Goal: Task Accomplishment & Management: Manage account settings

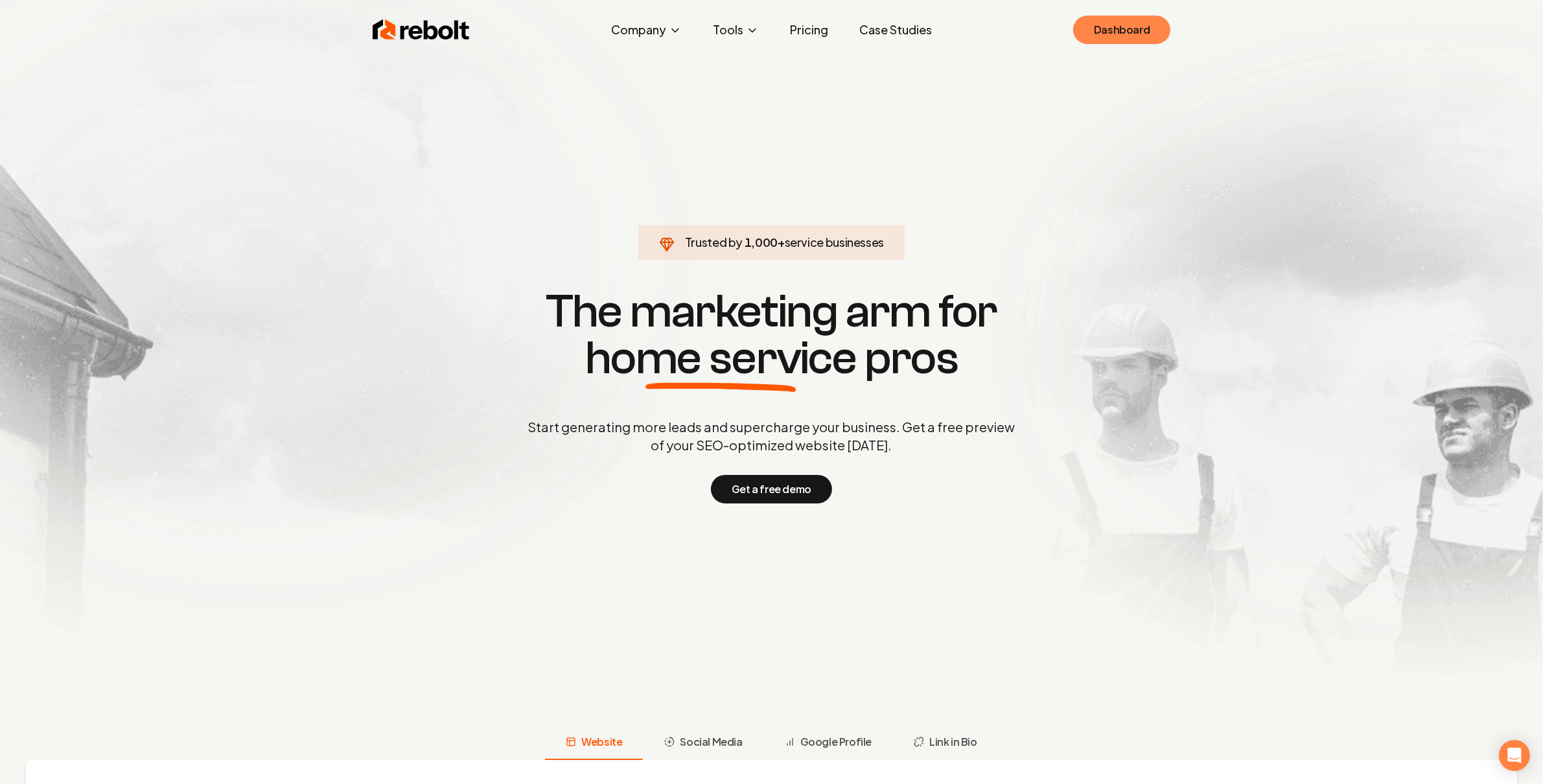
click at [1126, 34] on link "Dashboard" at bounding box center [1121, 30] width 97 height 28
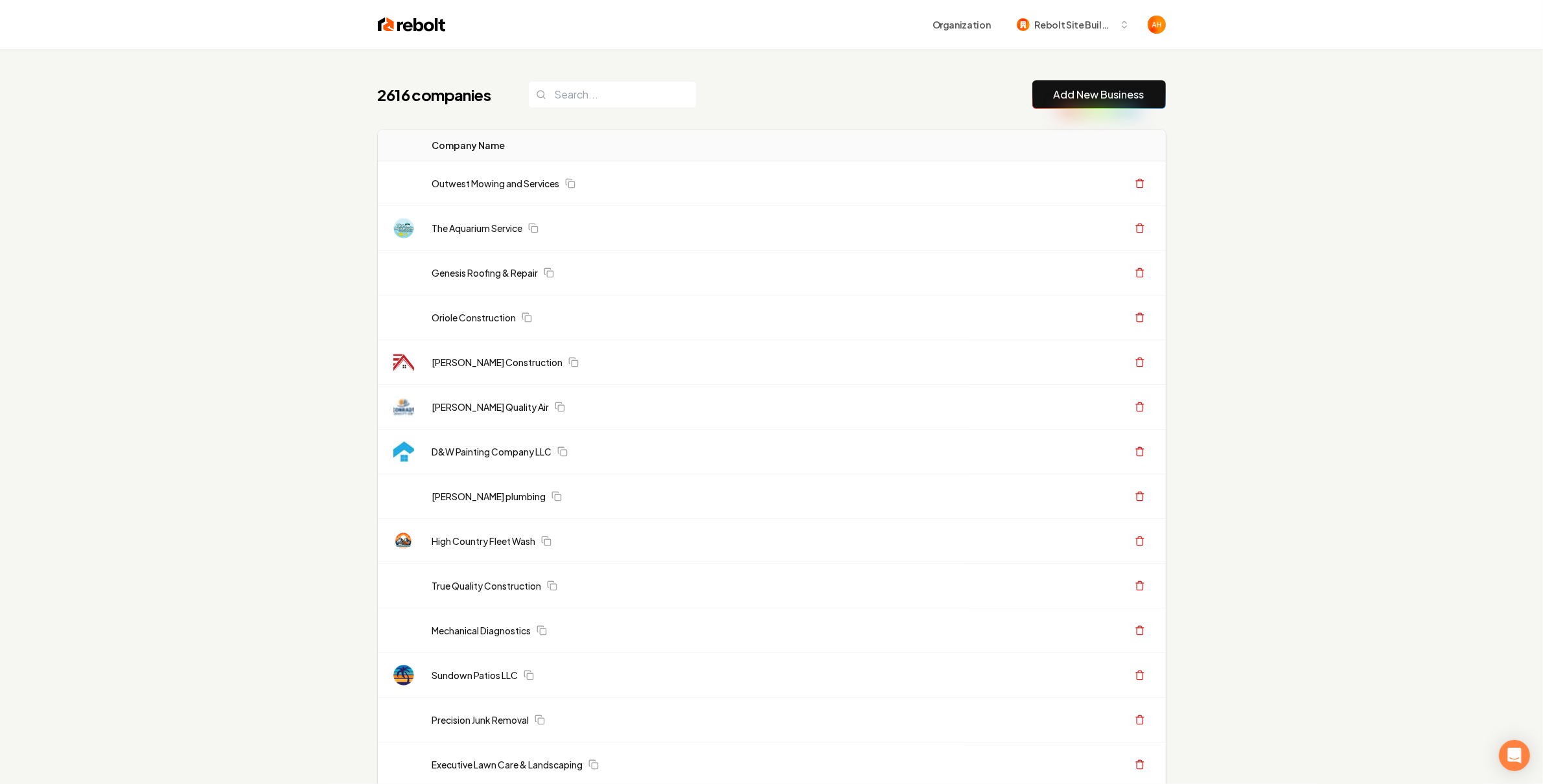
click at [737, 35] on div "Organization Rebolt Site Builder" at bounding box center [806, 24] width 720 height 23
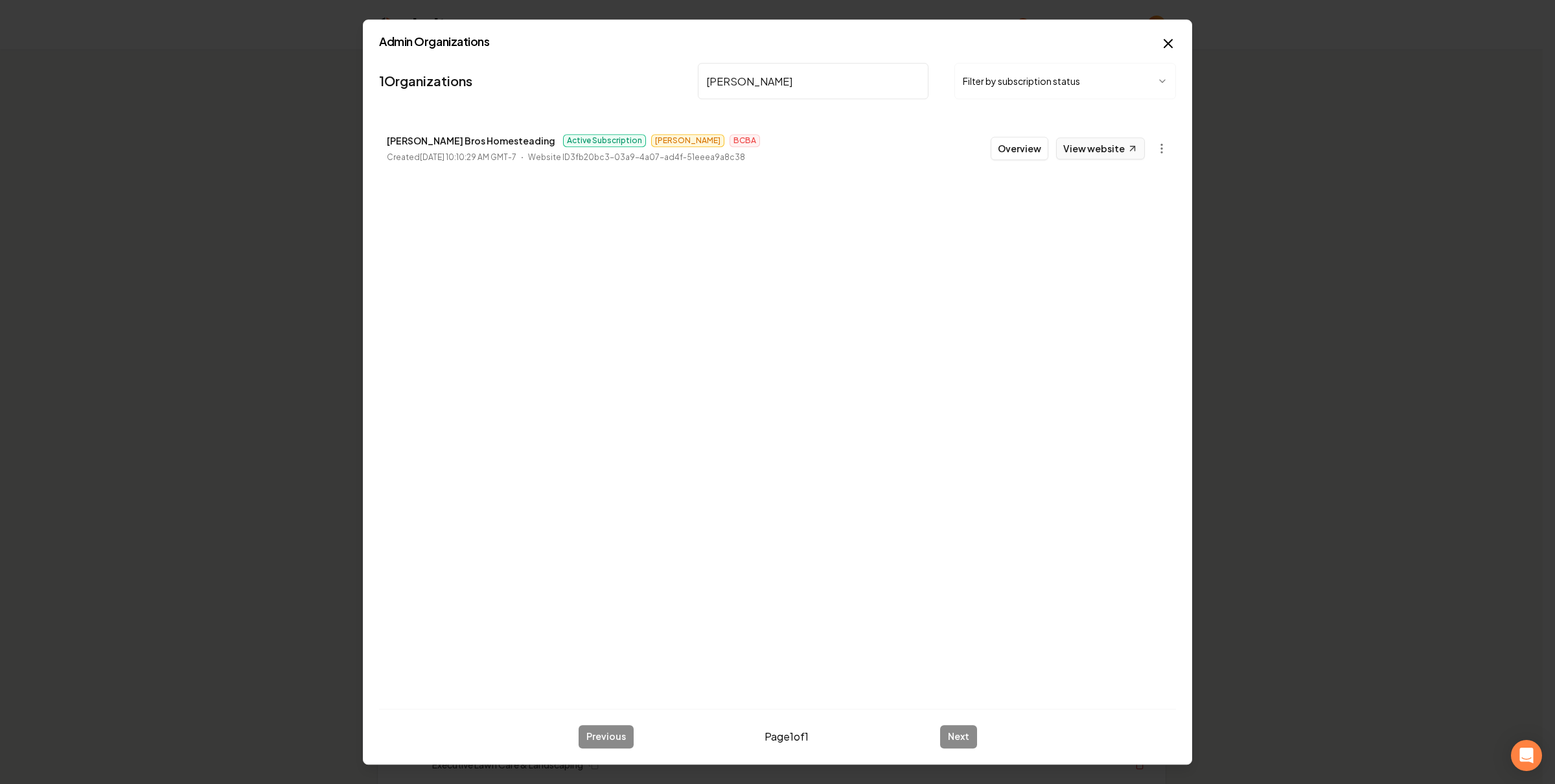
type input "duffy"
click at [1096, 147] on link "View website" at bounding box center [1101, 148] width 89 height 22
click at [1024, 137] on button "Overview" at bounding box center [1020, 147] width 58 height 23
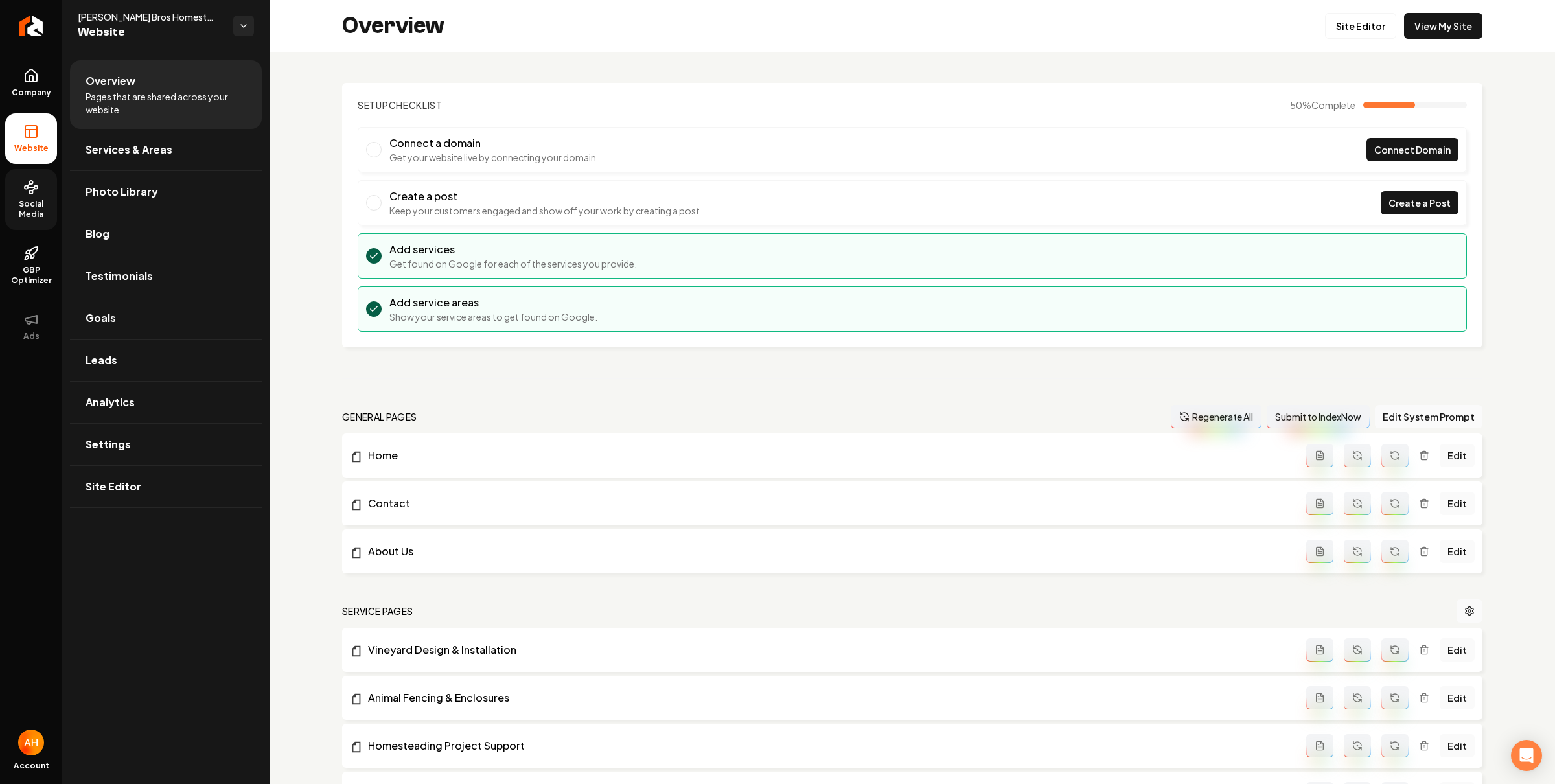
click at [44, 198] on link "Social Media" at bounding box center [31, 199] width 52 height 61
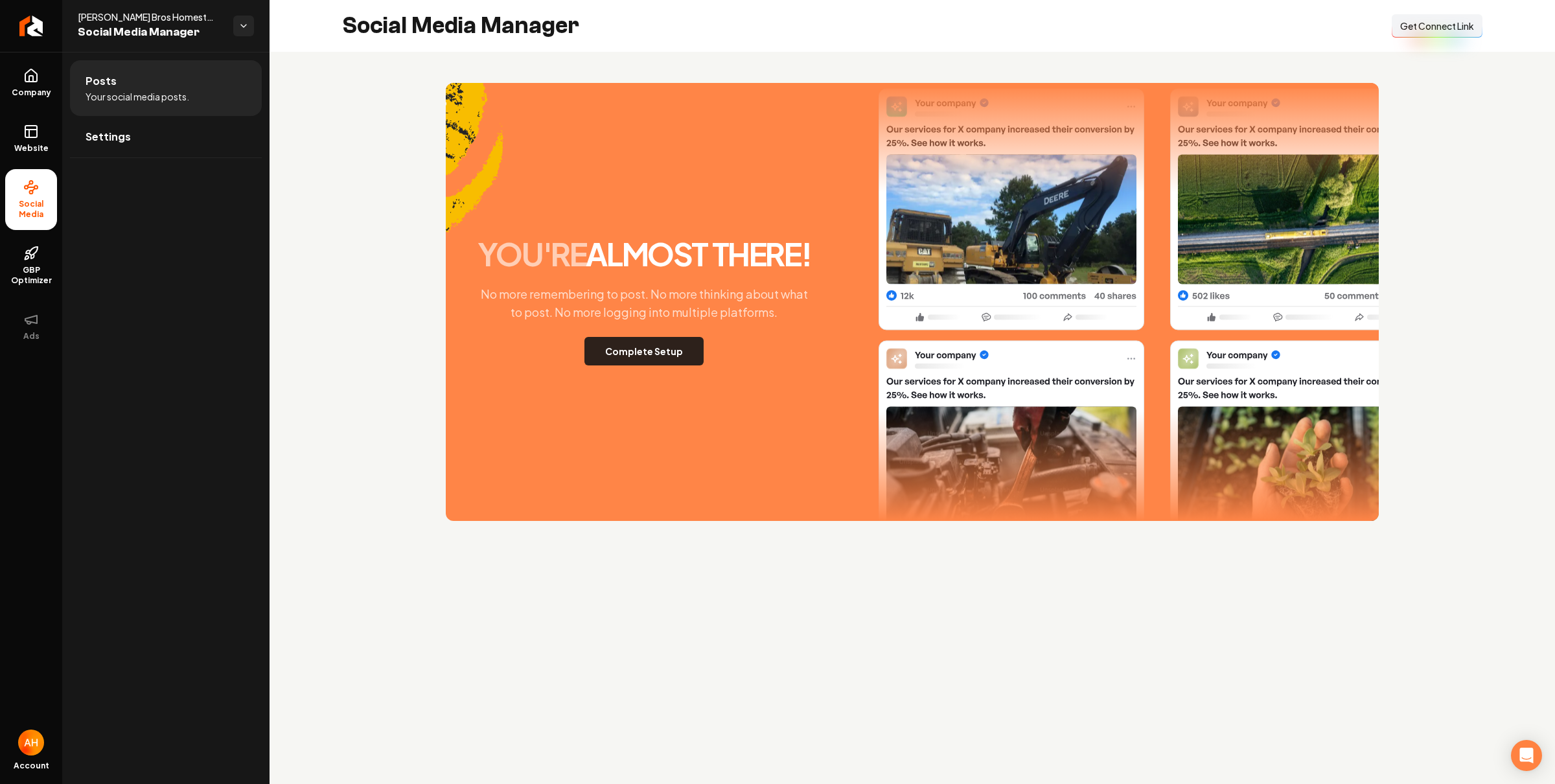
click at [642, 347] on button "Complete Setup" at bounding box center [644, 351] width 119 height 28
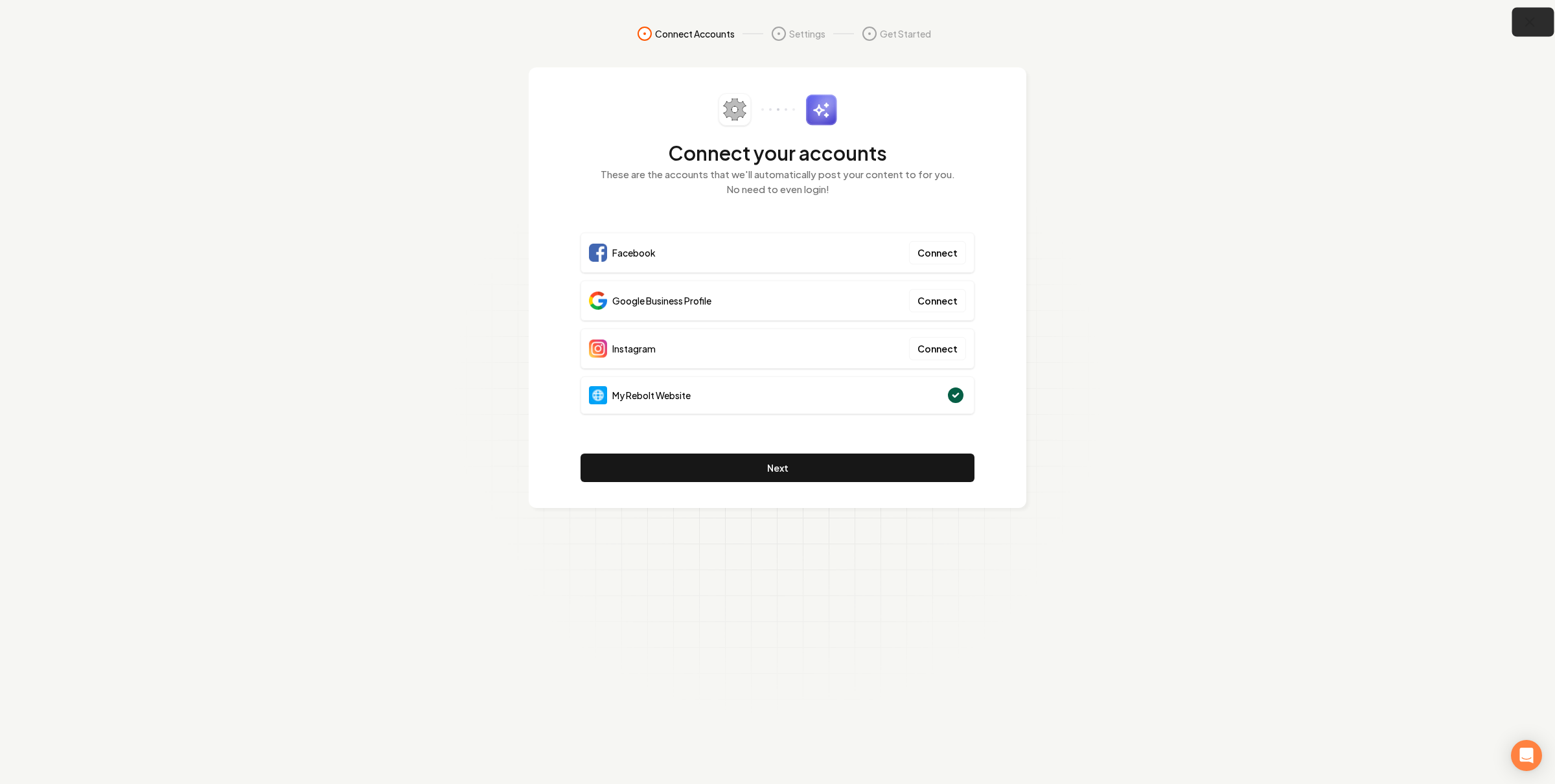
drag, startPoint x: 1533, startPoint y: 27, endPoint x: 1511, endPoint y: 21, distance: 22.8
click at [1531, 26] on icon "button" at bounding box center [1531, 22] width 16 height 16
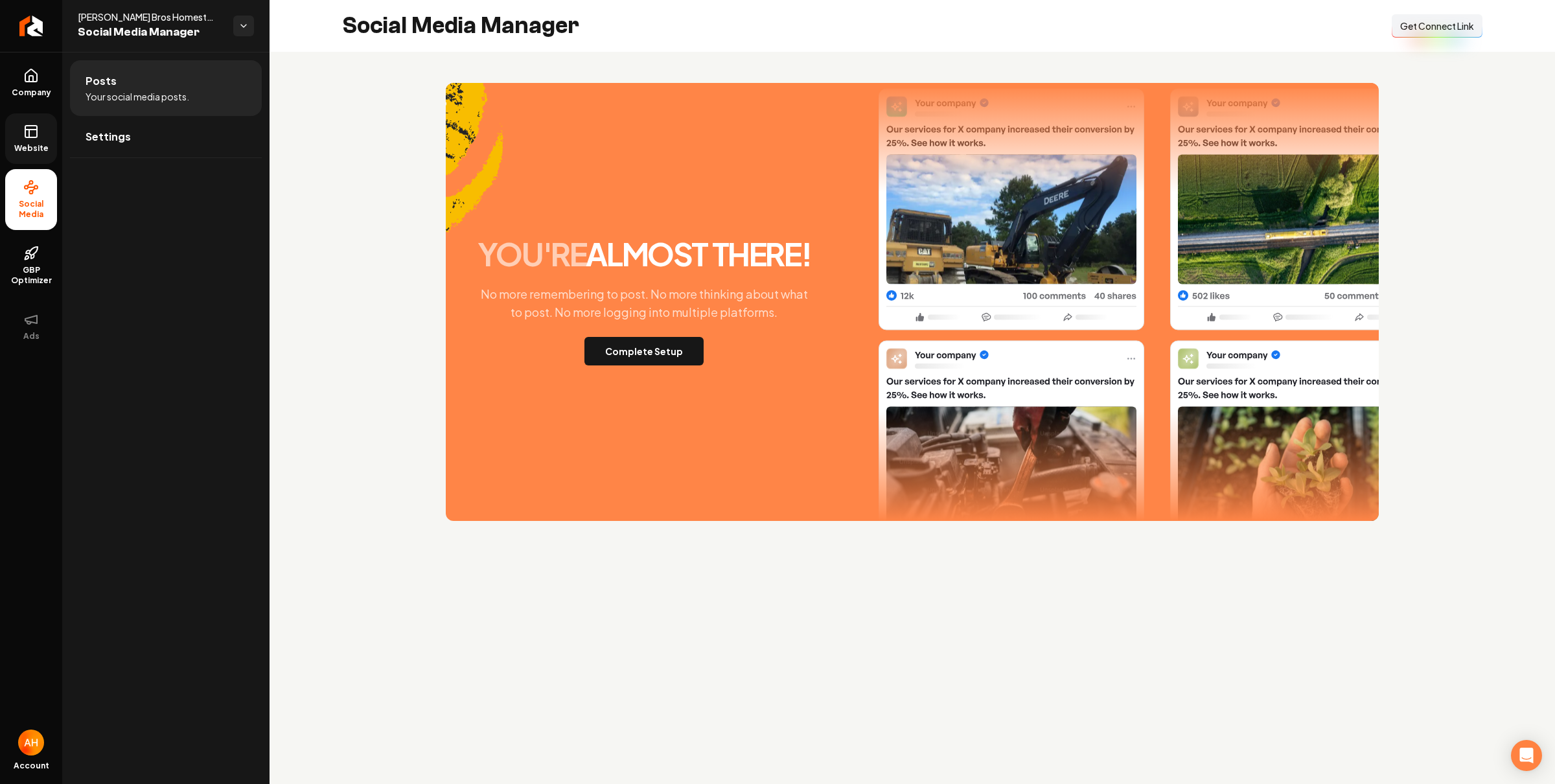
drag, startPoint x: 19, startPoint y: 139, endPoint x: 53, endPoint y: 143, distance: 34.2
click at [19, 139] on link "Website" at bounding box center [31, 139] width 52 height 50
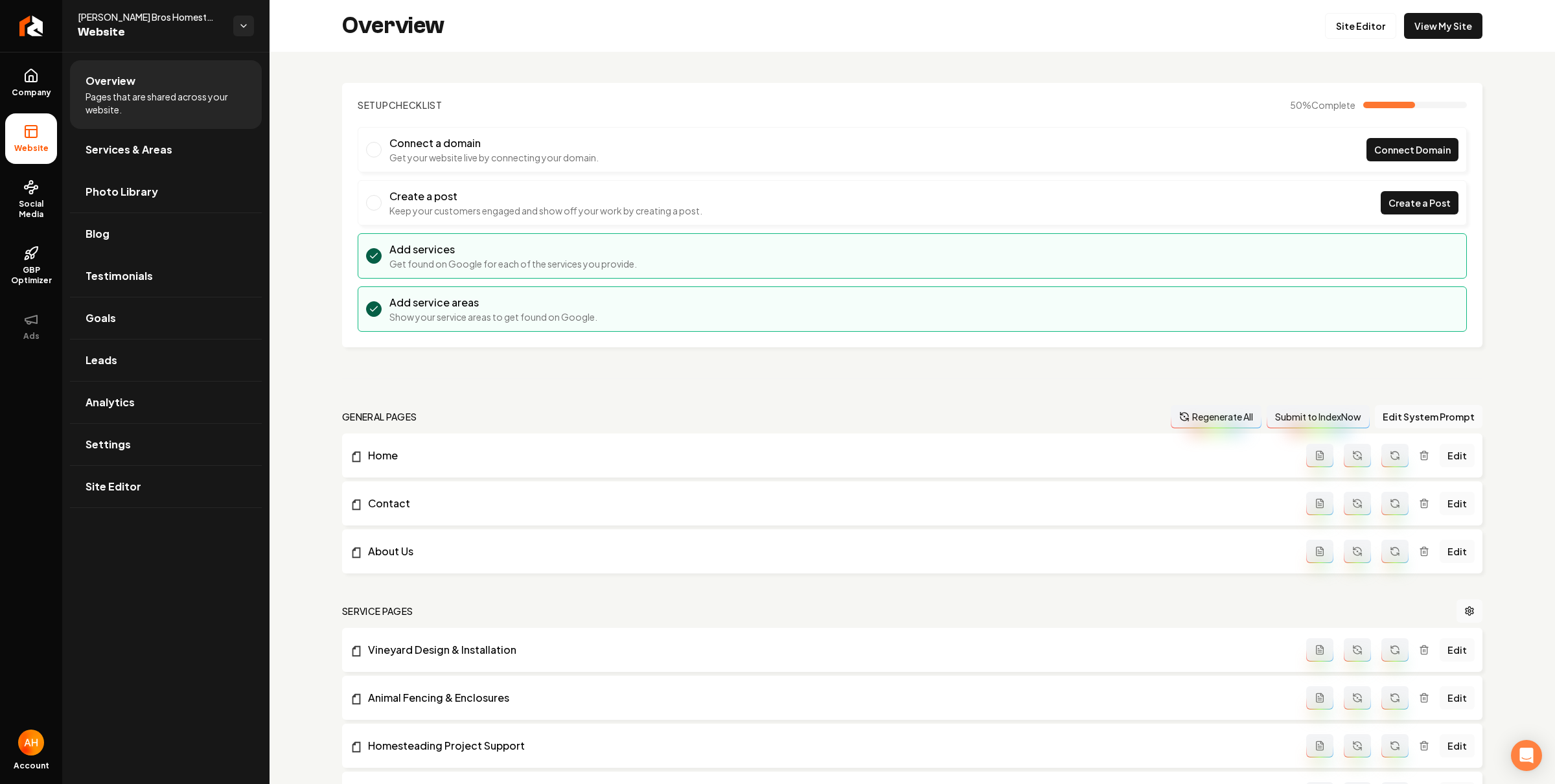
click at [157, 201] on link "Photo Library" at bounding box center [165, 192] width 192 height 41
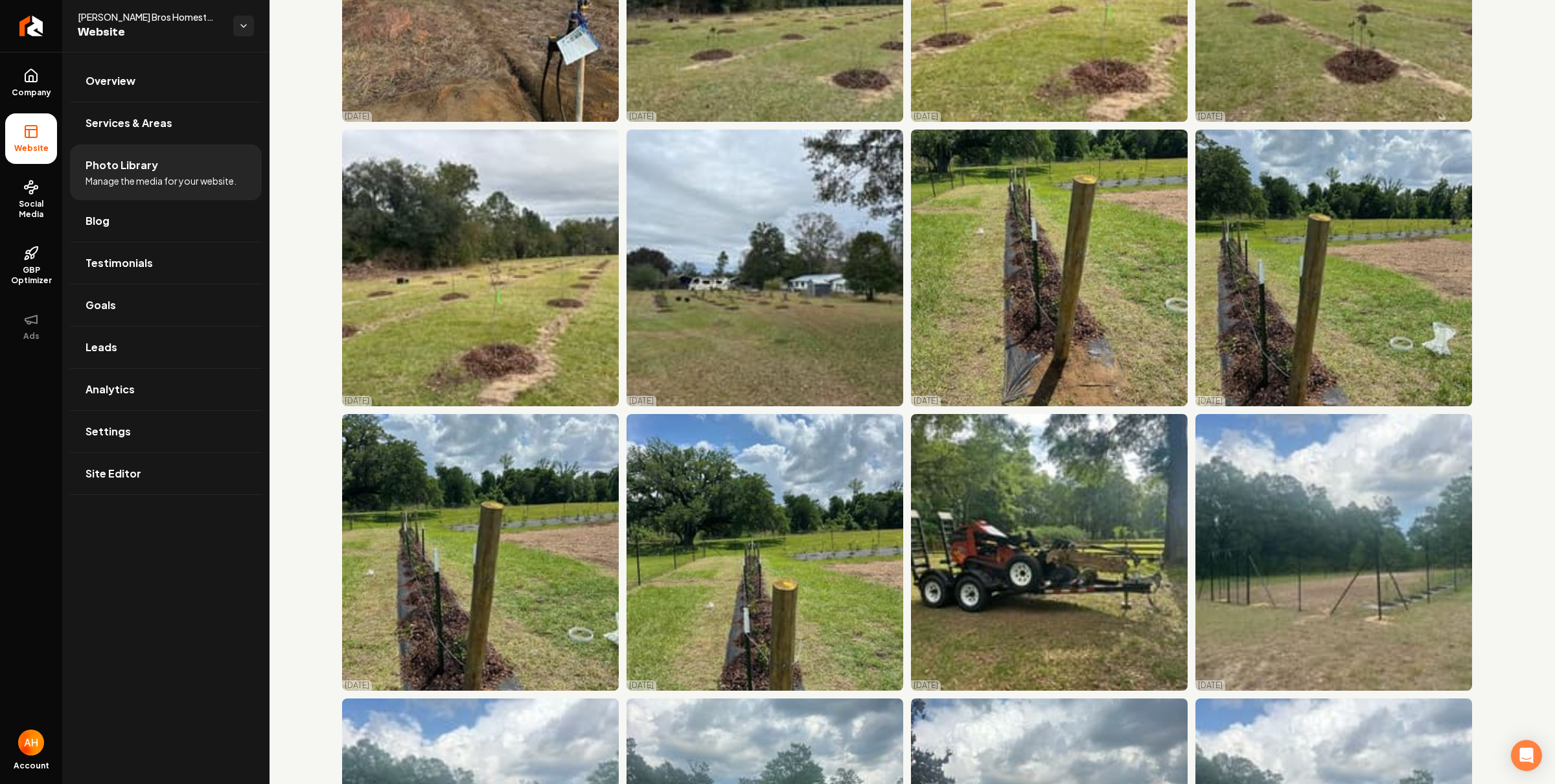
scroll to position [2856, 0]
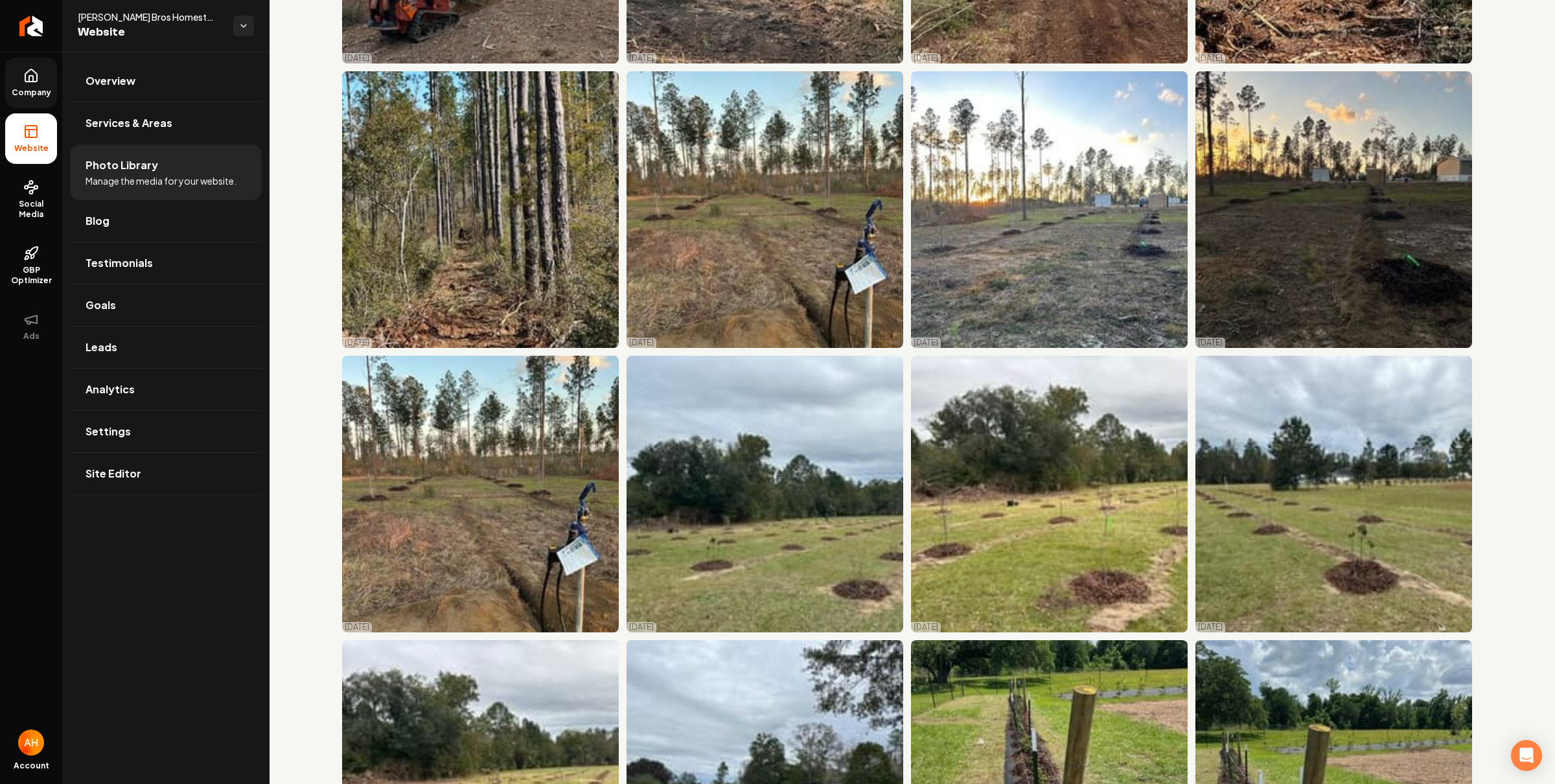
click at [22, 74] on link "Company" at bounding box center [31, 83] width 52 height 50
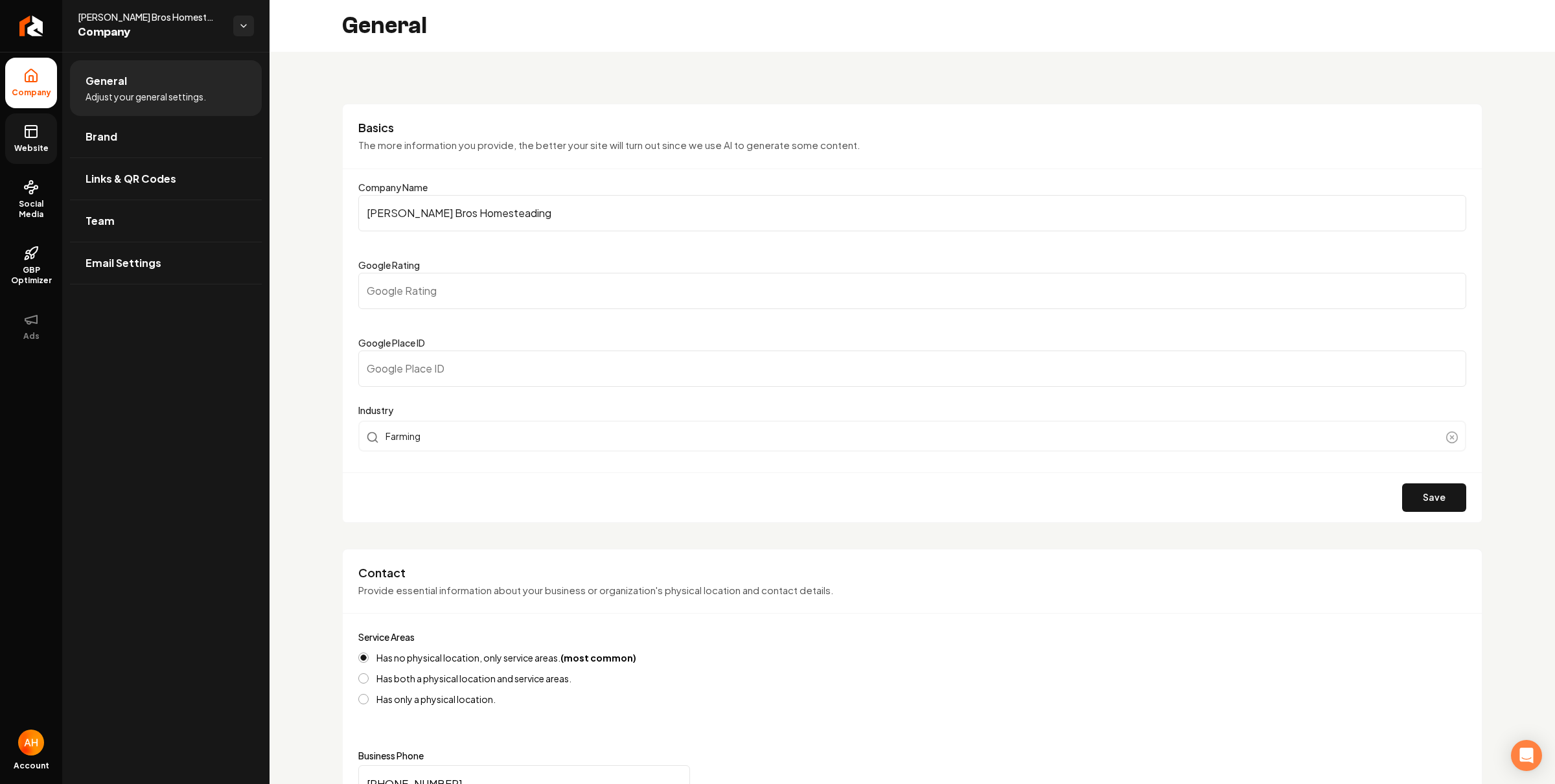
scroll to position [199, 0]
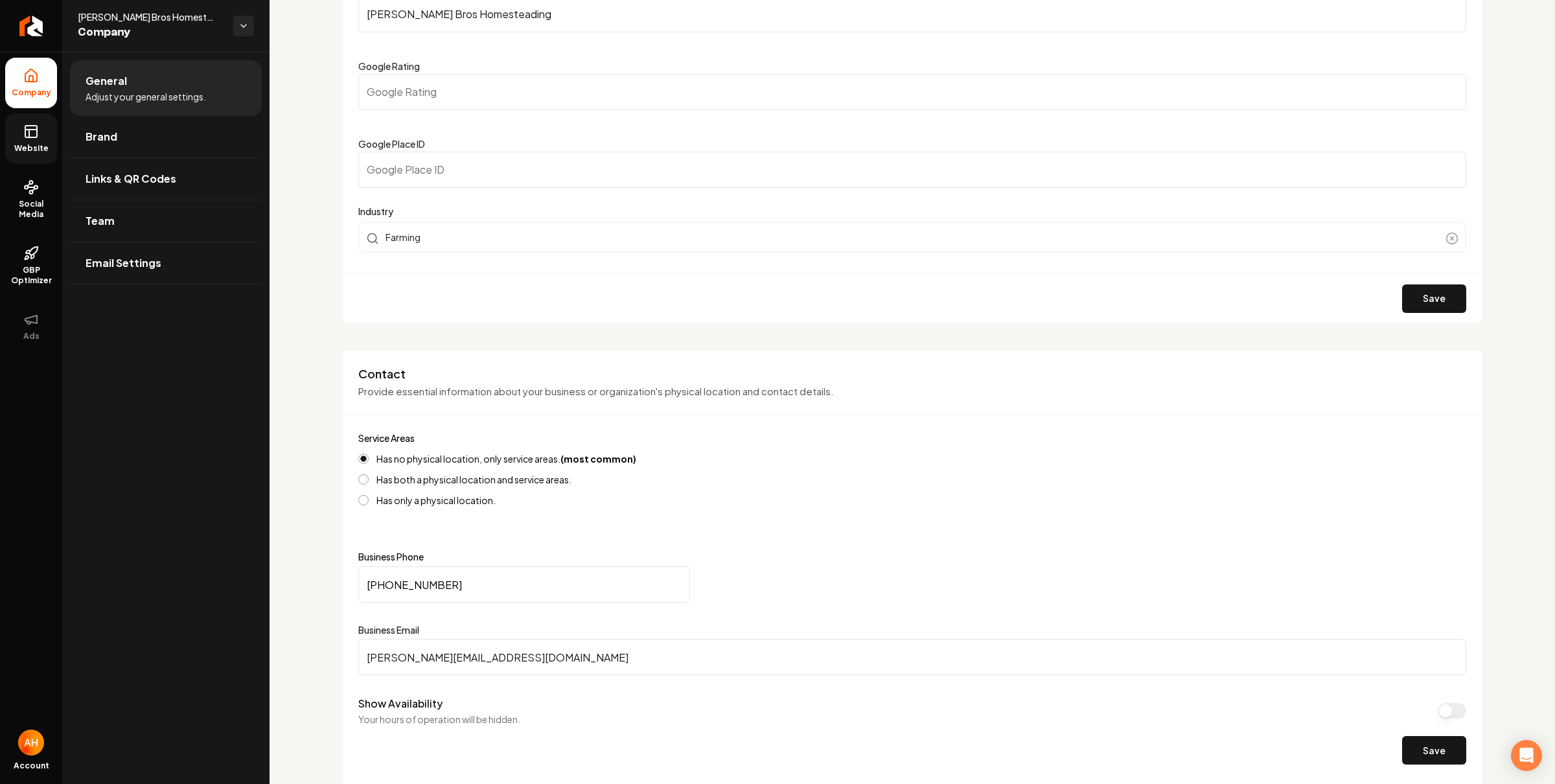
click at [451, 479] on label "Has both a physical location and service areas." at bounding box center [474, 479] width 195 height 9
click at [369, 479] on button "Has both a physical location and service areas." at bounding box center [364, 479] width 10 height 10
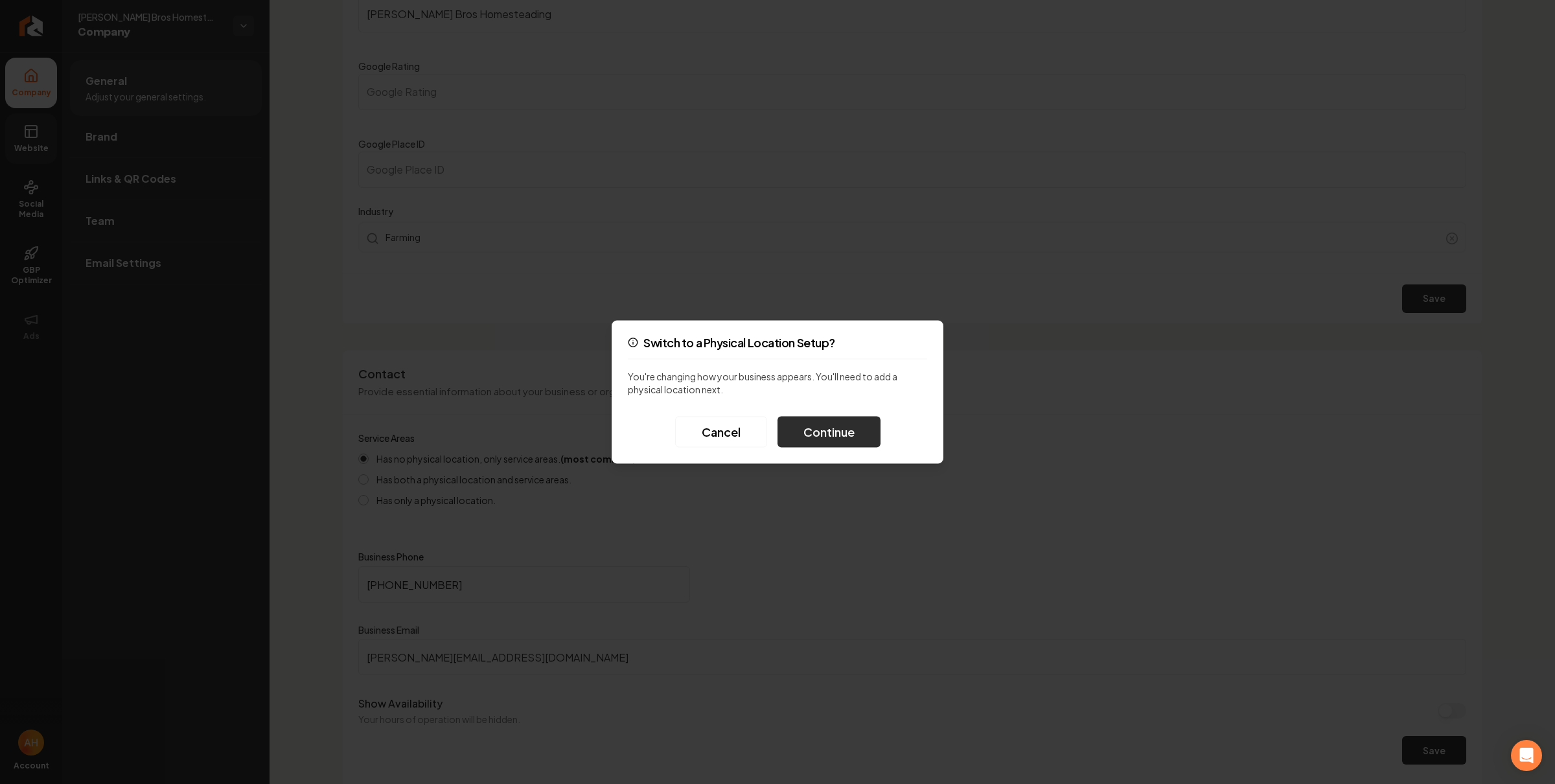
click at [828, 427] on button "Continue" at bounding box center [829, 432] width 103 height 31
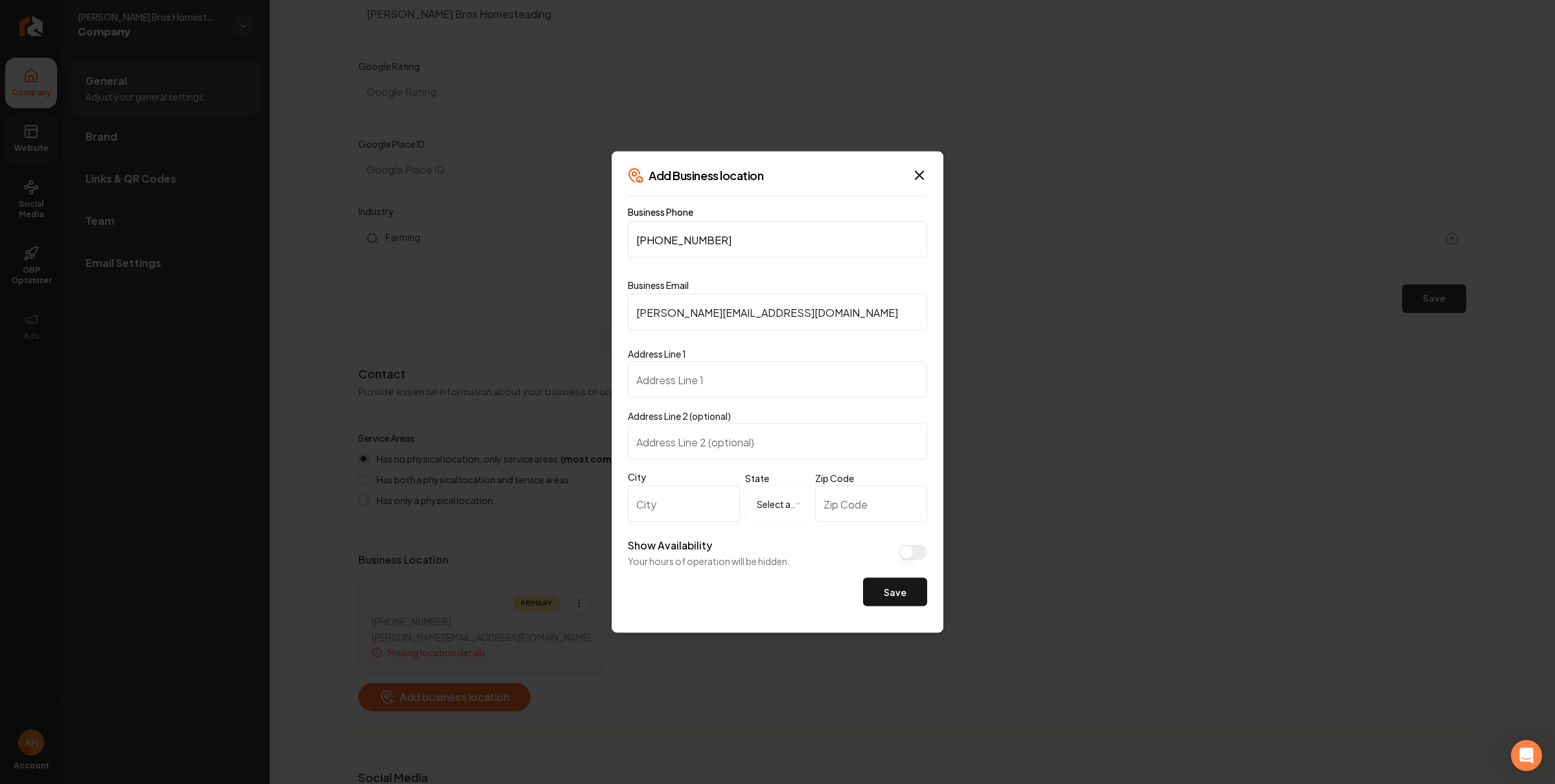
click at [732, 388] on input "Address Line 1" at bounding box center [778, 379] width 299 height 36
type input "1418 Pleasant Hill Rd"
type input "Bonifay"
select select "**"
type input "32425"
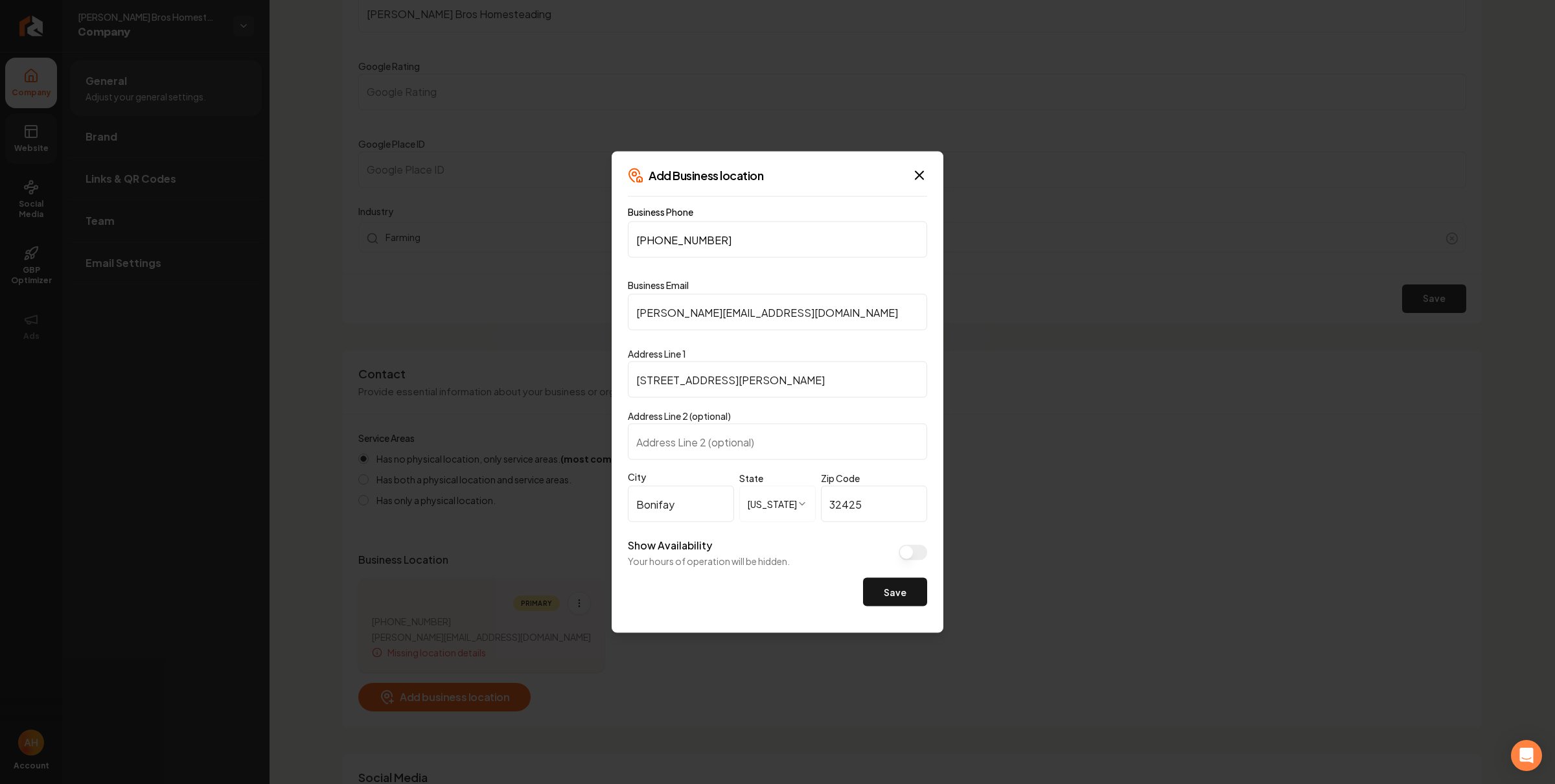
click at [737, 371] on input "1418 Pleasant Hill Rd" at bounding box center [778, 379] width 299 height 36
drag, startPoint x: 662, startPoint y: 382, endPoint x: 734, endPoint y: 383, distance: 72.0
click at [731, 383] on input "1418 Pleasant Hill Rd" at bounding box center [778, 379] width 299 height 36
click at [735, 383] on input "1418 Pleasant Hill Rd" at bounding box center [778, 379] width 299 height 36
drag, startPoint x: 740, startPoint y: 382, endPoint x: 663, endPoint y: 379, distance: 77.1
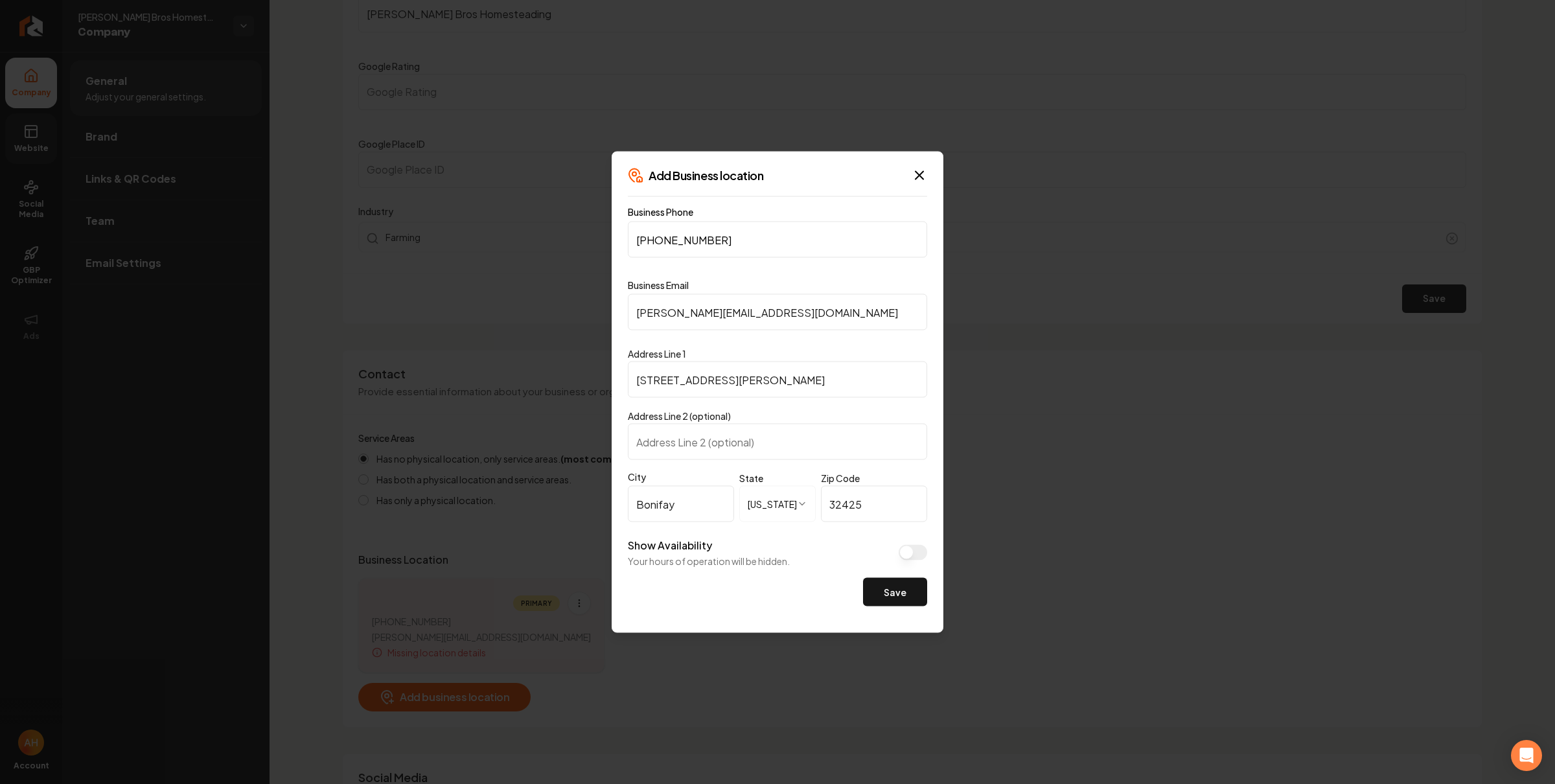
click at [663, 379] on input "1418 Pleasant Hill Rd" at bounding box center [778, 379] width 299 height 36
click at [731, 386] on input "1418 Pleasant Hill Rd" at bounding box center [778, 379] width 299 height 36
drag, startPoint x: 718, startPoint y: 239, endPoint x: 632, endPoint y: 245, distance: 86.2
click at [632, 245] on input "(651) 235-9748" at bounding box center [778, 239] width 299 height 36
click at [692, 244] on input "(651) 235-9748" at bounding box center [778, 239] width 299 height 36
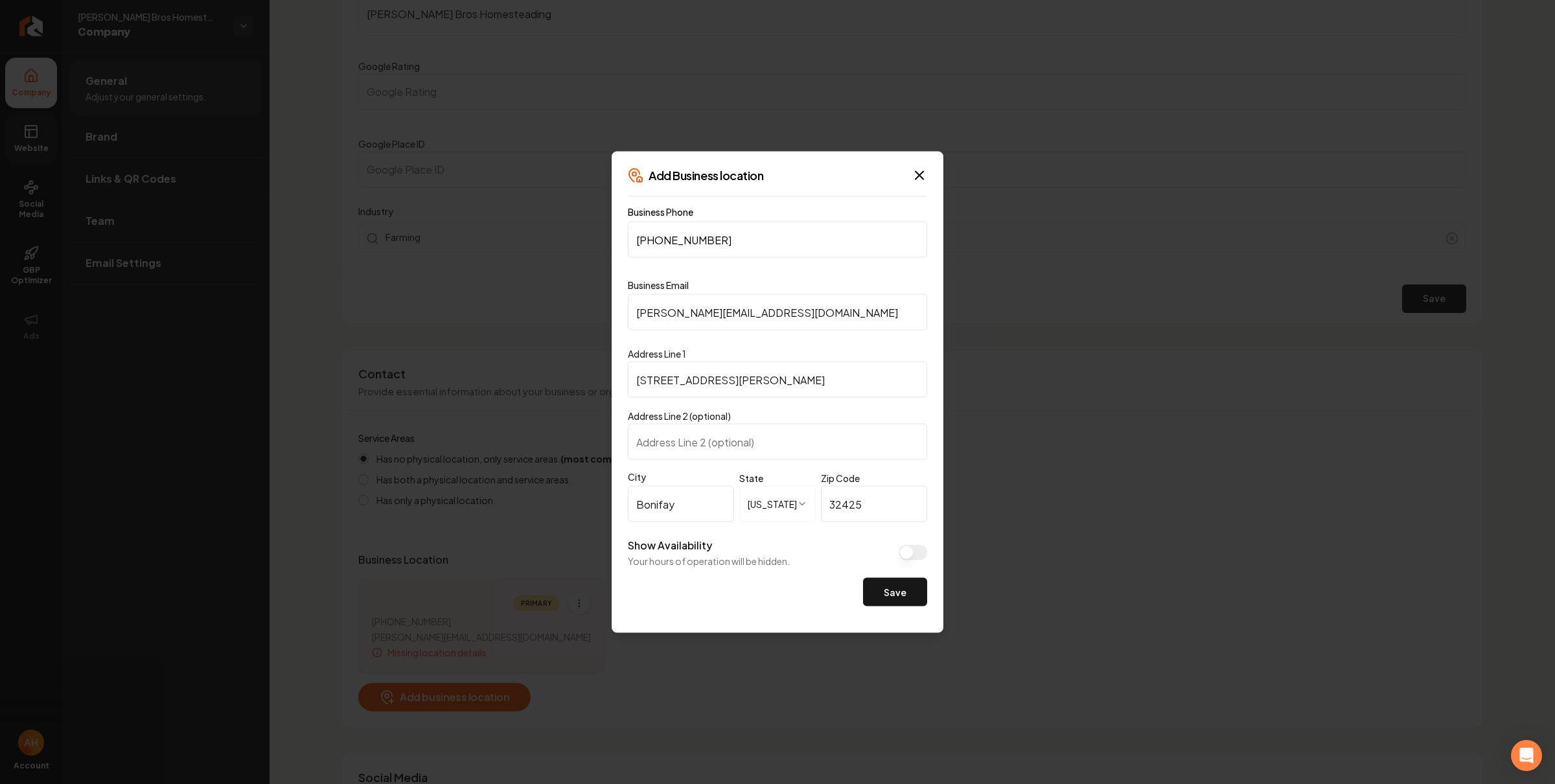
click at [692, 244] on input "(651) 235-9748" at bounding box center [778, 239] width 299 height 36
click at [909, 545] on button "Show Availability" at bounding box center [913, 552] width 28 height 16
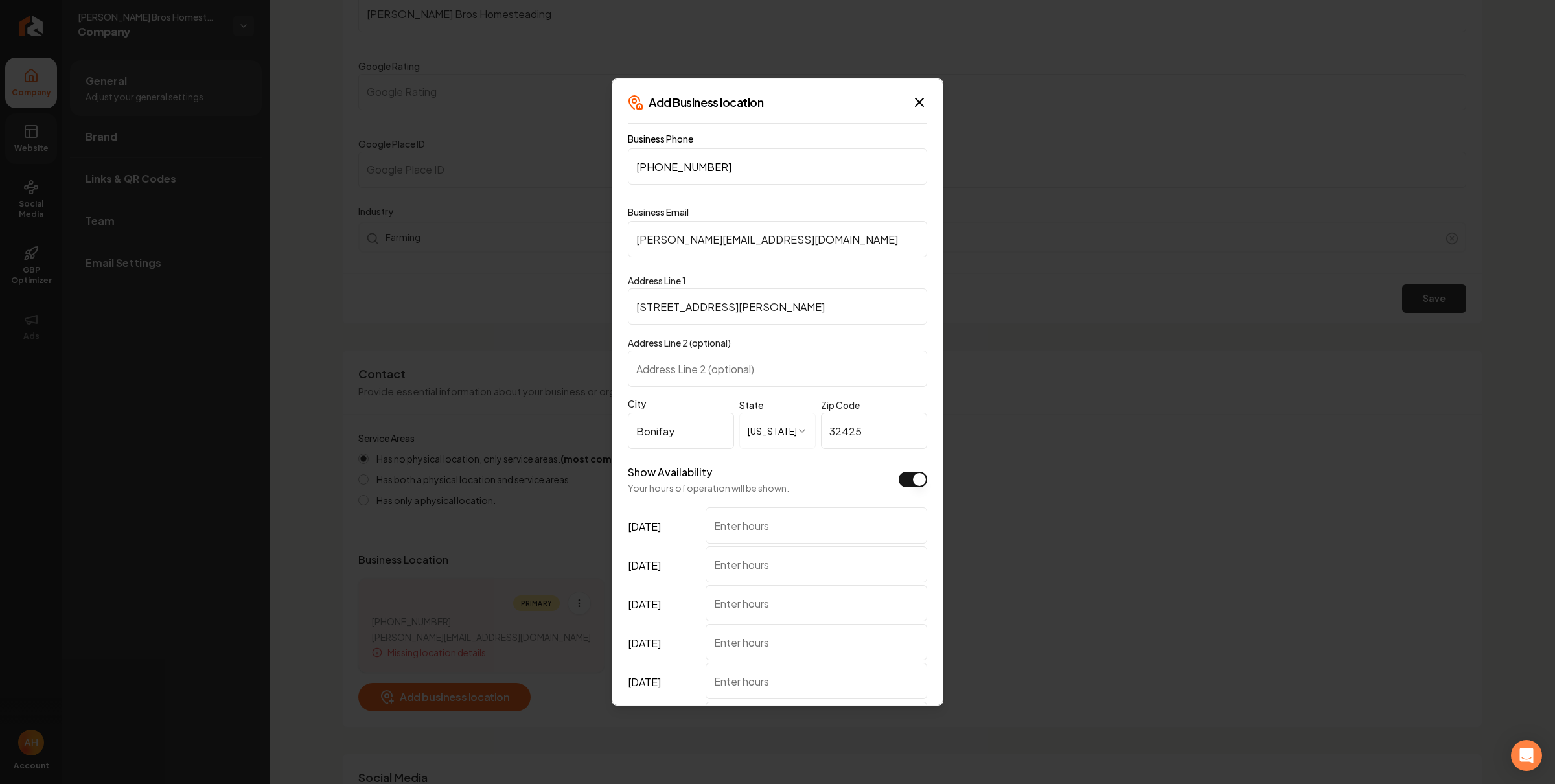
scroll to position [140, 0]
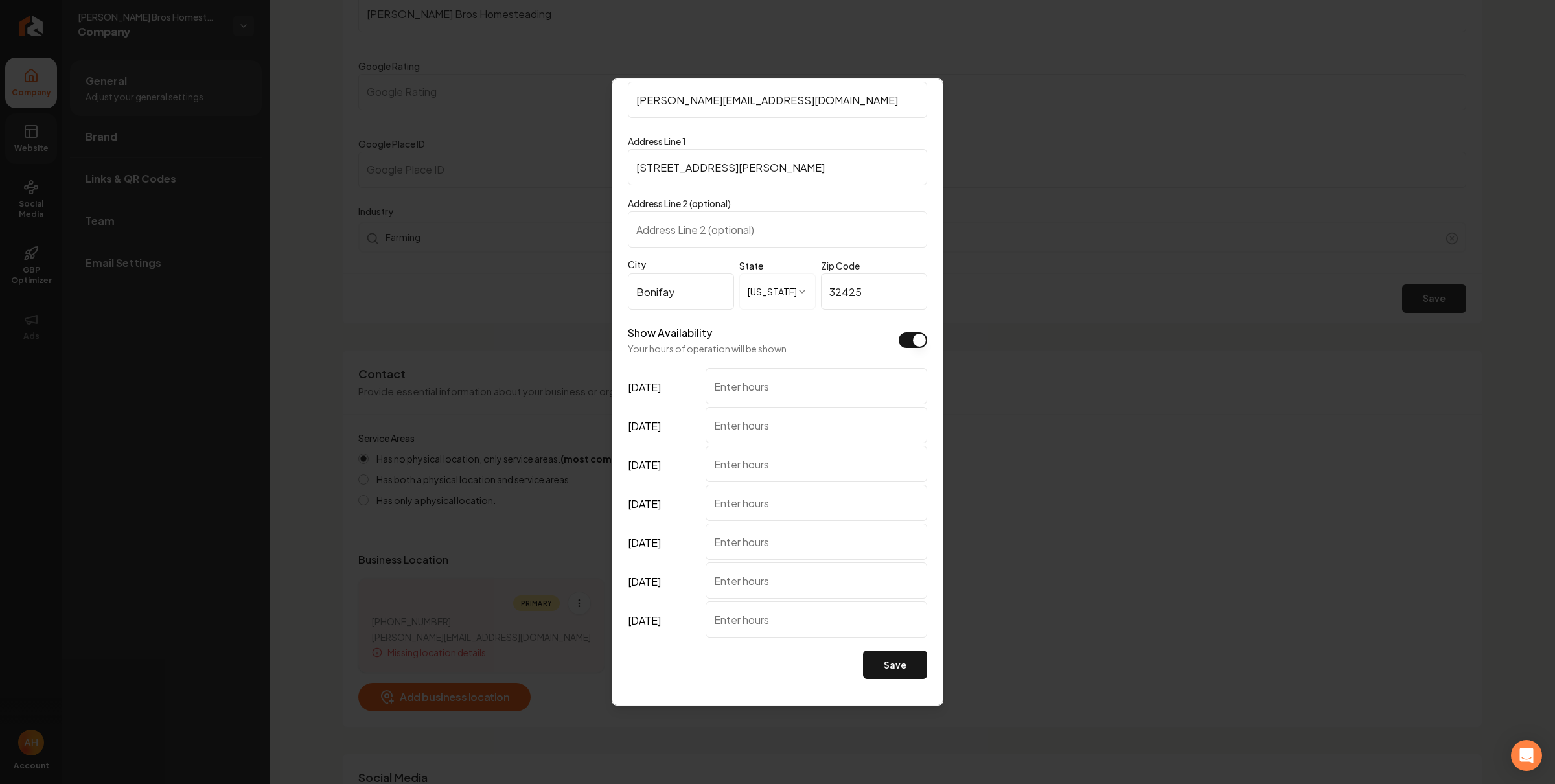
click at [819, 391] on input "friday" at bounding box center [816, 386] width 222 height 36
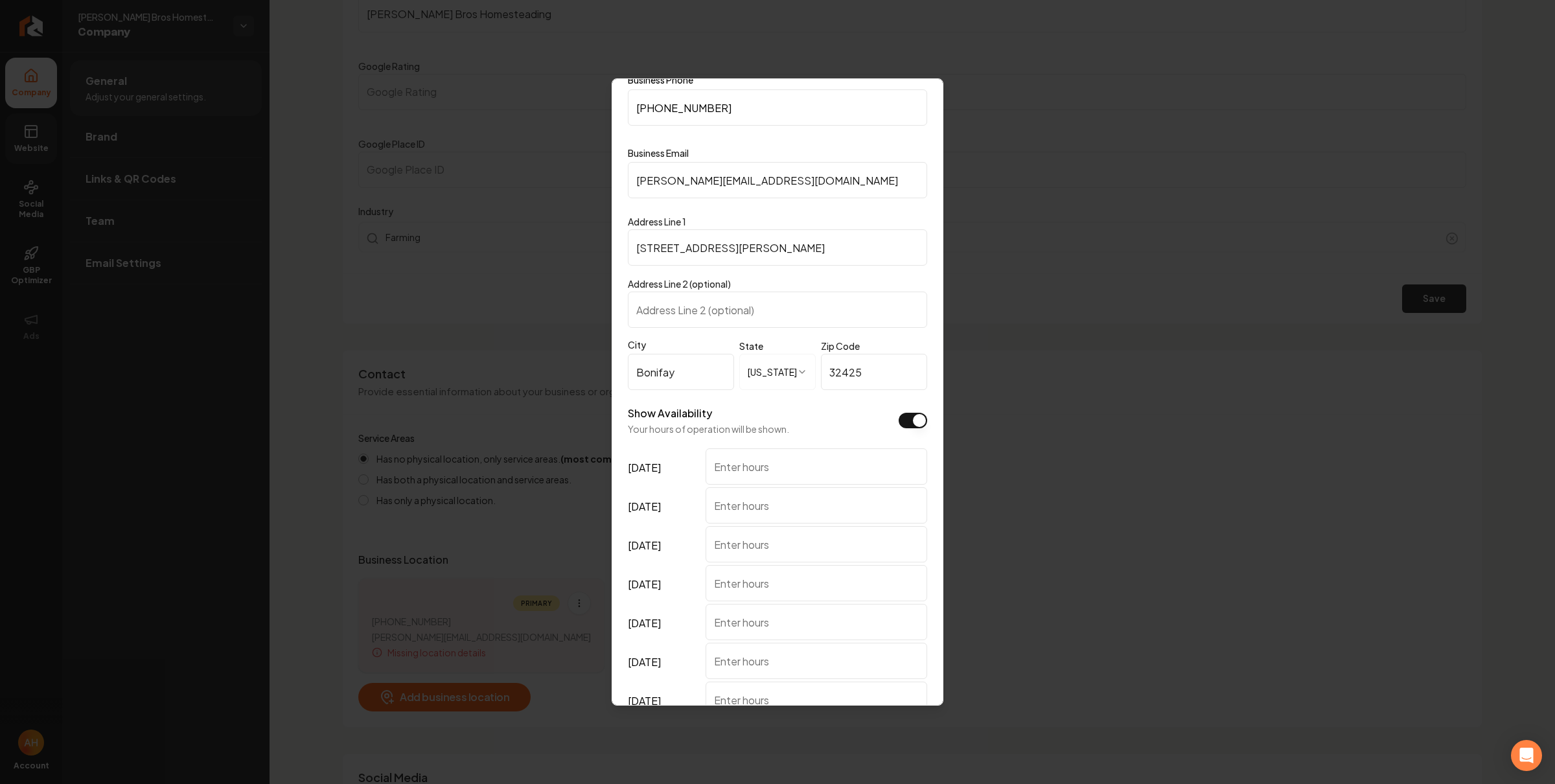
click at [842, 464] on input "friday" at bounding box center [816, 466] width 222 height 36
type input "8:00 AM - 6:00 PM"
paste input "8:00 AM - 6:00 PM"
type input "8:00 AM - 6:00 PM"
paste input "8:00 AM - 6:00 PM"
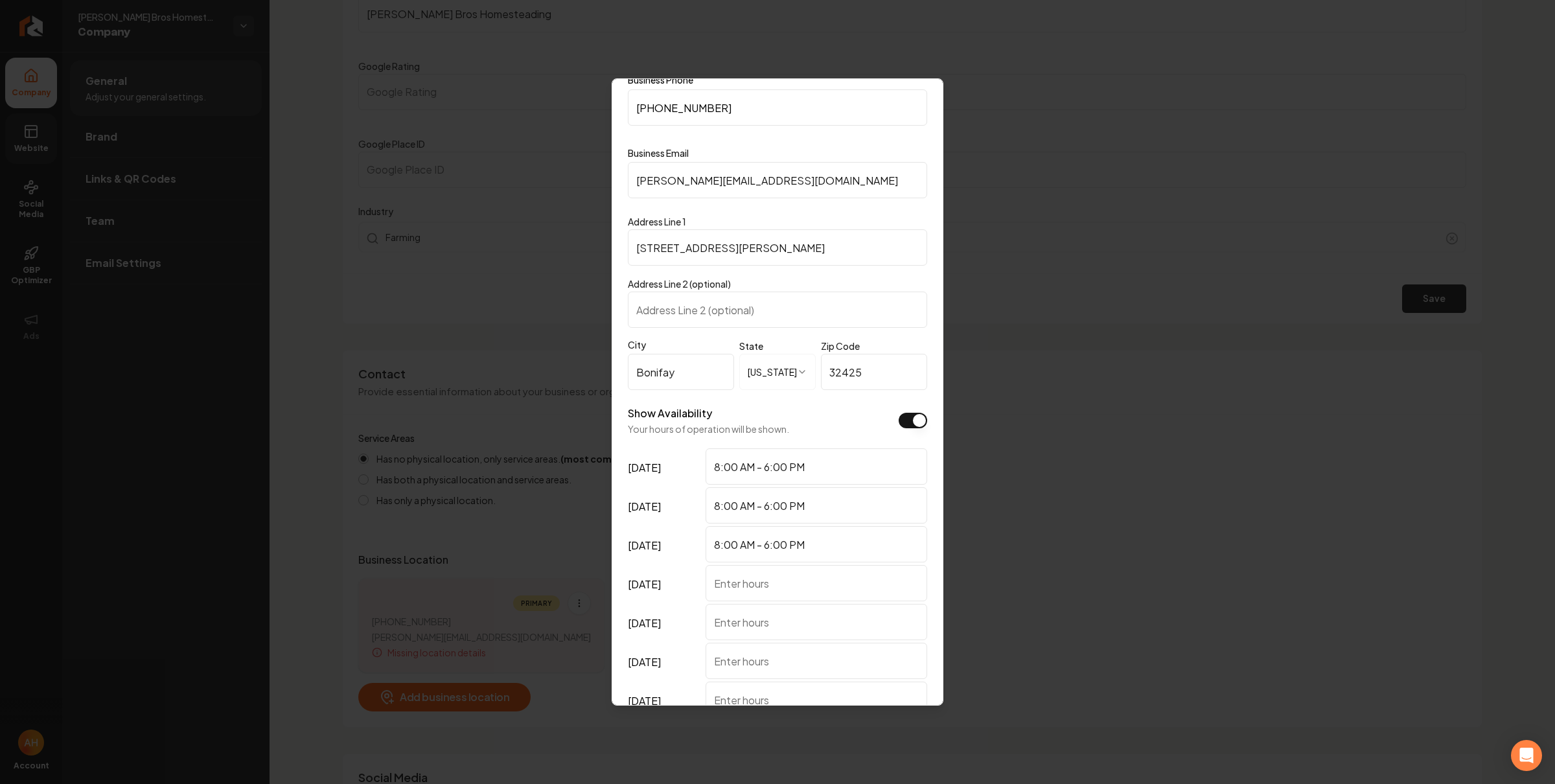
type input "8:00 AM - 6:00 PM"
paste input "8:00 AM - 6:00 PM"
type input "8:00 AM - 6:00 PM"
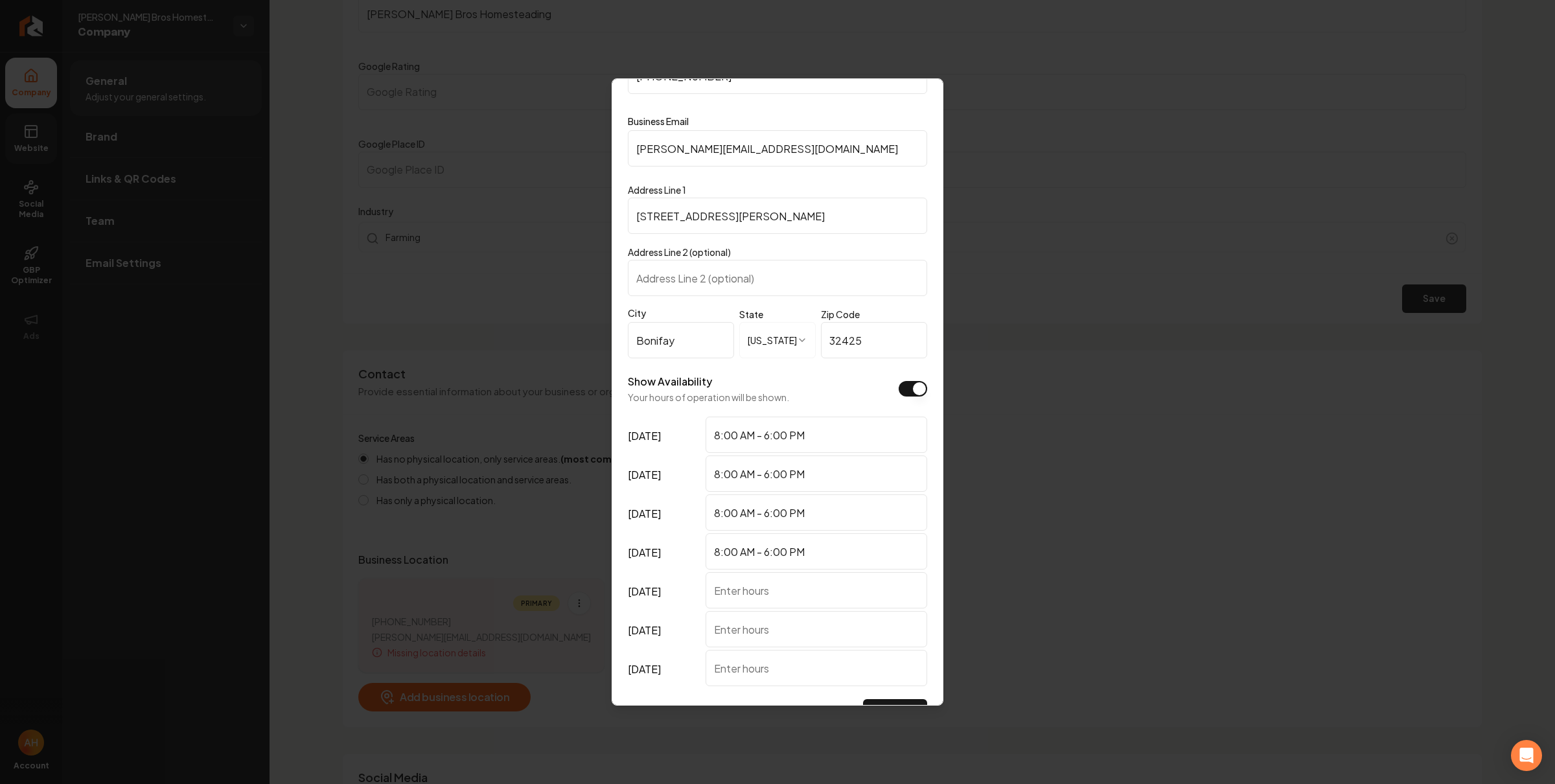
scroll to position [111, 0]
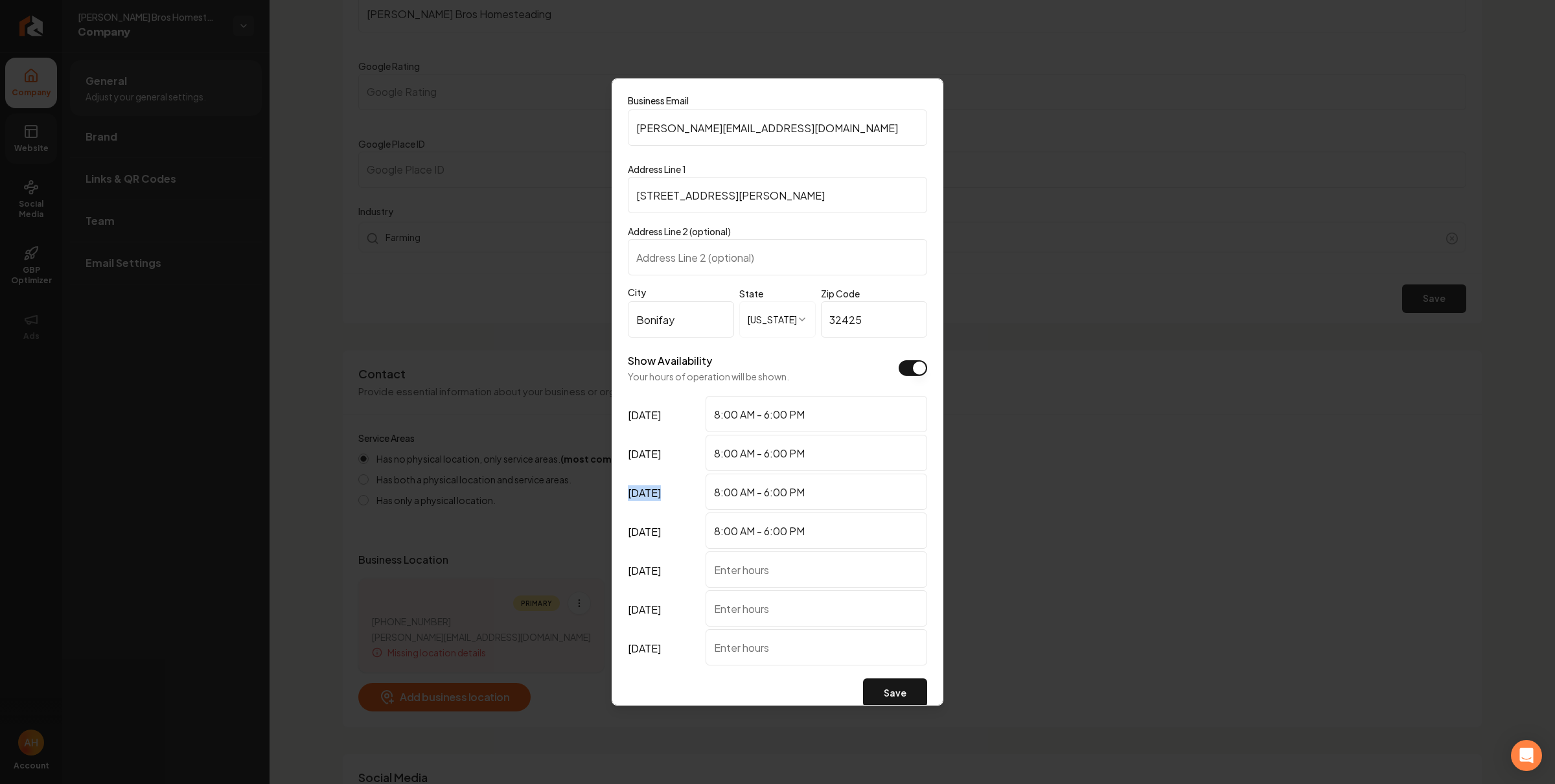
drag, startPoint x: 664, startPoint y: 490, endPoint x: 733, endPoint y: 498, distance: 69.5
click at [628, 489] on label "sunday" at bounding box center [664, 493] width 73 height 39
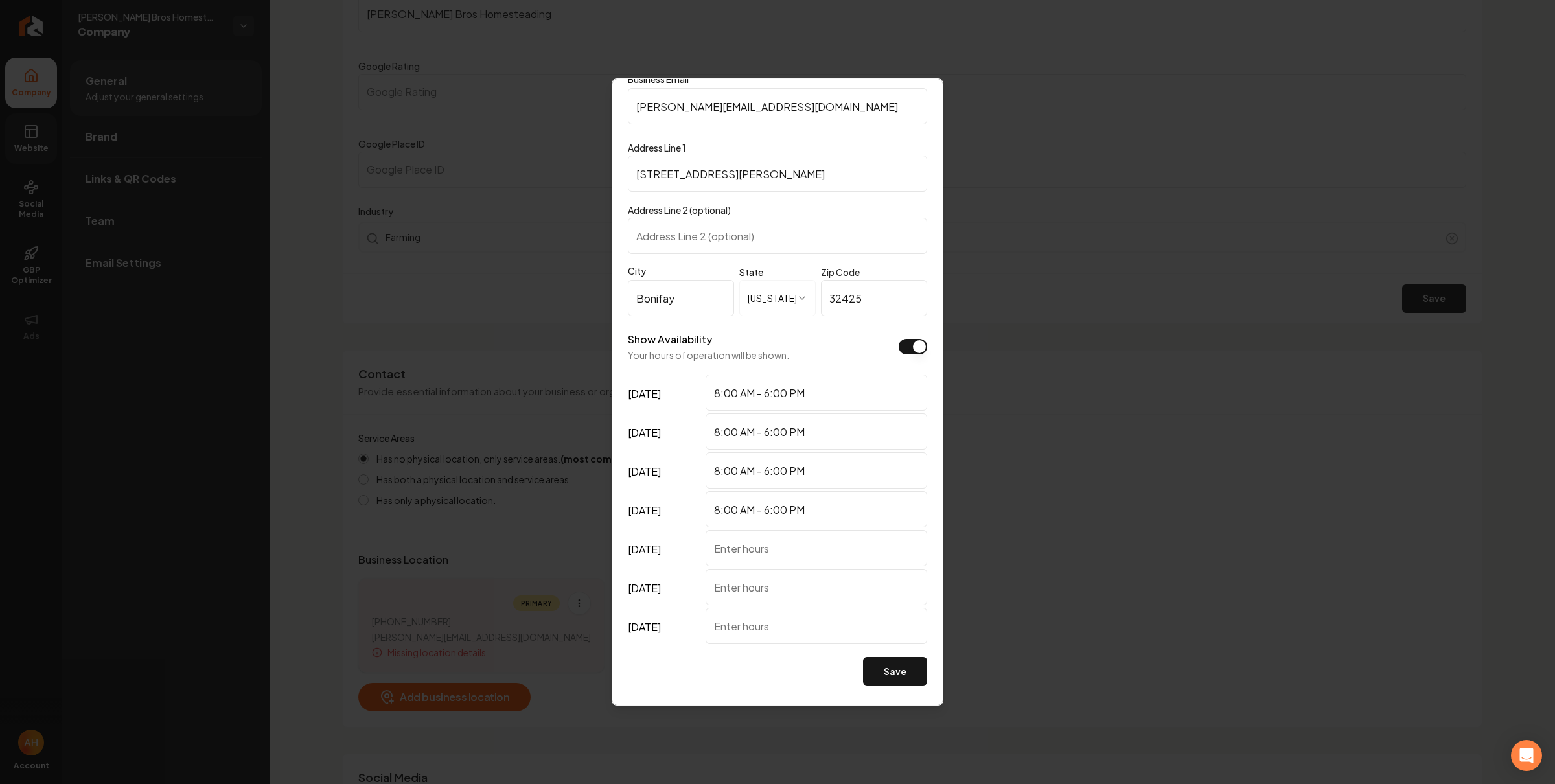
click at [772, 544] on input "saturday" at bounding box center [816, 548] width 222 height 36
click at [783, 585] on input "thursday" at bounding box center [816, 587] width 222 height 36
paste input "8:00 AM - 6:00 PM"
type input "8:00 AM - 6:00 PM"
click at [791, 629] on input "wednesday" at bounding box center [816, 625] width 222 height 36
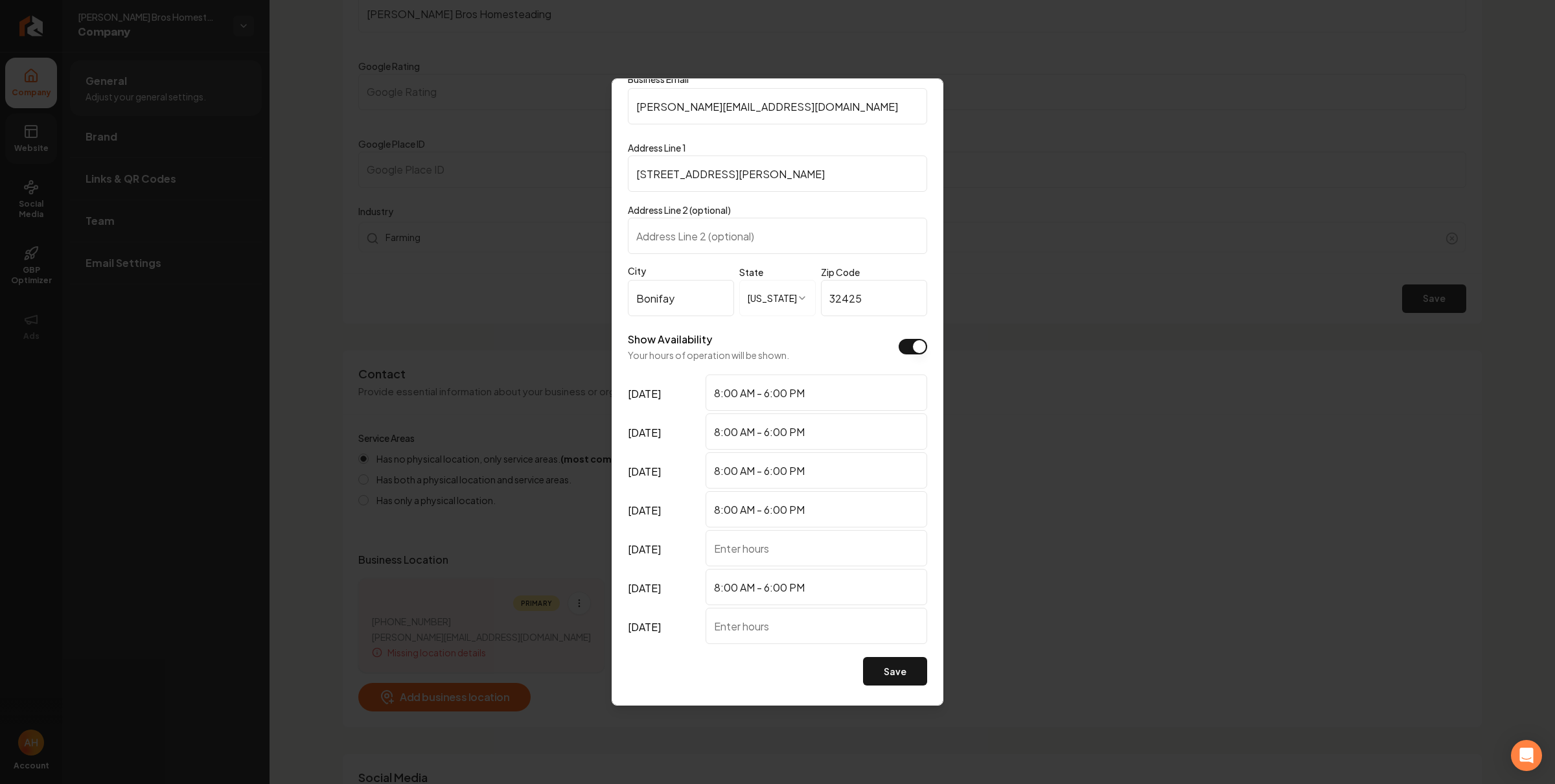
paste input "8:00 AM - 6:00 PM"
type input "8:00 AM - 6:00 PM"
drag, startPoint x: 807, startPoint y: 480, endPoint x: 692, endPoint y: 467, distance: 115.7
click at [692, 467] on div "sunday 8:00 AM - 6:00 PM" at bounding box center [778, 471] width 299 height 39
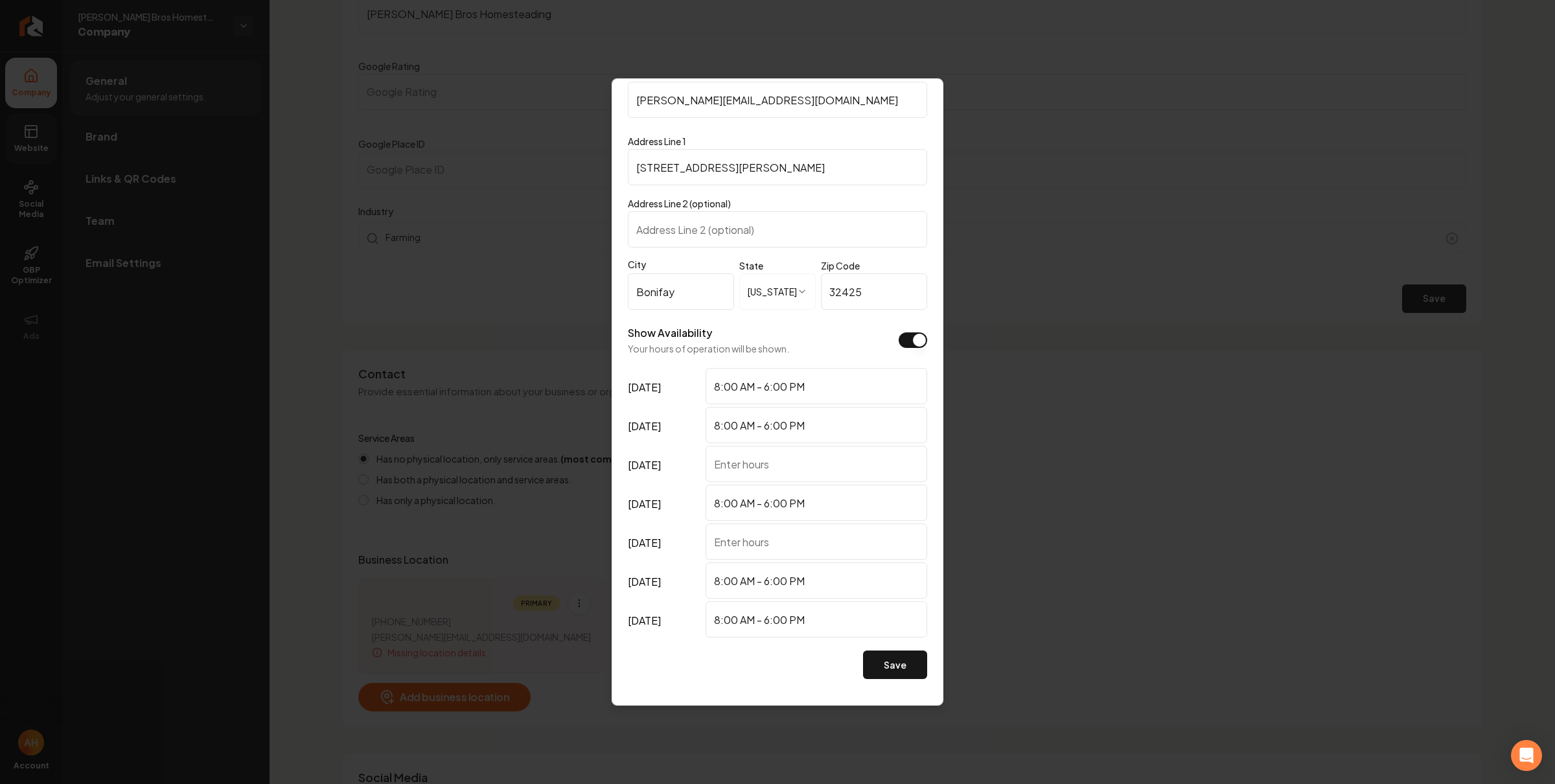
click at [763, 544] on input "saturday" at bounding box center [816, 541] width 222 height 36
click at [771, 463] on input "sunday" at bounding box center [816, 464] width 222 height 36
click at [893, 663] on button "Save" at bounding box center [895, 665] width 64 height 28
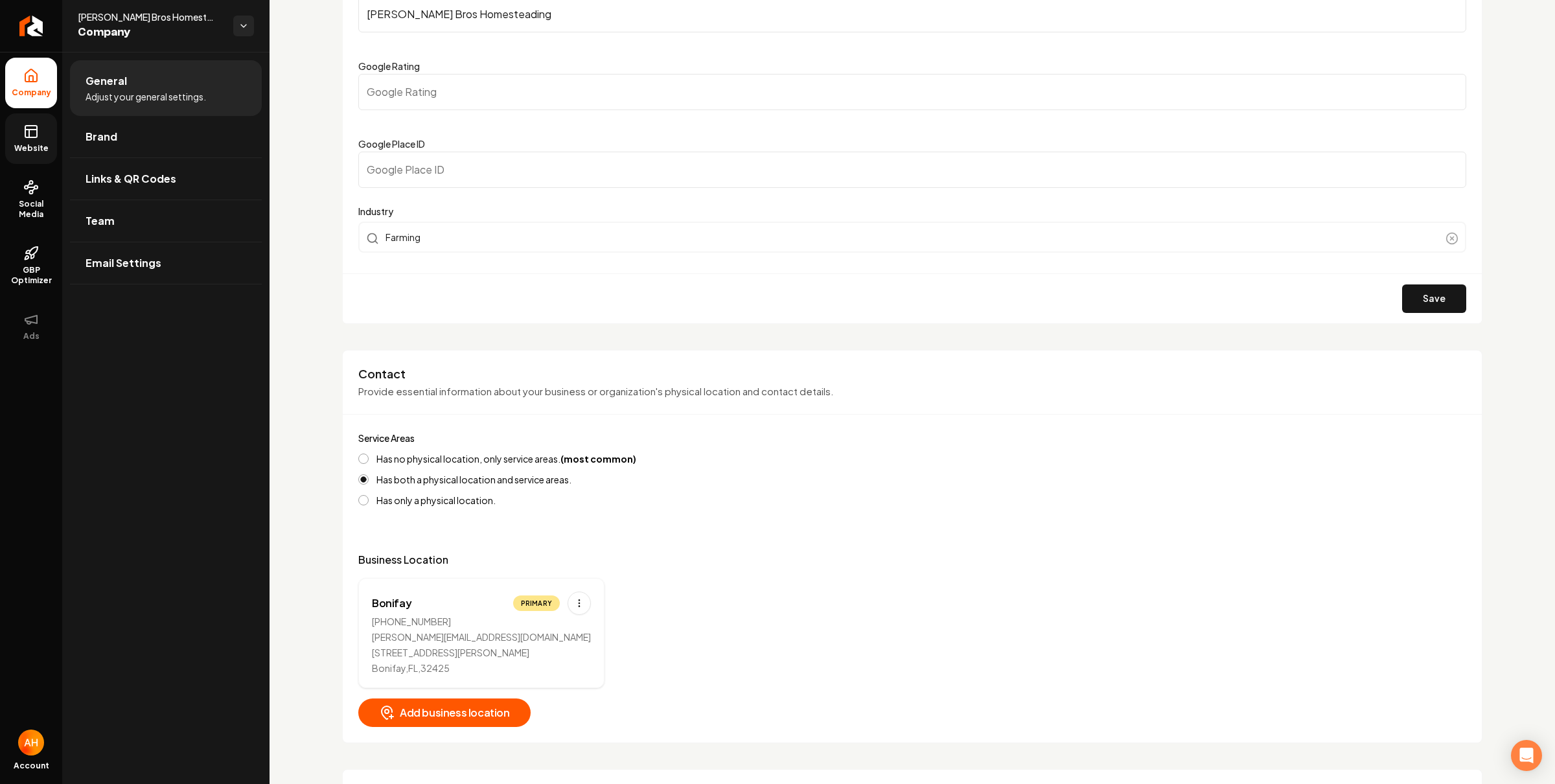
scroll to position [0, 0]
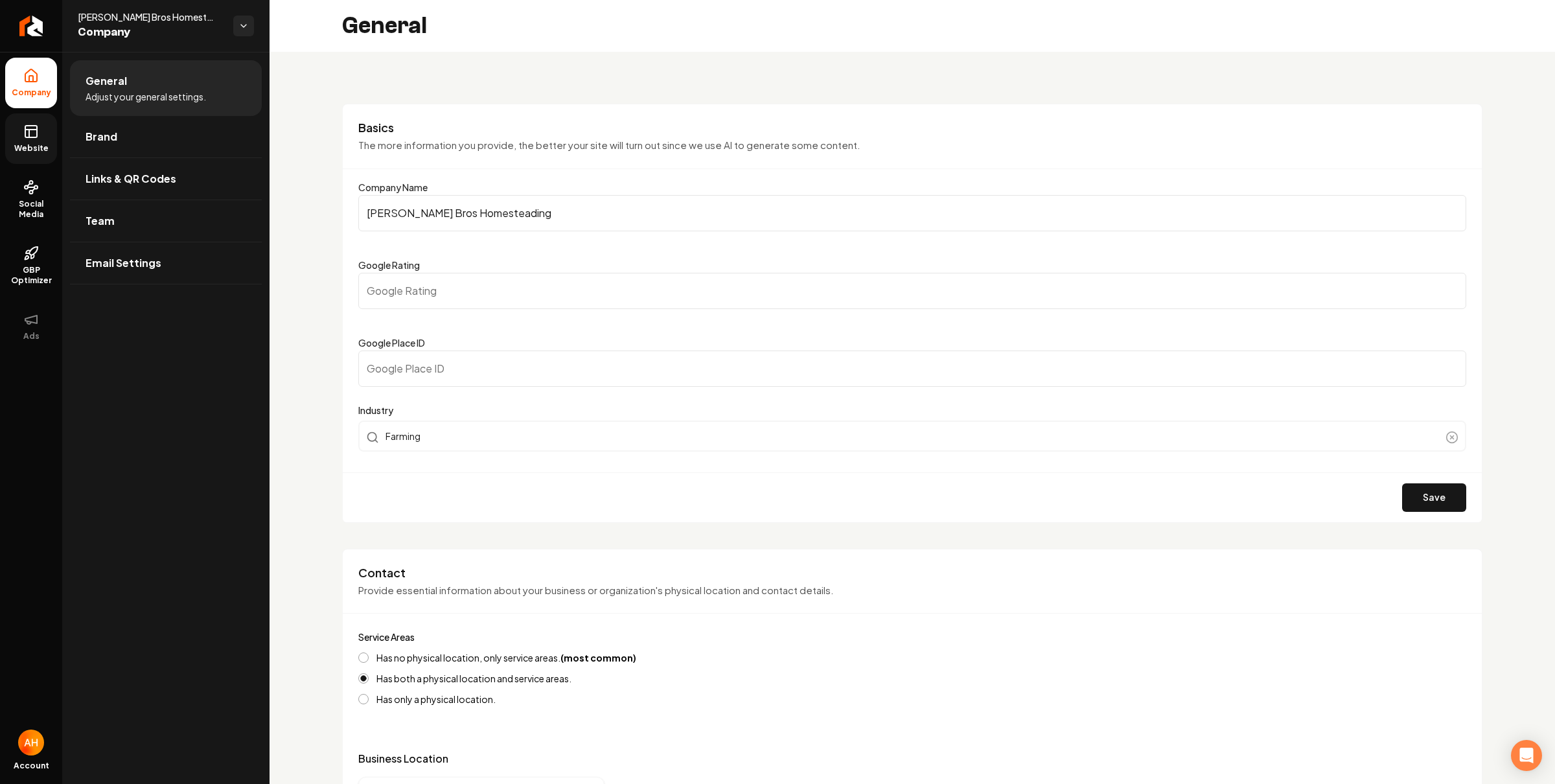
click at [494, 225] on input "Duffy Bros Homesteading" at bounding box center [912, 213] width 1108 height 36
drag, startPoint x: 514, startPoint y: 216, endPoint x: 365, endPoint y: 222, distance: 149.1
click at [365, 222] on input "Duffy Bros Homesteading" at bounding box center [912, 213] width 1108 height 36
click at [374, 213] on input "Duffy Bros Homesteading" at bounding box center [912, 213] width 1108 height 36
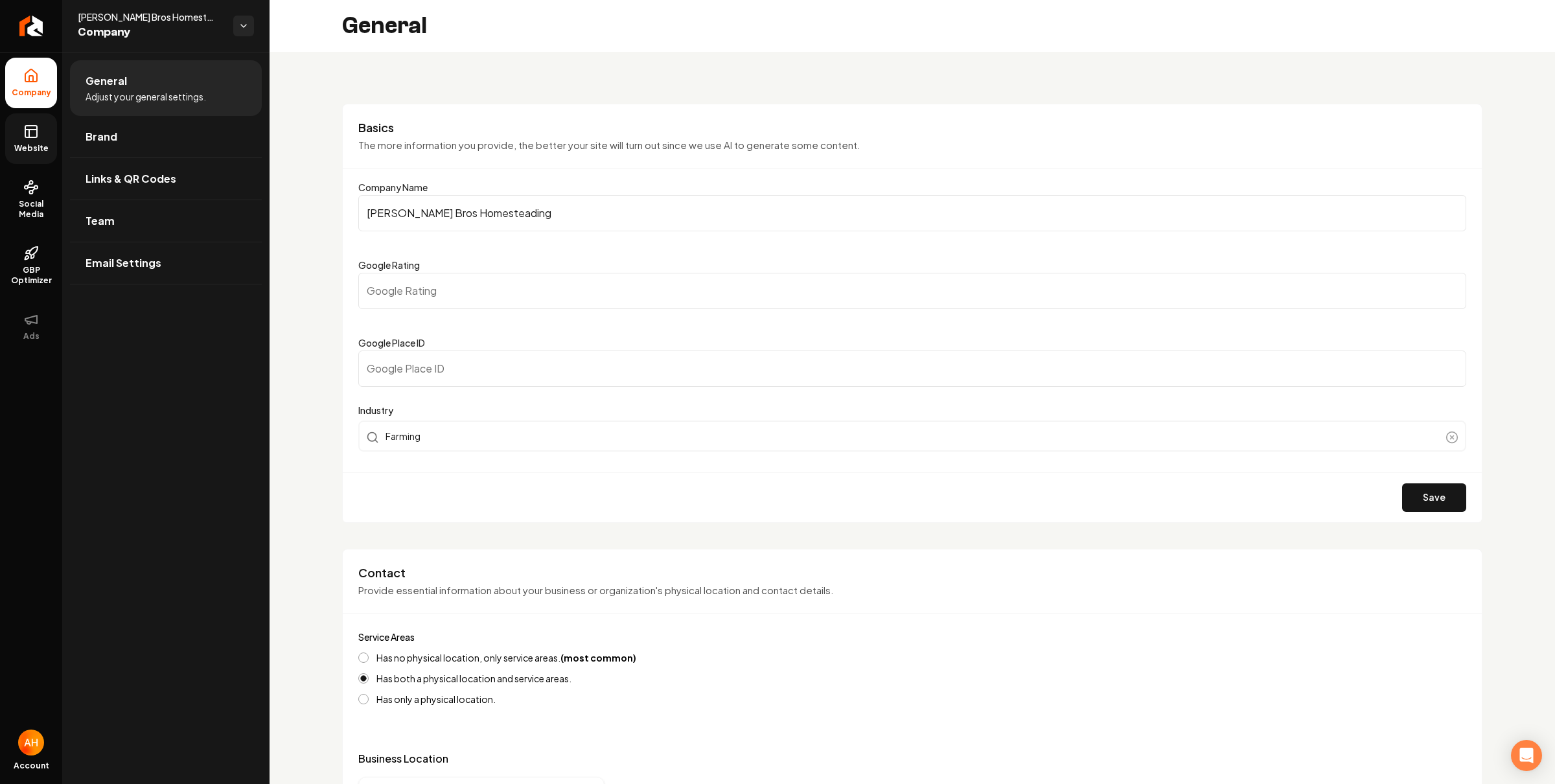
click at [374, 213] on input "Duffy Bros Homesteading" at bounding box center [912, 213] width 1108 height 36
click at [480, 213] on input "Duffy Bros Homesteading" at bounding box center [912, 213] width 1108 height 36
click at [16, 206] on span "Social Media" at bounding box center [31, 209] width 52 height 21
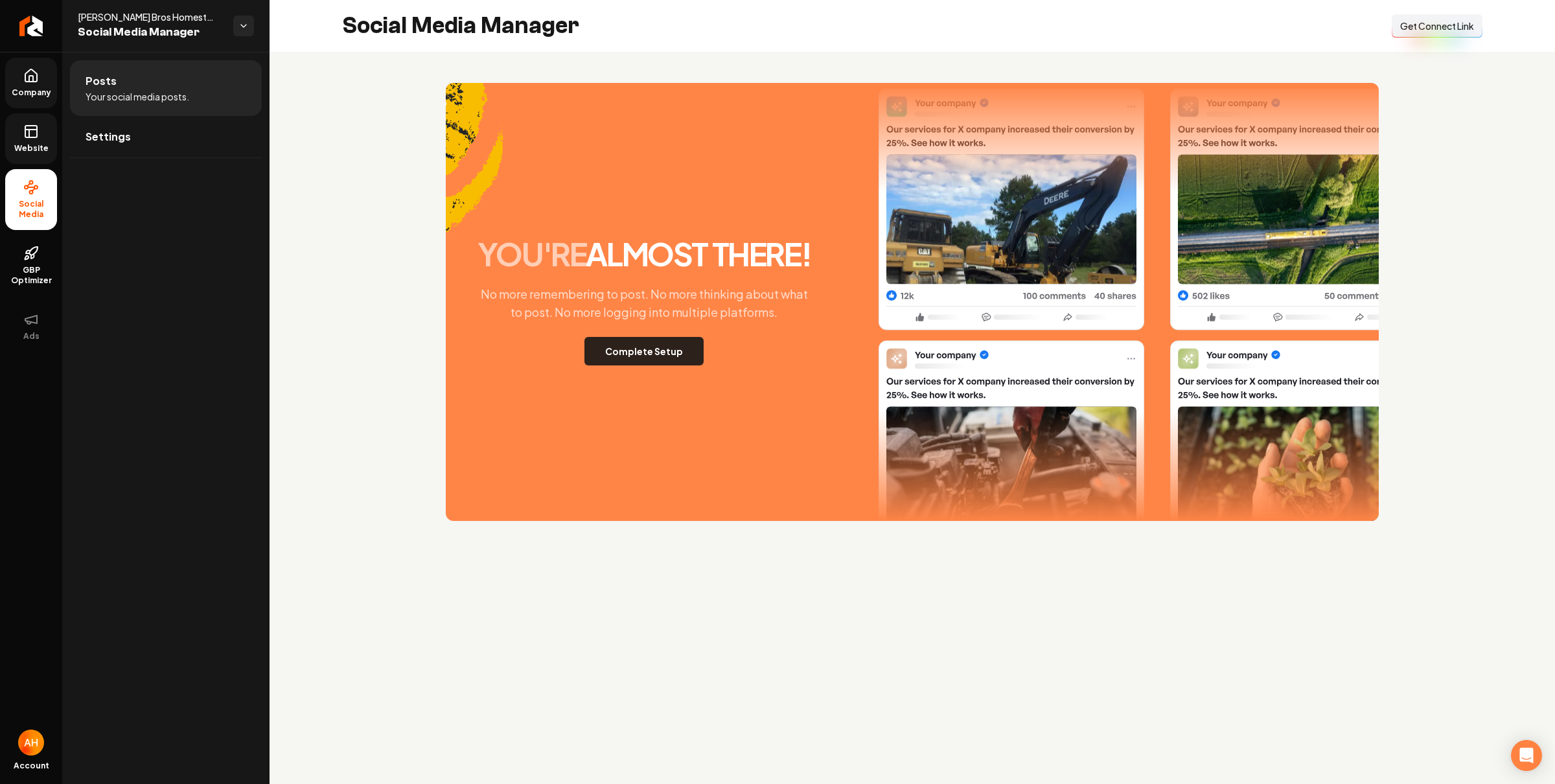
click at [658, 362] on button "Complete Setup" at bounding box center [644, 351] width 119 height 28
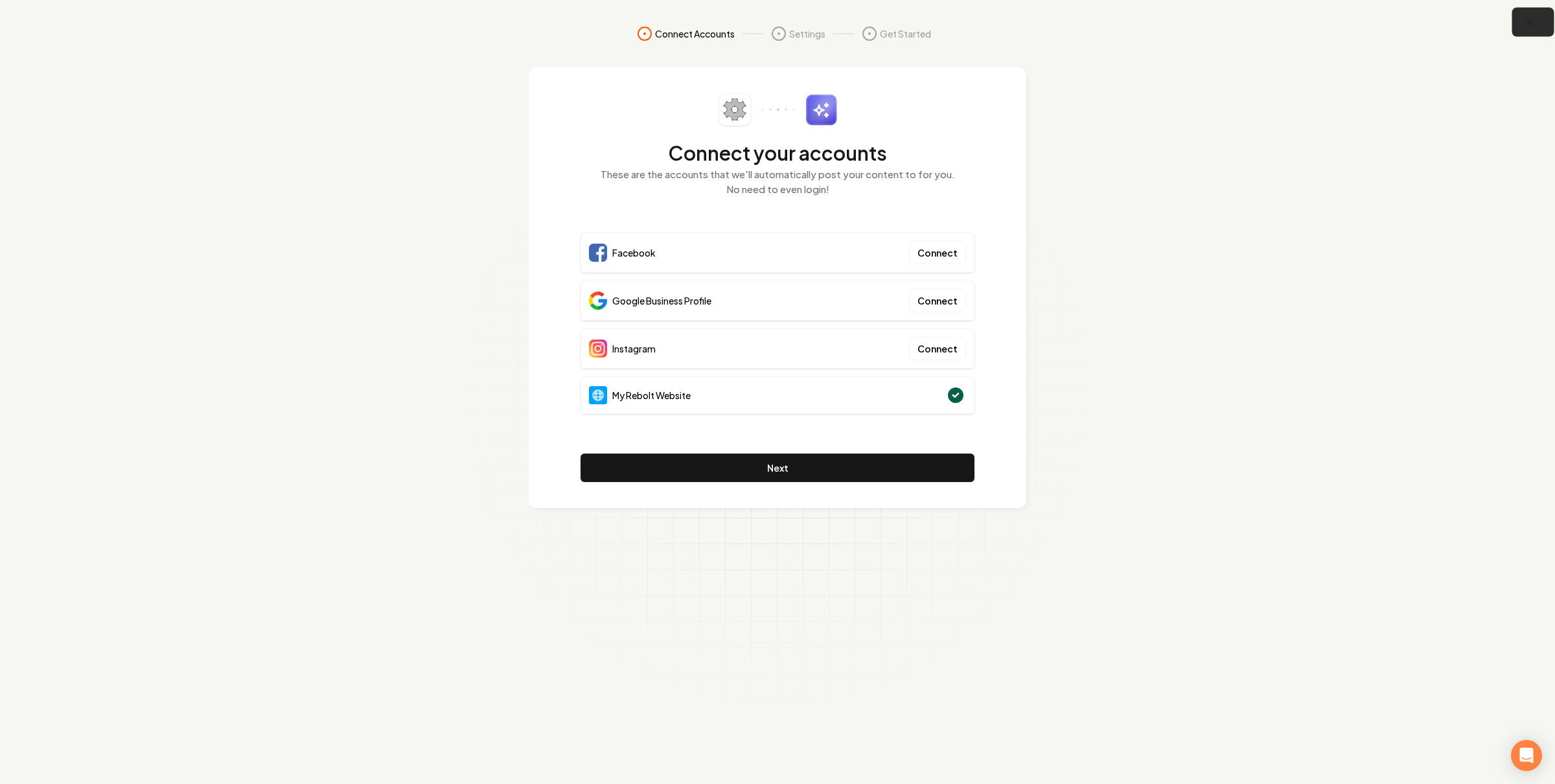
click at [1542, 16] on button "button" at bounding box center [1534, 21] width 42 height 29
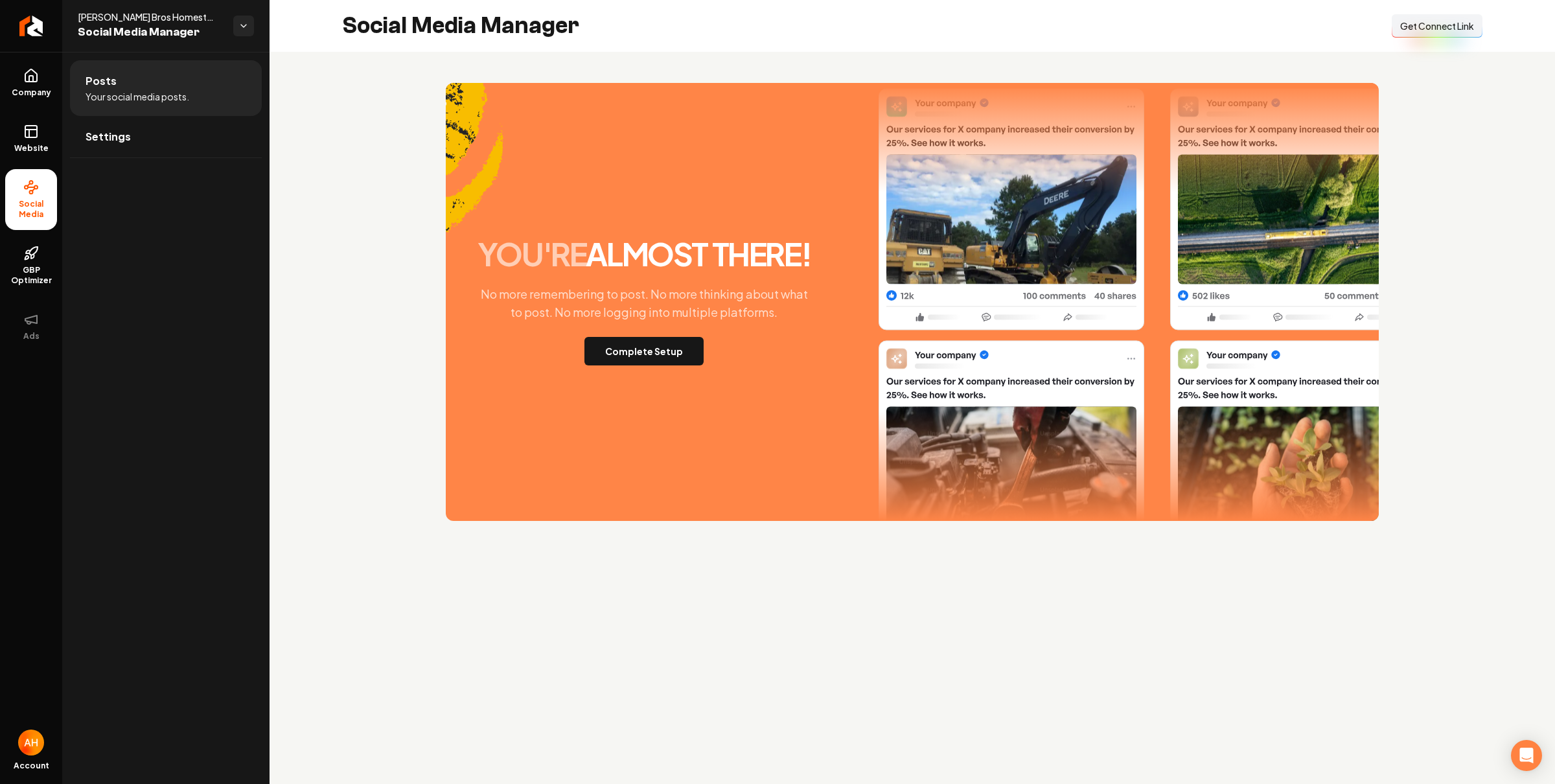
click at [1434, 33] on button "Connect Link Get Connect Link" at bounding box center [1437, 25] width 90 height 23
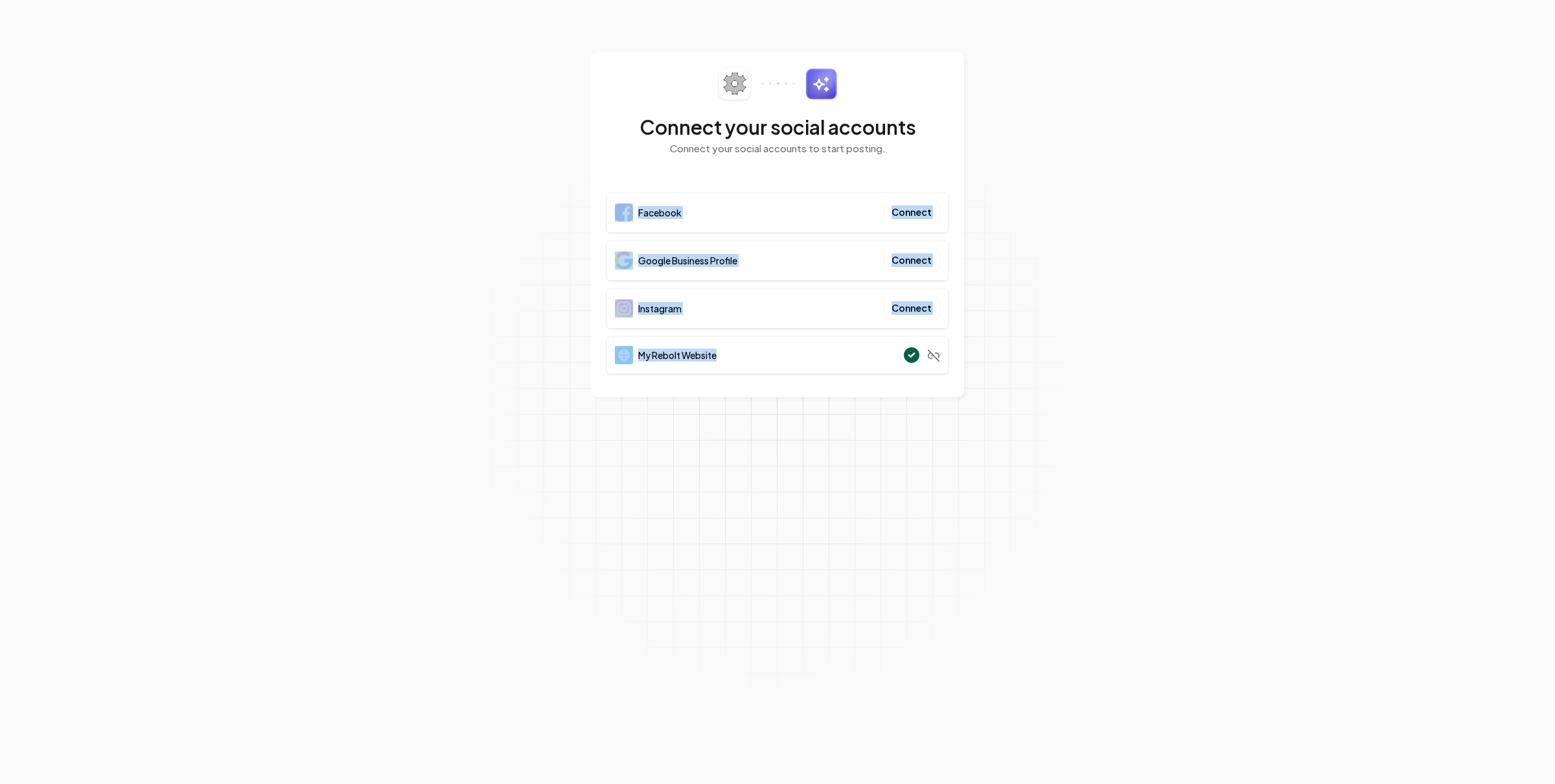
drag, startPoint x: 682, startPoint y: 216, endPoint x: 1018, endPoint y: 348, distance: 361.0
click at [915, 333] on div "Connect your social accounts Connect your social accounts to start posting. Fac…" at bounding box center [778, 225] width 342 height 314
click at [1018, 348] on section "Connect your social accounts Connect your social accounts to start posting. Fac…" at bounding box center [778, 392] width 1555 height 784
drag, startPoint x: 812, startPoint y: 253, endPoint x: 642, endPoint y: 158, distance: 194.7
click at [642, 158] on section "Connect your social accounts Connect your social accounts to start posting. Fac…" at bounding box center [778, 392] width 1555 height 784
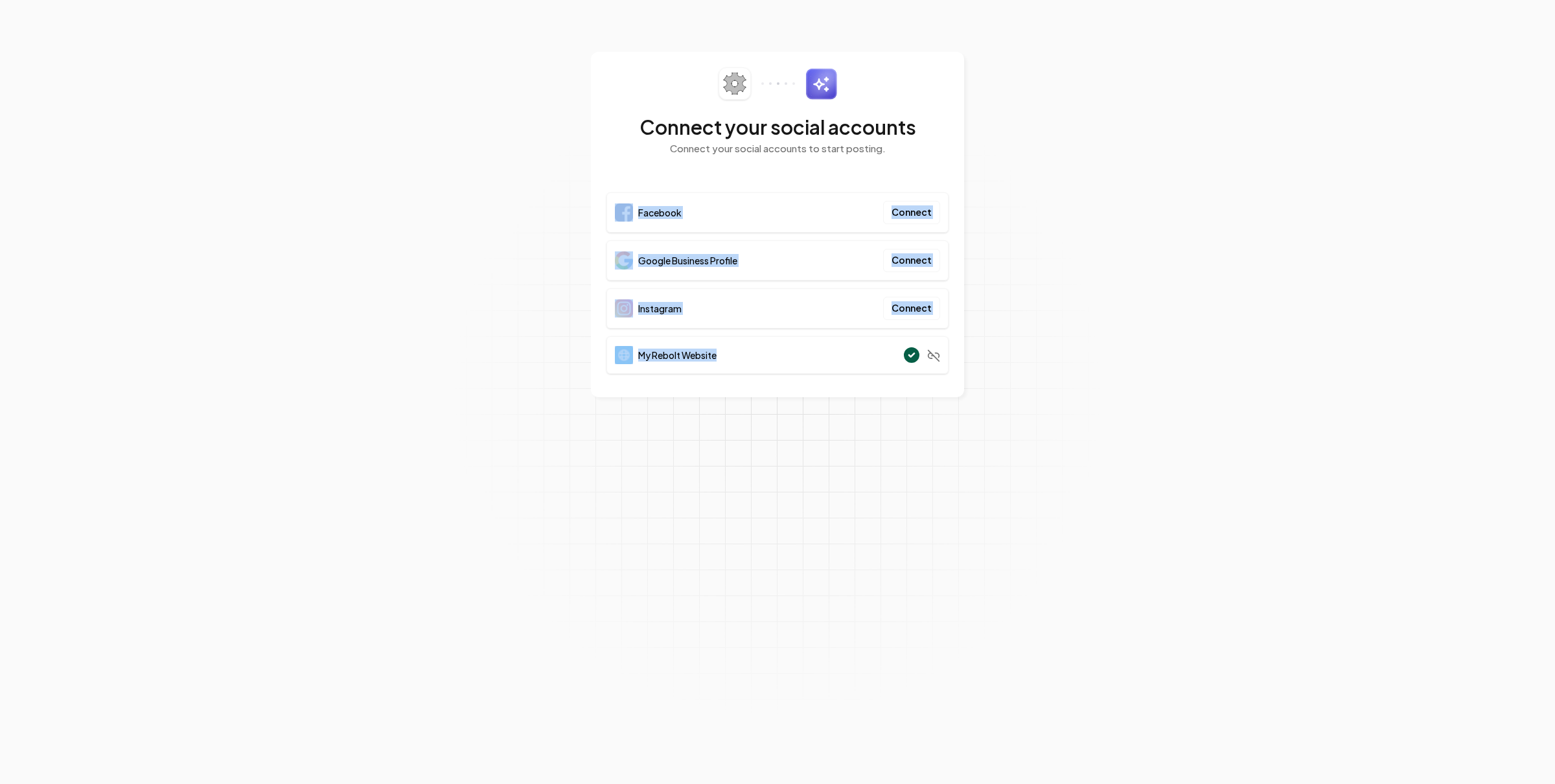
click at [1073, 194] on section "Connect your social accounts Connect your social accounts to start posting. Fac…" at bounding box center [778, 392] width 1555 height 784
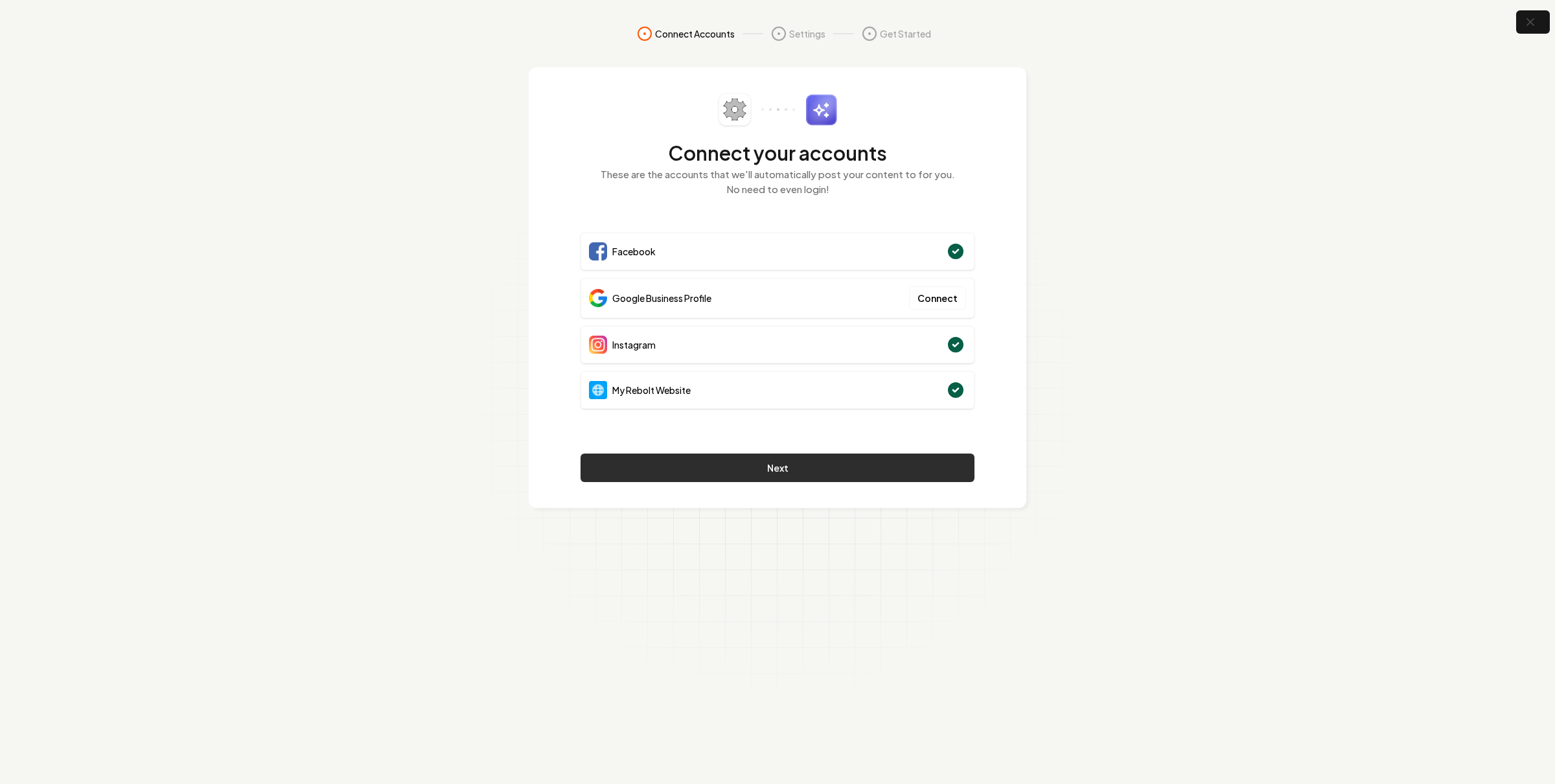
click at [779, 468] on button "Next" at bounding box center [778, 468] width 394 height 28
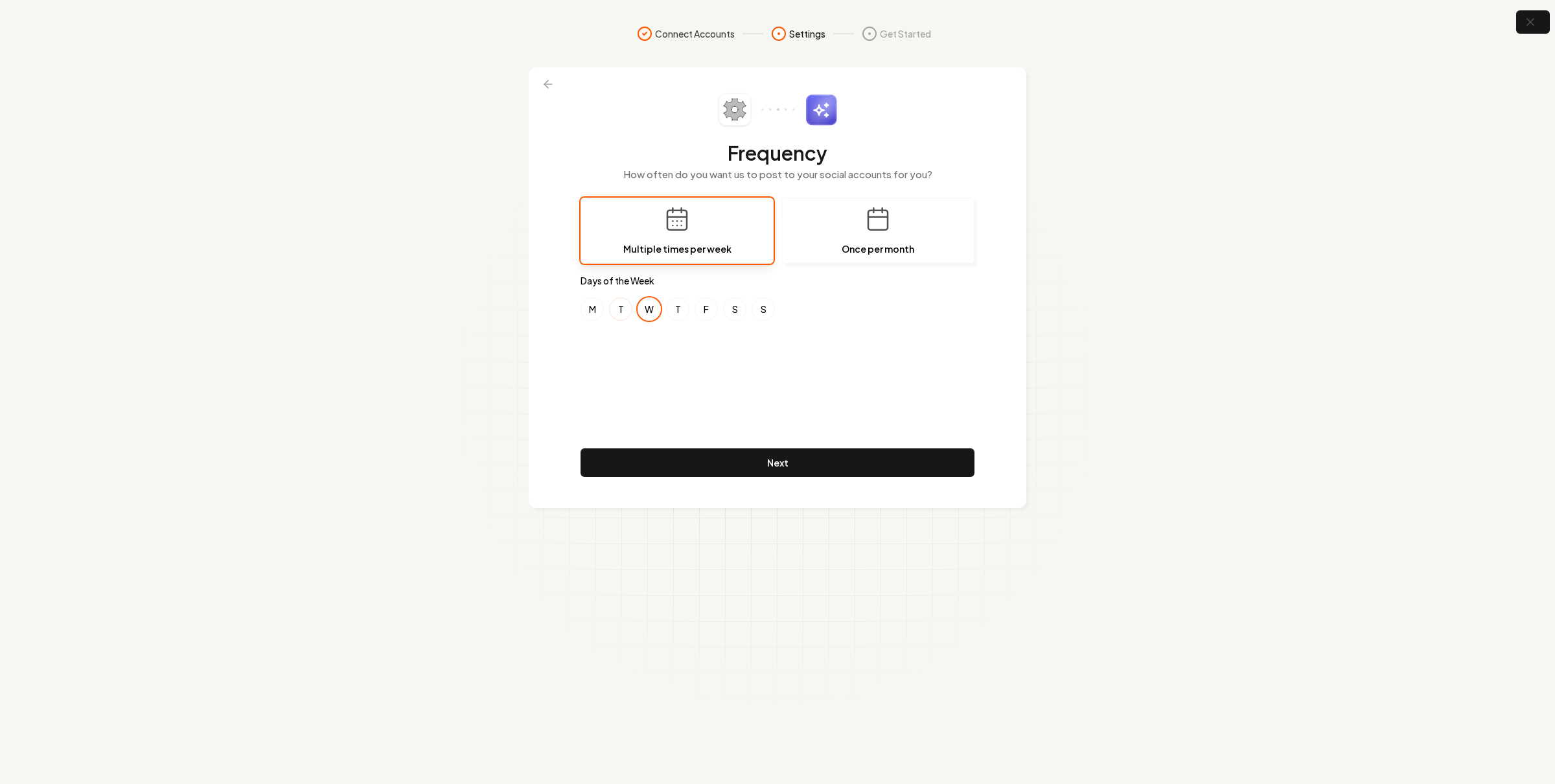
click at [621, 309] on button "T" at bounding box center [620, 308] width 23 height 23
click at [699, 314] on button "F" at bounding box center [706, 308] width 23 height 23
drag, startPoint x: 656, startPoint y: 312, endPoint x: 467, endPoint y: 317, distance: 189.1
click at [656, 312] on button "W" at bounding box center [649, 308] width 23 height 23
click at [755, 468] on button "Next" at bounding box center [778, 462] width 394 height 28
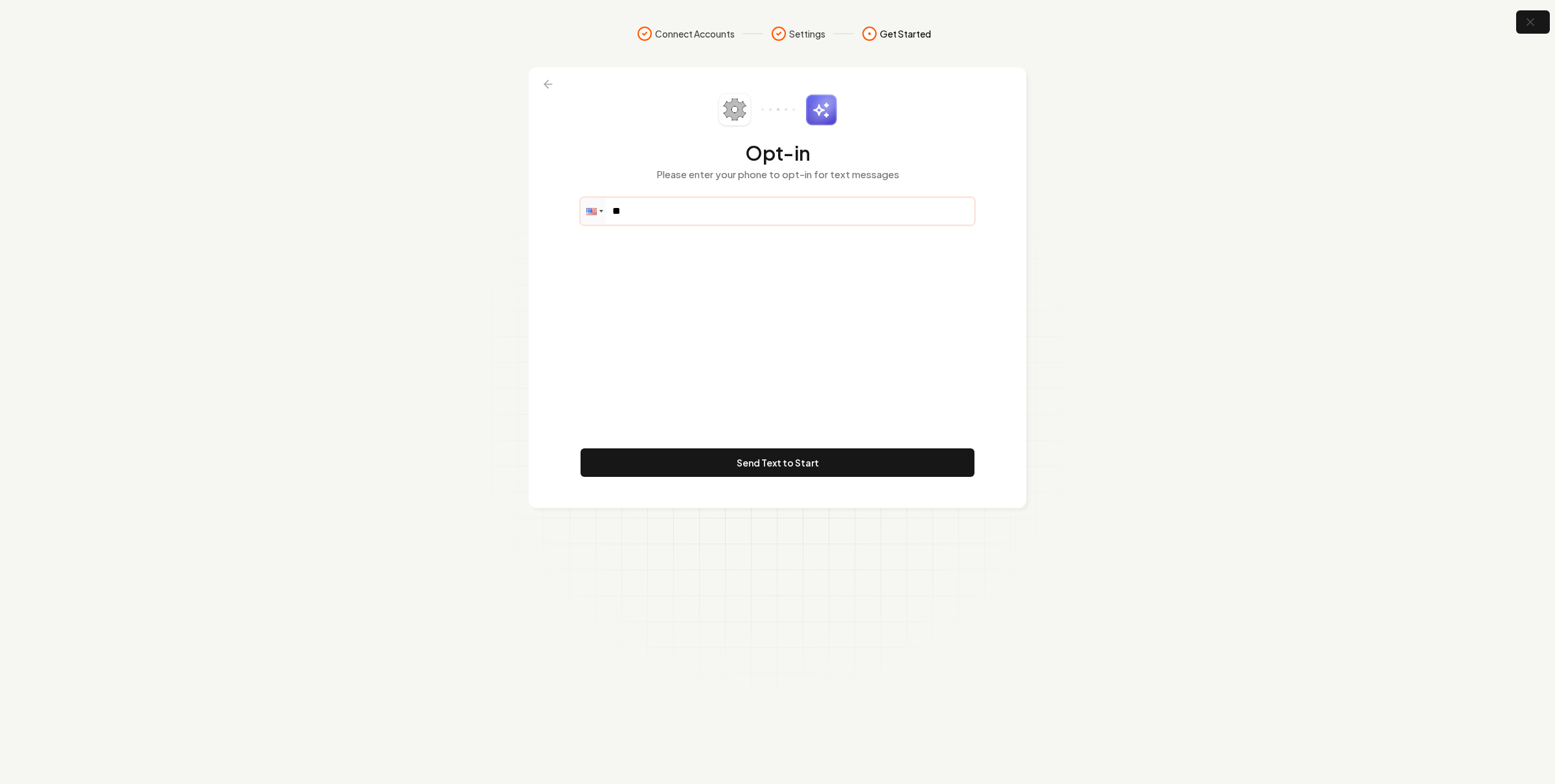
click at [710, 214] on input "**" at bounding box center [778, 211] width 393 height 26
paste input "**********"
type input "**********"
click at [849, 471] on button "Send Text to Start" at bounding box center [778, 462] width 394 height 28
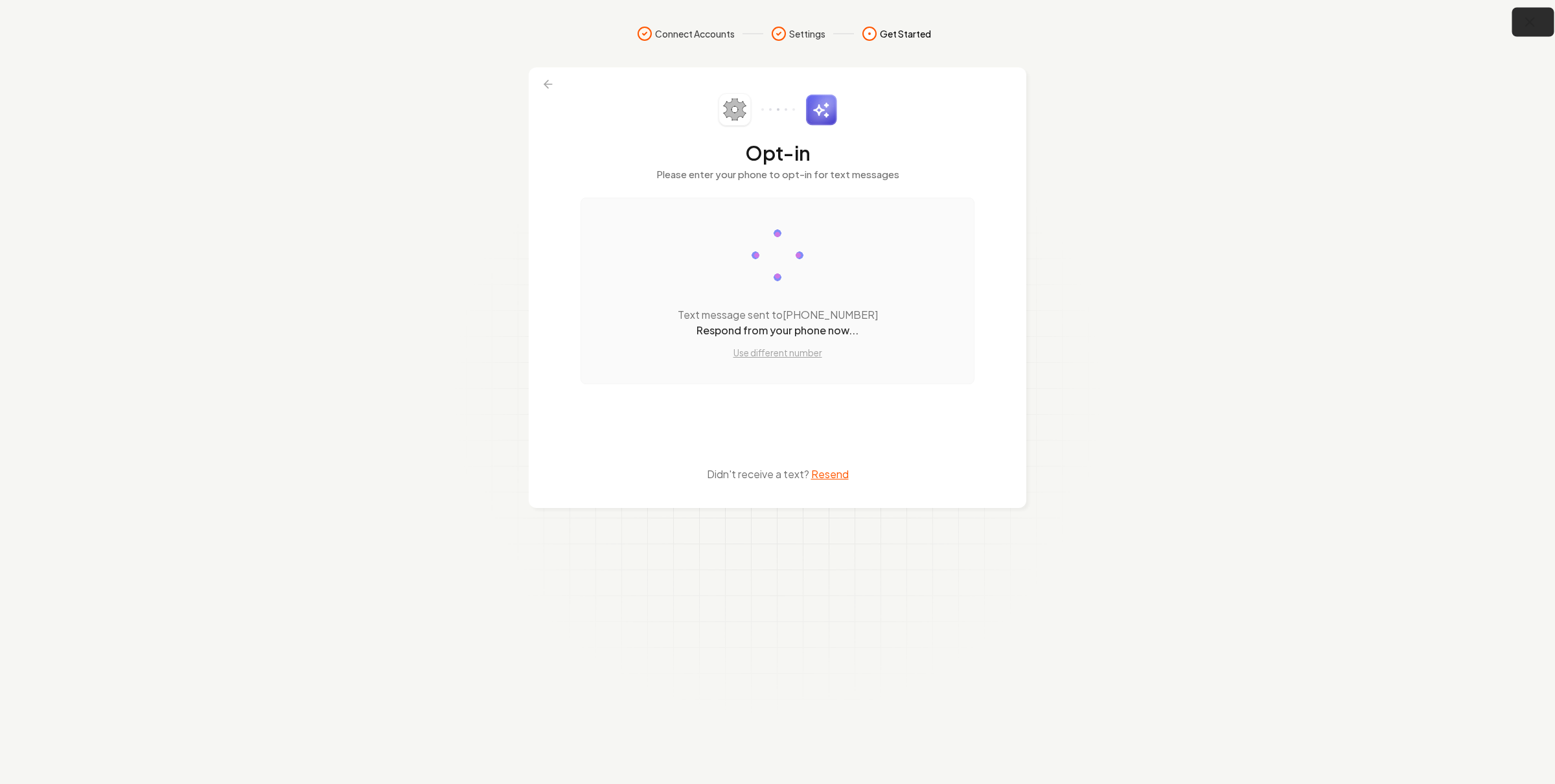
click at [1525, 27] on icon "button" at bounding box center [1531, 22] width 16 height 16
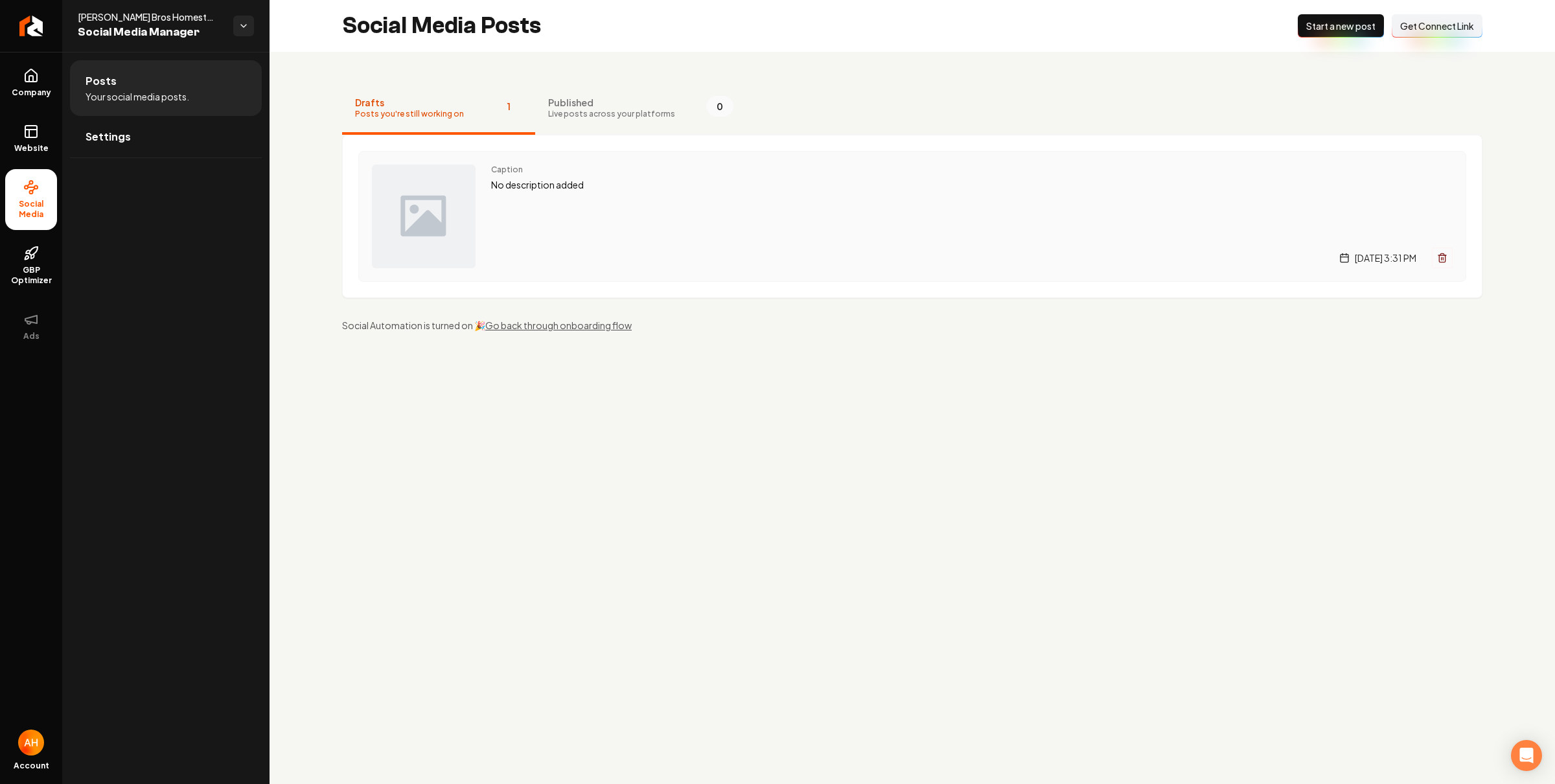
click at [584, 205] on div "Caption No description added [DATE] 3:31 PM" at bounding box center [972, 216] width 962 height 104
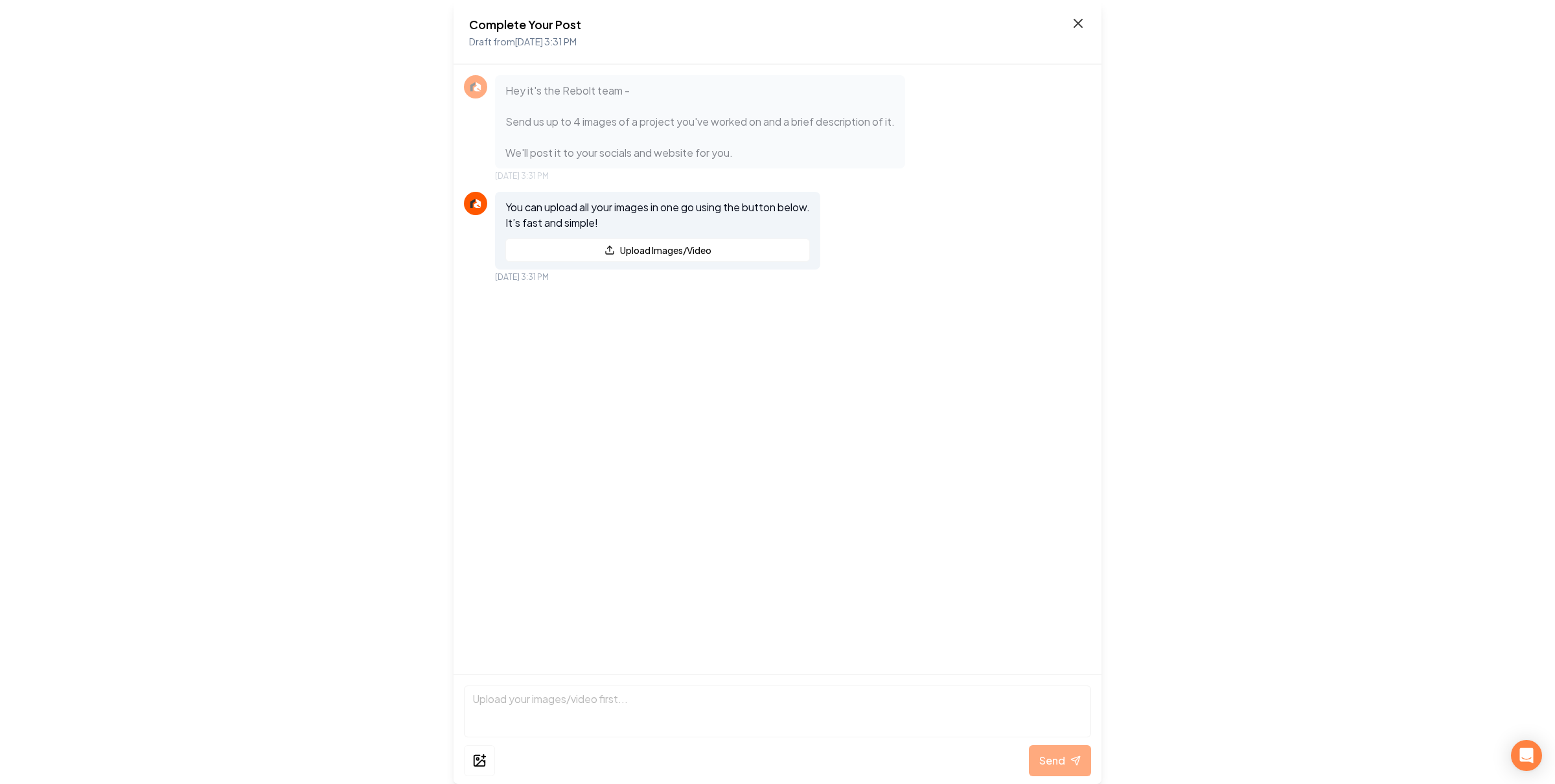
click at [1075, 23] on icon at bounding box center [1078, 23] width 16 height 16
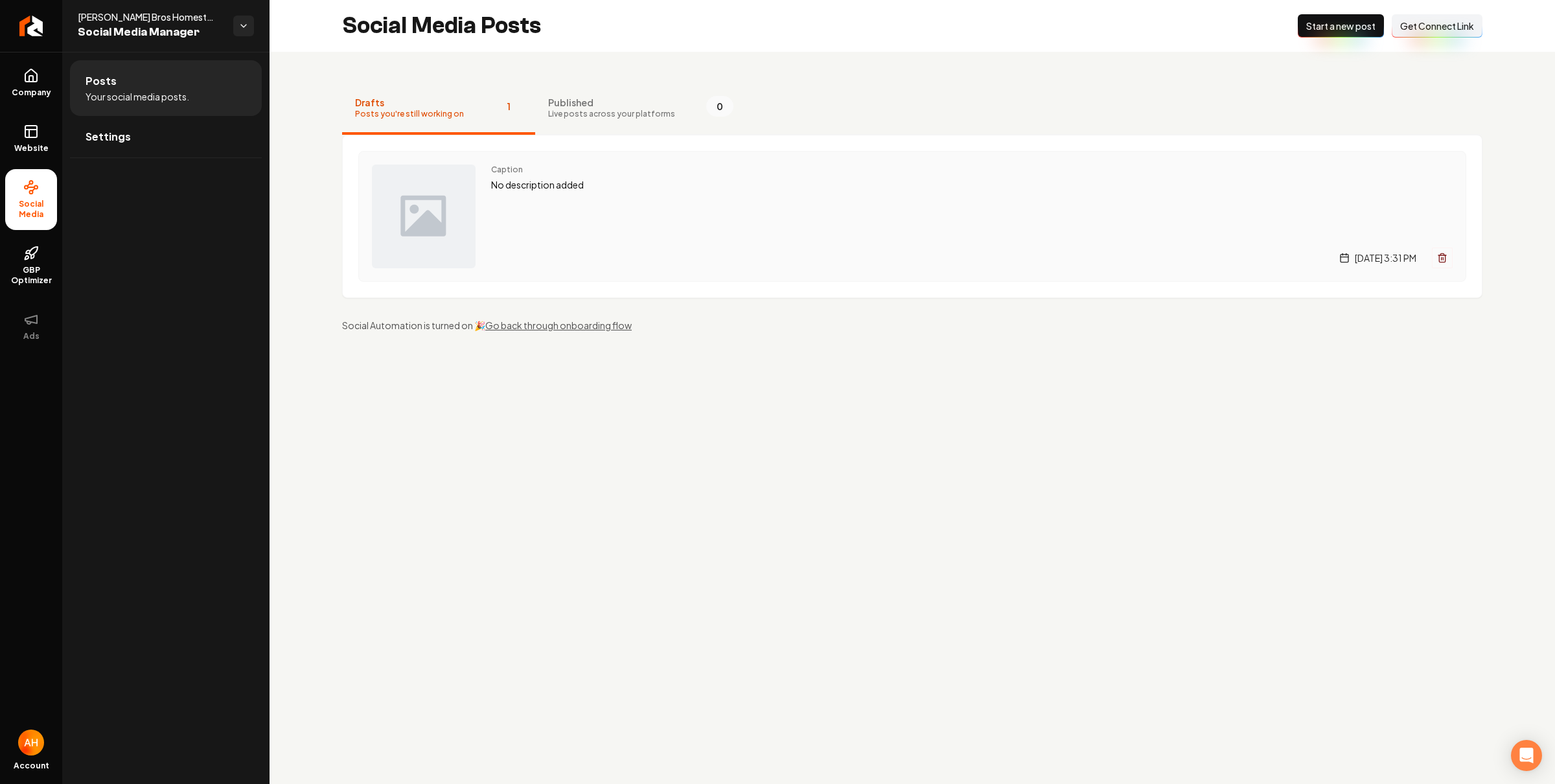
drag, startPoint x: 560, startPoint y: 424, endPoint x: 588, endPoint y: 187, distance: 238.6
click at [560, 422] on main "Social Media Posts New Post Start a new post Connect Link Get Connect Link Draf…" at bounding box center [912, 392] width 1286 height 784
click at [612, 175] on div "Caption No description added" at bounding box center [972, 179] width 962 height 28
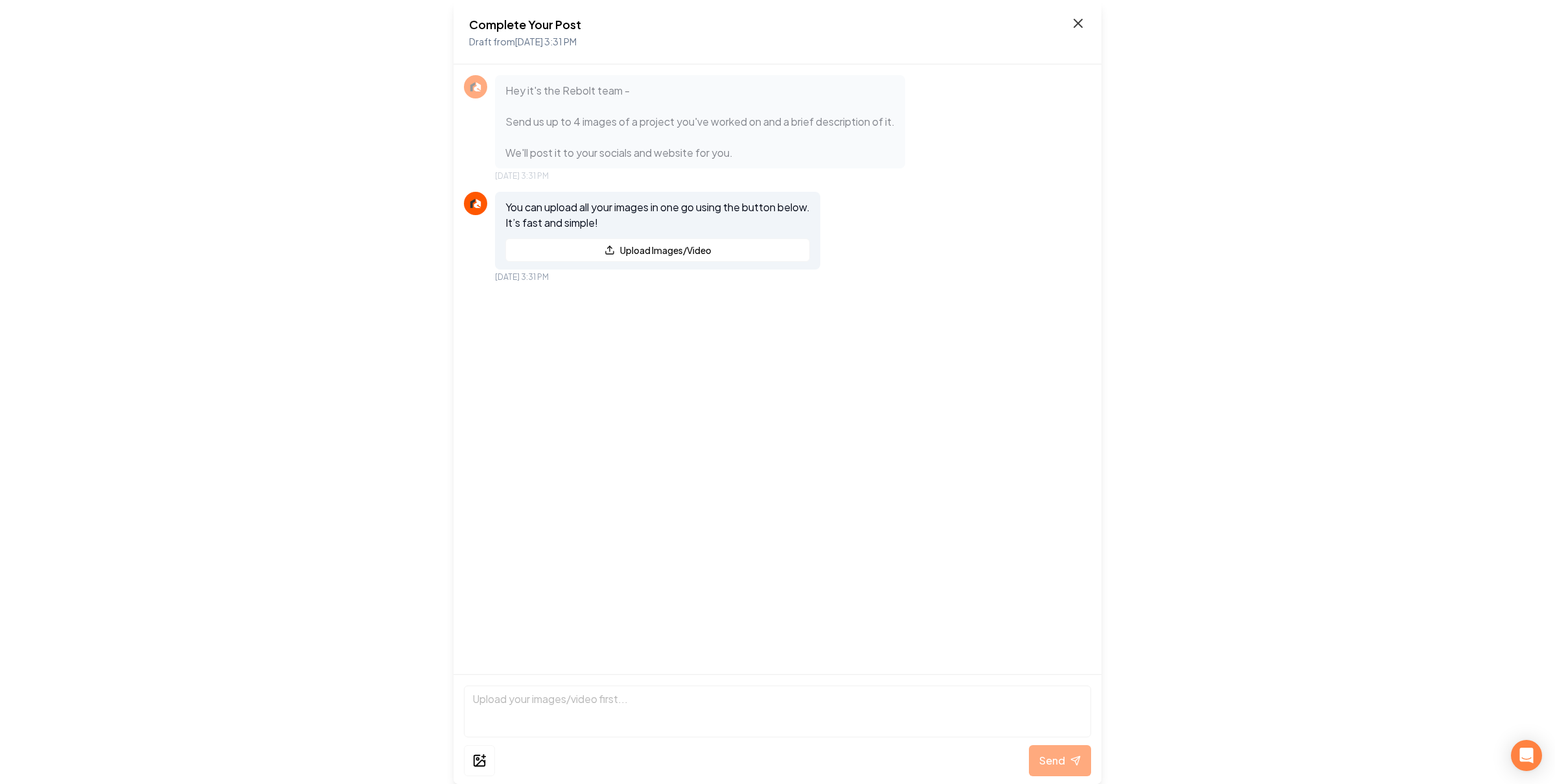
click at [1073, 16] on icon at bounding box center [1078, 23] width 16 height 16
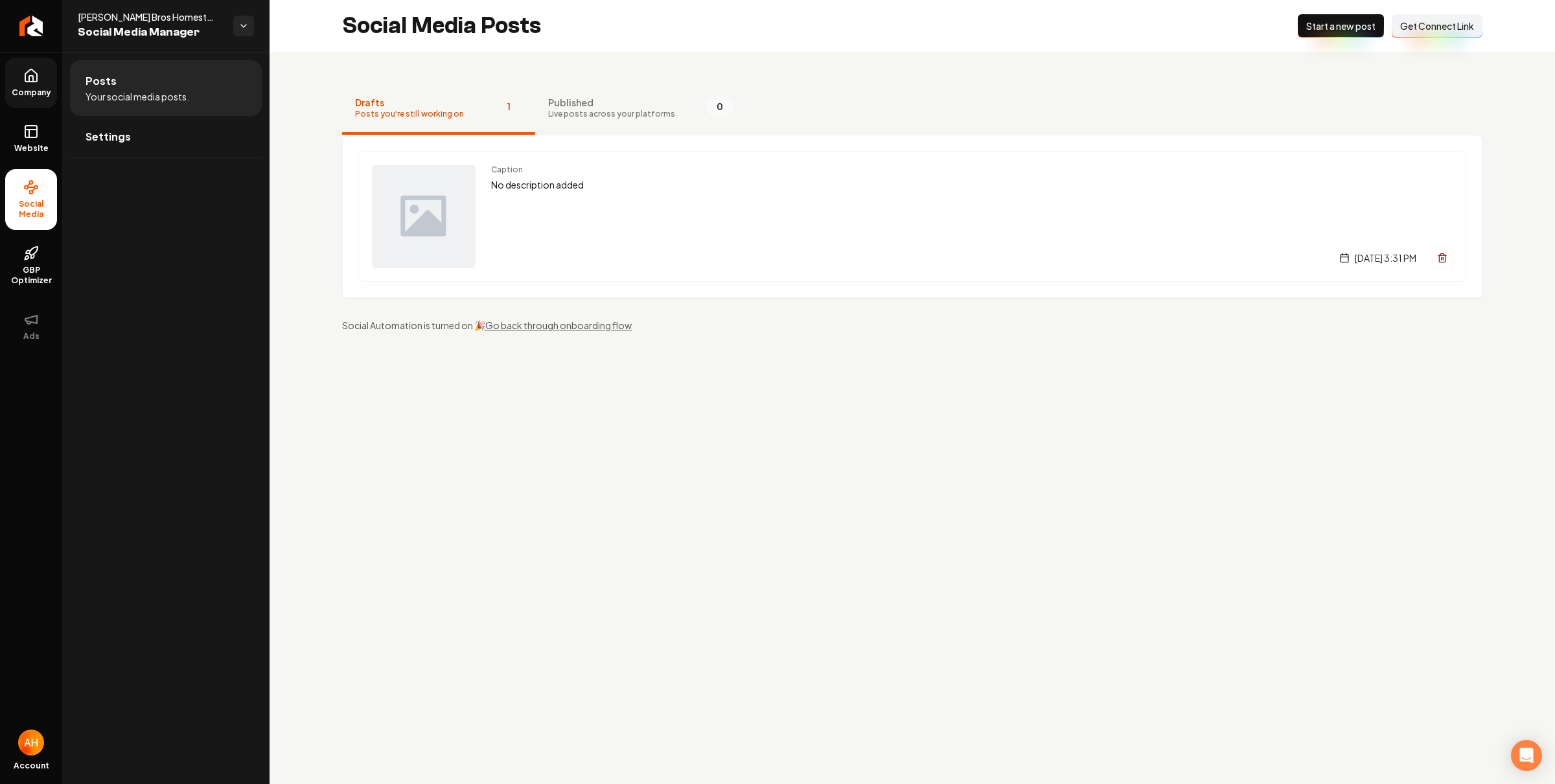
click at [49, 96] on span "Company" at bounding box center [31, 93] width 50 height 10
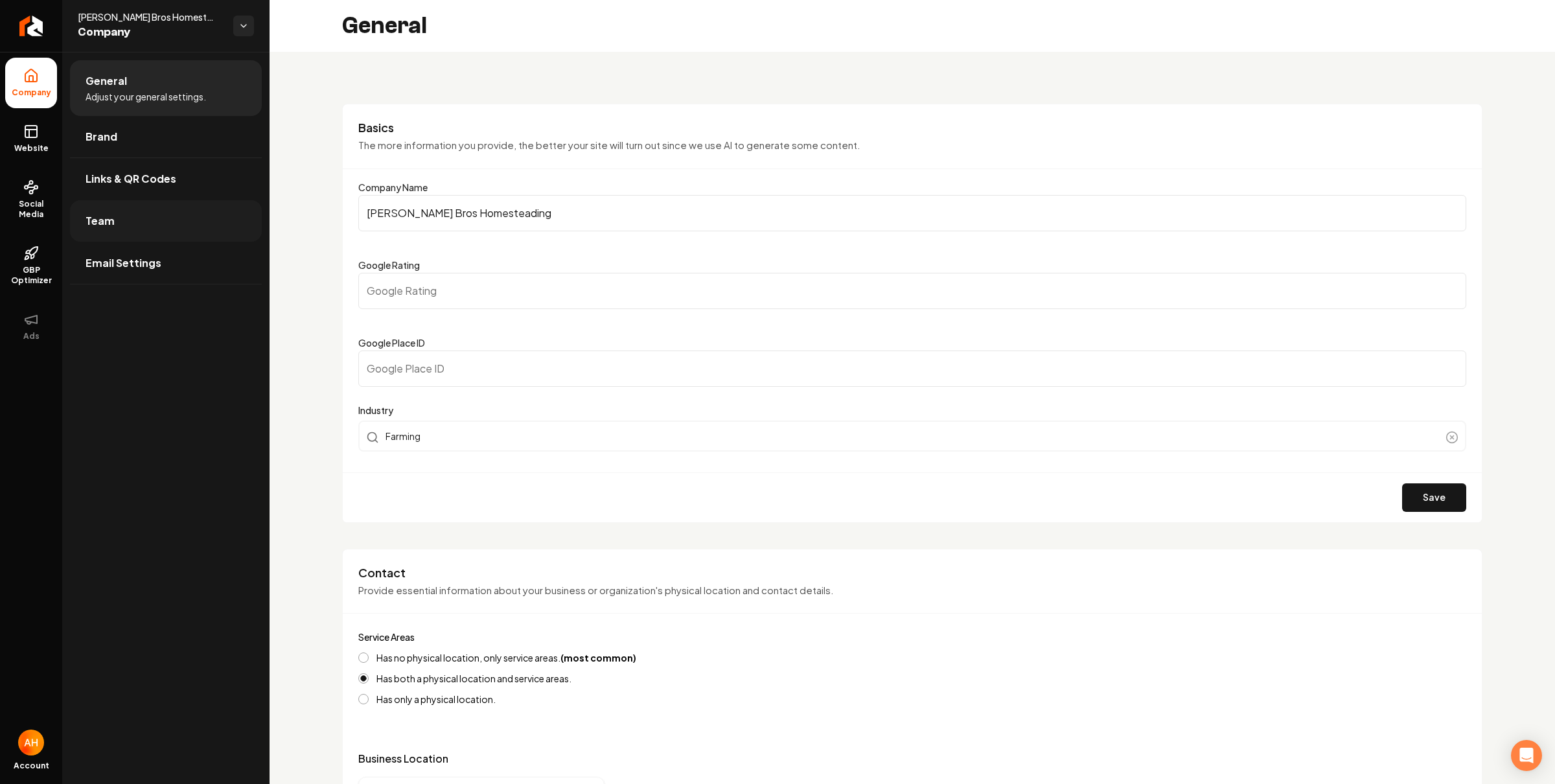
click at [128, 218] on link "Team" at bounding box center [165, 221] width 192 height 41
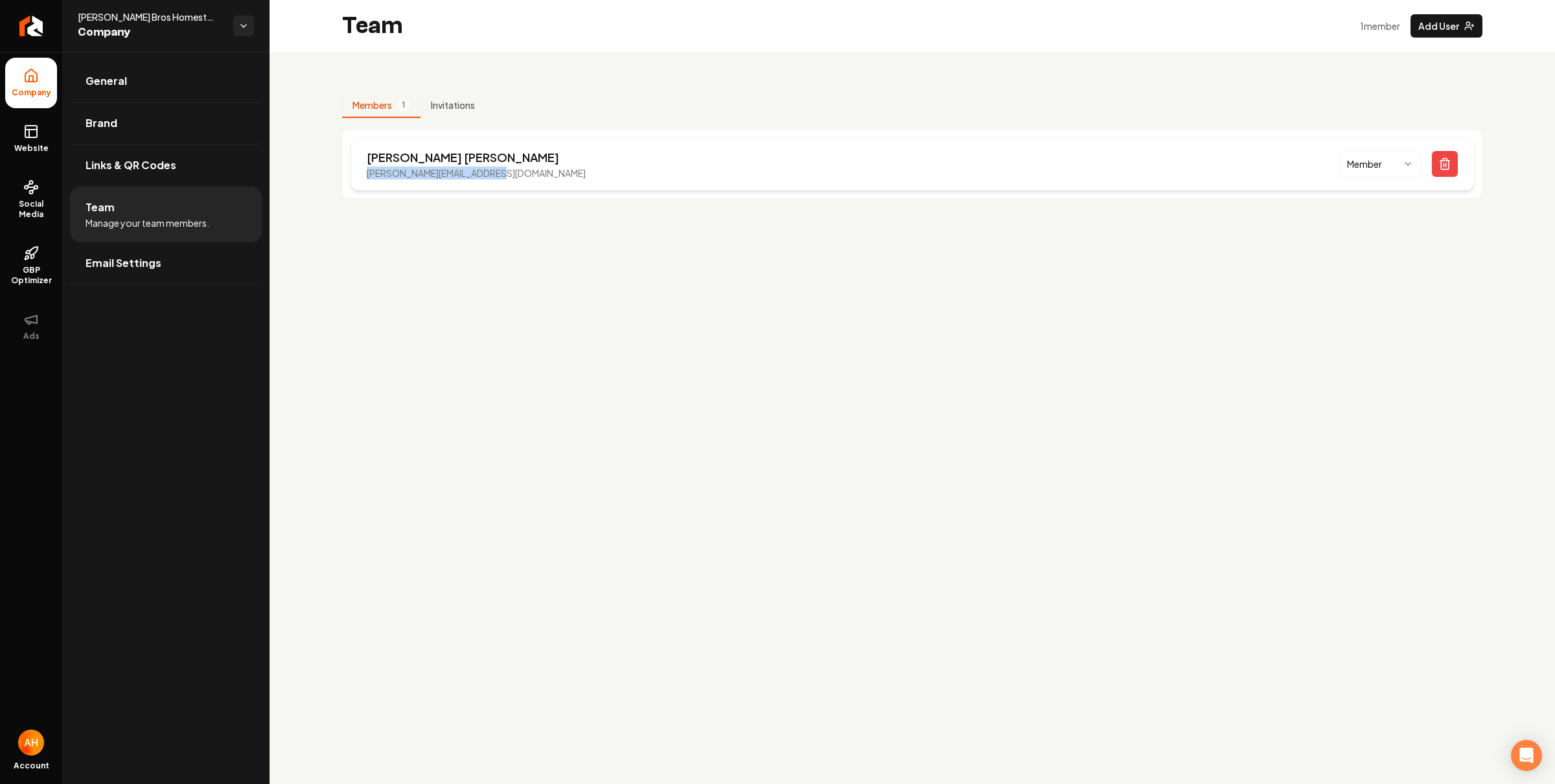
drag, startPoint x: 508, startPoint y: 182, endPoint x: 369, endPoint y: 173, distance: 139.3
click at [369, 173] on div "Matthew Duffy duffy.matthew555@gmail.com Member" at bounding box center [912, 164] width 1124 height 53
click at [377, 170] on p "duffy.matthew555@gmail.com" at bounding box center [477, 173] width 219 height 13
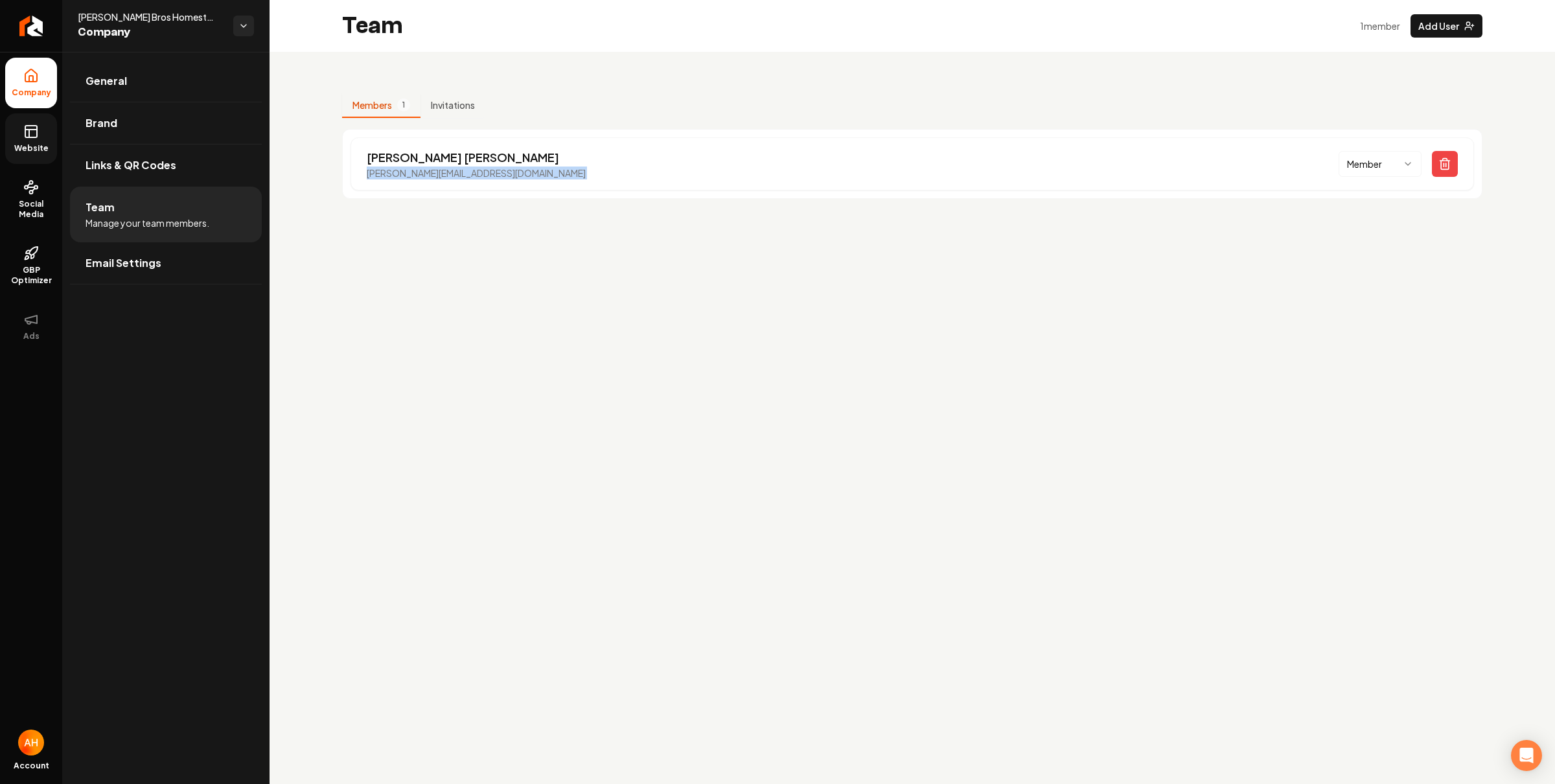
click at [17, 144] on span "Website" at bounding box center [31, 148] width 44 height 10
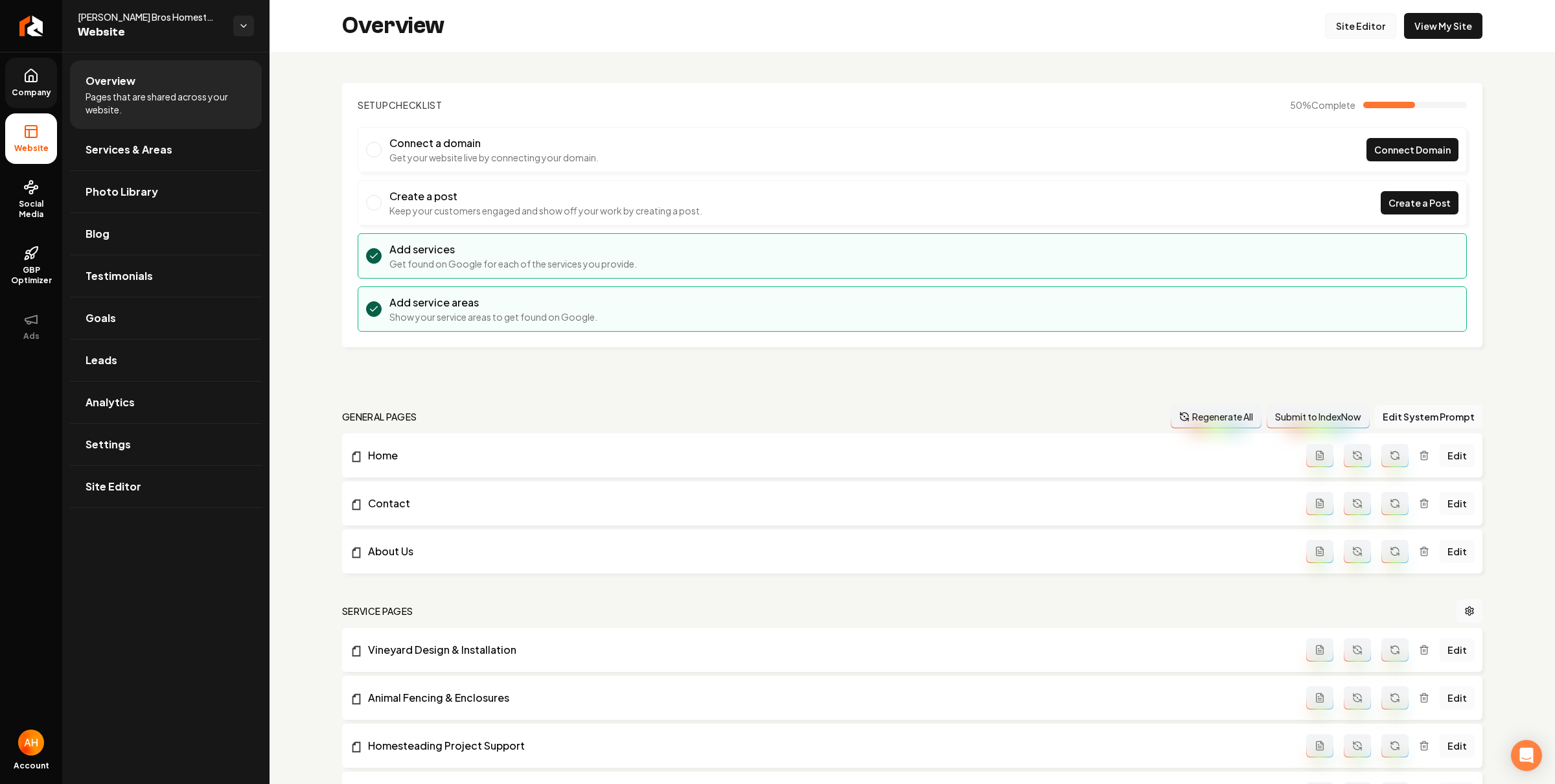
click at [1366, 18] on link "Site Editor" at bounding box center [1361, 25] width 71 height 26
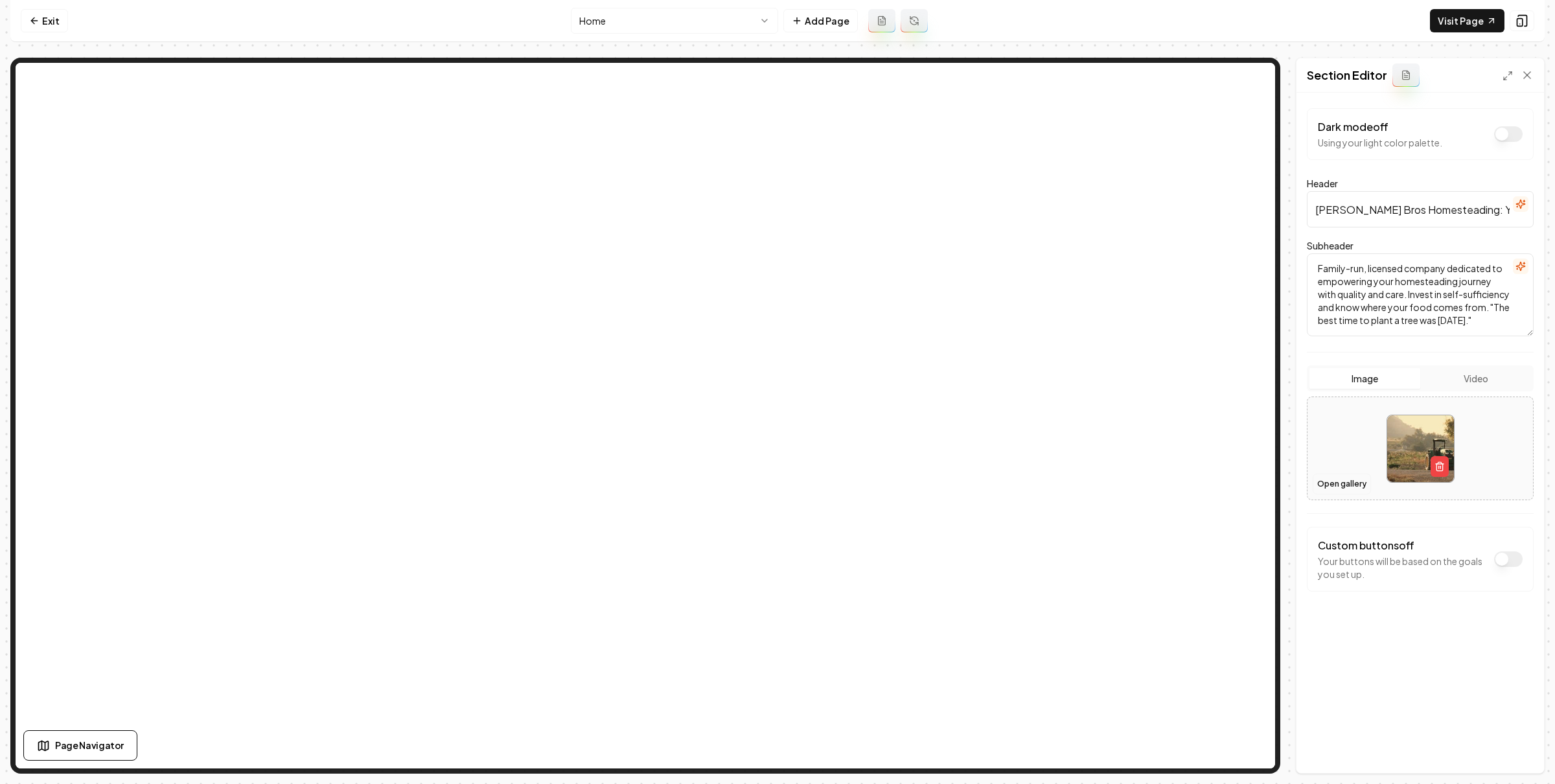
click at [1353, 480] on button "Open gallery" at bounding box center [1342, 484] width 59 height 21
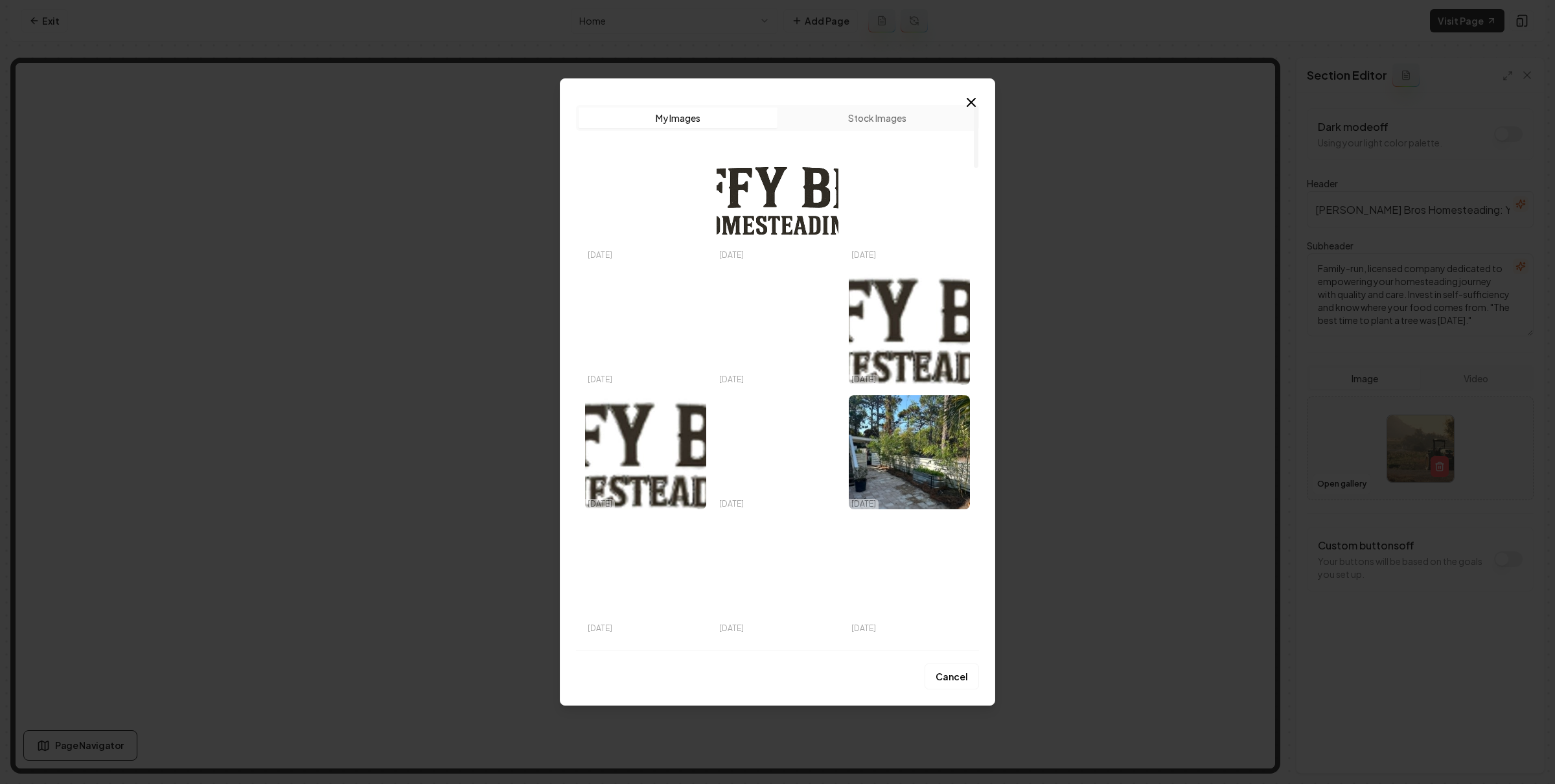
scroll to position [1401, 0]
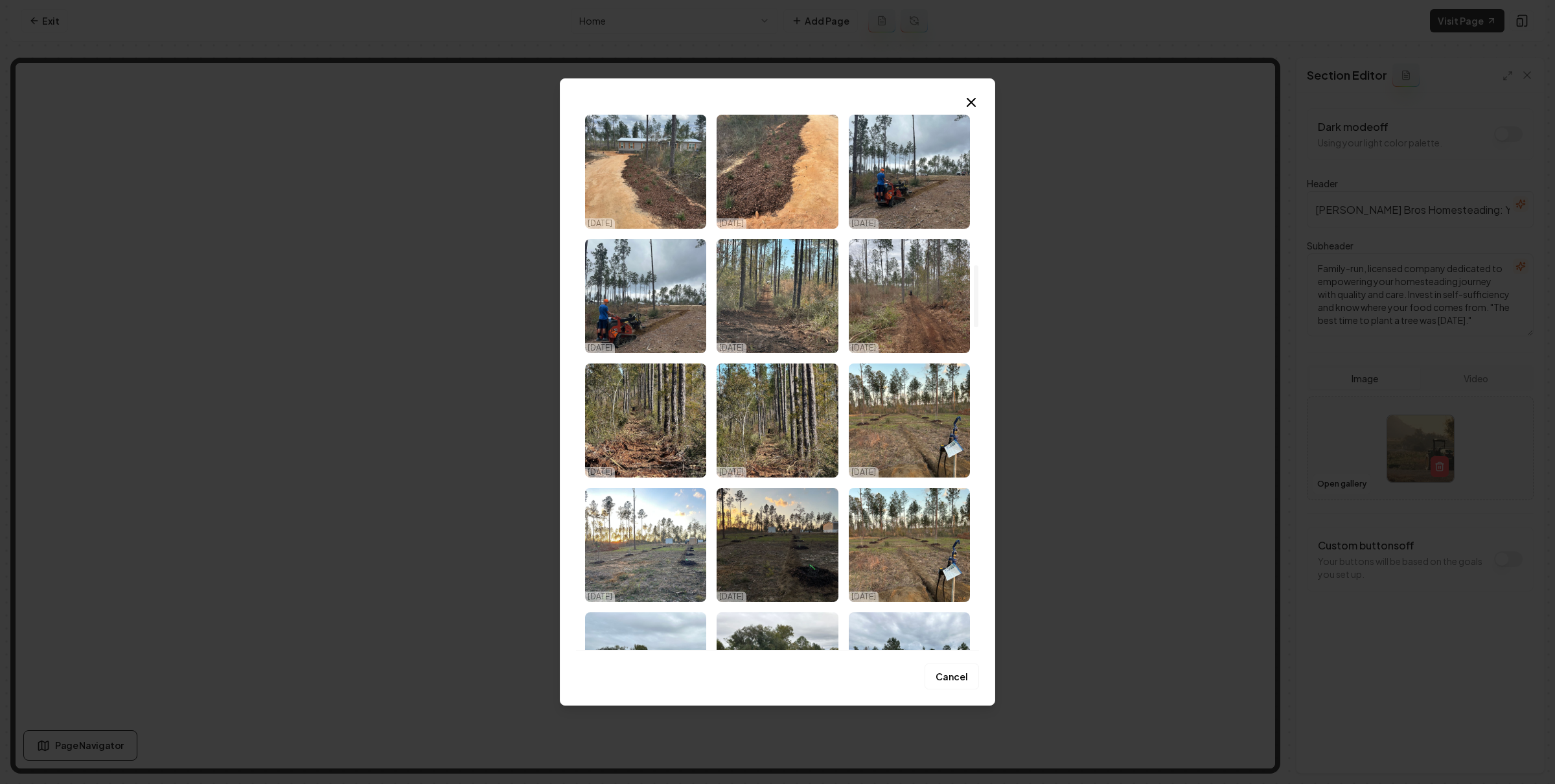
drag, startPoint x: 927, startPoint y: 179, endPoint x: 947, endPoint y: 186, distance: 21.2
click at [927, 178] on img "Select image image_68e1ec015c7cd75eb8f74a2a.webp" at bounding box center [909, 172] width 122 height 114
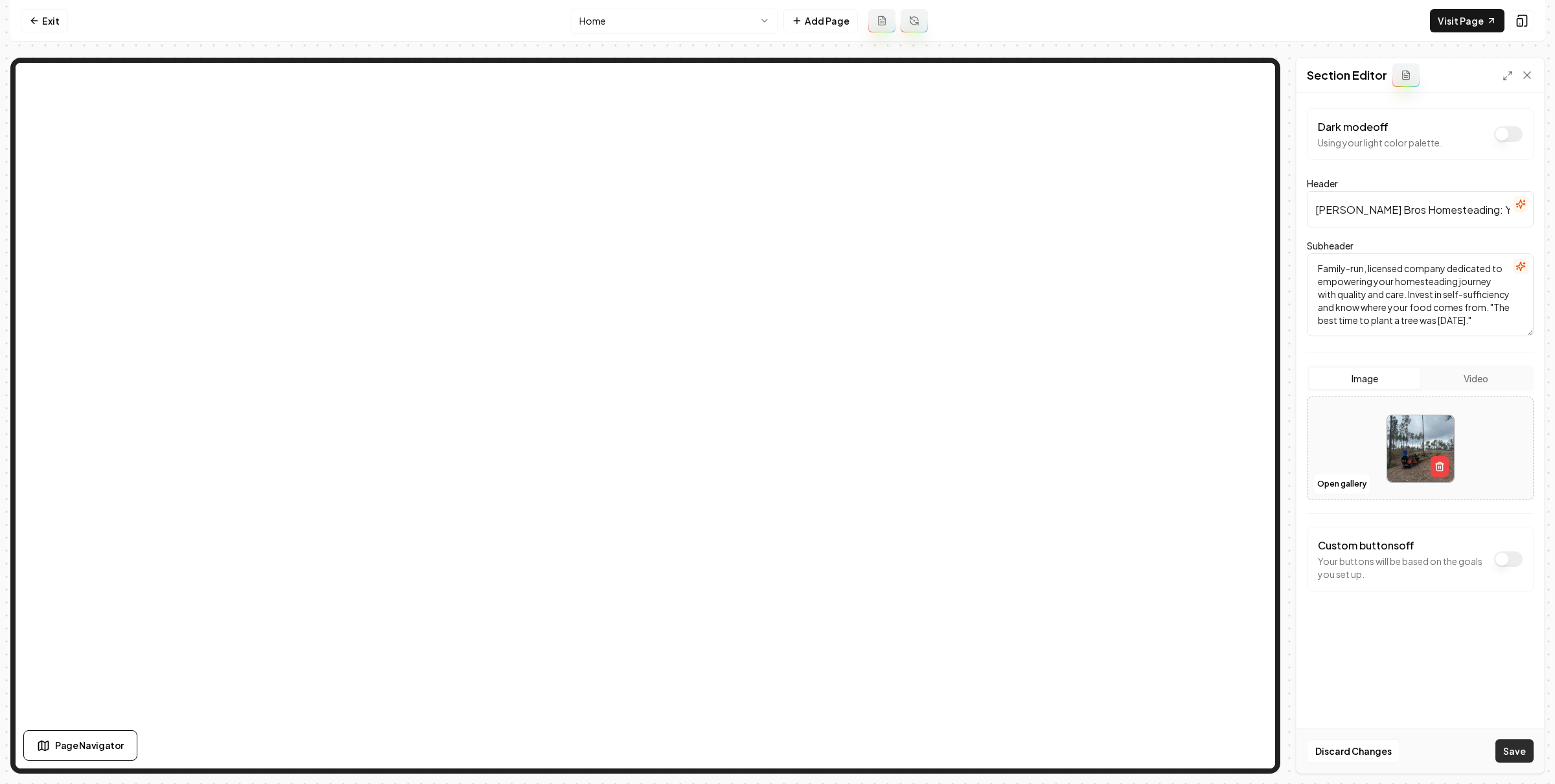
click at [1519, 749] on button "Save" at bounding box center [1515, 751] width 39 height 23
click at [39, 19] on icon at bounding box center [34, 21] width 10 height 10
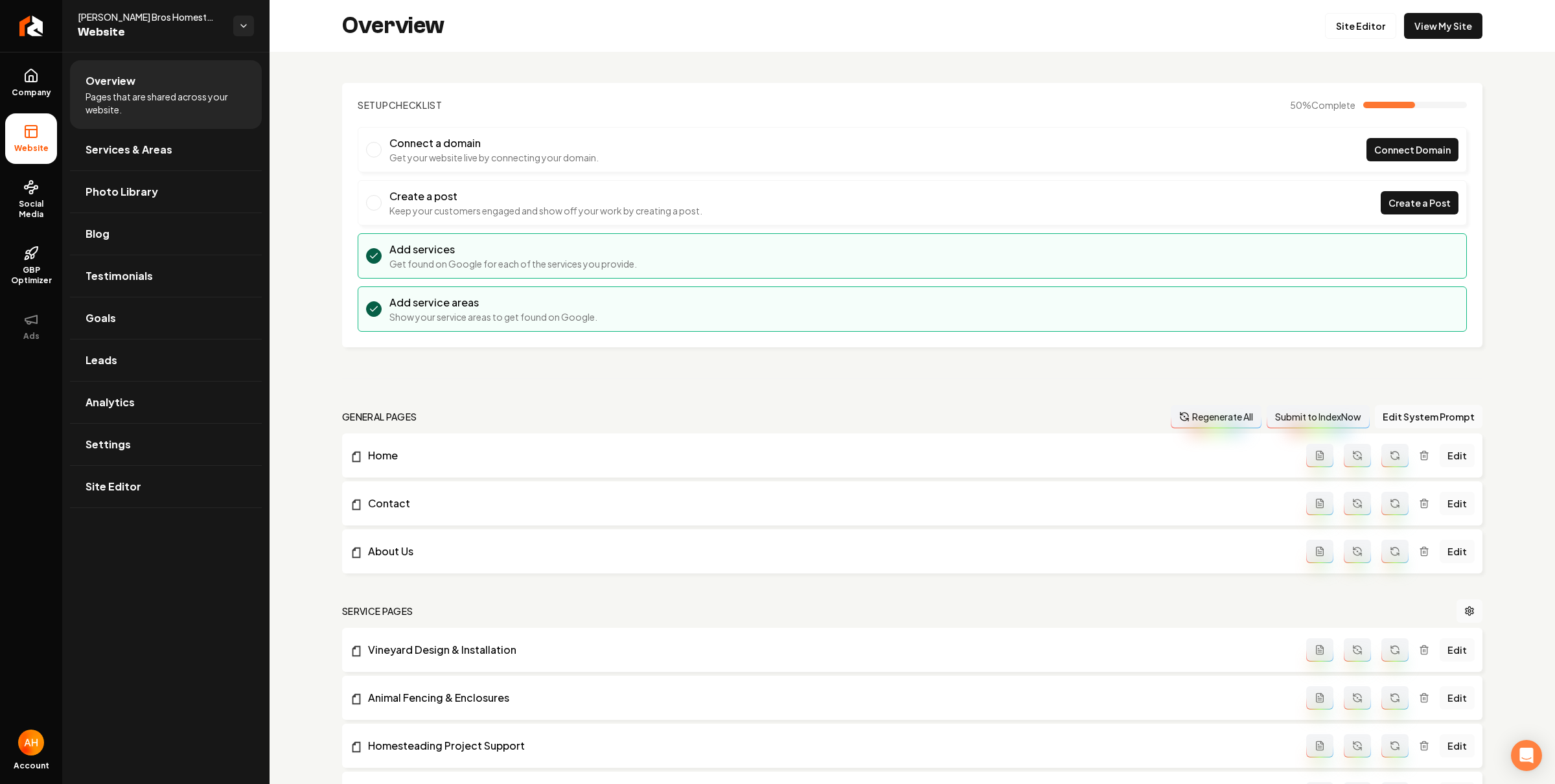
click at [36, 196] on link "Social Media" at bounding box center [31, 199] width 52 height 61
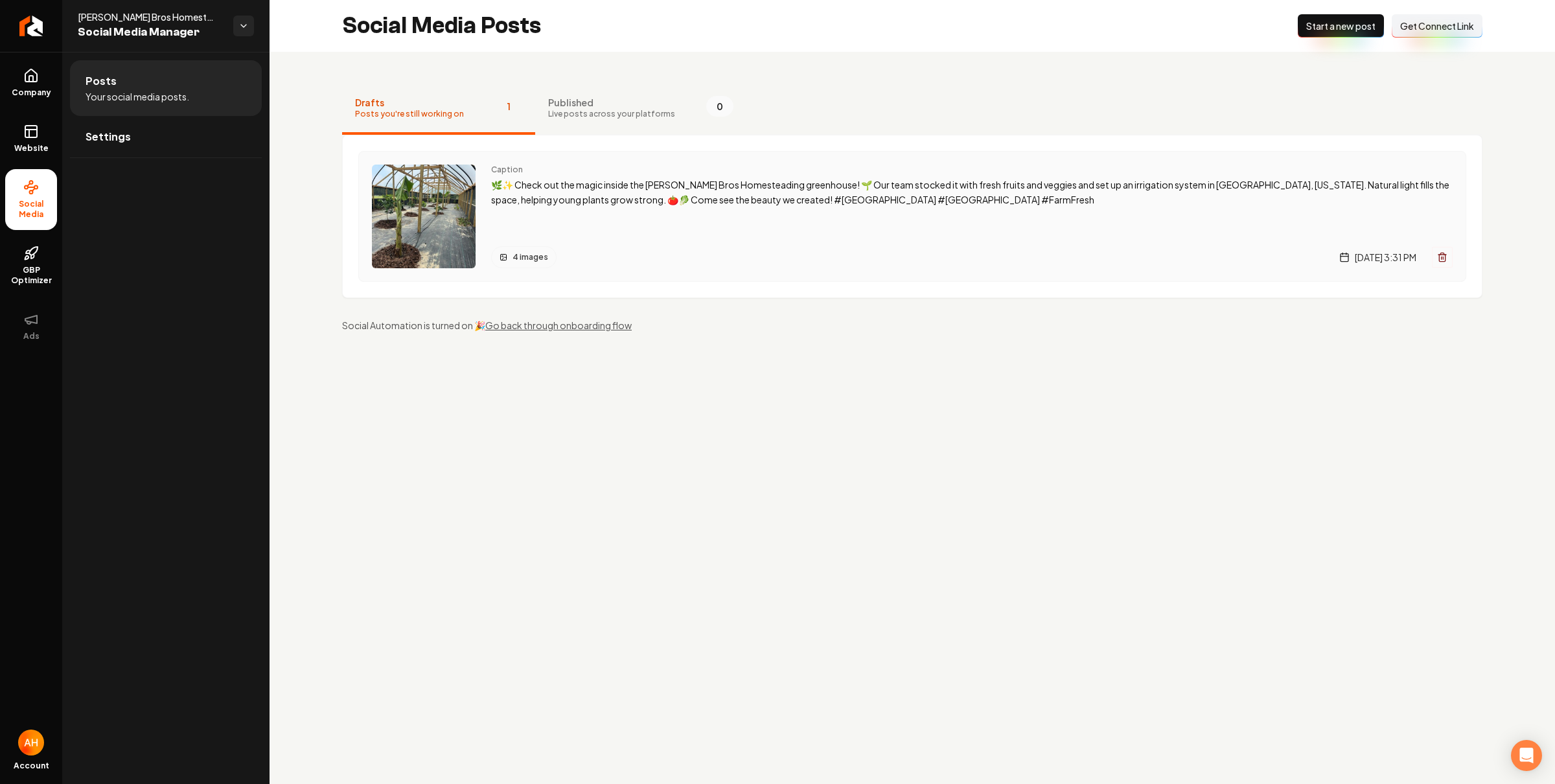
click at [901, 193] on p "🌿✨ Check out the magic inside the Duffy Bros Homesteading greenhouse! 🌱 Our tea…" at bounding box center [972, 193] width 962 height 30
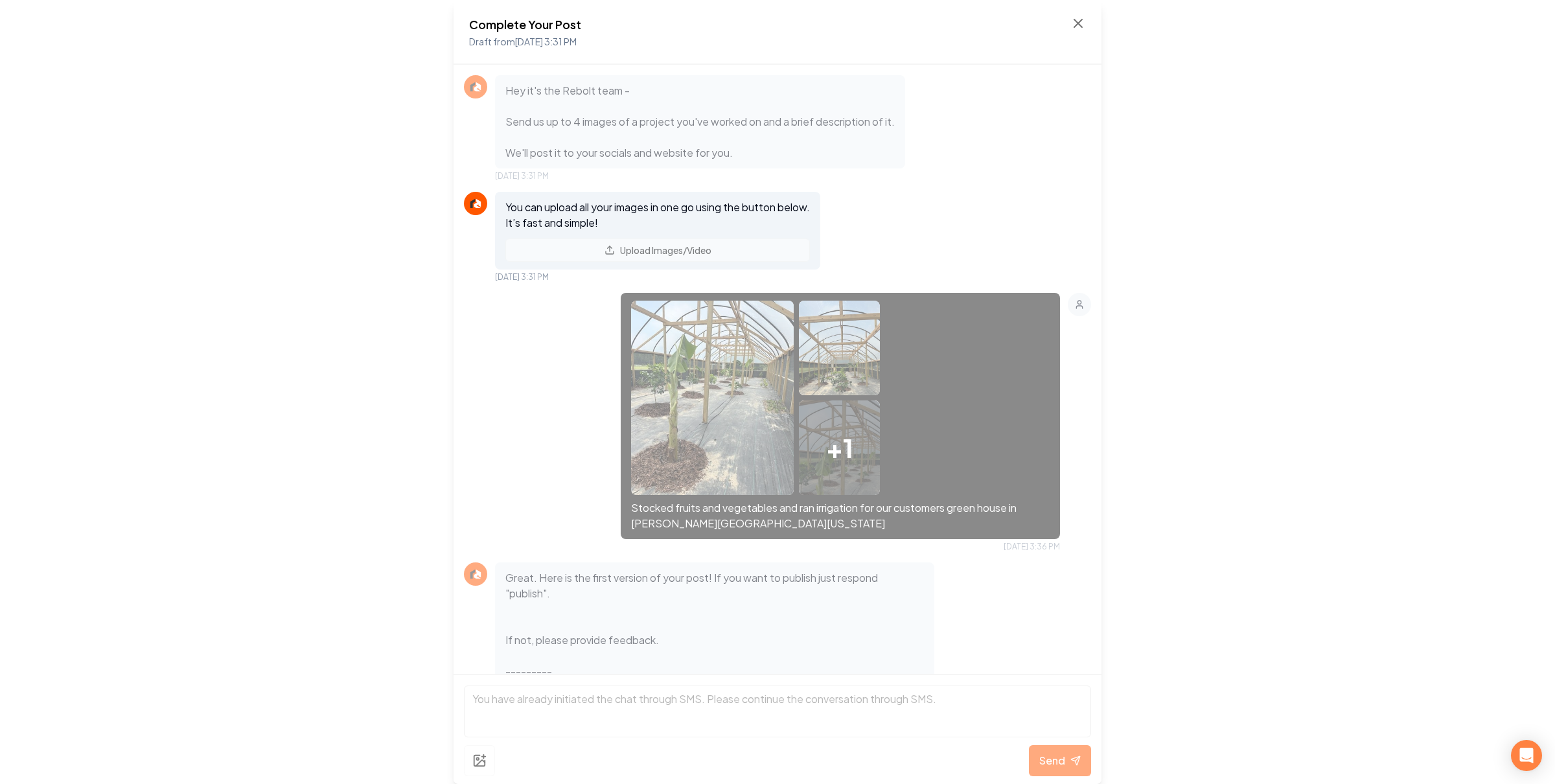
scroll to position [130, 0]
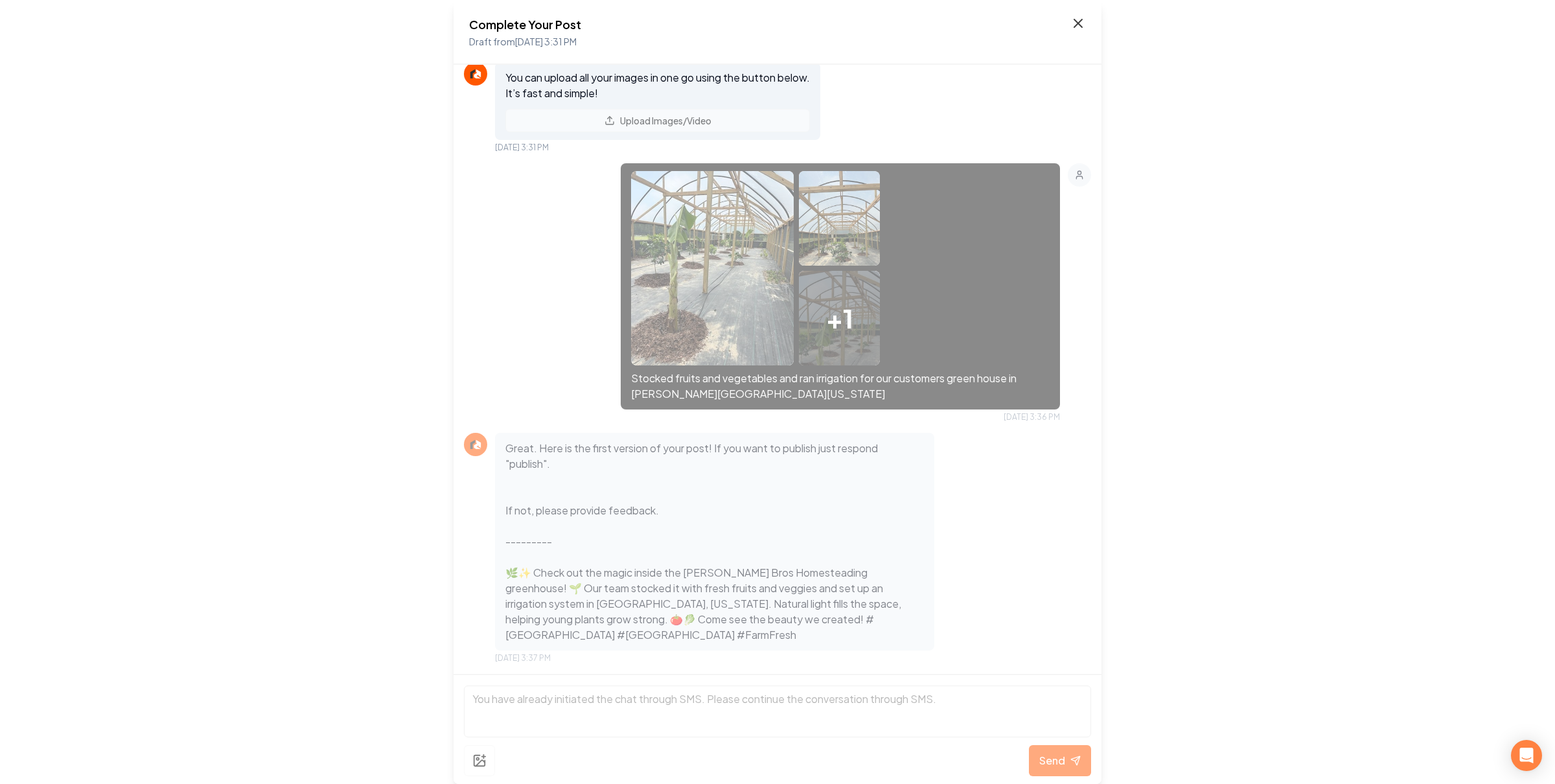
click at [1084, 18] on icon at bounding box center [1078, 23] width 16 height 16
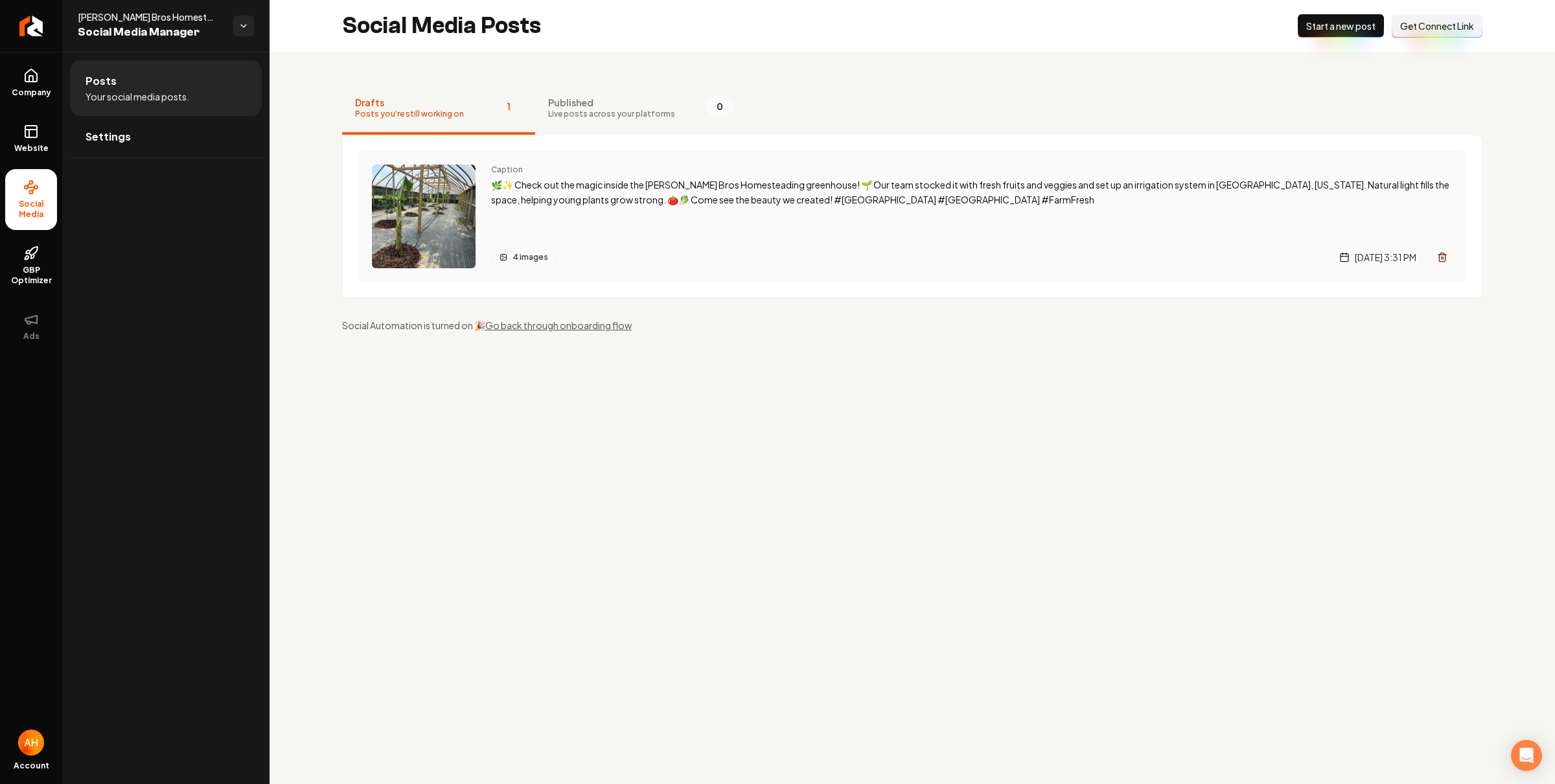
click at [611, 204] on p "🌿✨ Check out the magic inside the Duffy Bros Homesteading greenhouse! 🌱 Our tea…" at bounding box center [972, 193] width 962 height 30
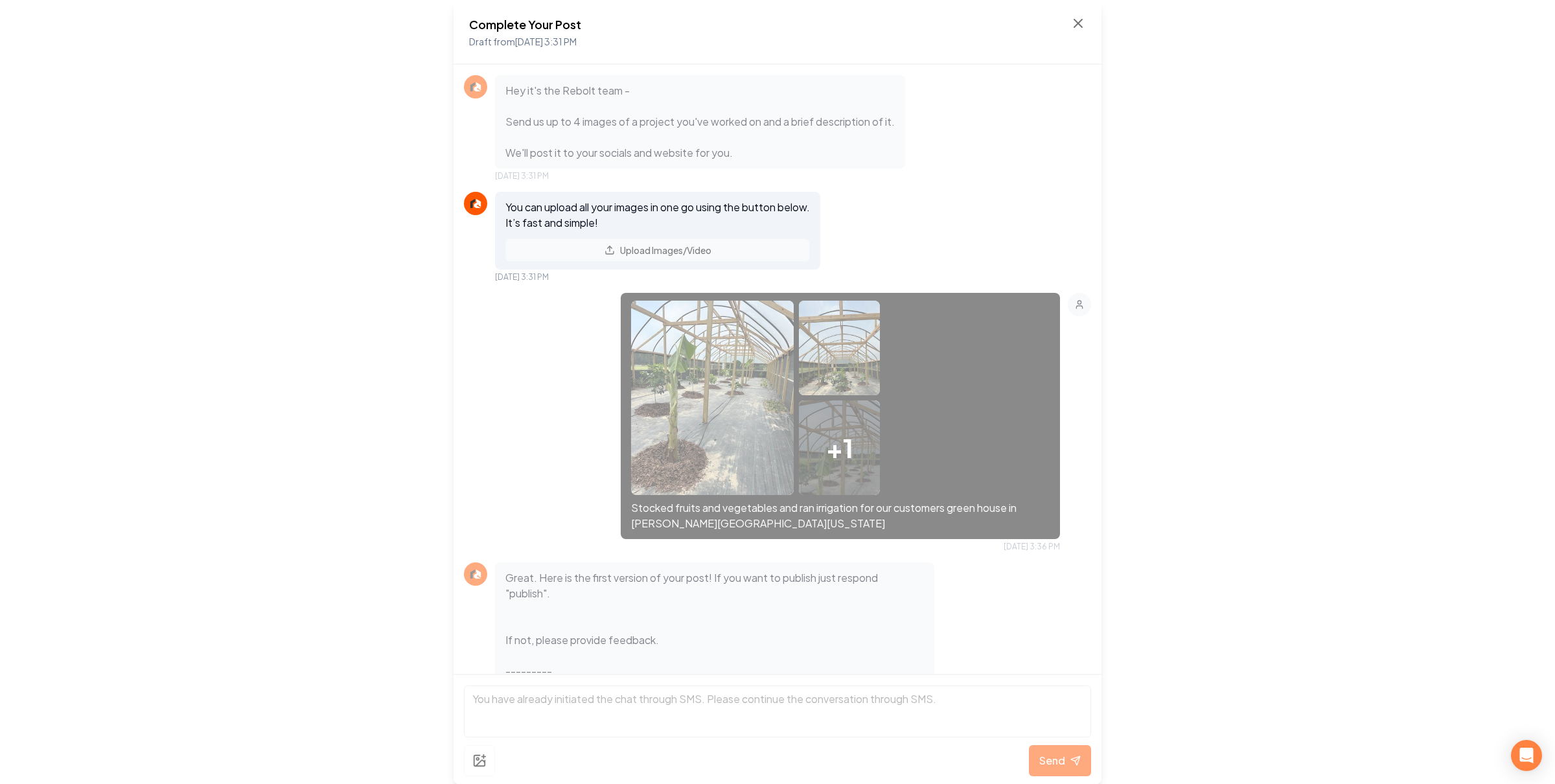
scroll to position [130, 0]
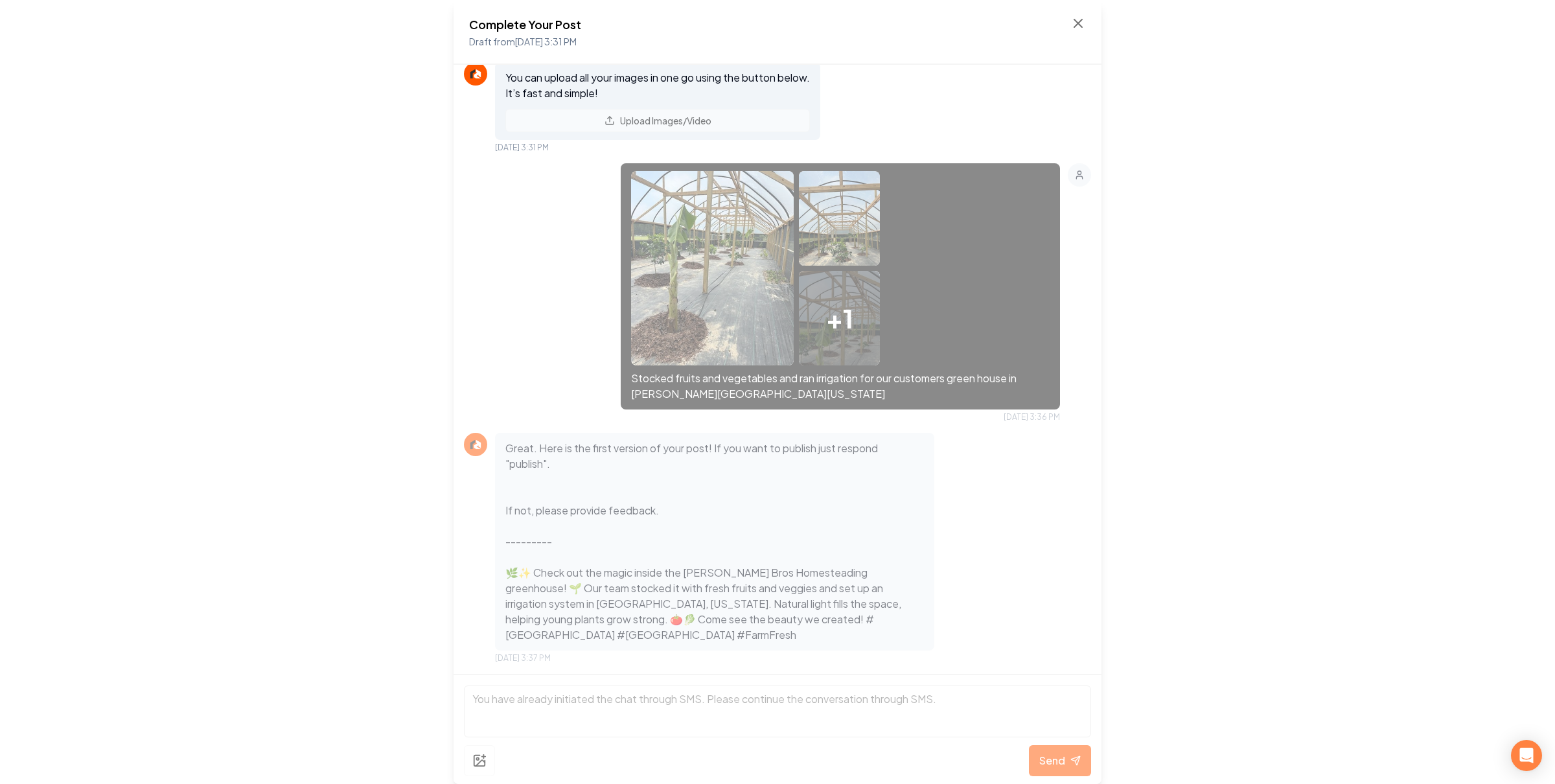
click at [935, 80] on div "You can upload all your images in one go using the button below. It’s fast and …" at bounding box center [778, 107] width 627 height 90
click at [1081, 16] on icon at bounding box center [1078, 23] width 16 height 16
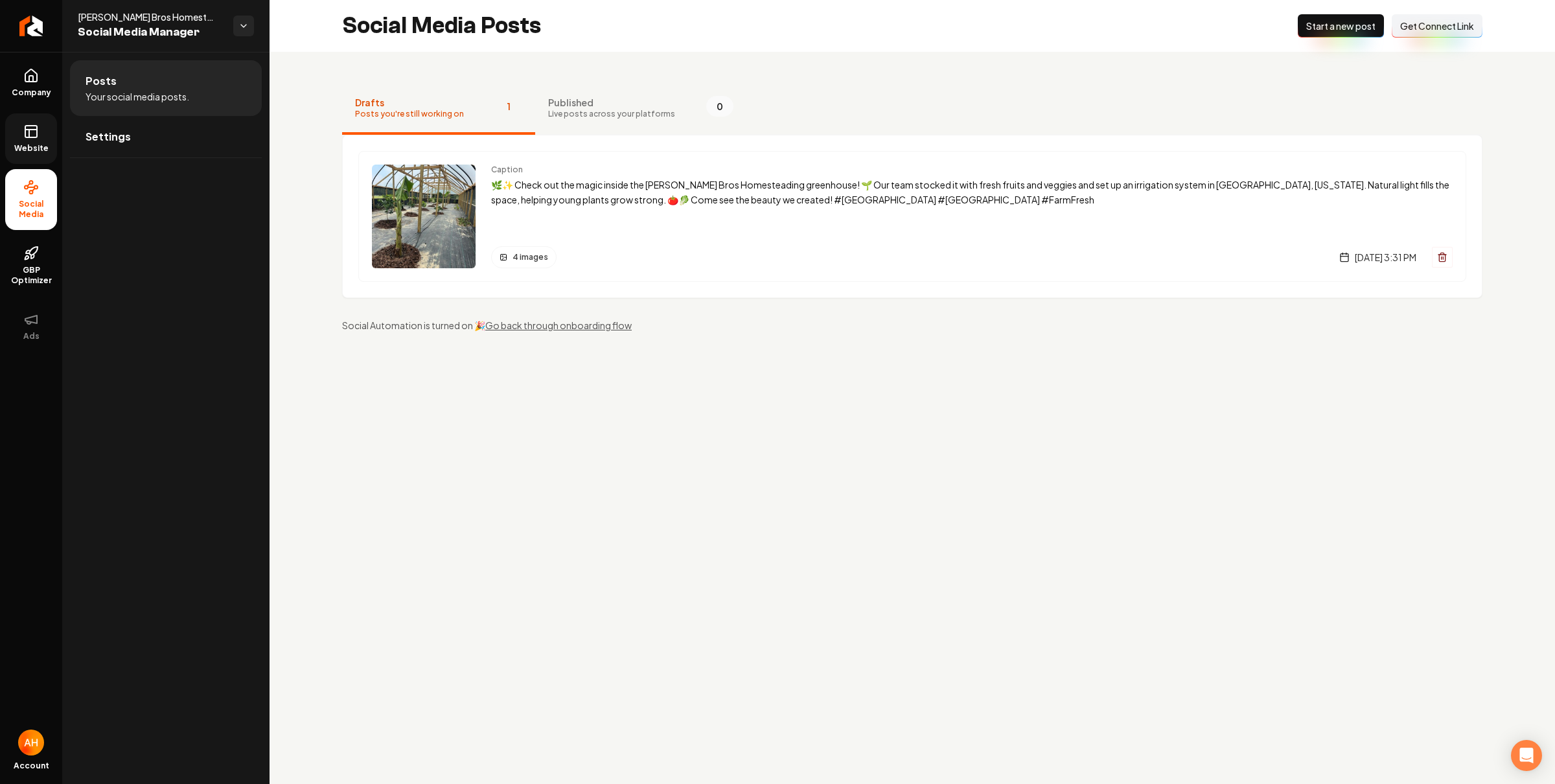
click at [20, 144] on span "Website" at bounding box center [31, 148] width 44 height 10
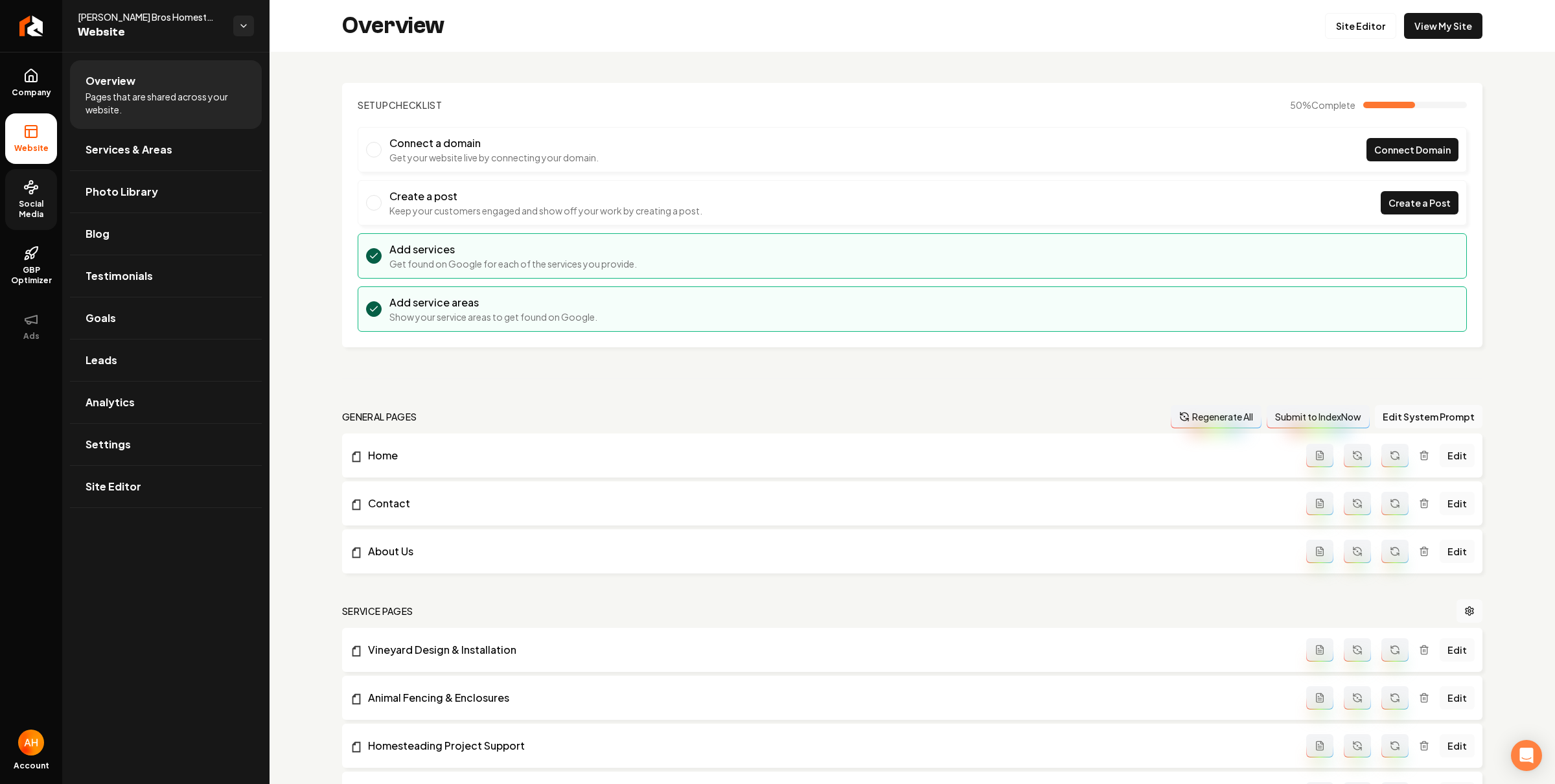
click at [21, 193] on link "Social Media" at bounding box center [31, 199] width 52 height 61
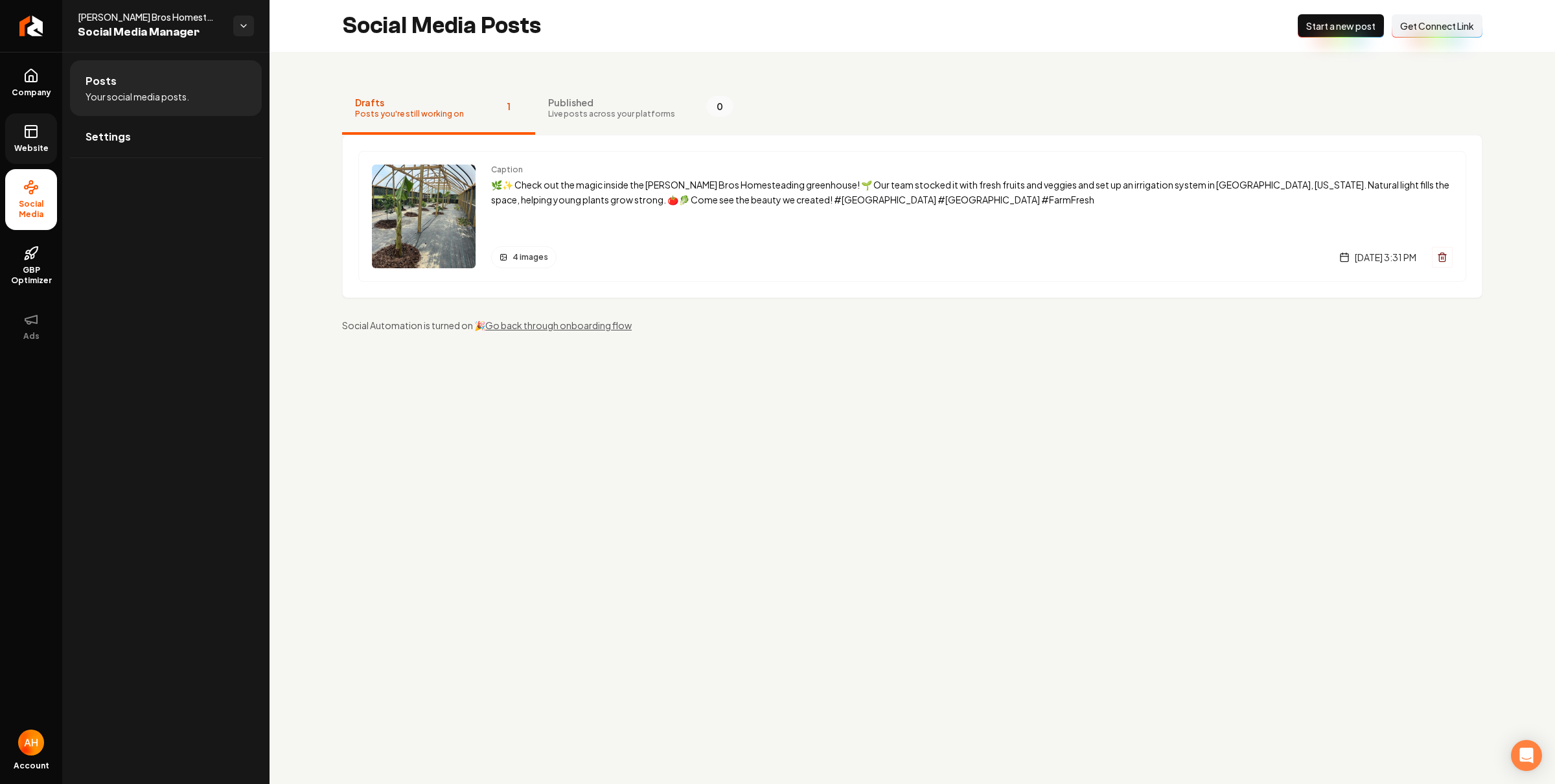
click at [34, 135] on icon at bounding box center [30, 131] width 16 height 16
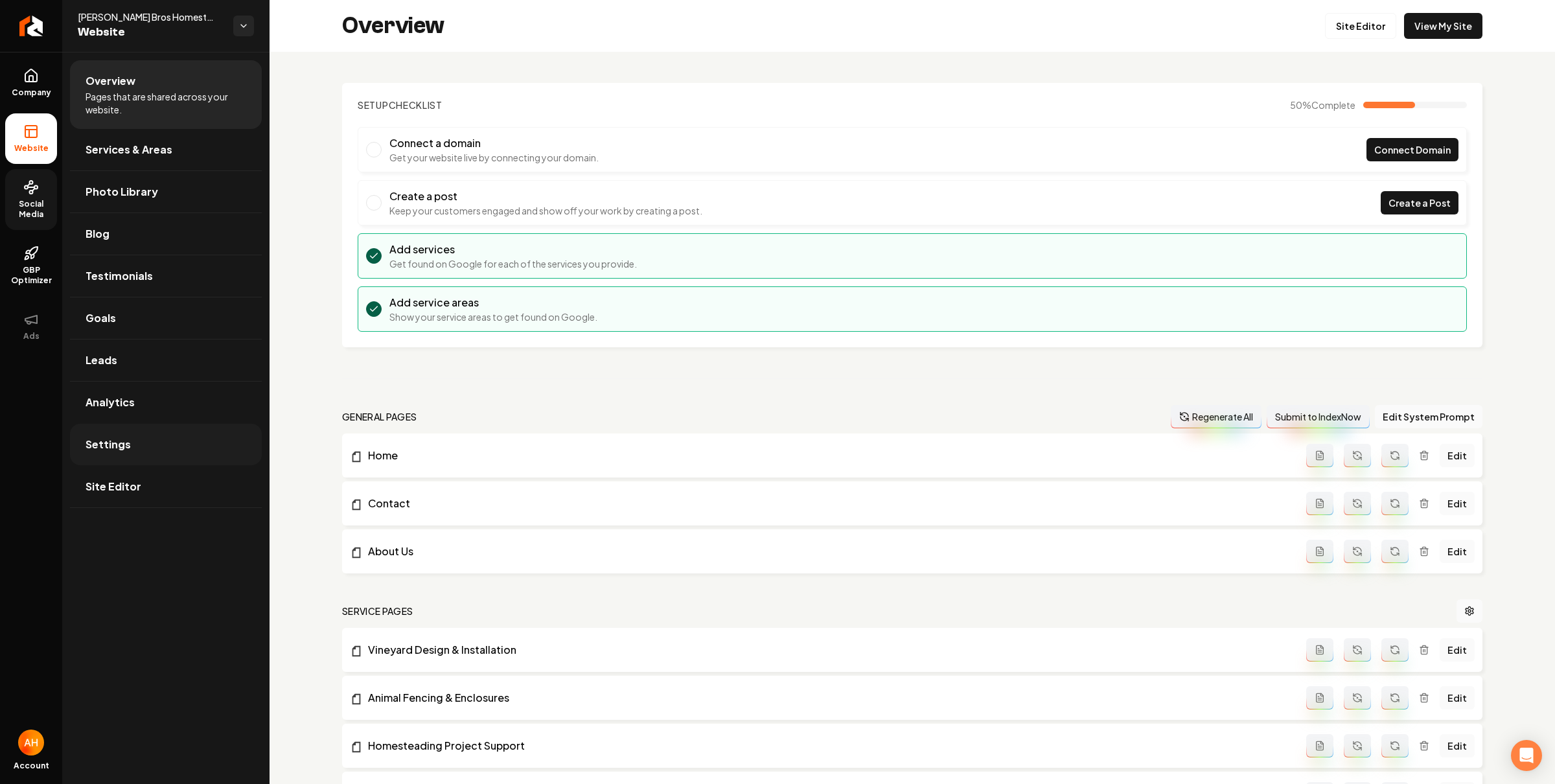
click at [190, 433] on link "Settings" at bounding box center [165, 445] width 192 height 41
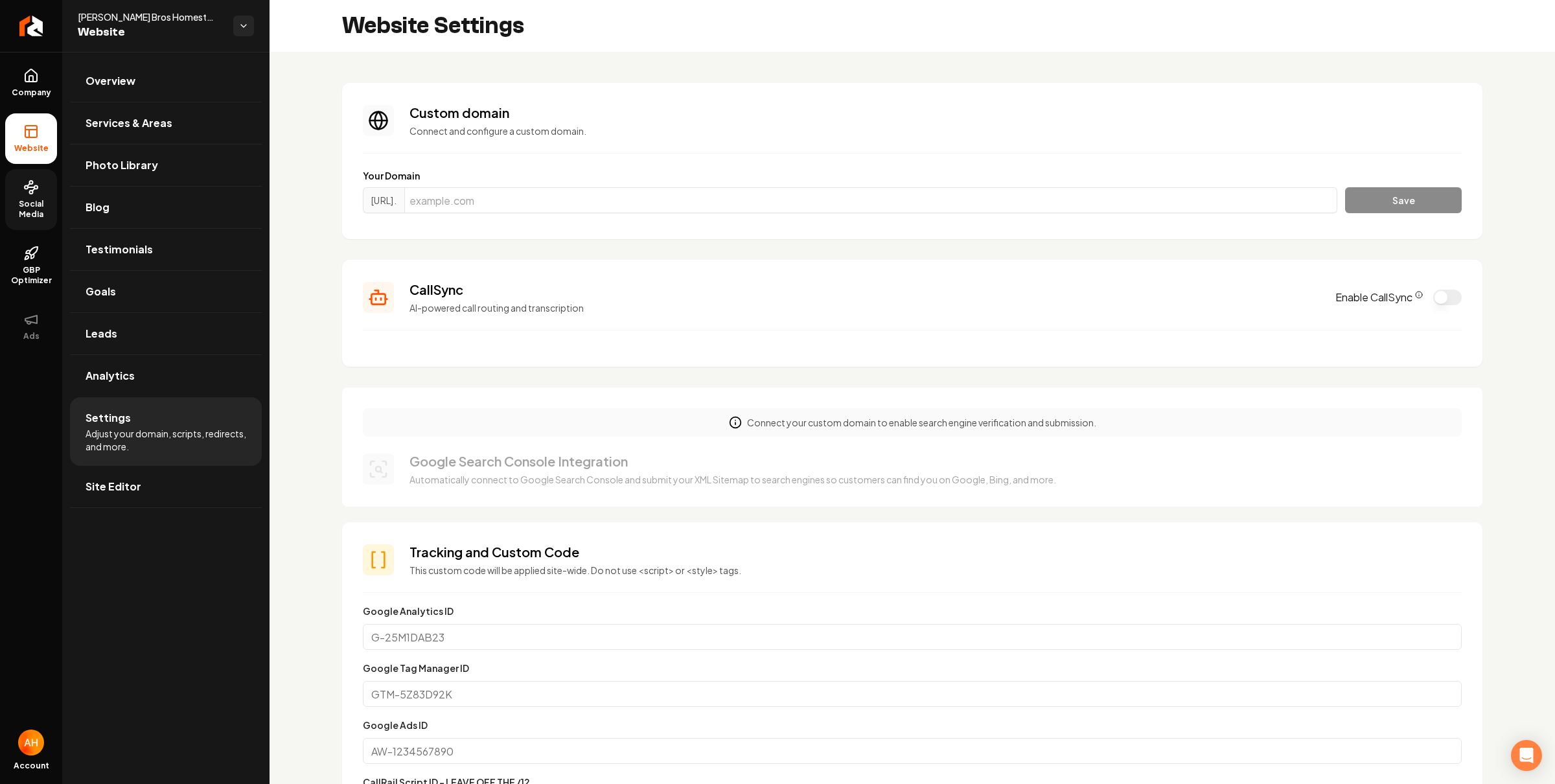
click at [1437, 299] on button "Enable CallSync" at bounding box center [1448, 297] width 28 height 16
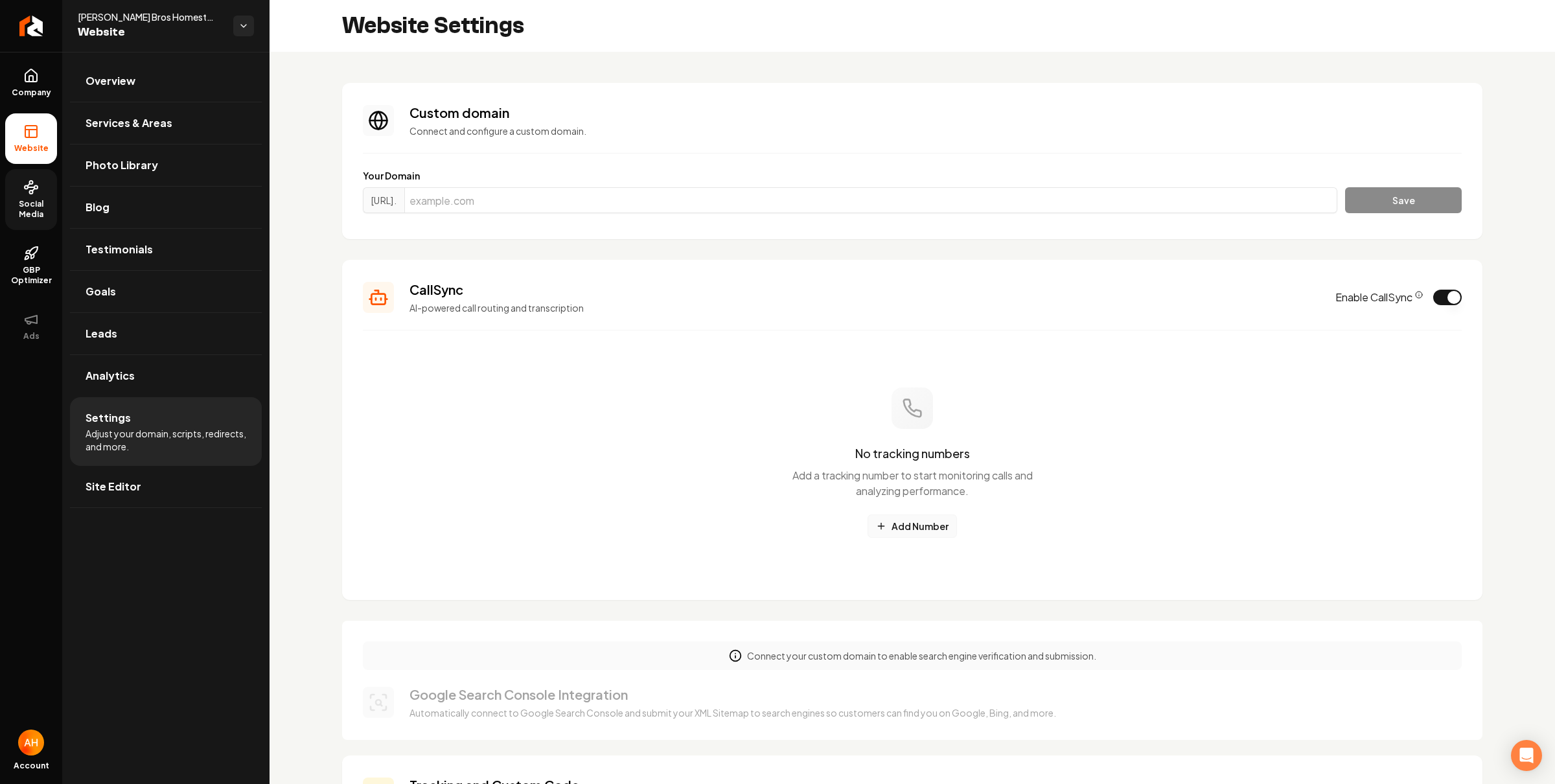
click at [889, 522] on button "Add Number" at bounding box center [912, 525] width 90 height 23
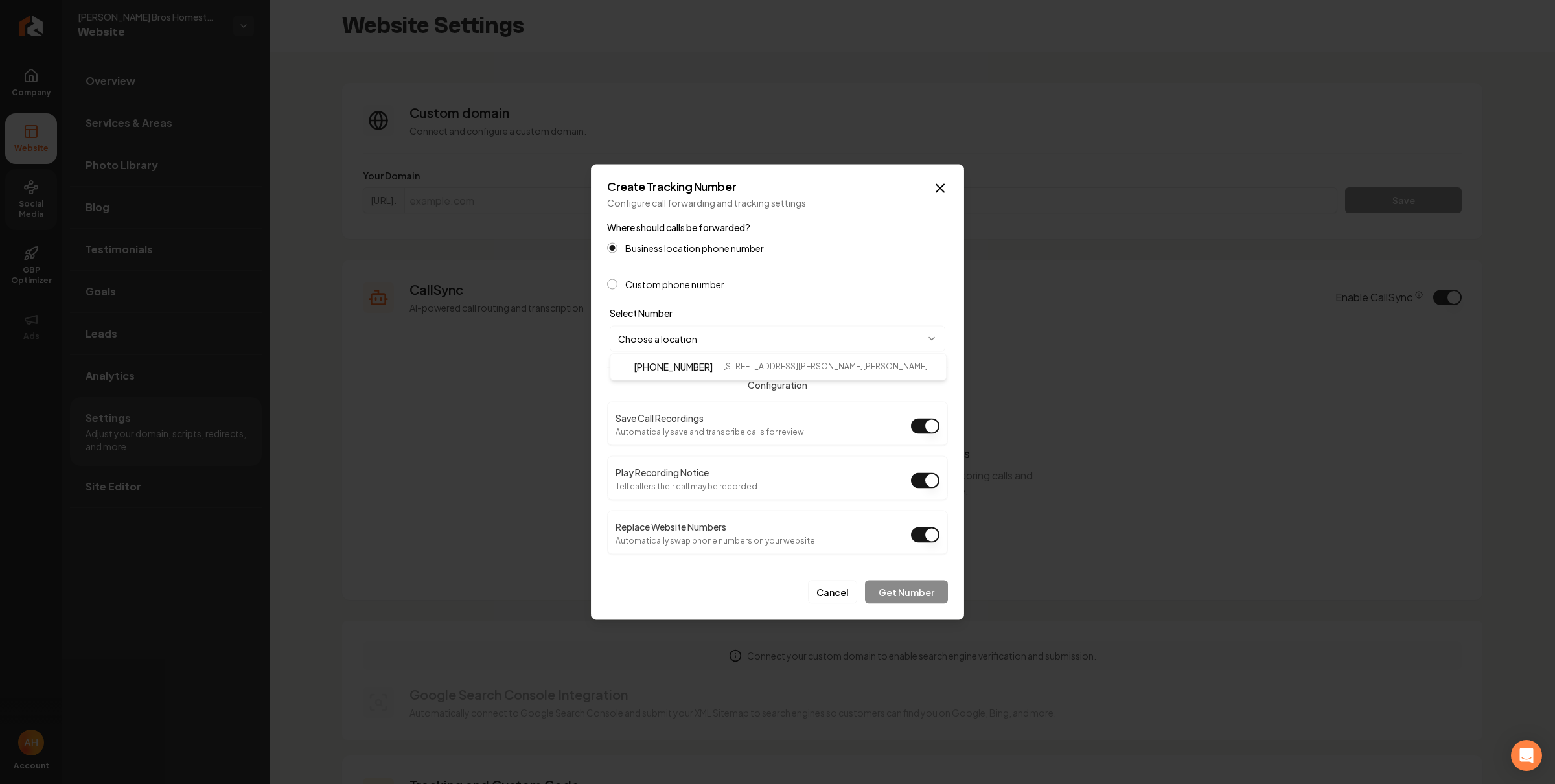
click at [869, 338] on body "Company Website Social Media GBP Optimizer Ads Account Duffy Bros Homesteading …" at bounding box center [778, 392] width 1555 height 784
select select "**********"
drag, startPoint x: 772, startPoint y: 364, endPoint x: 872, endPoint y: 465, distance: 142.1
click at [924, 590] on button "Get Number" at bounding box center [906, 591] width 83 height 23
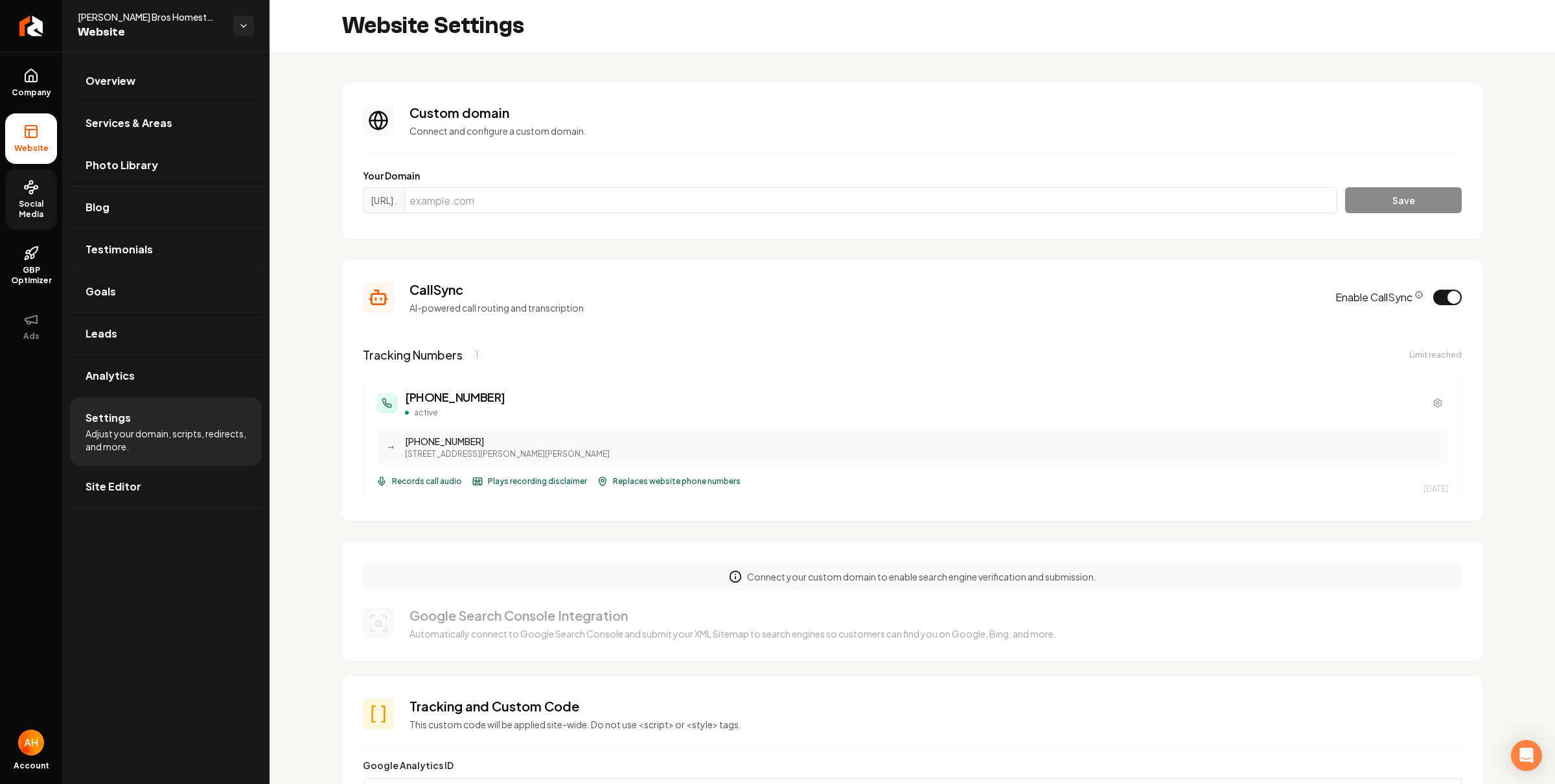
click at [47, 190] on link "Social Media" at bounding box center [31, 199] width 52 height 61
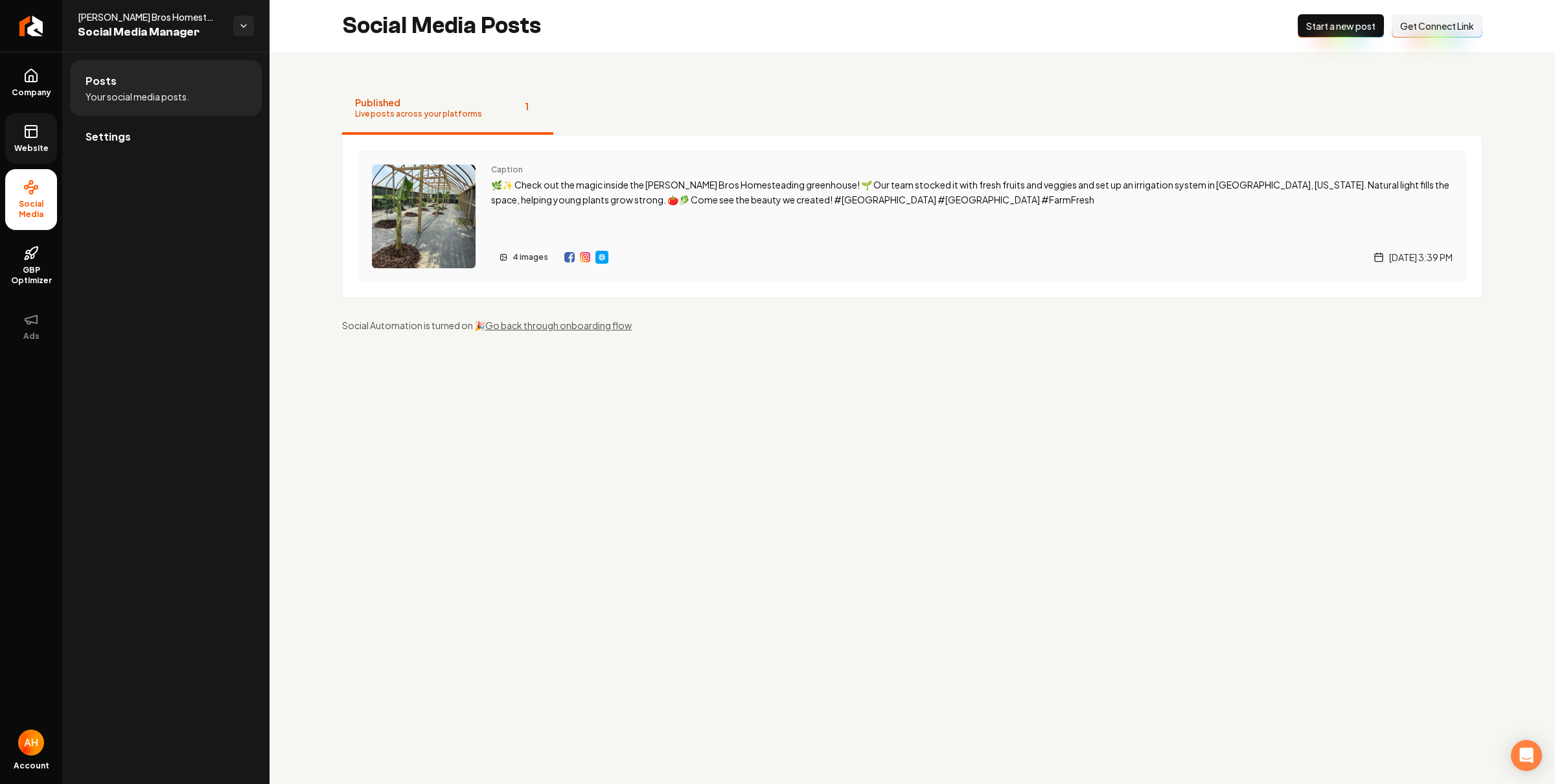
drag, startPoint x: 579, startPoint y: 256, endPoint x: 590, endPoint y: 256, distance: 11.0
click at [20, 66] on link "Company" at bounding box center [31, 83] width 52 height 50
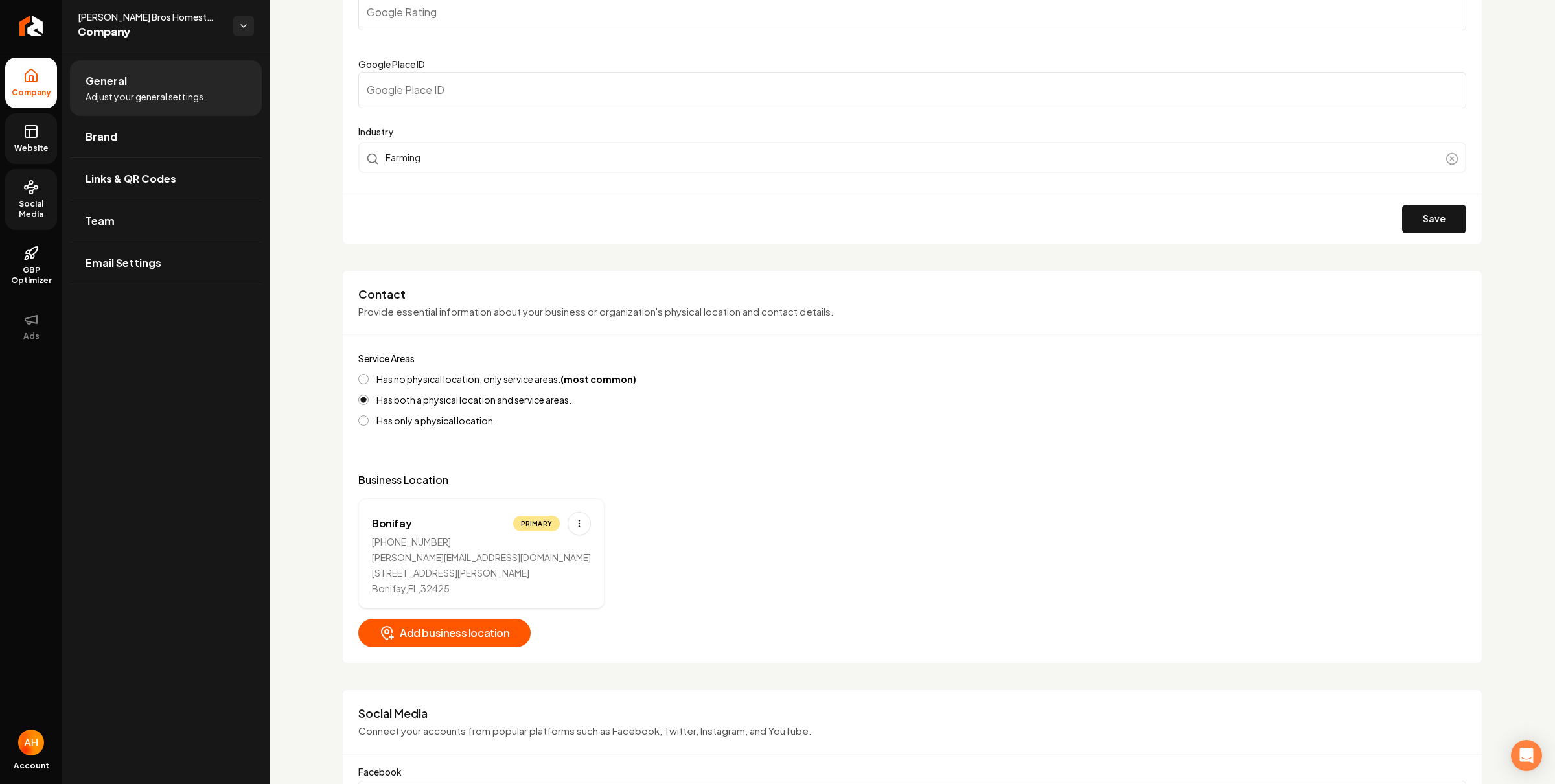
scroll to position [362, 0]
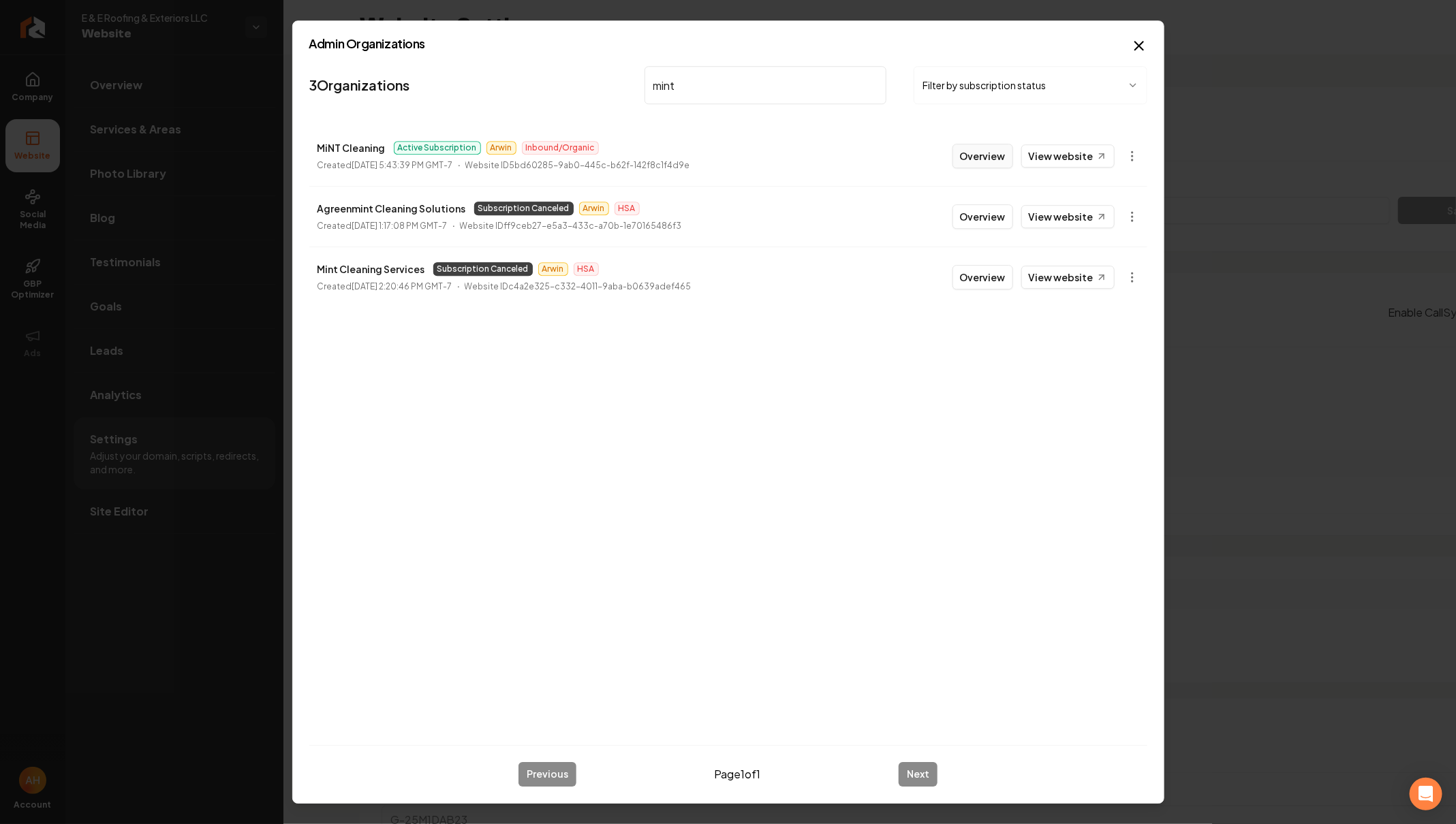
type input "mint"
click at [977, 151] on button "Overview" at bounding box center [982, 155] width 61 height 24
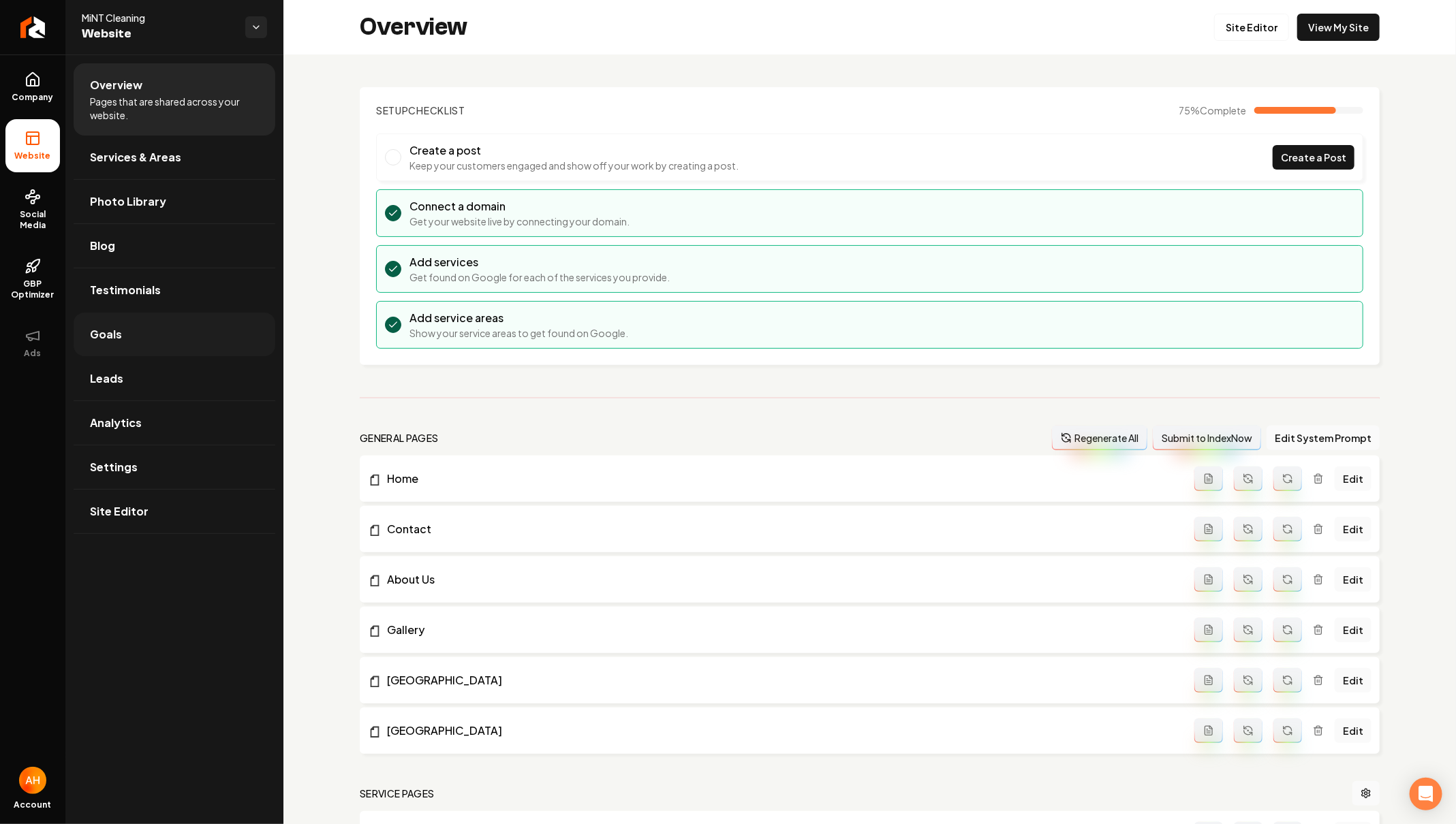
click at [183, 318] on link "Goals" at bounding box center [174, 334] width 202 height 44
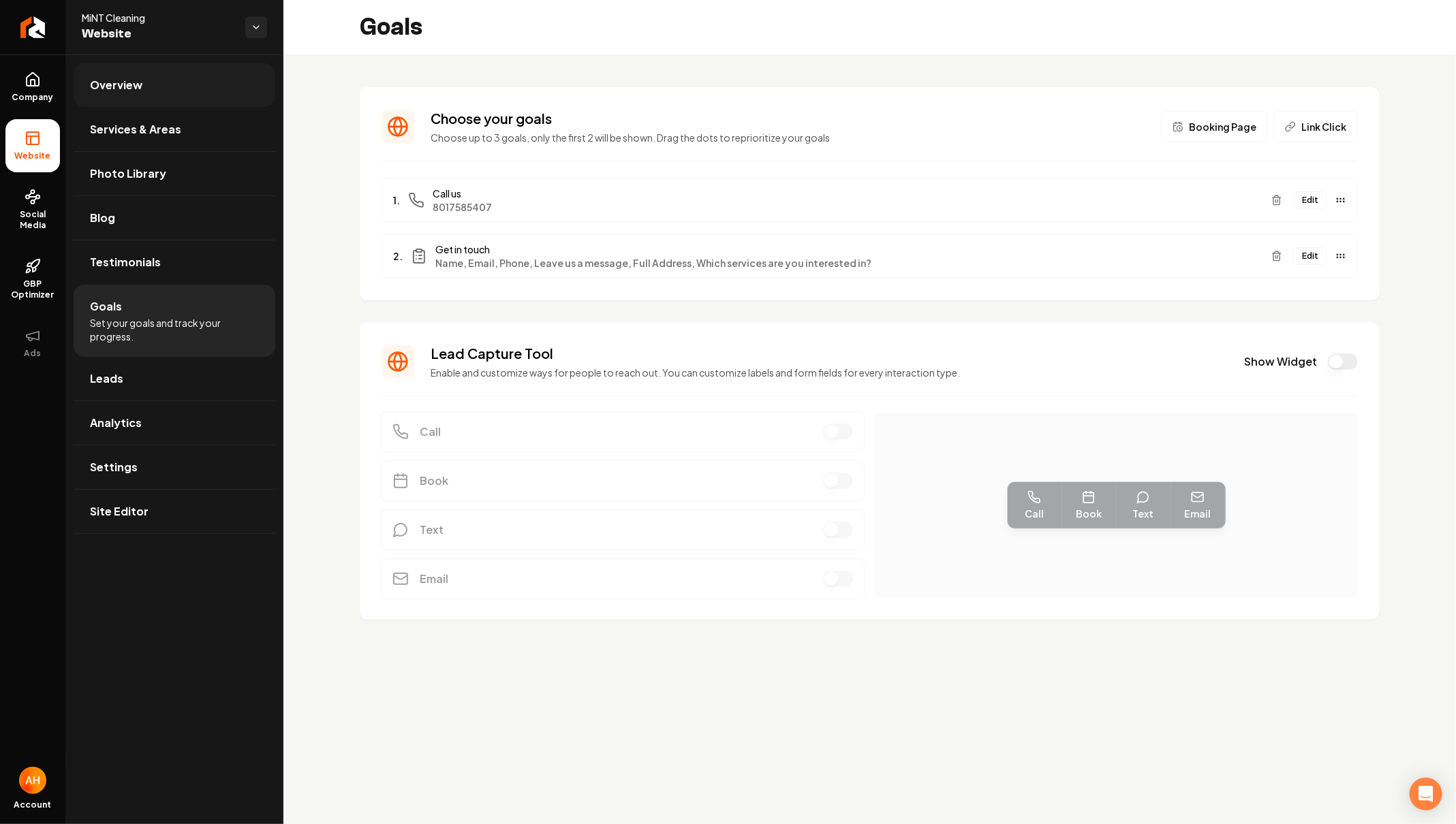
click at [196, 72] on link "Overview" at bounding box center [174, 85] width 202 height 44
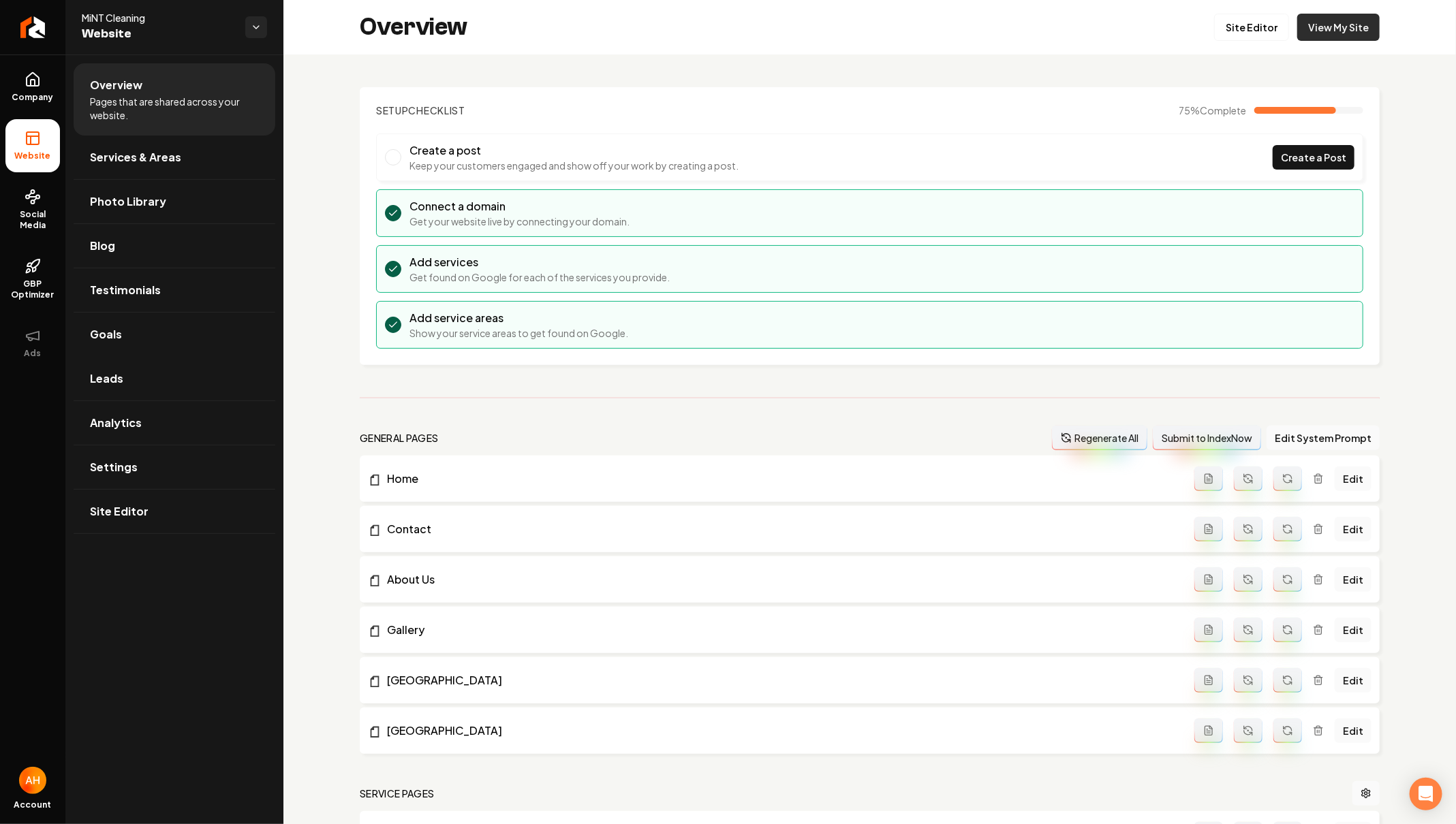
click at [1363, 24] on link "View My Site" at bounding box center [1338, 26] width 83 height 27
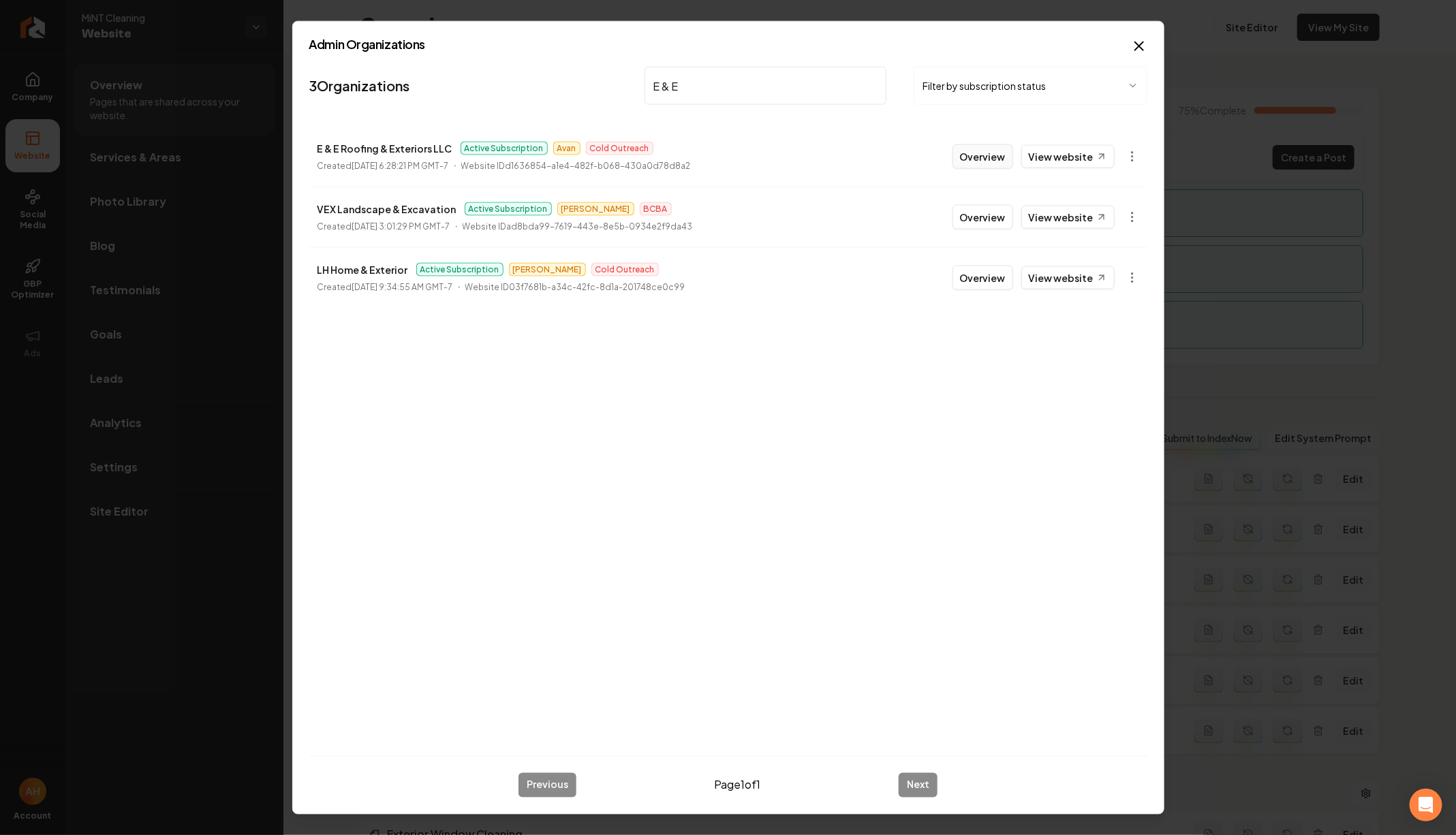
type input "E & E"
click at [982, 150] on button "Overview" at bounding box center [982, 156] width 61 height 24
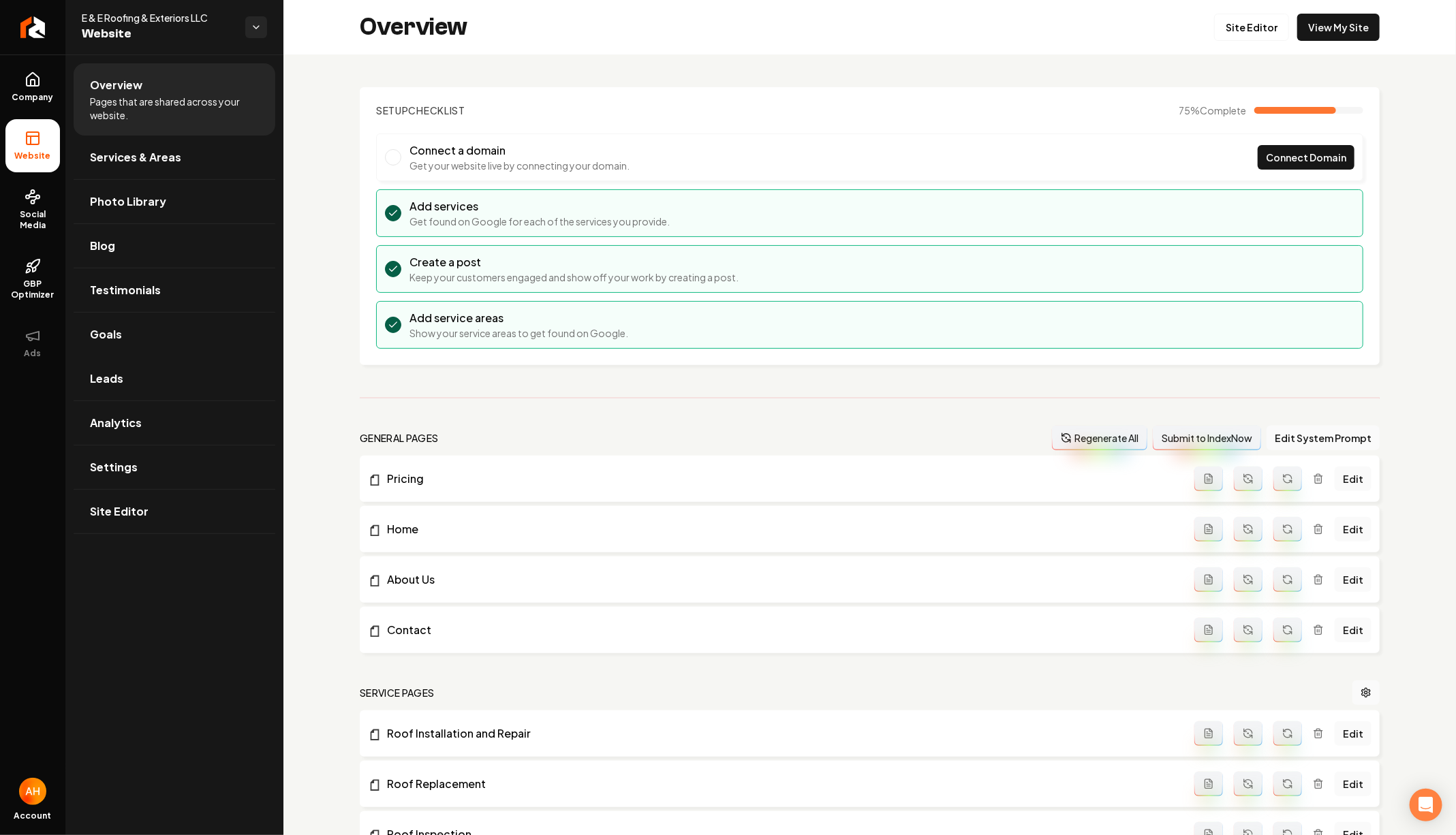
click at [353, 49] on div "Overview Site Editor View My Site" at bounding box center [869, 27] width 1172 height 55
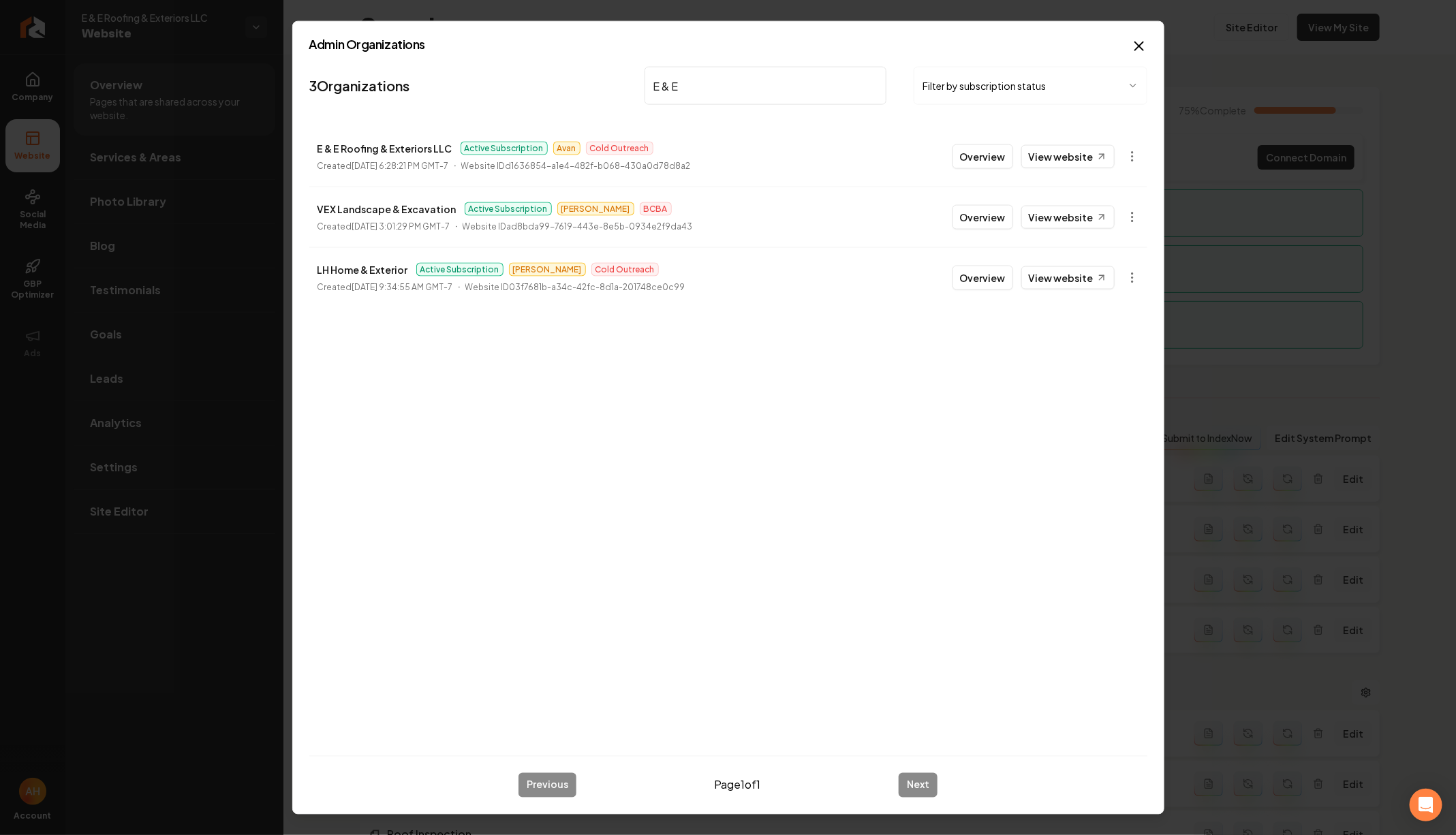
type input "E & E"
click at [378, 147] on p "E & E Roofing & Exteriors LLC" at bounding box center [384, 148] width 135 height 16
copy p "E & E Roofing & Exteriors LLC"
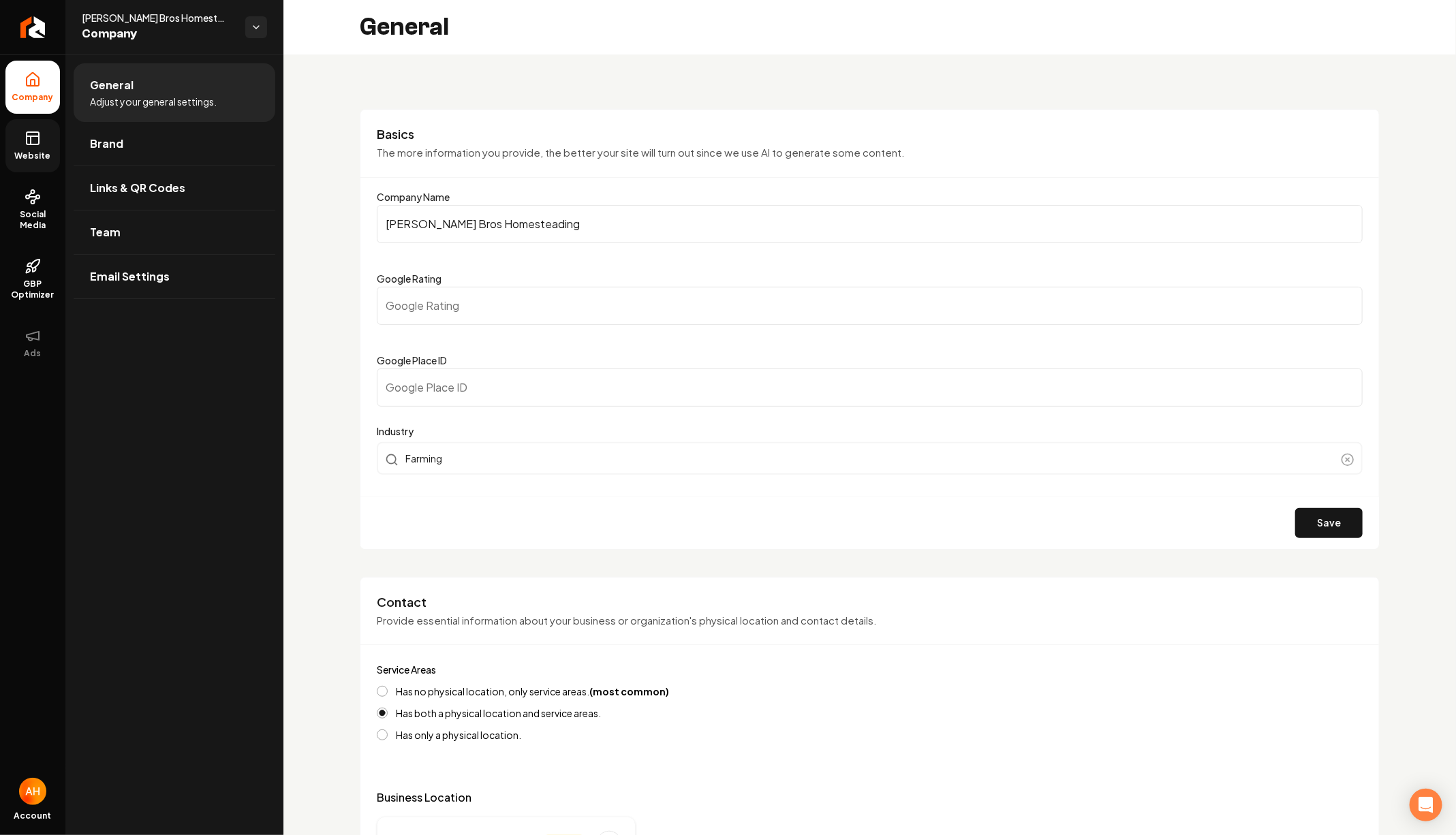
click at [41, 143] on link "Website" at bounding box center [33, 146] width 55 height 53
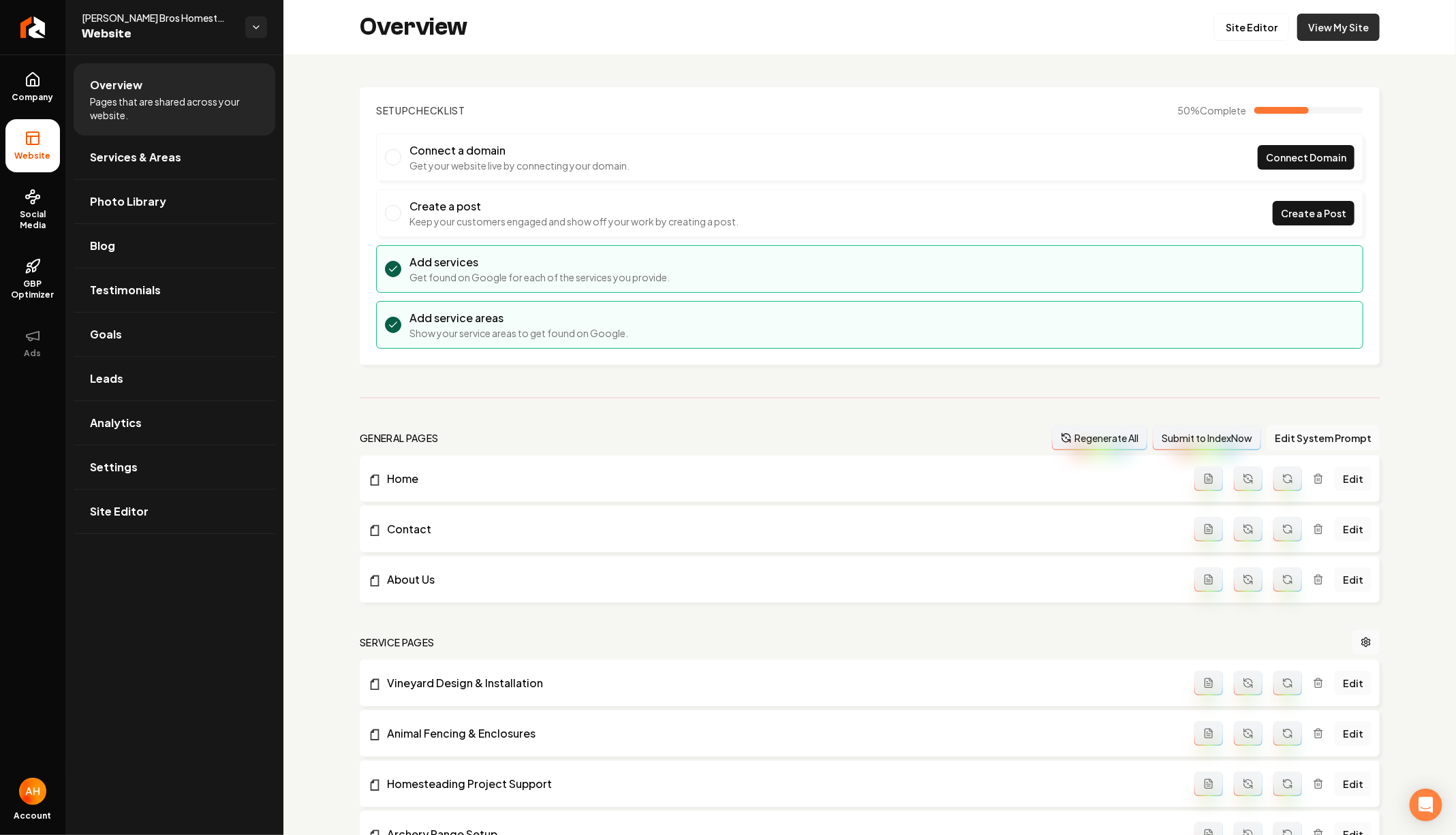
click at [1359, 27] on link "View My Site" at bounding box center [1338, 26] width 83 height 27
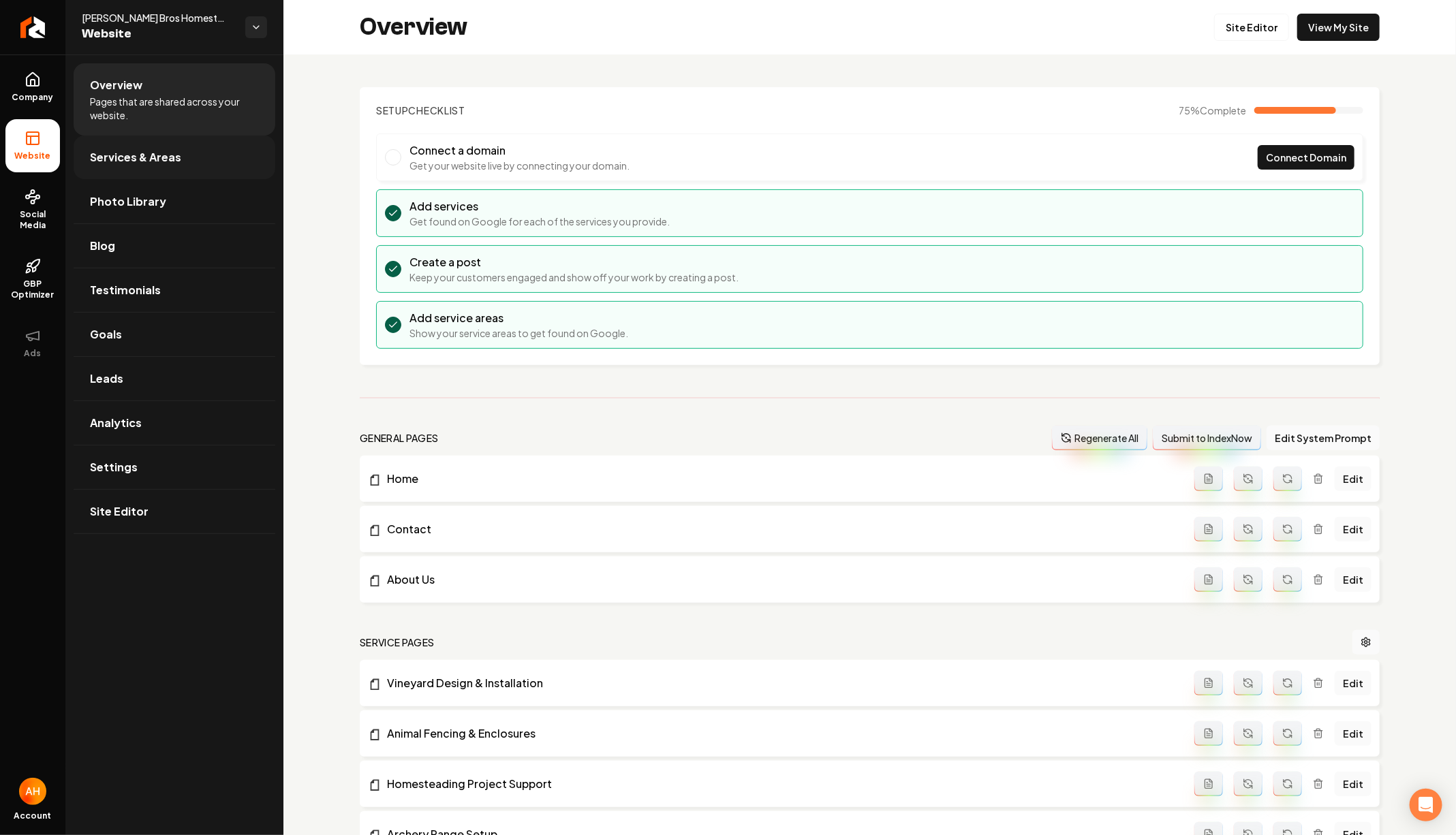
click at [115, 149] on span "Services & Areas" at bounding box center [135, 157] width 91 height 16
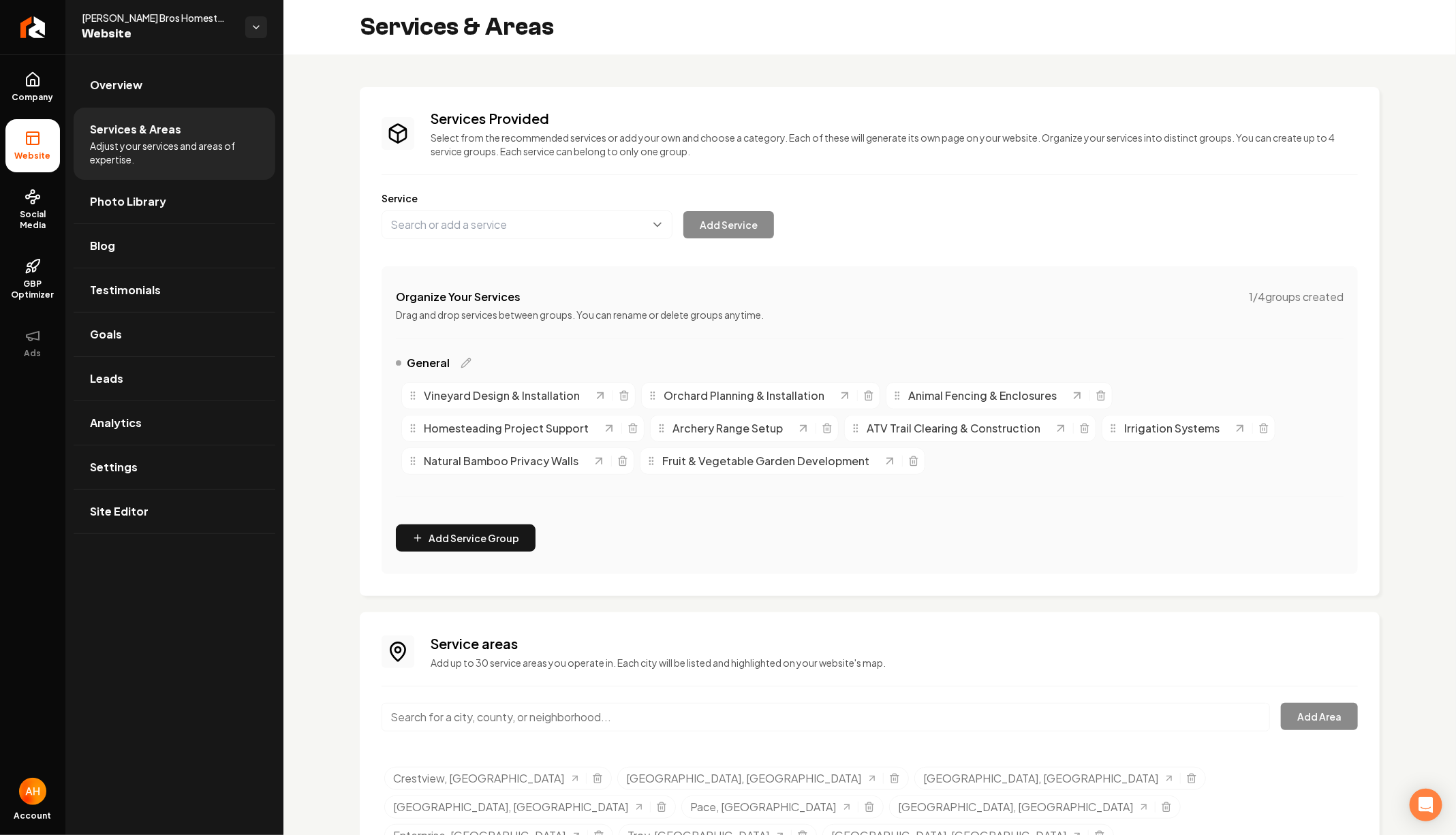
scroll to position [69, 0]
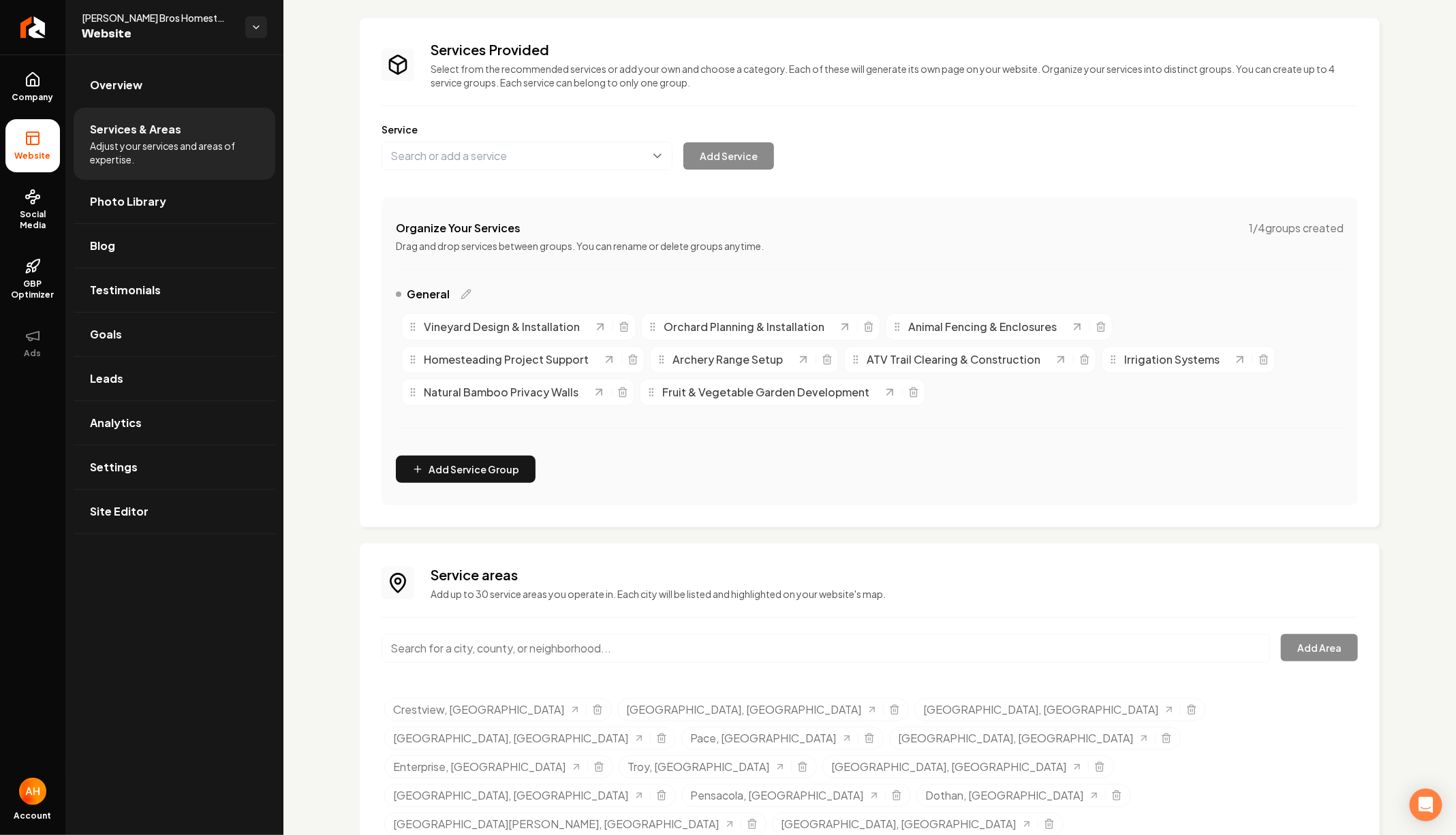
click at [615, 396] on div "Main content area" at bounding box center [610, 392] width 36 height 13
click at [623, 392] on line "Main content area" at bounding box center [623, 393] width 0 height 2
click at [524, 159] on button "Main content area" at bounding box center [527, 156] width 291 height 29
paste input "Natural Plant Privacy Walls"
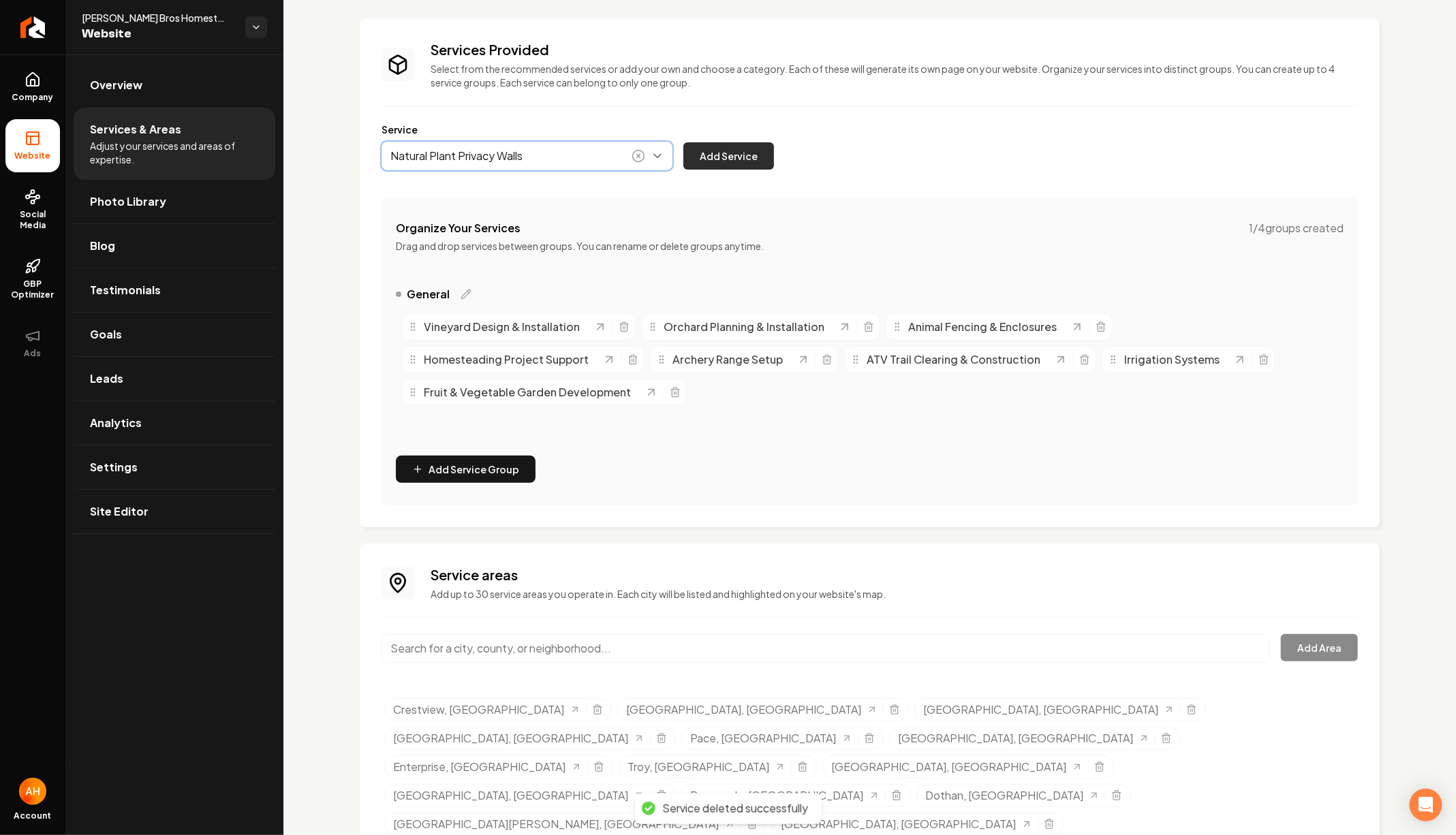
type input "Natural Plant Privacy Walls"
click at [738, 149] on button "Add Service" at bounding box center [728, 156] width 90 height 27
click at [824, 358] on icon "Main content area" at bounding box center [827, 360] width 11 height 11
click at [541, 160] on button "Main content area" at bounding box center [527, 156] width 291 height 29
paste input "Archery and Shooting Range Setup"
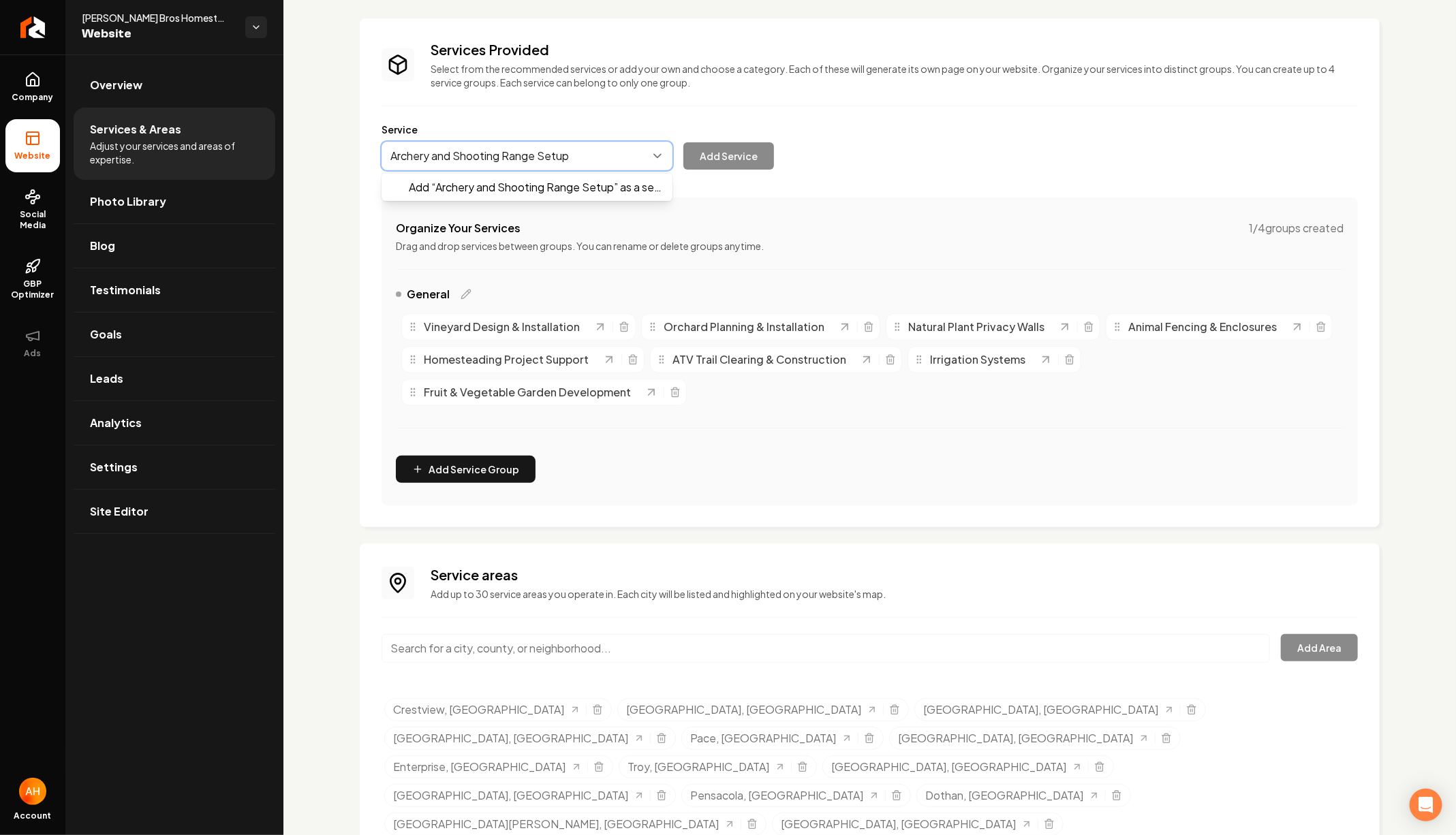
type input "Archery and Shooting Range Setup"
click at [683, 143] on button "Add Service" at bounding box center [728, 156] width 90 height 27
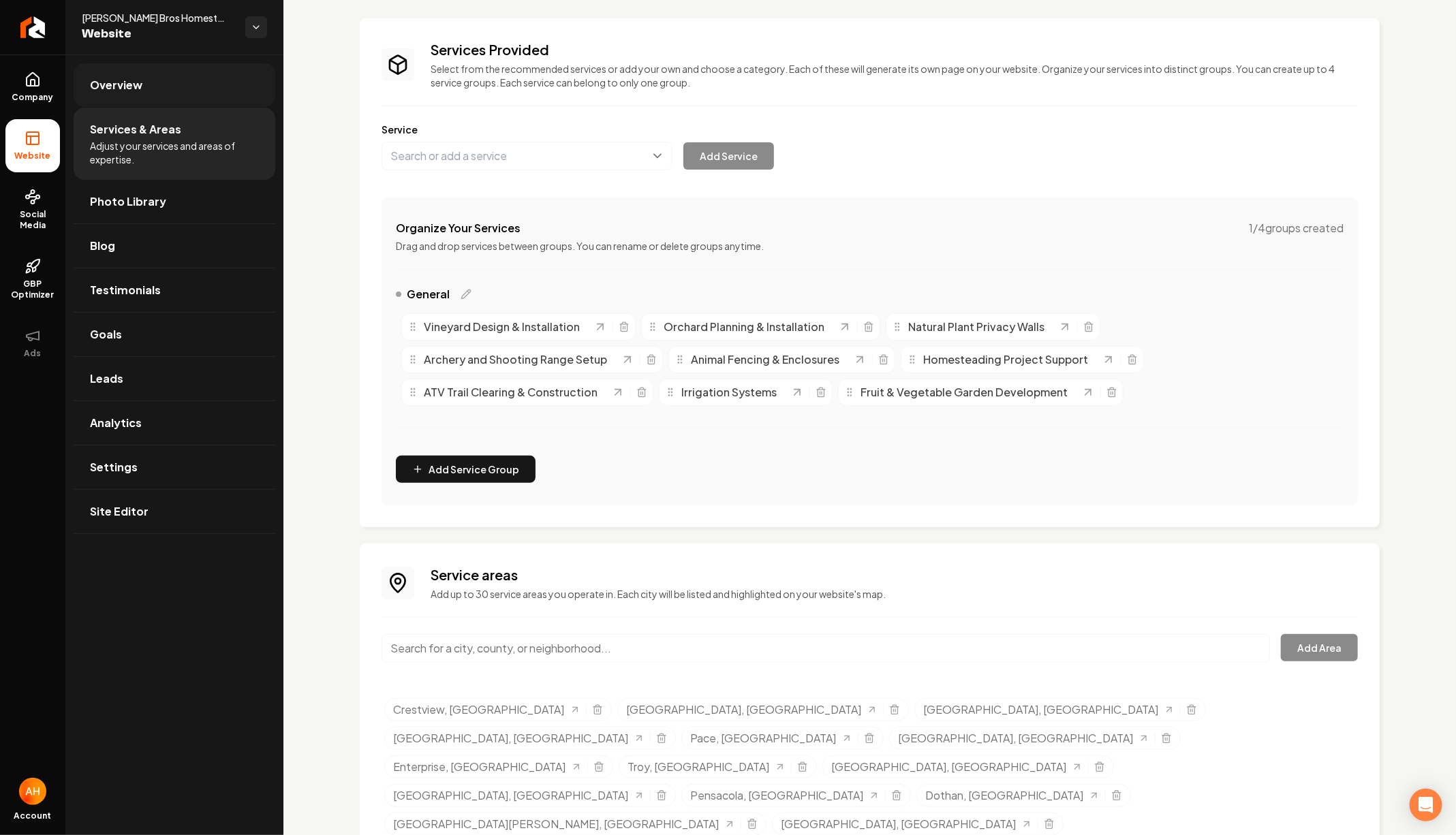
click at [130, 73] on link "Overview" at bounding box center [174, 85] width 202 height 44
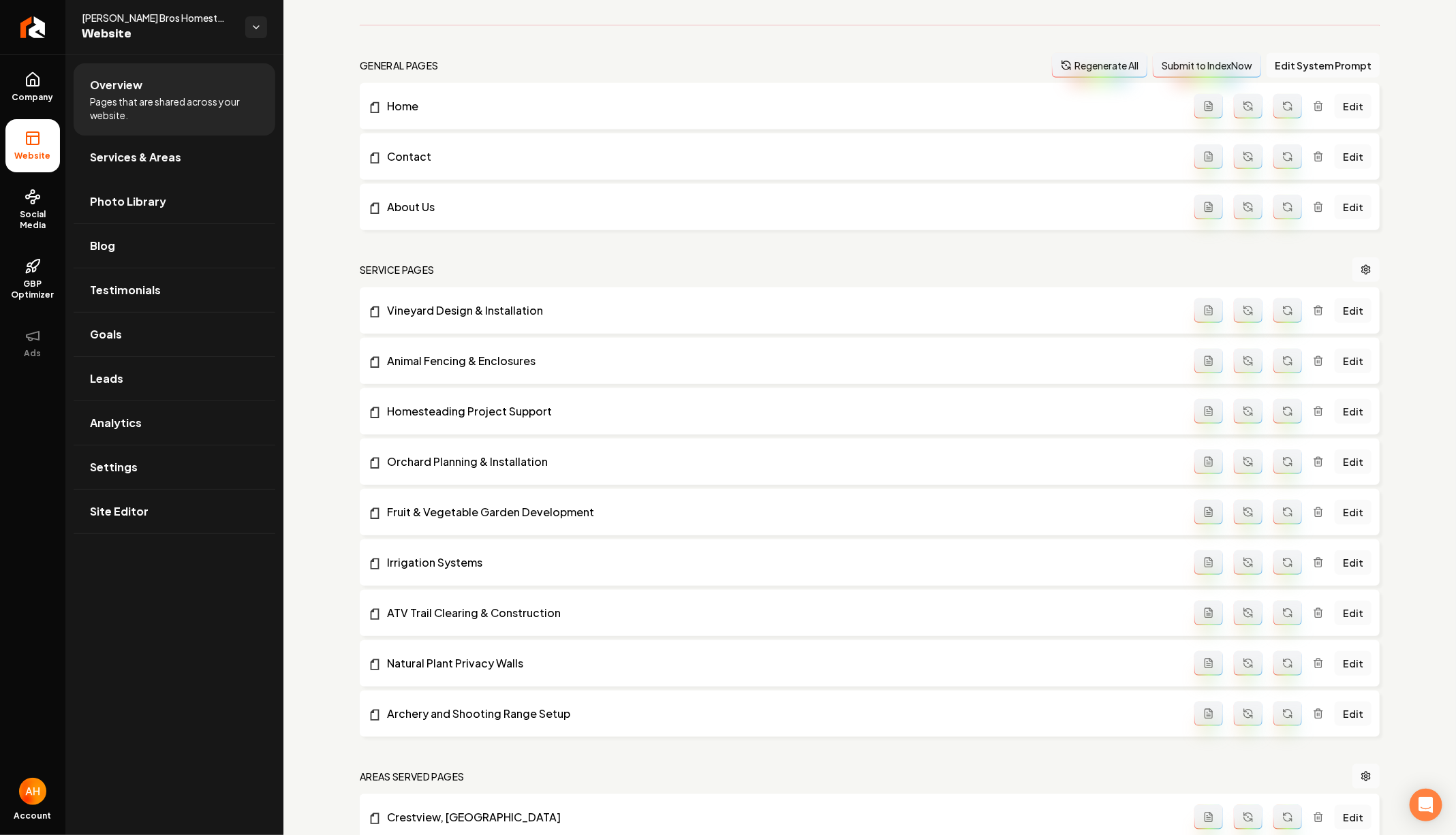
scroll to position [393, 0]
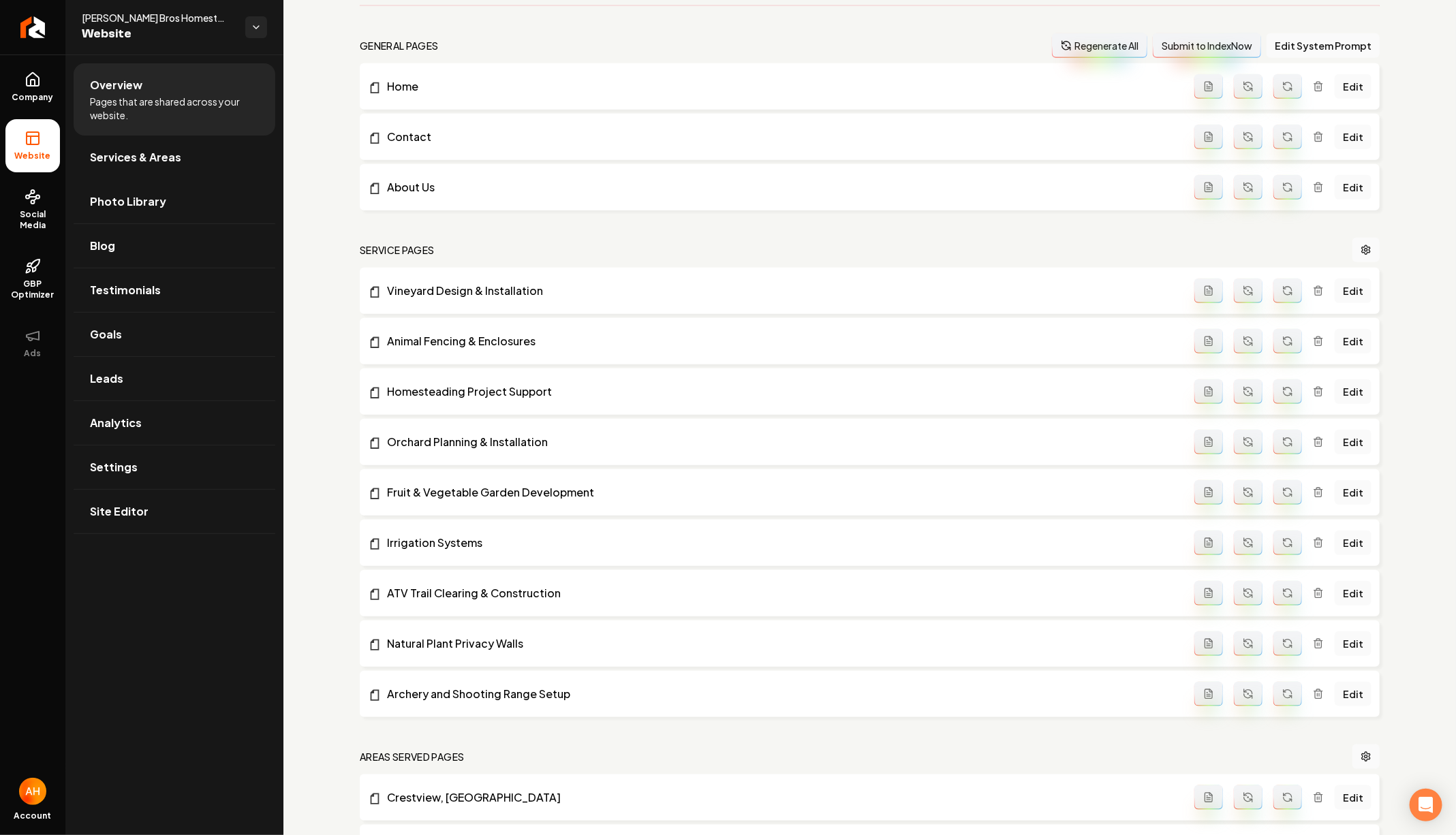
click at [1212, 682] on button "Main content area" at bounding box center [1208, 693] width 29 height 24
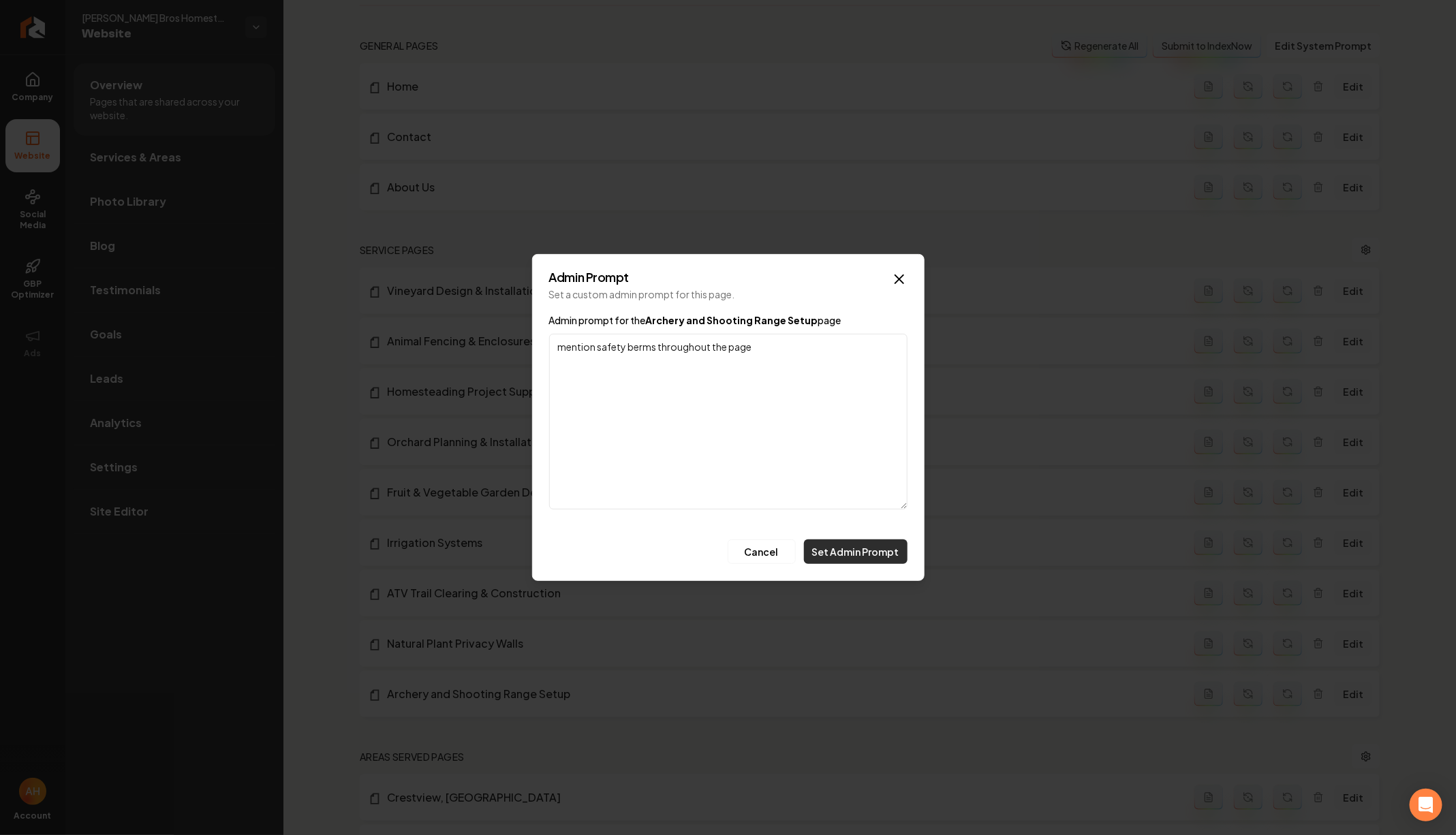
type textarea "mention safety berms throughout the page"
click at [853, 546] on button "Set Admin Prompt" at bounding box center [855, 551] width 104 height 24
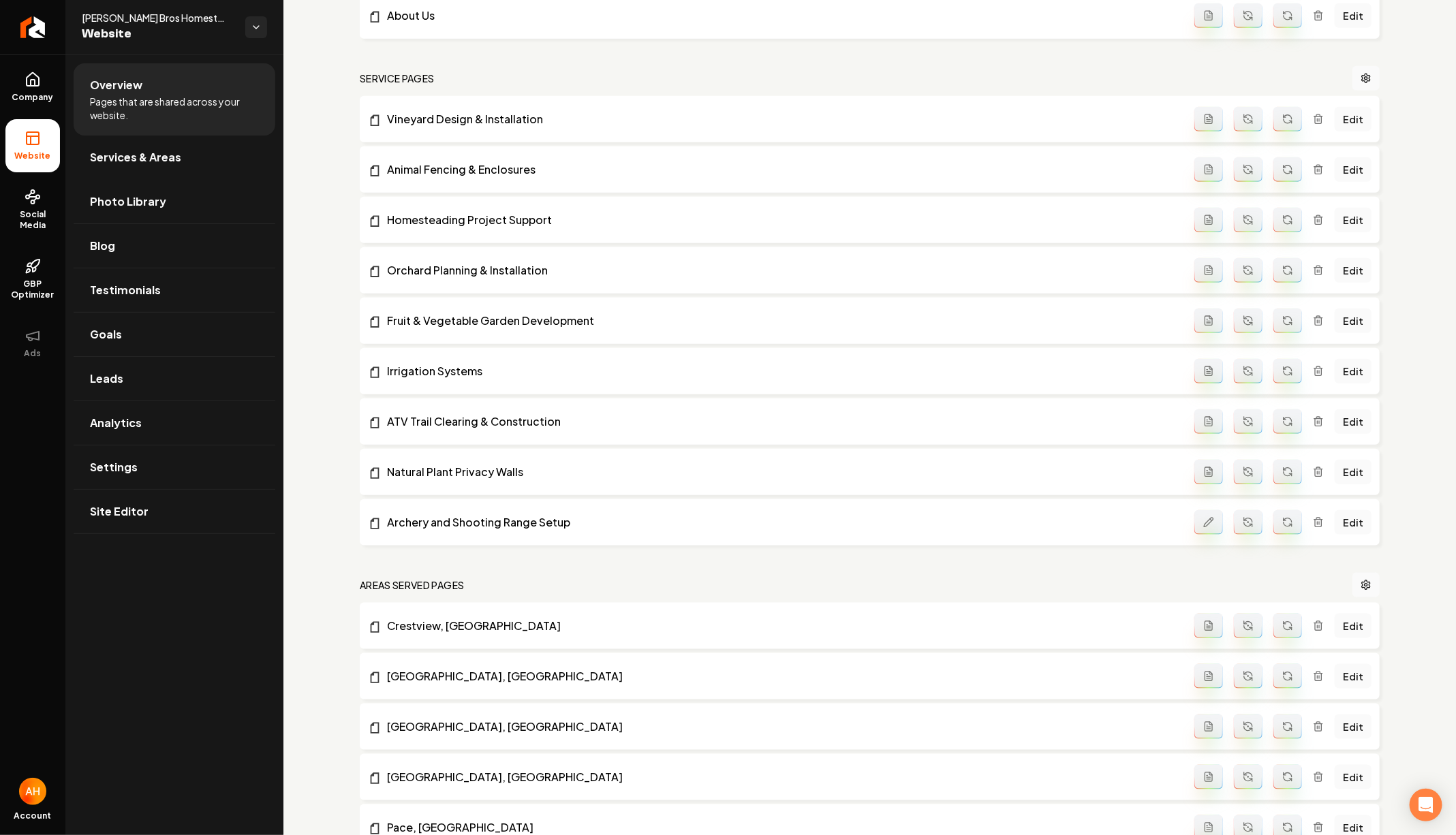
scroll to position [524, 0]
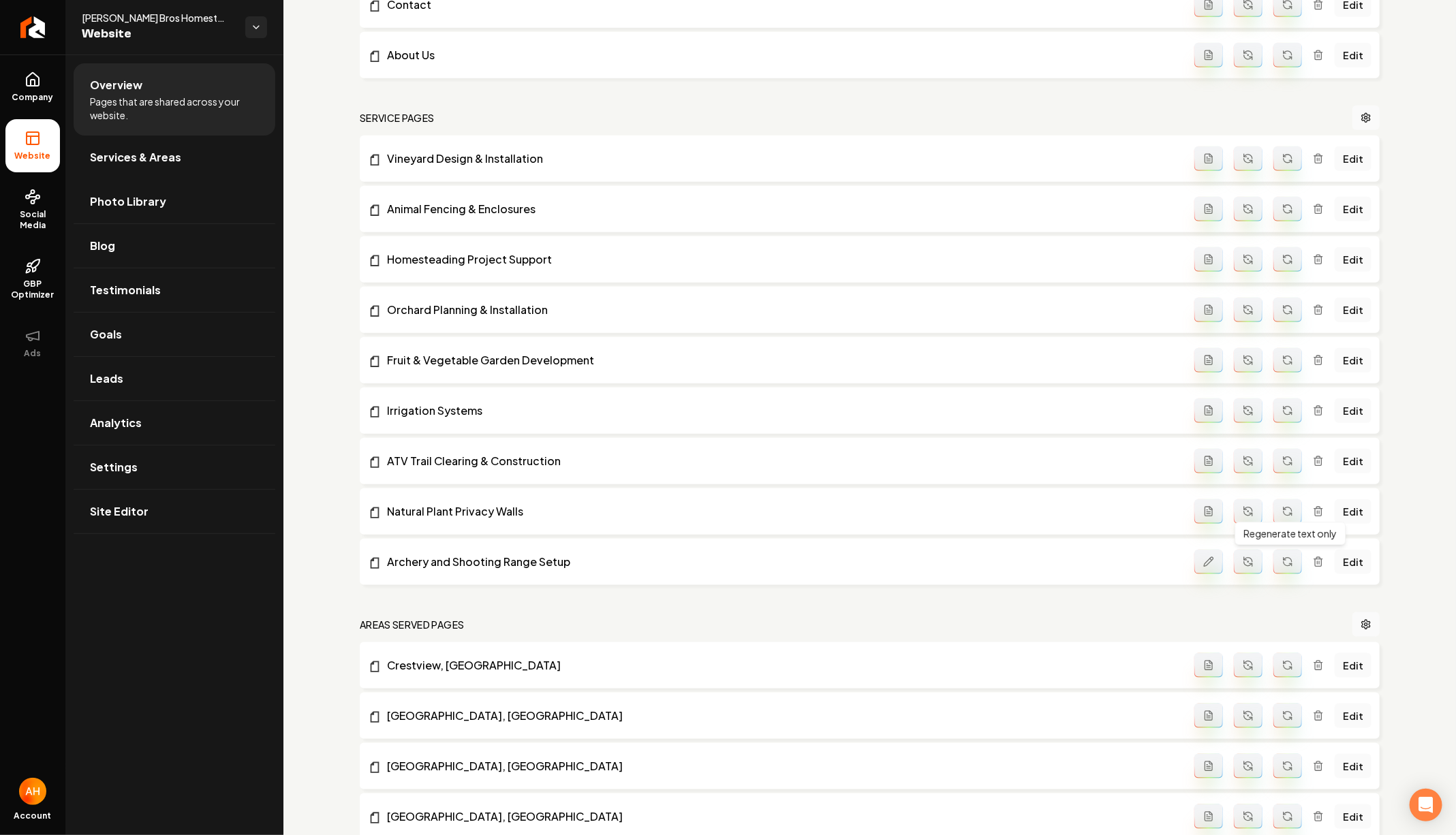
click at [1292, 560] on icon "Main content area" at bounding box center [1288, 562] width 11 height 11
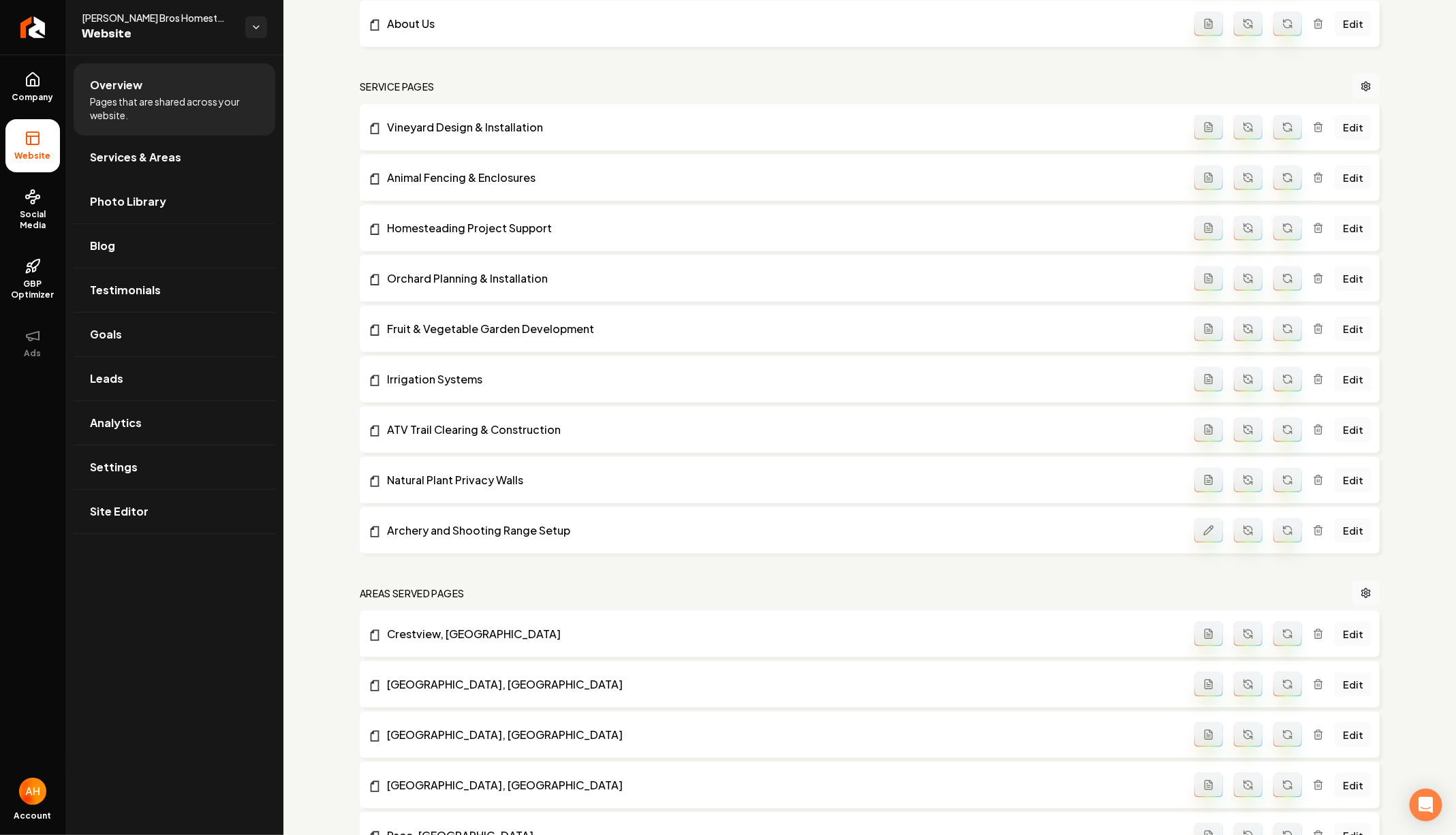
scroll to position [0, 0]
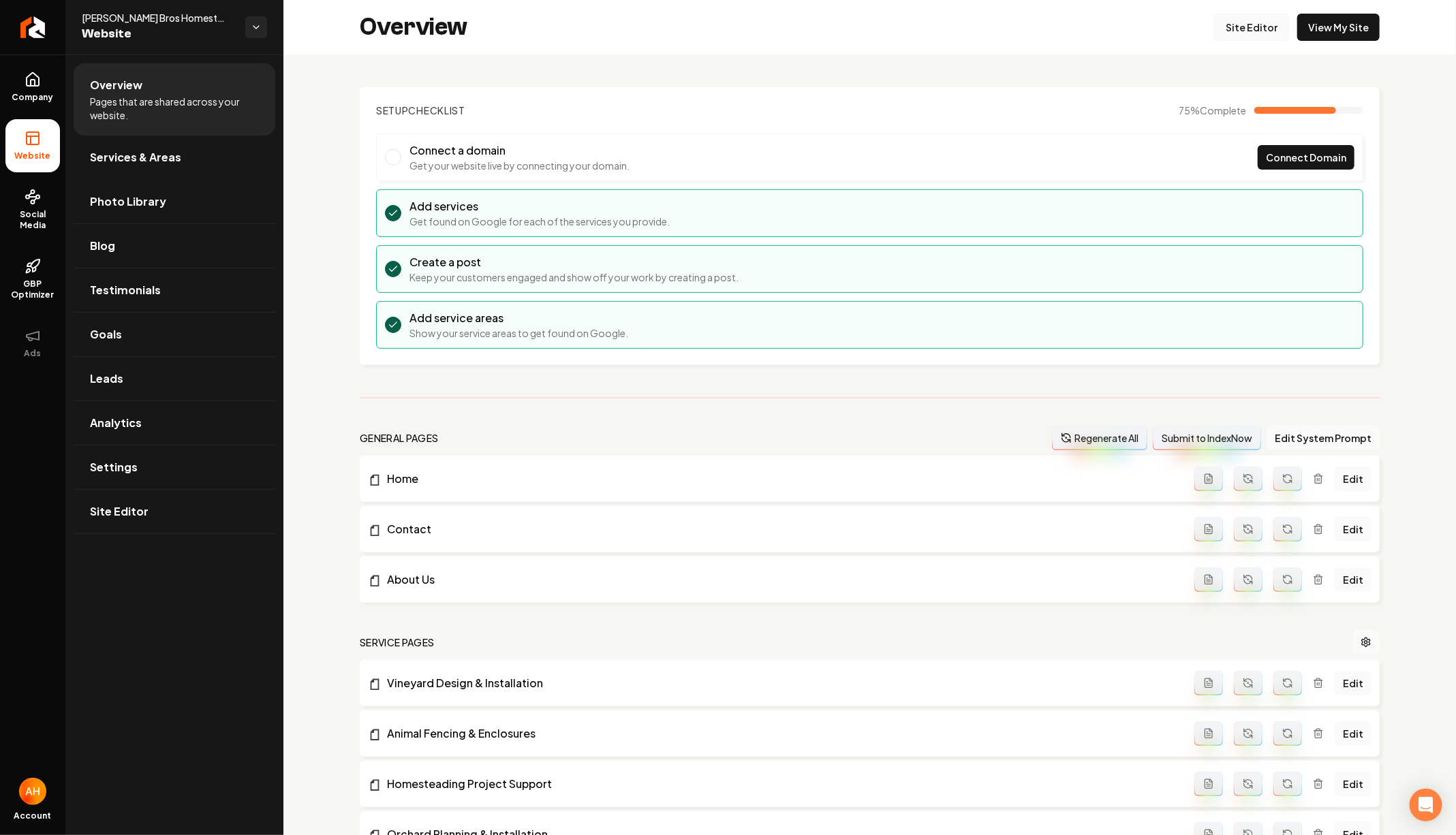
click at [1264, 26] on link "Site Editor" at bounding box center [1251, 26] width 75 height 27
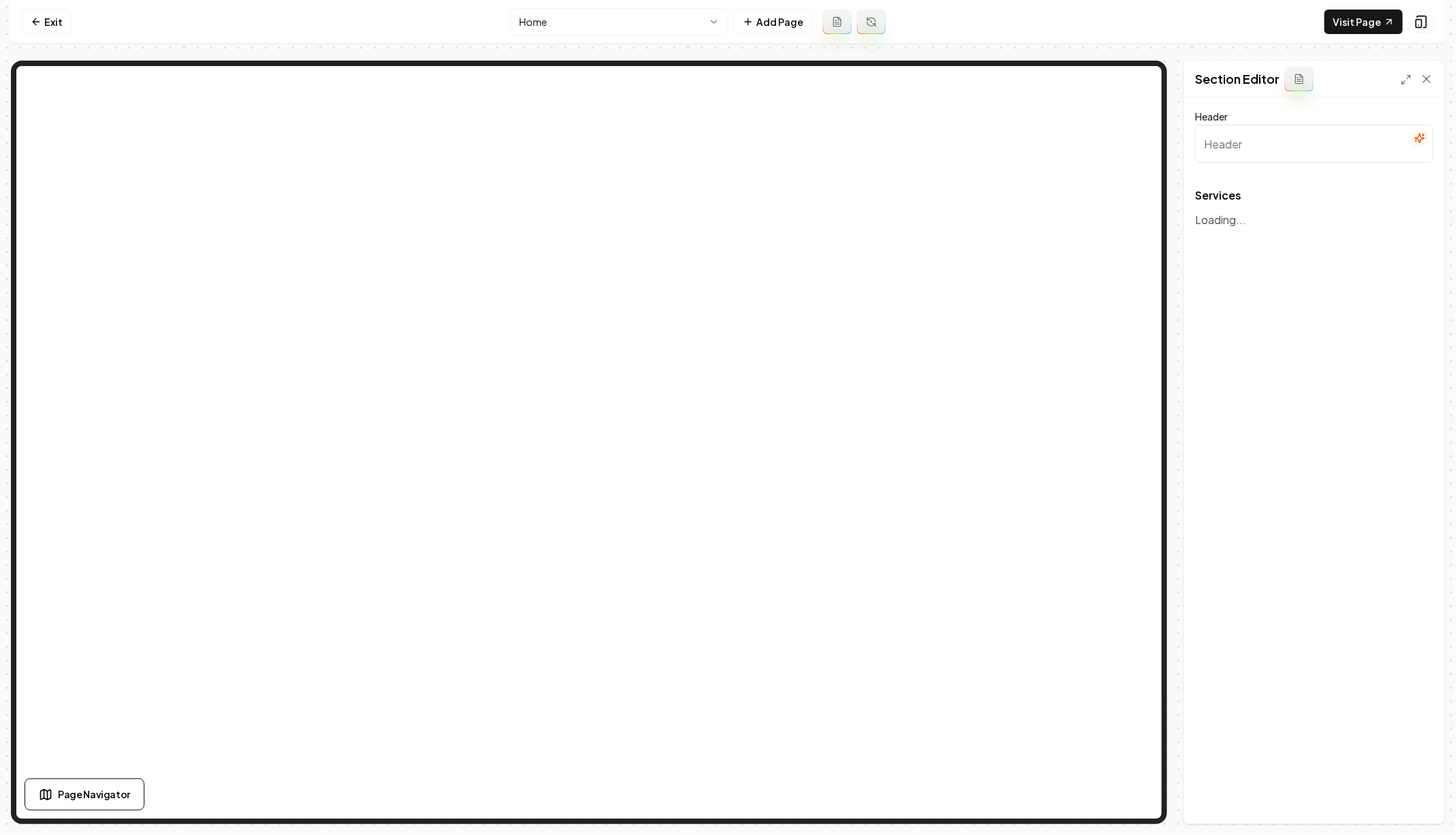
type input "Our Expert Homesteading Services"
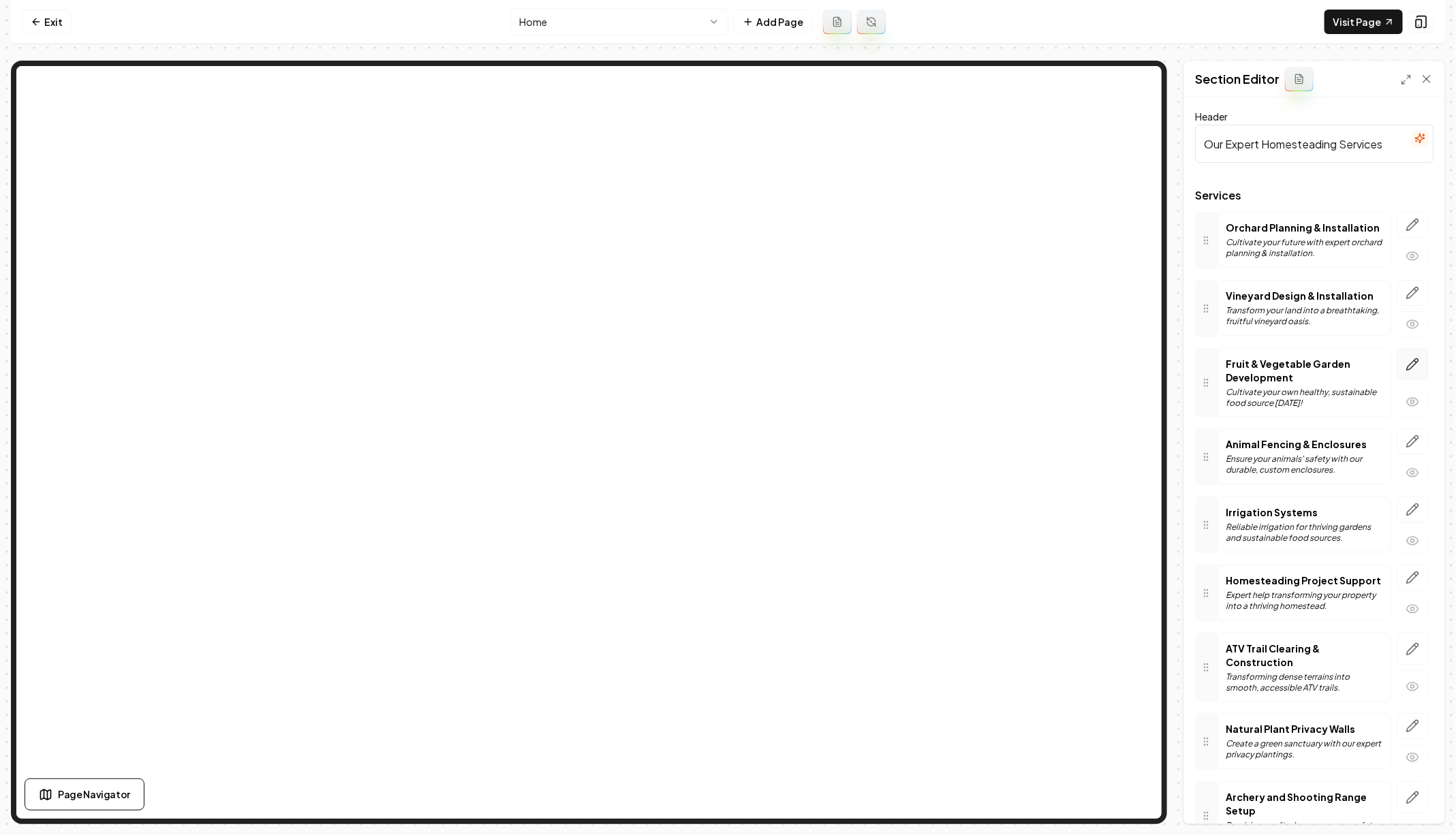
click at [1417, 364] on icon "button" at bounding box center [1412, 364] width 13 height 13
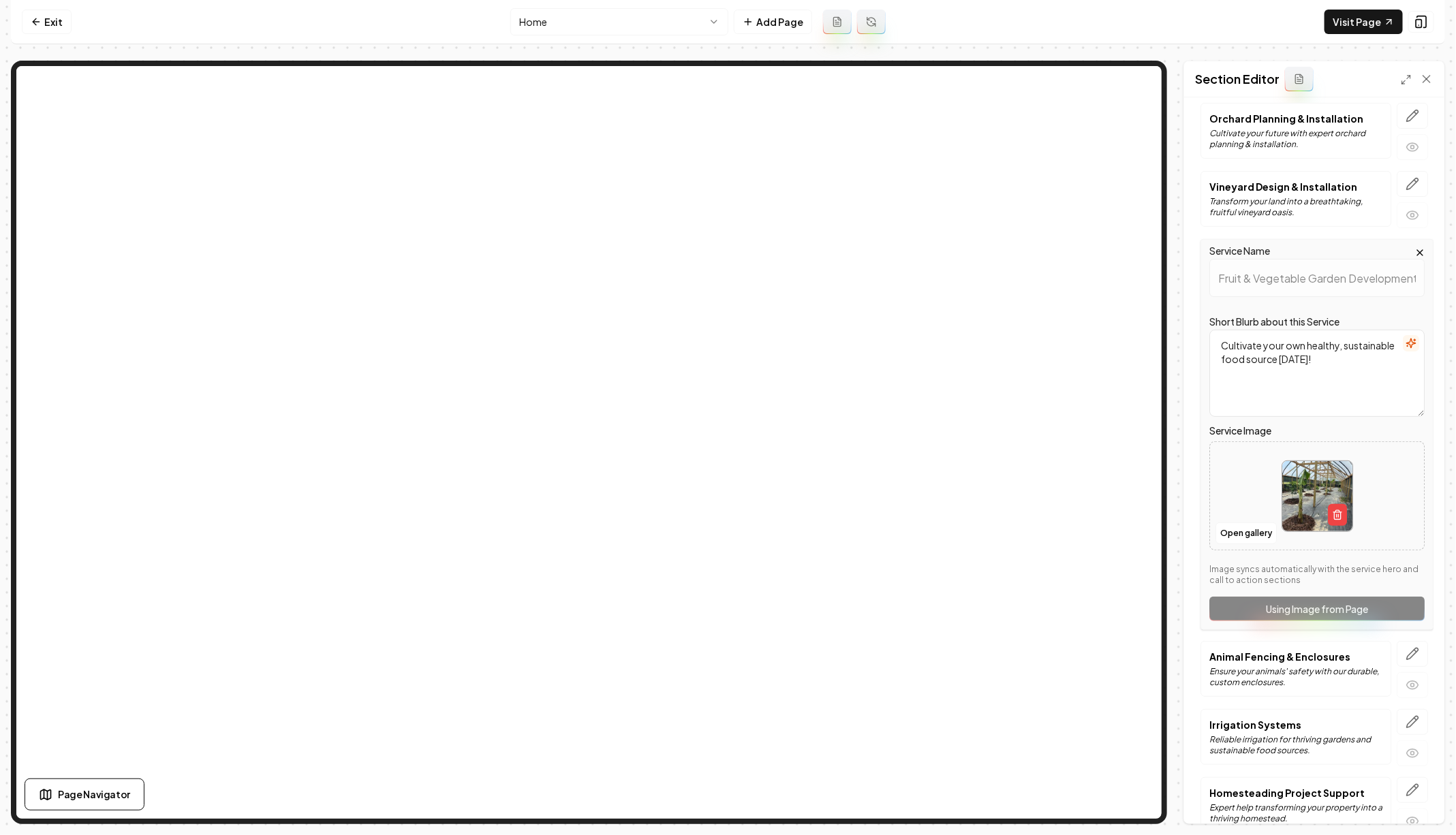
scroll to position [145, 0]
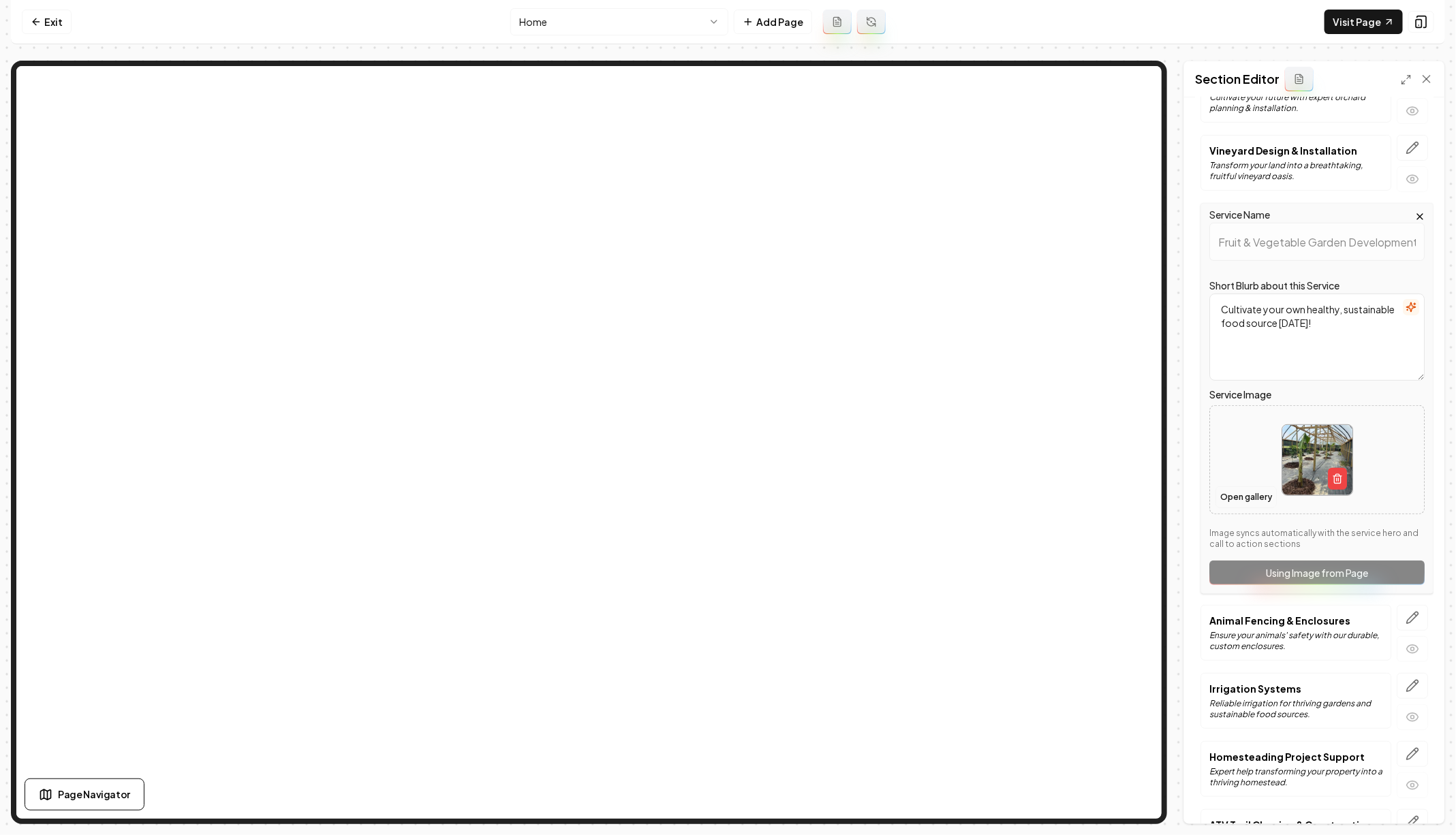
click at [1239, 491] on button "Open gallery" at bounding box center [1246, 497] width 62 height 22
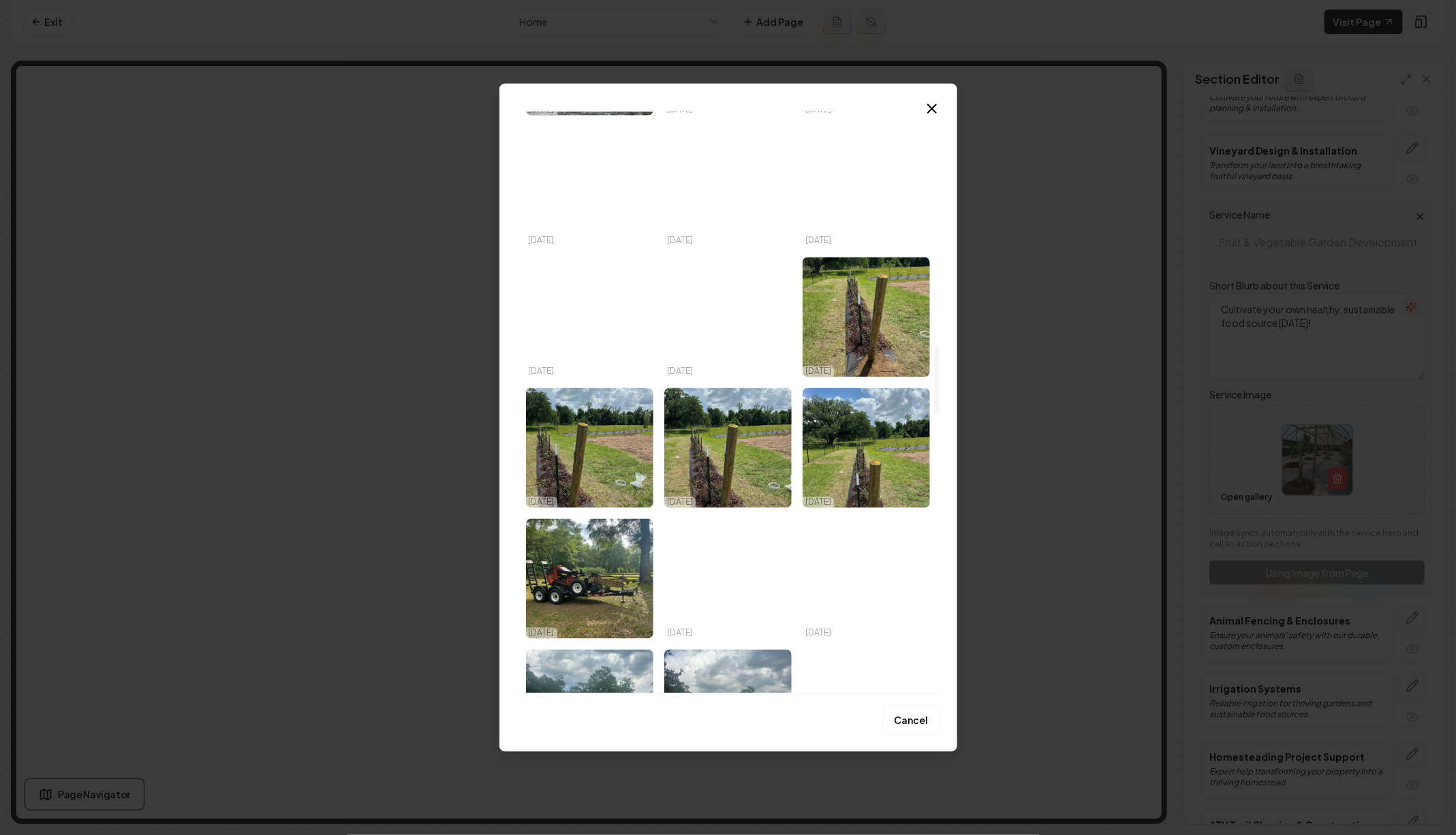
scroll to position [2014, 0]
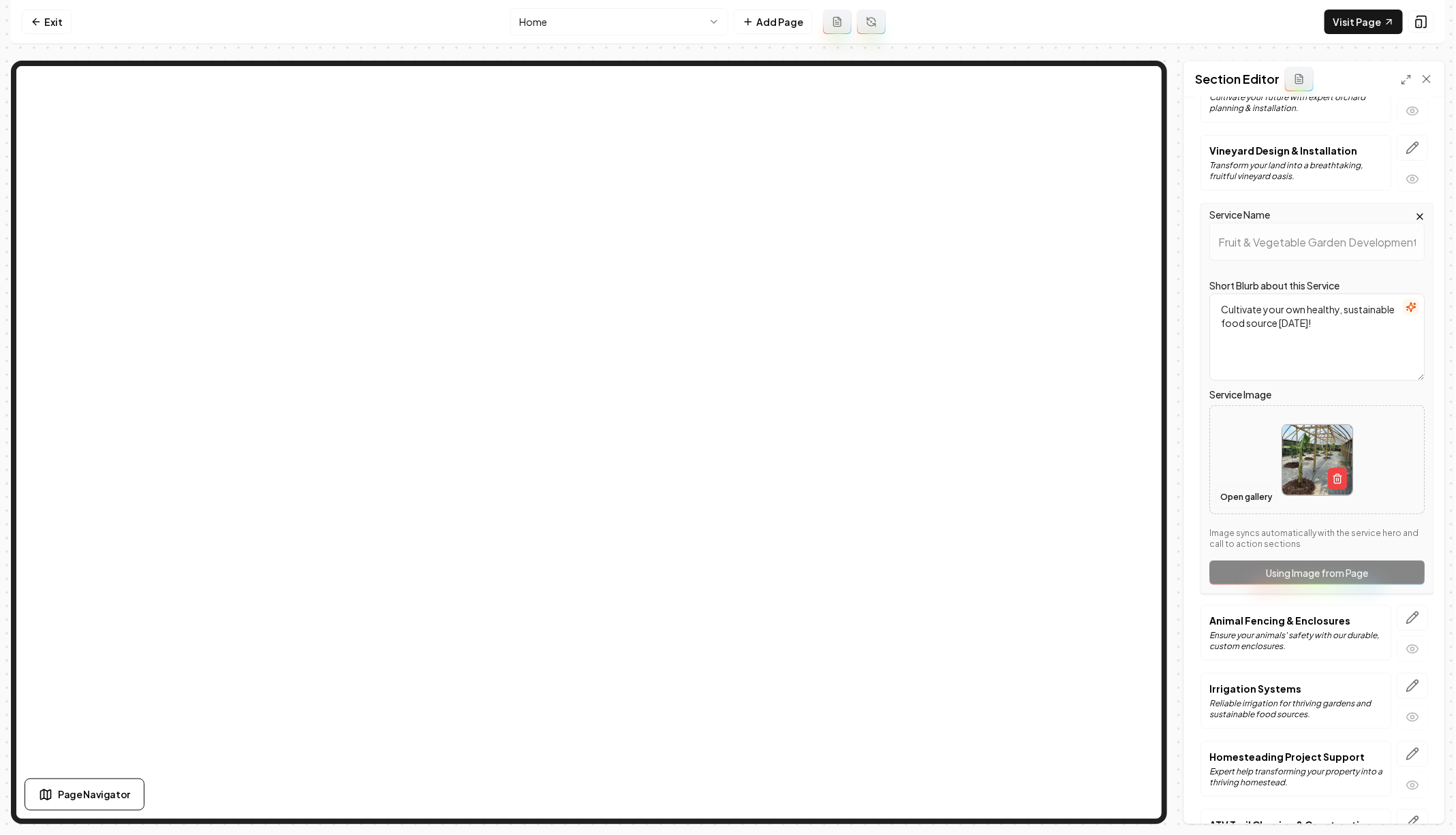
click at [1250, 491] on button "Open gallery" at bounding box center [1246, 497] width 62 height 22
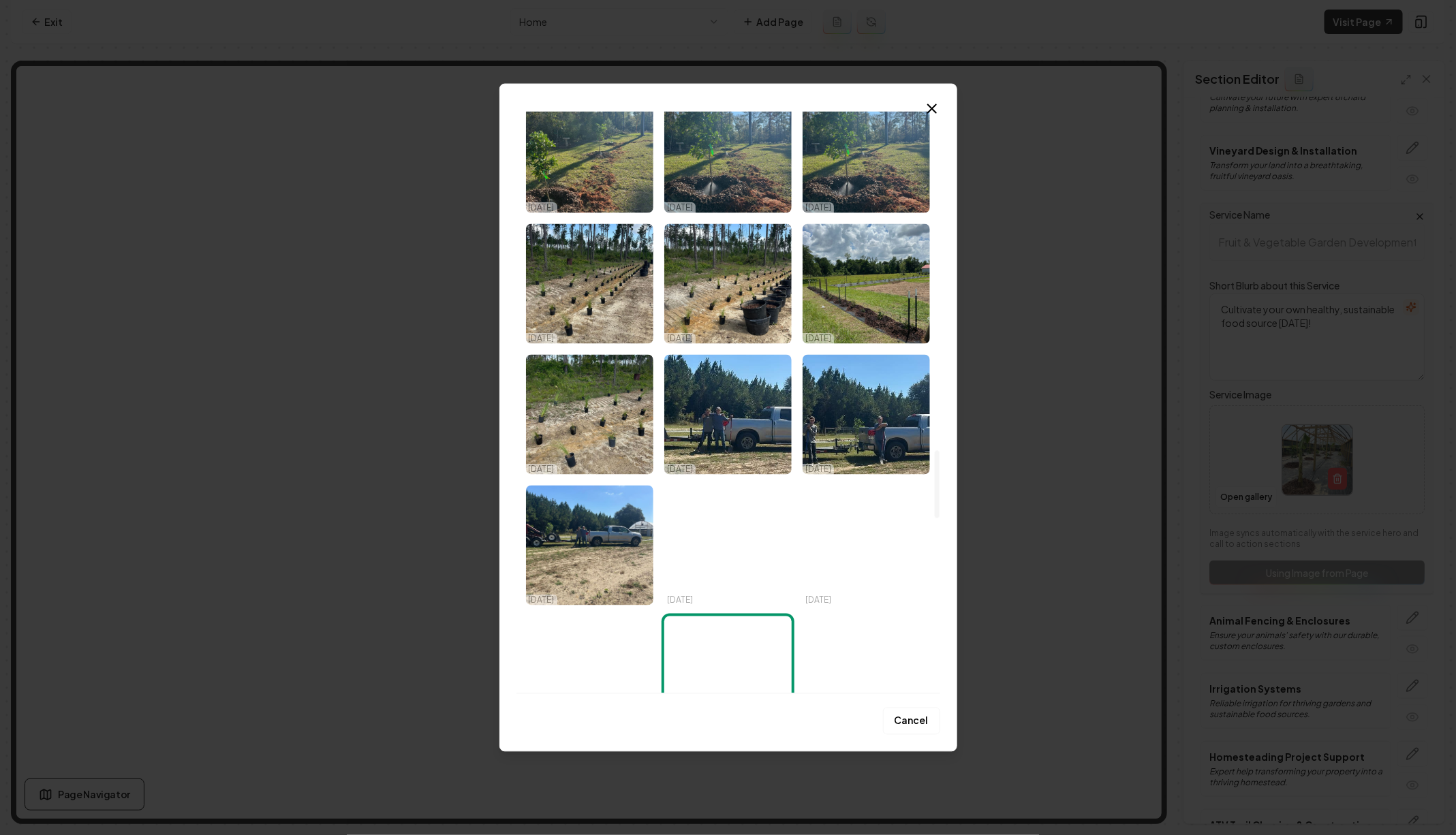
scroll to position [2891, 0]
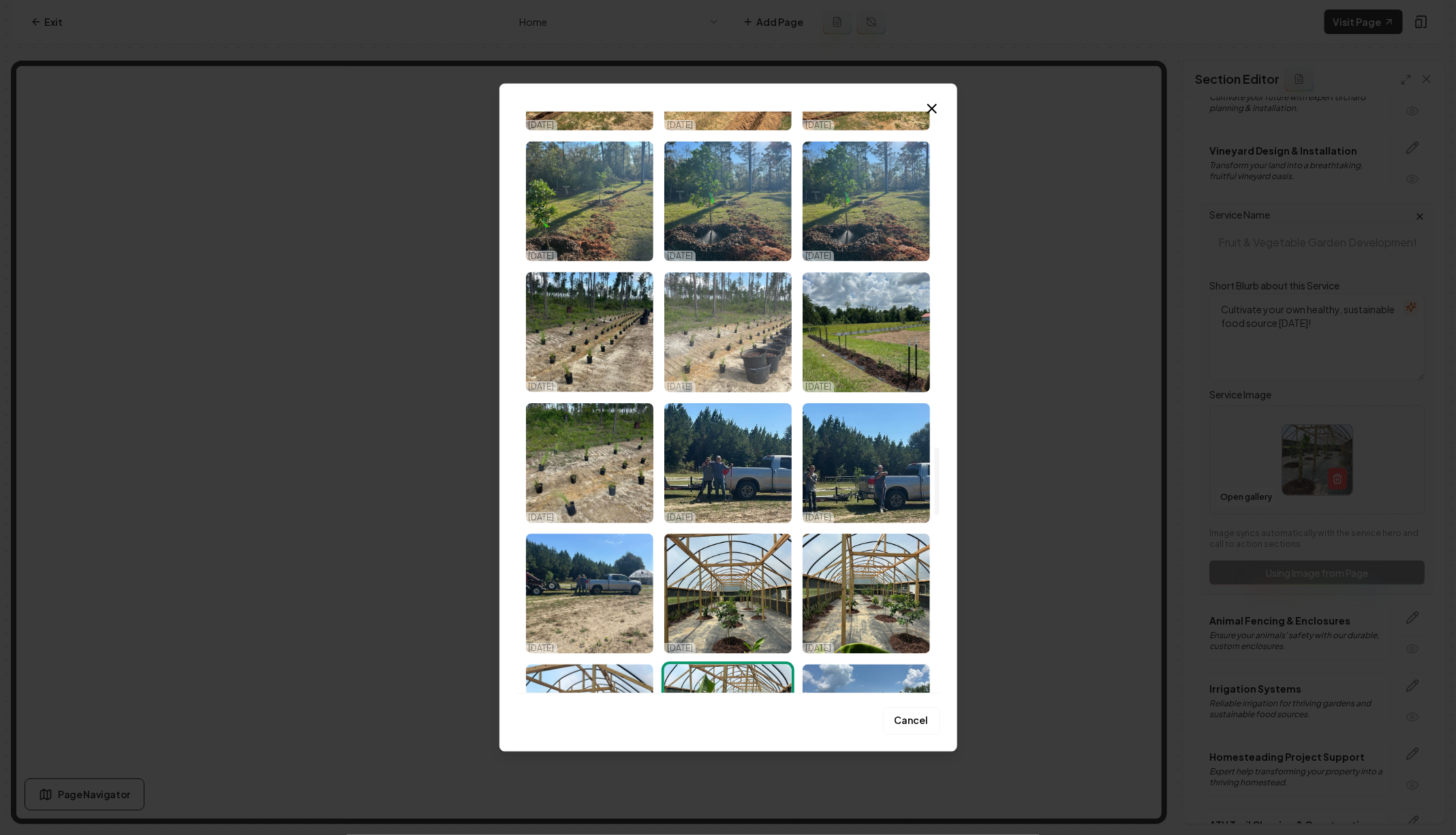
click at [761, 322] on img "Select image image_68e1eb0a5c7cd75eb8f2c8dd.webp" at bounding box center [728, 333] width 128 height 120
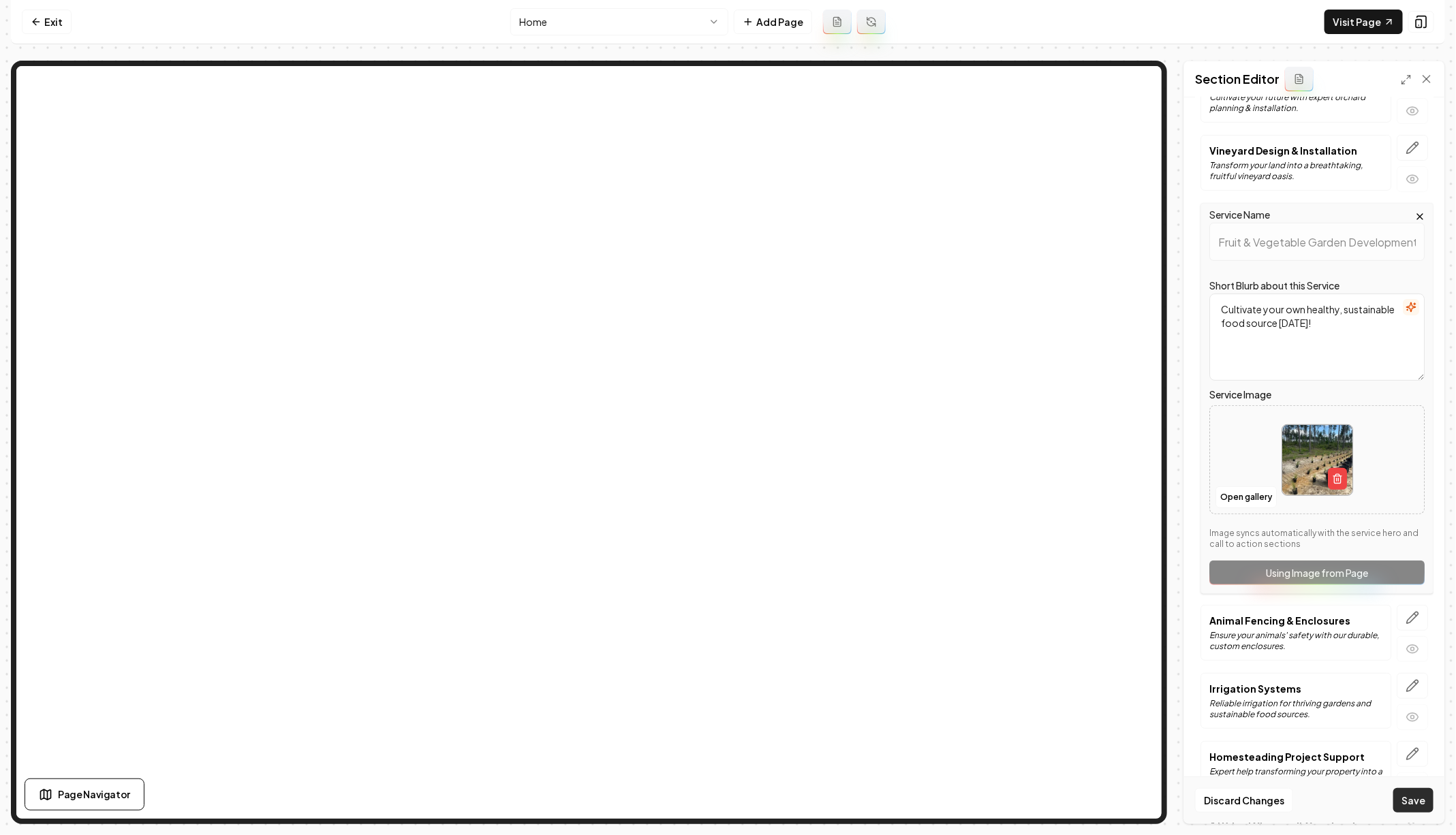
click at [1418, 800] on button "Save" at bounding box center [1413, 800] width 41 height 24
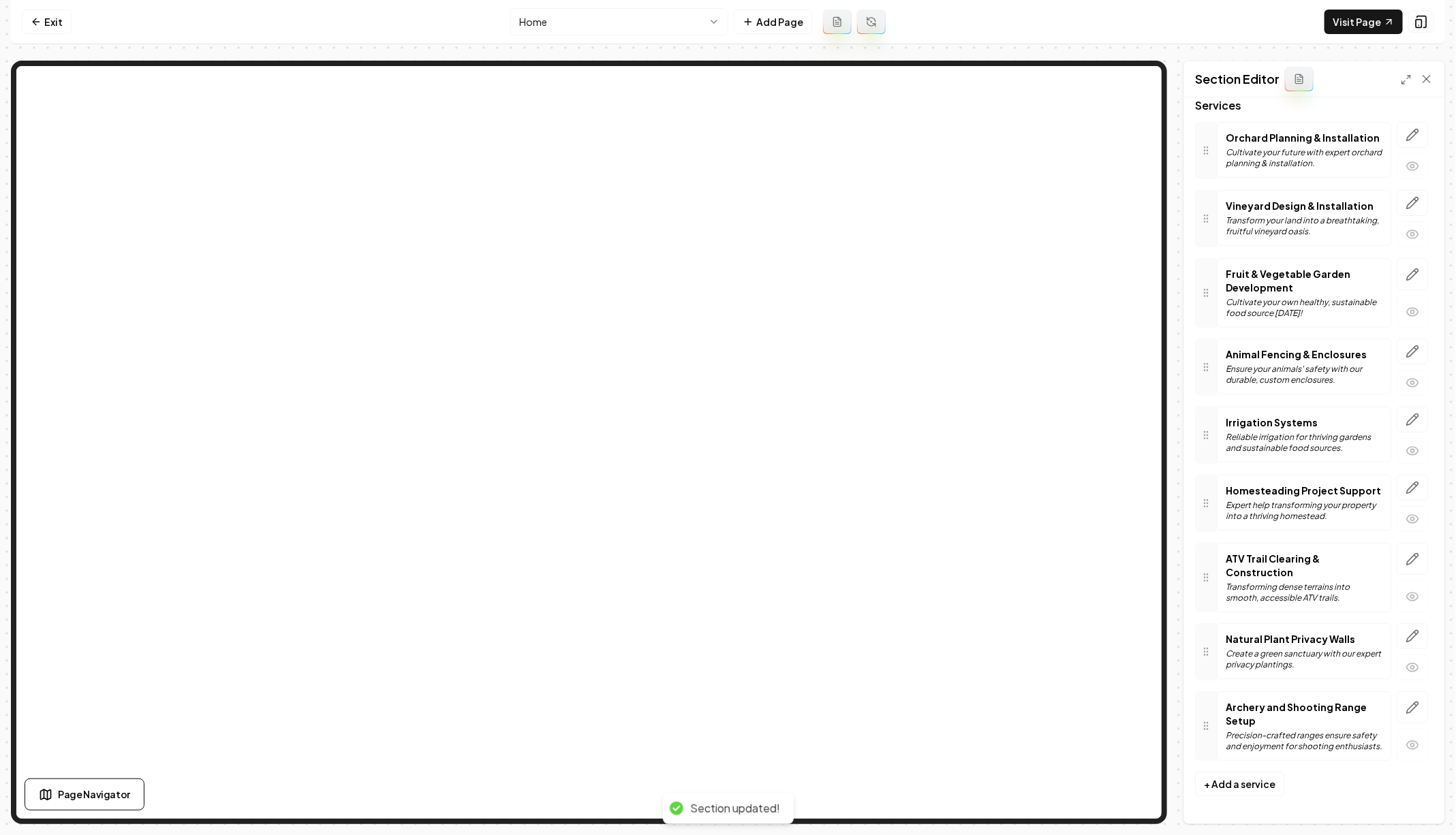
scroll to position [68, 0]
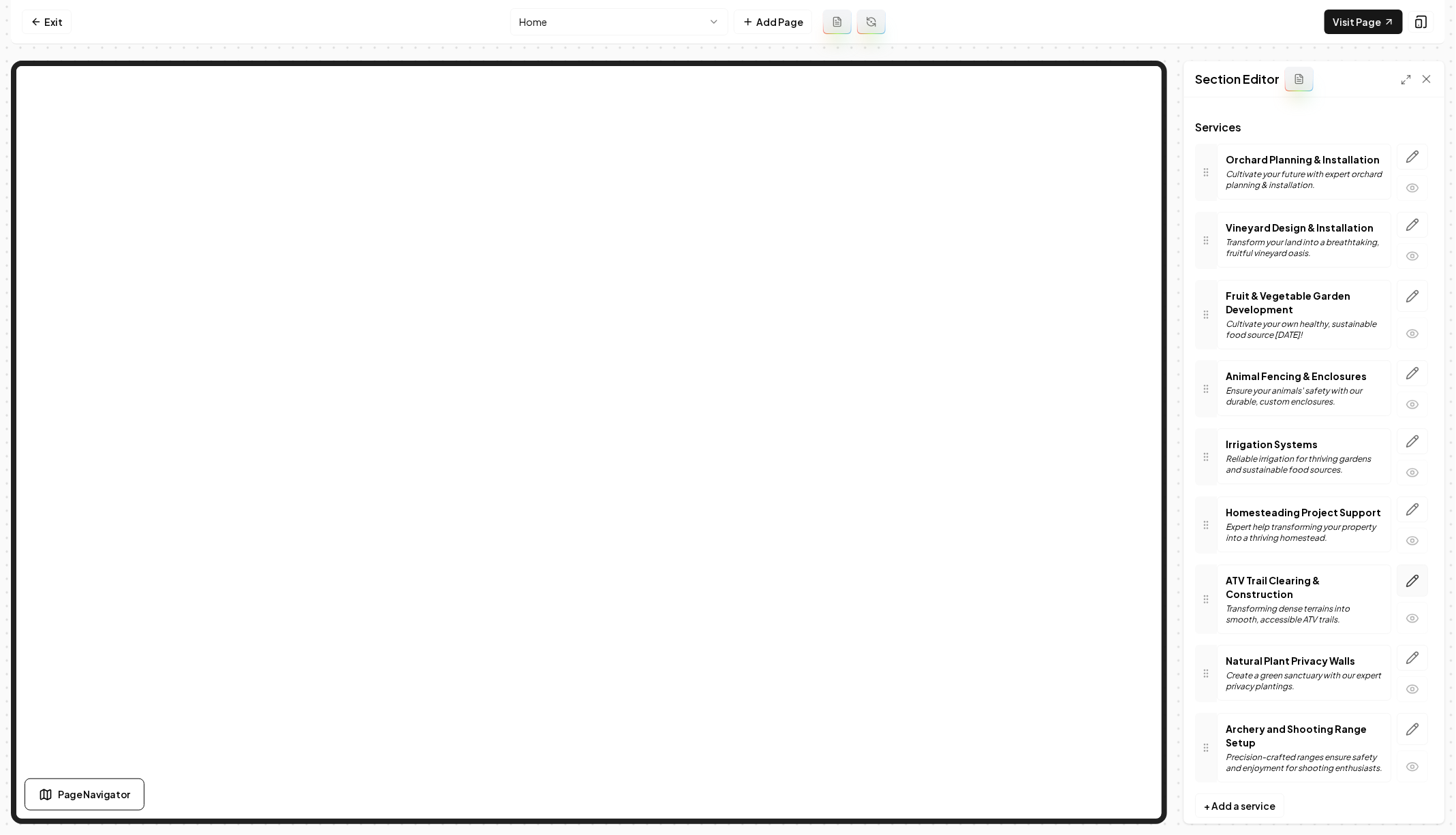
click at [1415, 575] on icon "button" at bounding box center [1412, 580] width 12 height 12
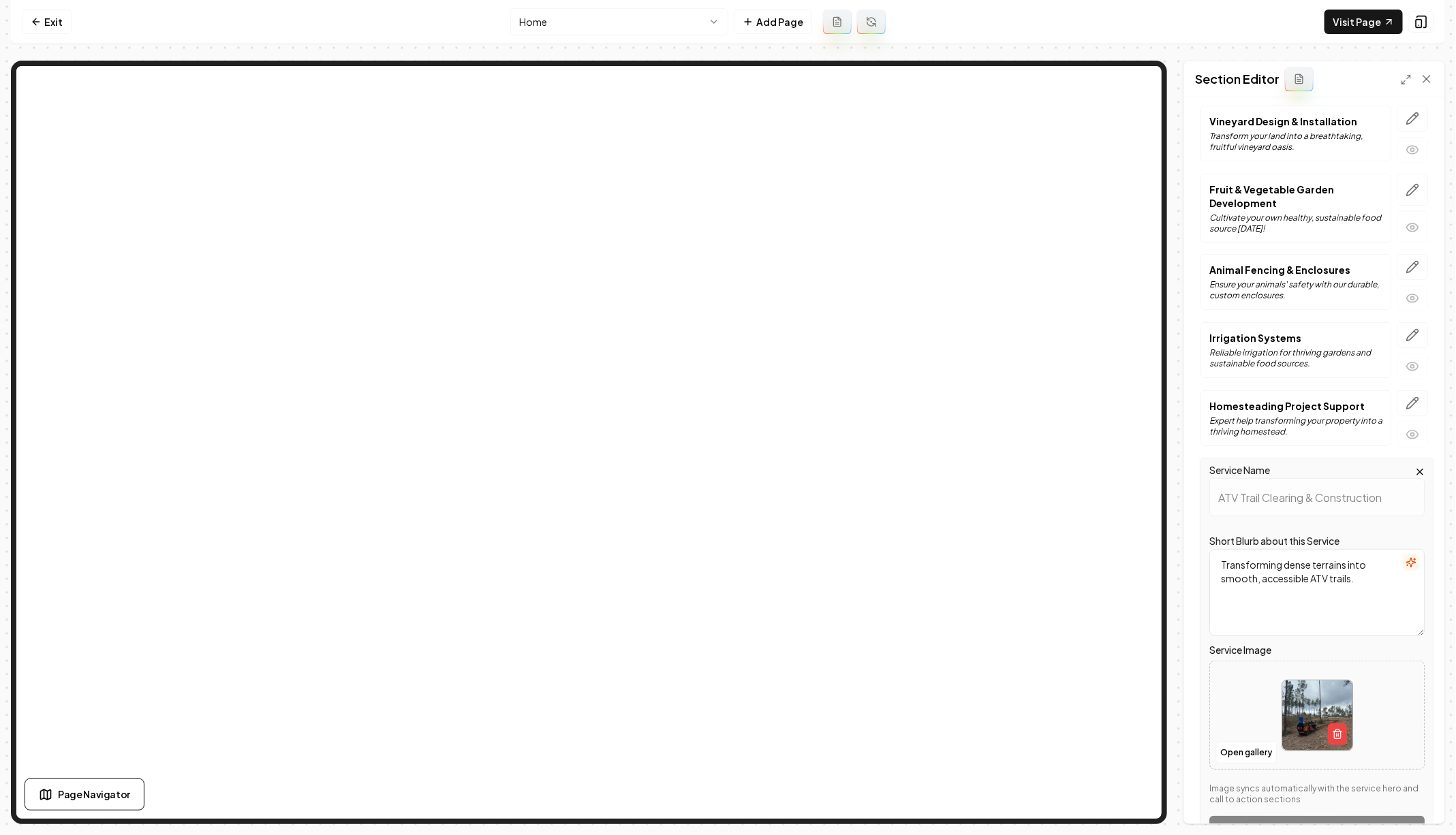
scroll to position [186, 0]
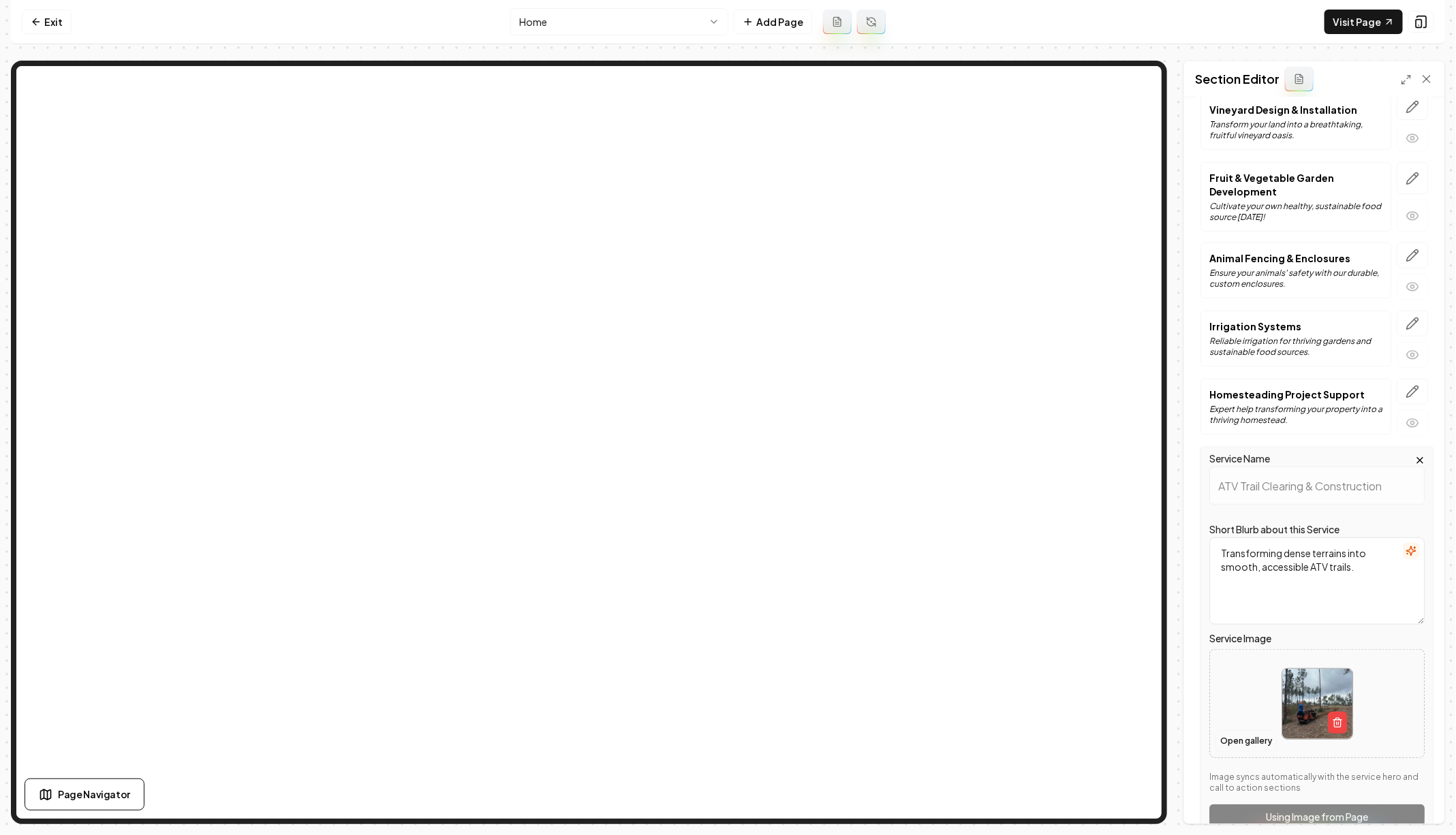
click at [1235, 740] on button "Open gallery" at bounding box center [1246, 741] width 62 height 22
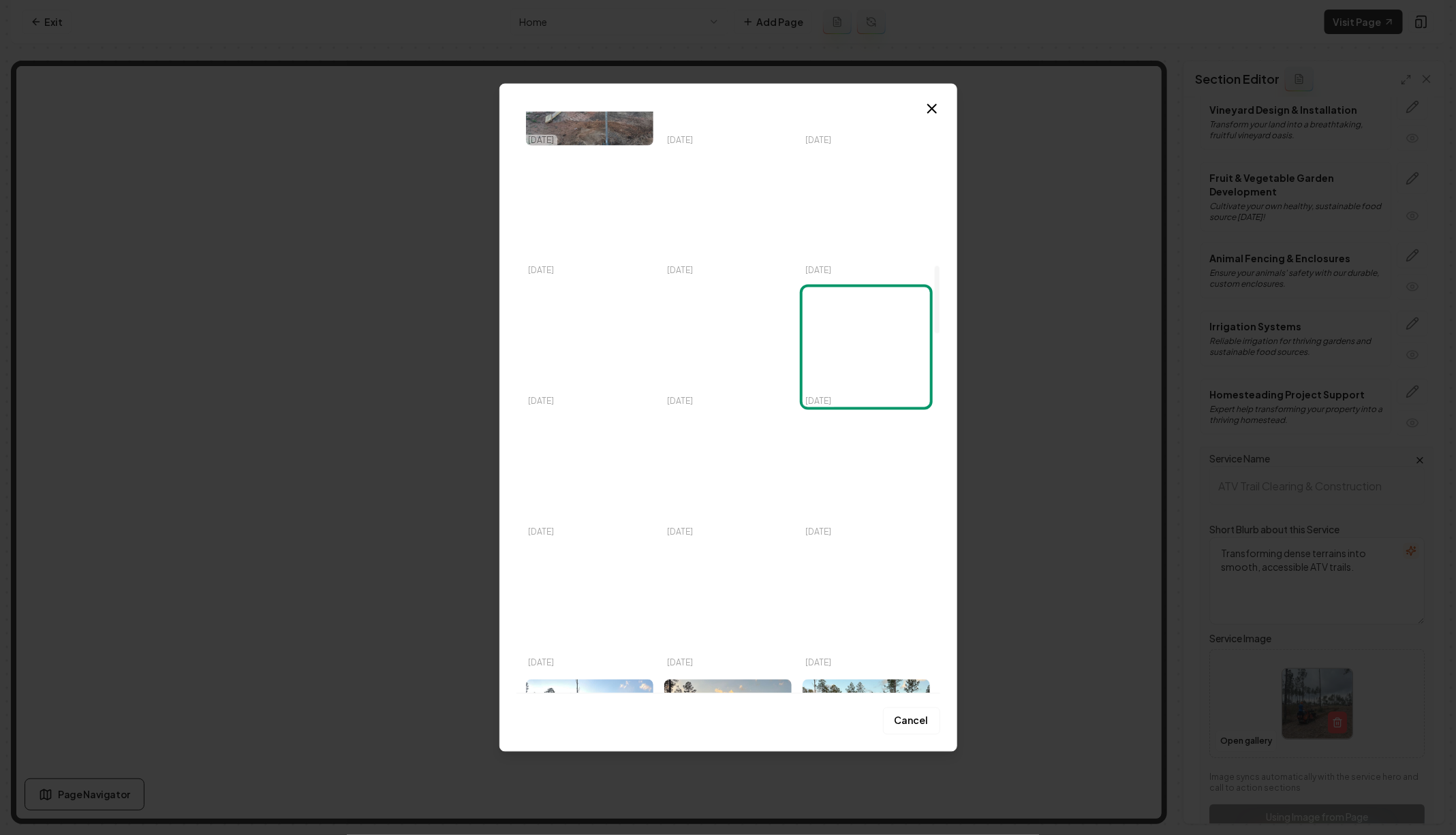
scroll to position [1344, 0]
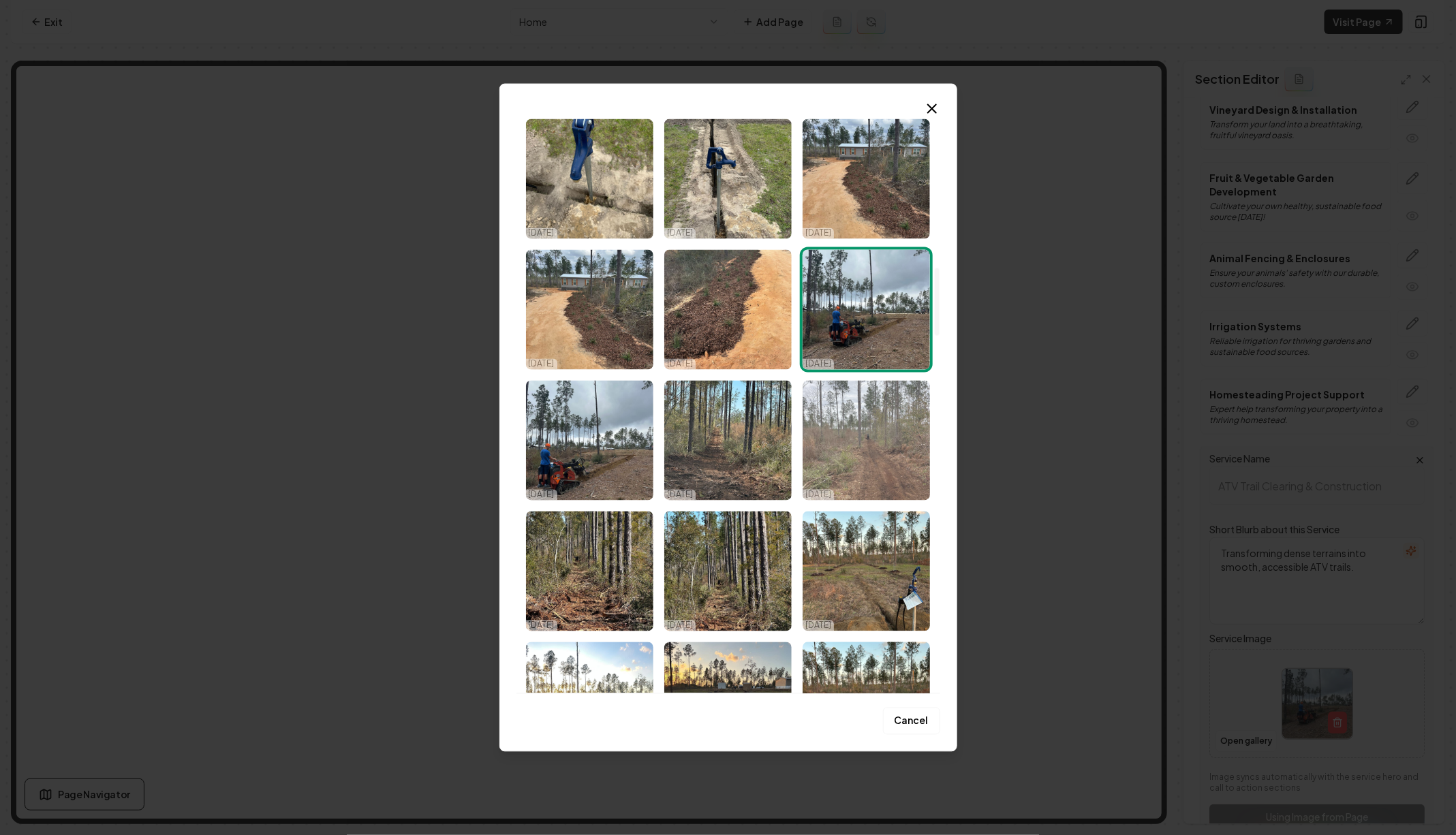
click at [859, 452] on img "Select image image_68e1ec025c7cd75eb8f74d38.webp" at bounding box center [866, 441] width 128 height 120
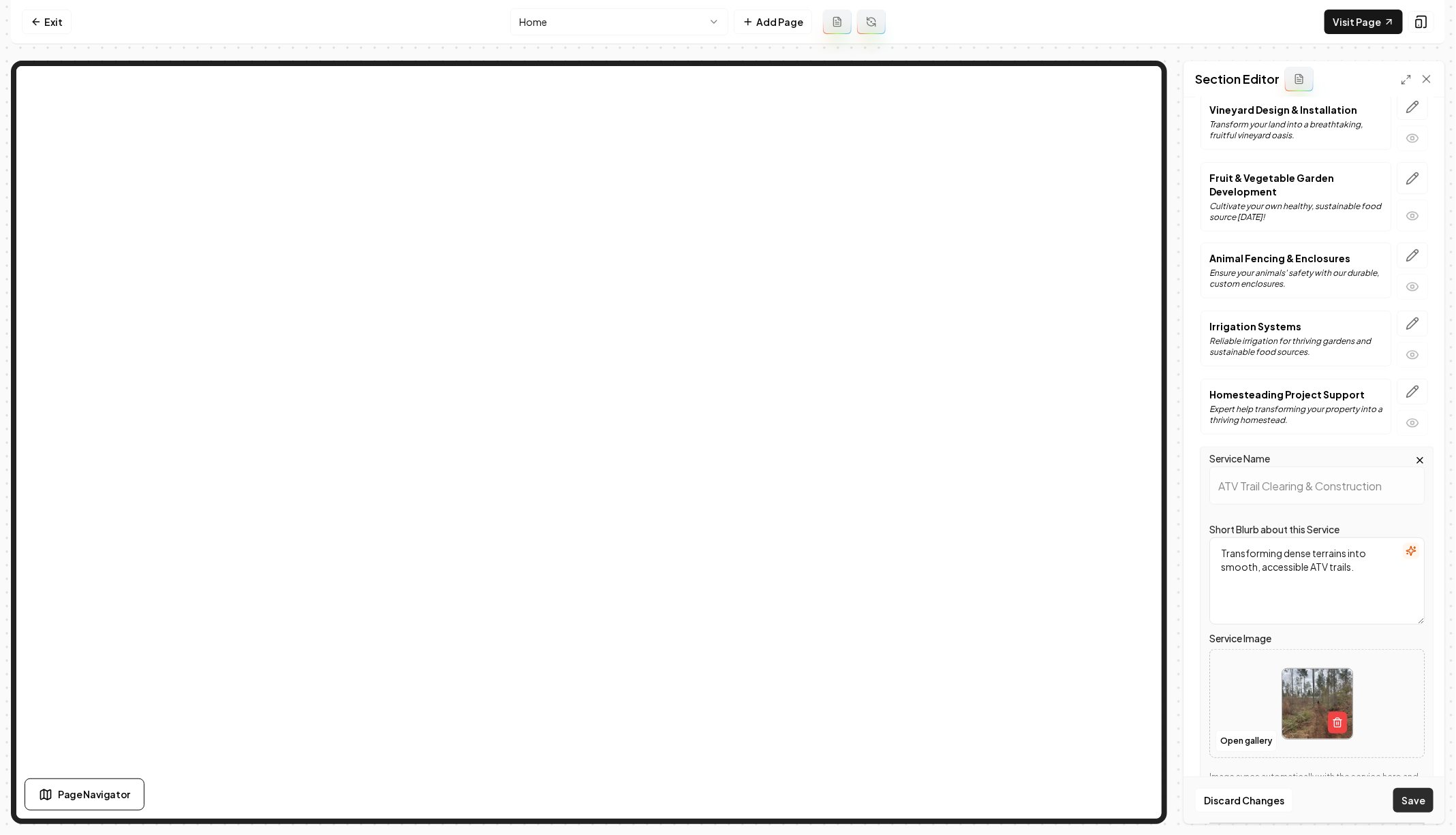
click at [1425, 808] on button "Save" at bounding box center [1413, 800] width 41 height 24
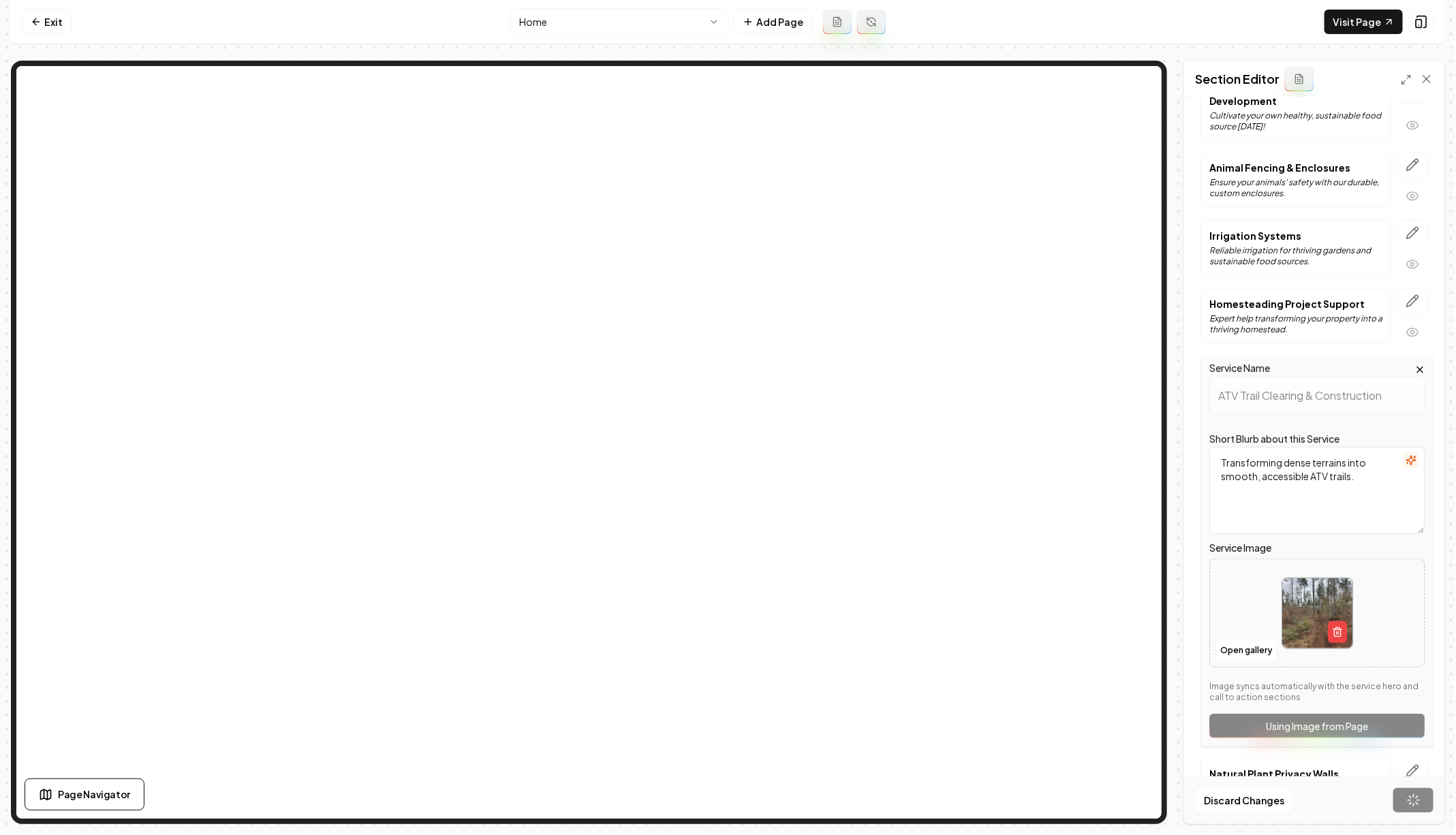
scroll to position [377, 0]
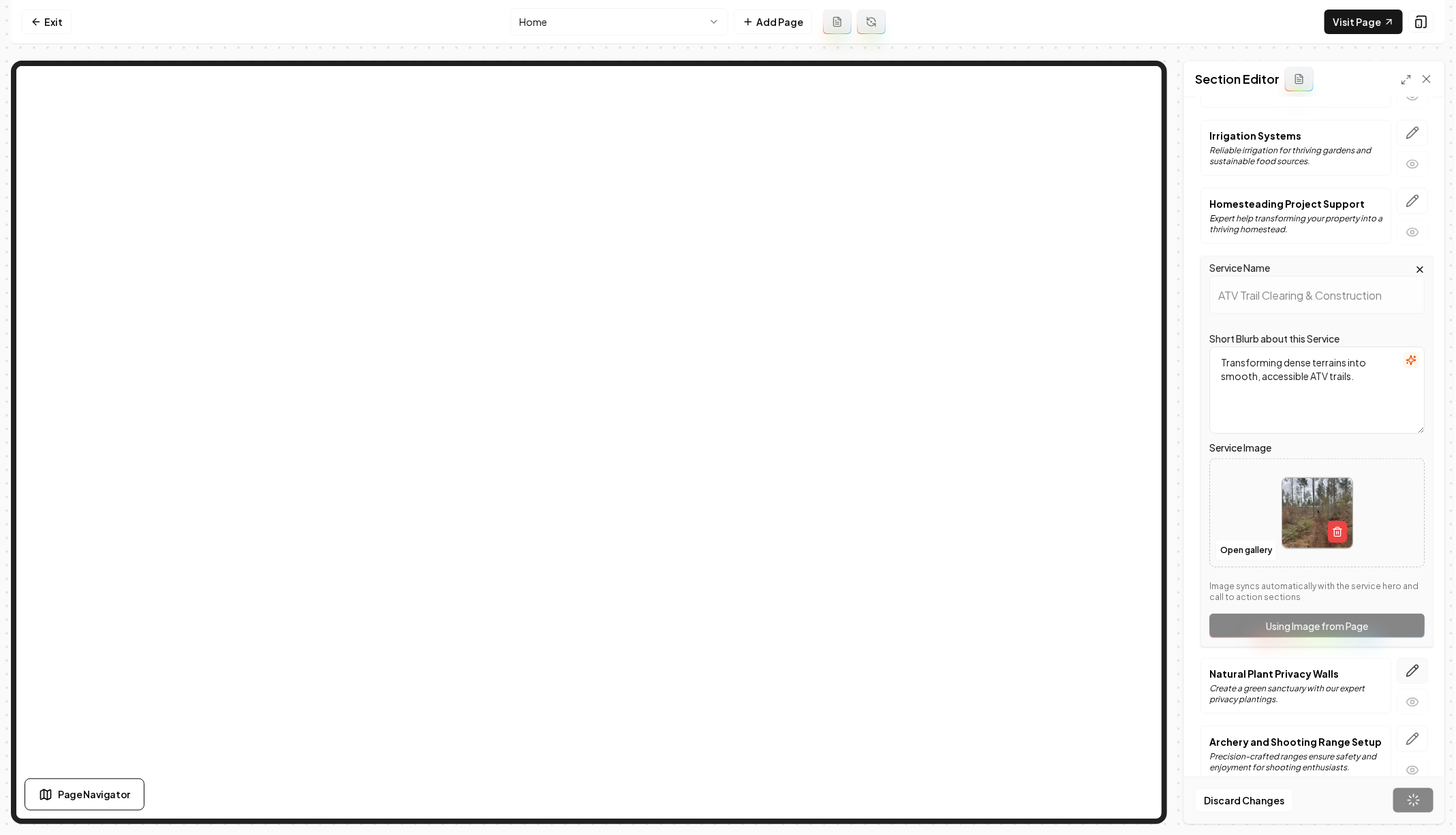
click at [1412, 665] on icon "button" at bounding box center [1412, 671] width 12 height 12
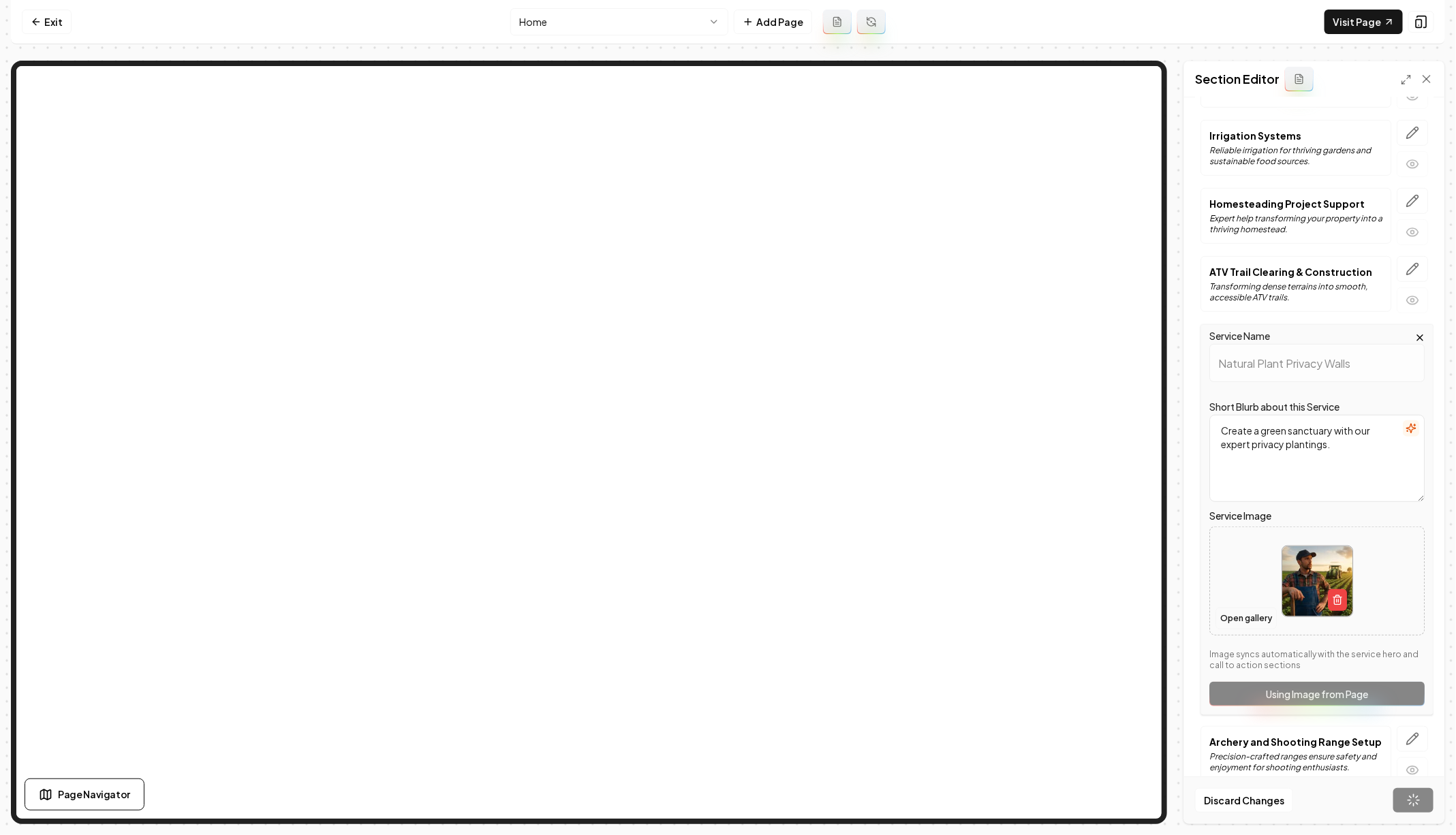
click at [1255, 610] on button "Open gallery" at bounding box center [1246, 618] width 62 height 22
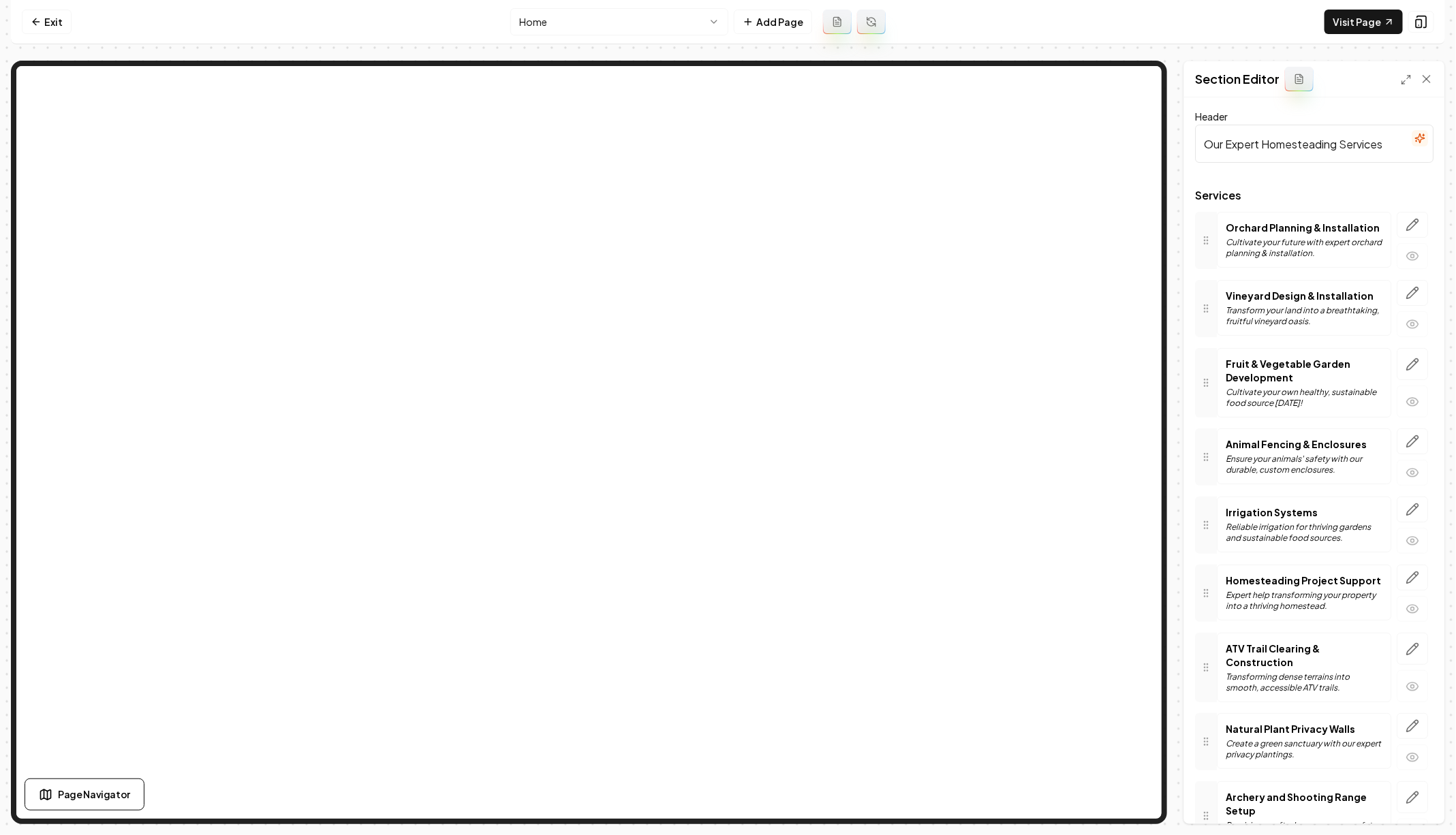
scroll to position [68, 0]
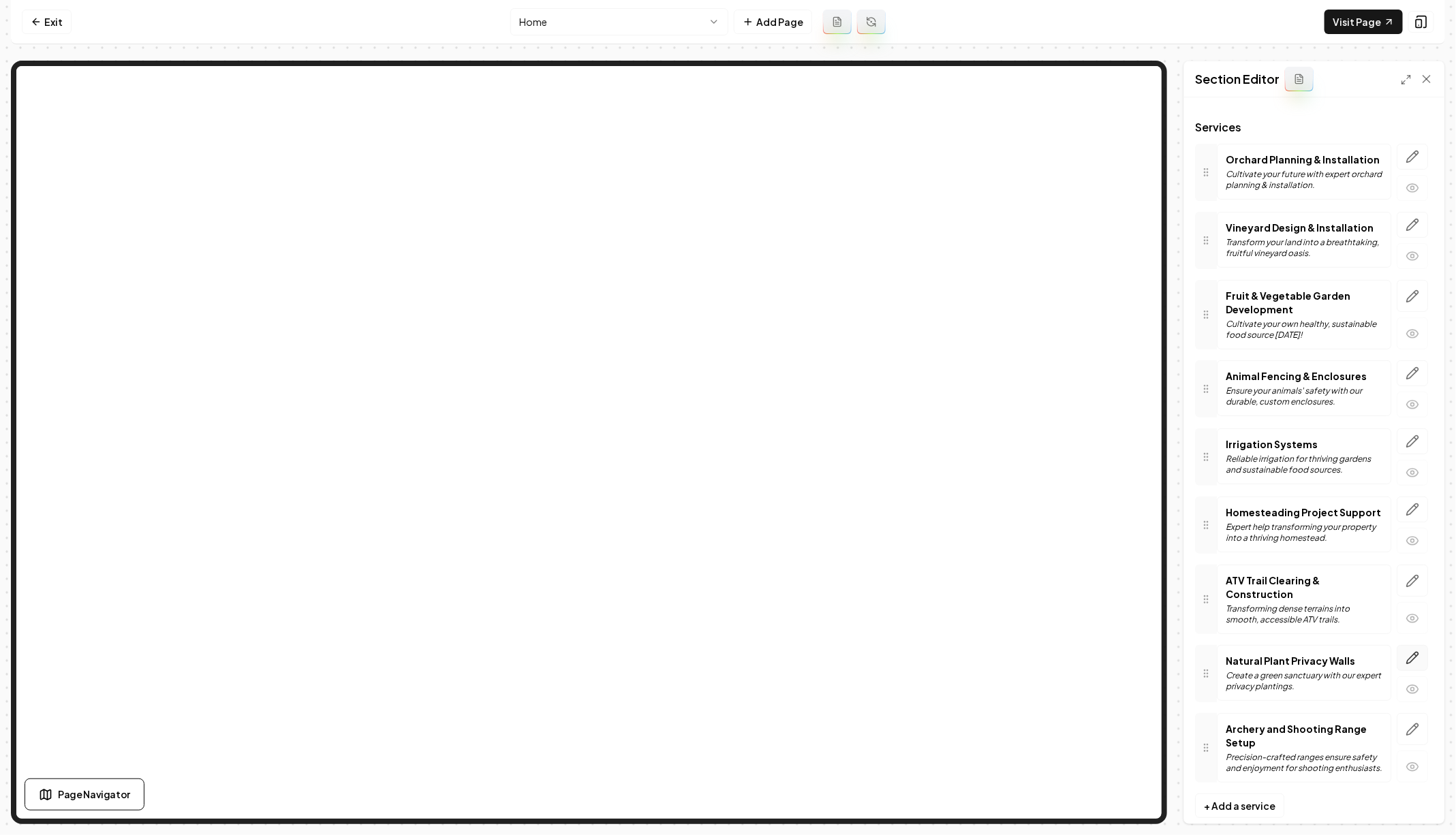
click at [1411, 651] on icon "button" at bounding box center [1412, 657] width 13 height 13
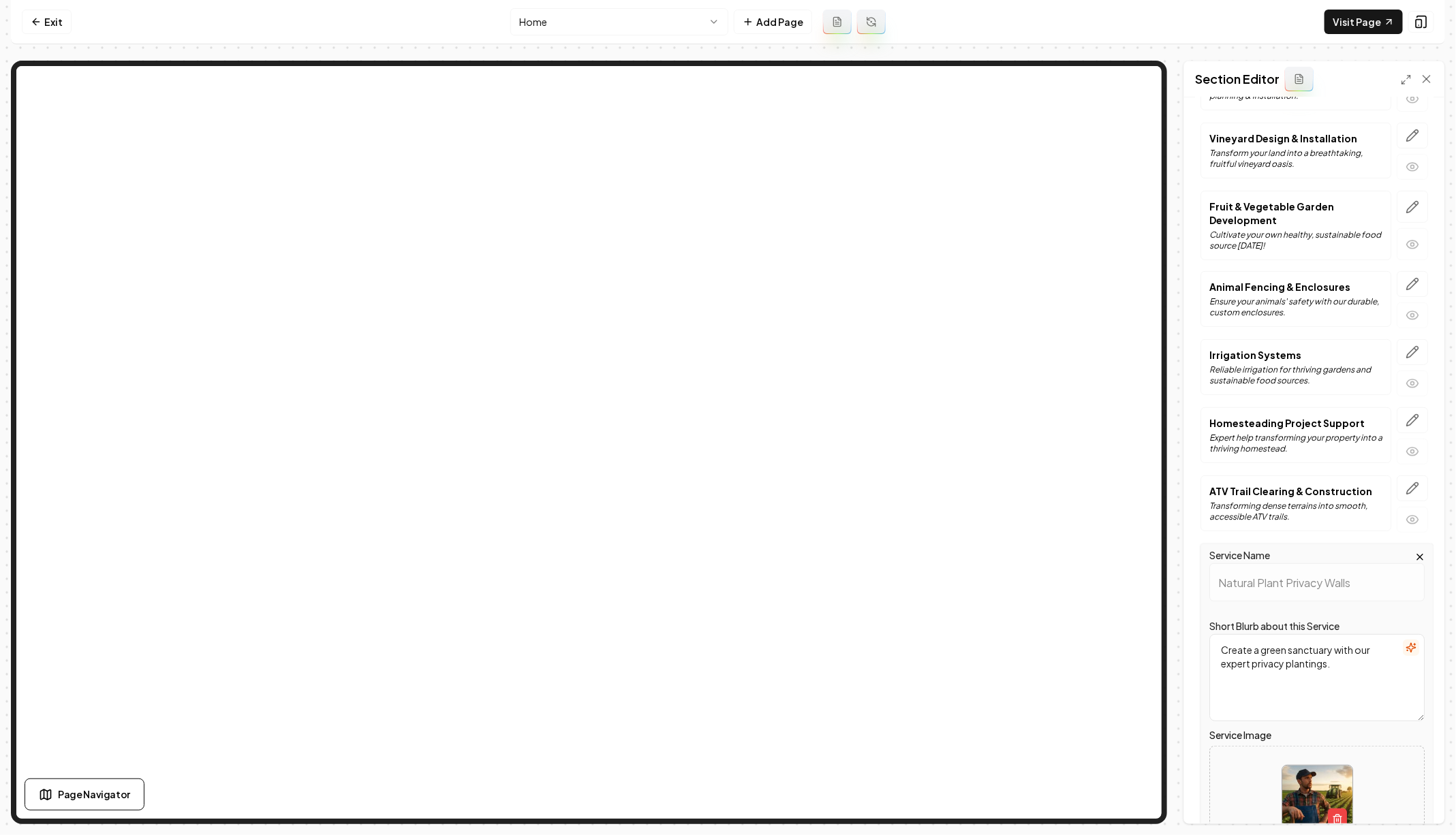
scroll to position [361, 0]
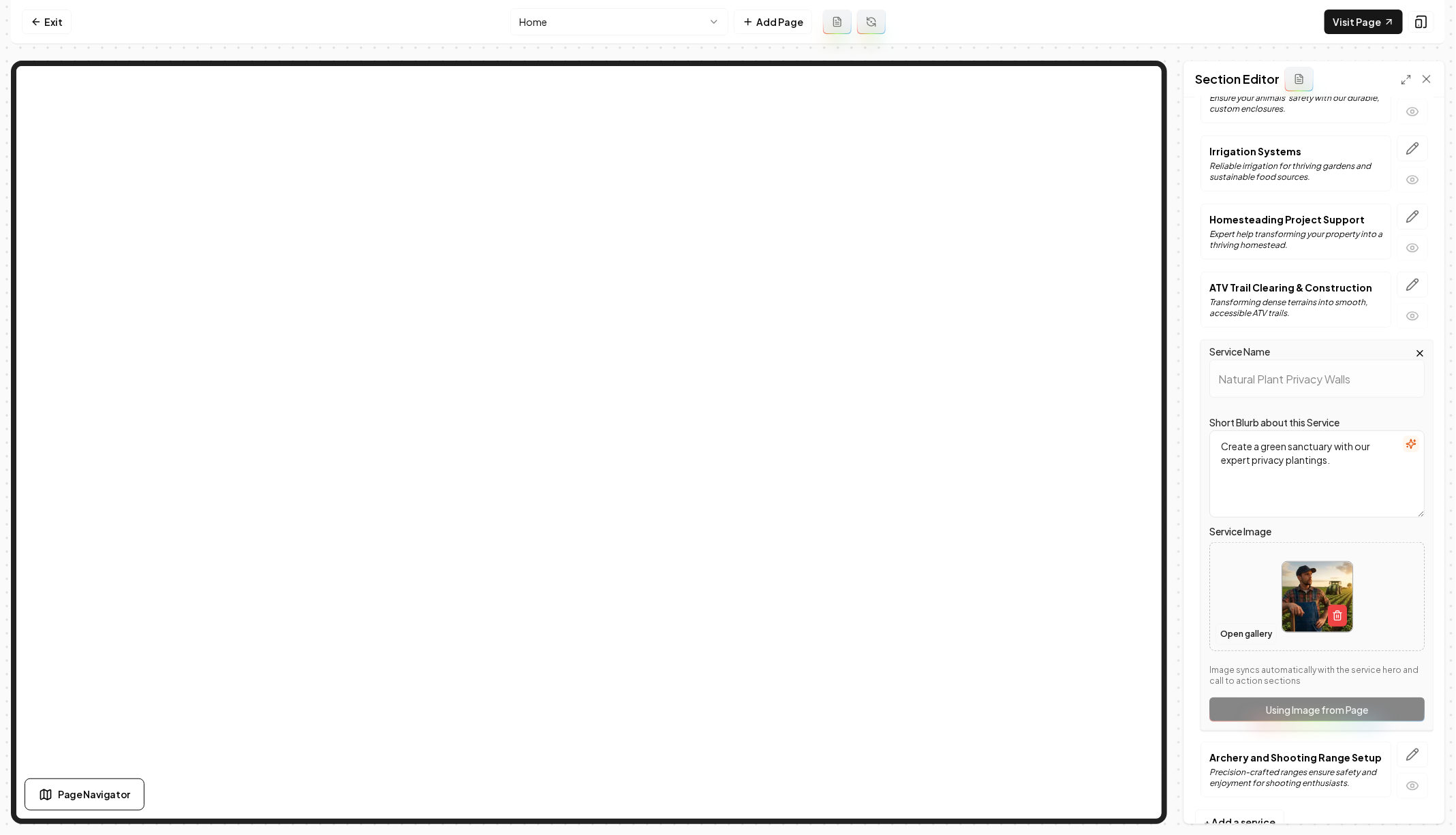
click at [1239, 623] on button "Open gallery" at bounding box center [1246, 634] width 62 height 22
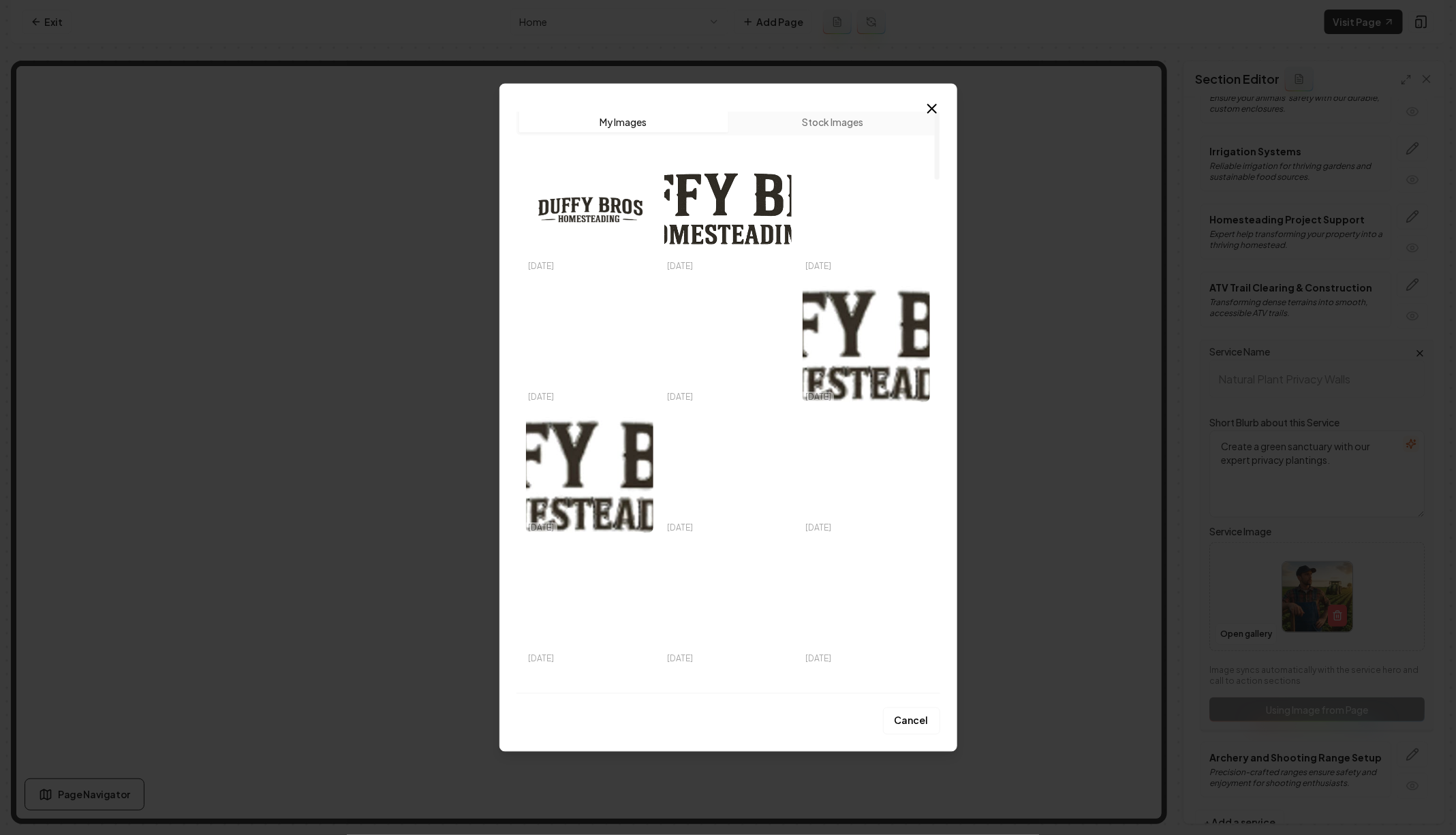
scroll to position [0, 0]
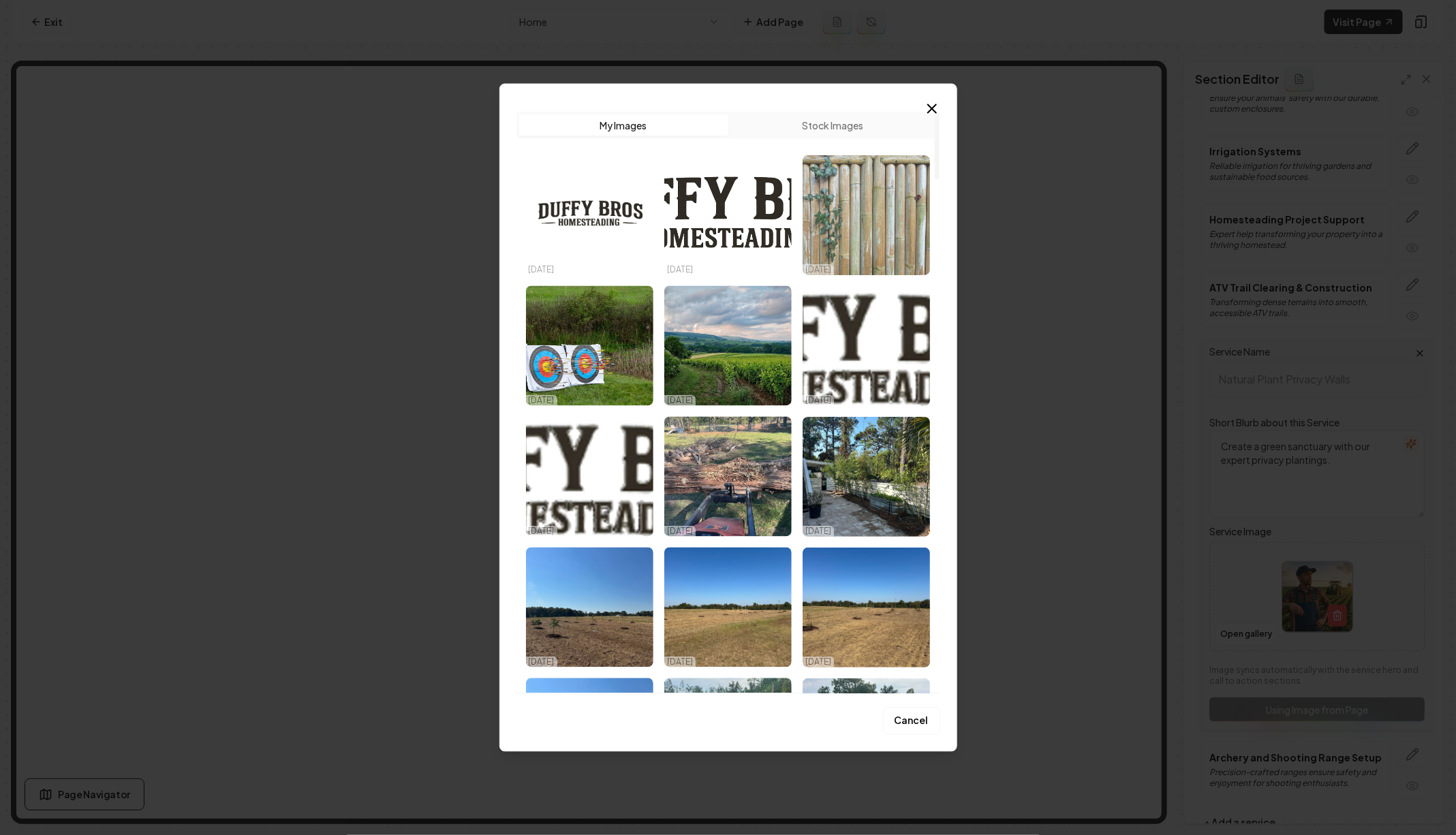
click at [893, 203] on img "Select image image_68e56b825c7cd75eb83ada03.jpeg" at bounding box center [866, 215] width 128 height 120
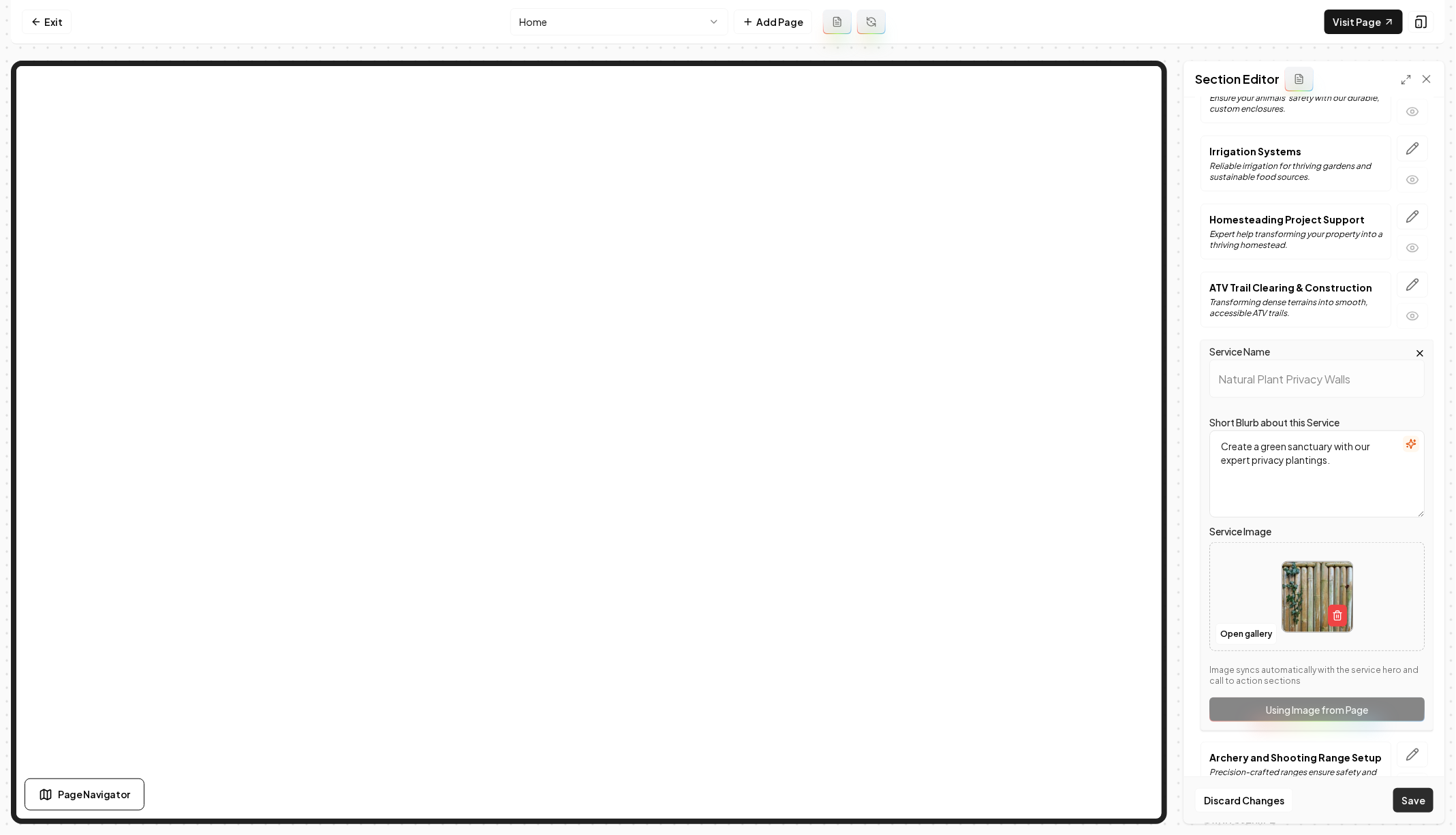
click at [1406, 804] on button "Save" at bounding box center [1413, 800] width 41 height 24
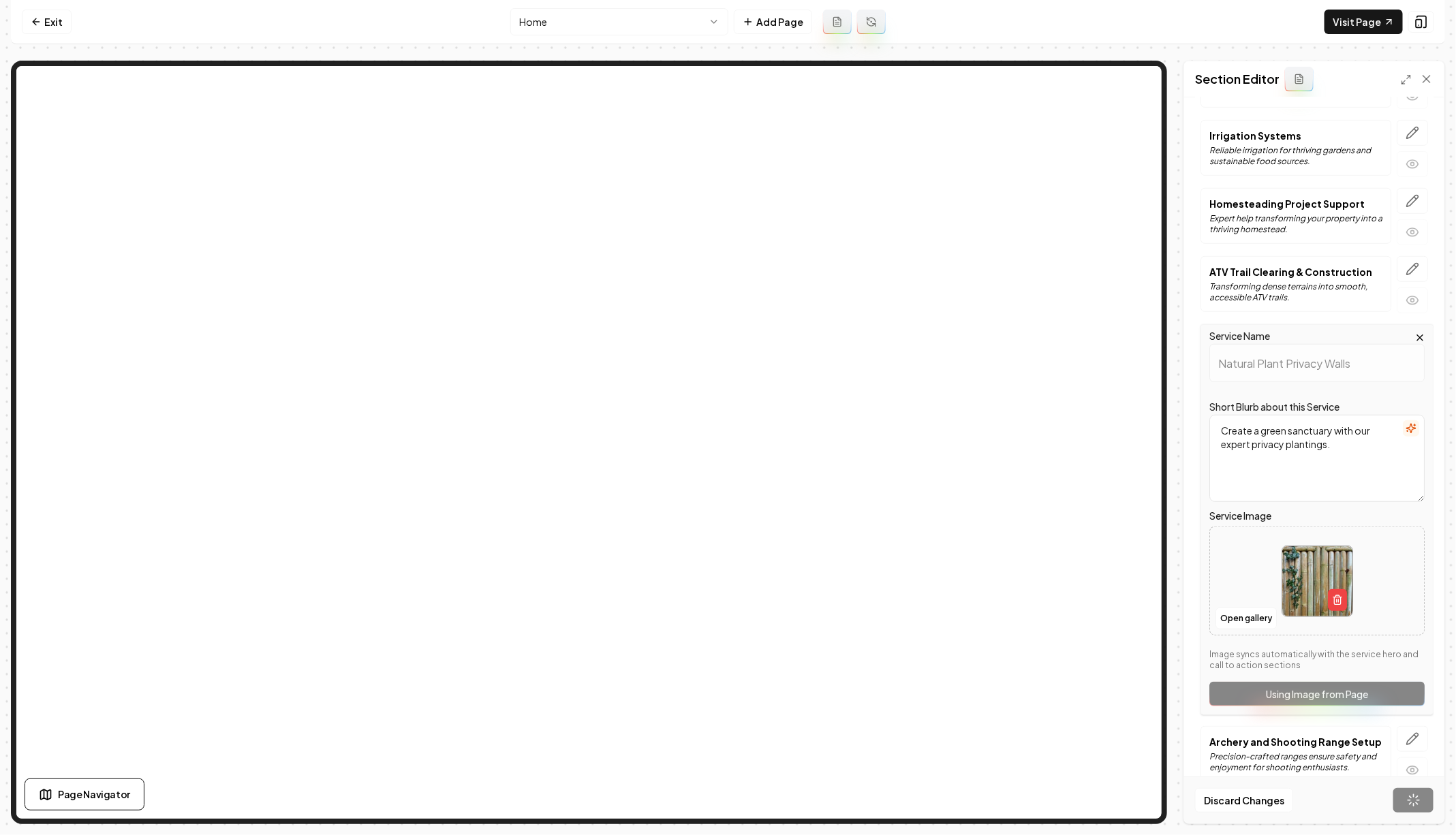
click at [1416, 732] on icon "button" at bounding box center [1412, 738] width 13 height 13
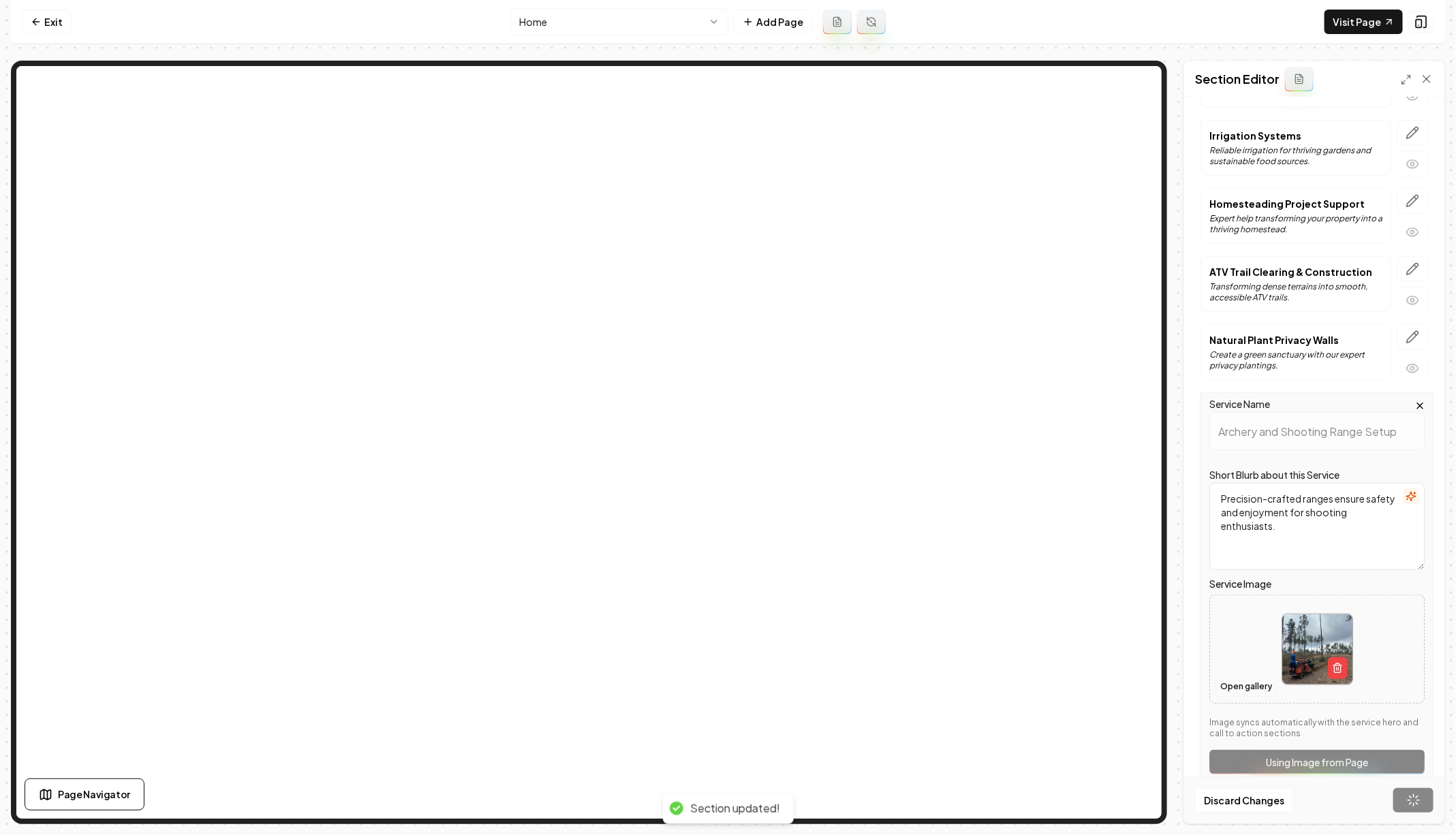
click at [1258, 680] on button "Open gallery" at bounding box center [1246, 686] width 62 height 22
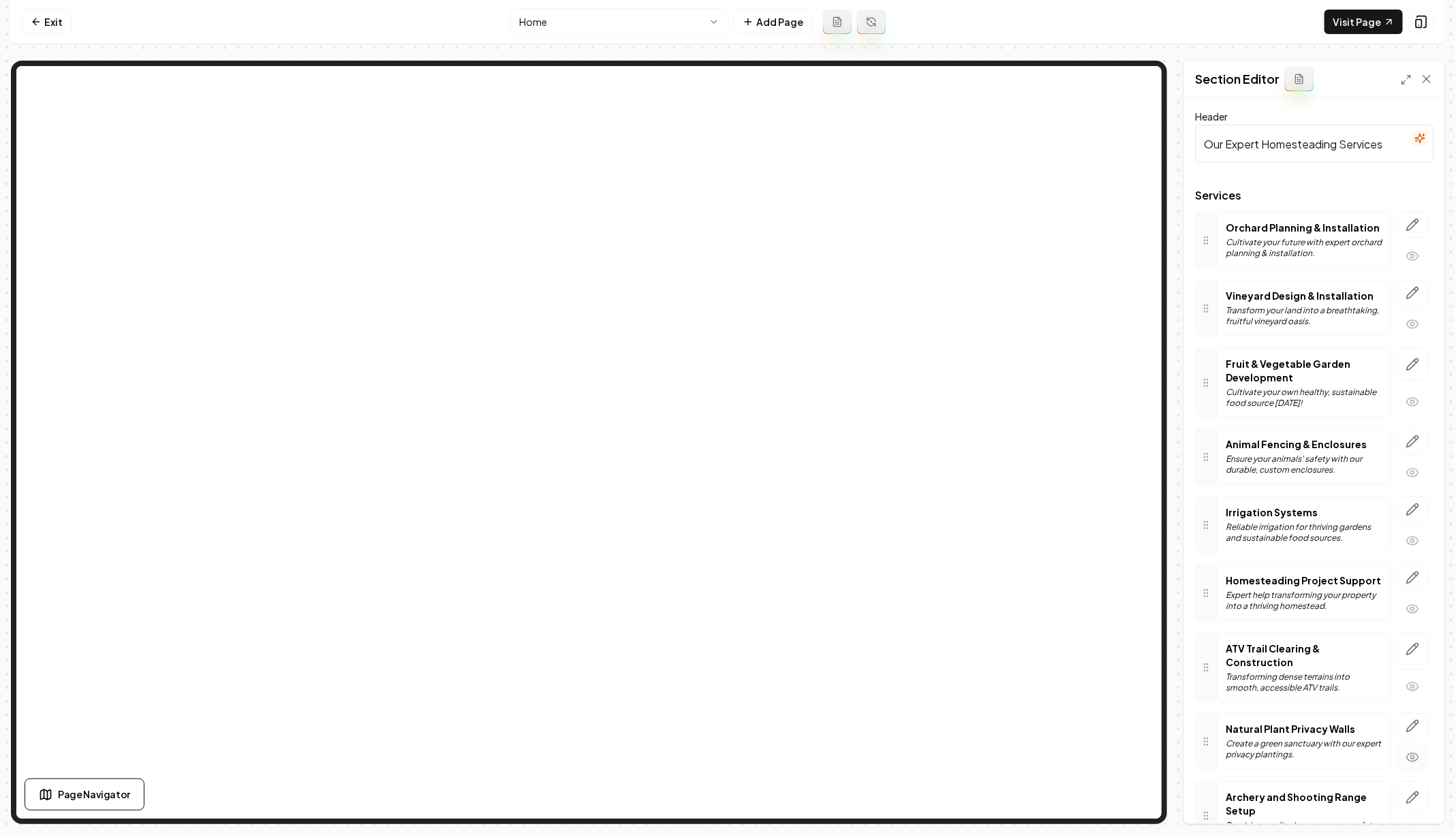
scroll to position [68, 0]
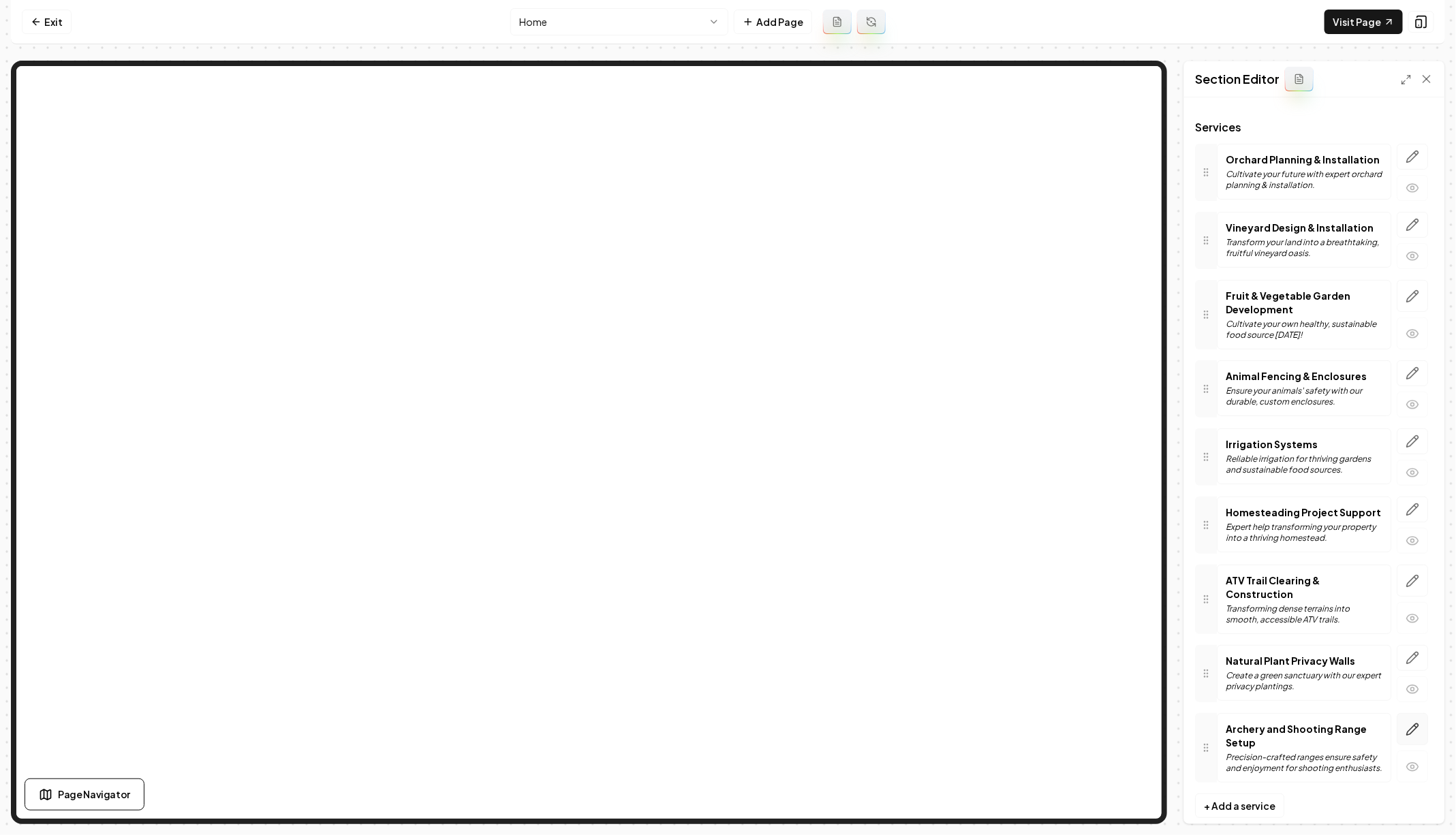
click at [1416, 723] on icon "button" at bounding box center [1412, 729] width 13 height 13
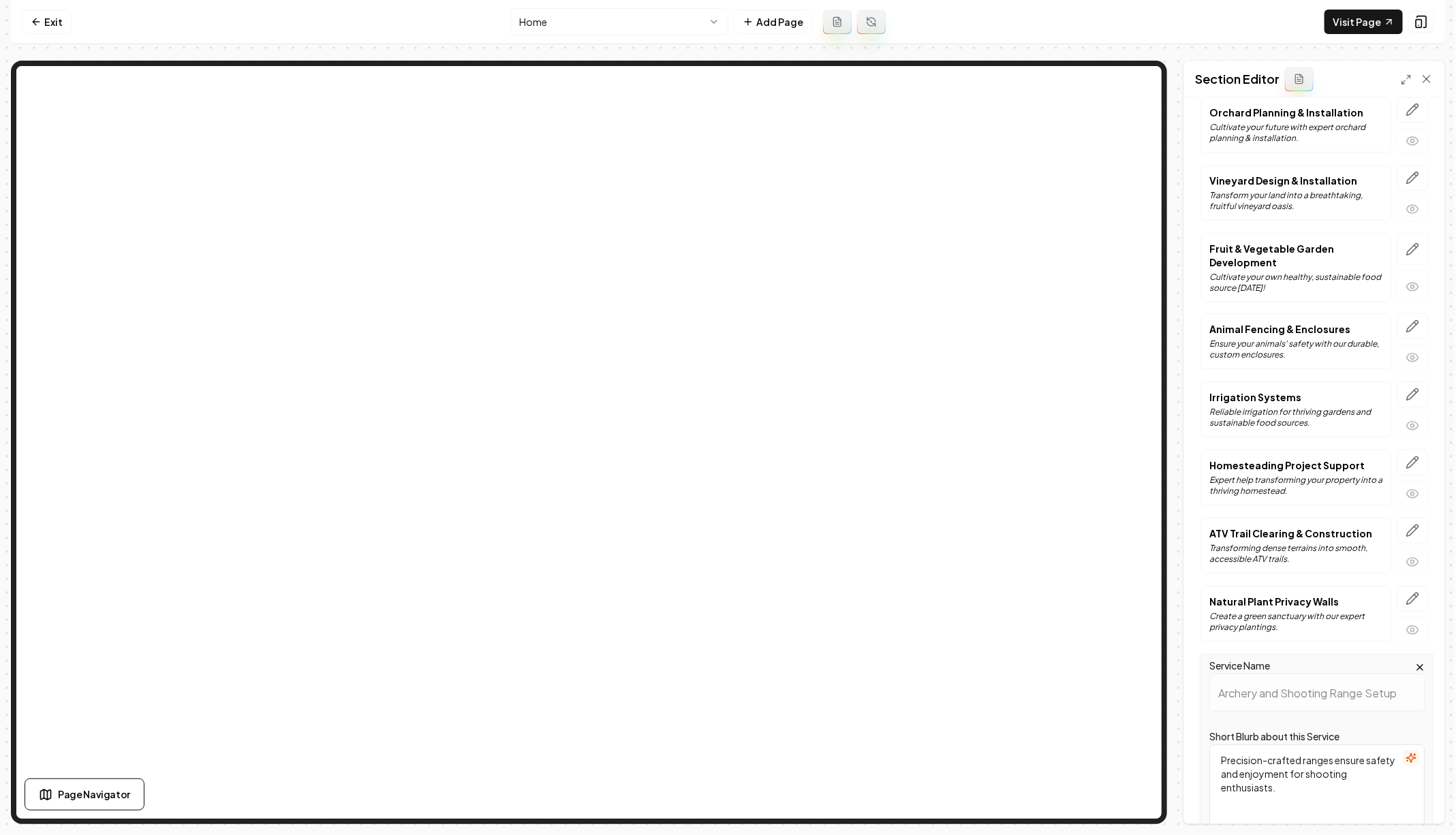
scroll to position [390, 0]
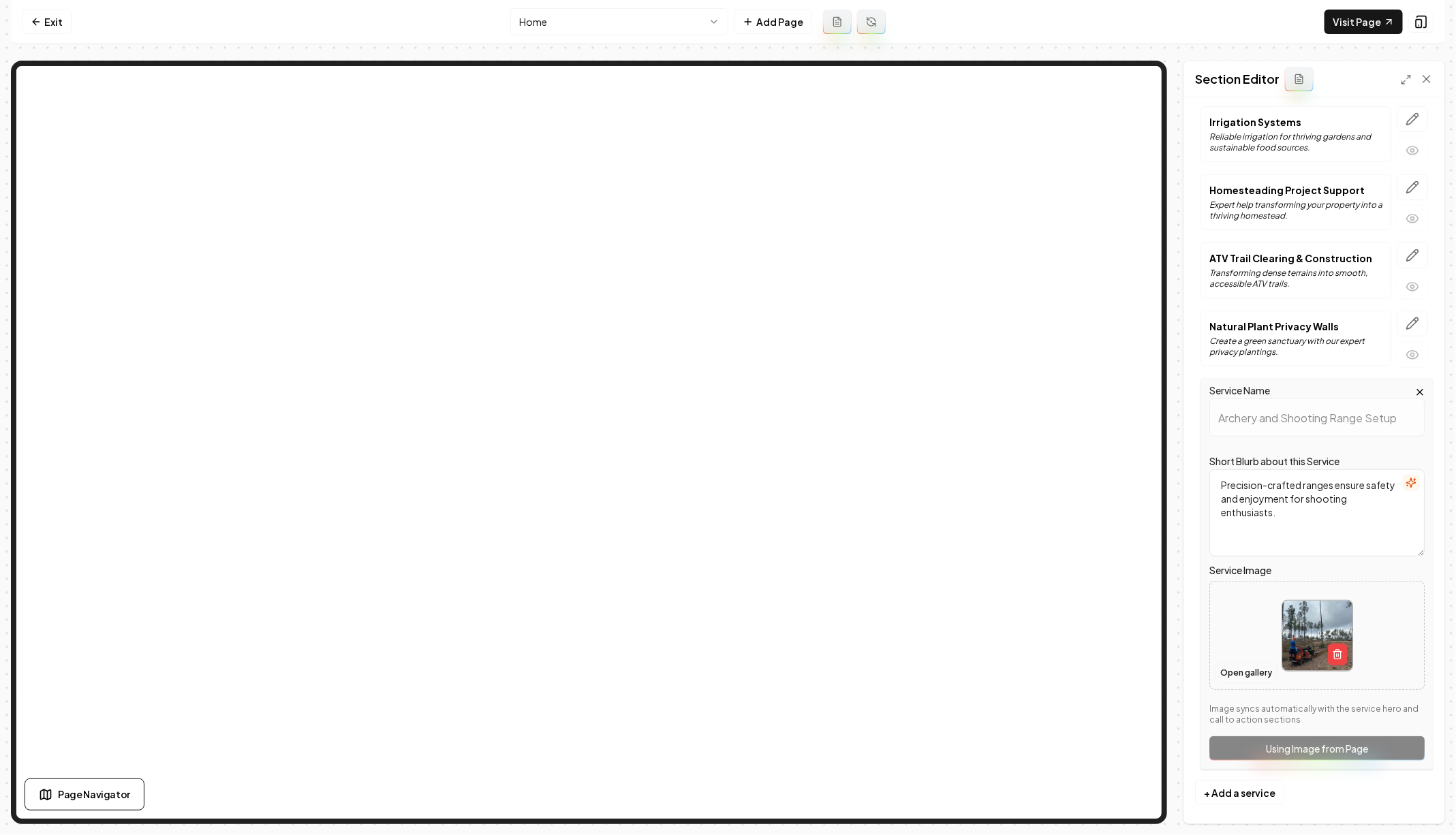
click at [1246, 662] on button "Open gallery" at bounding box center [1246, 673] width 62 height 22
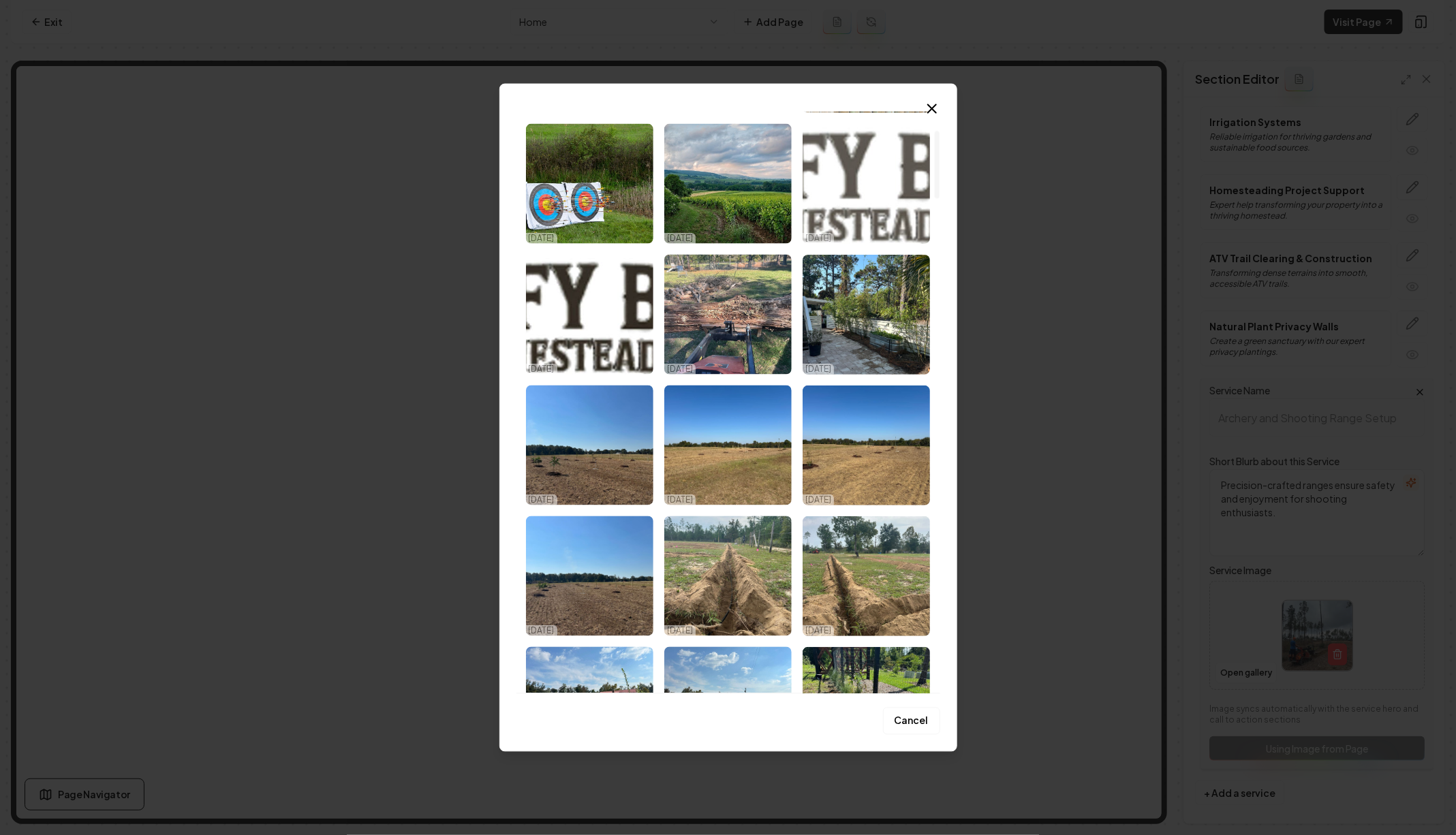
scroll to position [0, 0]
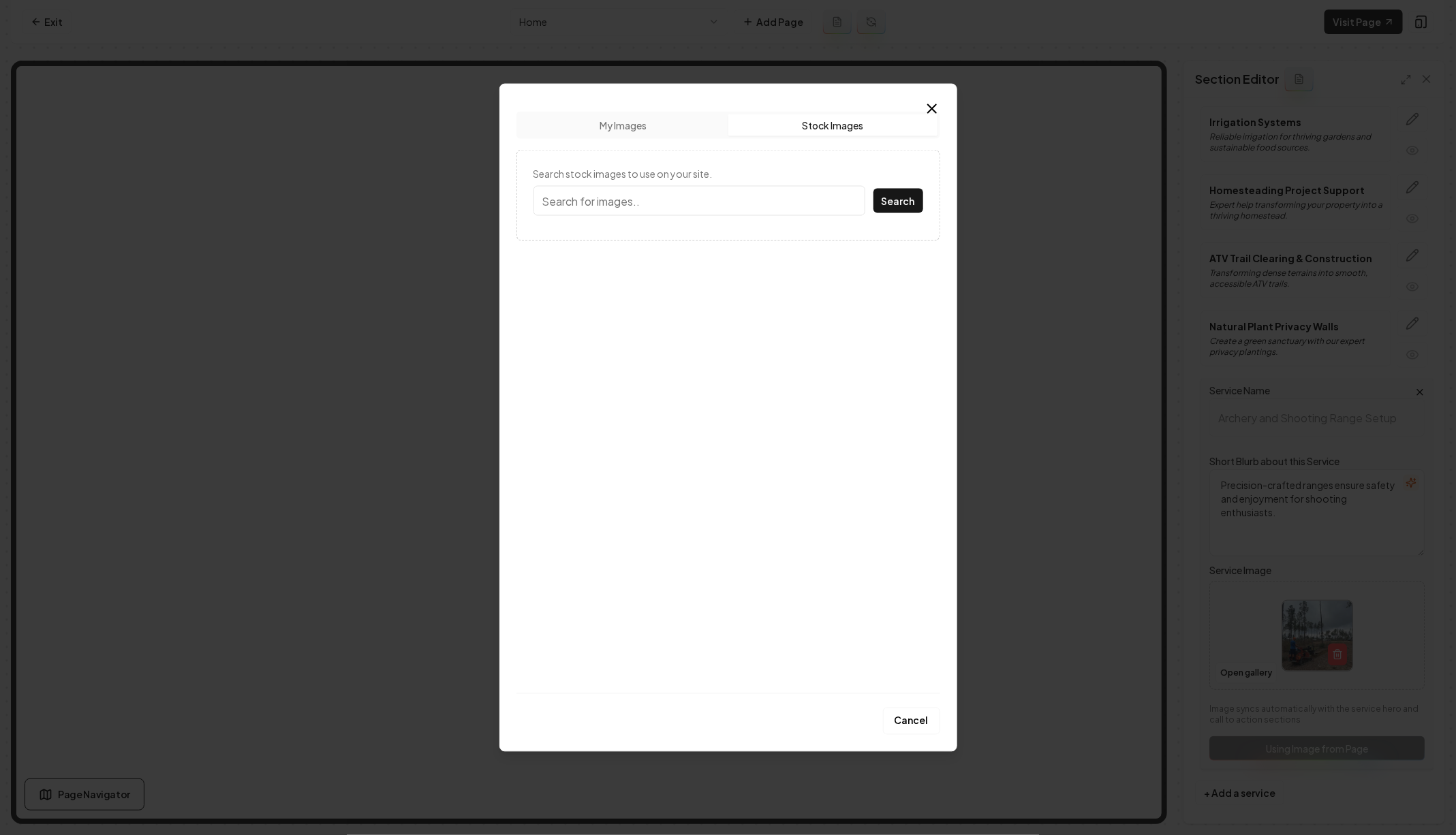
click at [816, 122] on button "Stock Images" at bounding box center [833, 125] width 209 height 22
click at [712, 200] on input "Search stock images to use on your site." at bounding box center [700, 201] width 332 height 30
click at [873, 188] on button "Search" at bounding box center [898, 200] width 50 height 24
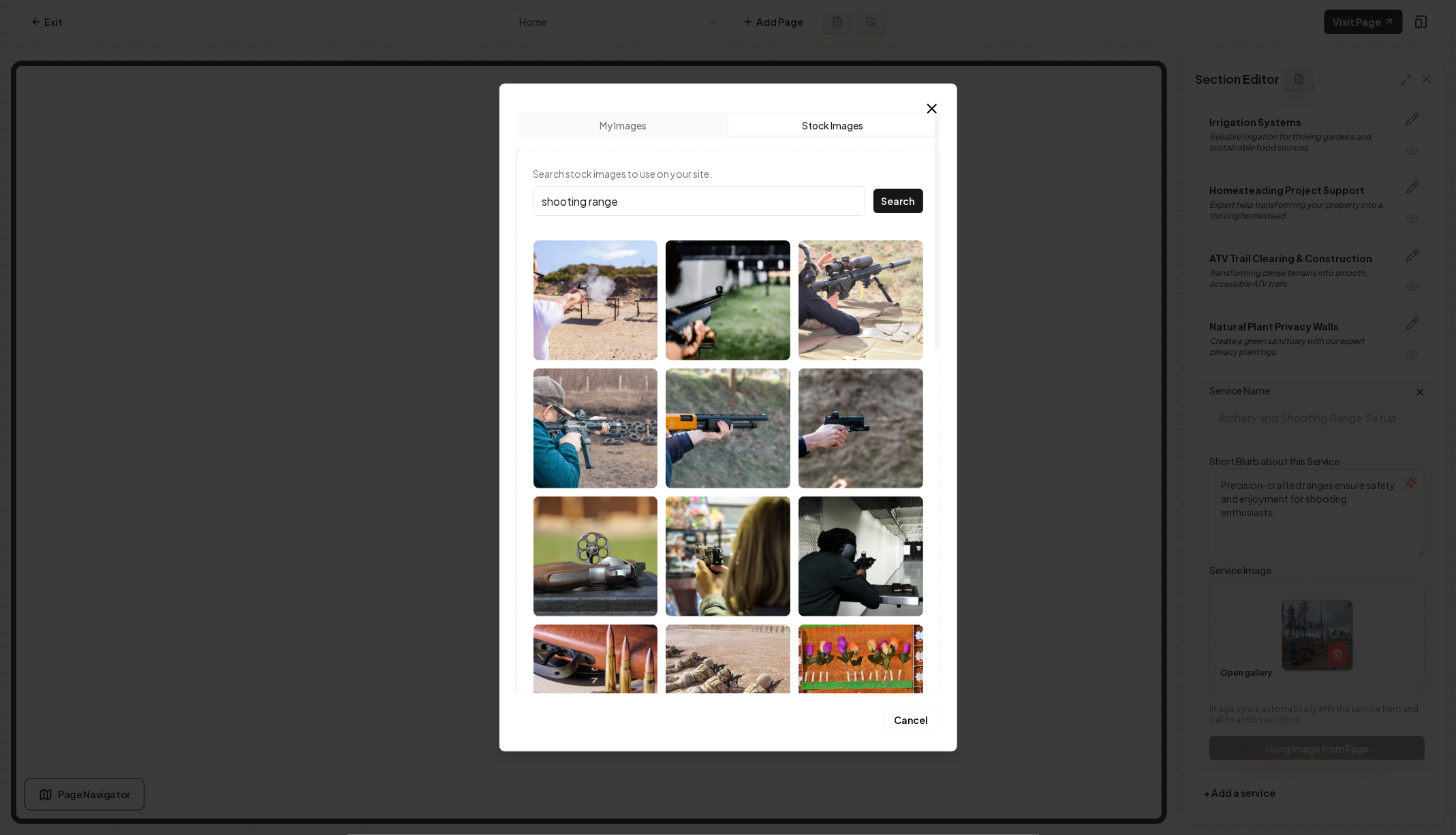
click at [707, 200] on input "shooting range" at bounding box center [700, 201] width 332 height 30
click at [873, 188] on button "Search" at bounding box center [898, 200] width 50 height 24
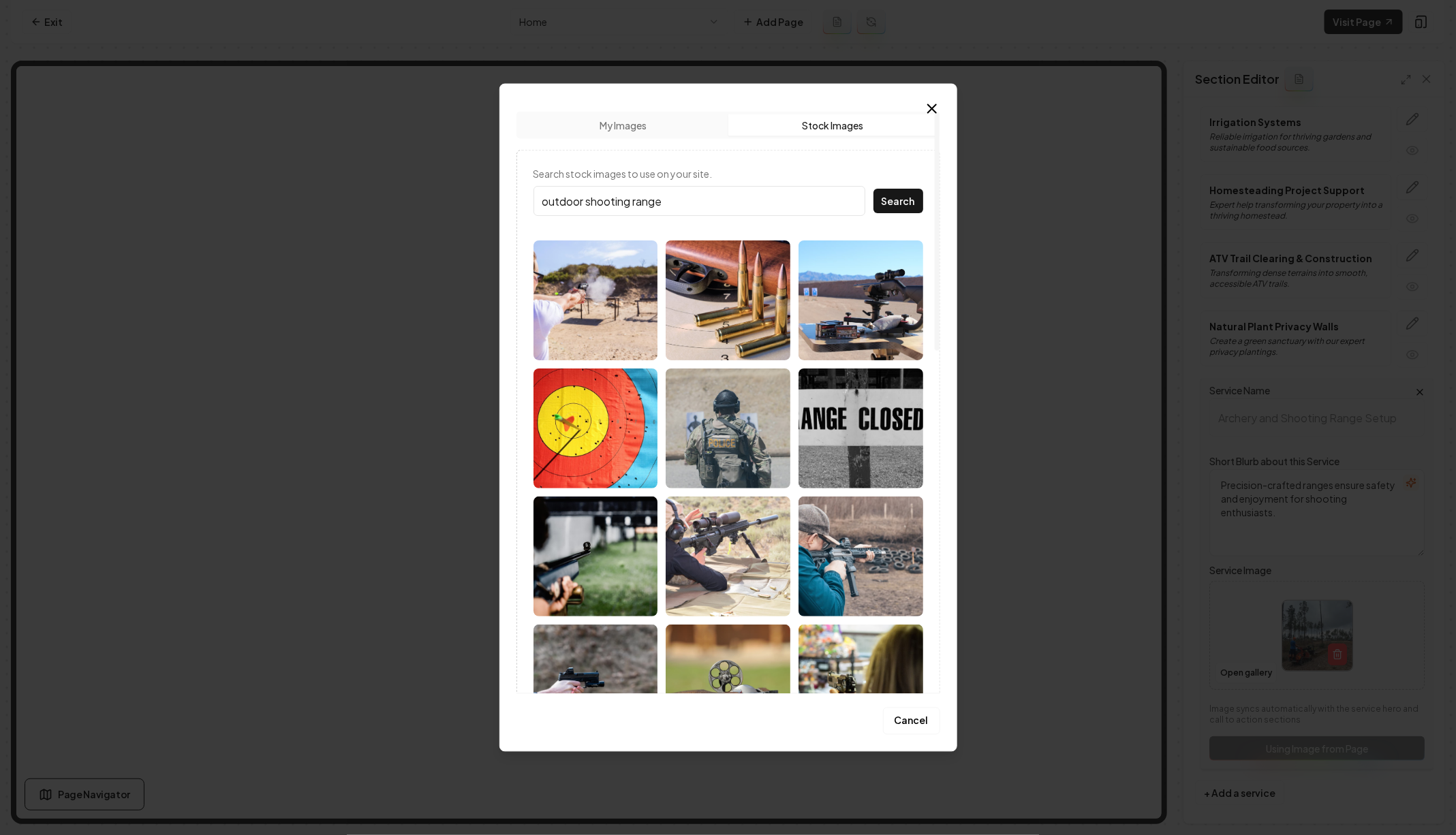
click at [611, 193] on input "outdoor shooting range" at bounding box center [700, 201] width 332 height 30
click at [911, 204] on button "Search" at bounding box center [898, 200] width 50 height 24
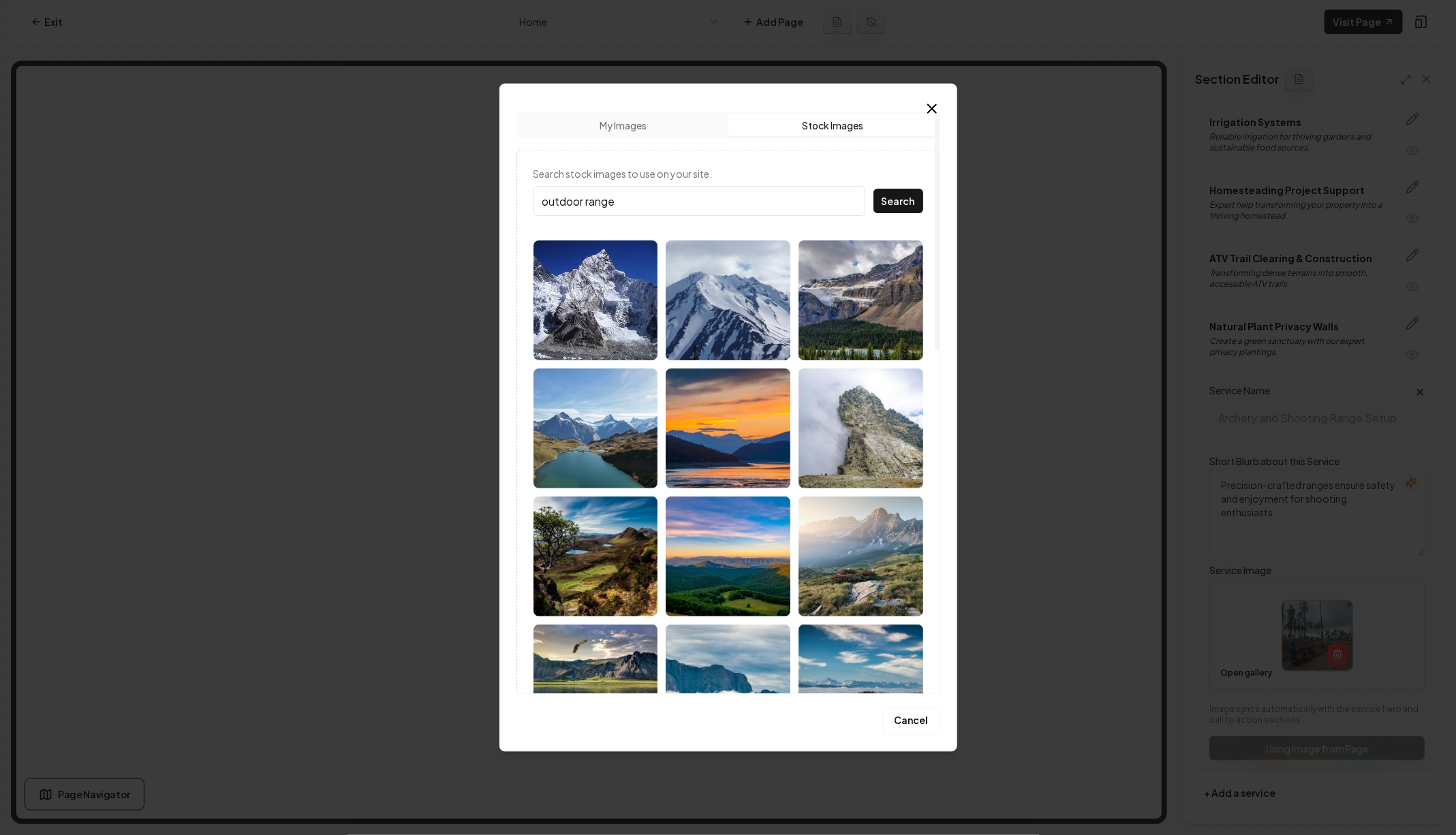
click at [684, 200] on input "outdoor range" at bounding box center [700, 201] width 332 height 30
type input "shooting range"
click at [873, 188] on button "Search" at bounding box center [898, 200] width 50 height 24
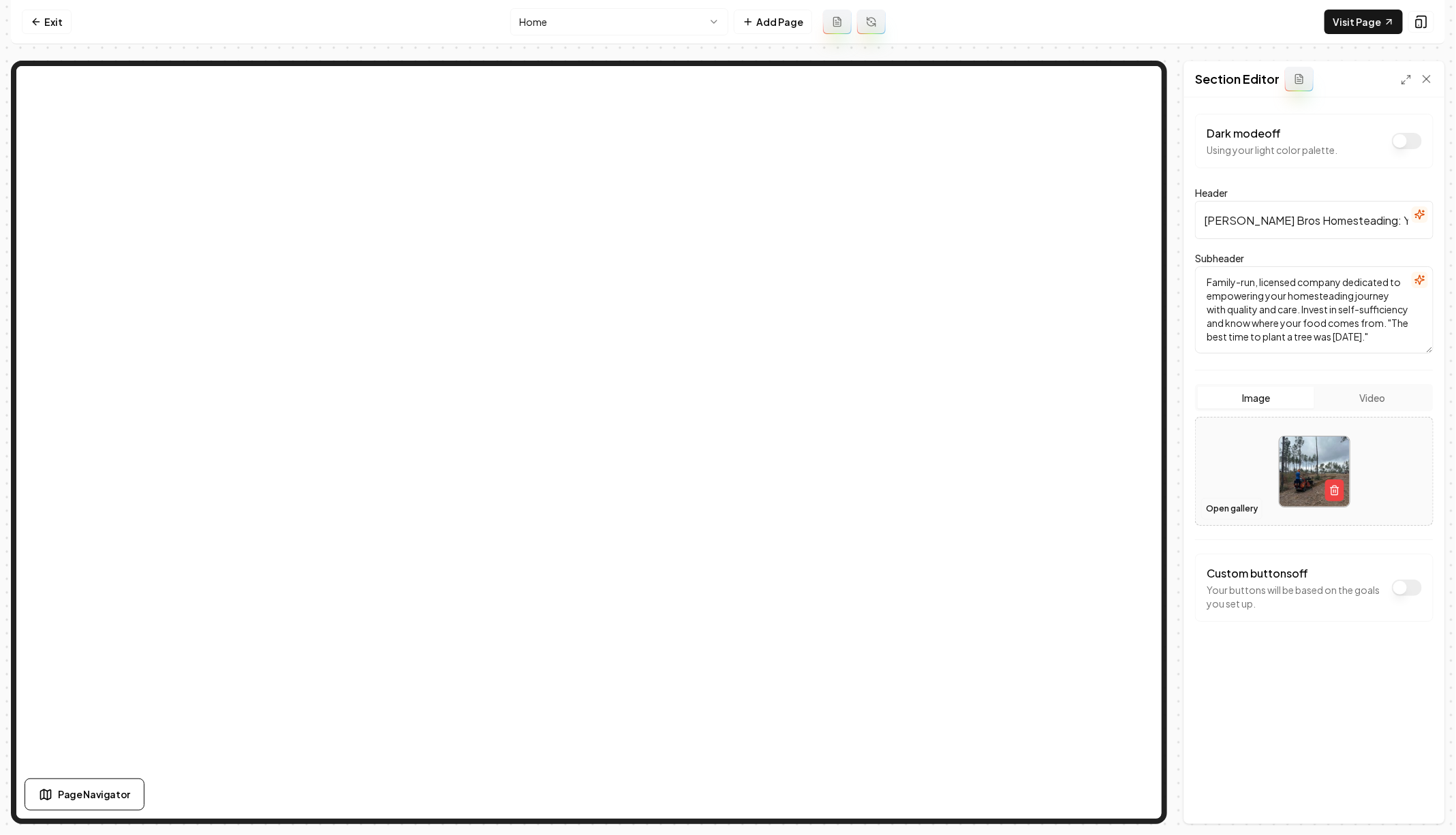
click at [1251, 512] on button "Open gallery" at bounding box center [1232, 509] width 62 height 22
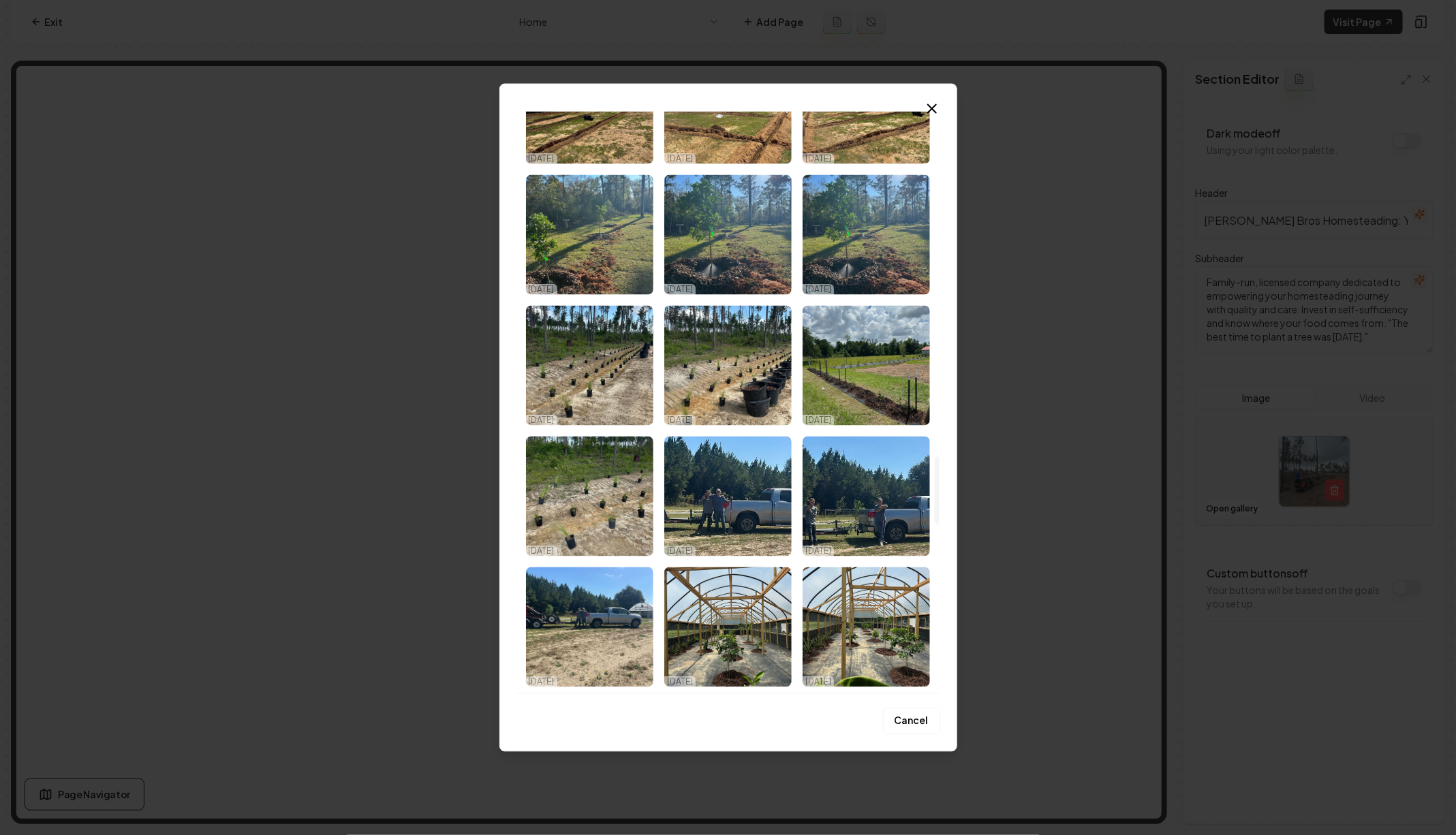
scroll to position [2998, 0]
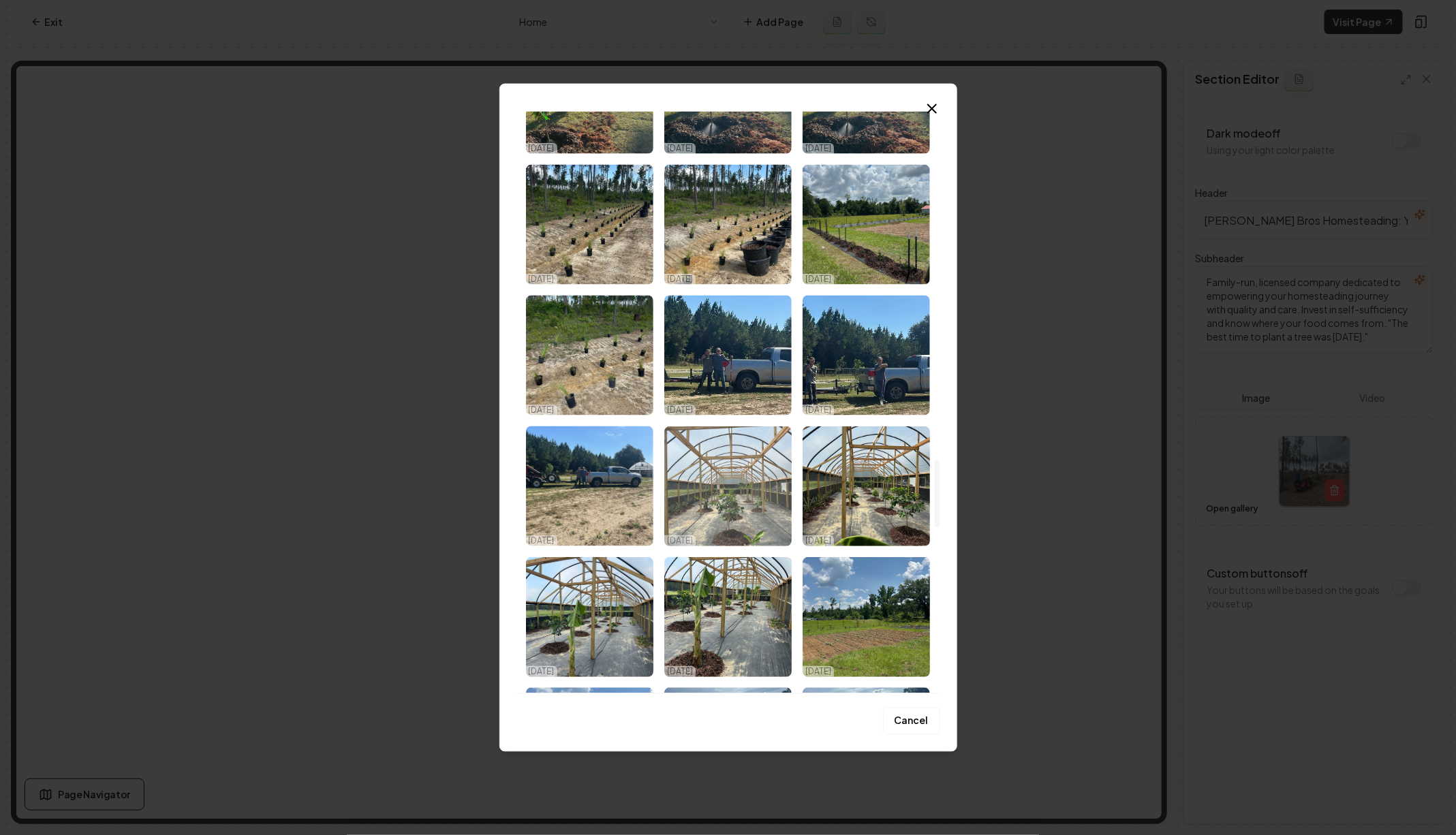
click at [763, 438] on img "Select image image_68e1e8265c7cd75eb8e5357f.webp" at bounding box center [728, 486] width 128 height 120
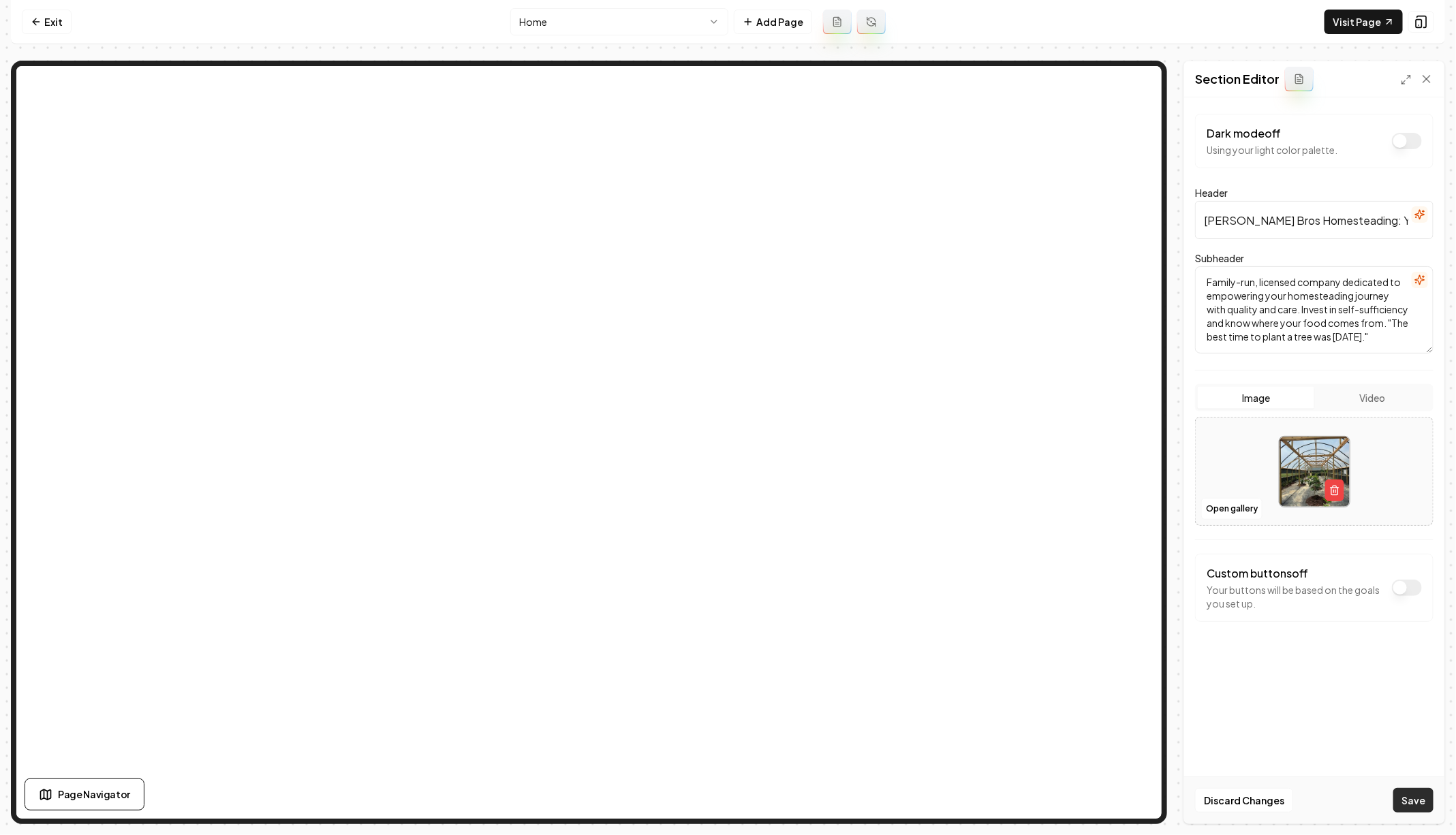
click at [1421, 802] on button "Save" at bounding box center [1413, 800] width 41 height 24
click at [1358, 10] on link "Visit Page" at bounding box center [1363, 21] width 79 height 24
click at [54, 26] on link "Exit" at bounding box center [47, 21] width 50 height 24
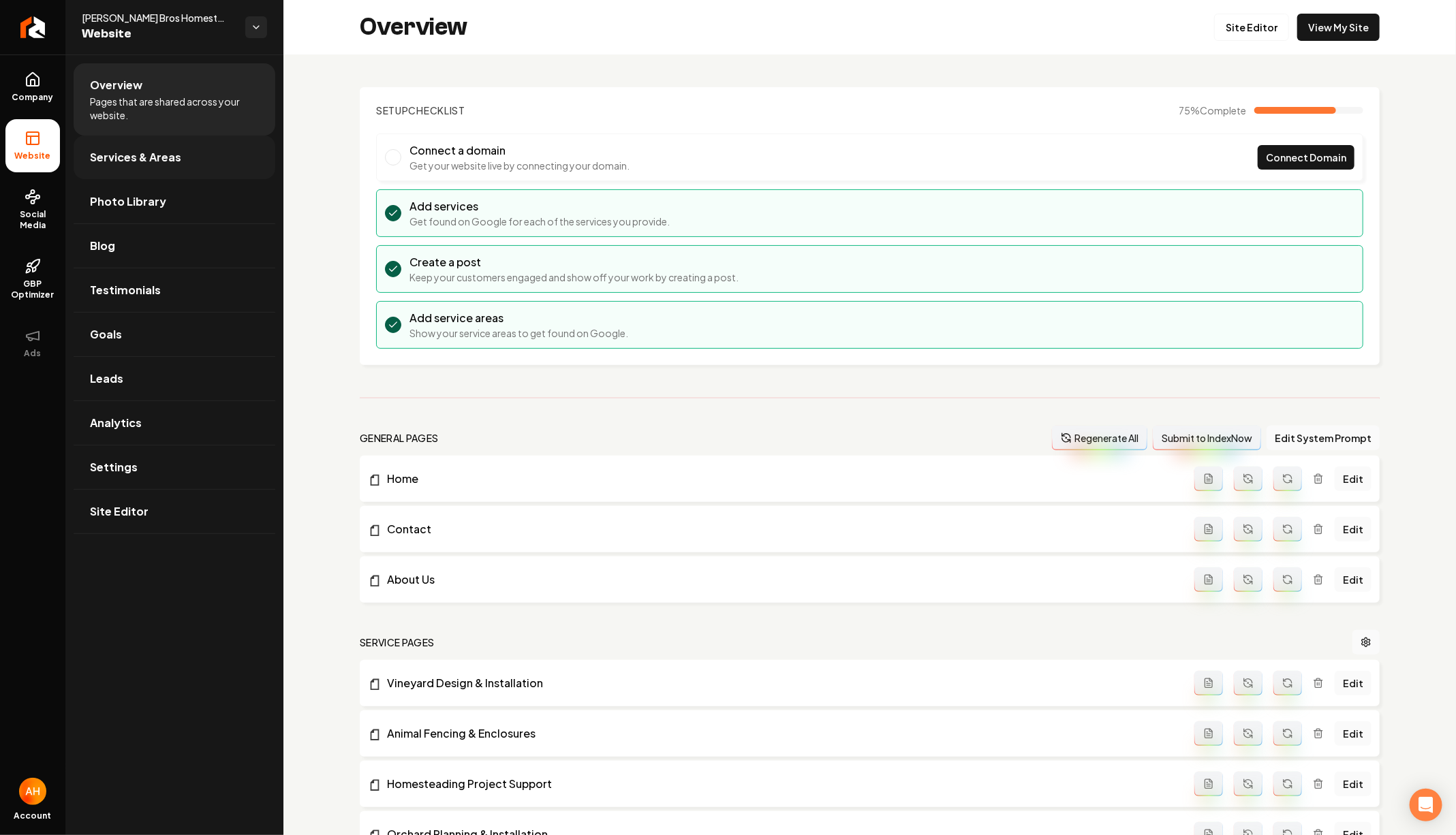
click at [149, 172] on link "Services & Areas" at bounding box center [174, 157] width 202 height 44
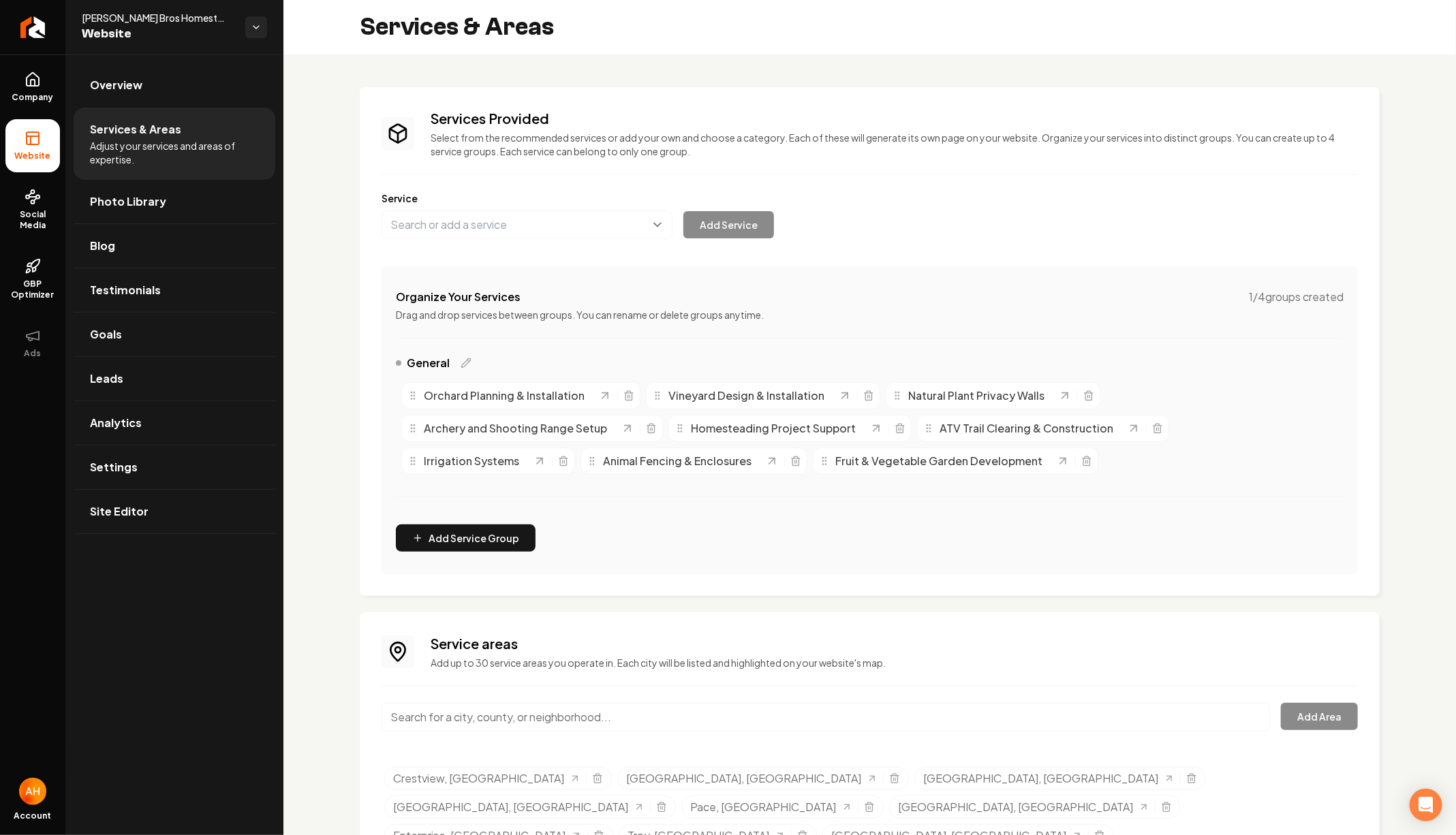
scroll to position [69, 0]
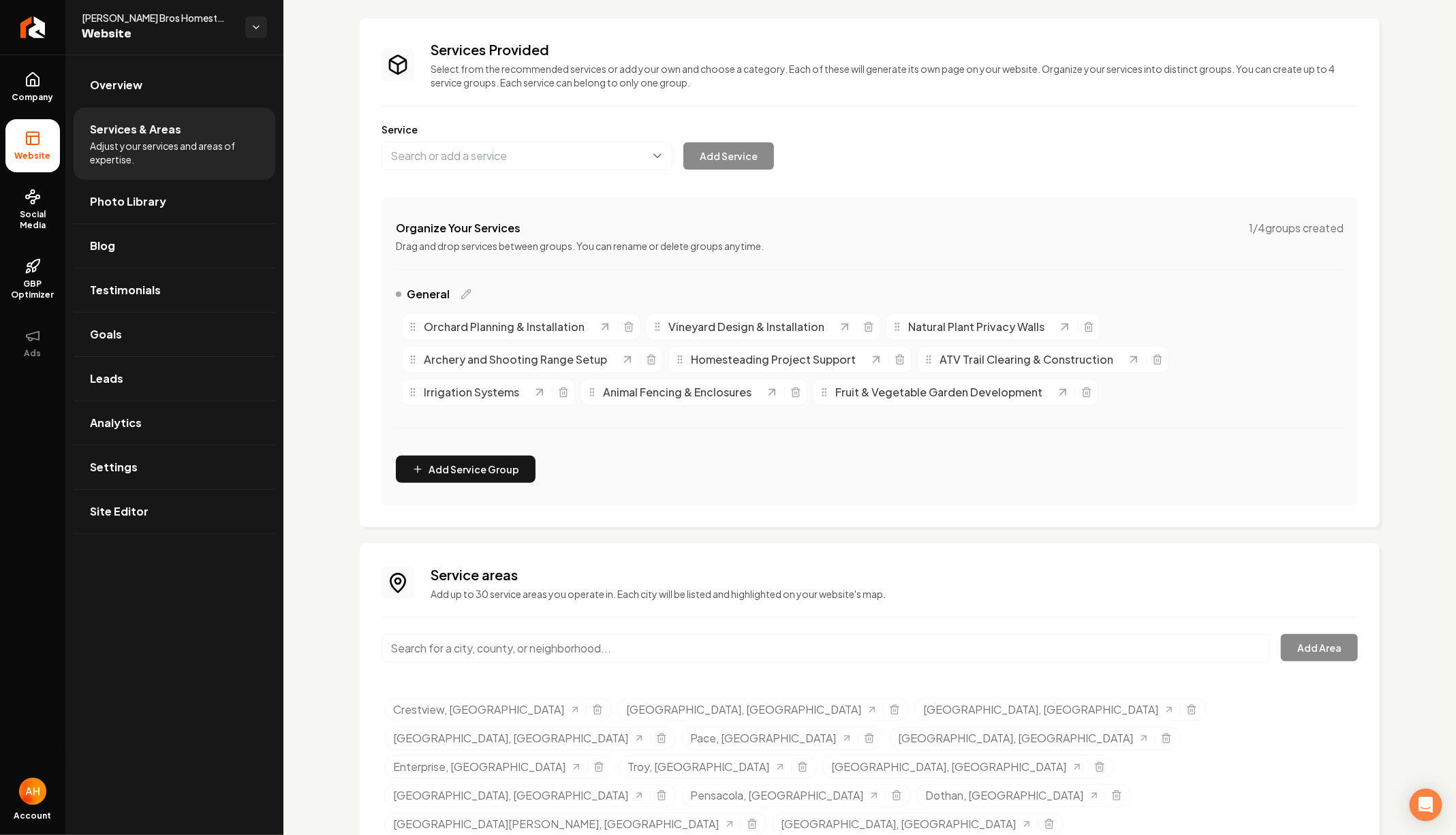
click at [574, 657] on input "Main content area" at bounding box center [826, 648] width 888 height 29
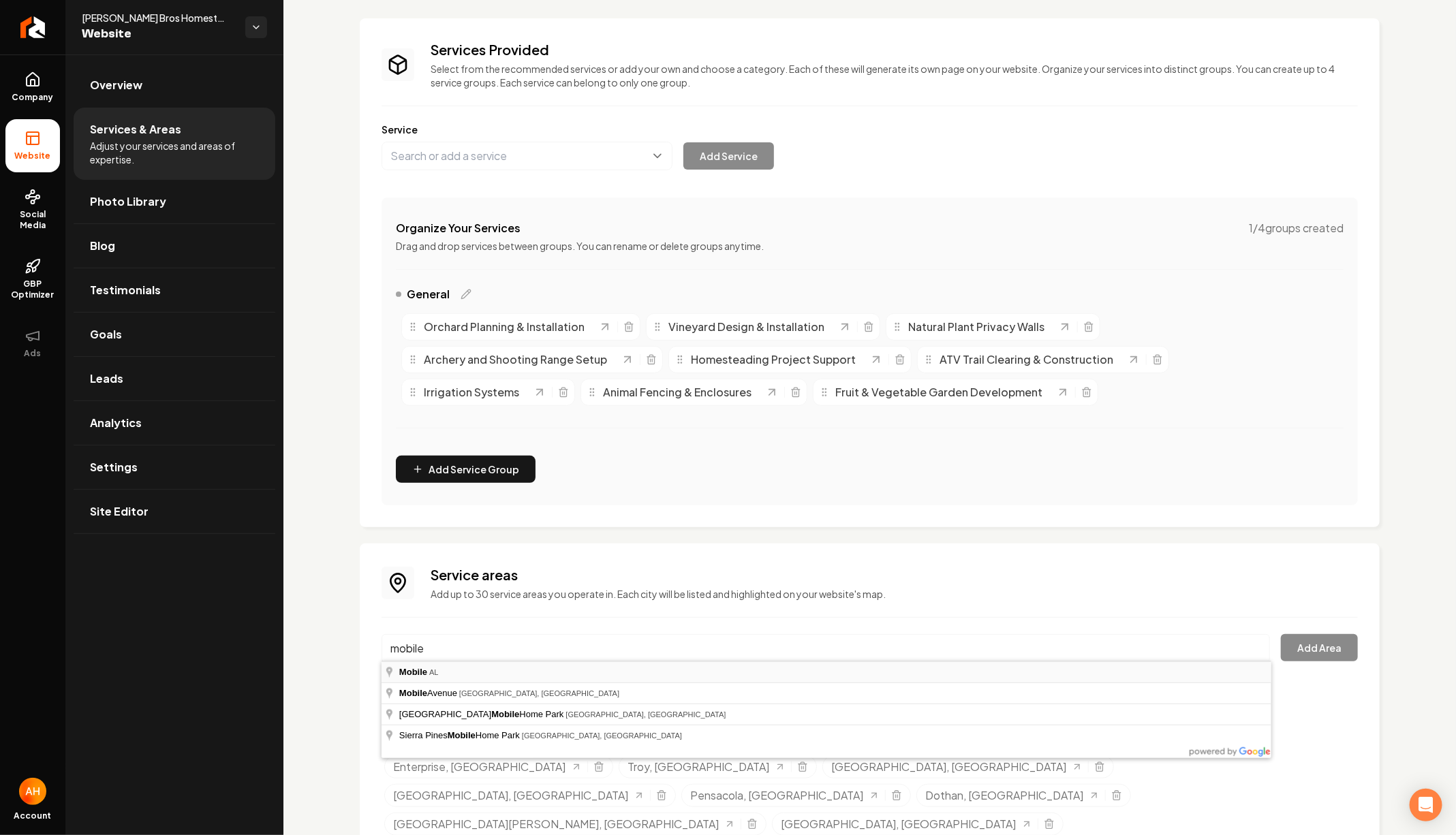
type input "Mobile, AL"
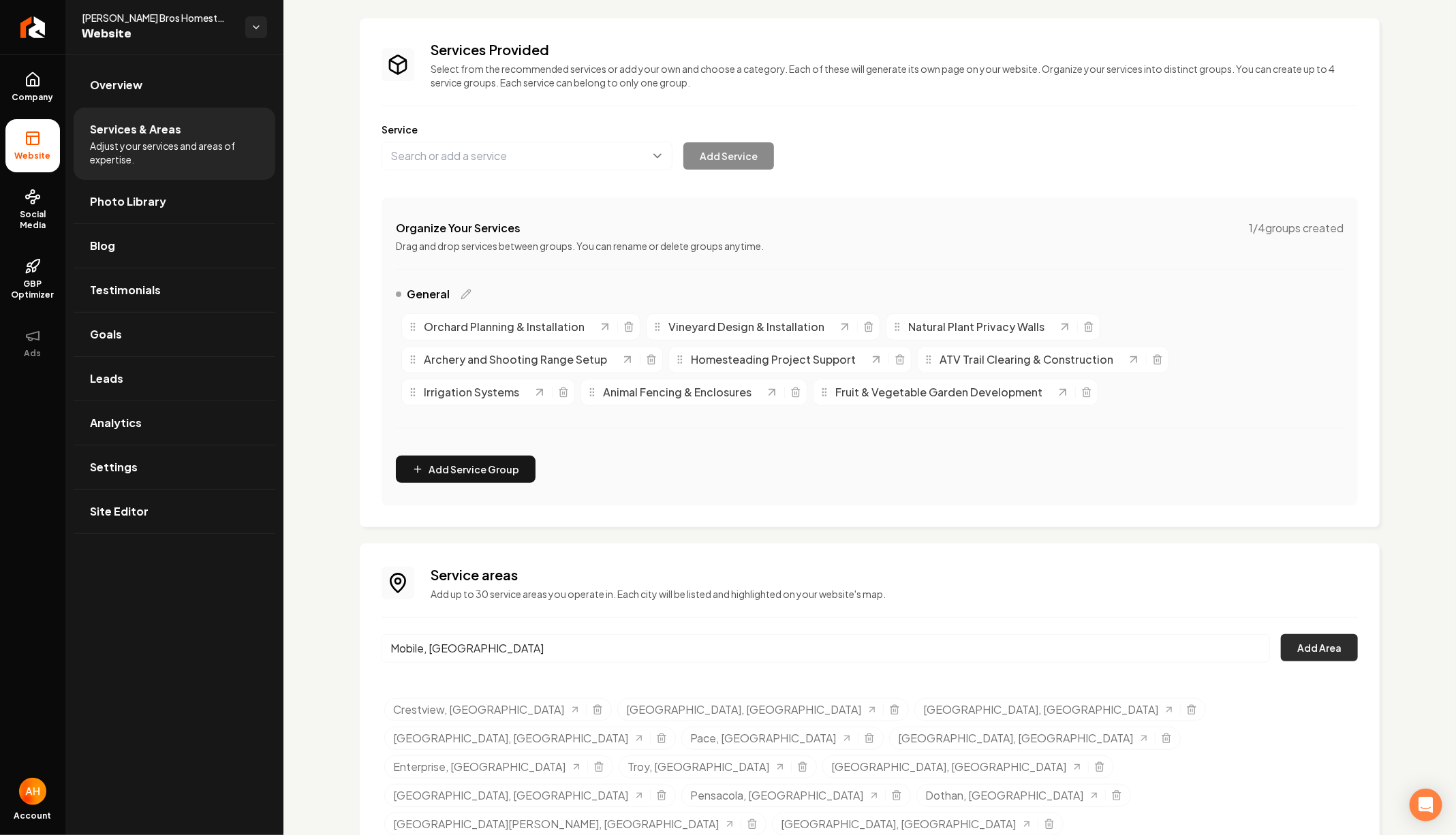
click at [1338, 654] on button "Add Area" at bounding box center [1319, 647] width 77 height 27
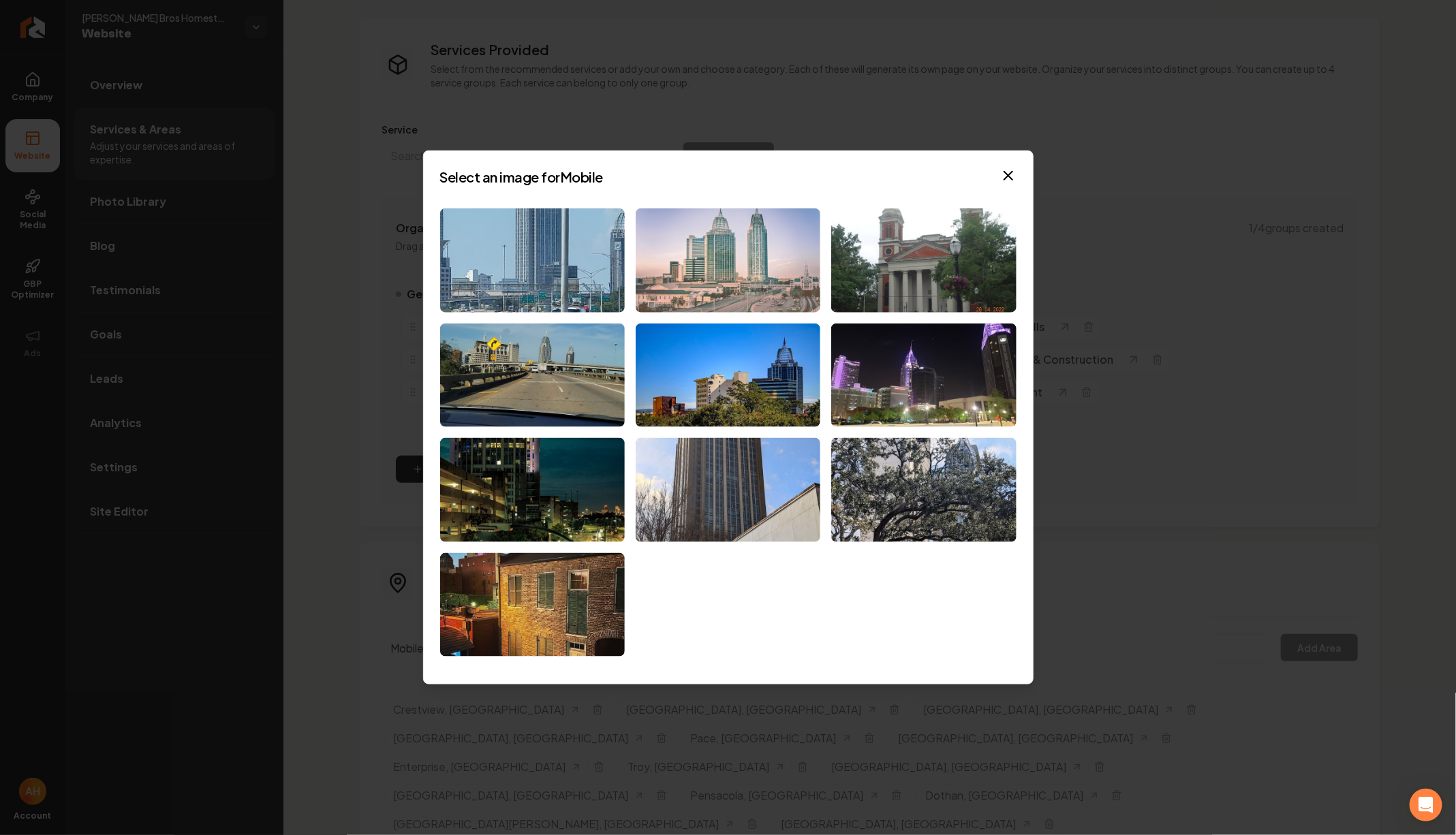
click at [668, 251] on img at bounding box center [728, 261] width 185 height 104
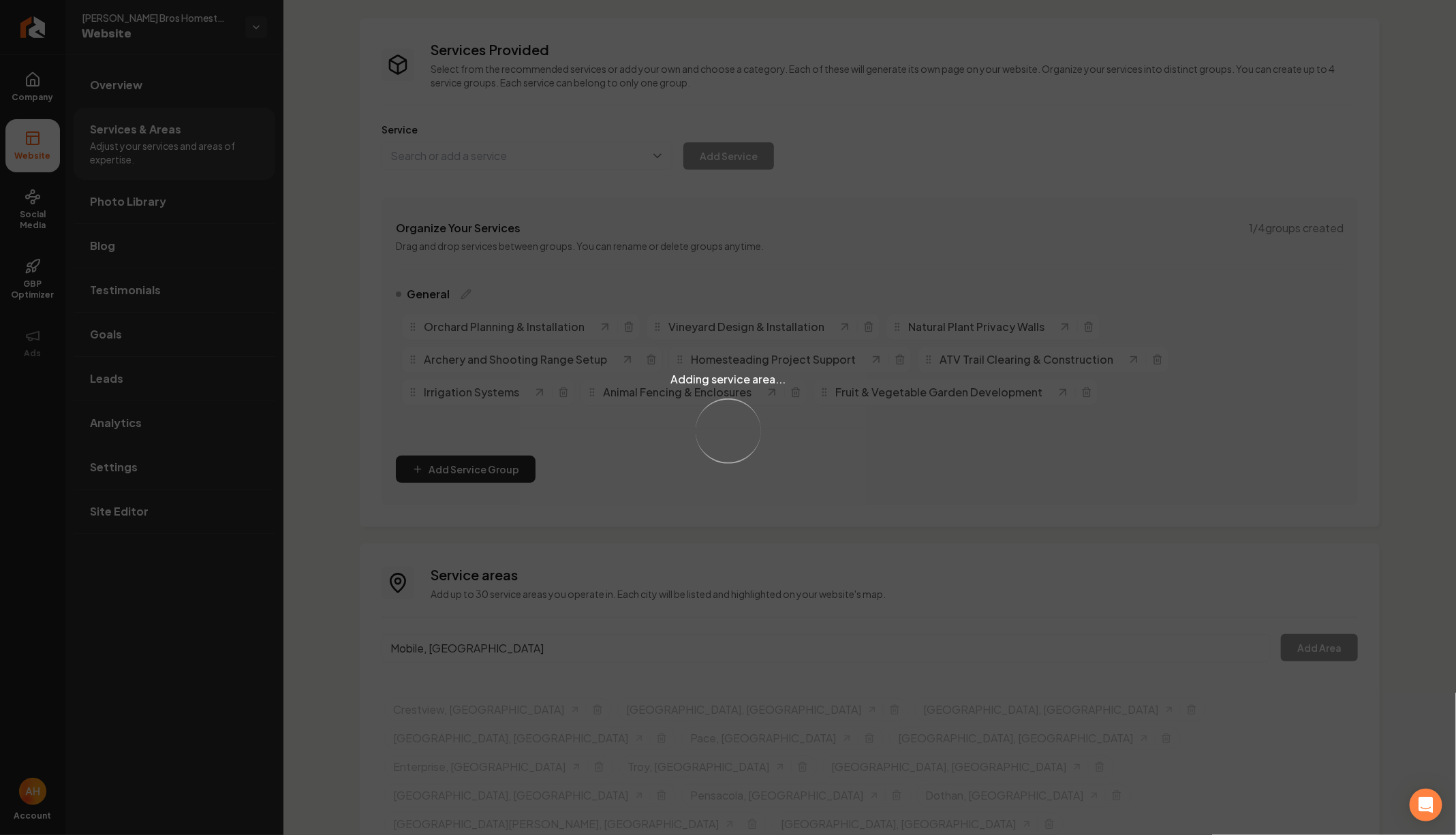
click at [533, 648] on div "Adding service area... Loading..." at bounding box center [728, 418] width 1456 height 835
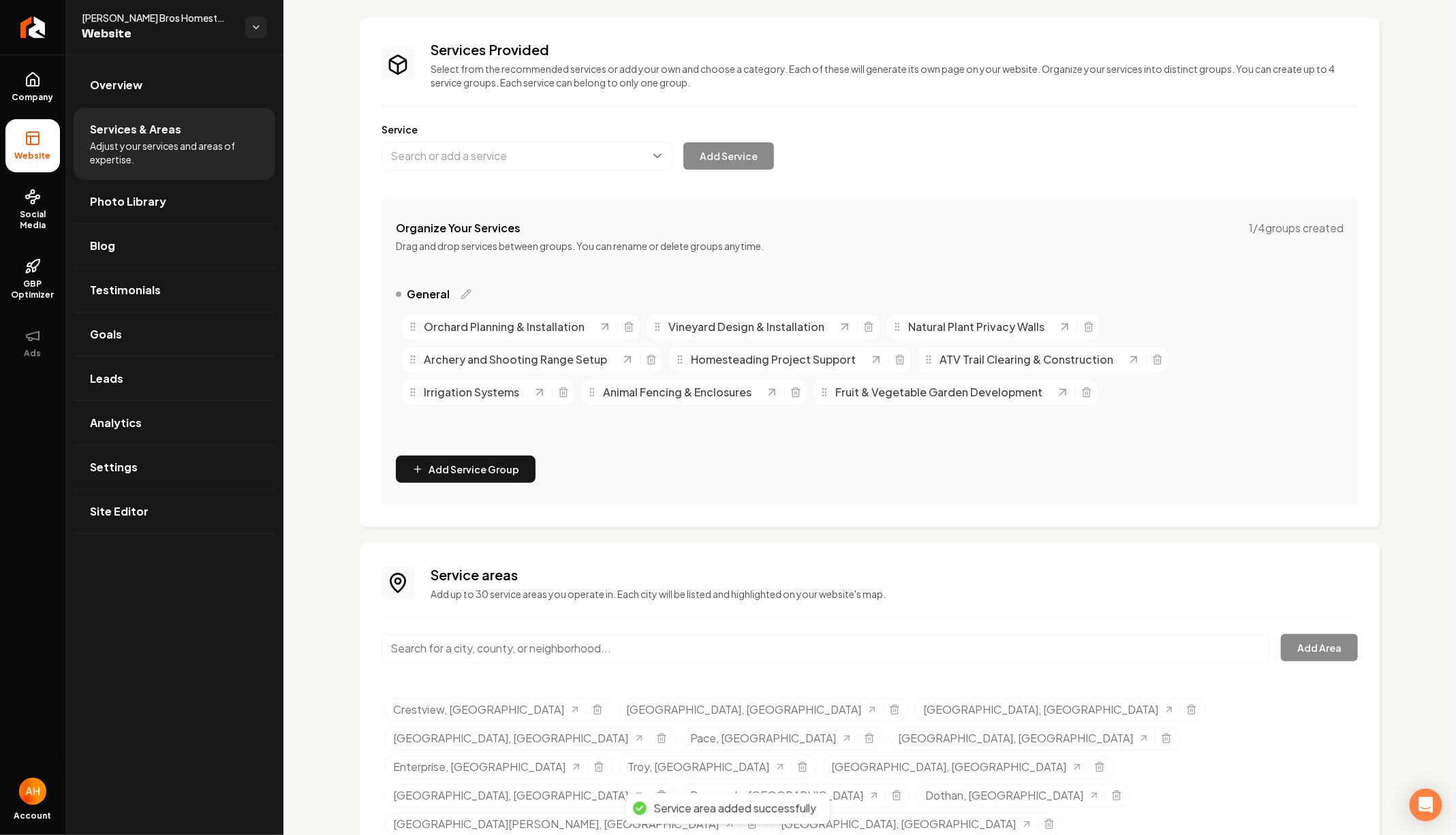
click at [516, 648] on input "Main content area" at bounding box center [826, 648] width 888 height 29
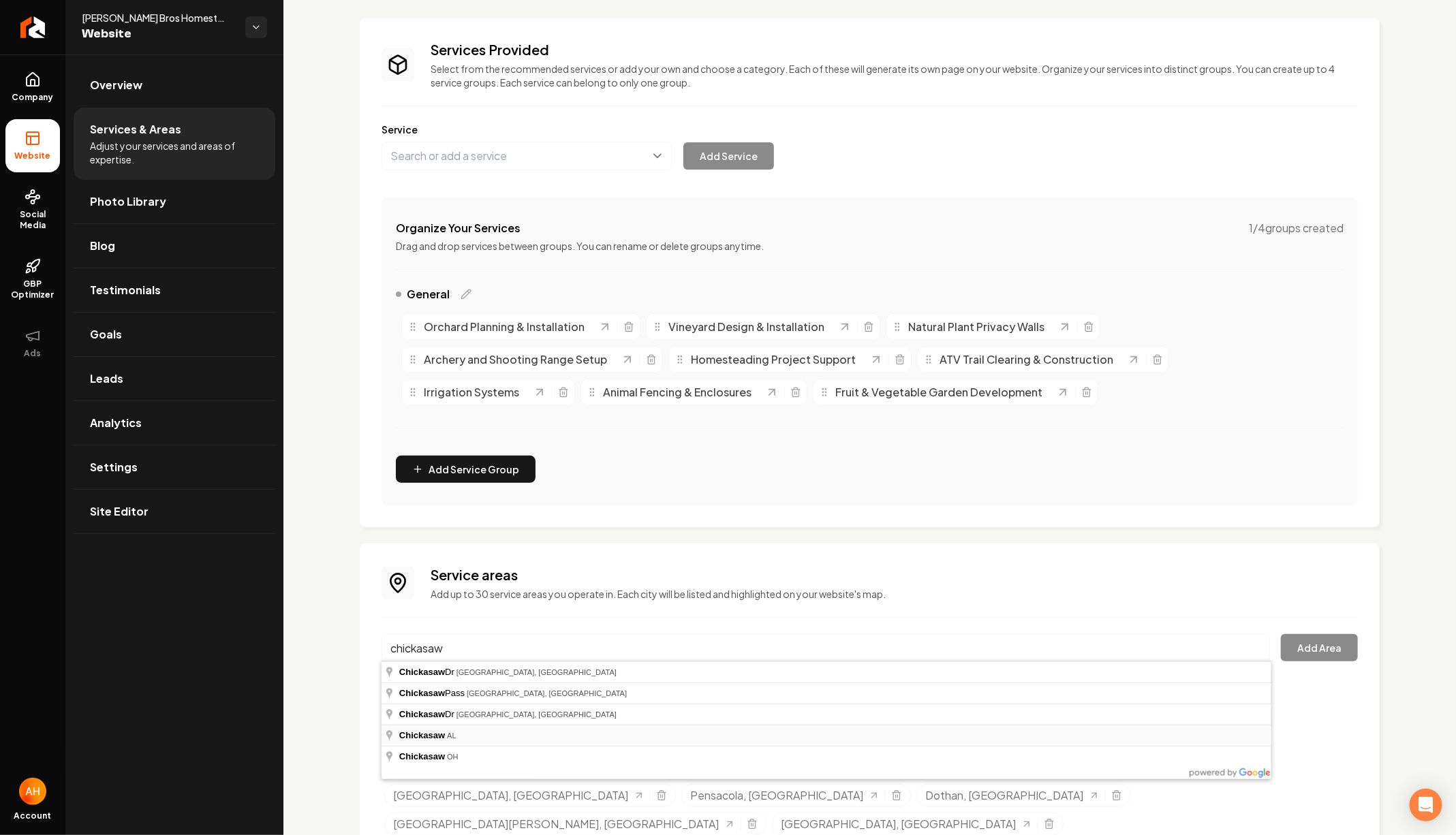
type input "Chickasaw, AL"
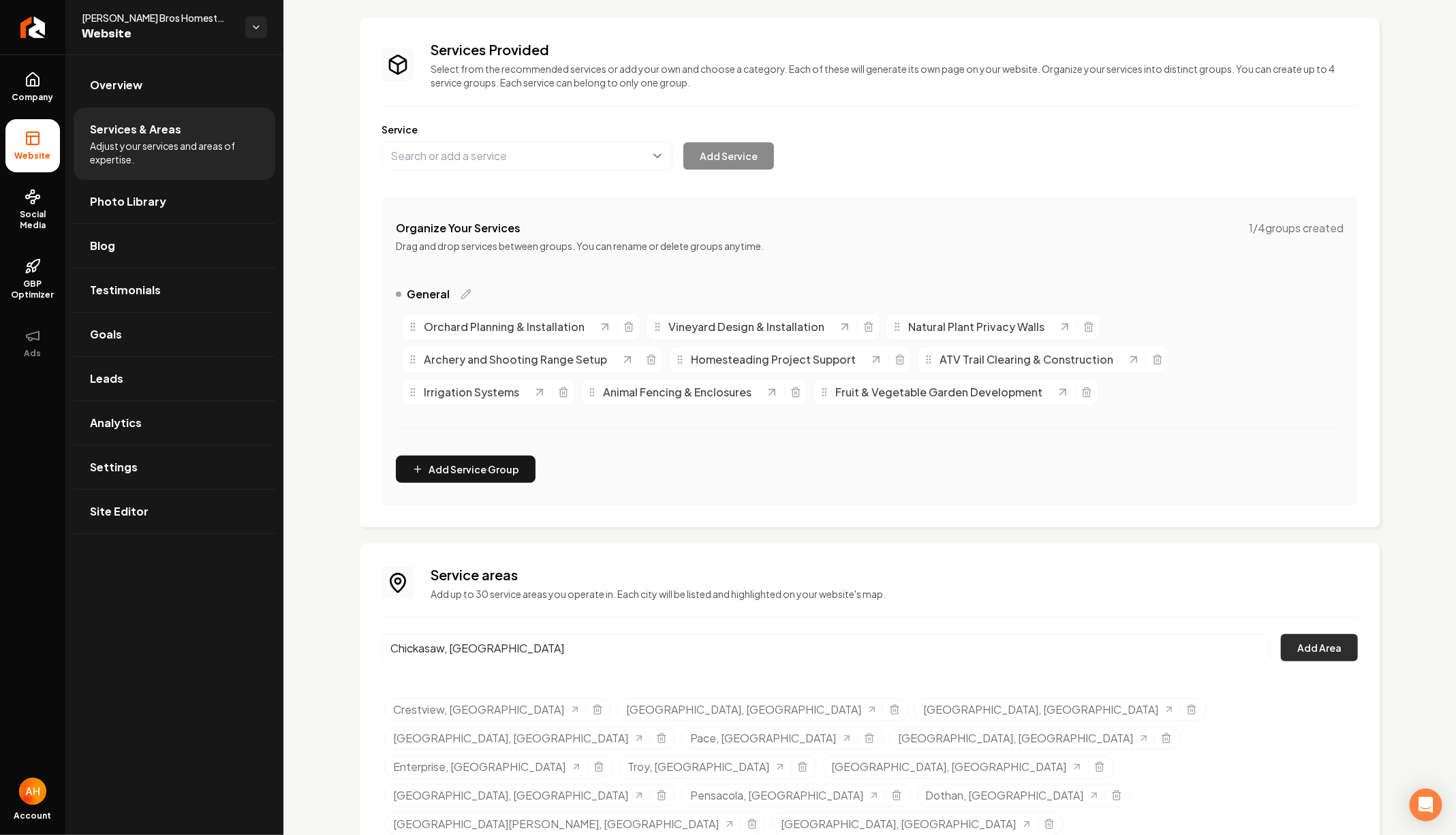
click at [1321, 646] on button "Add Area" at bounding box center [1319, 647] width 77 height 27
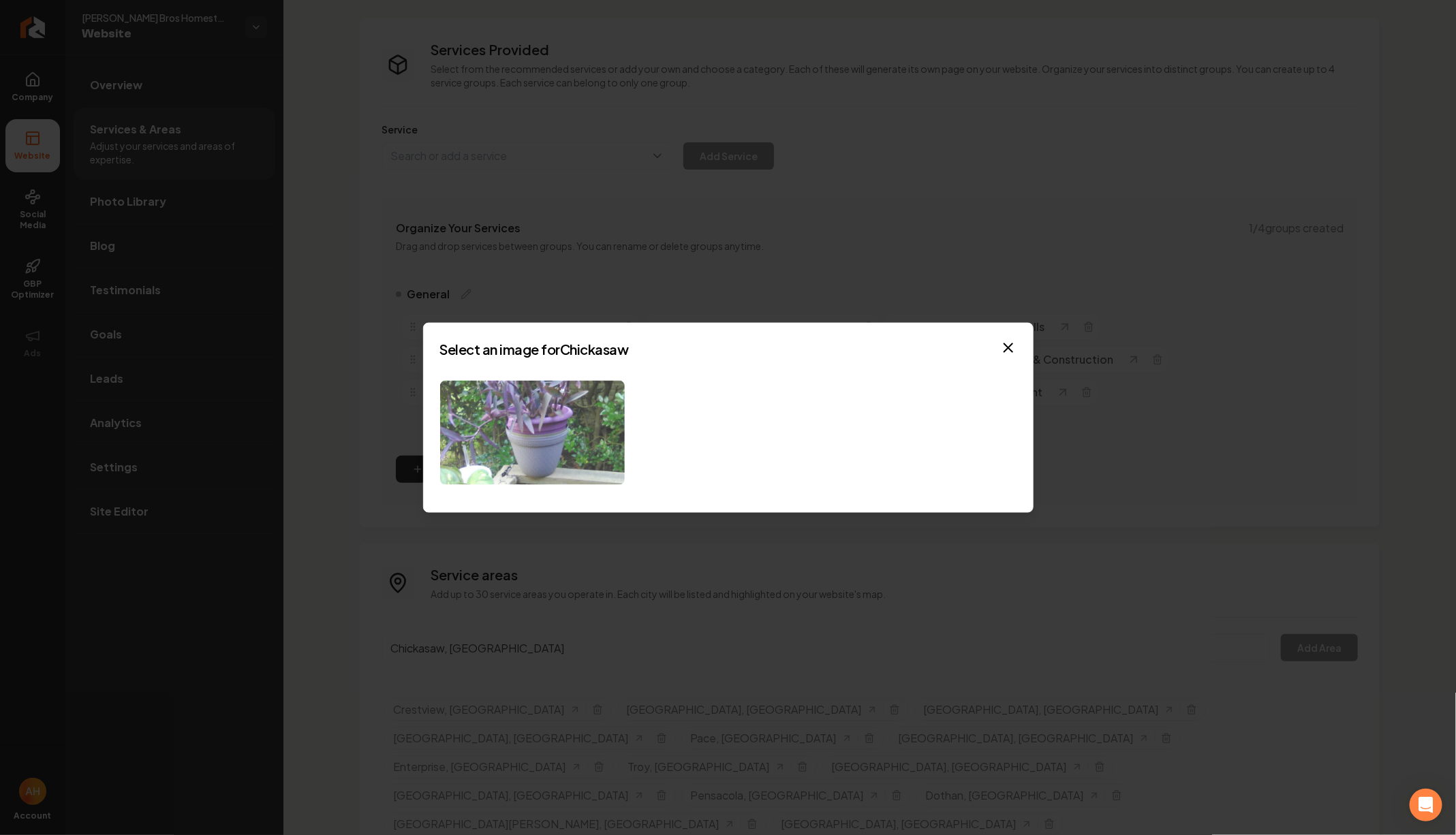
click at [596, 414] on img at bounding box center [532, 433] width 185 height 104
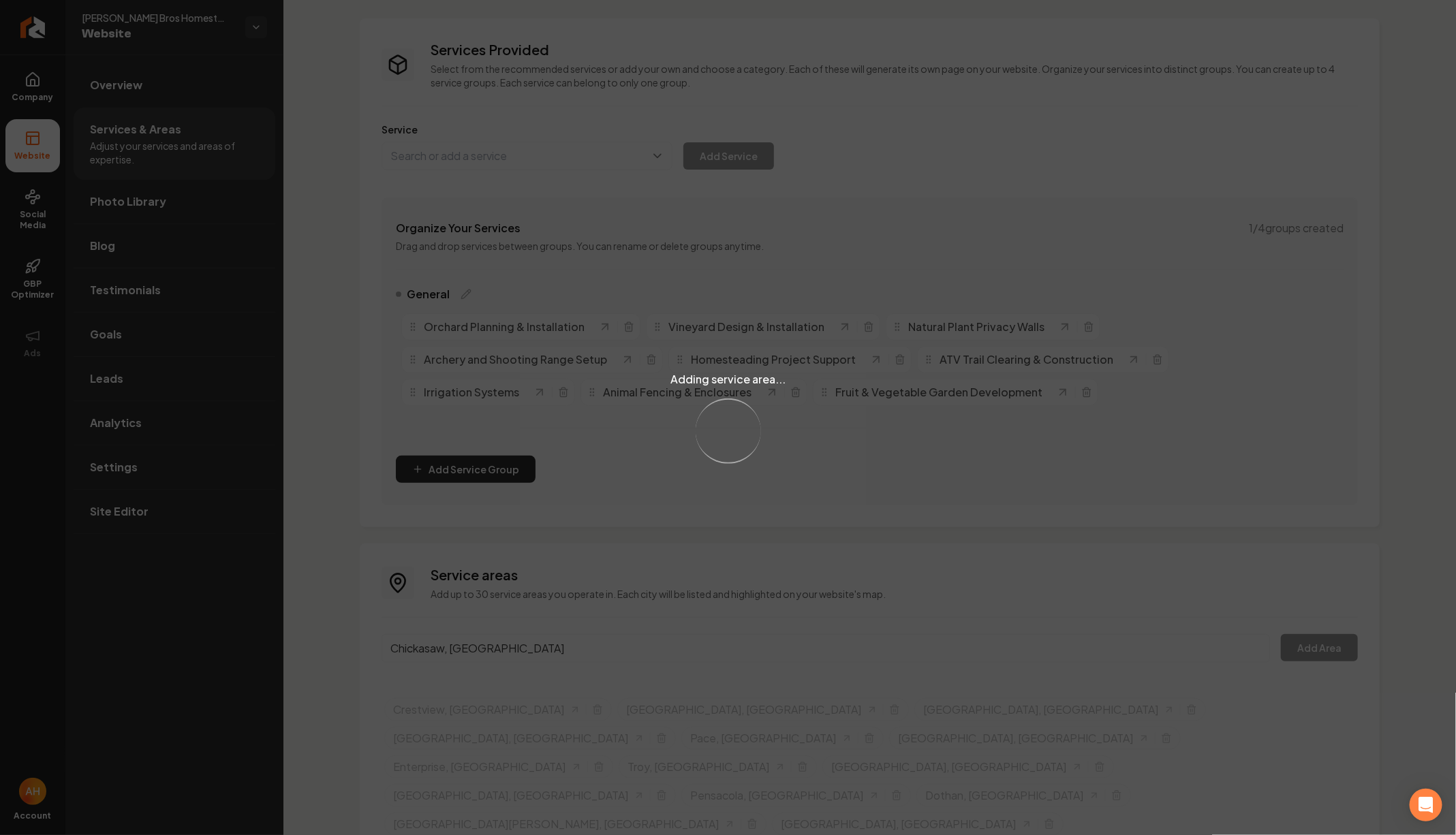
click at [513, 642] on div "Adding service area... Loading..." at bounding box center [728, 418] width 1456 height 835
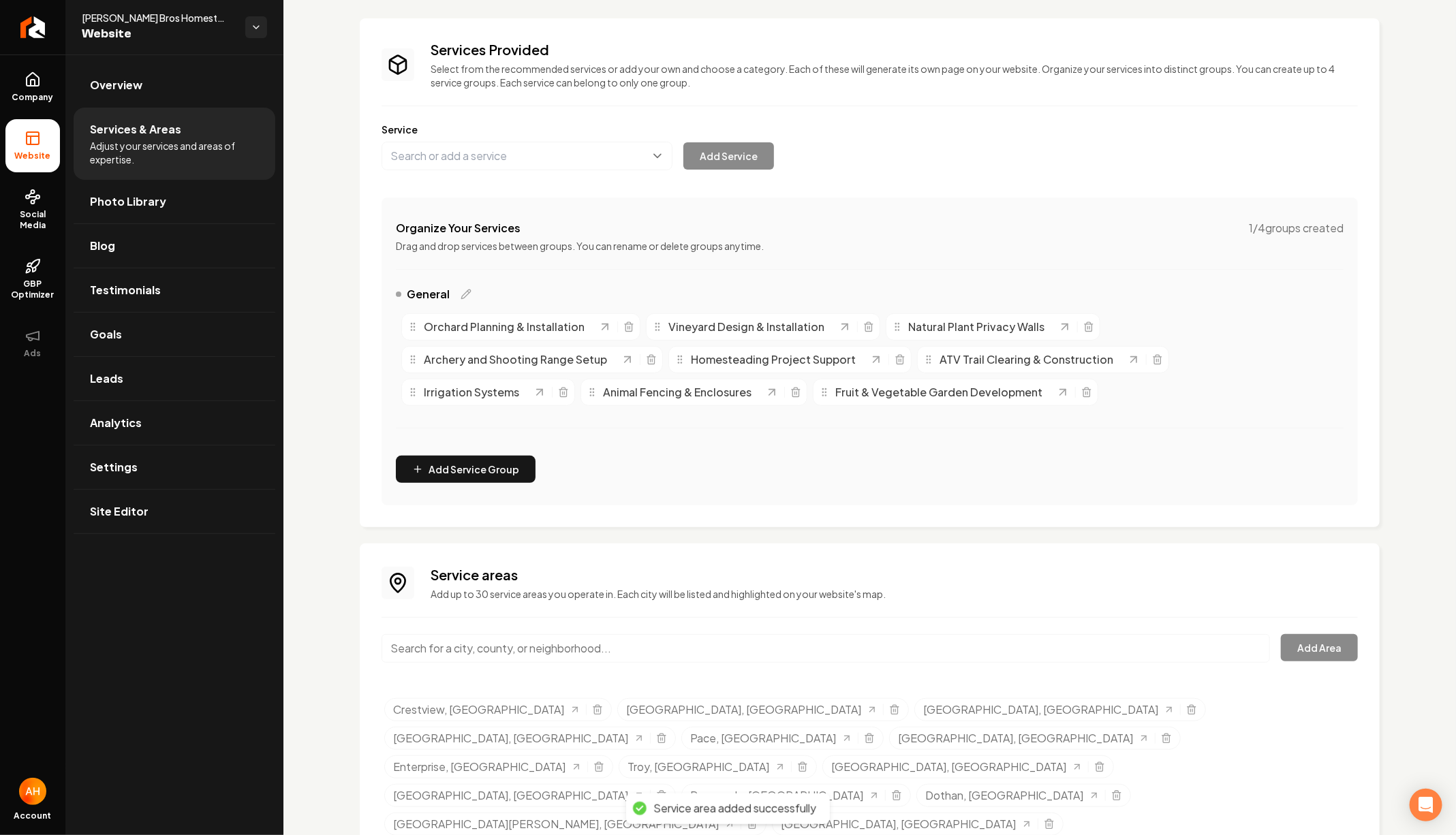
click at [509, 646] on input "Main content area" at bounding box center [826, 648] width 888 height 29
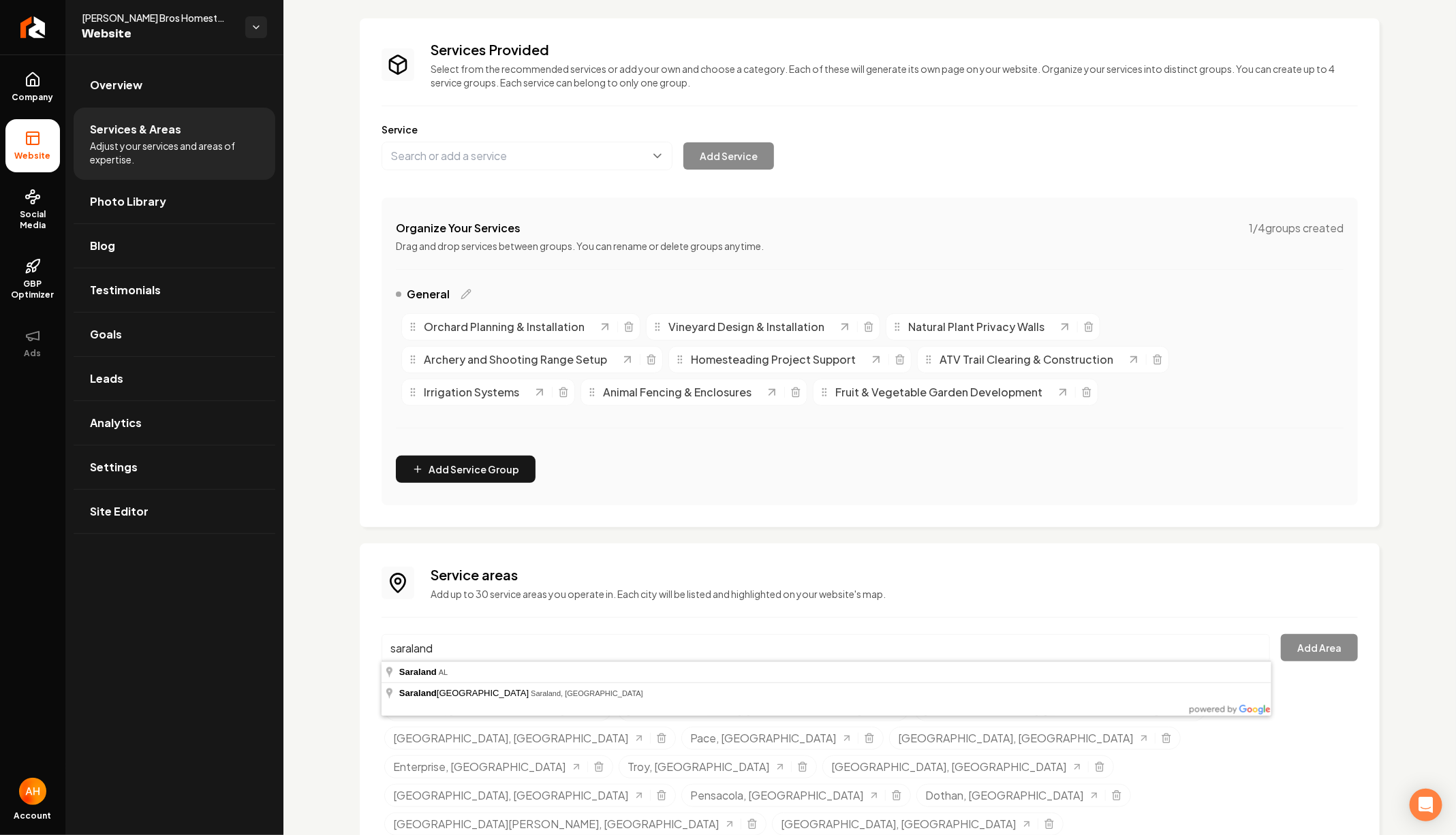
type input "Saraland, AL"
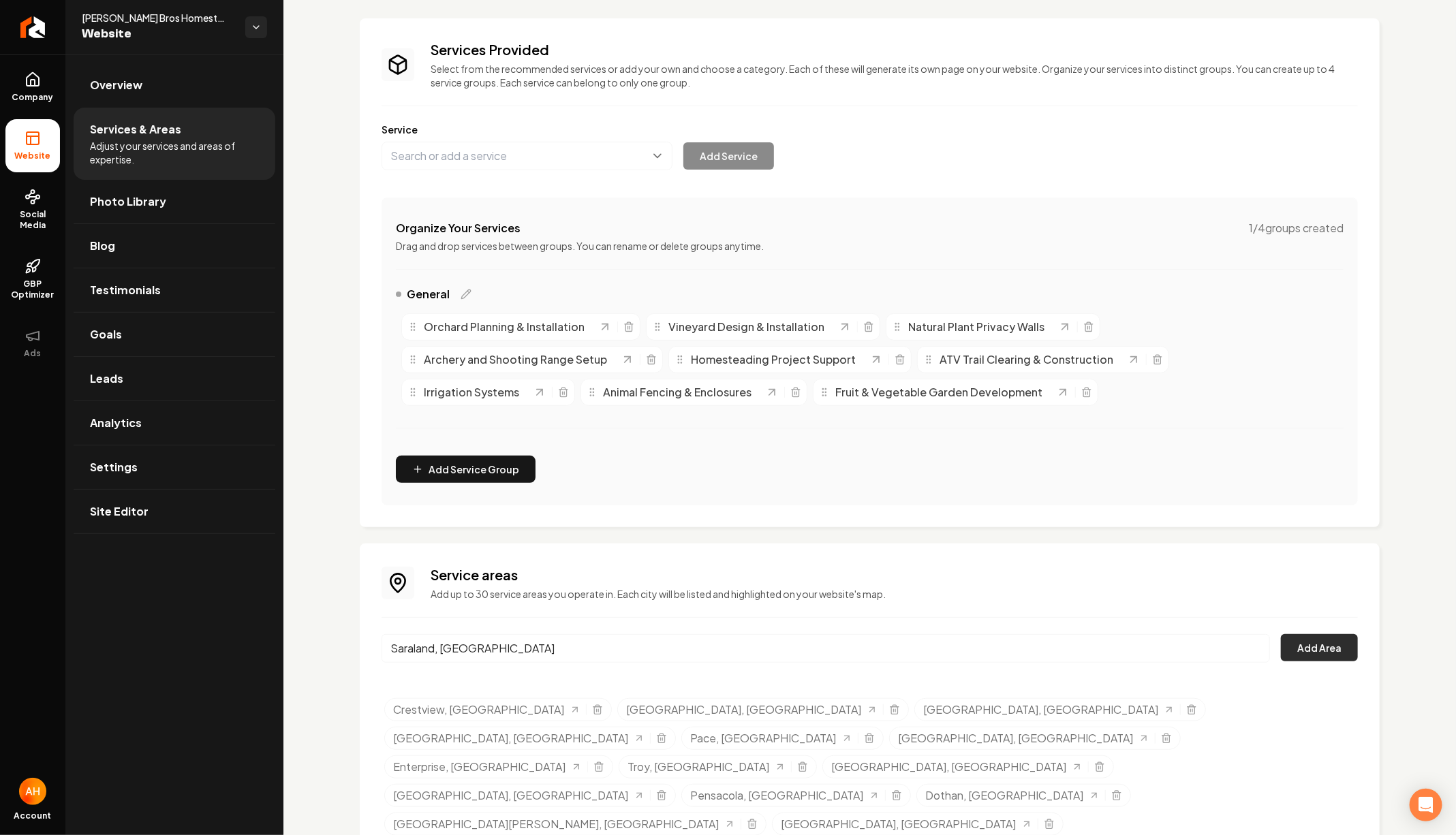
click at [1333, 647] on button "Add Area" at bounding box center [1319, 647] width 77 height 27
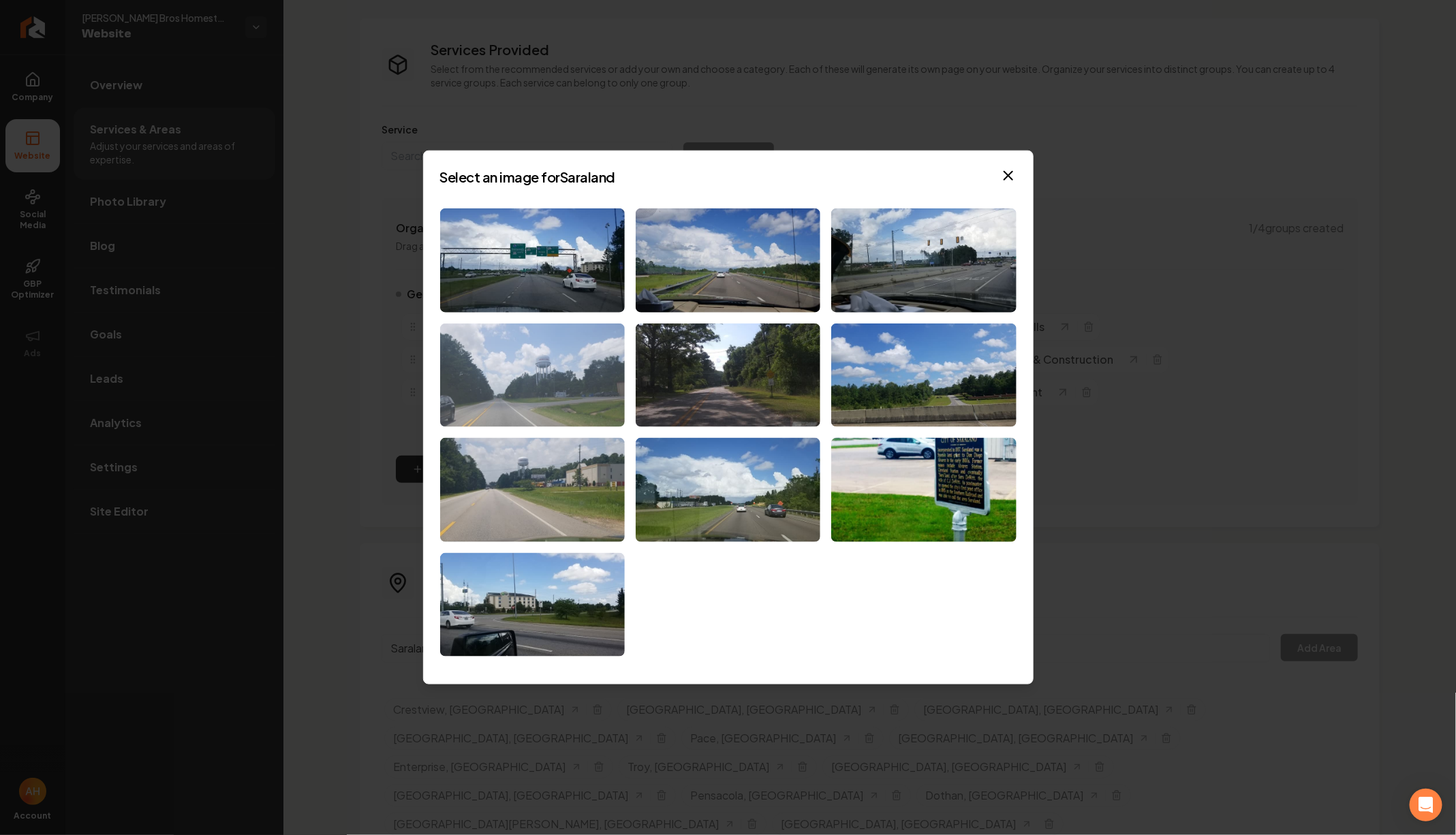
click at [573, 354] on img at bounding box center [532, 375] width 185 height 104
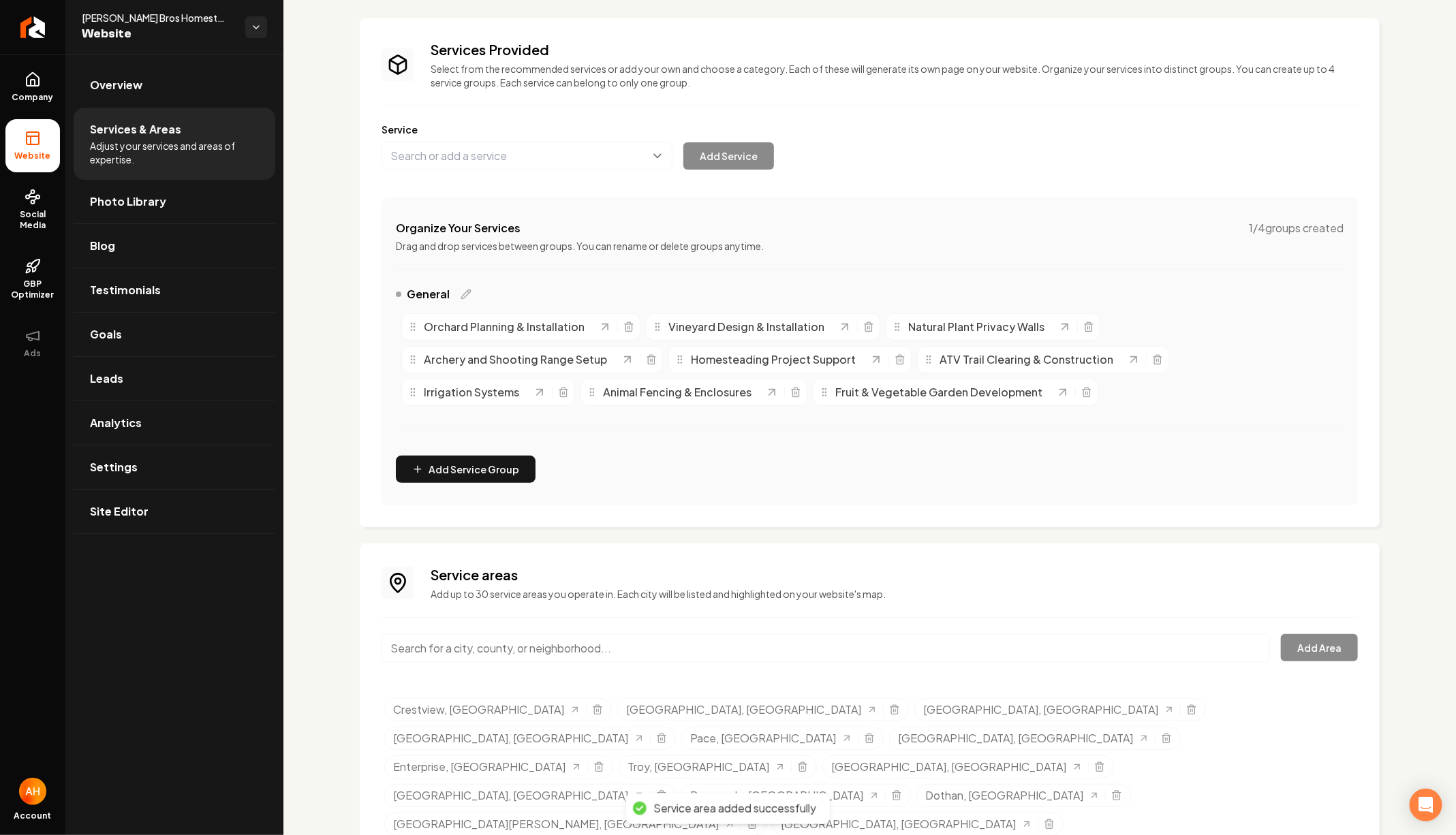
click at [550, 651] on input "Main content area" at bounding box center [826, 648] width 888 height 29
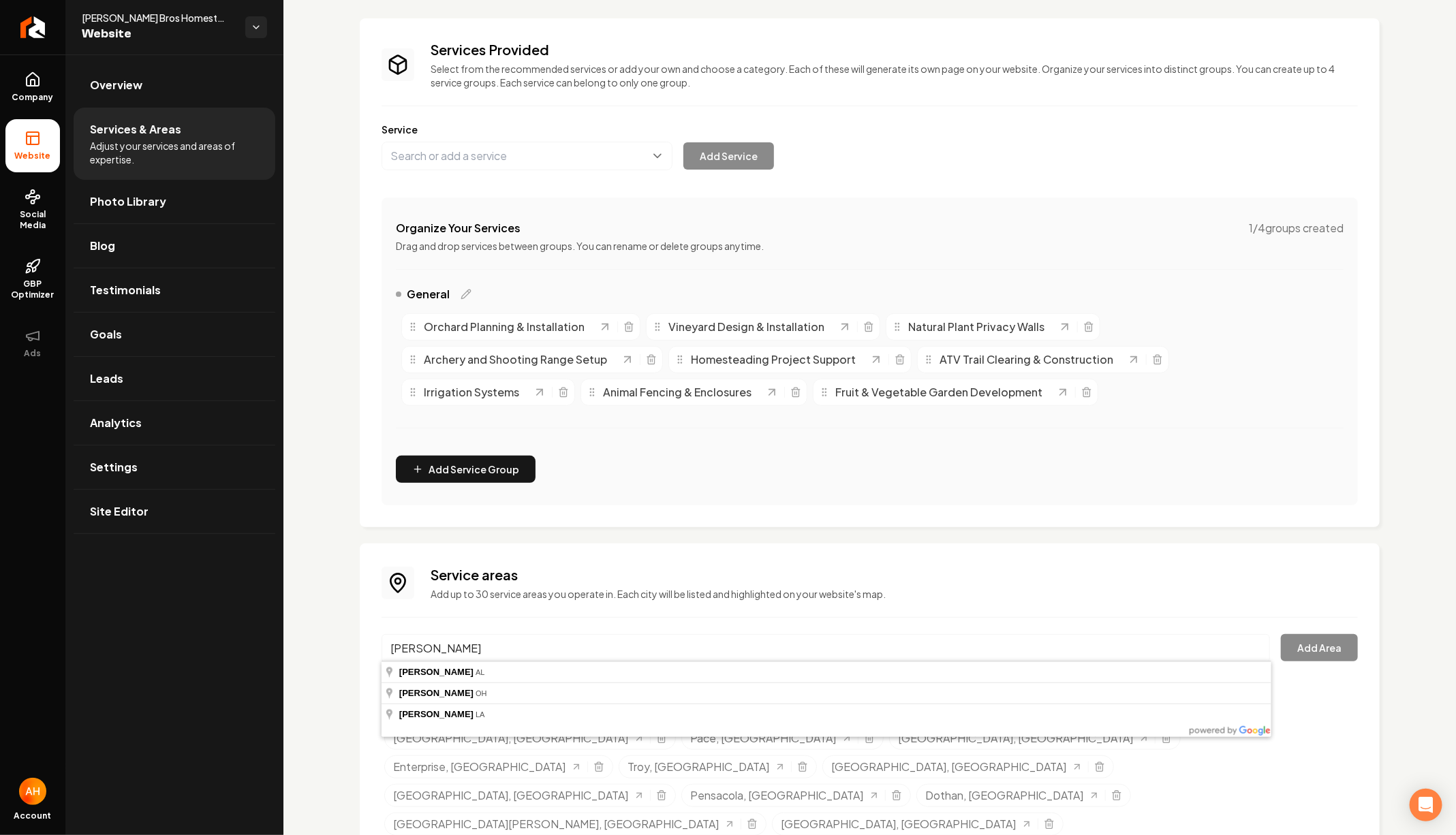
type input "Creola, AL"
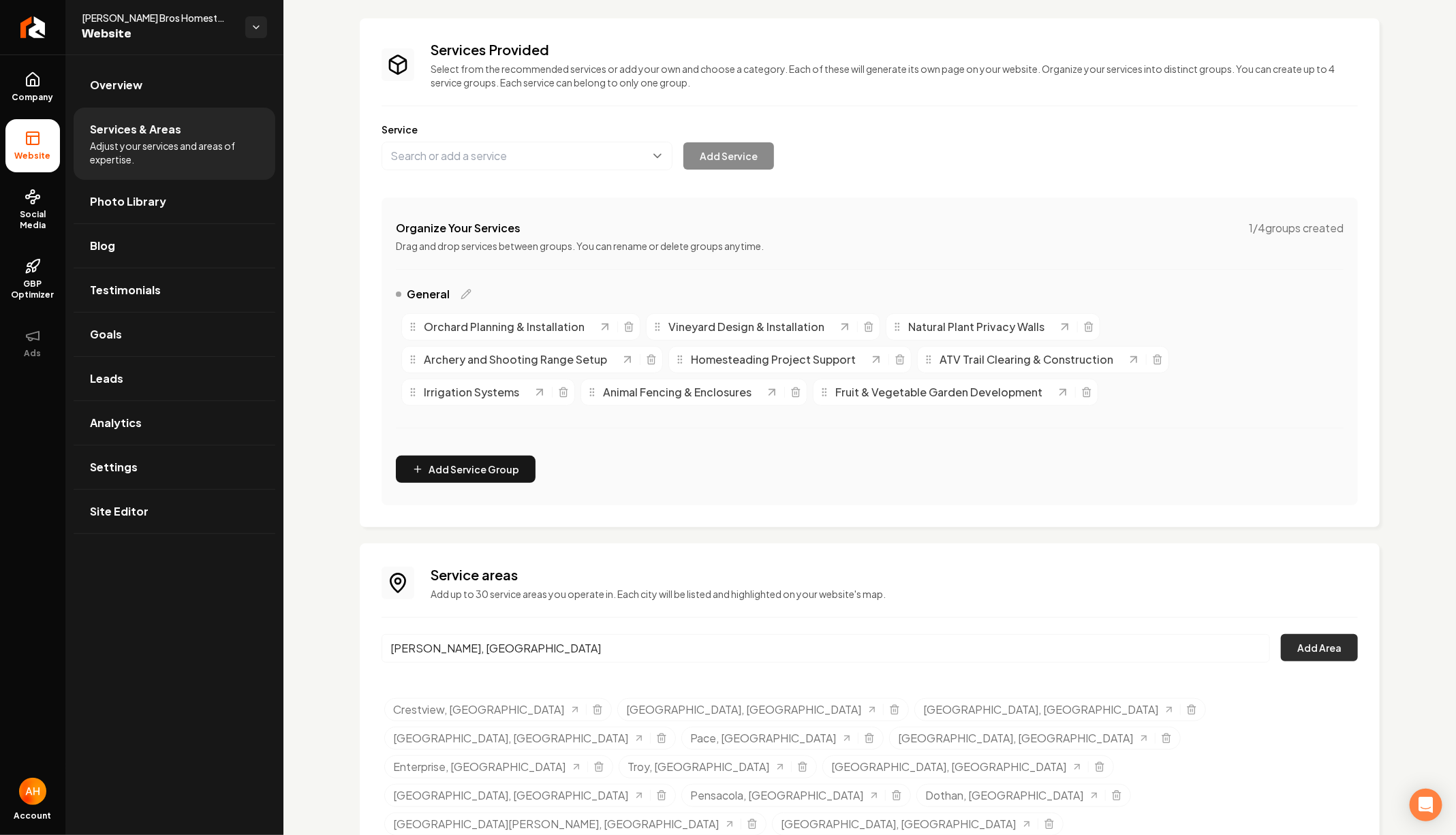
click at [1345, 641] on button "Add Area" at bounding box center [1319, 647] width 77 height 27
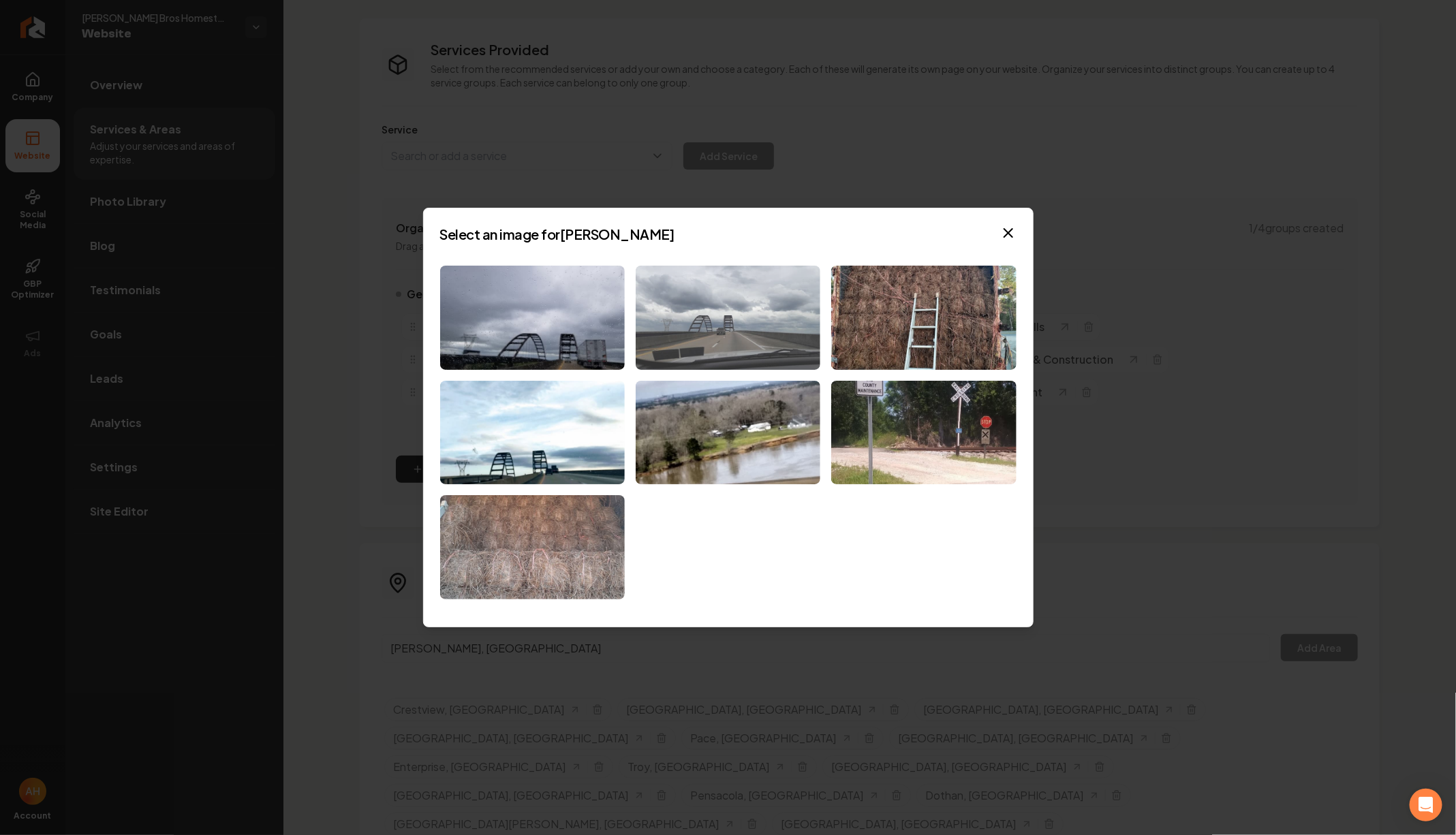
click at [728, 317] on img at bounding box center [728, 318] width 185 height 104
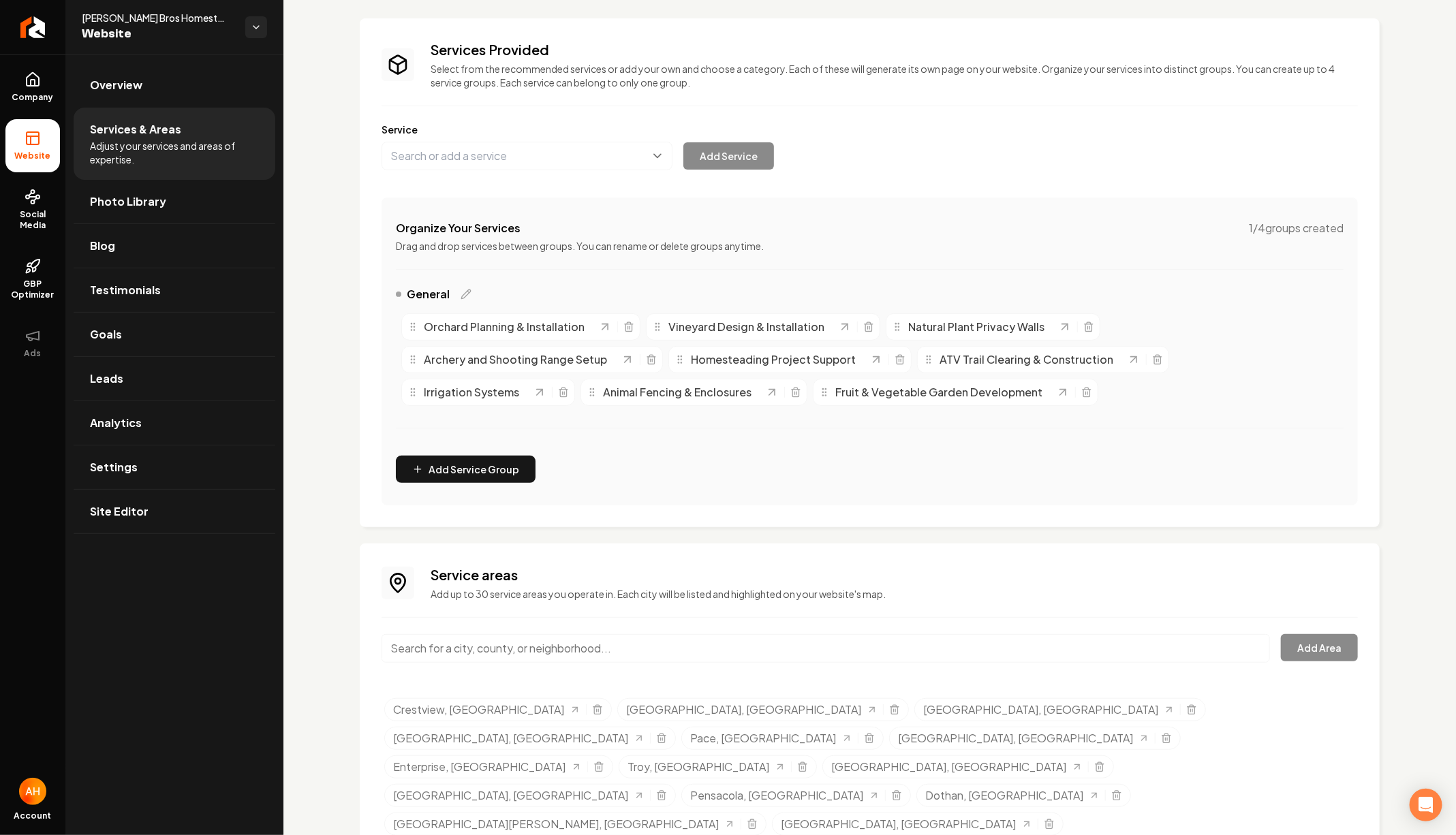
click at [597, 639] on input "Main content area" at bounding box center [826, 648] width 888 height 29
type input "Gulf Shores, AL"
click at [1327, 654] on button "Add Area" at bounding box center [1319, 647] width 77 height 27
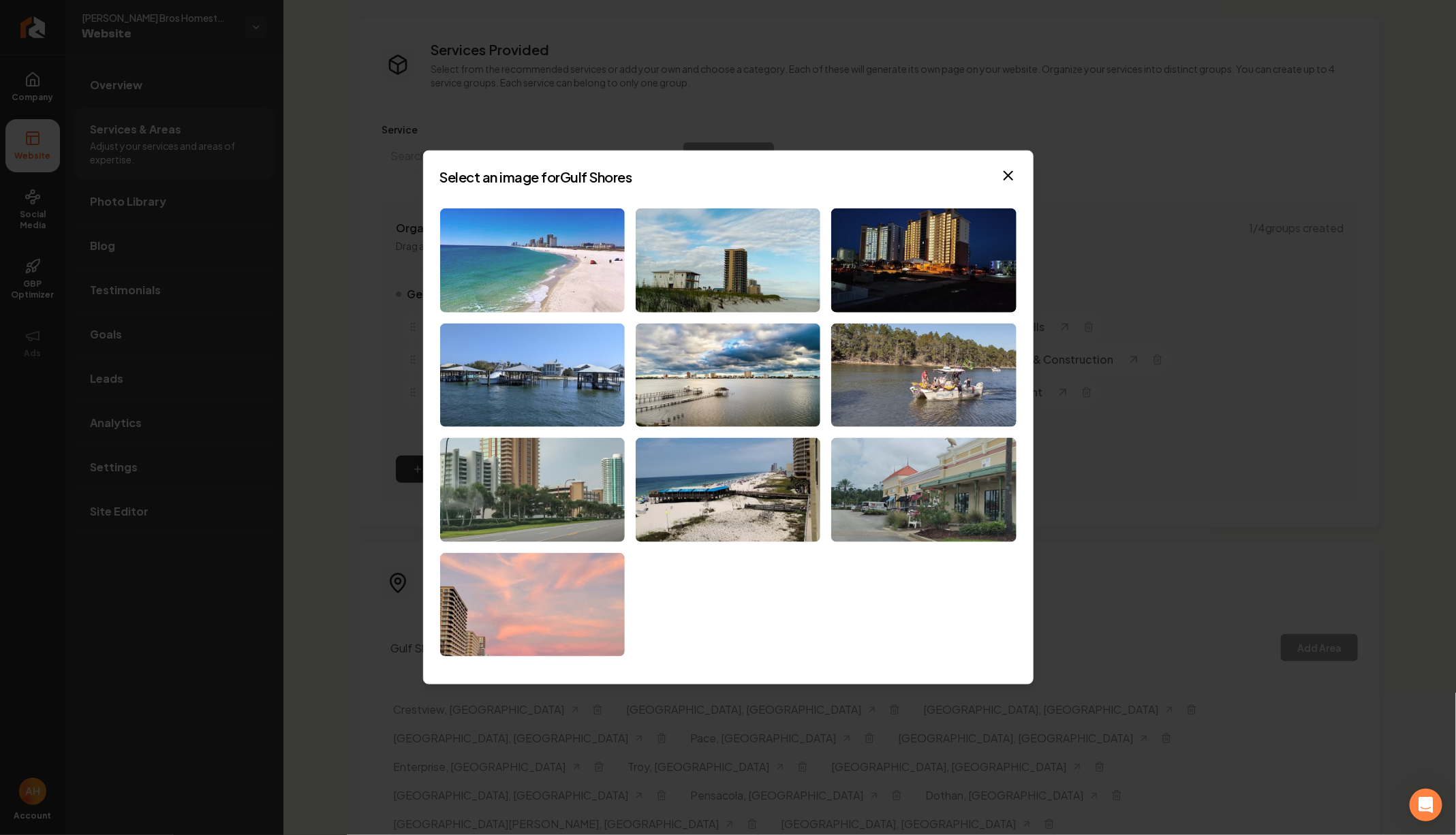
click at [556, 272] on img at bounding box center [532, 261] width 185 height 104
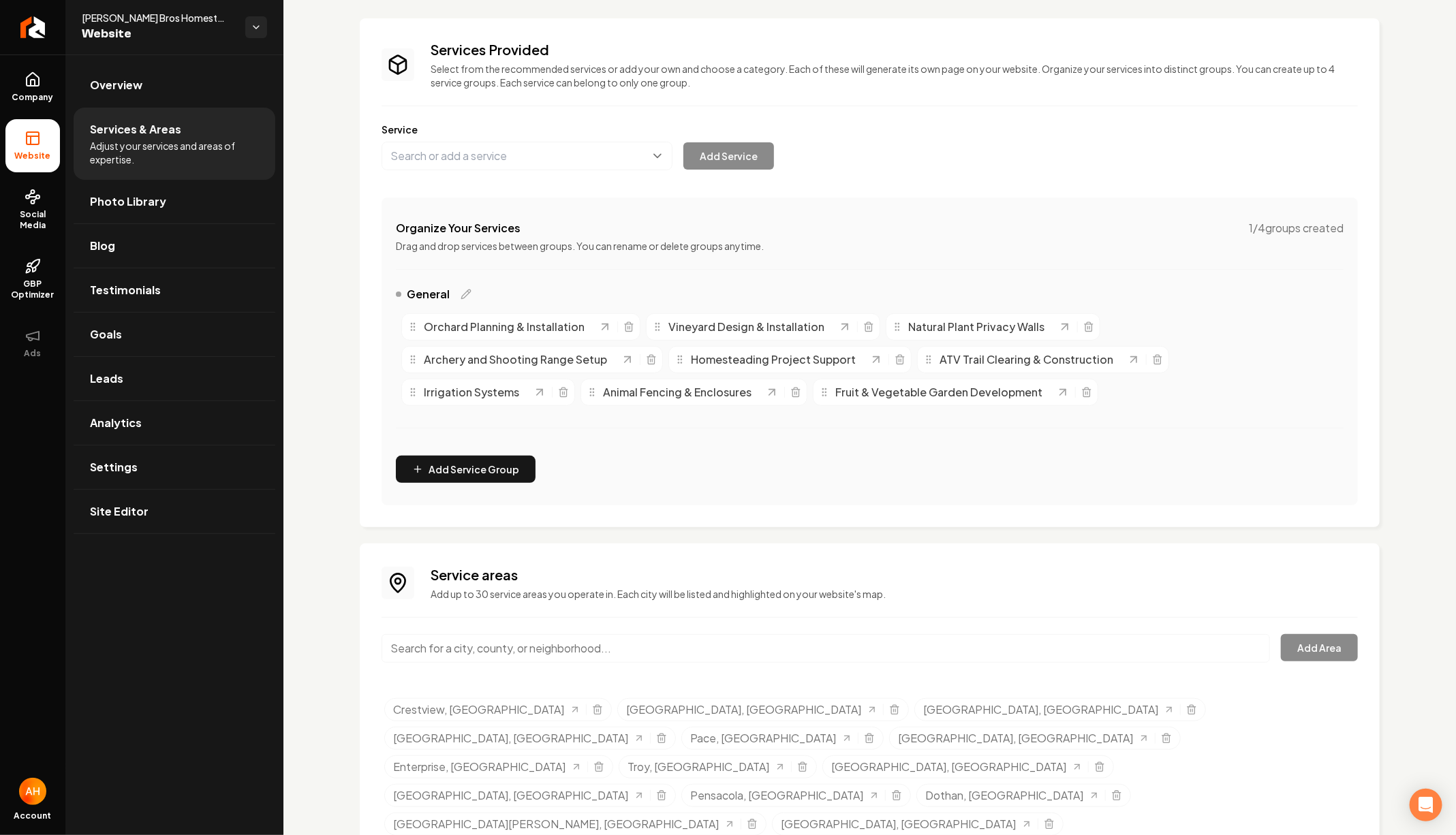
click at [543, 645] on input "Main content area" at bounding box center [826, 648] width 888 height 29
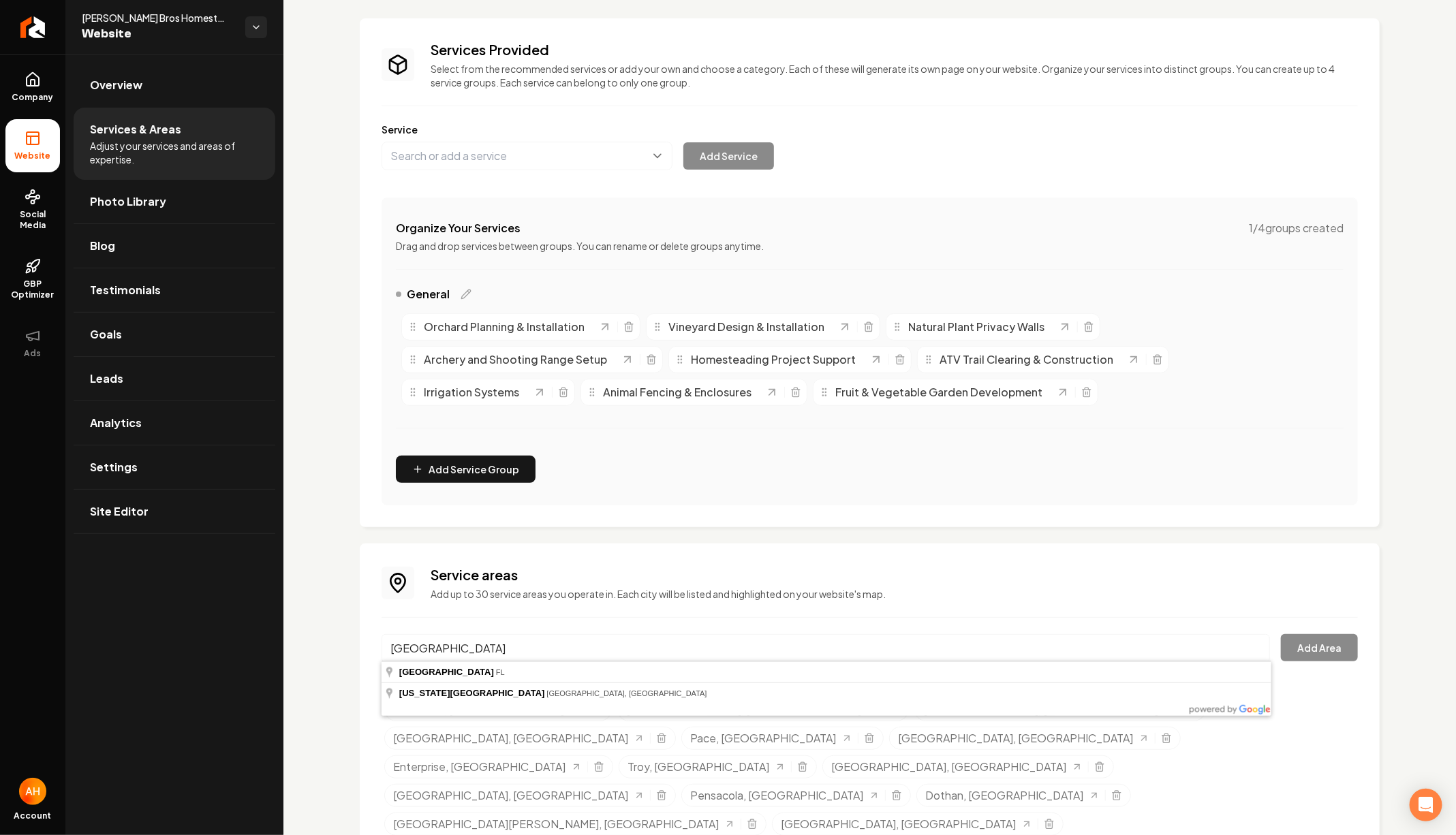
type input "Mexico Beach, FL"
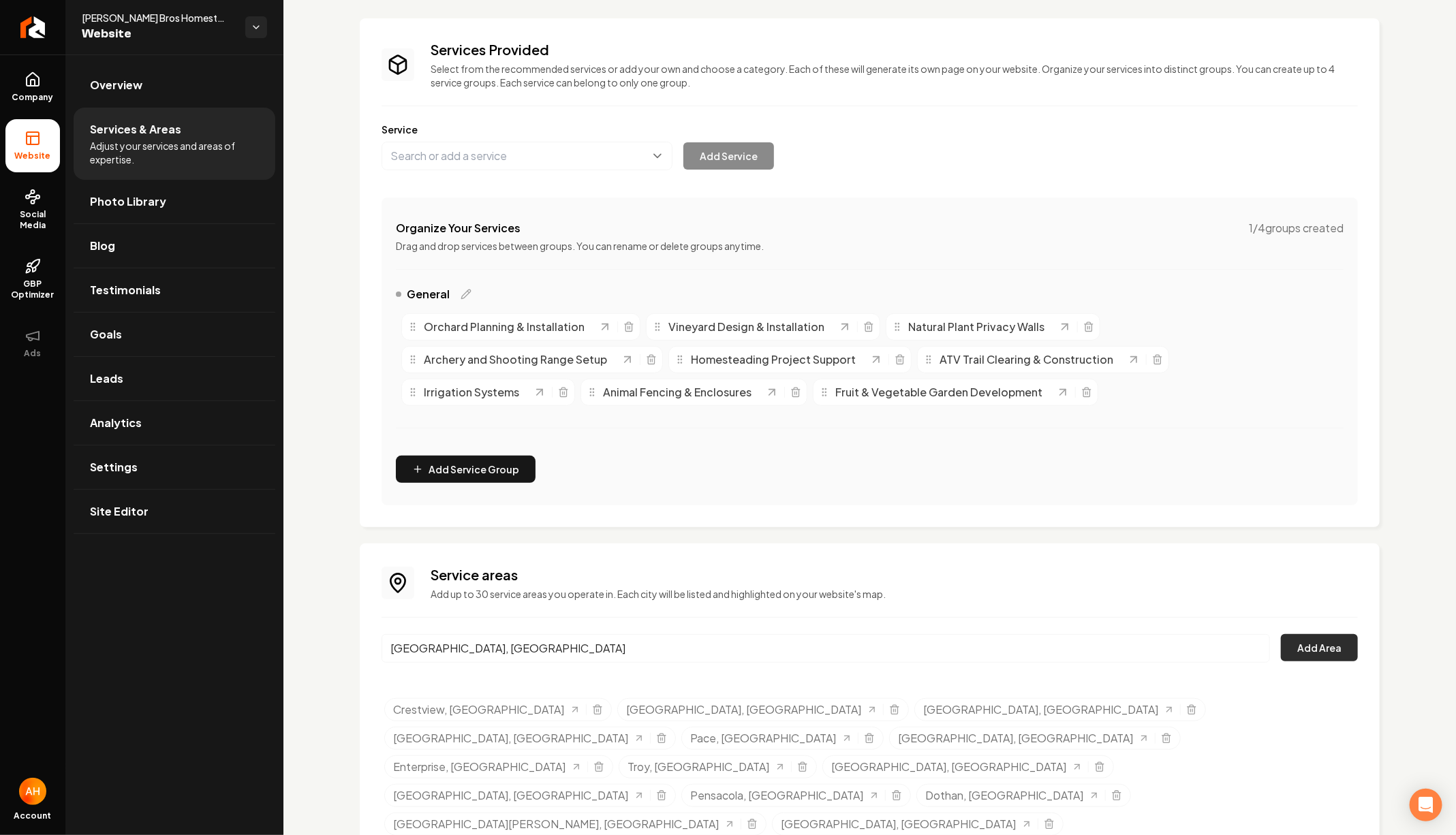
click at [1316, 648] on button "Add Area" at bounding box center [1319, 647] width 77 height 27
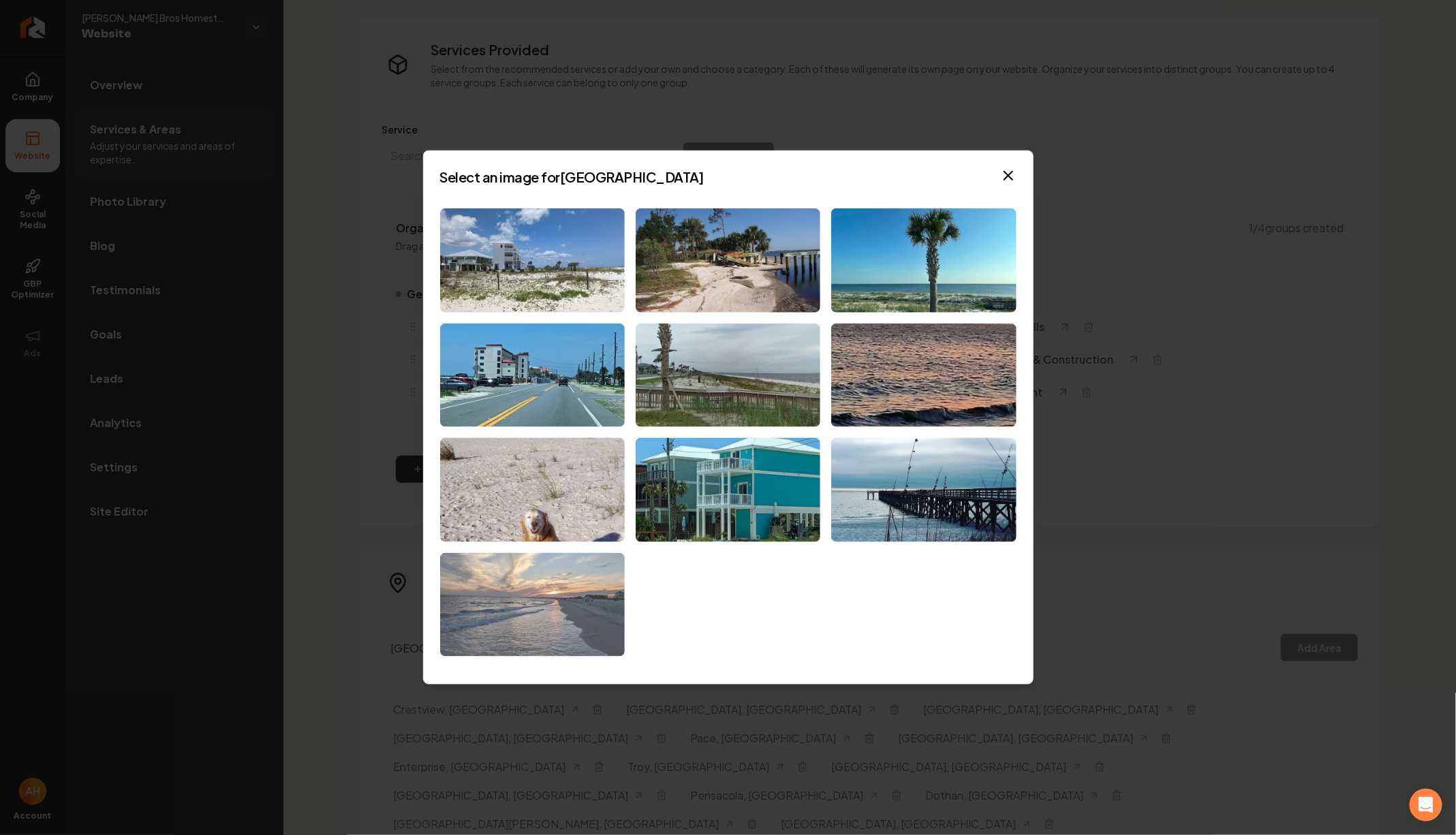
click at [506, 586] on img at bounding box center [532, 605] width 185 height 104
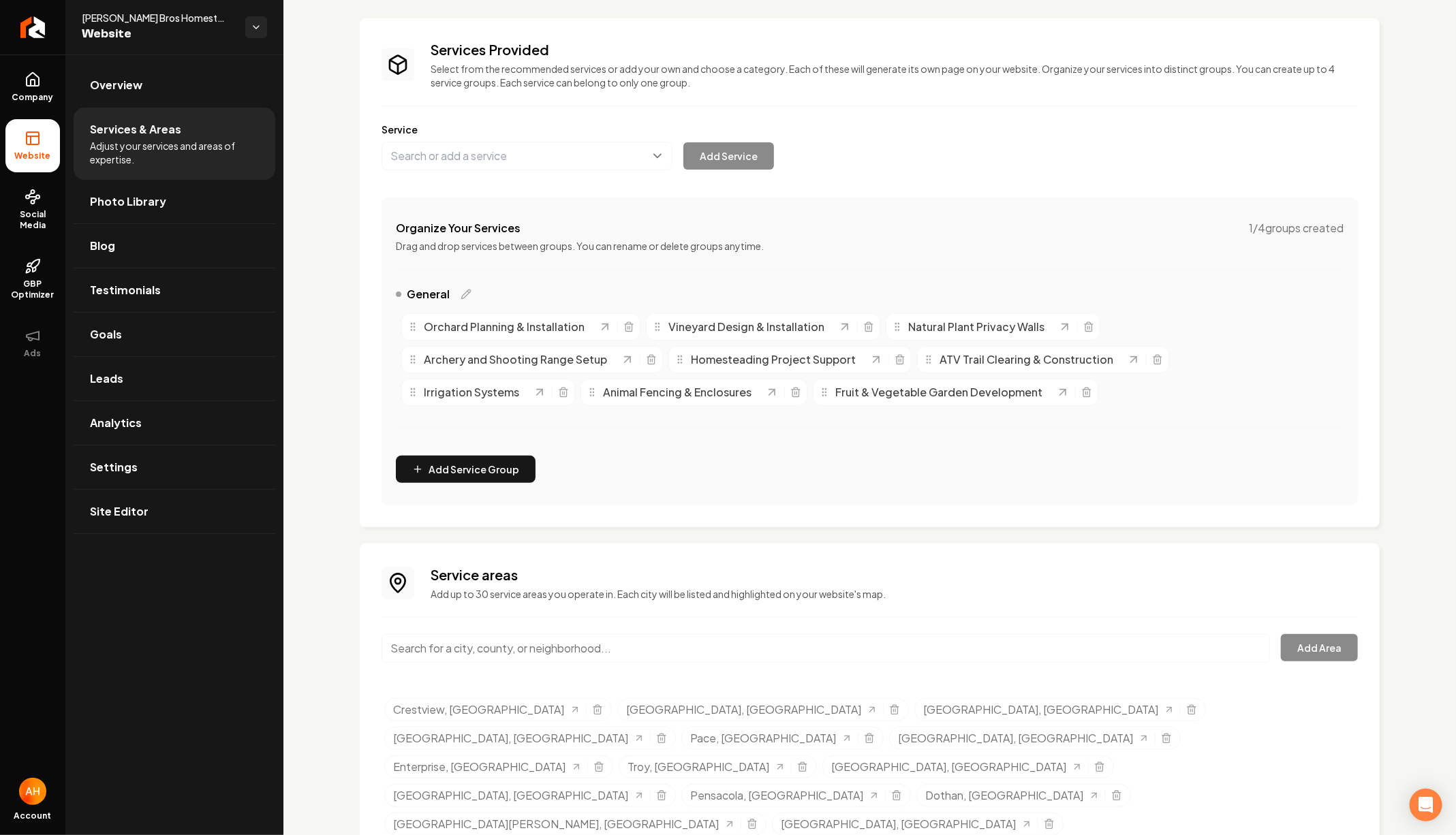
scroll to position [0, 0]
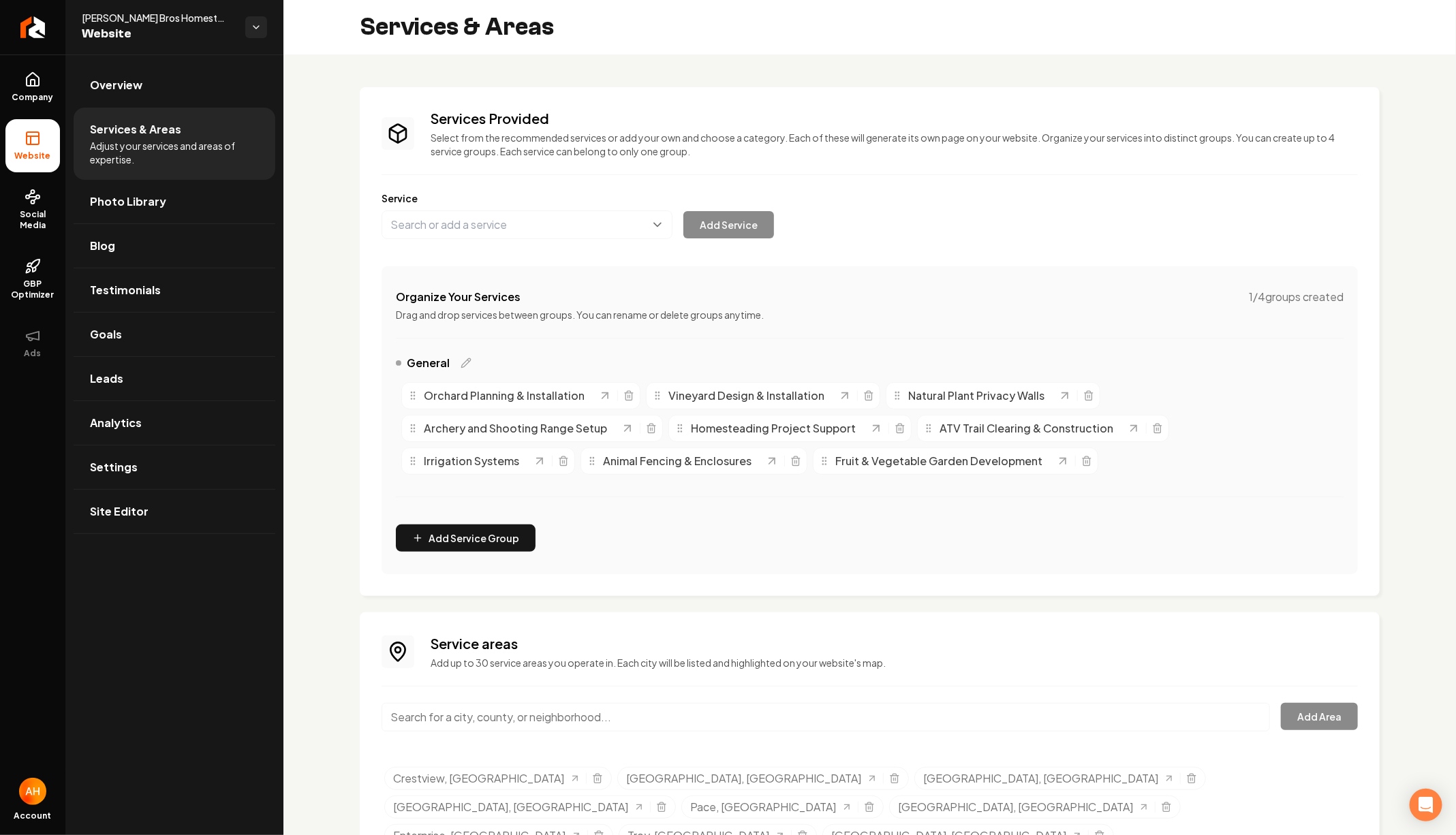
drag, startPoint x: 218, startPoint y: 84, endPoint x: 287, endPoint y: 82, distance: 69.0
click at [217, 84] on link "Overview" at bounding box center [174, 85] width 202 height 44
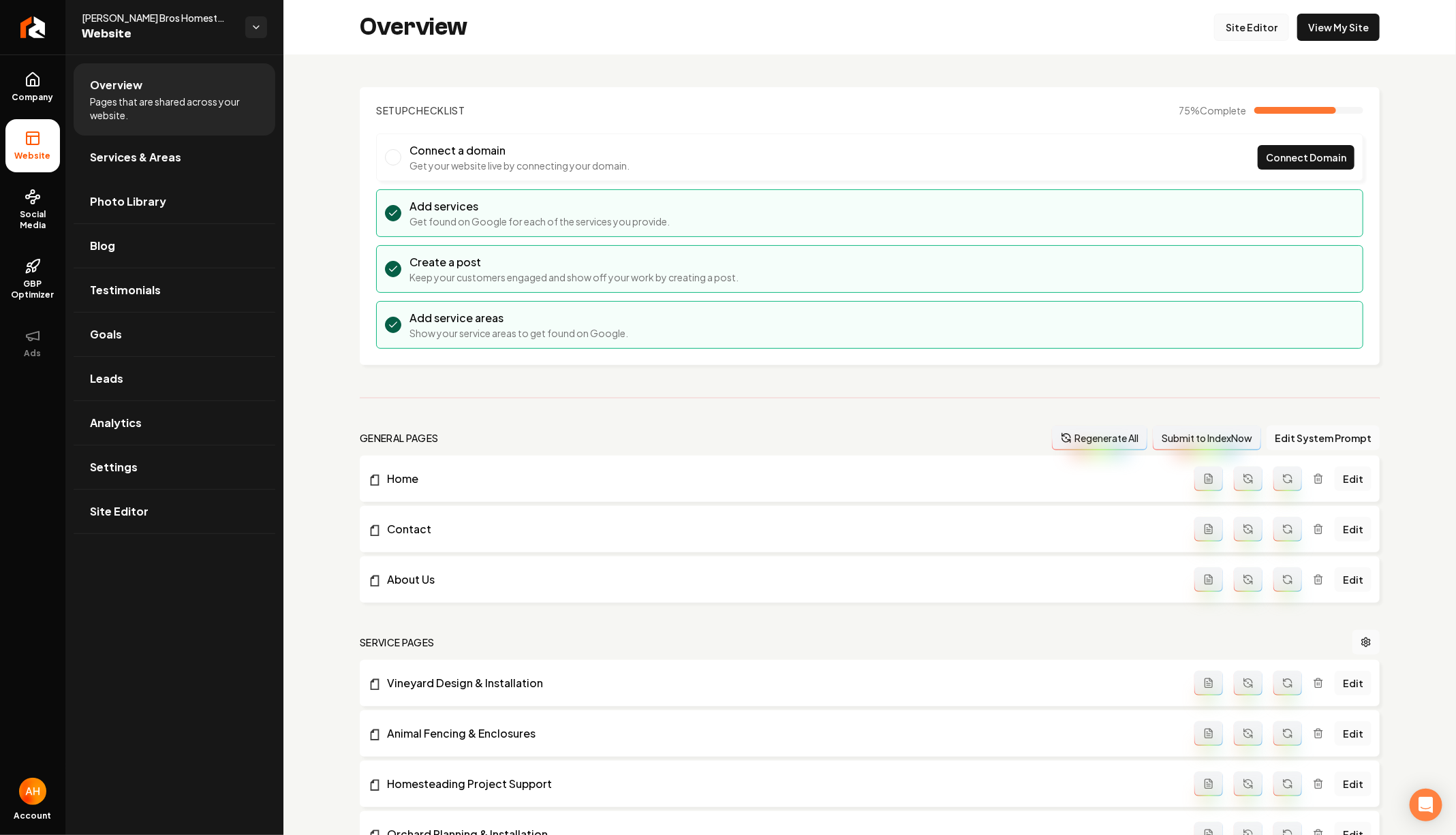
click at [1258, 27] on link "Site Editor" at bounding box center [1251, 26] width 75 height 27
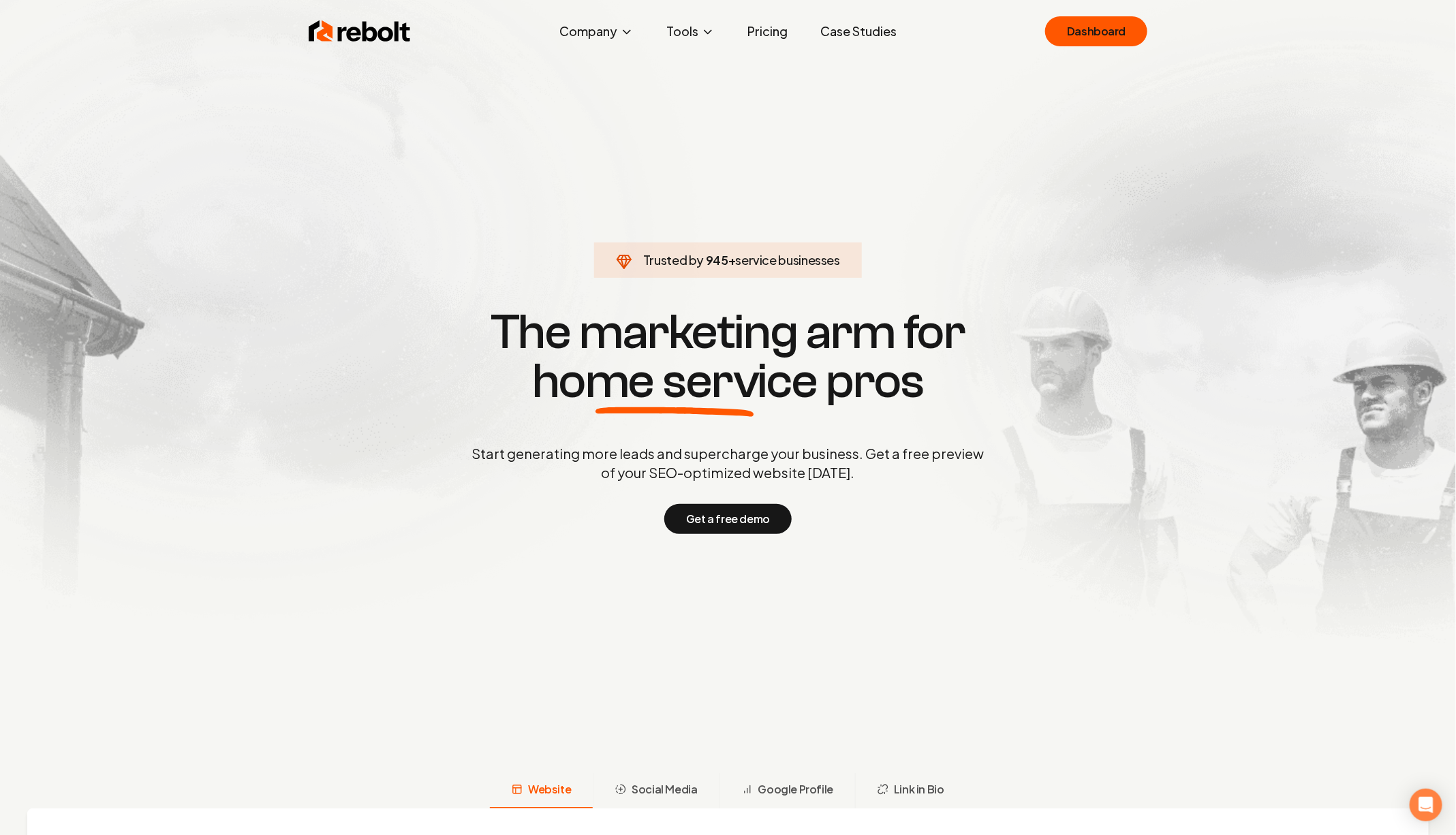
click link "Dashboard" at bounding box center [1095, 31] width 102 height 30
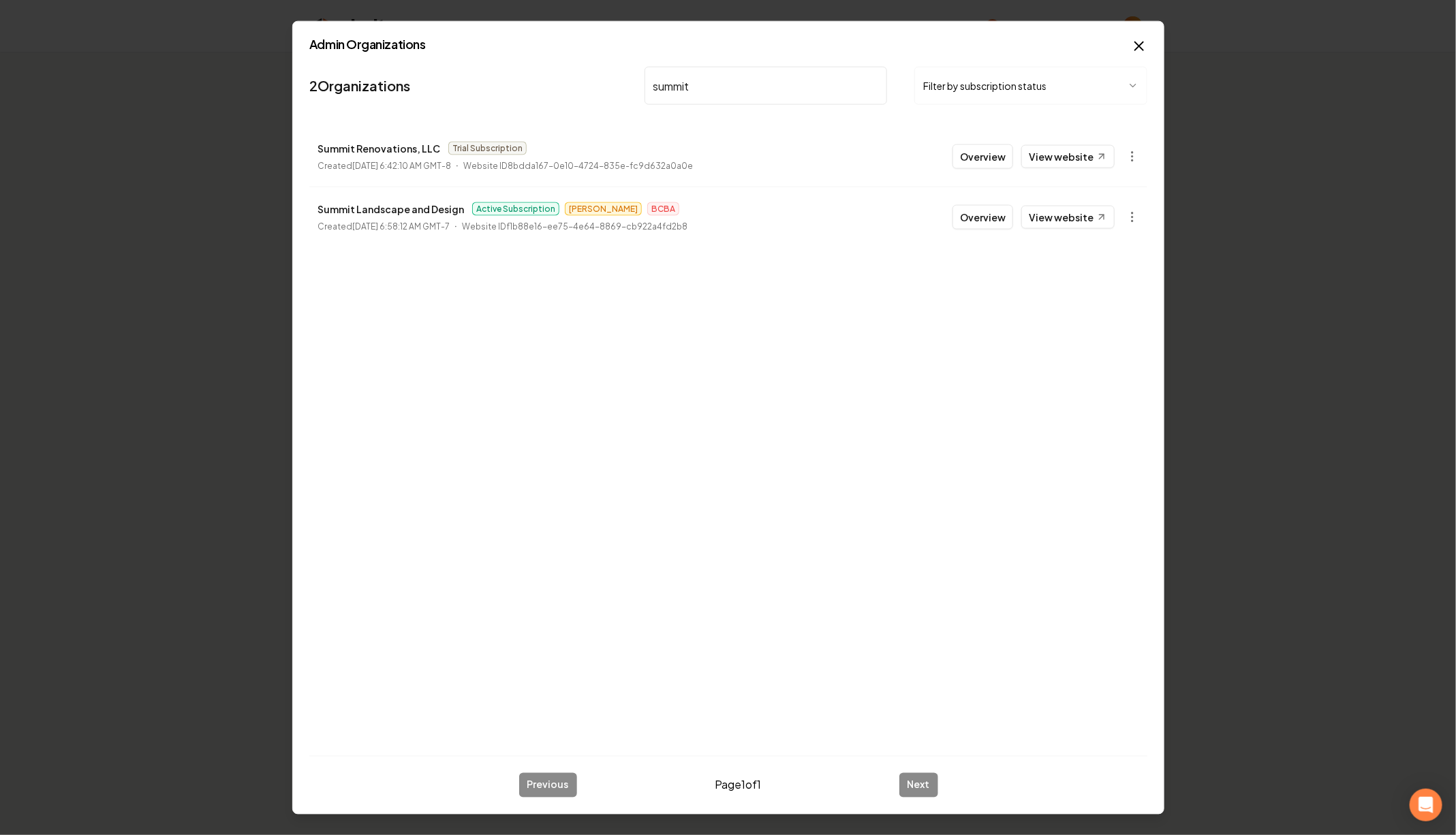
type input "summit"
click at [422, 209] on p "Summit Landscape and Design" at bounding box center [390, 209] width 146 height 16
copy p "Summit Landscape and Design"
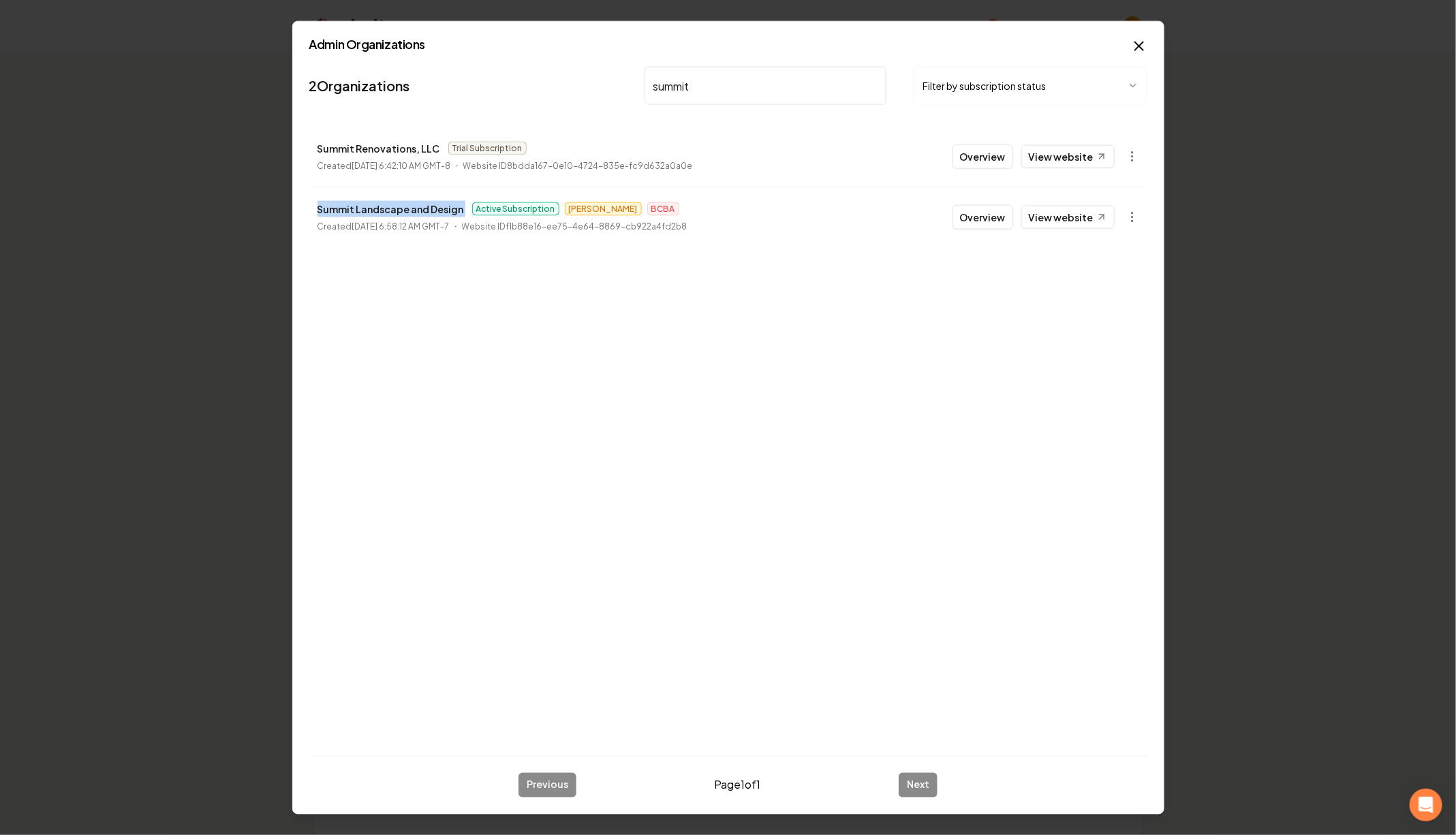
copy p "Summit Landscape and Design"
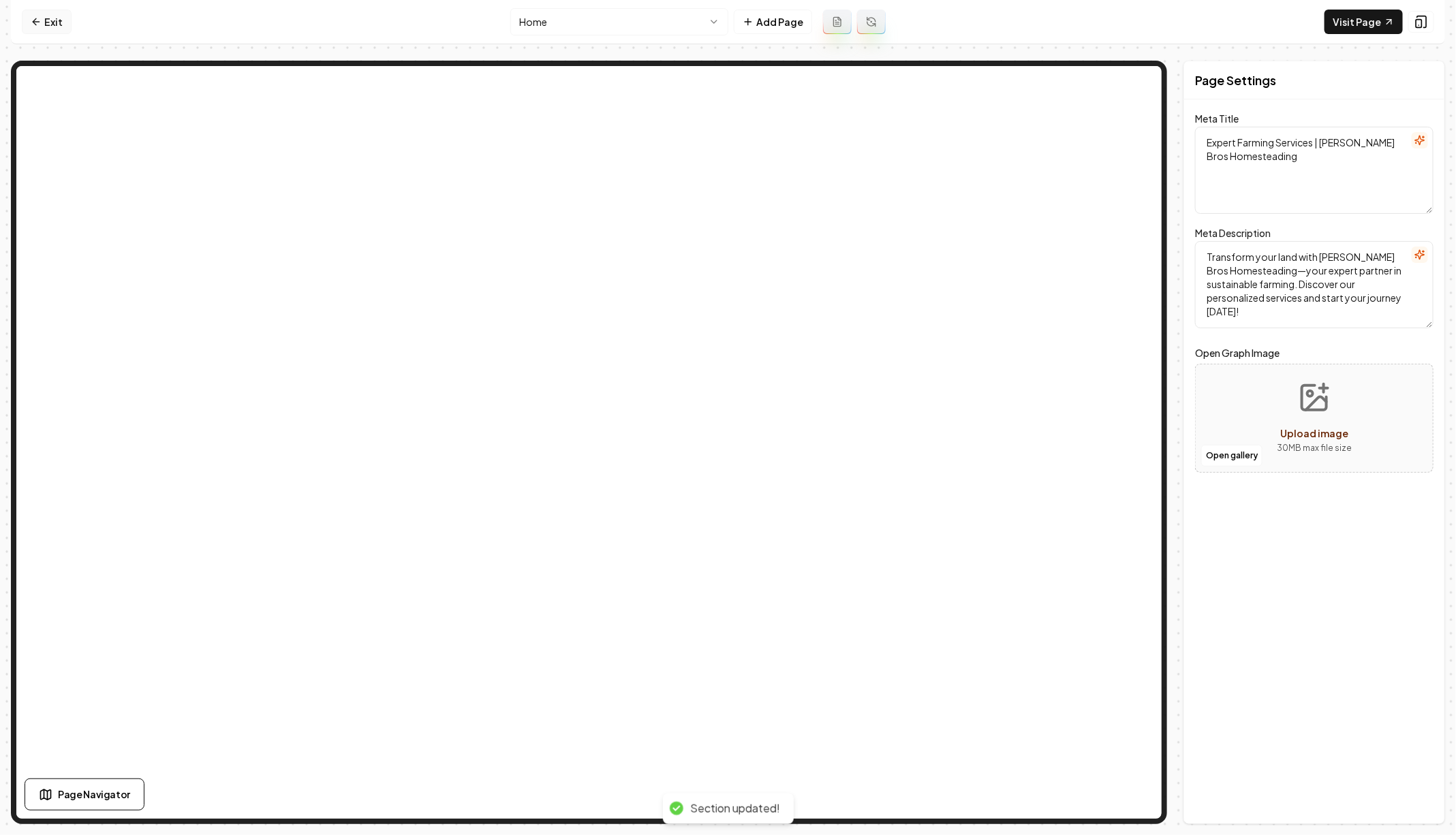
click at [44, 19] on link "Exit" at bounding box center [47, 21] width 50 height 24
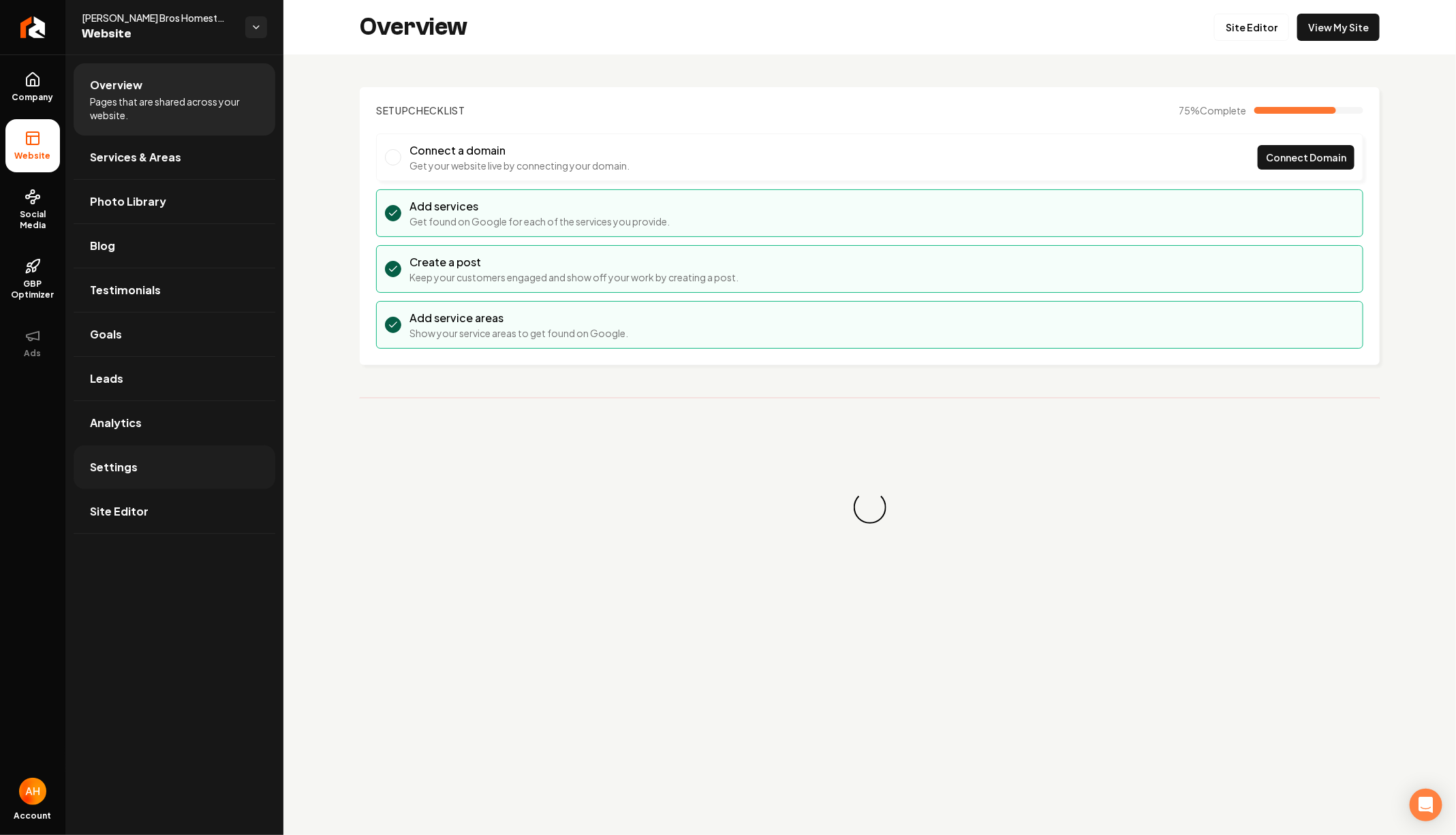
click at [138, 457] on link "Settings" at bounding box center [174, 467] width 202 height 44
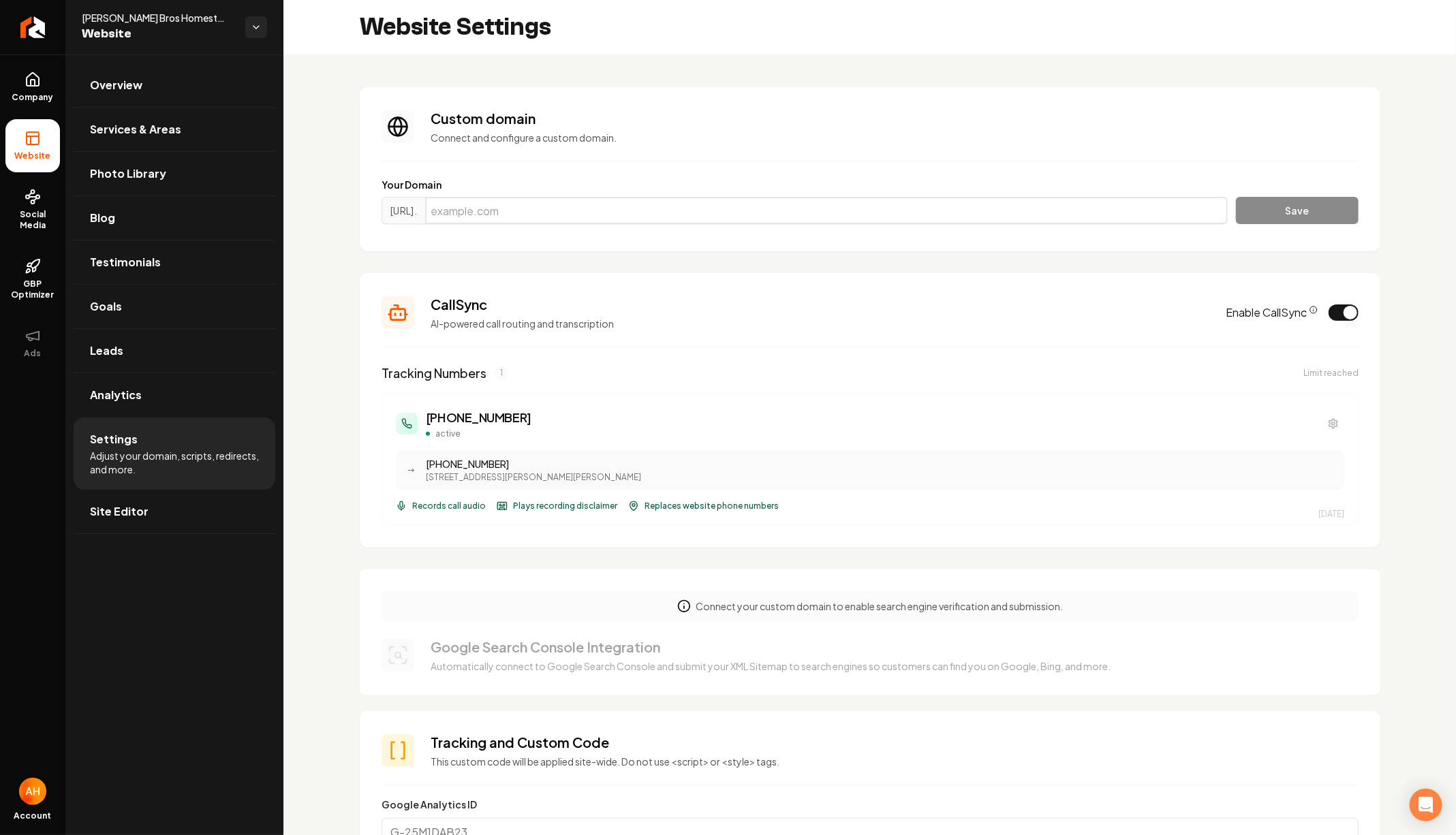
click at [636, 213] on input "Main content area" at bounding box center [827, 210] width 802 height 27
paste input "[DOMAIN_NAME]"
type input "[DOMAIN_NAME]"
click at [1236, 197] on button "Save" at bounding box center [1296, 210] width 122 height 27
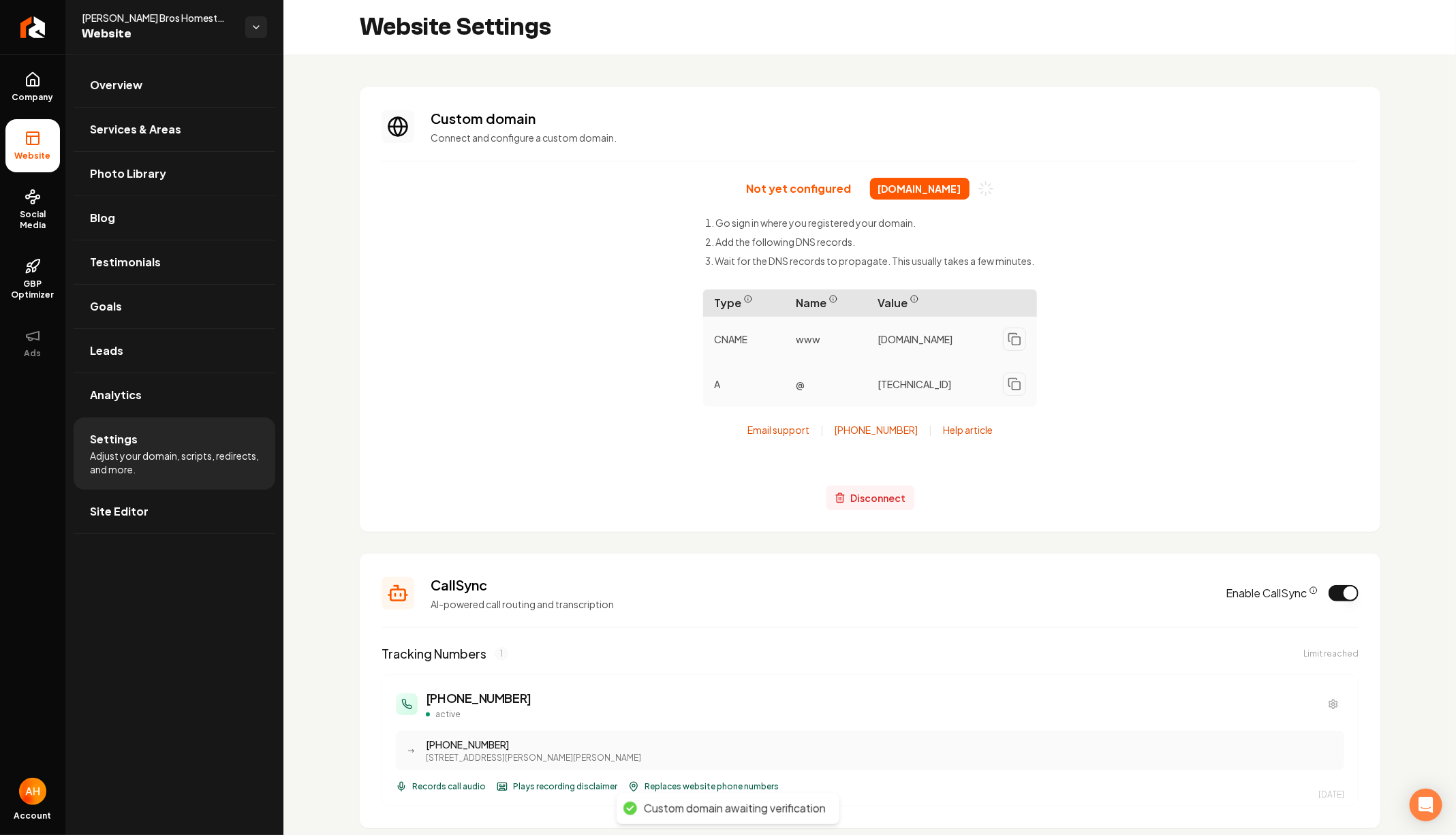
click at [894, 494] on span "Disconnect" at bounding box center [878, 498] width 55 height 14
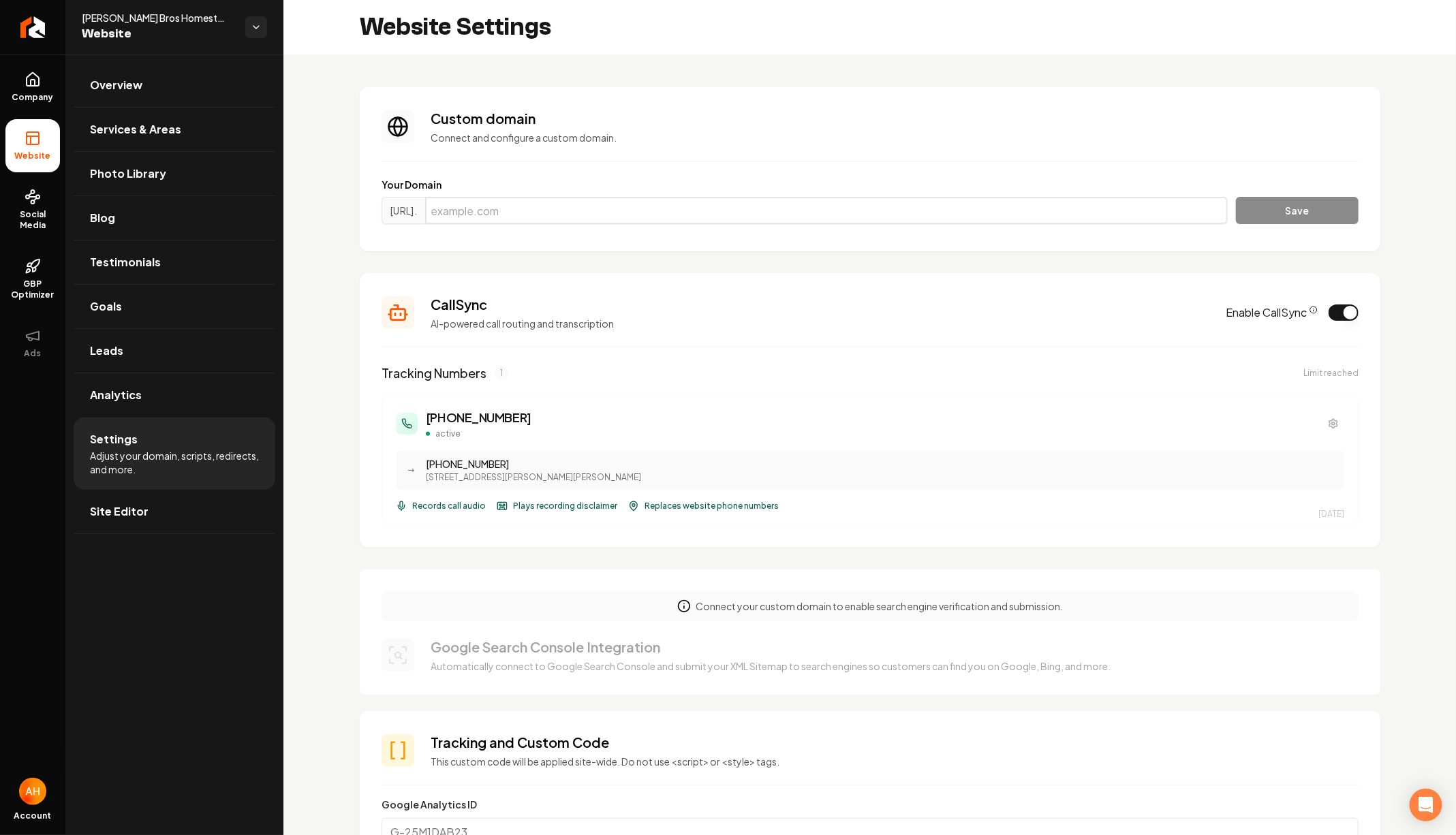
click at [513, 220] on input "Main content area" at bounding box center [827, 210] width 802 height 27
paste input "[DOMAIN_NAME]"
type input "[DOMAIN_NAME]"
click at [1289, 207] on button "Save" at bounding box center [1296, 210] width 122 height 27
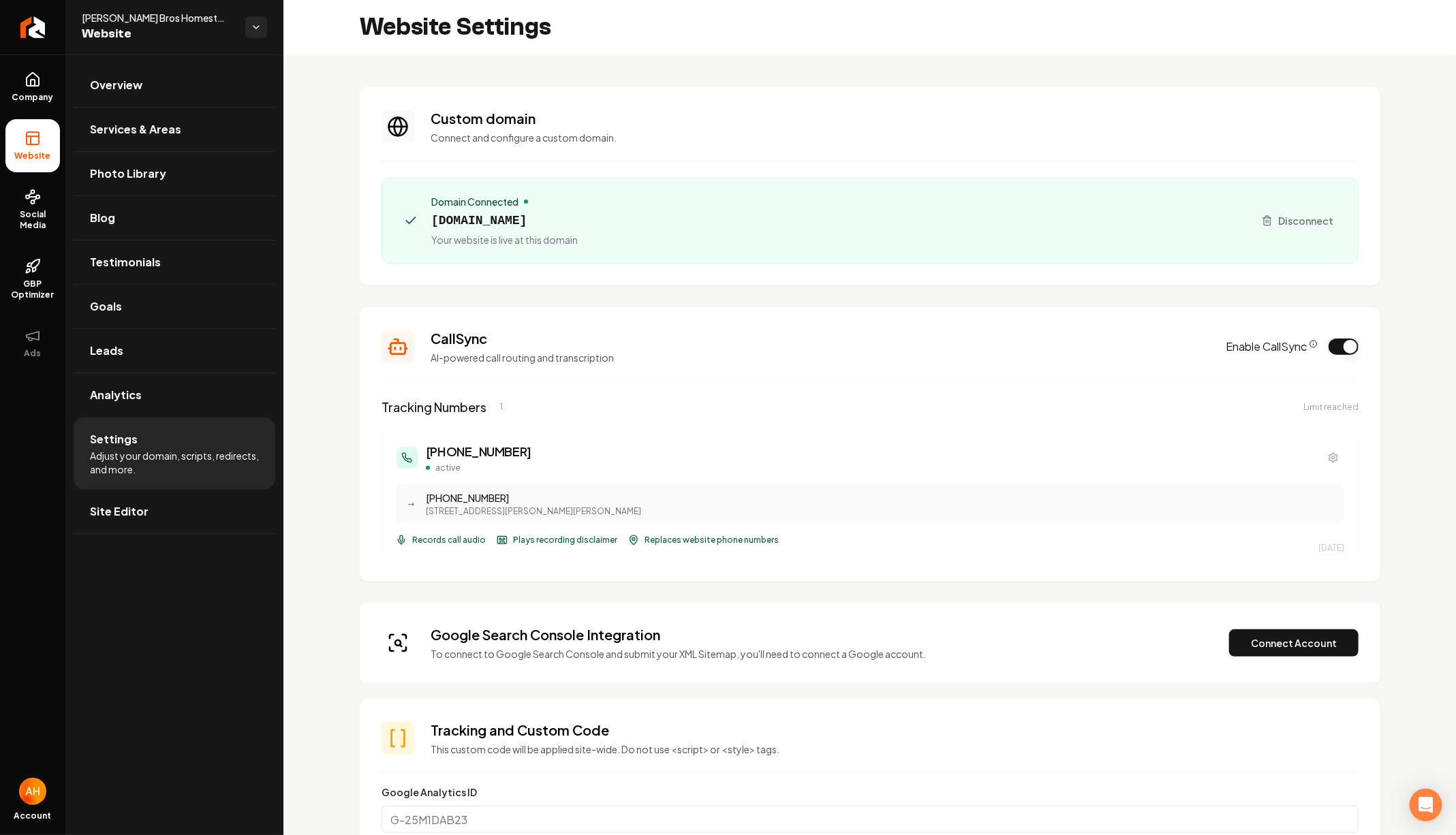
click at [937, 101] on section "Custom domain Connect and configure a custom domain. Domain Connected [DOMAIN_N…" at bounding box center [870, 186] width 1021 height 198
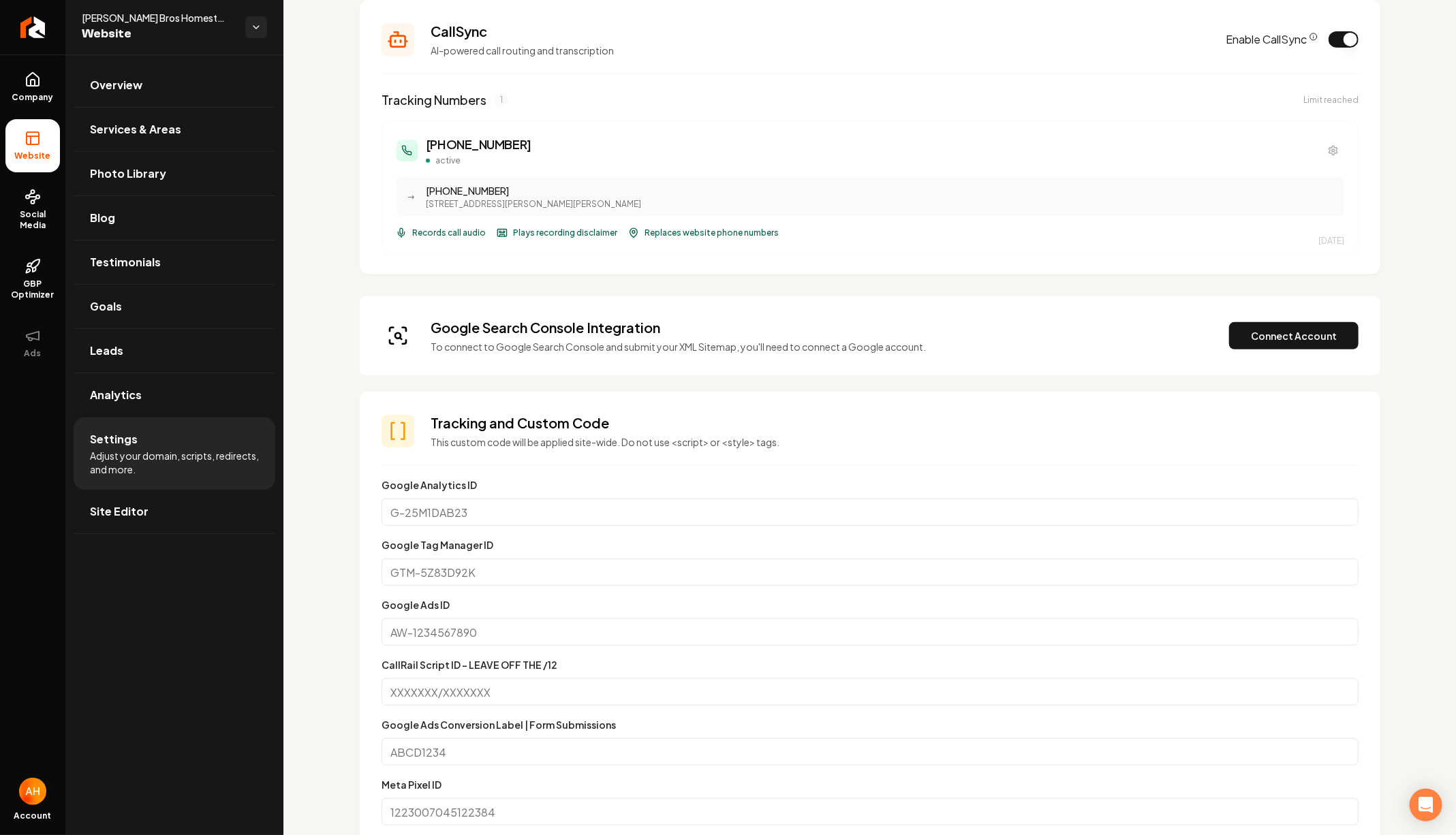
scroll to position [315, 0]
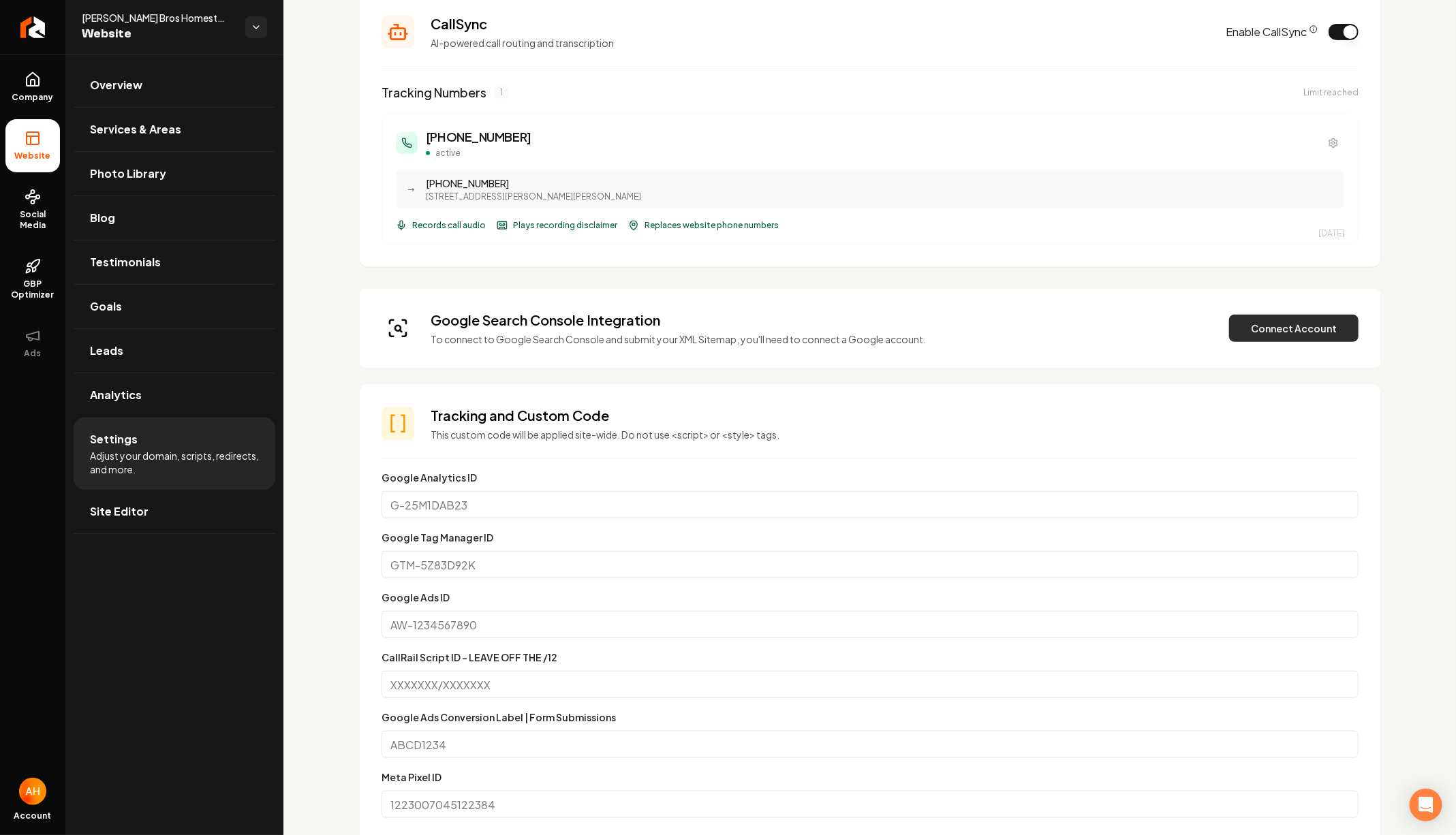
click at [1247, 322] on button "Connect Account" at bounding box center [1293, 328] width 129 height 27
click at [1255, 326] on button "Connect Account" at bounding box center [1293, 328] width 129 height 27
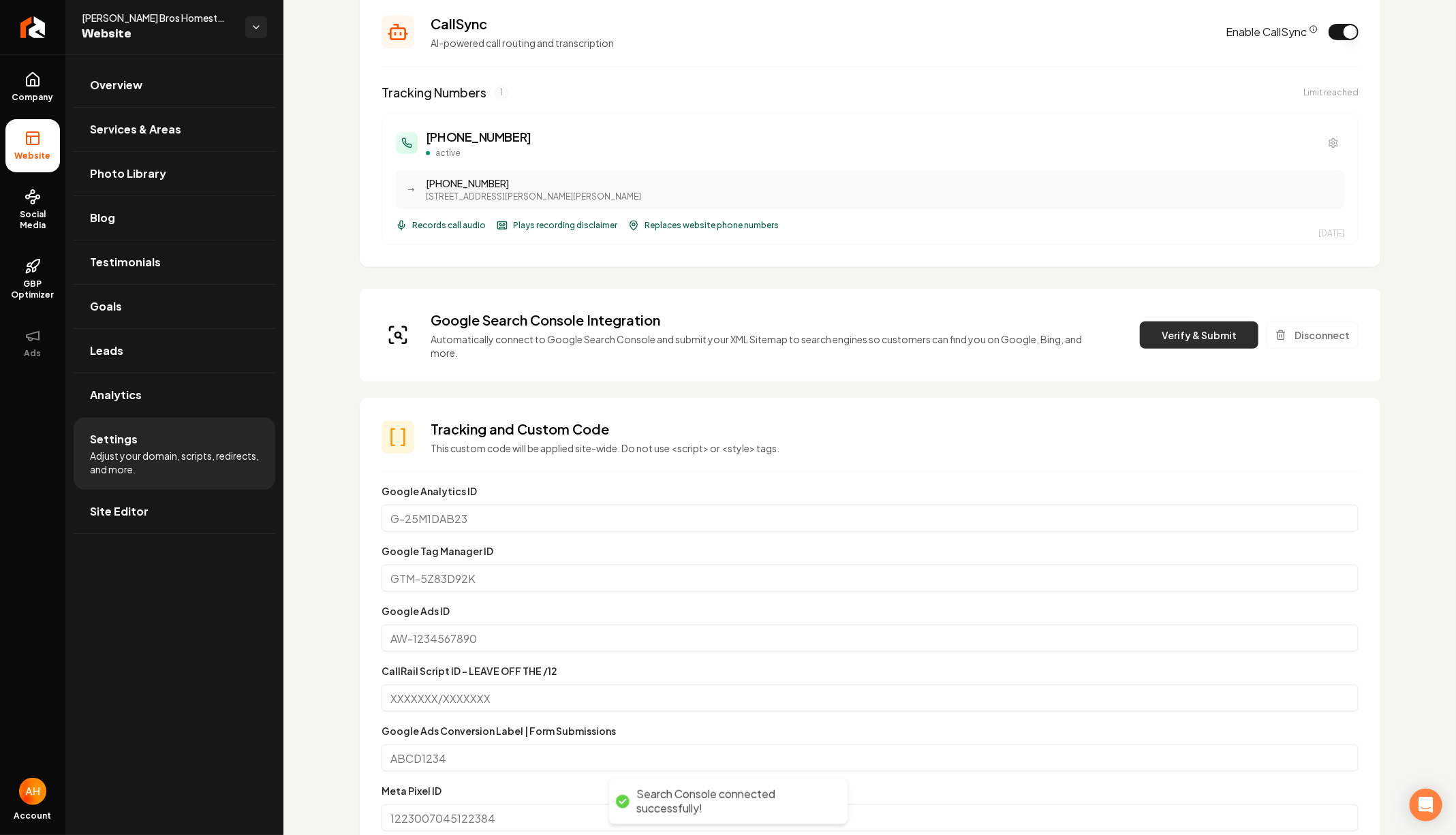
click at [1179, 322] on button "Verify & Submit" at bounding box center [1199, 335] width 118 height 27
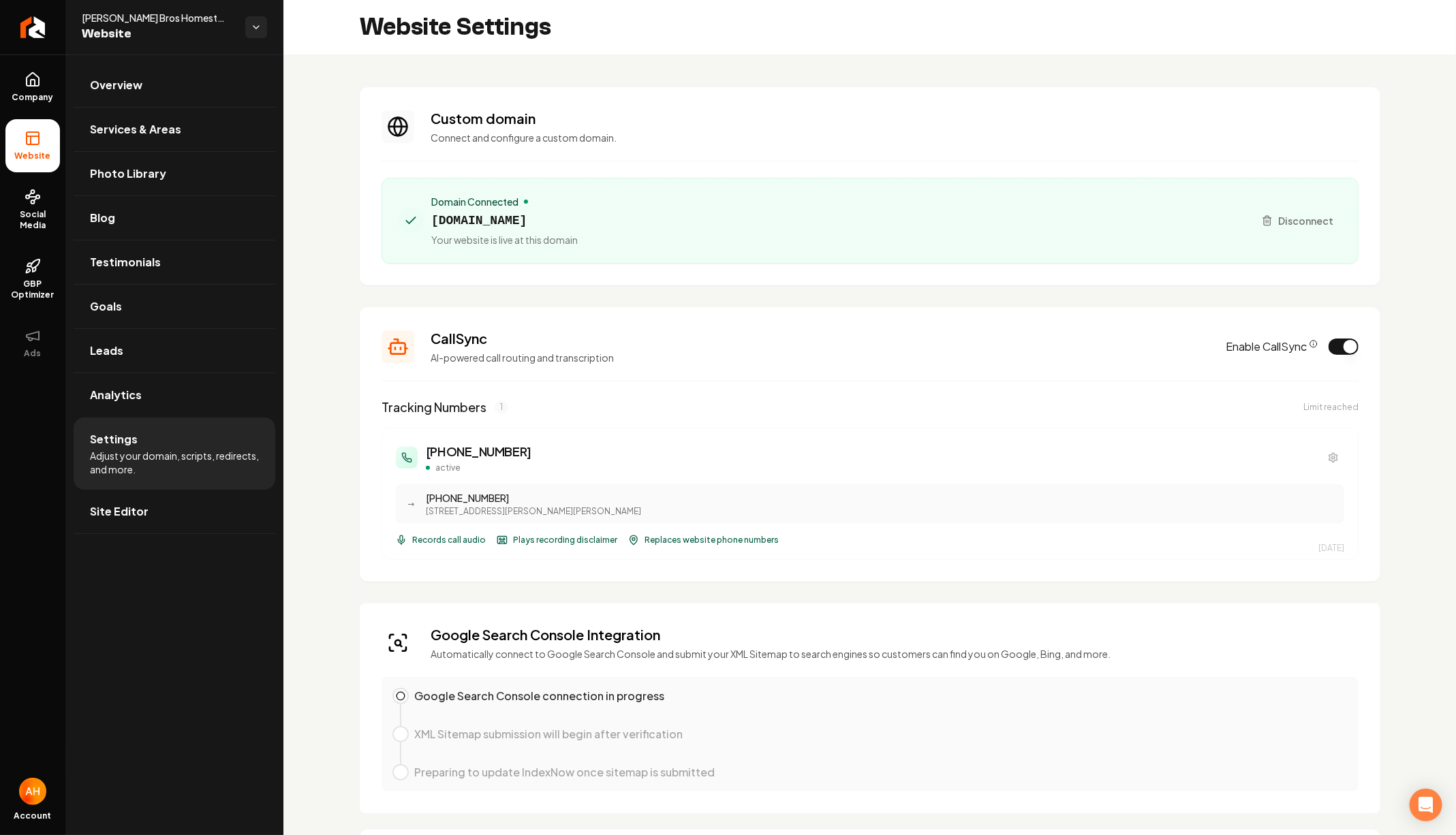
scroll to position [14, 0]
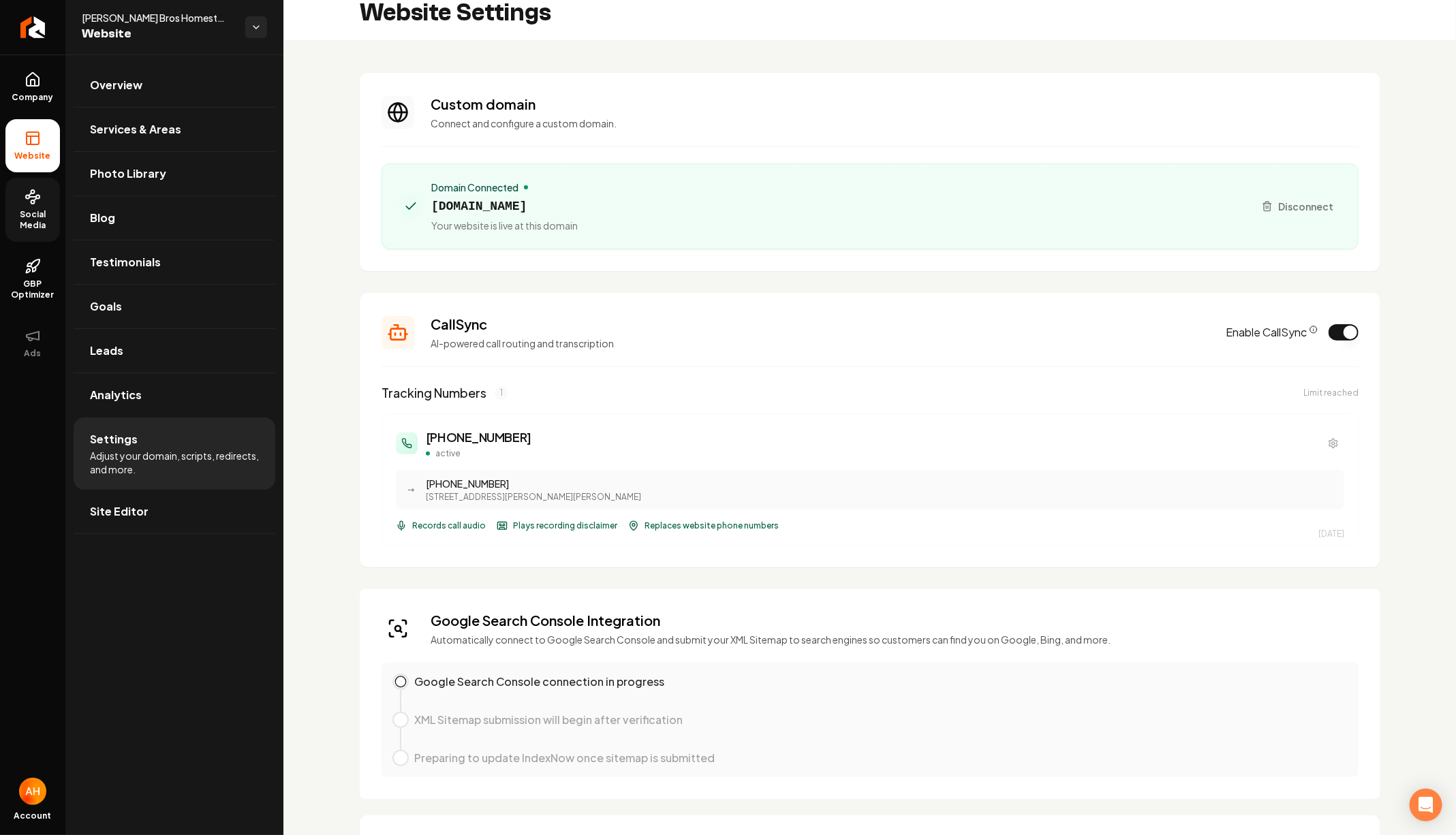
click at [32, 205] on link "Social Media" at bounding box center [33, 210] width 55 height 64
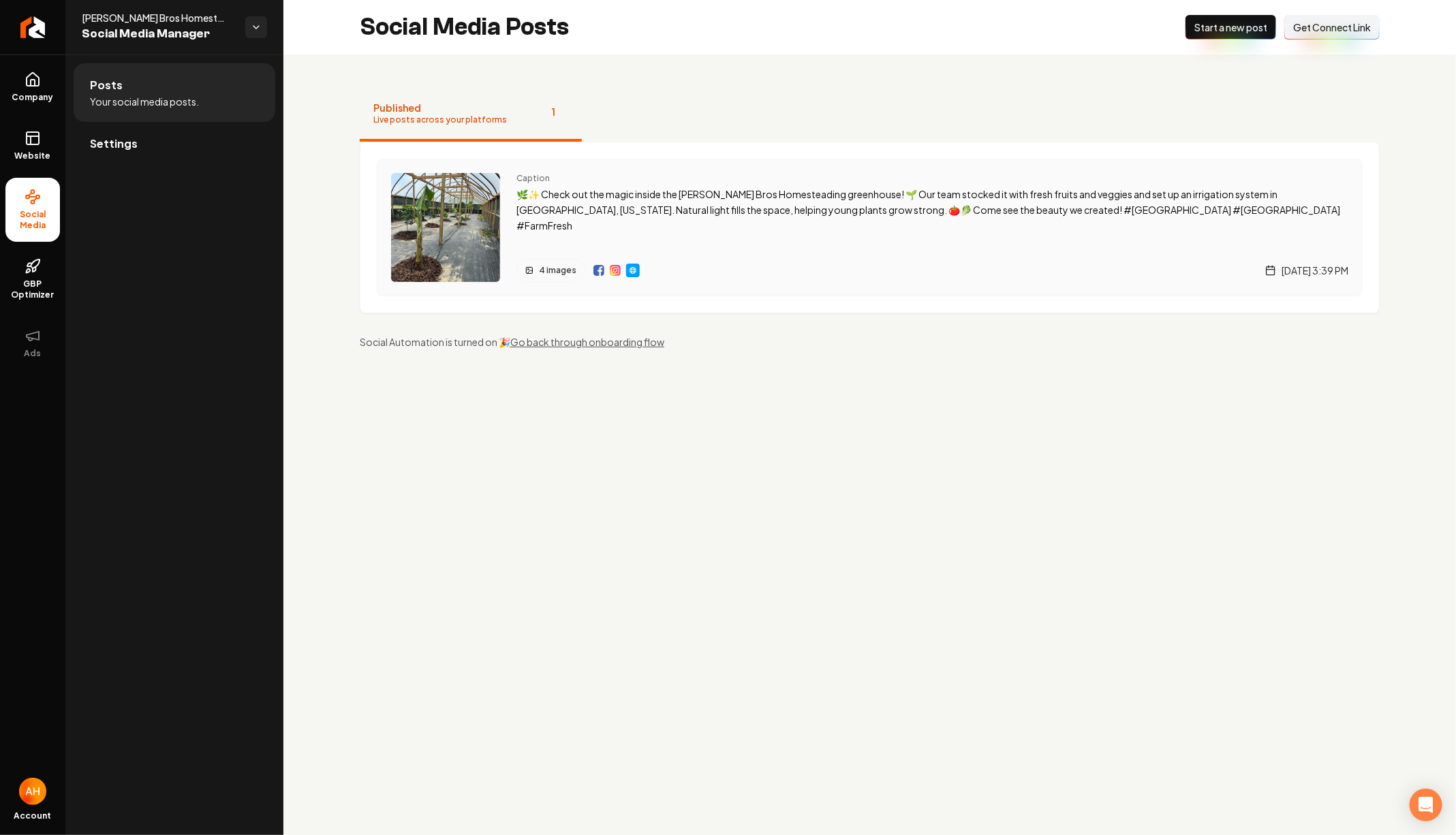
click at [601, 265] on div "Main content area" at bounding box center [616, 270] width 46 height 23
click at [611, 265] on img "Main content area" at bounding box center [615, 270] width 11 height 11
click at [16, 79] on link "Company" at bounding box center [33, 87] width 55 height 53
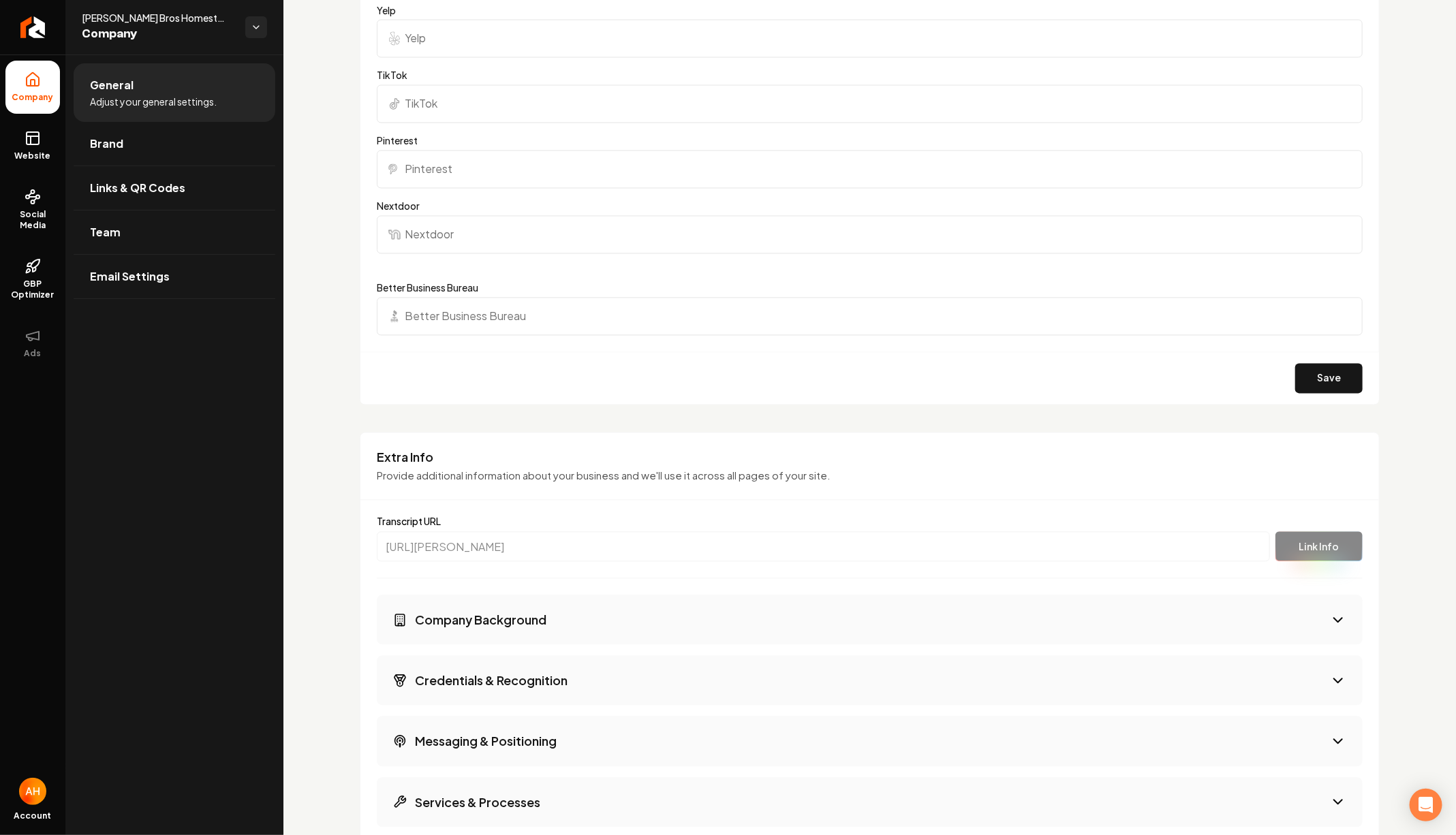
scroll to position [1857, 0]
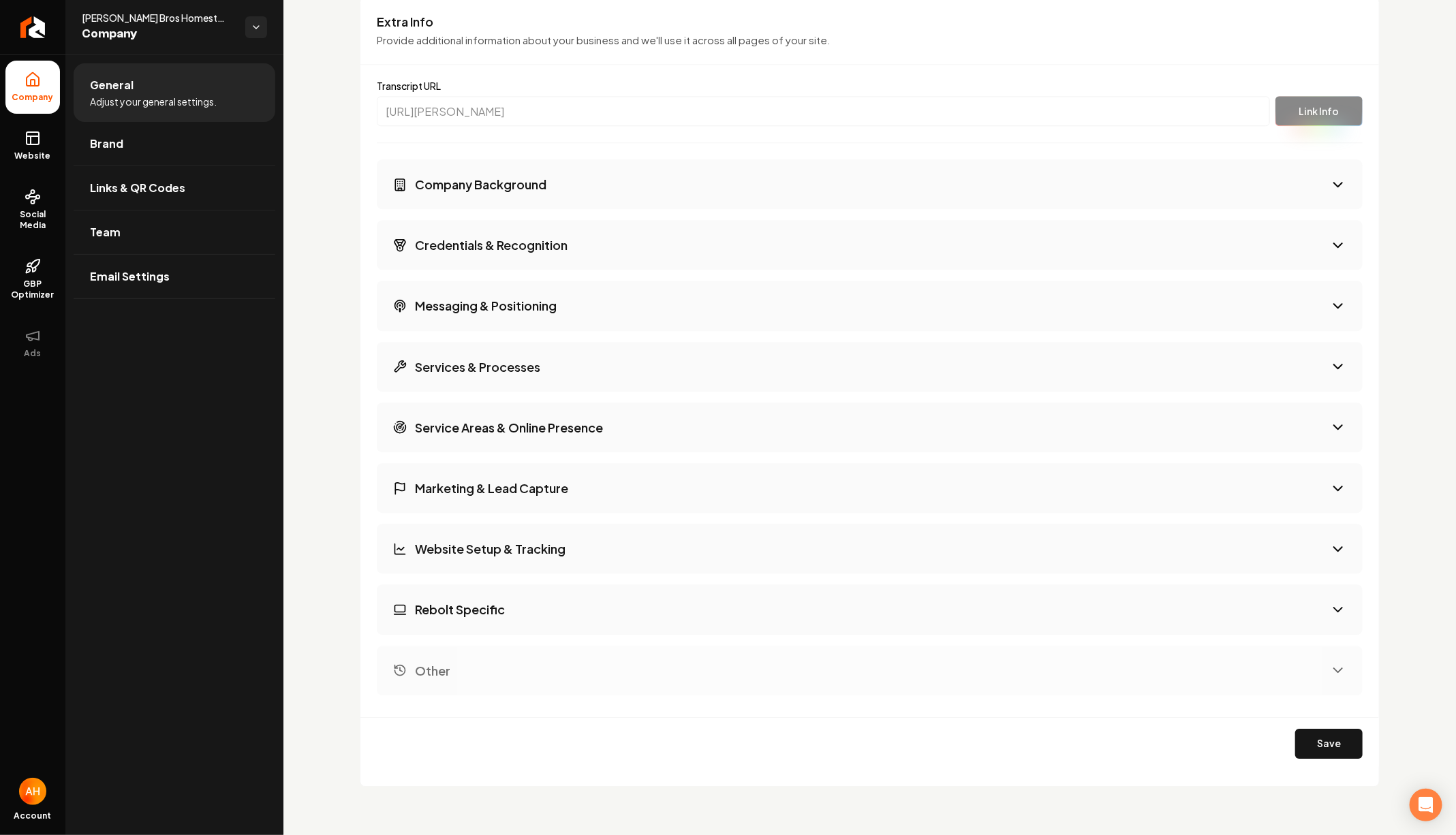
click at [564, 597] on button "Rebolt Specific" at bounding box center [869, 609] width 985 height 50
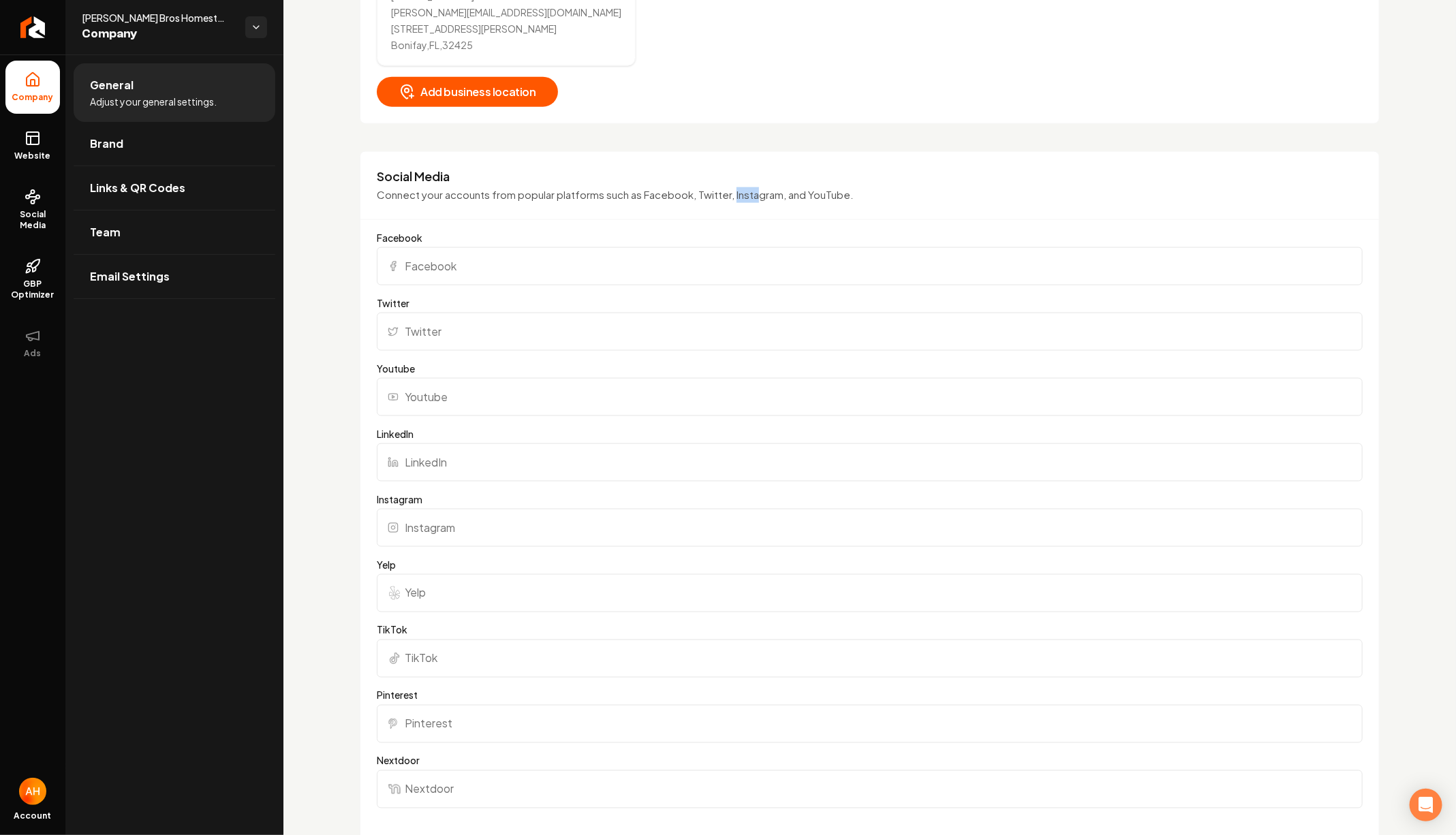
scroll to position [865, 0]
click at [486, 530] on input "Instagram" at bounding box center [869, 529] width 985 height 38
paste input "[URL][DOMAIN_NAME]"
type input "[URL][DOMAIN_NAME]"
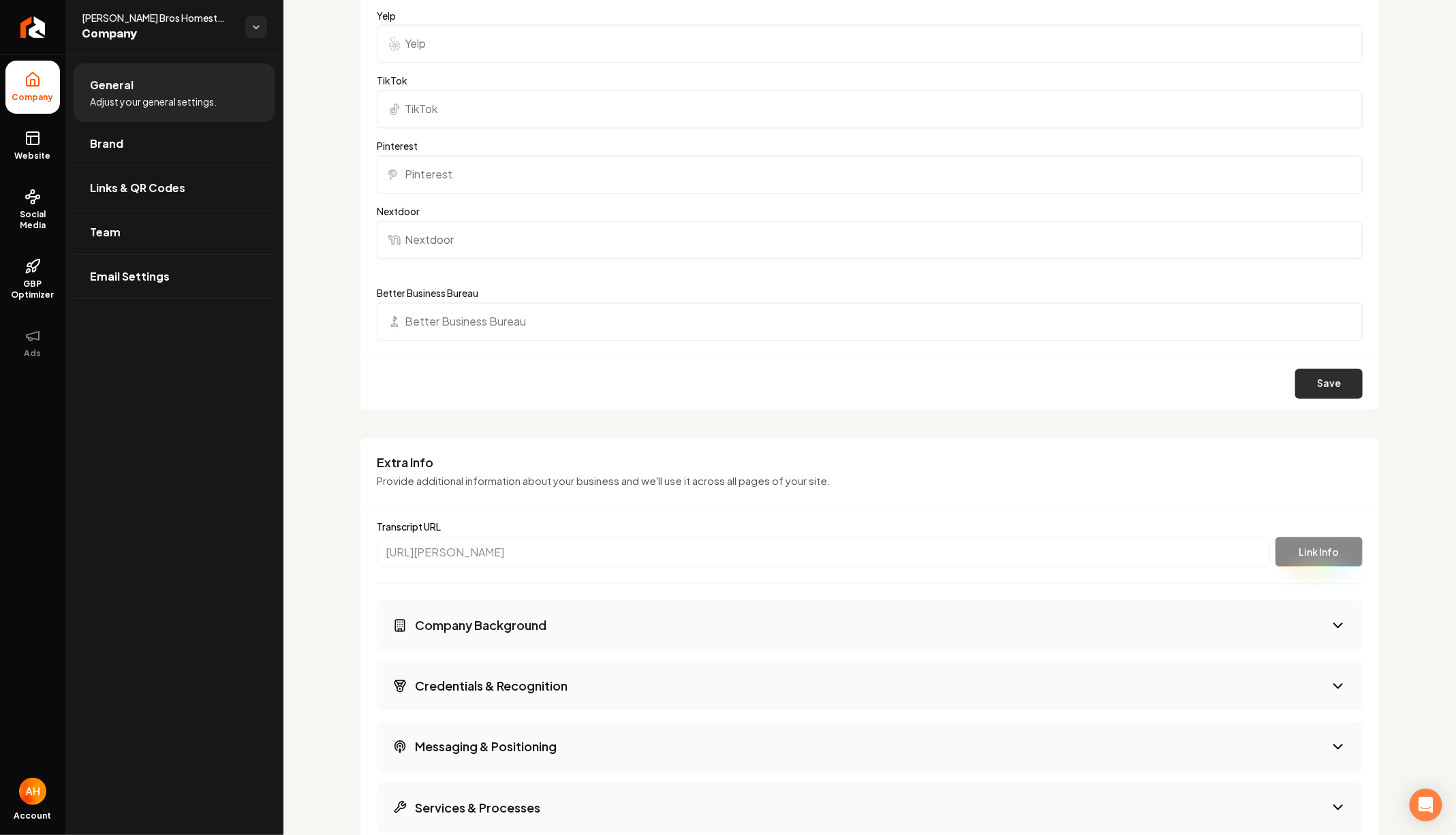
click at [1346, 382] on button "Save" at bounding box center [1328, 384] width 68 height 30
click at [37, 203] on icon at bounding box center [32, 196] width 16 height 16
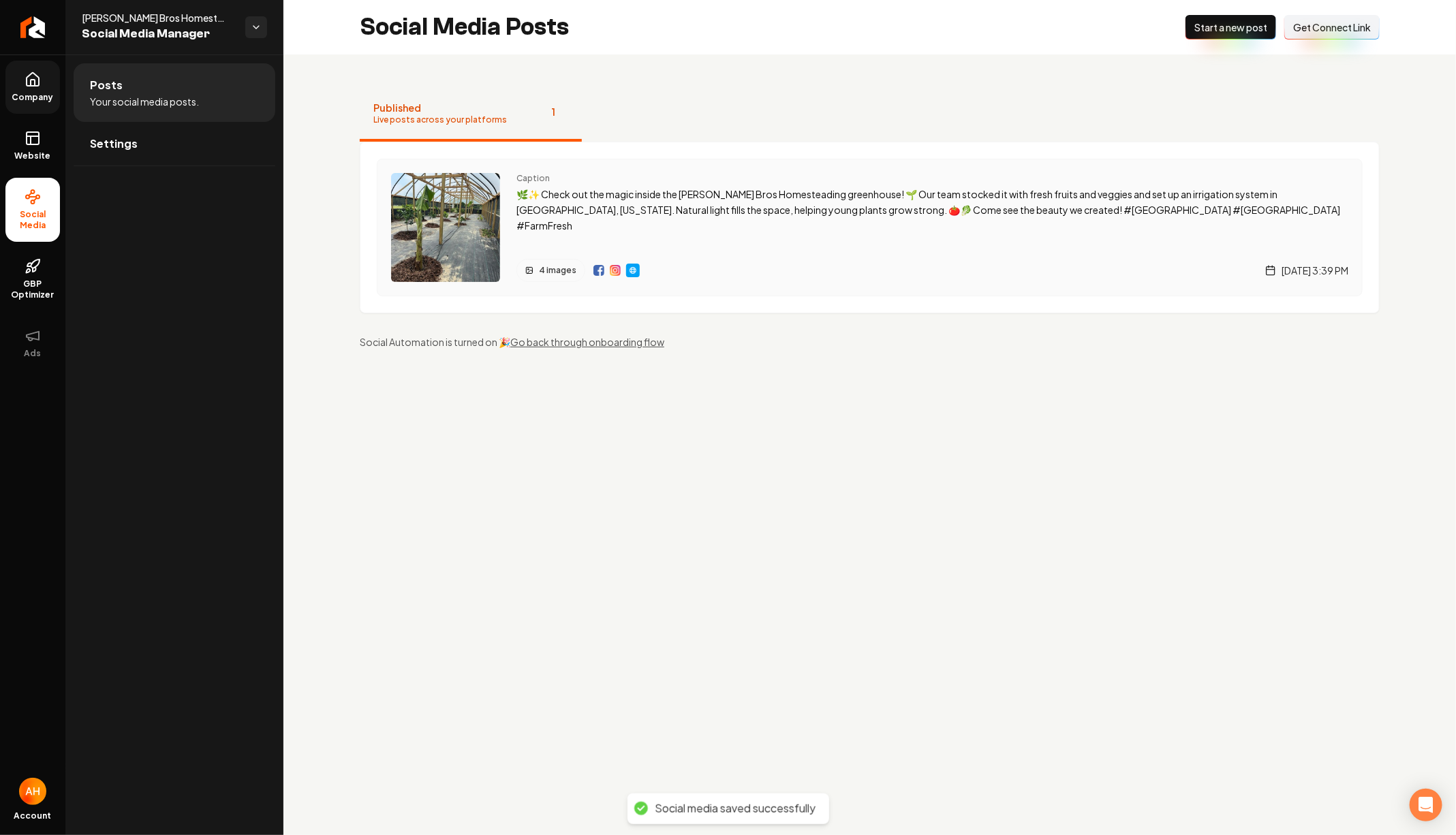
click at [599, 268] on img "Main content area" at bounding box center [599, 270] width 11 height 11
click at [37, 94] on span "Company" at bounding box center [33, 97] width 52 height 11
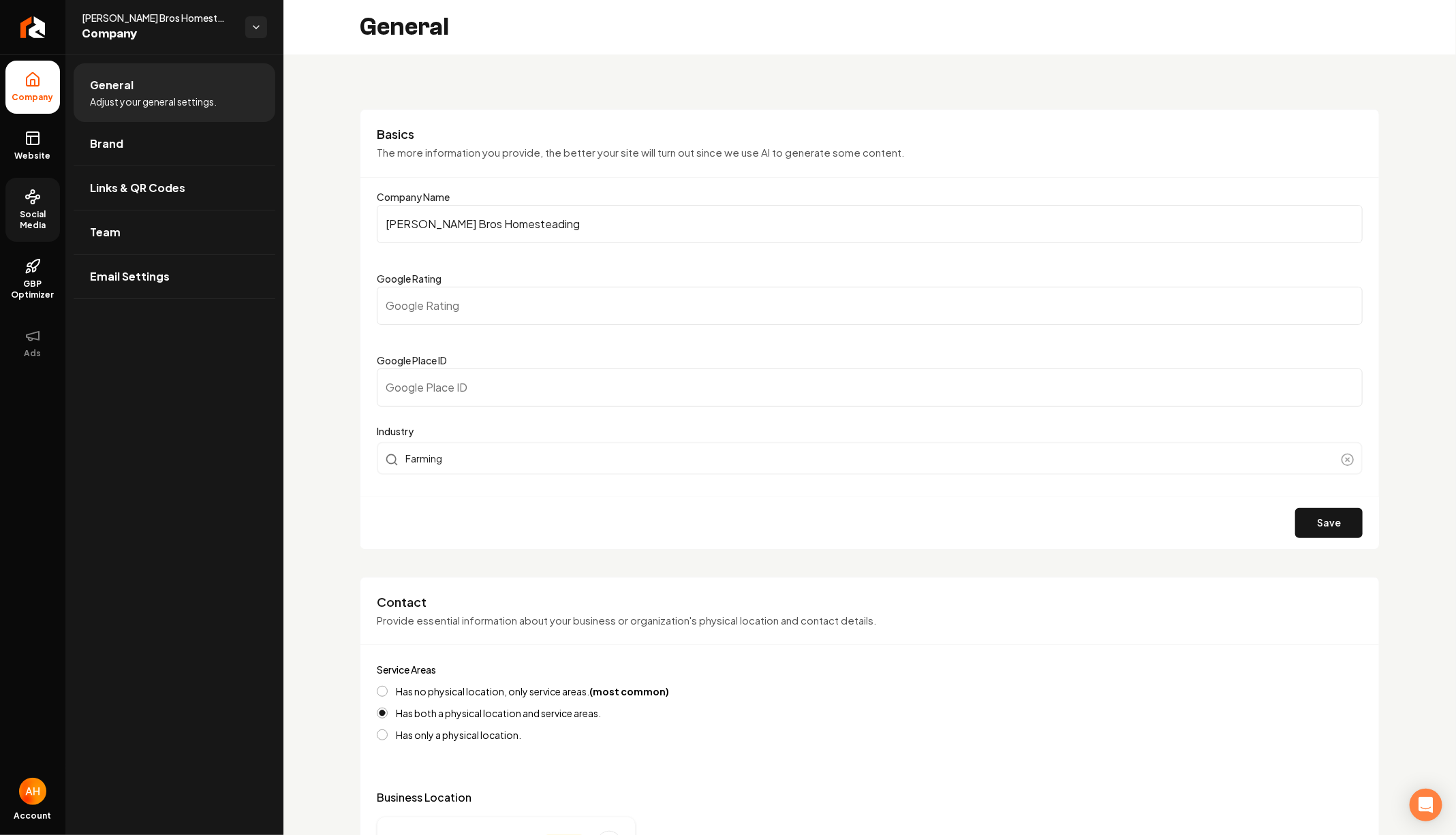
scroll to position [641, 0]
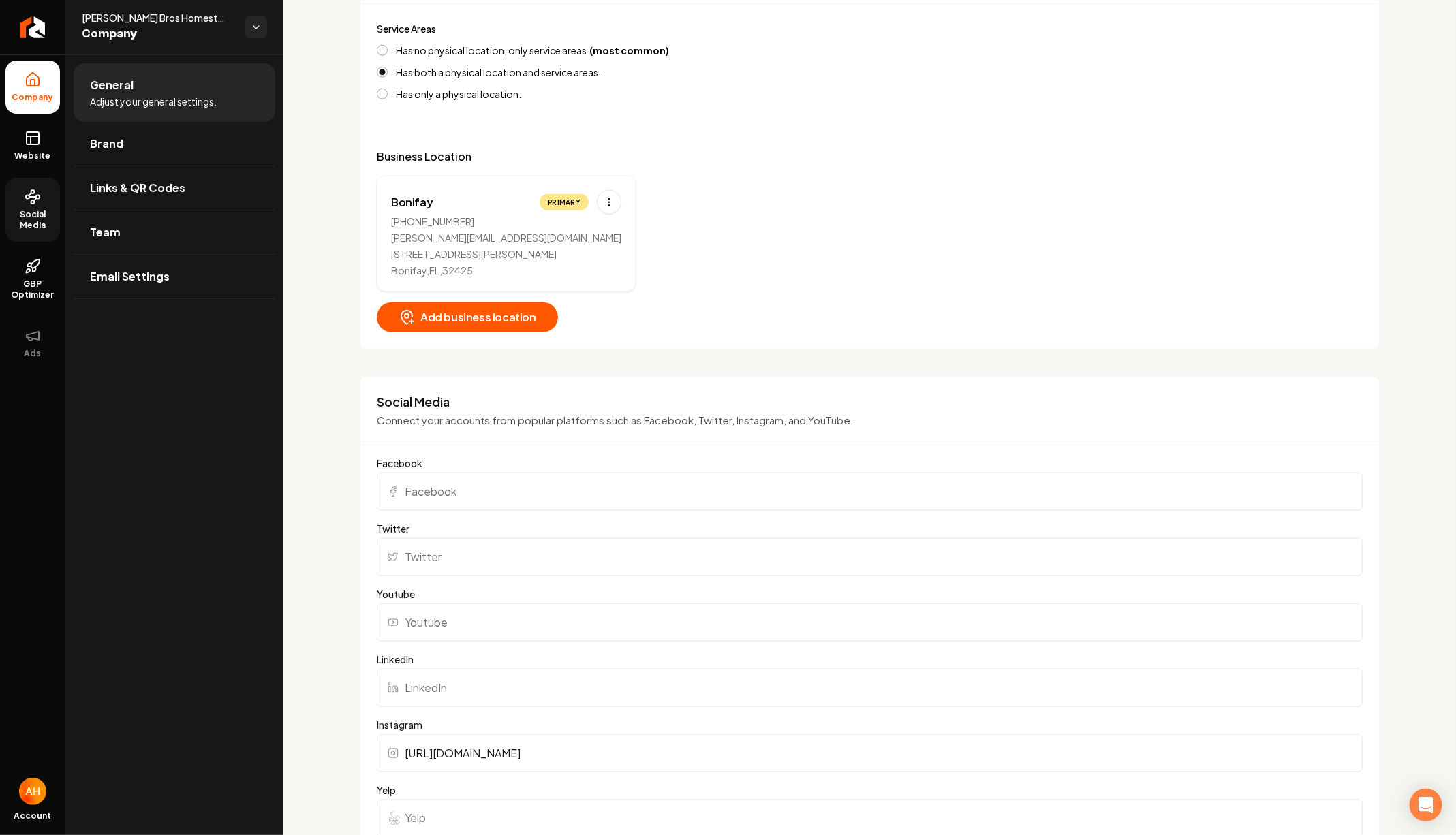
click at [667, 495] on input "Facebook" at bounding box center [869, 491] width 985 height 38
paste input "[URL][DOMAIN_NAME][CREDIT_CARD_NUMBER]"
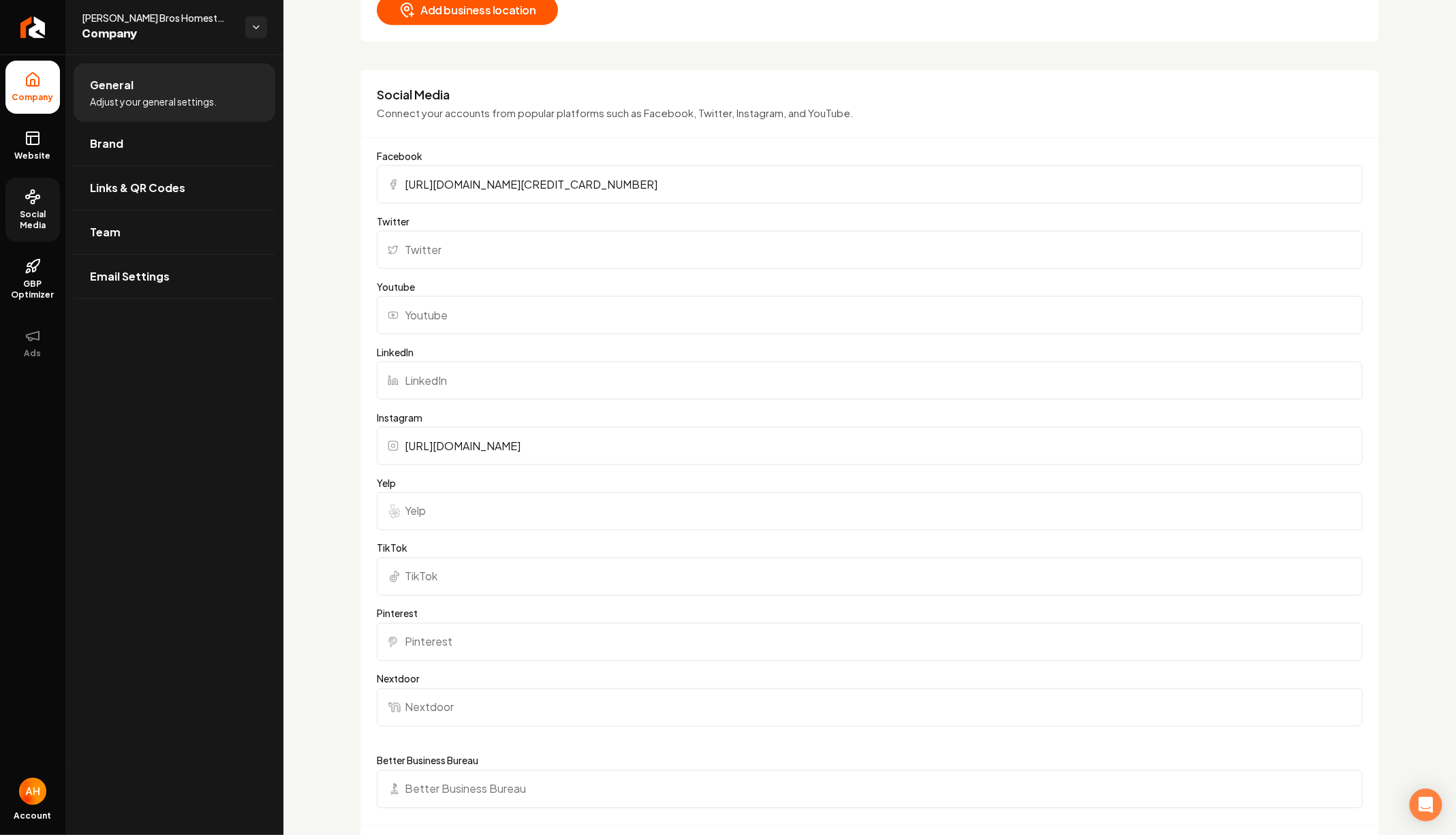
scroll to position [988, 0]
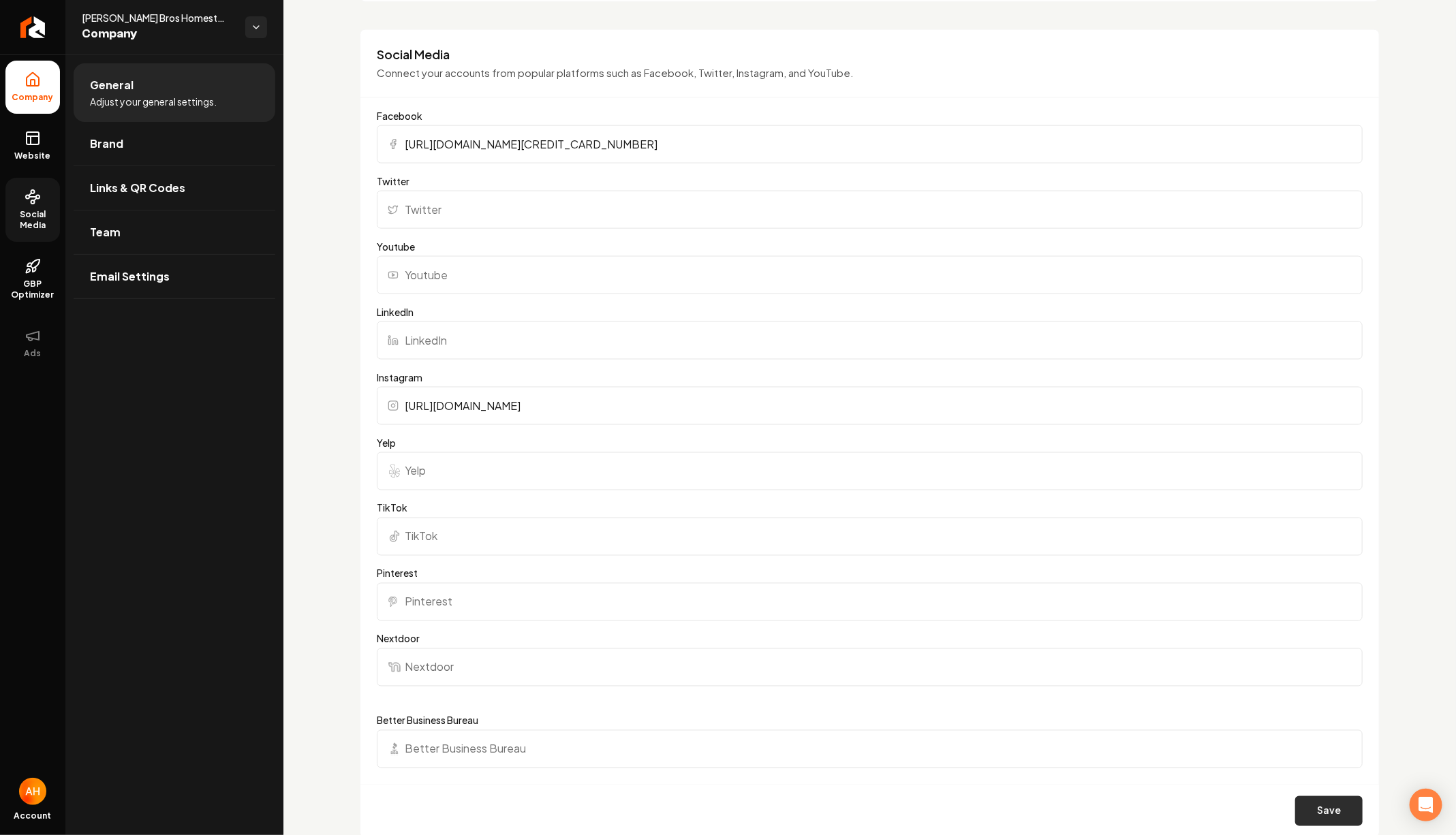
type input "[URL][DOMAIN_NAME][CREDIT_CARD_NUMBER]"
click at [1334, 810] on button "Save" at bounding box center [1328, 811] width 68 height 30
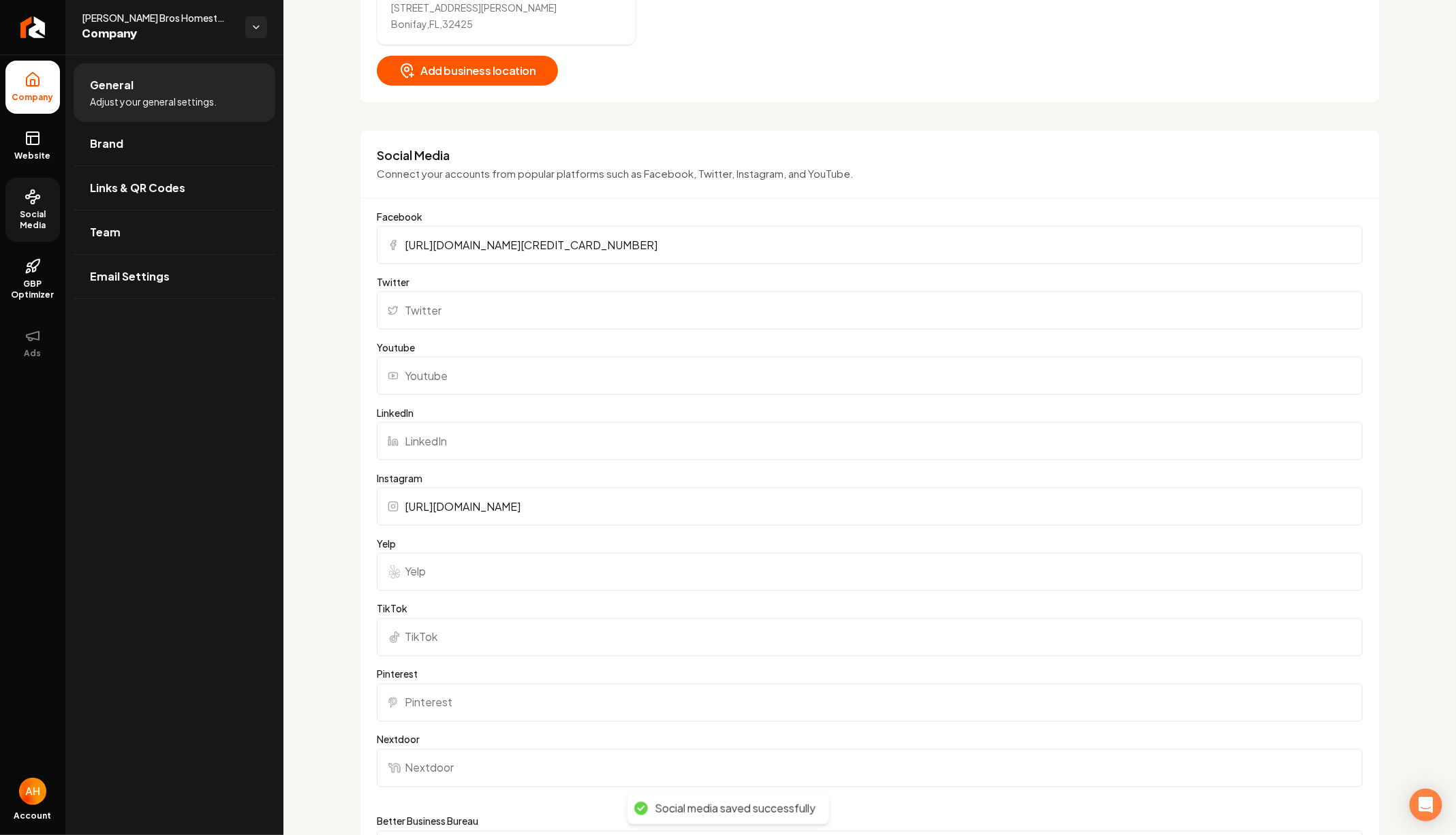
scroll to position [876, 0]
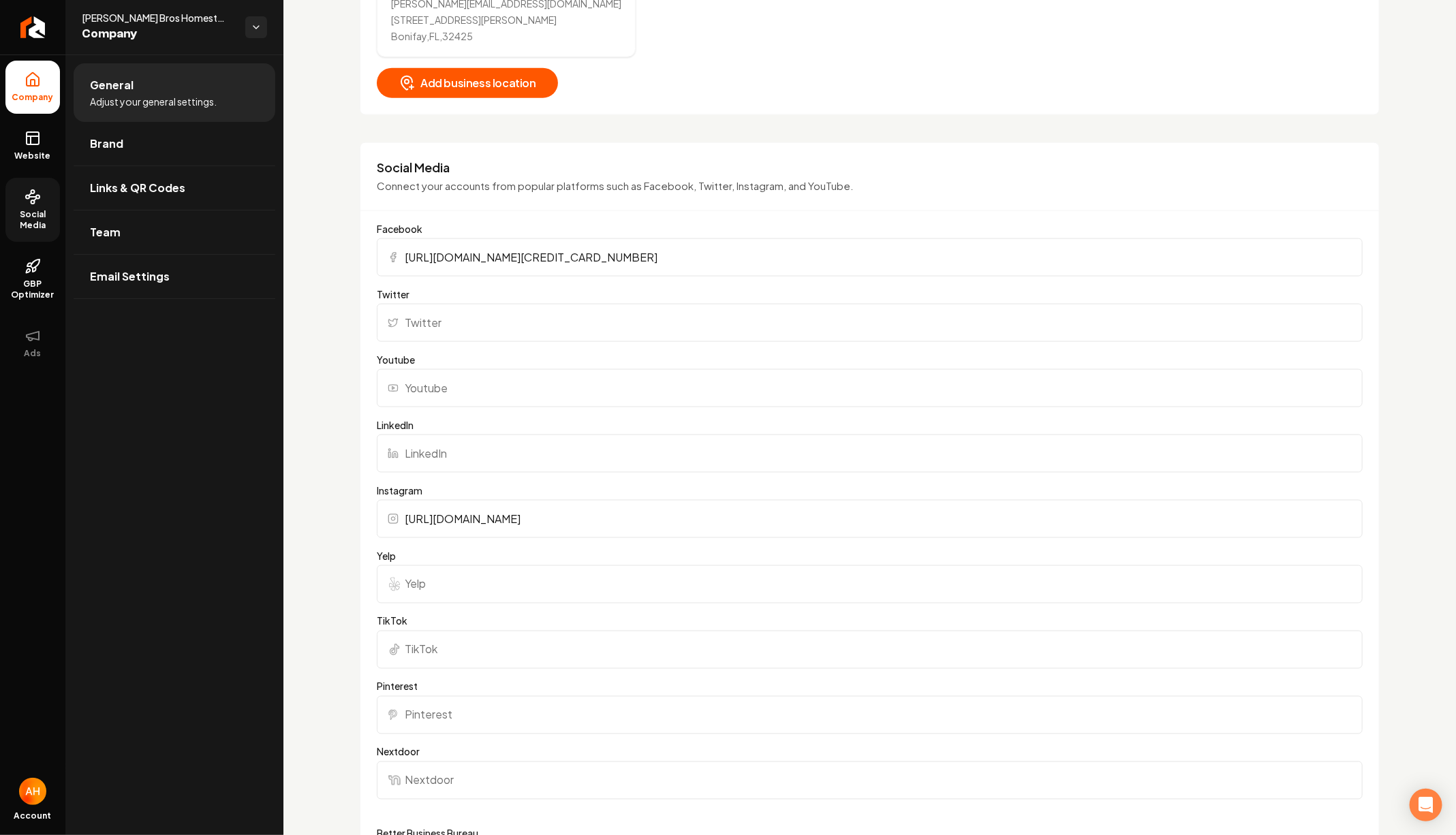
drag, startPoint x: 42, startPoint y: 139, endPoint x: 62, endPoint y: 132, distance: 21.2
click at [41, 139] on link "Website" at bounding box center [33, 146] width 55 height 53
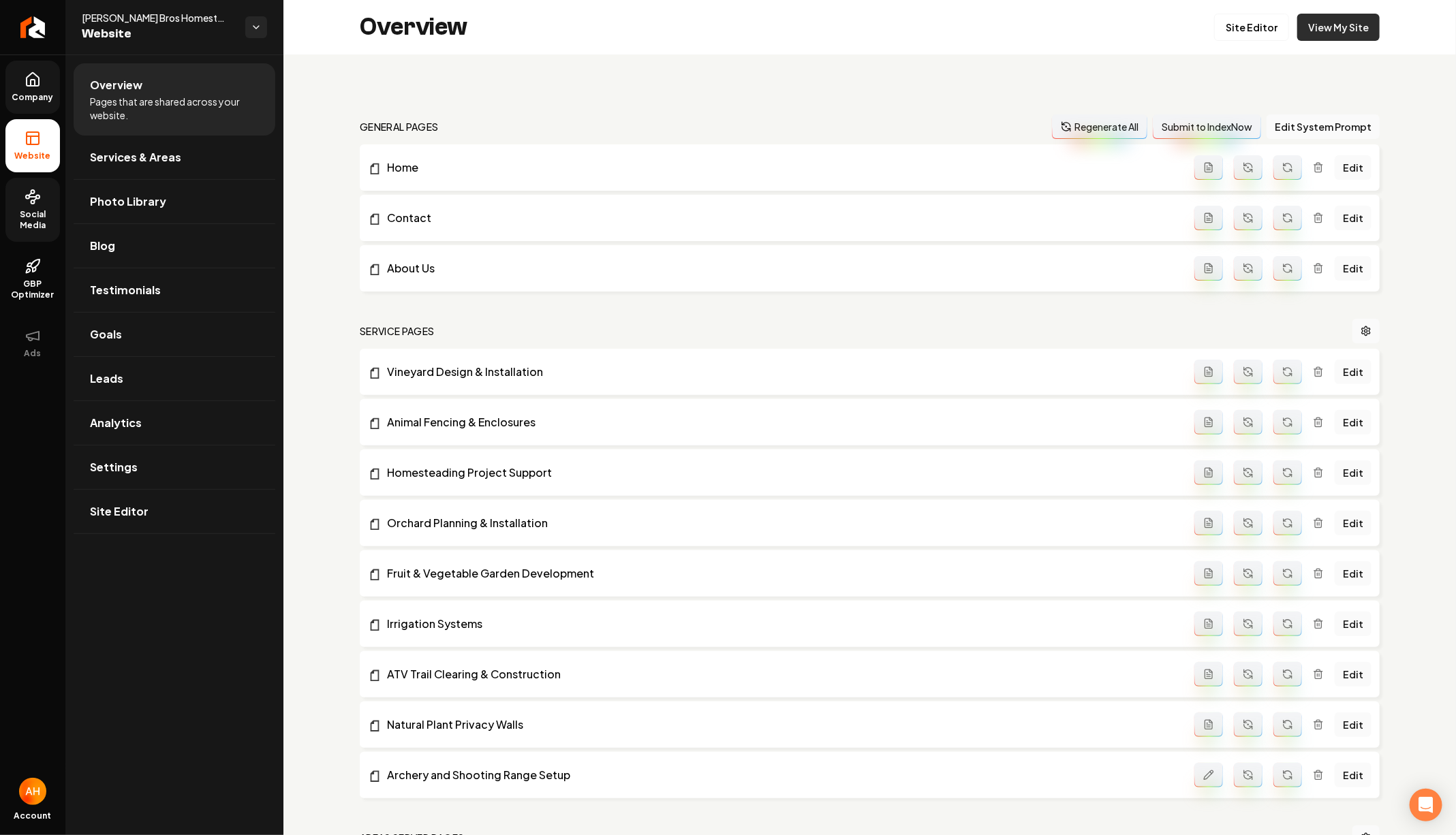
click at [1338, 26] on link "View My Site" at bounding box center [1338, 26] width 83 height 27
click at [1372, 23] on link "View My Site" at bounding box center [1338, 26] width 83 height 27
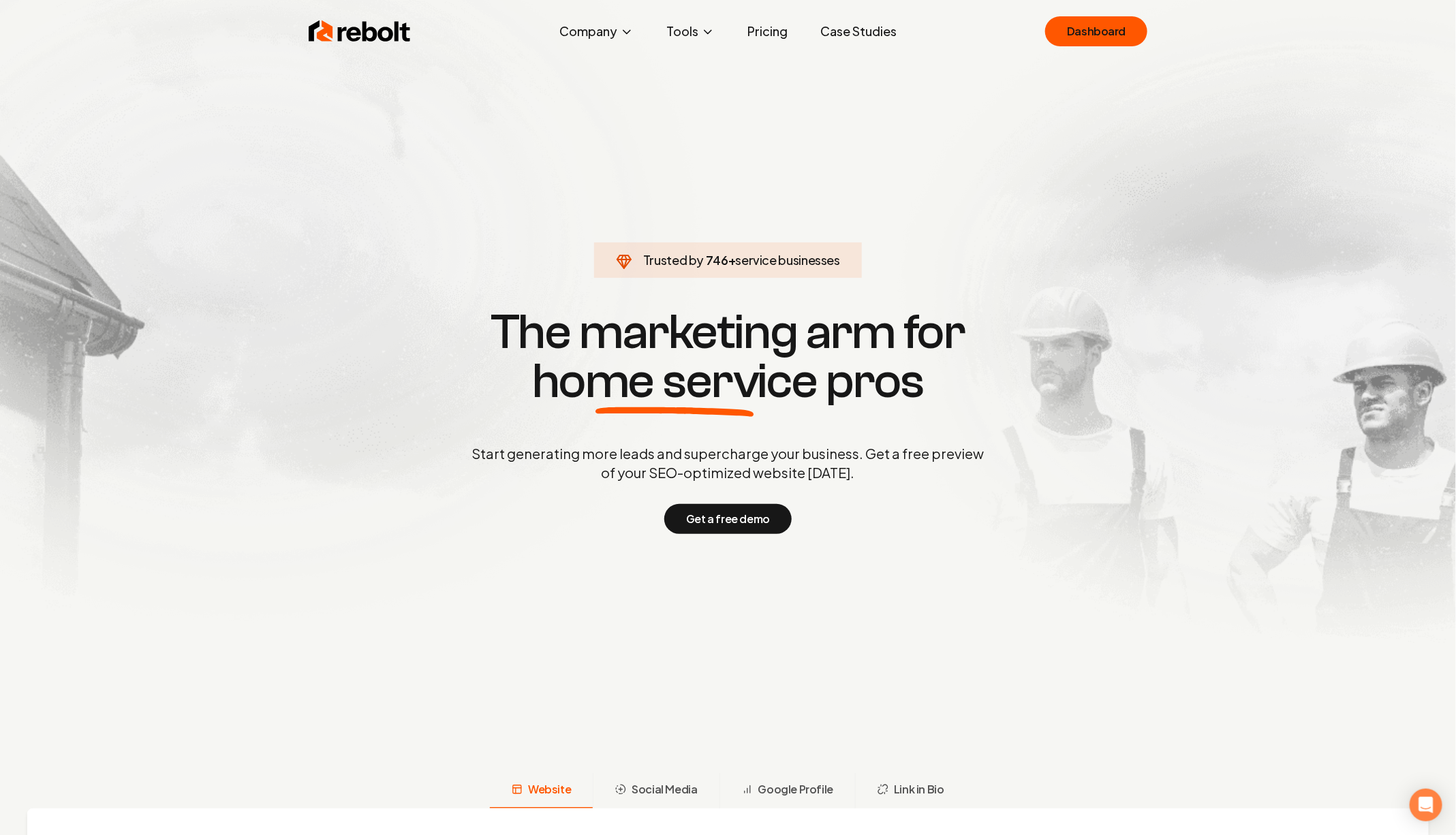
click at [771, 35] on link "Pricing" at bounding box center [767, 31] width 62 height 27
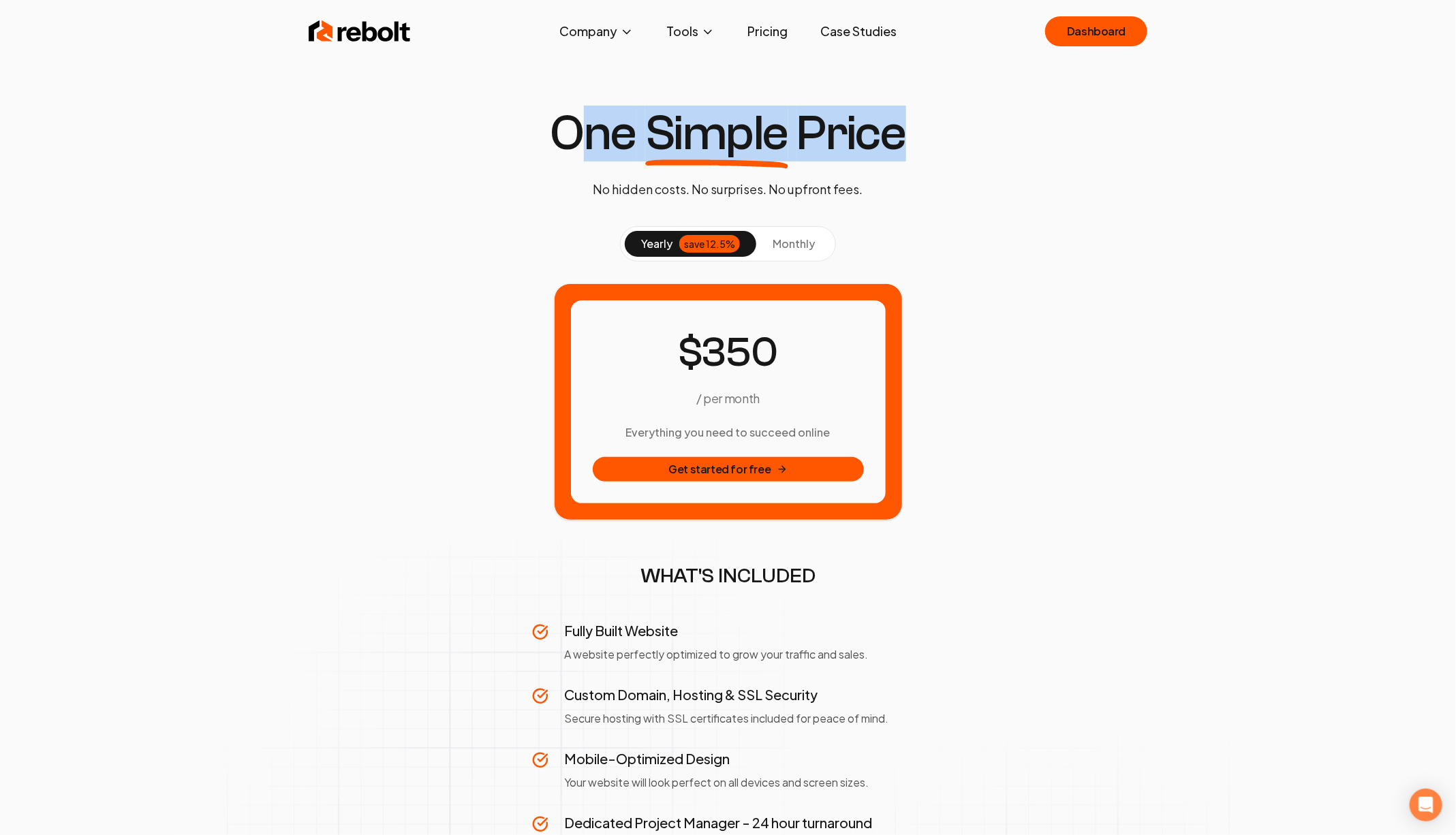
drag, startPoint x: 576, startPoint y: 131, endPoint x: 928, endPoint y: 131, distance: 352.0
click at [925, 131] on div "One Simple Price No hidden costs. No surprises. No upfront fees. yearly save 12…" at bounding box center [728, 841] width 1046 height 1464
click at [789, 236] on span "monthly" at bounding box center [794, 243] width 42 height 14
click at [682, 236] on button "yearly save 12.5%" at bounding box center [690, 243] width 132 height 26
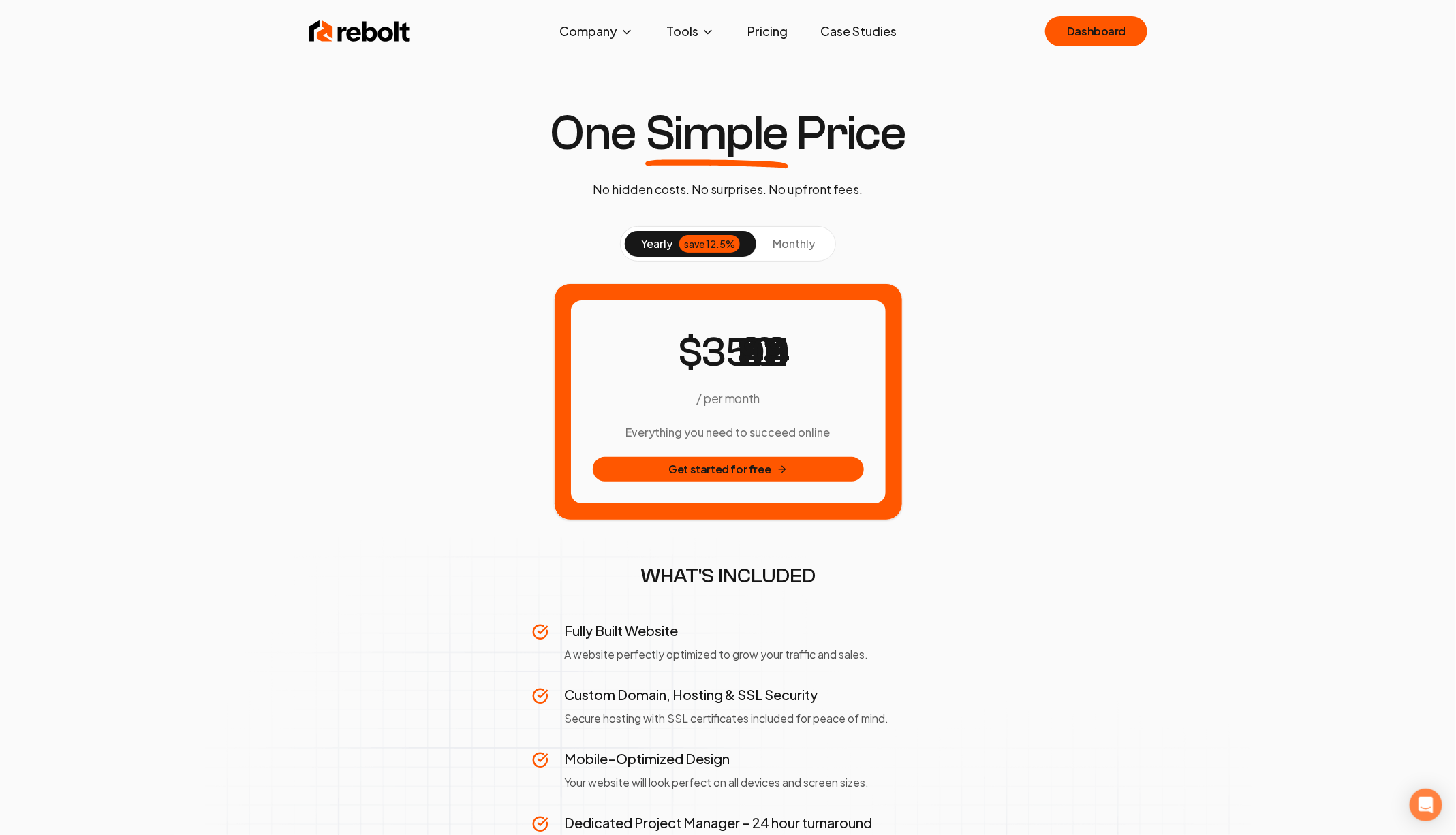
click at [1224, 120] on div "One Simple Price No hidden costs. No surprises. No upfront fees. yearly save 12…" at bounding box center [728, 841] width 1046 height 1464
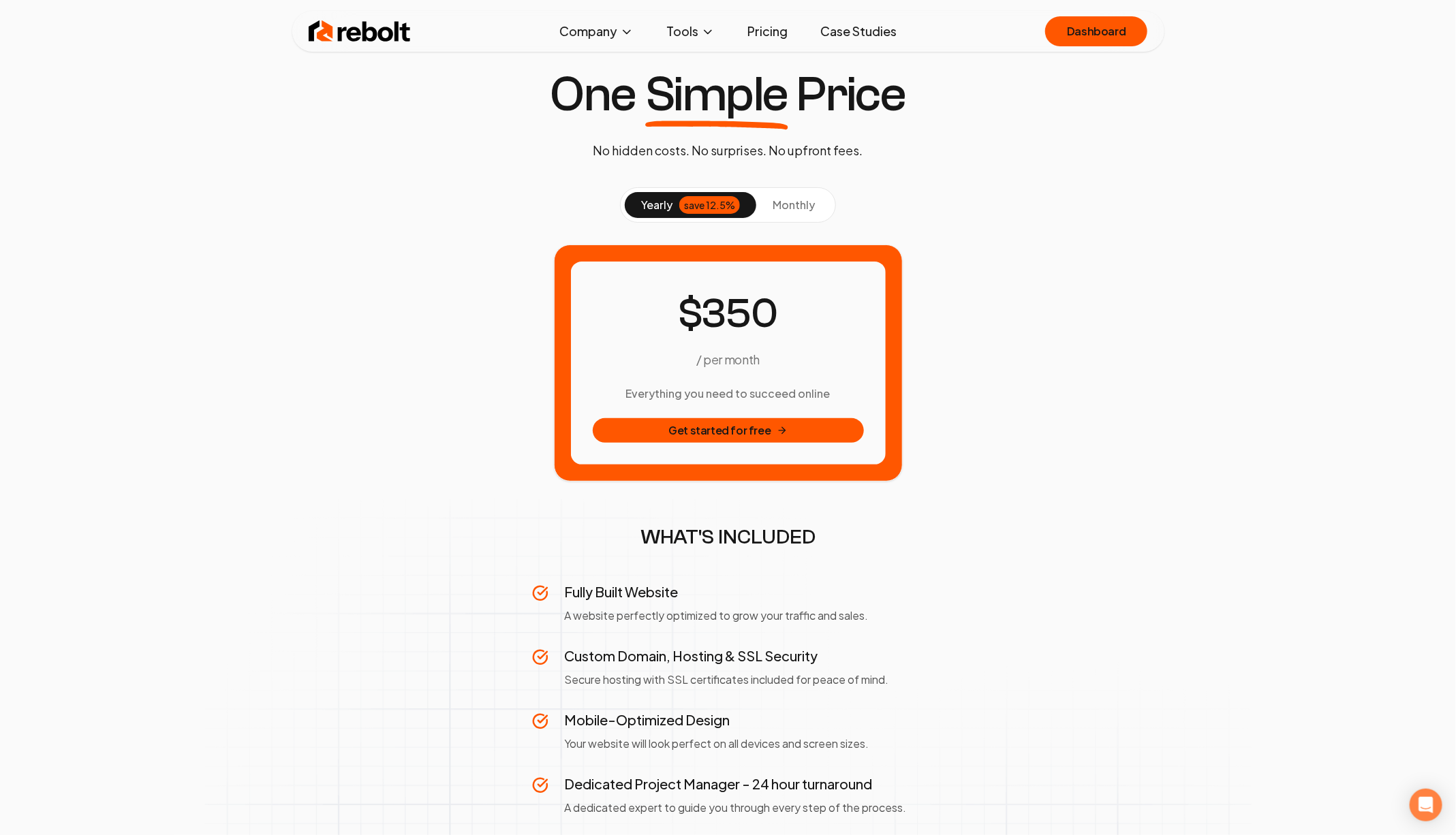
scroll to position [56, 0]
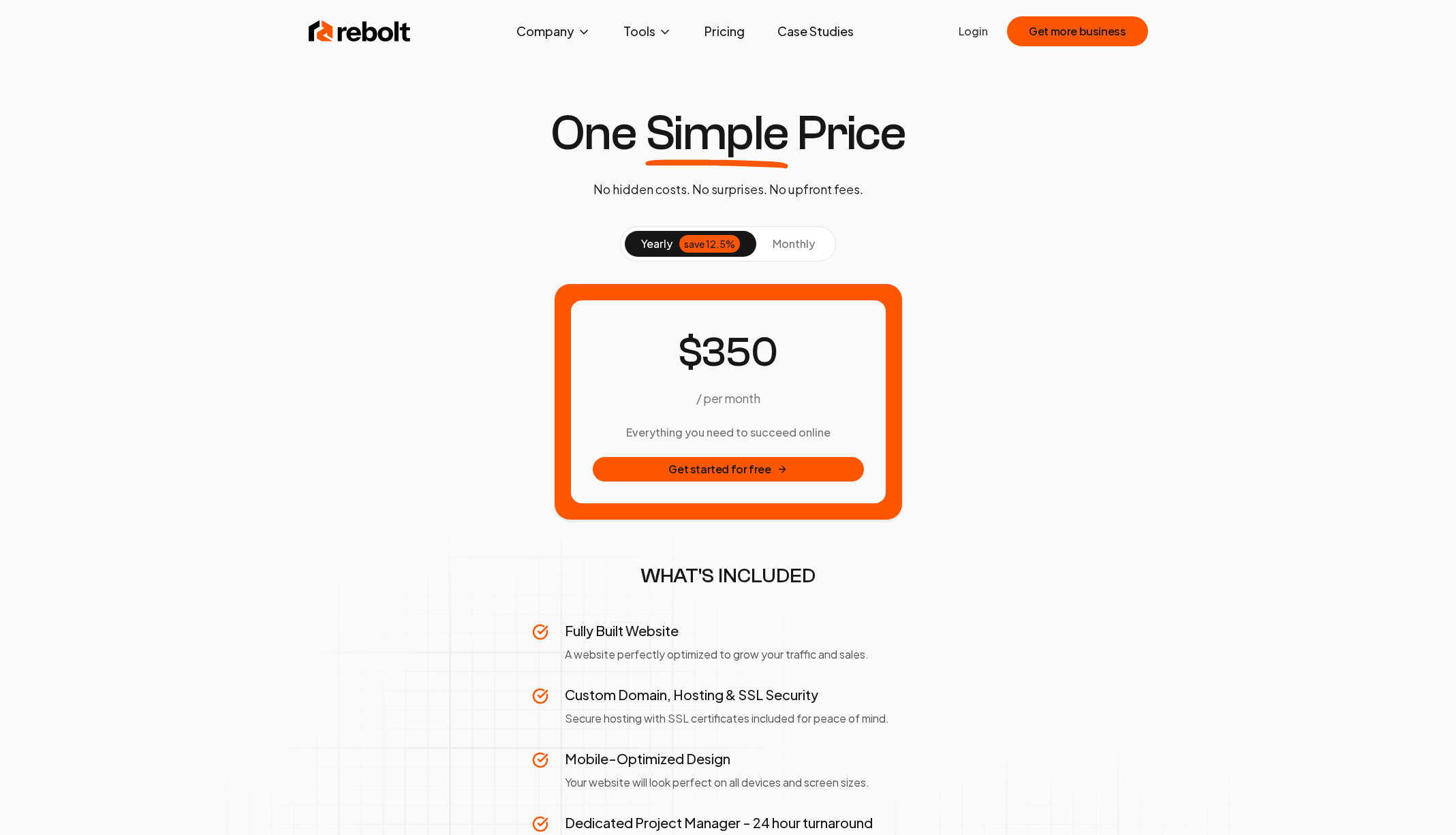
scroll to position [56, 0]
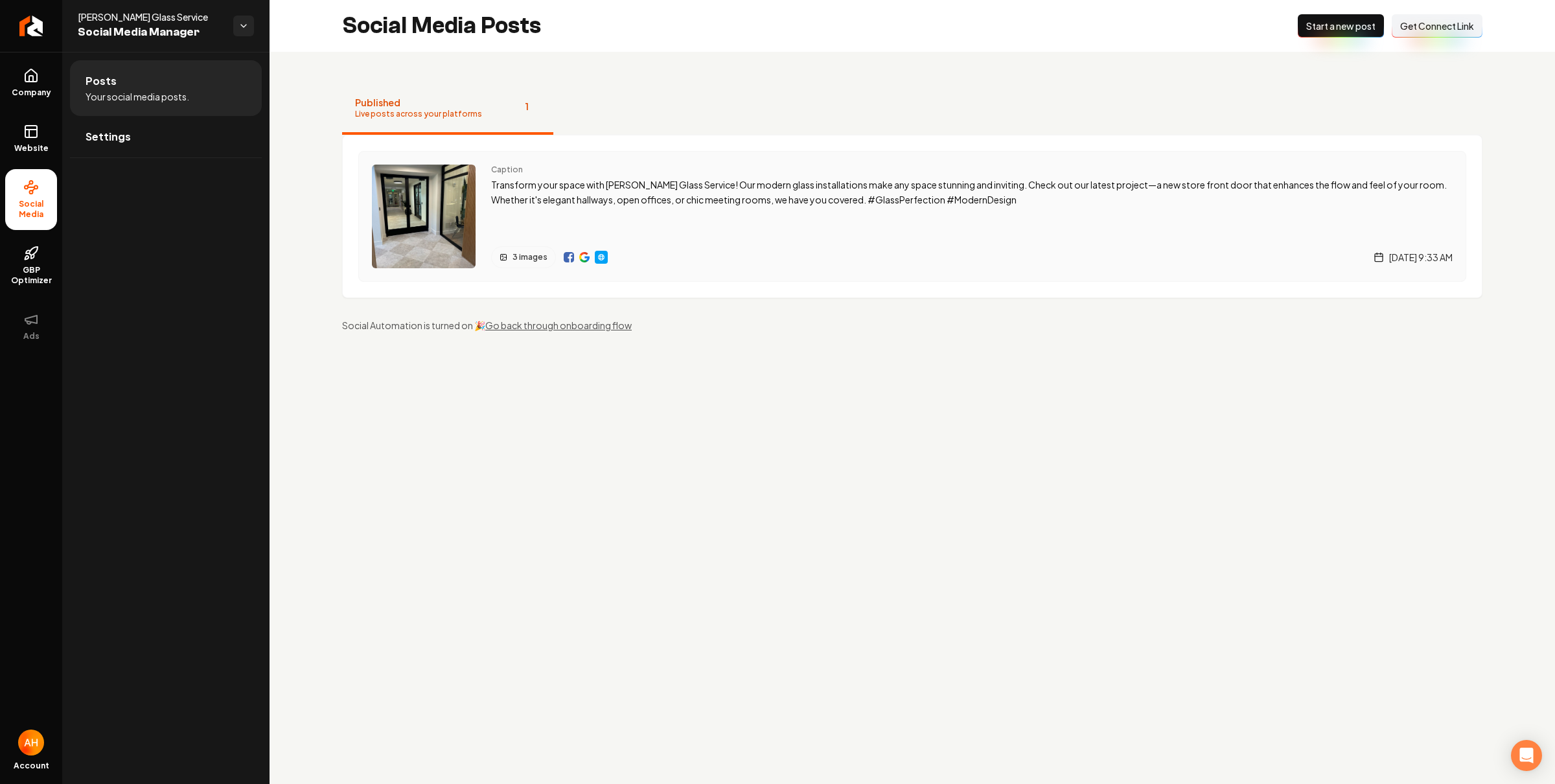
click at [581, 255] on img "Main content area" at bounding box center [585, 257] width 10 height 10
click at [49, 85] on link "Company" at bounding box center [31, 83] width 52 height 50
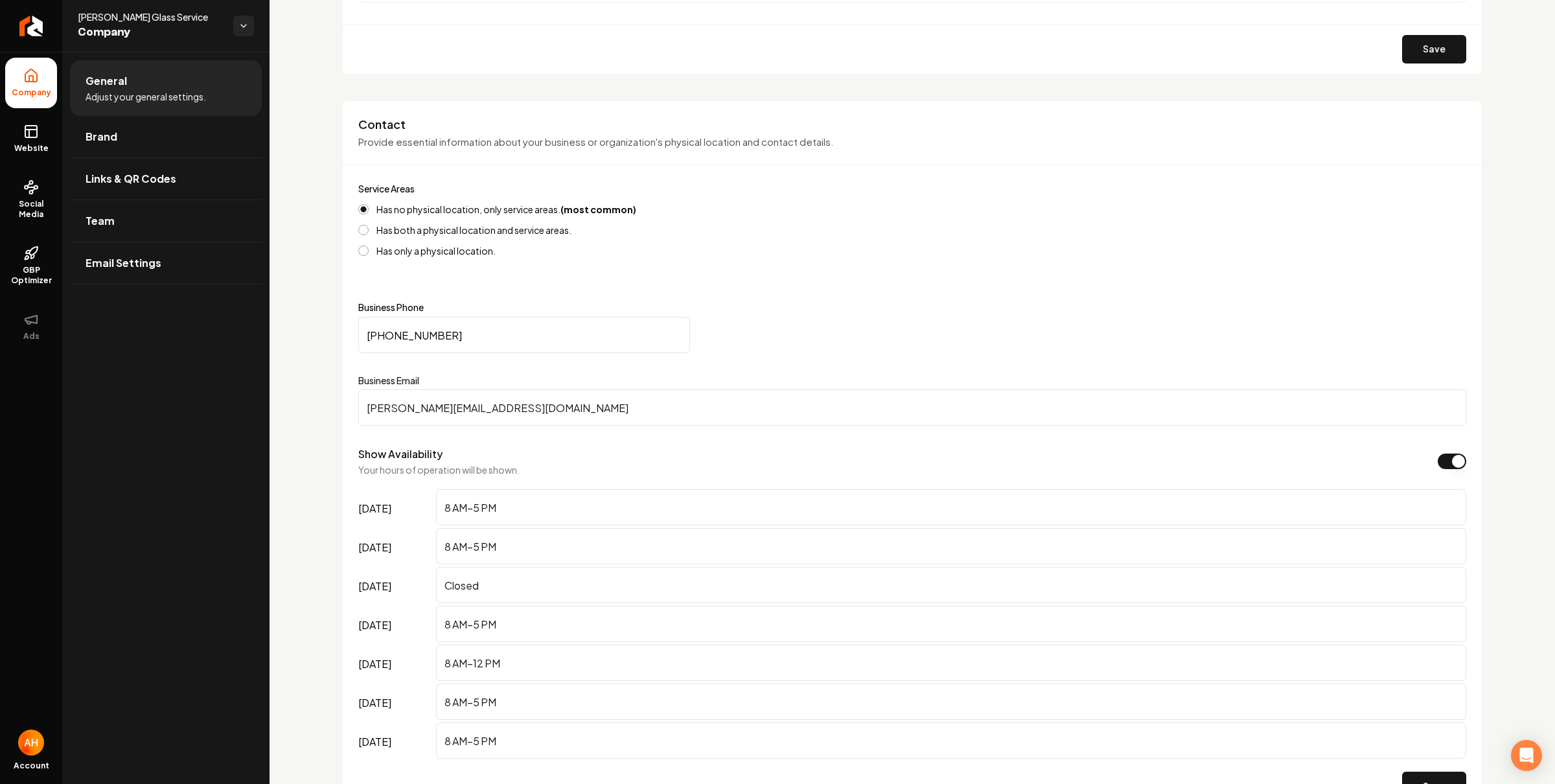
scroll to position [532, 0]
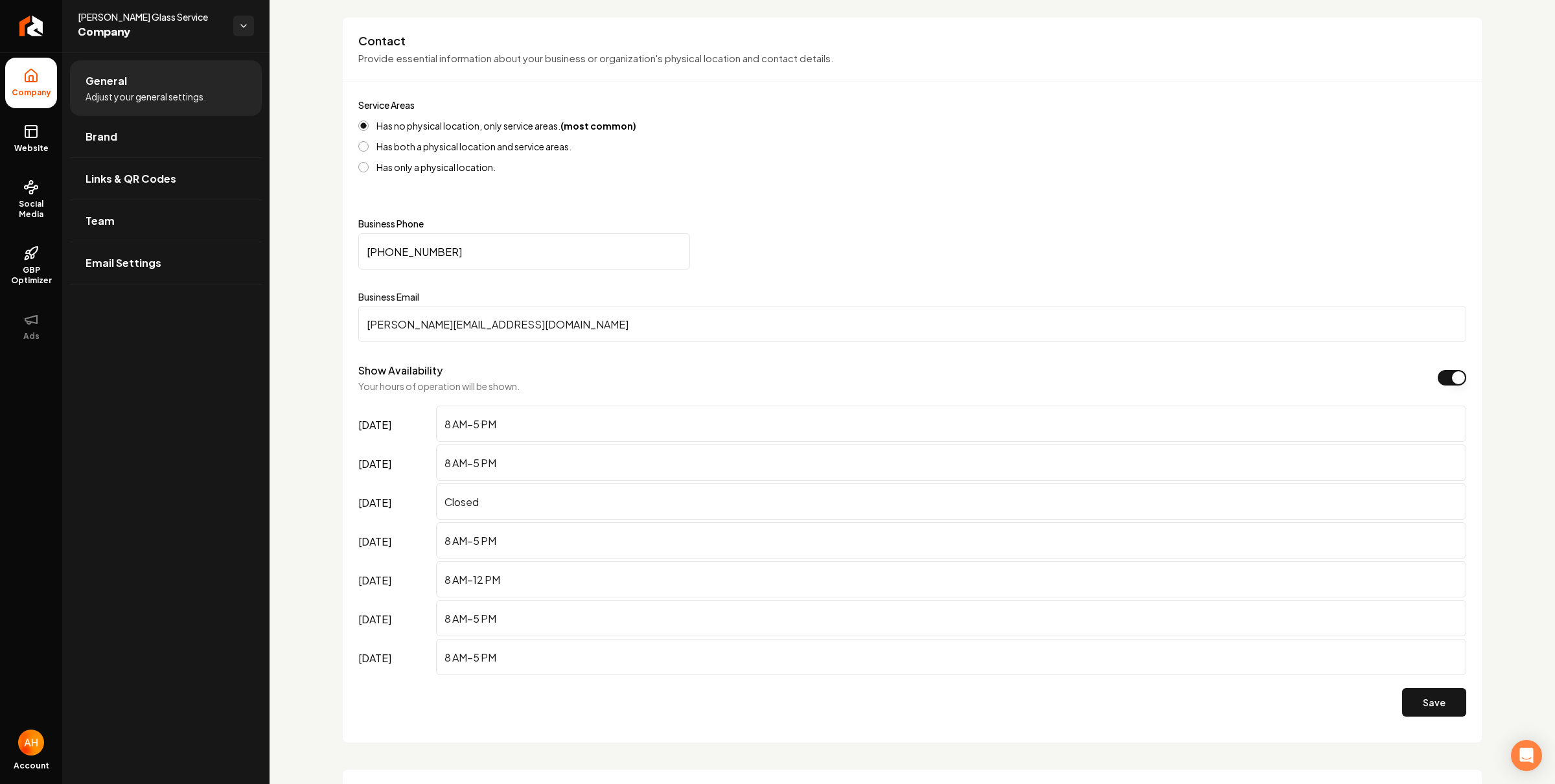
click at [493, 261] on input "(817) 305-6039" at bounding box center [525, 251] width 332 height 36
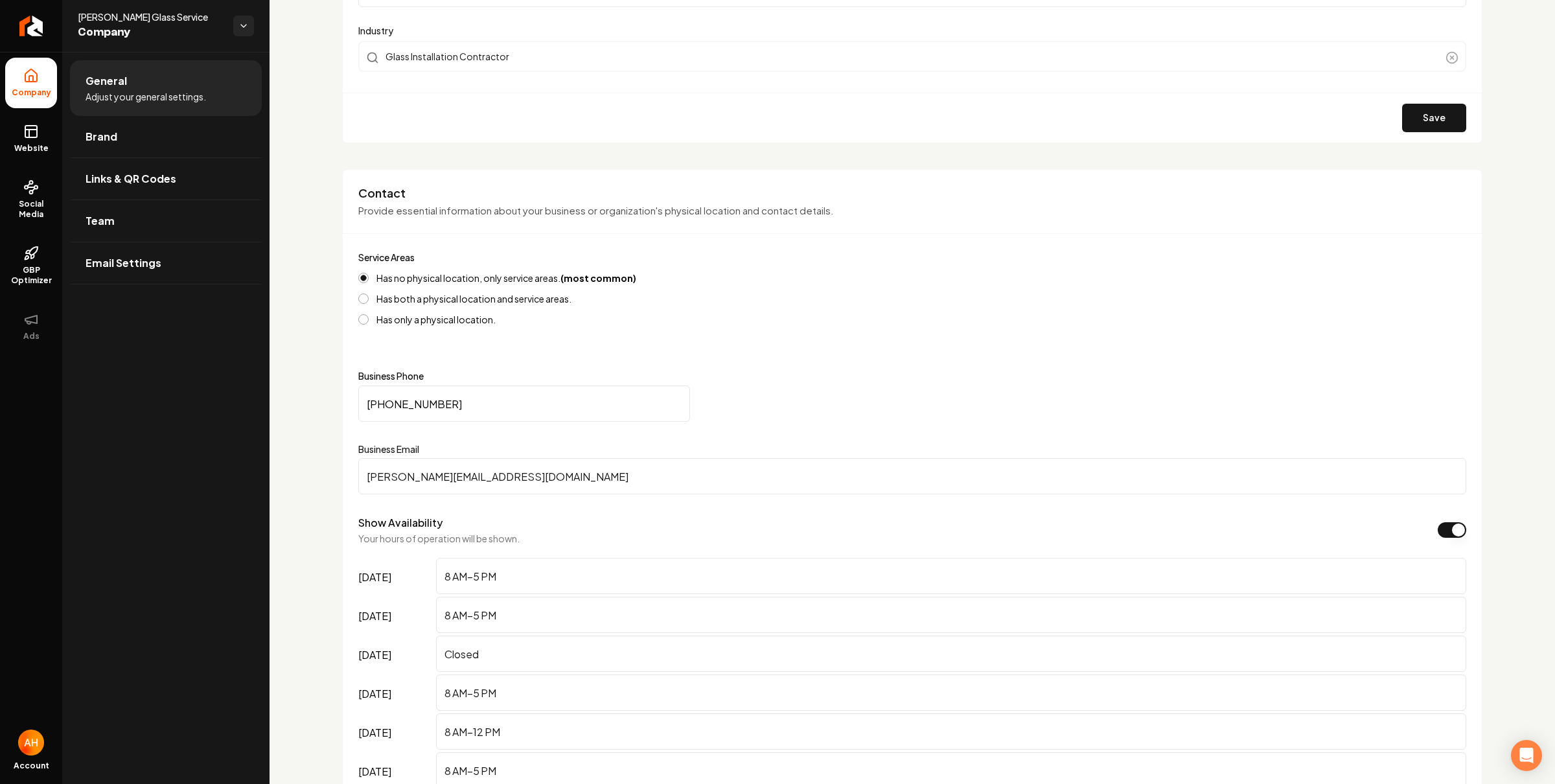
click at [519, 116] on div "Save" at bounding box center [912, 117] width 1139 height 50
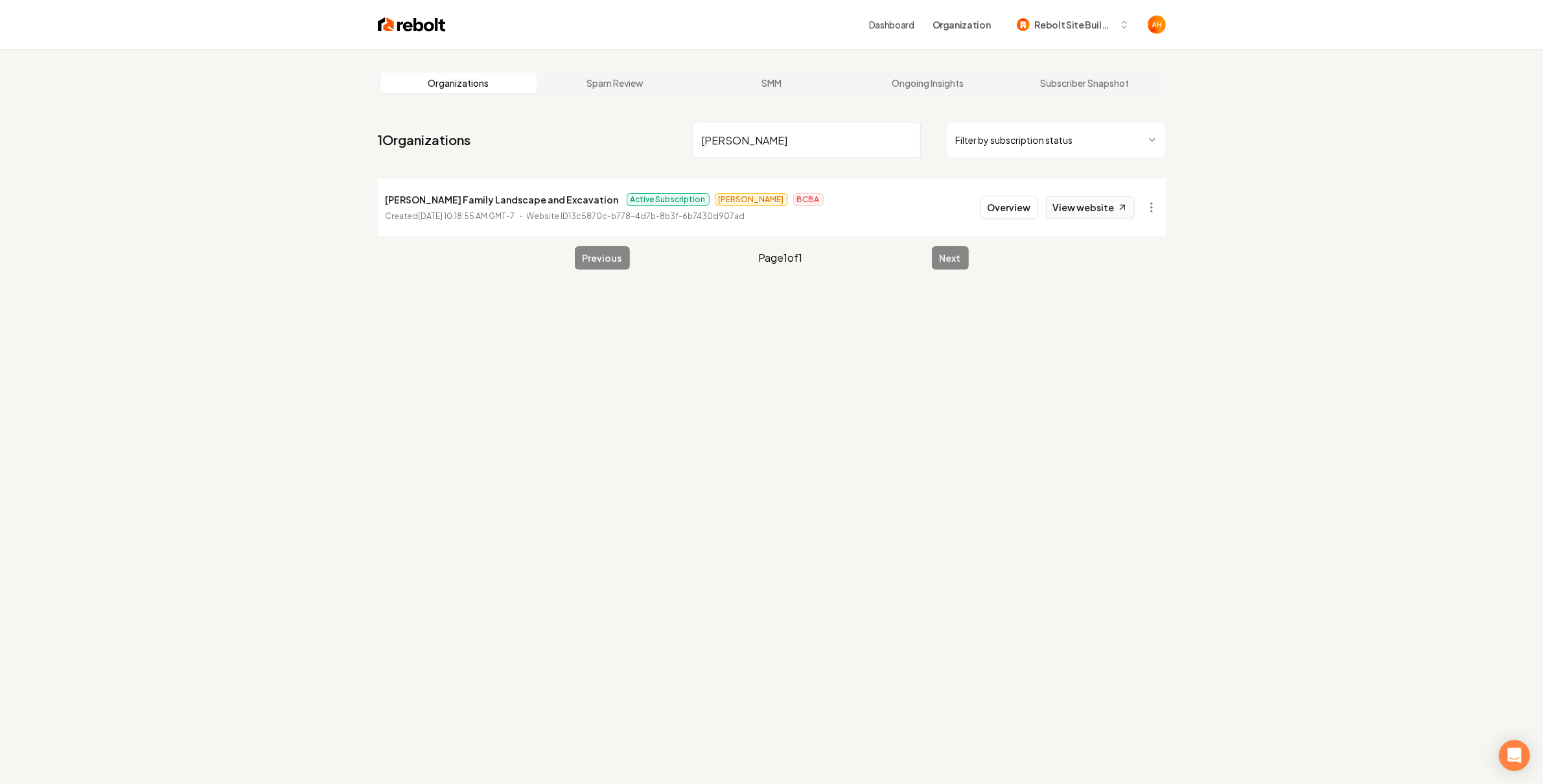
type input "marek"
click at [1071, 209] on link "View website" at bounding box center [1090, 207] width 89 height 22
click at [441, 196] on p "Marek Family Landscape and Excavation" at bounding box center [502, 199] width 233 height 16
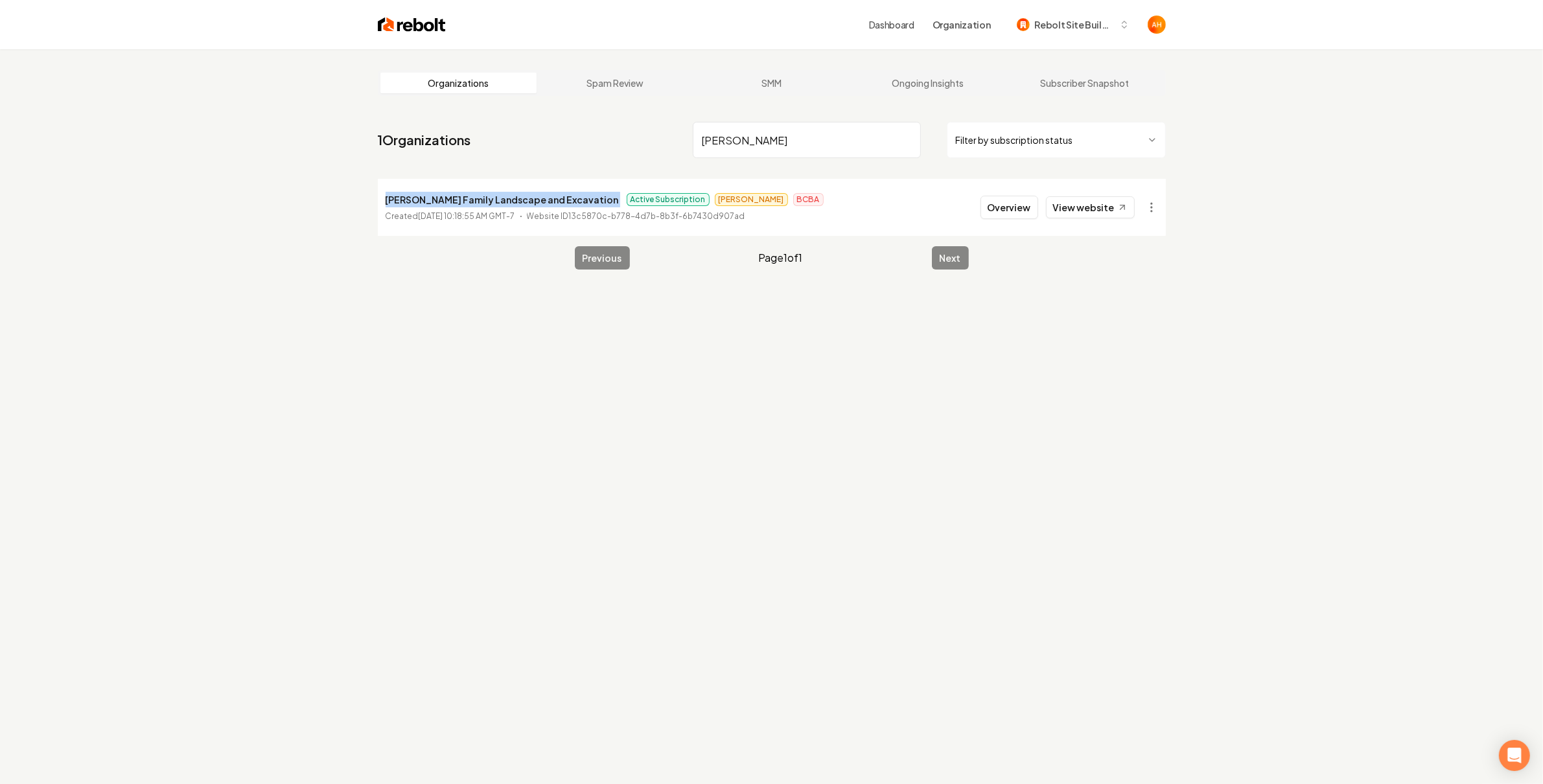
click at [441, 196] on p "Marek Family Landscape and Excavation" at bounding box center [502, 199] width 233 height 16
copy p "Marek Family Landscape and Excavation"
click at [1118, 196] on link "View website" at bounding box center [1090, 207] width 89 height 22
click at [1038, 207] on button "Overview" at bounding box center [1009, 207] width 58 height 23
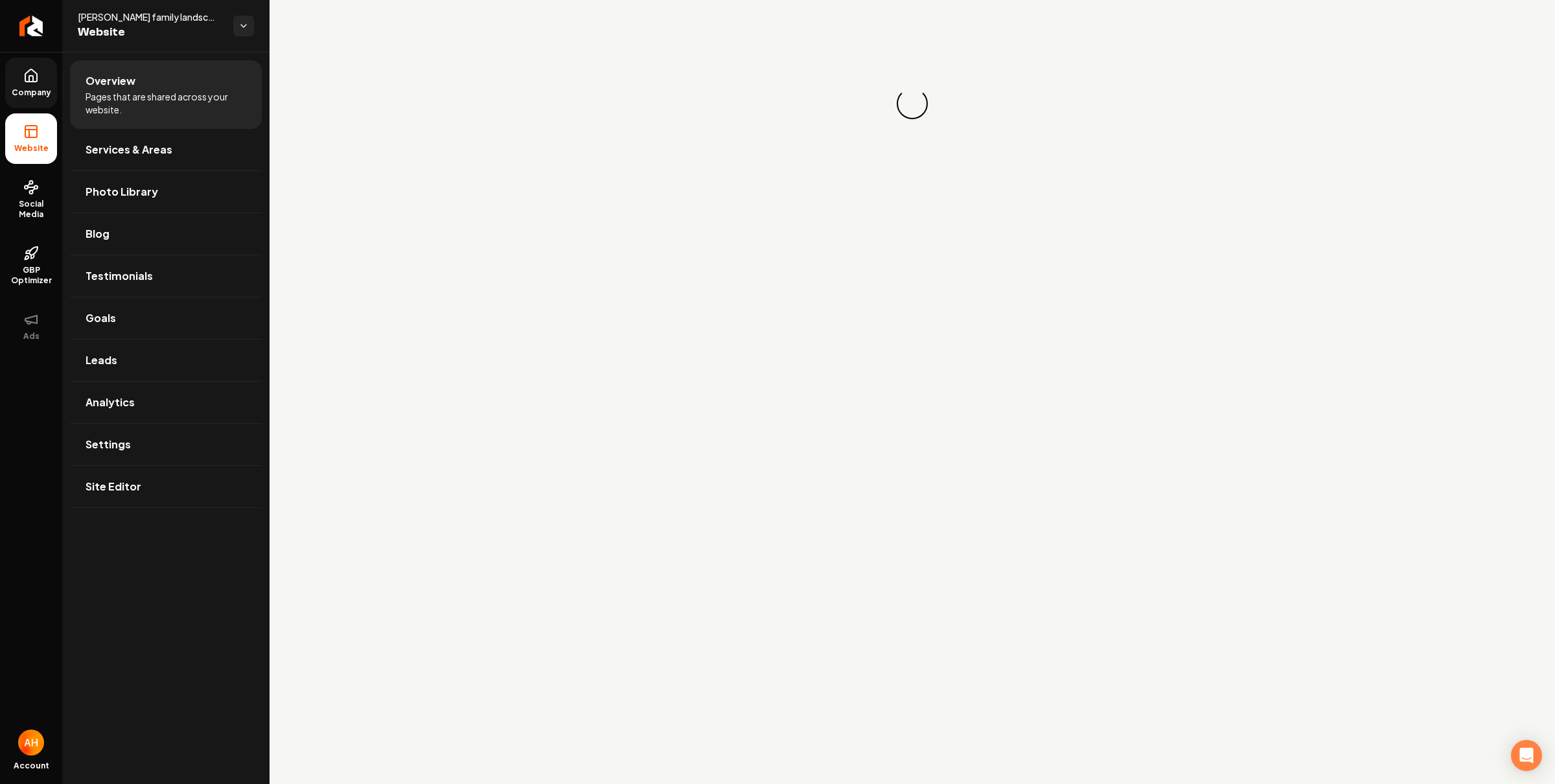
click at [47, 74] on link "Company" at bounding box center [31, 83] width 52 height 50
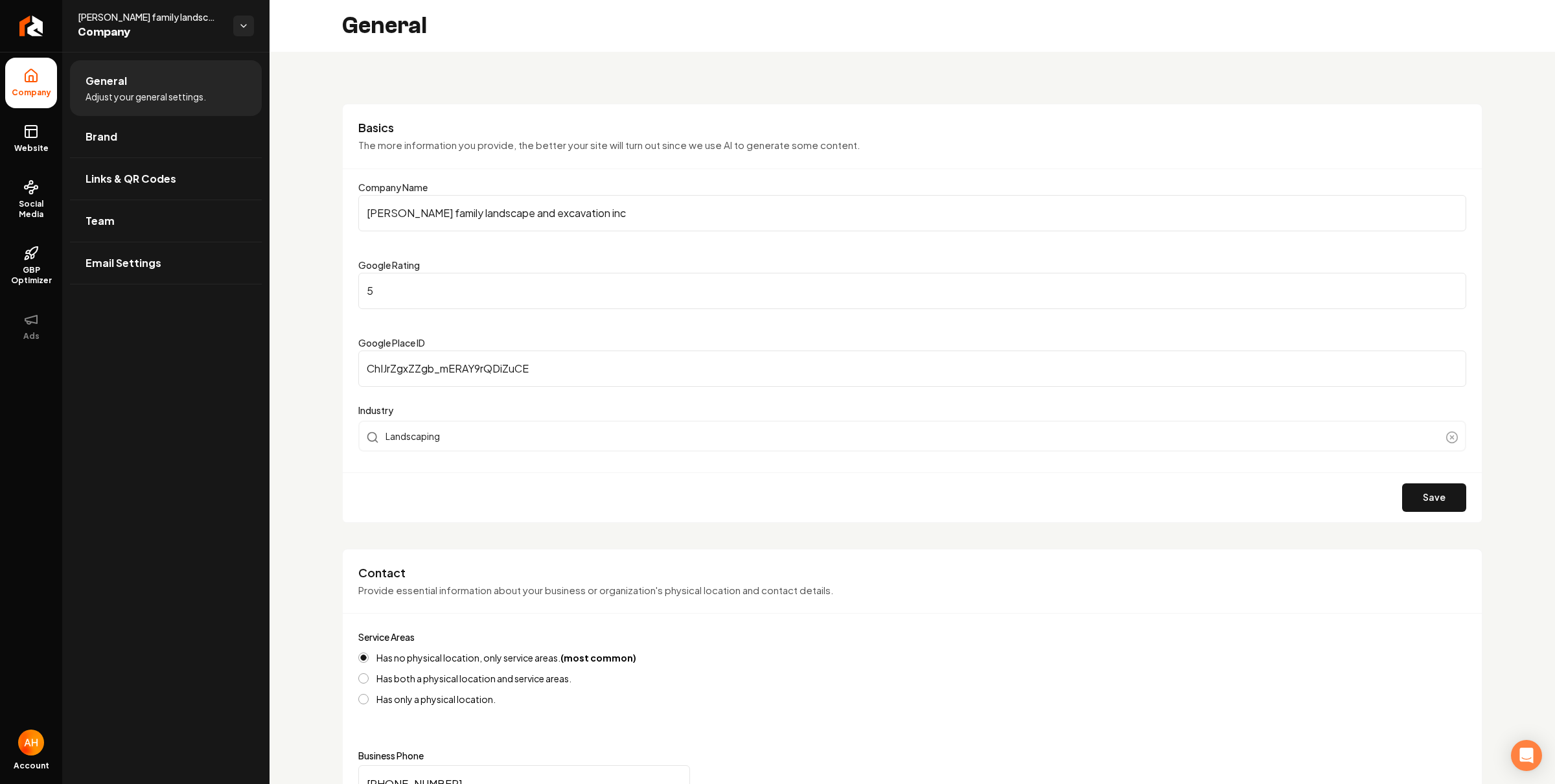
scroll to position [482, 0]
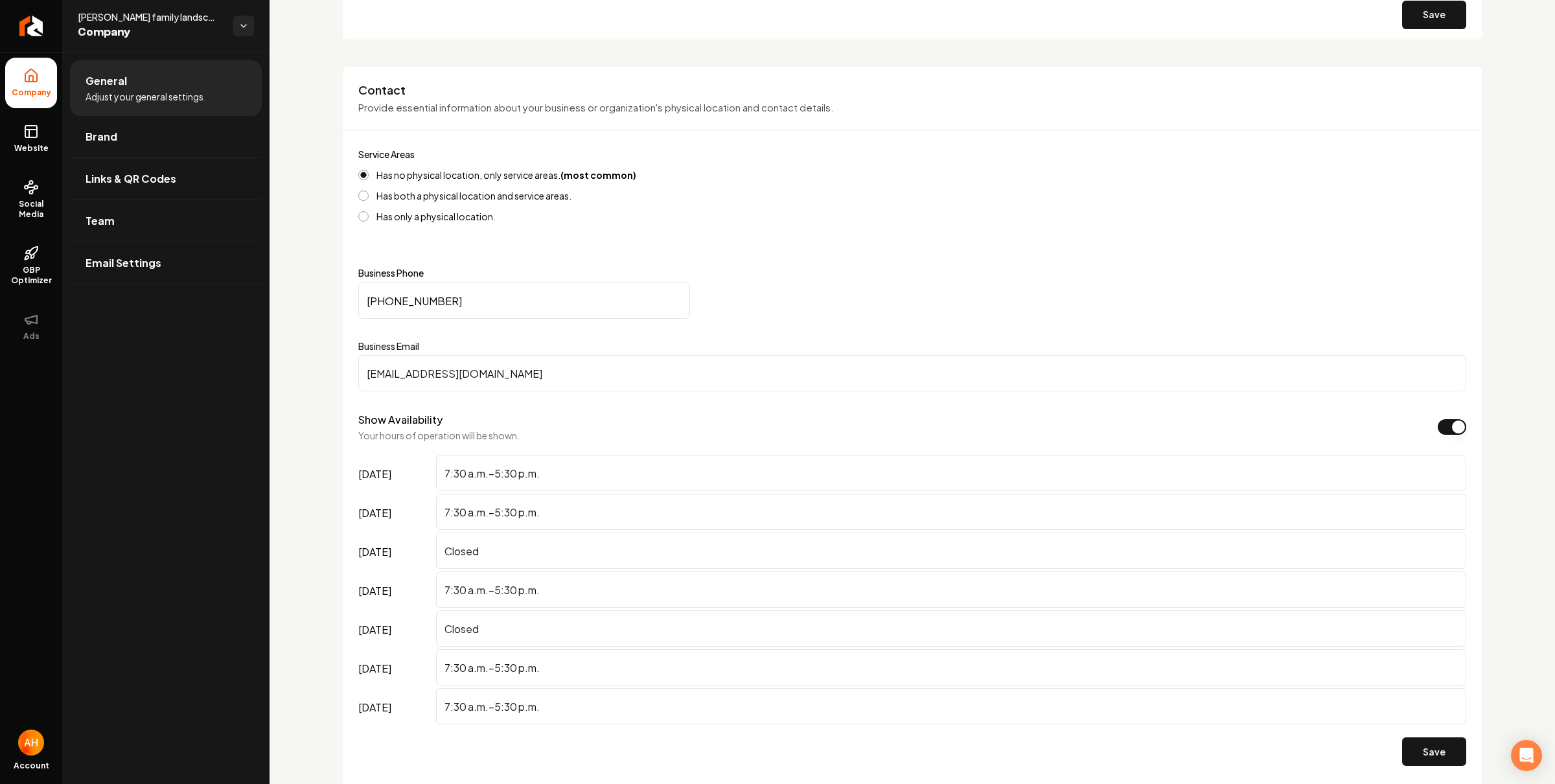
click at [656, 371] on input "marekfamilylandnex@gmail.com" at bounding box center [912, 373] width 1108 height 36
click at [477, 296] on input "(860) 770-7869" at bounding box center [525, 300] width 332 height 36
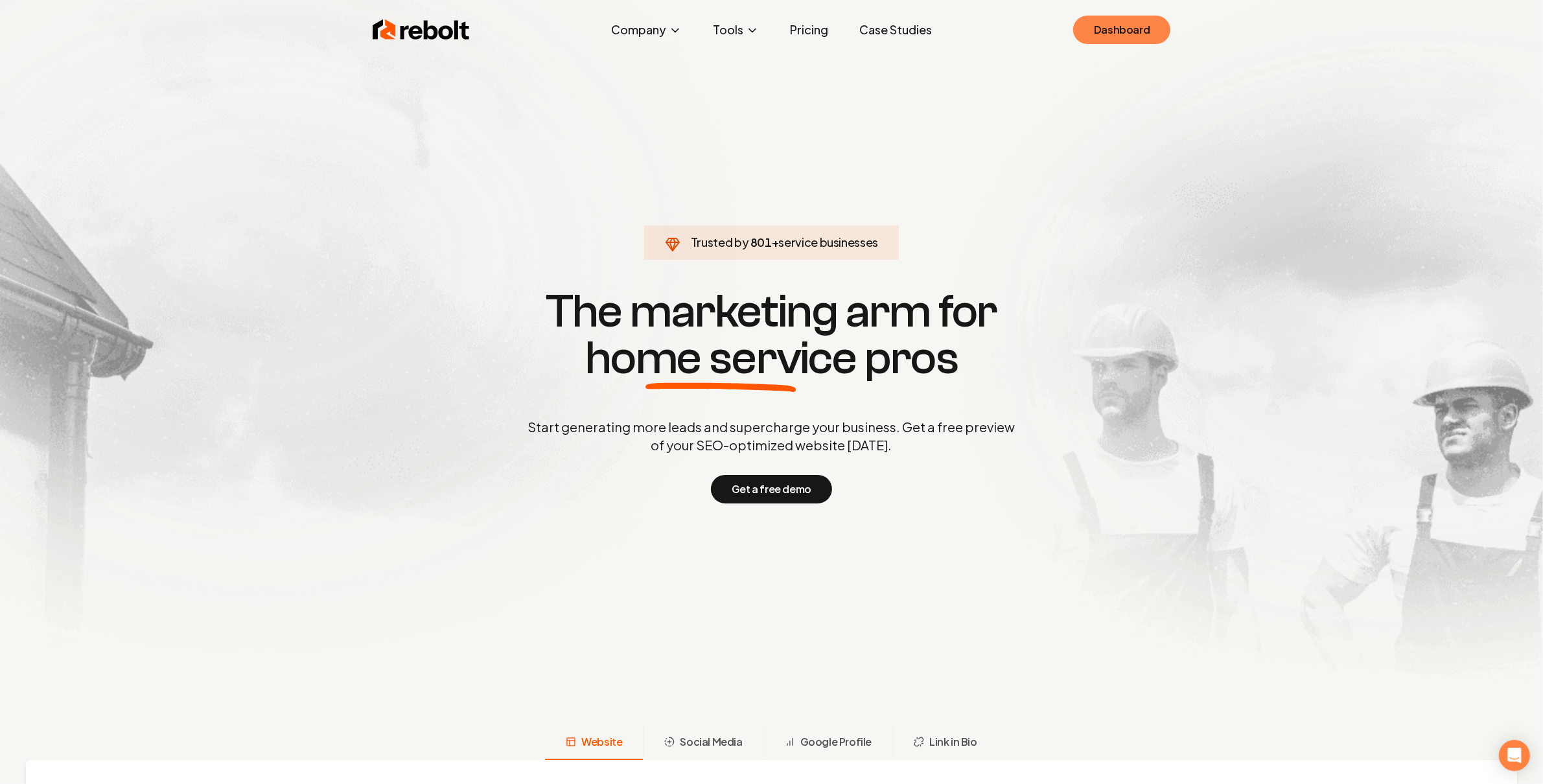
click at [1138, 19] on link "Dashboard" at bounding box center [1121, 30] width 97 height 28
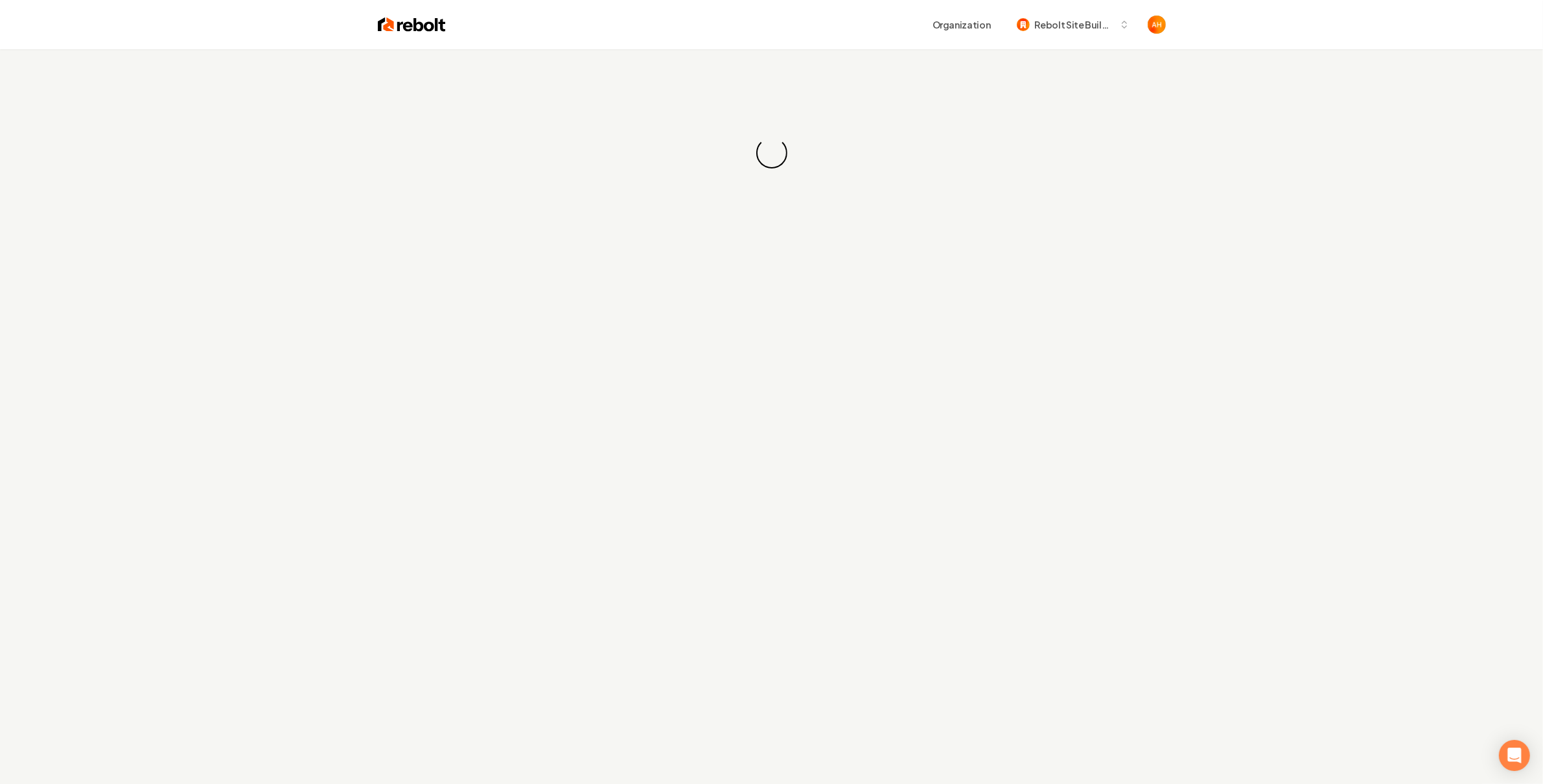
click at [765, 80] on div "Loading... Loading..." at bounding box center [772, 153] width 1543 height 207
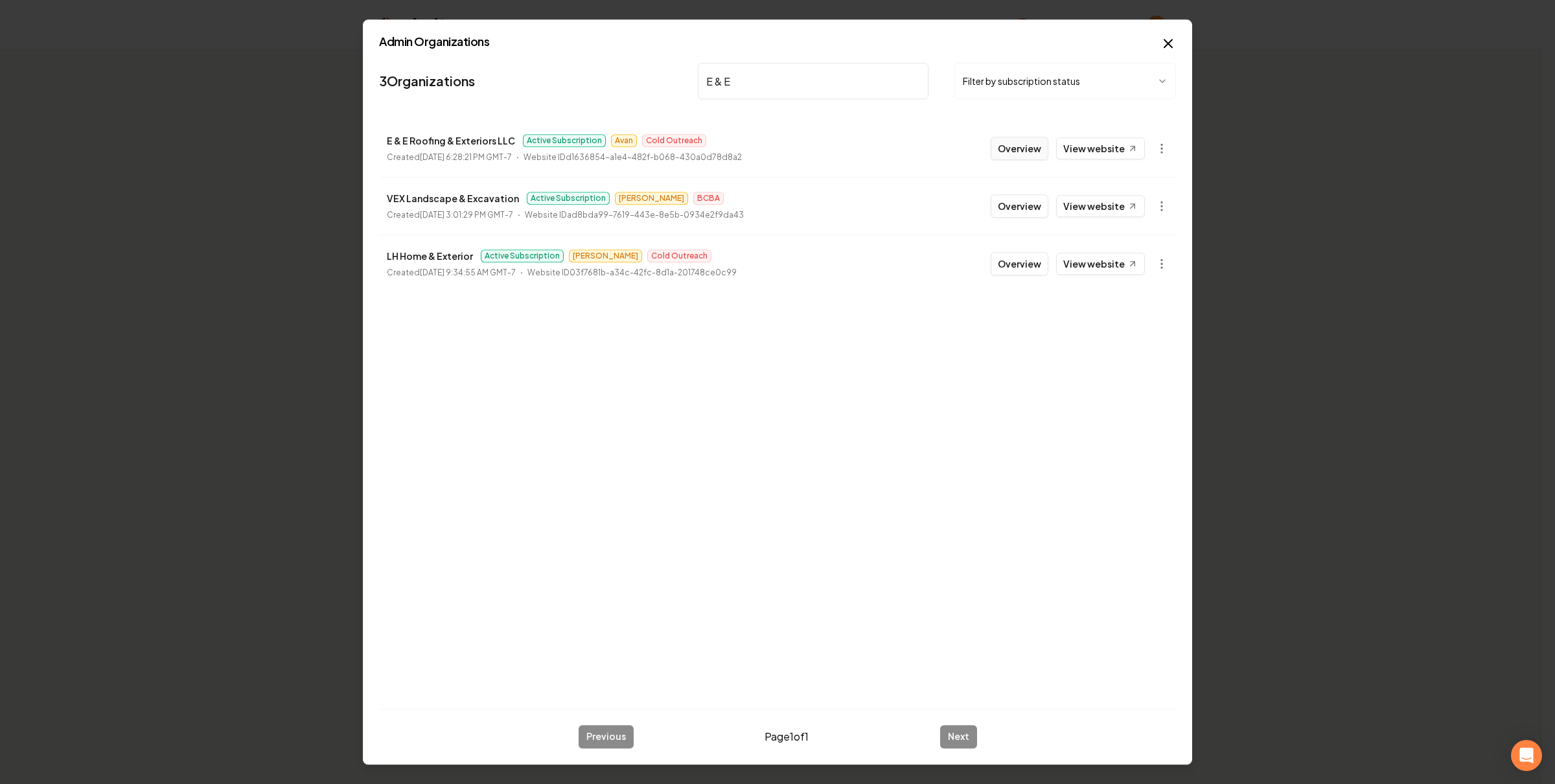
type input "E & E"
click at [1016, 153] on button "Overview" at bounding box center [1020, 147] width 58 height 23
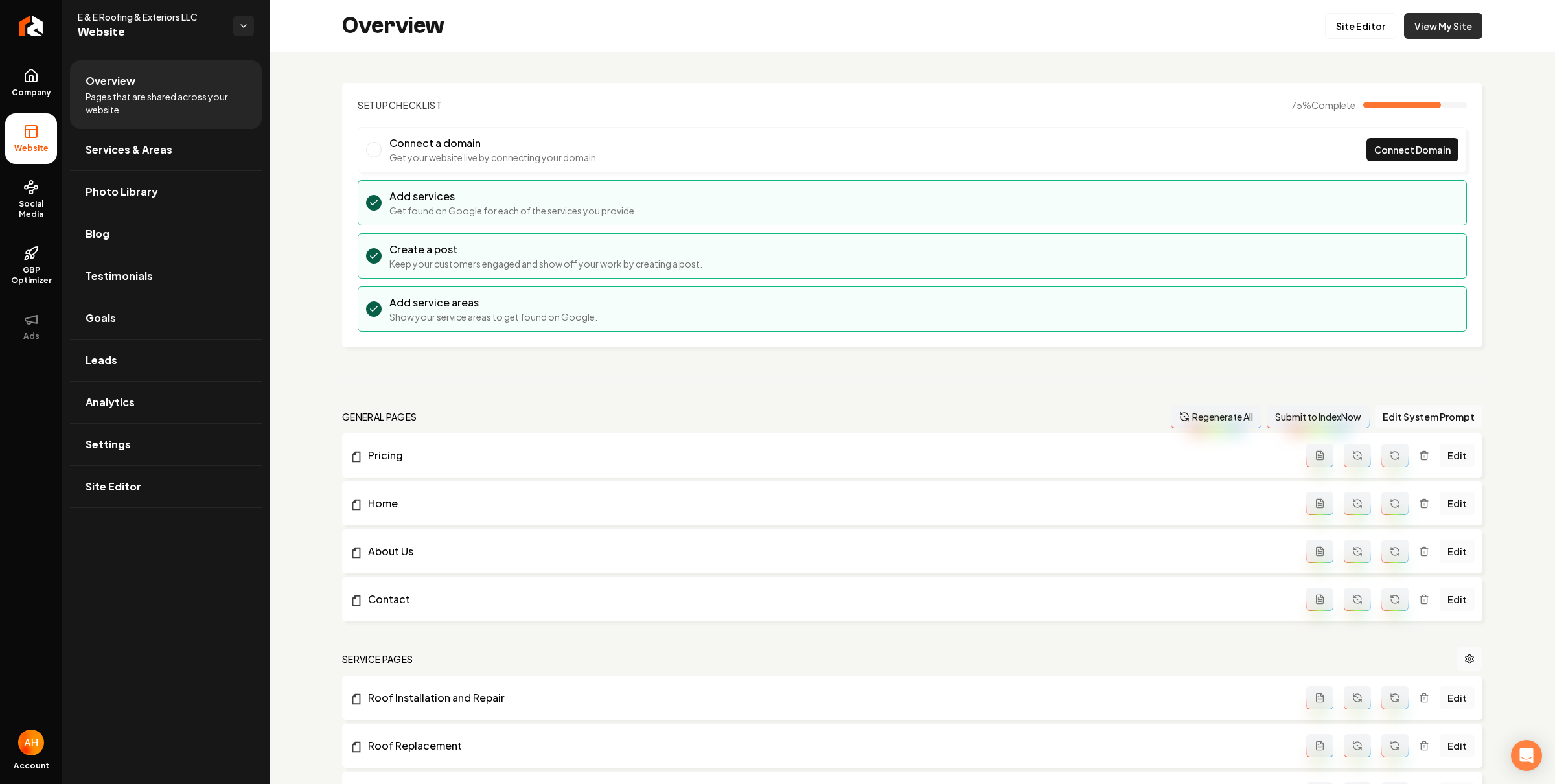
click at [1421, 18] on link "View My Site" at bounding box center [1444, 25] width 79 height 26
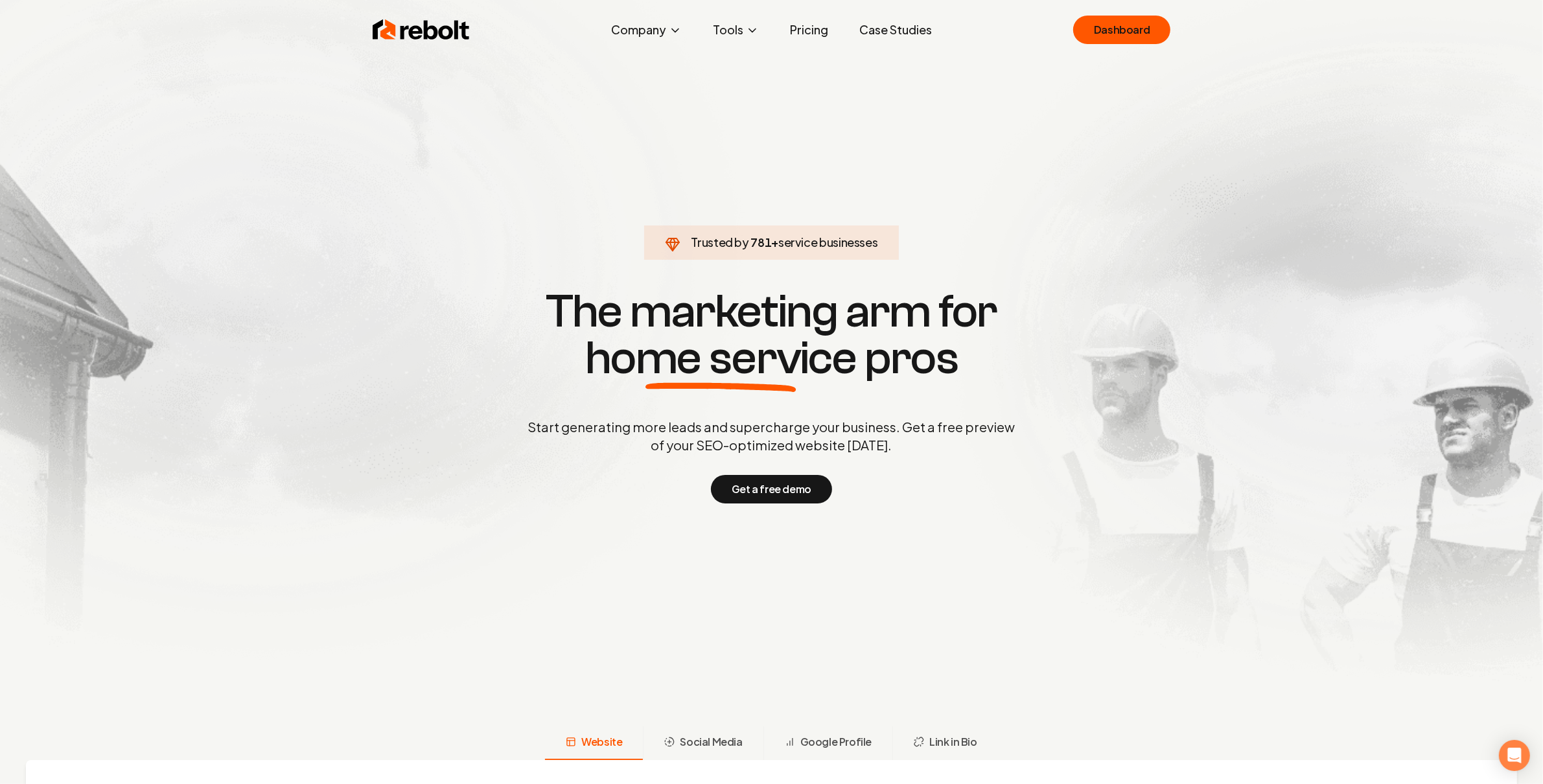
drag, startPoint x: 1115, startPoint y: 18, endPoint x: 1048, endPoint y: 25, distance: 67.4
click at [1115, 18] on link "Dashboard" at bounding box center [1121, 30] width 97 height 28
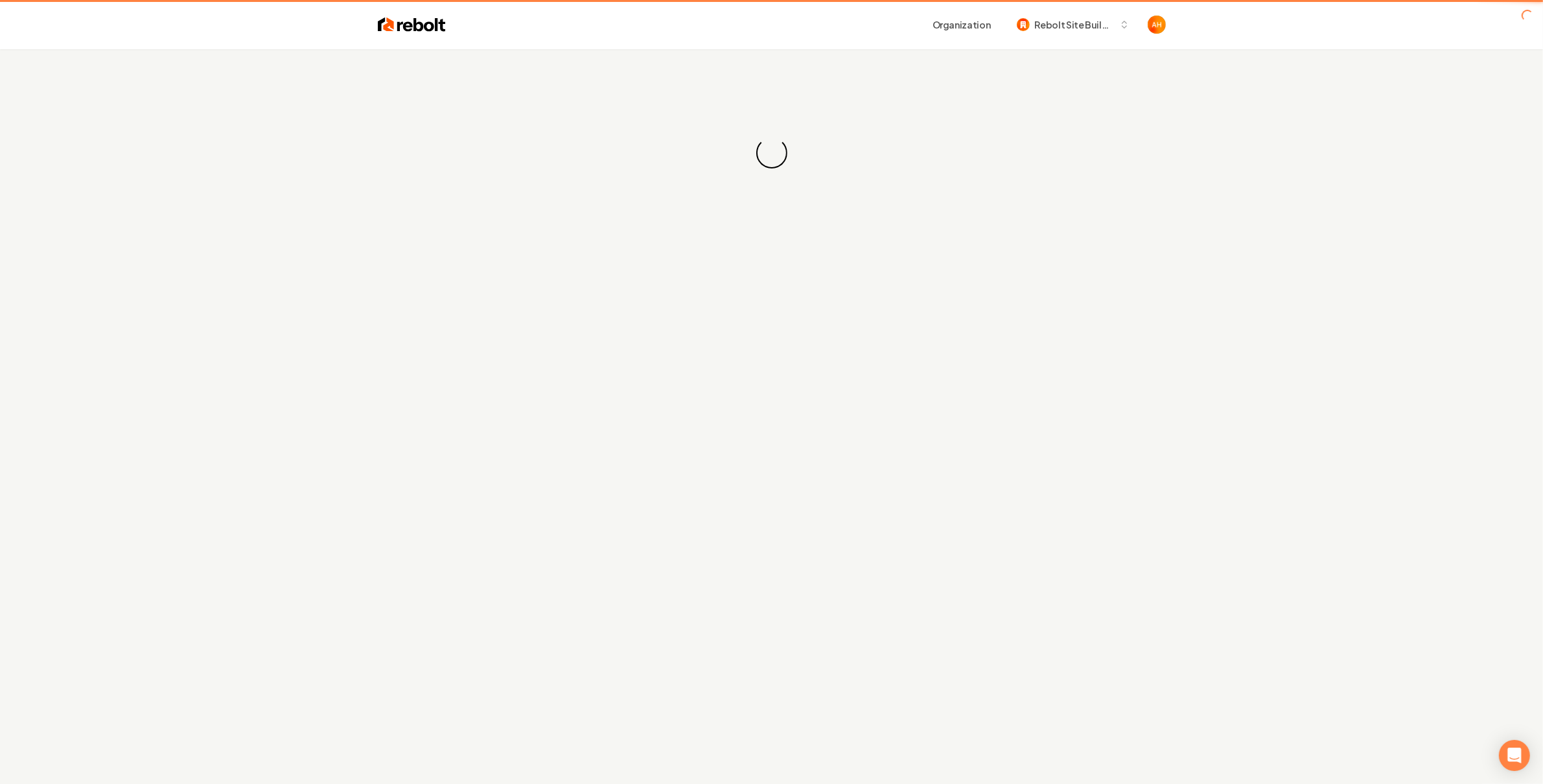
click at [670, 40] on div "Organization Rebolt Site Builder" at bounding box center [772, 24] width 829 height 49
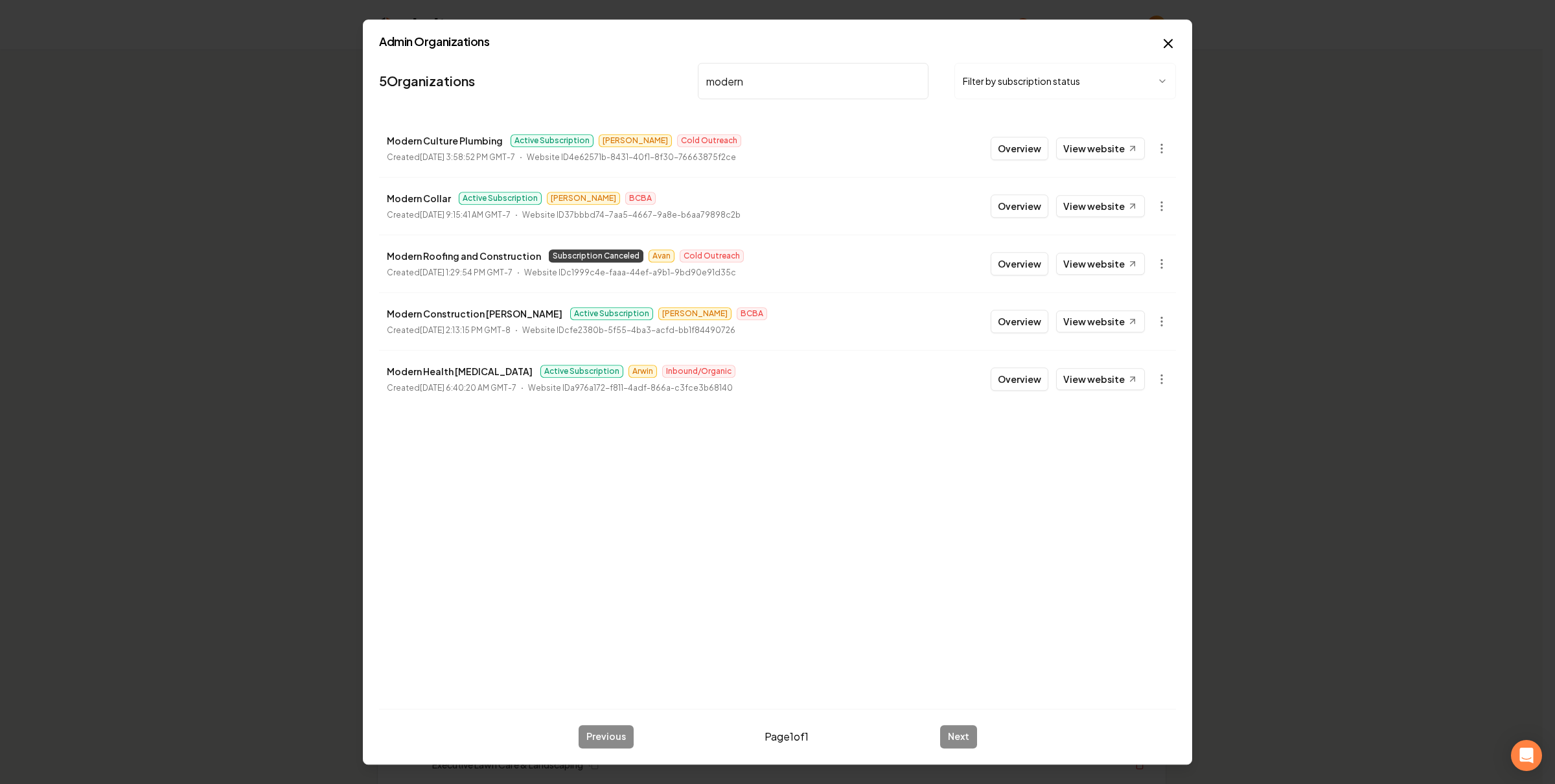
type input "modern"
click at [1027, 144] on button "Overview" at bounding box center [1020, 147] width 58 height 23
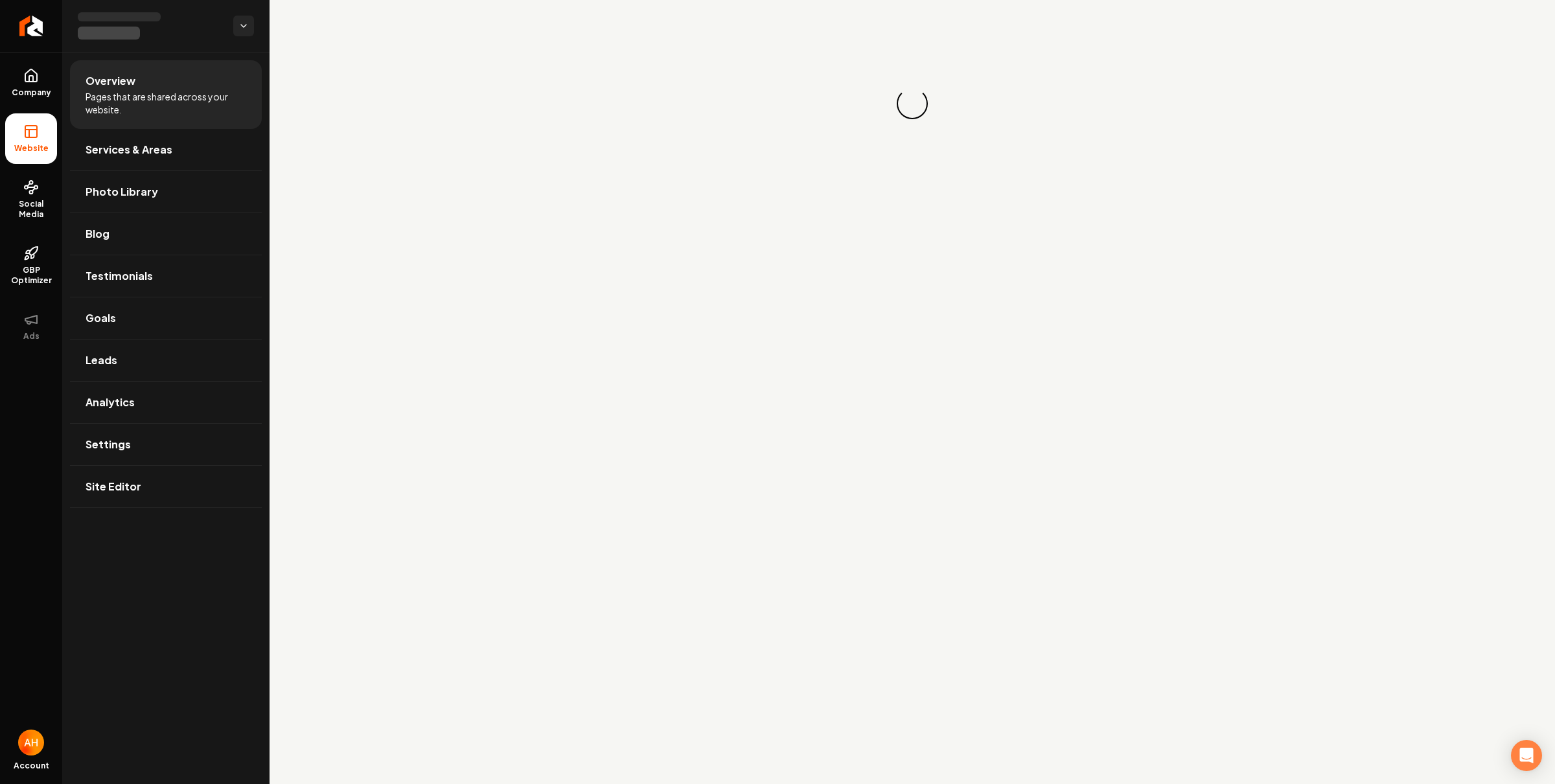
drag, startPoint x: 1166, startPoint y: 136, endPoint x: 1241, endPoint y: 102, distance: 82.3
click at [1241, 102] on div "Loading... Loading..." at bounding box center [912, 104] width 1286 height 207
drag, startPoint x: 173, startPoint y: 445, endPoint x: 211, endPoint y: 421, distance: 44.9
click at [173, 445] on link "Settings" at bounding box center [165, 445] width 192 height 41
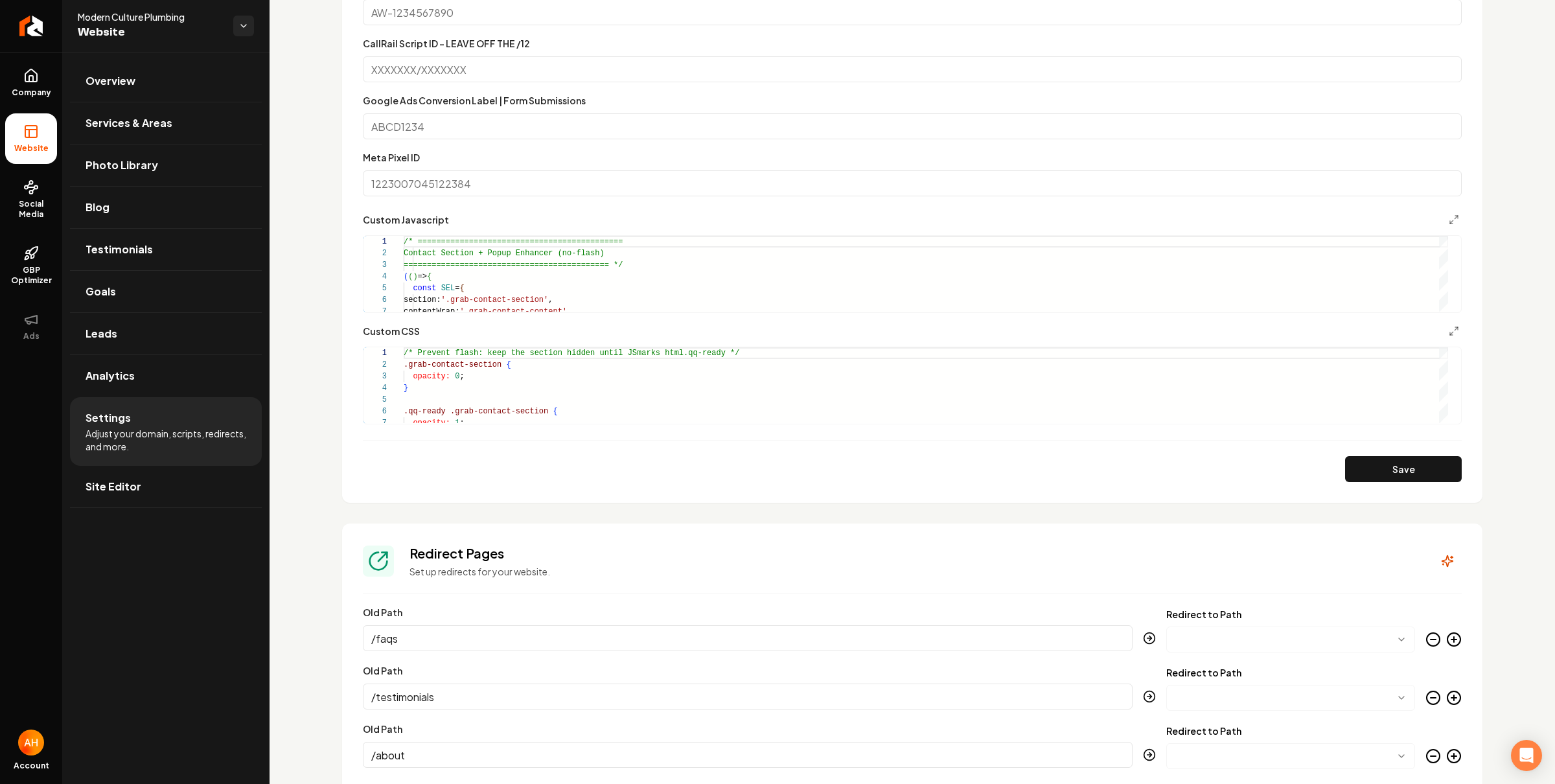
scroll to position [1385, 0]
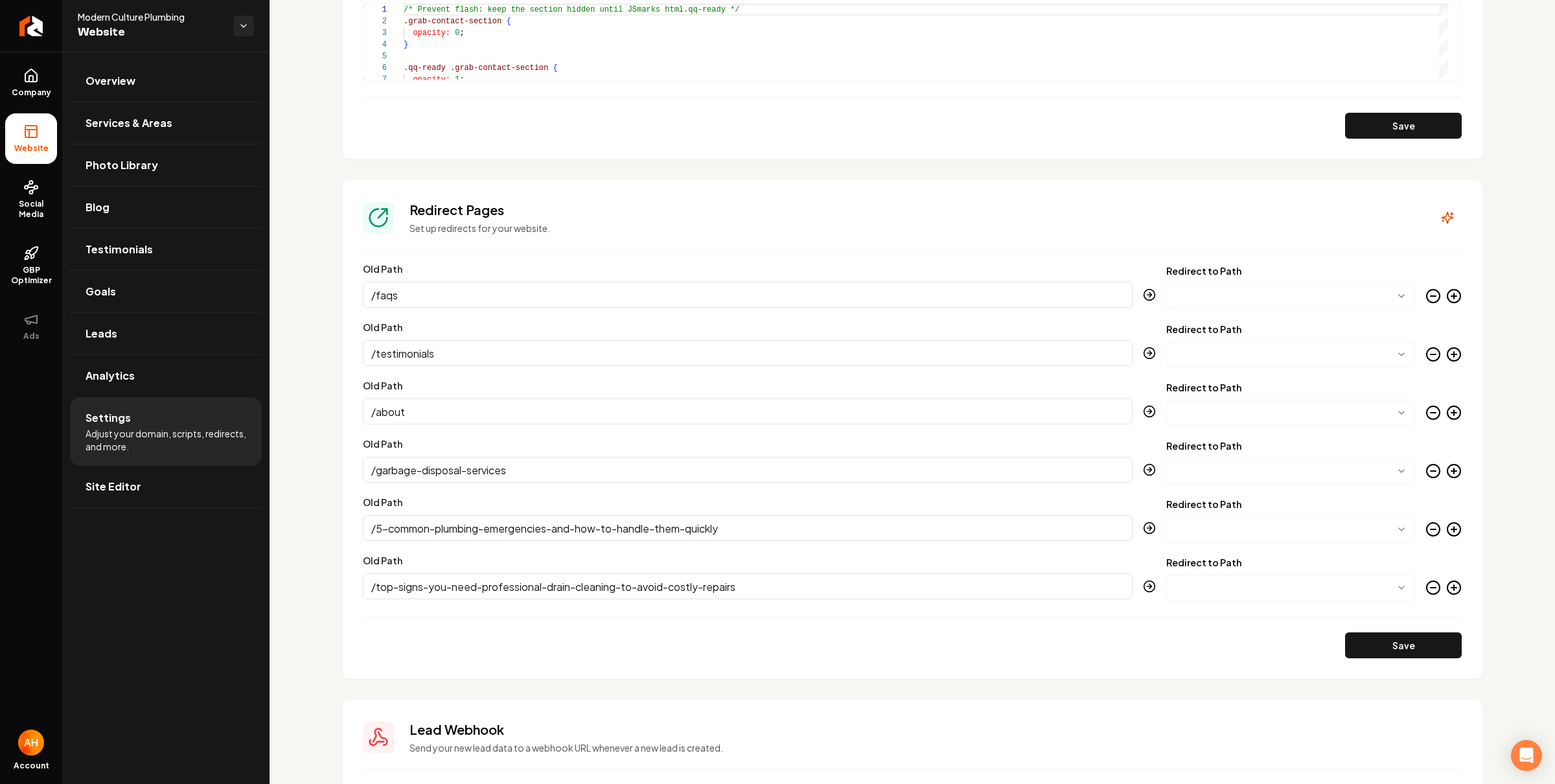
click at [1269, 307] on html "Company Website Social Media GBP Optimizer Ads Account Modern Culture Plumbing …" at bounding box center [778, 392] width 1555 height 784
click at [1250, 295] on html "Company Website Social Media GBP Optimizer Ads Account Modern Culture Plumbing …" at bounding box center [778, 392] width 1555 height 784
click at [1287, 291] on html "Company Website Social Media GBP Optimizer Ads Account Modern Culture Plumbing …" at bounding box center [778, 392] width 1555 height 784
drag, startPoint x: 1388, startPoint y: 294, endPoint x: 1324, endPoint y: 293, distance: 64.0
click at [1387, 294] on html "Company Website Social Media GBP Optimizer Ads Account Modern Culture Plumbing …" at bounding box center [778, 392] width 1555 height 784
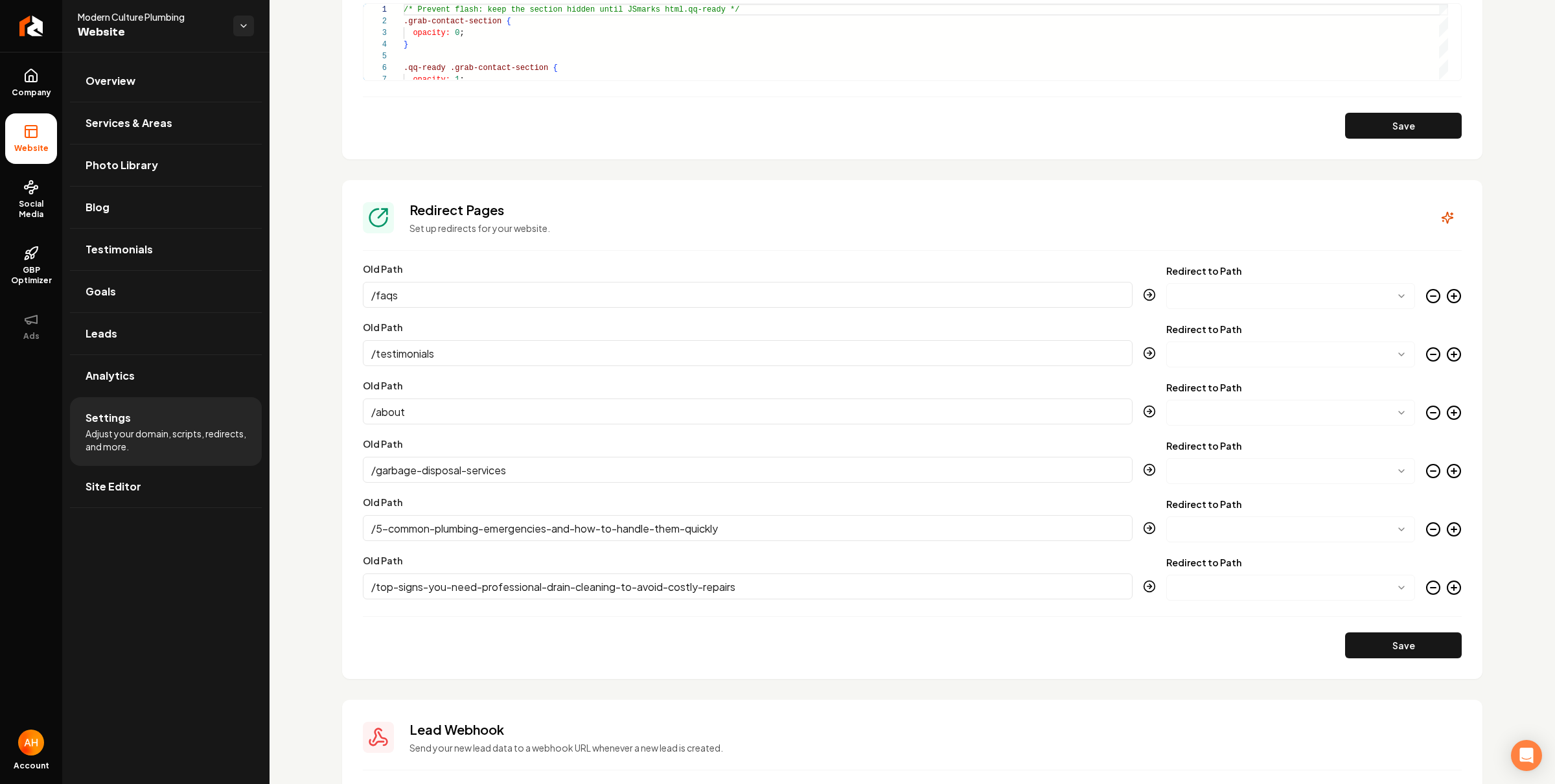
click at [1216, 250] on section "Redirect Pages Set up redirects for your website. Old Path /faqs Redirect to Pa…" at bounding box center [912, 429] width 1141 height 499
click at [868, 288] on input "/faqs" at bounding box center [748, 294] width 770 height 26
click at [1184, 290] on html "Company Website Social Media GBP Optimizer Ads Account Modern Culture Plumbing …" at bounding box center [778, 392] width 1555 height 784
click at [1127, 295] on html "Company Website Social Media GBP Optimizer Ads Account Modern Culture Plumbing …" at bounding box center [778, 392] width 1555 height 784
click at [1177, 293] on html "Company Website Social Media GBP Optimizer Ads Account Modern Culture Plumbing …" at bounding box center [778, 392] width 1555 height 784
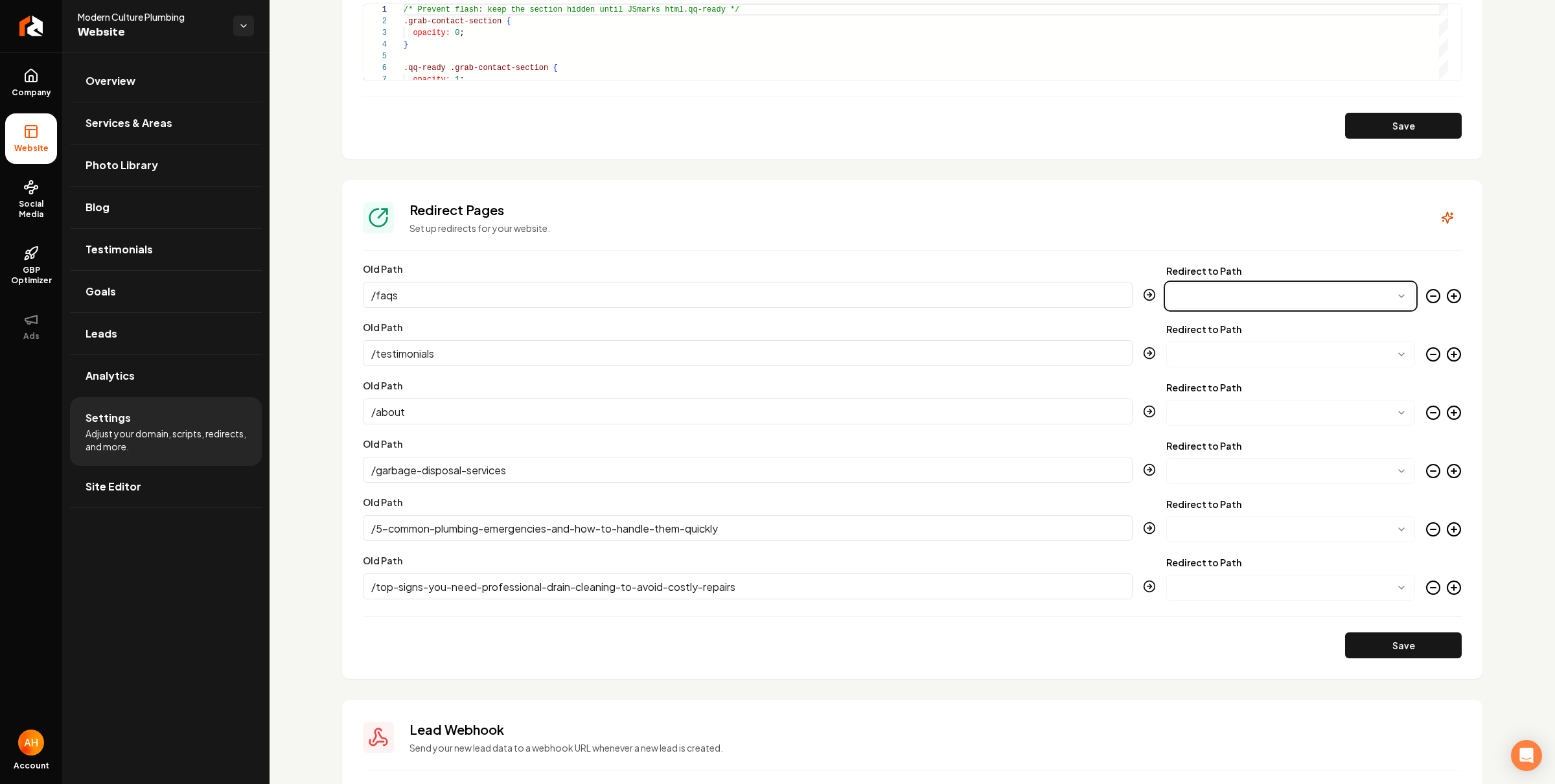
select select "********"
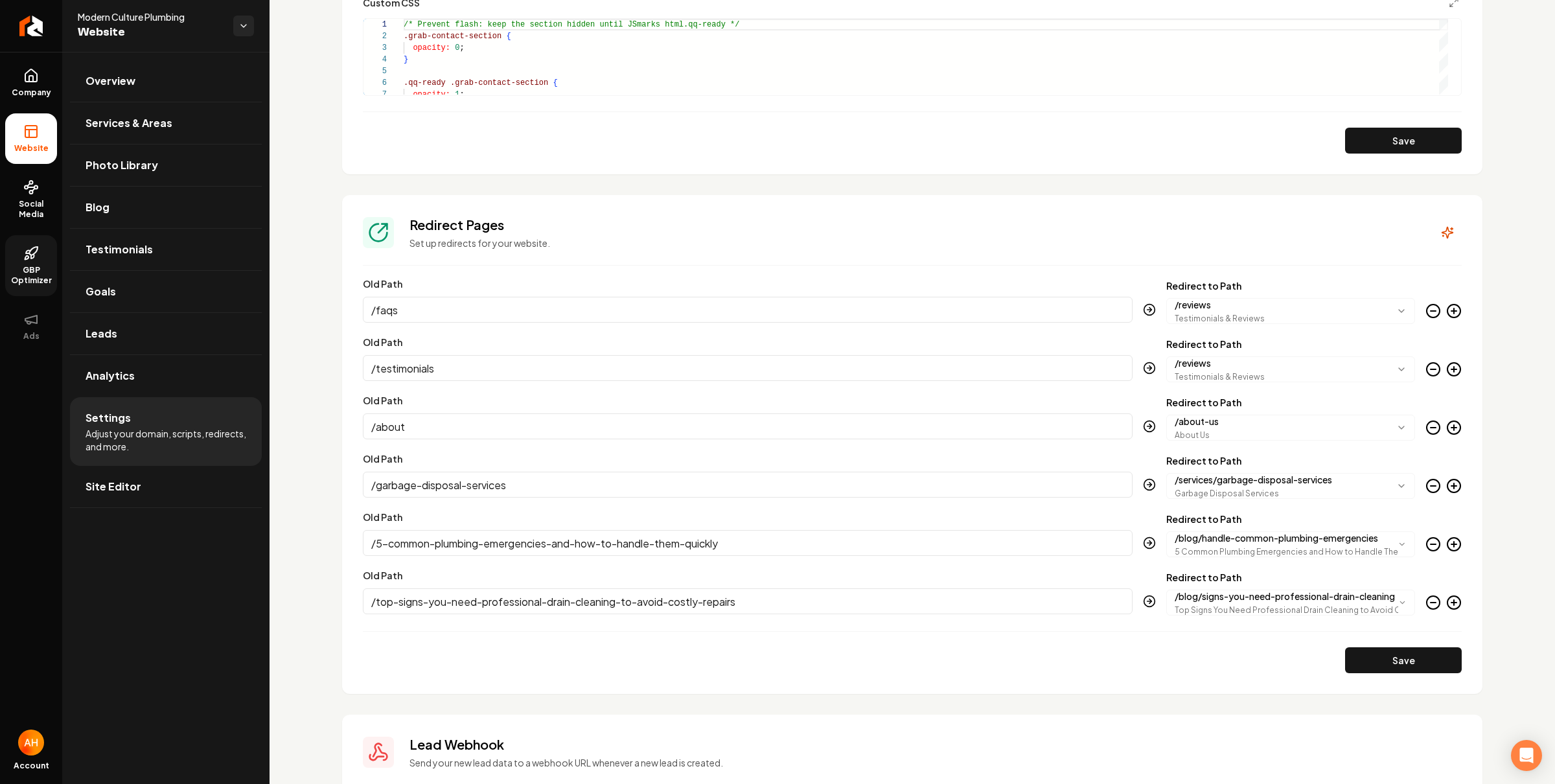
scroll to position [1391, 0]
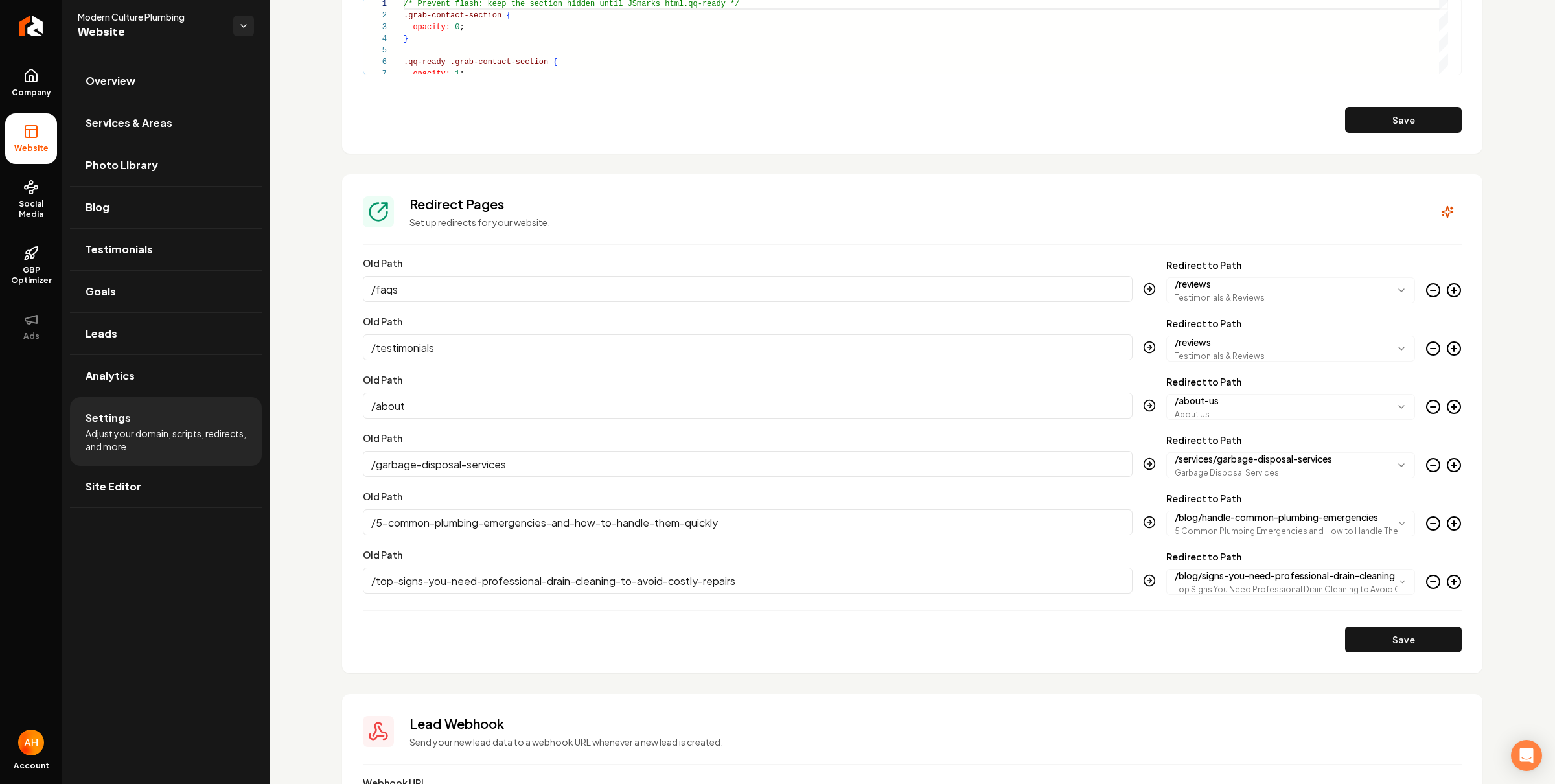
click at [1447, 582] on icon "Main content area" at bounding box center [1454, 582] width 16 height 16
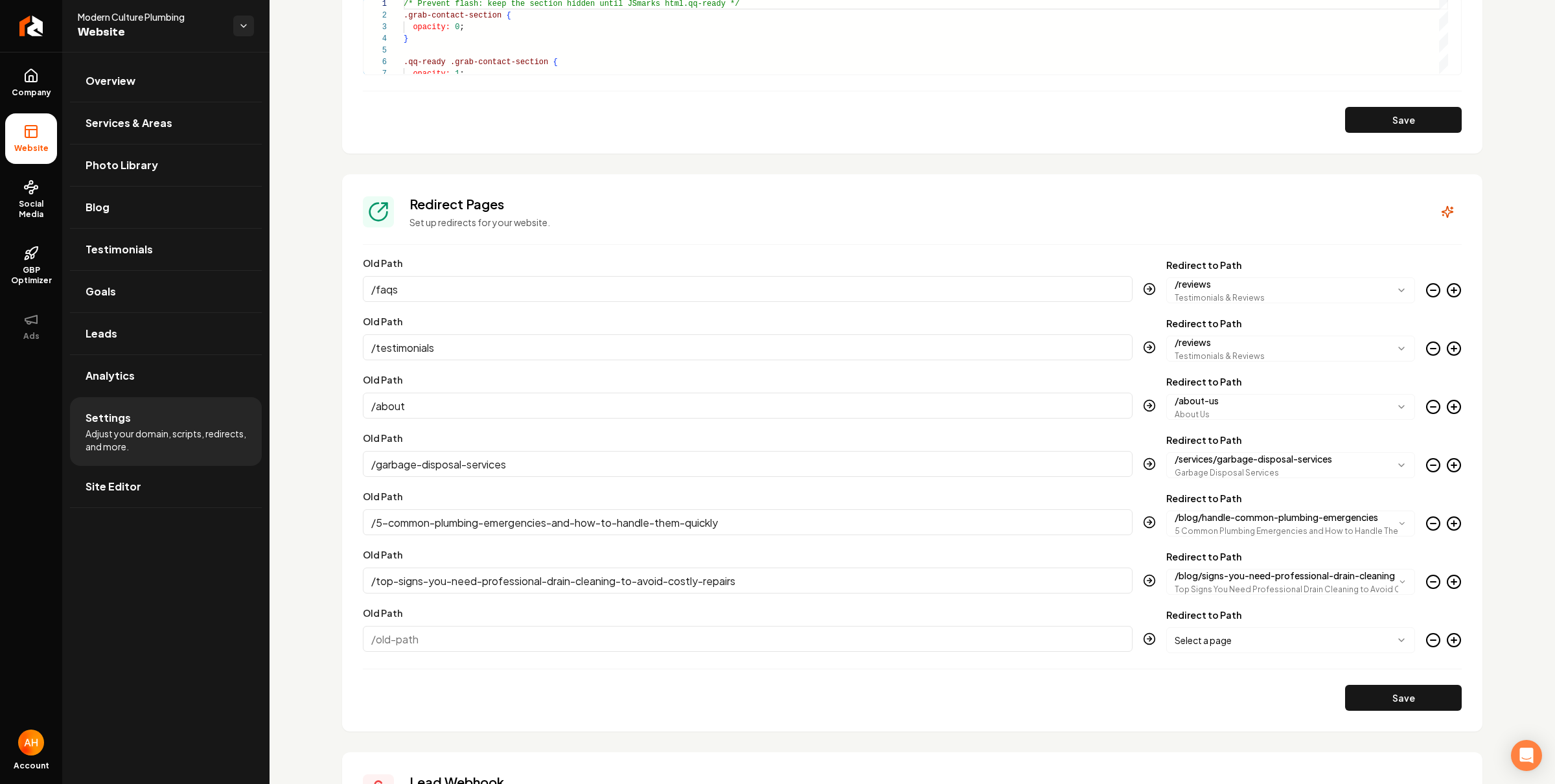
paste input "/water-softener-services/"
type input "/water-softener-services/"
click at [1279, 634] on body "Company Website Social Media GBP Optimizer Ads Account Modern Culture Plumbing …" at bounding box center [778, 392] width 1555 height 784
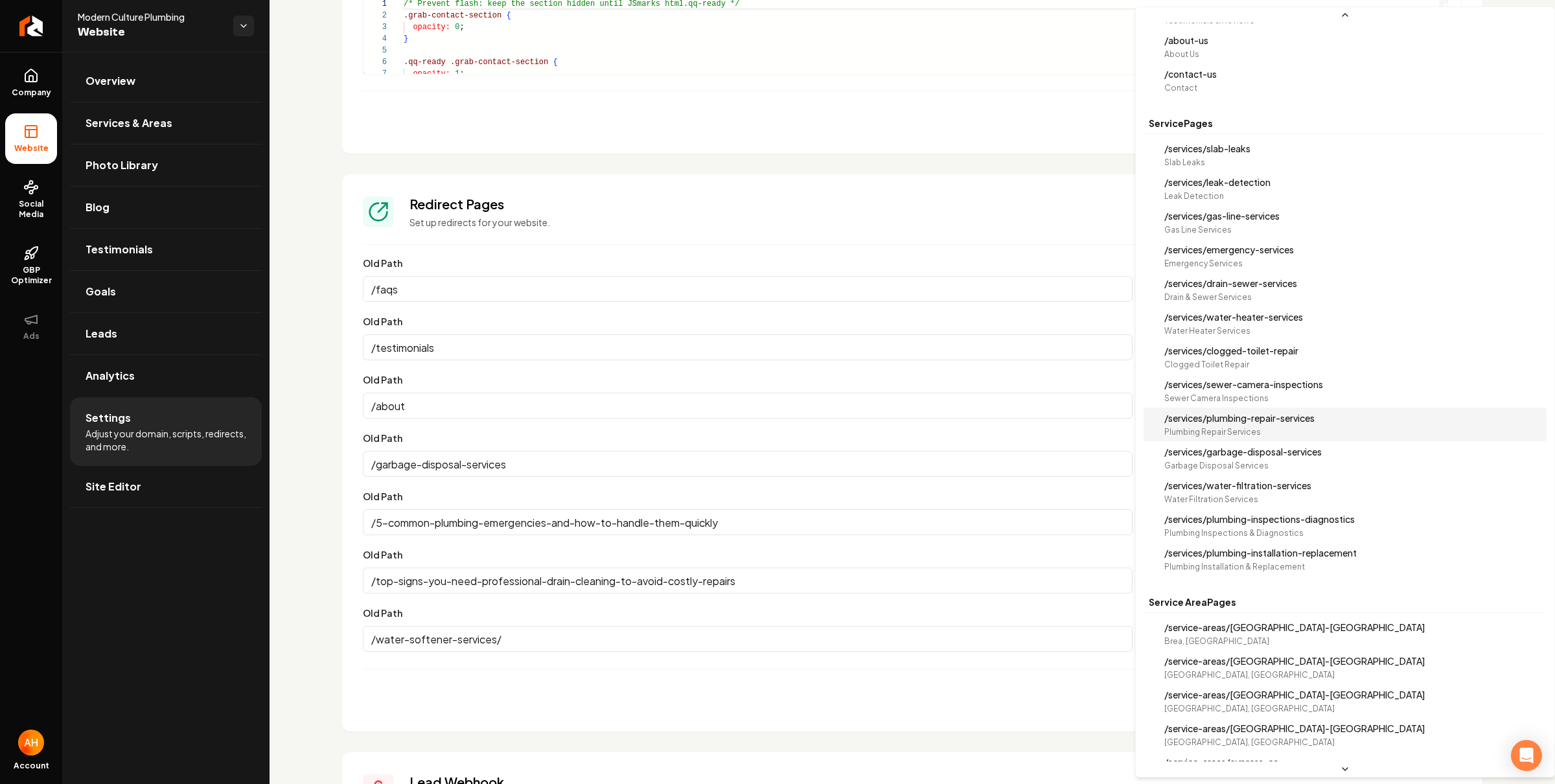
scroll to position [0, 0]
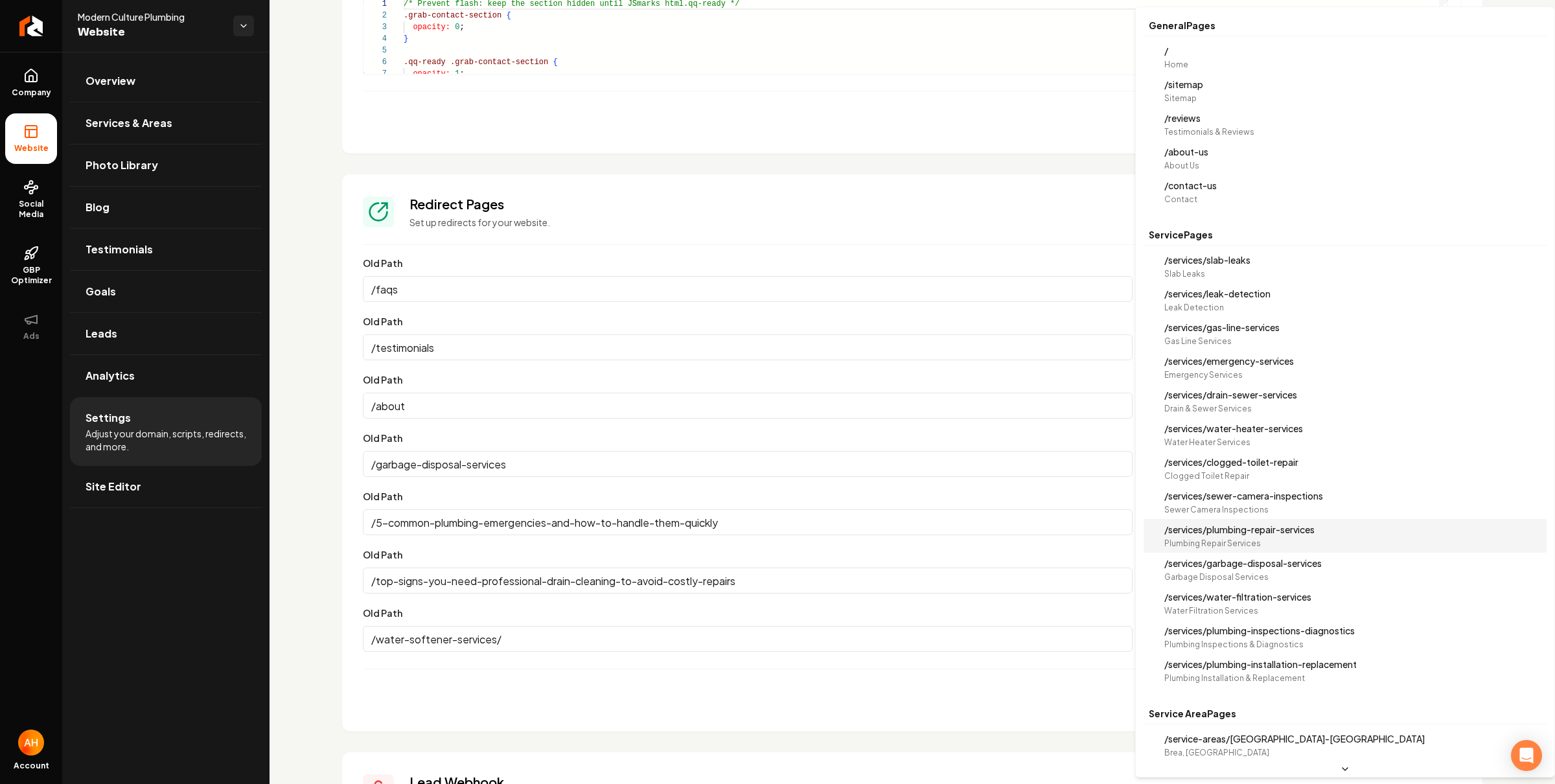
select select "**********"
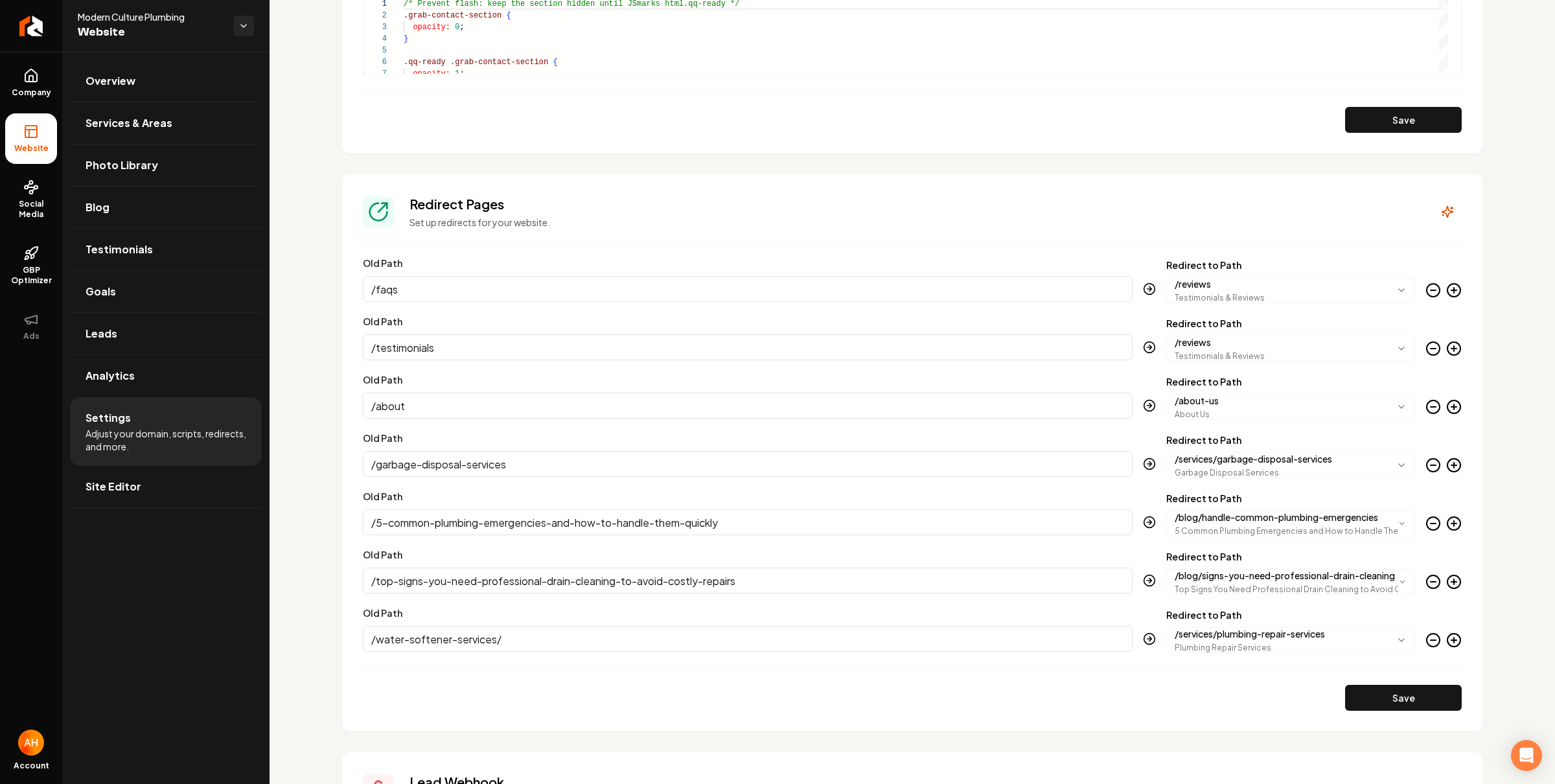
drag, startPoint x: 1446, startPoint y: 638, endPoint x: 1422, endPoint y: 634, distance: 24.3
click at [1447, 638] on icon "Main content area" at bounding box center [1454, 640] width 16 height 16
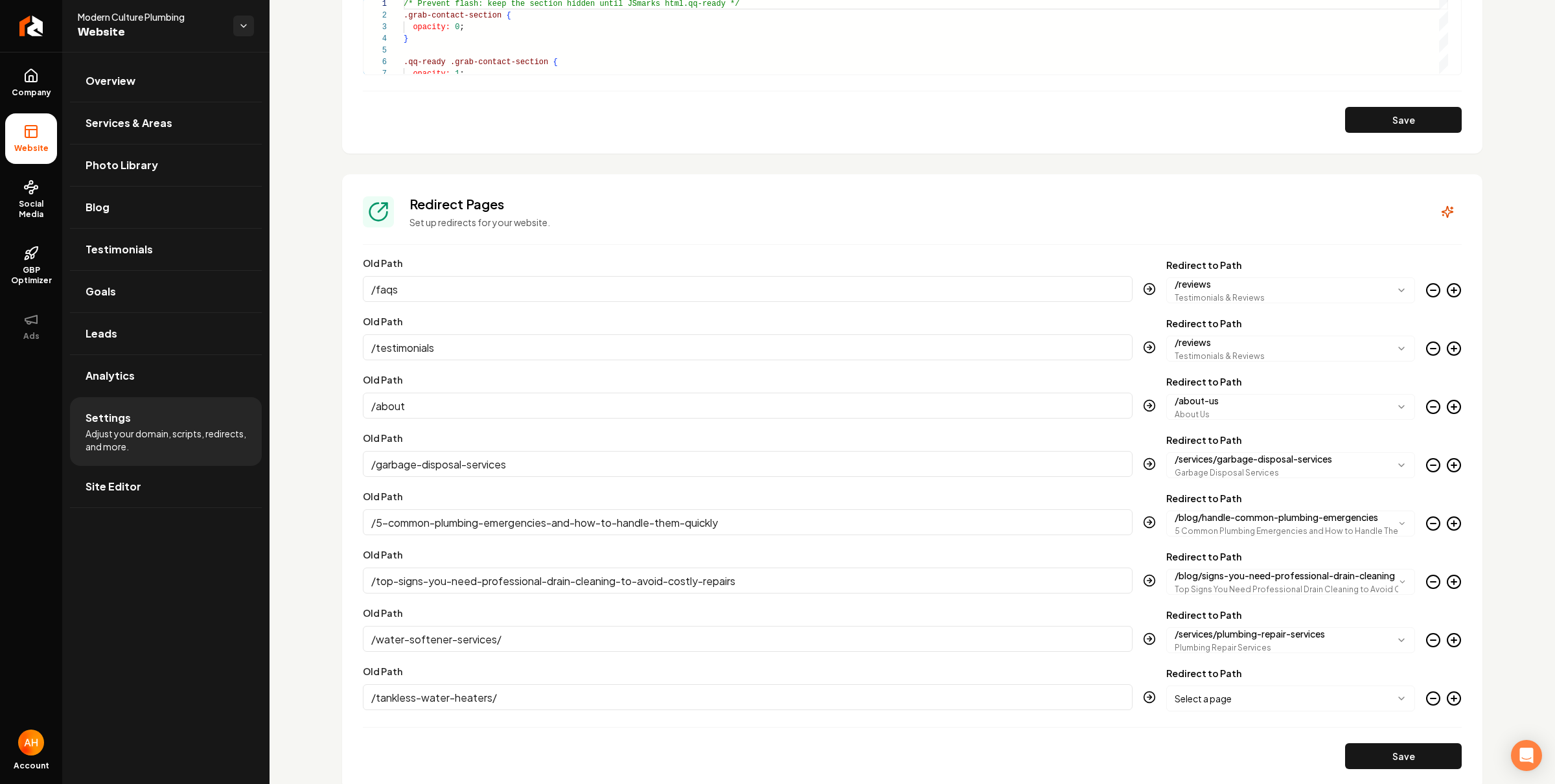
type input "/tankless-water-heaters/"
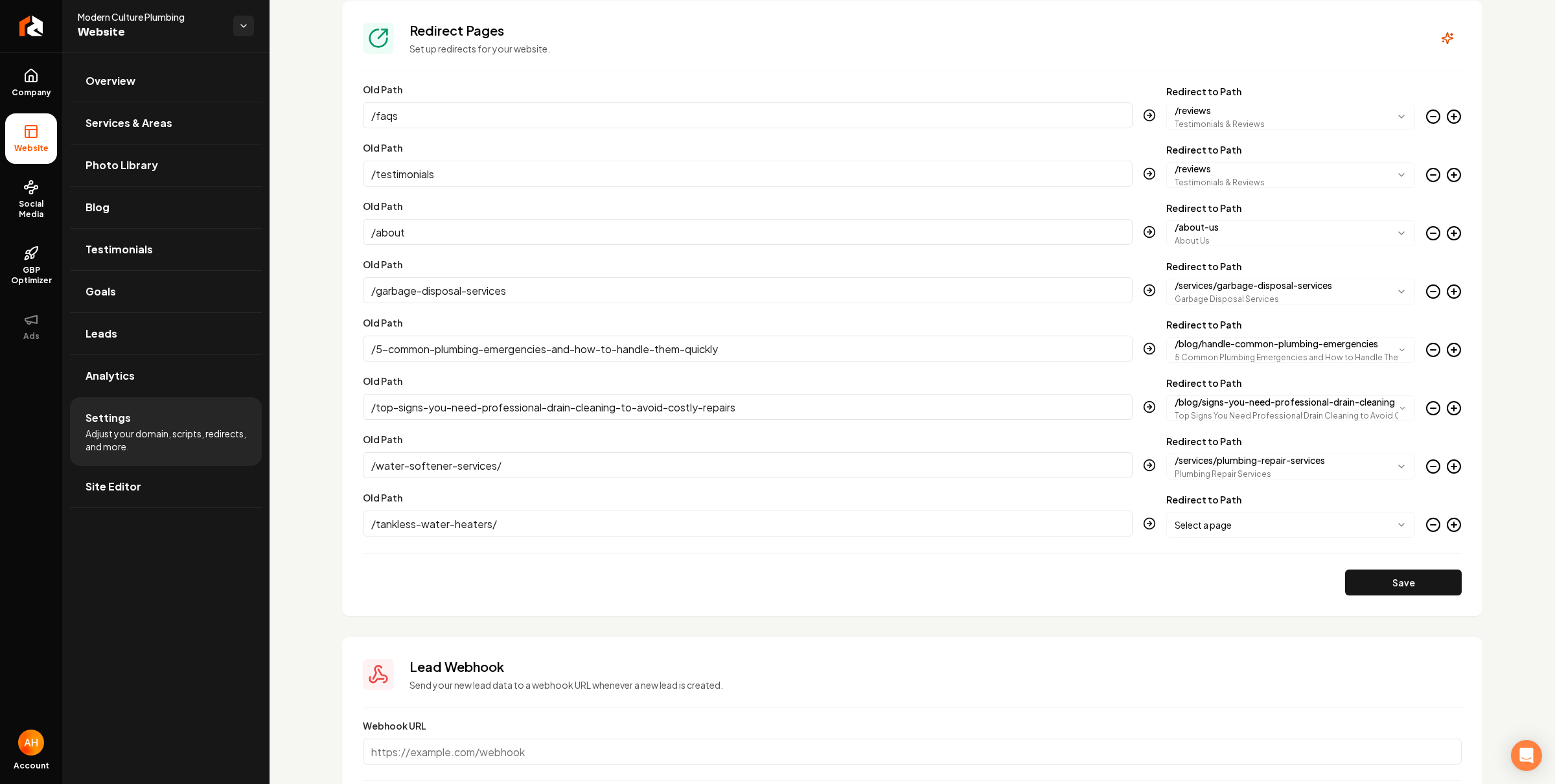
scroll to position [1647, 0]
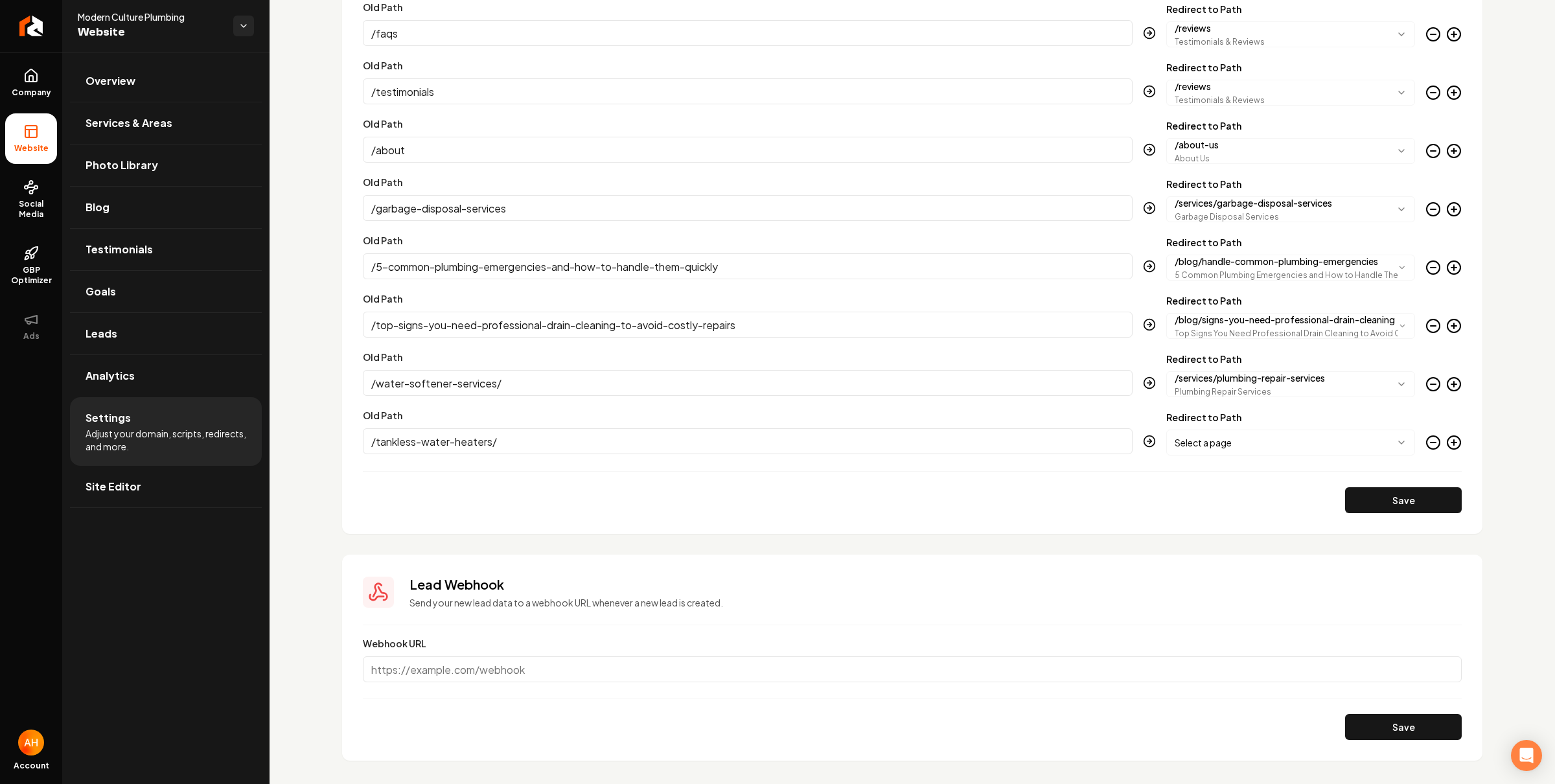
click at [1256, 440] on body "Company Website Social Media GBP Optimizer Ads Account Modern Culture Plumbing …" at bounding box center [778, 392] width 1555 height 784
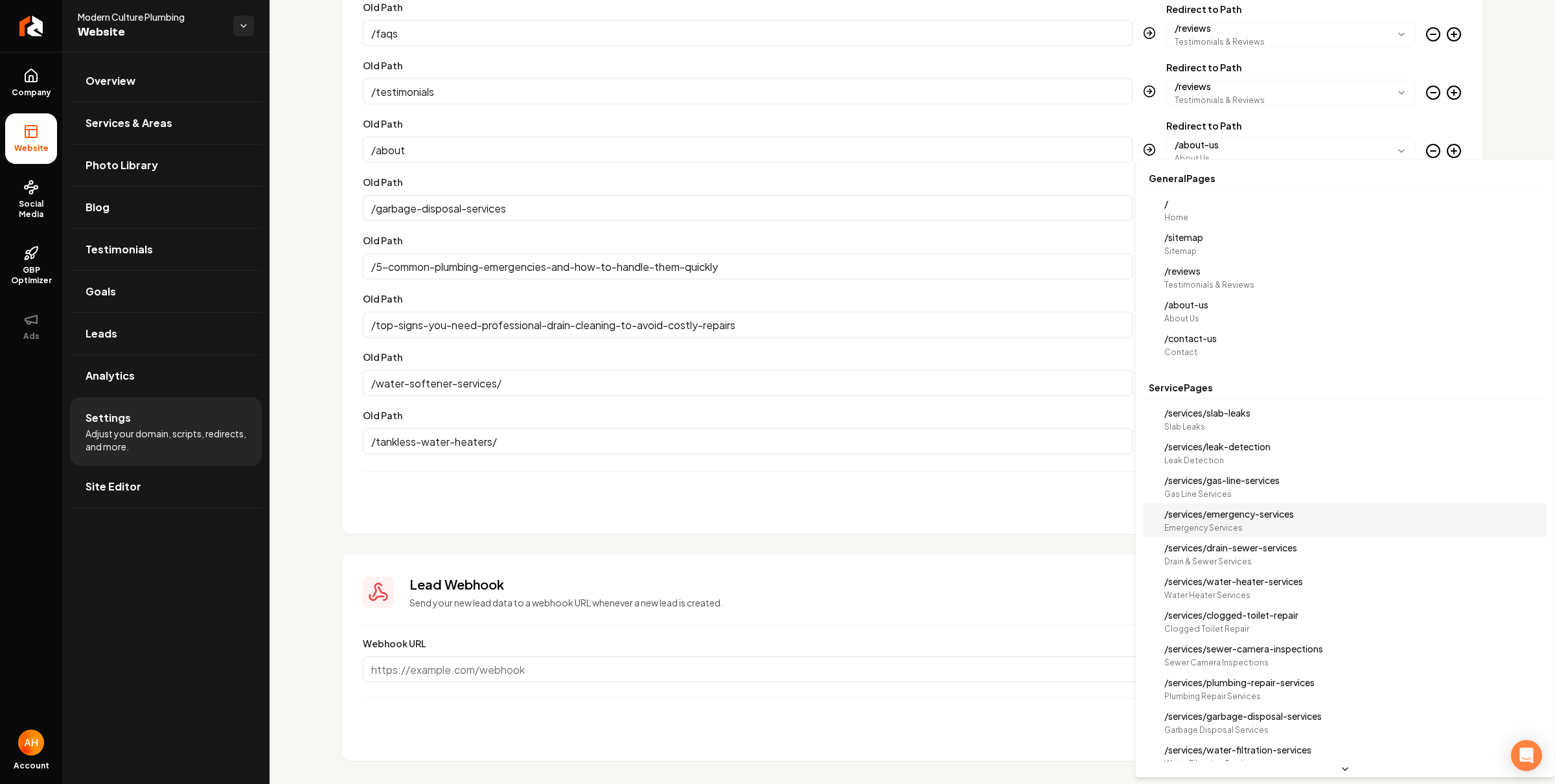
scroll to position [13, 0]
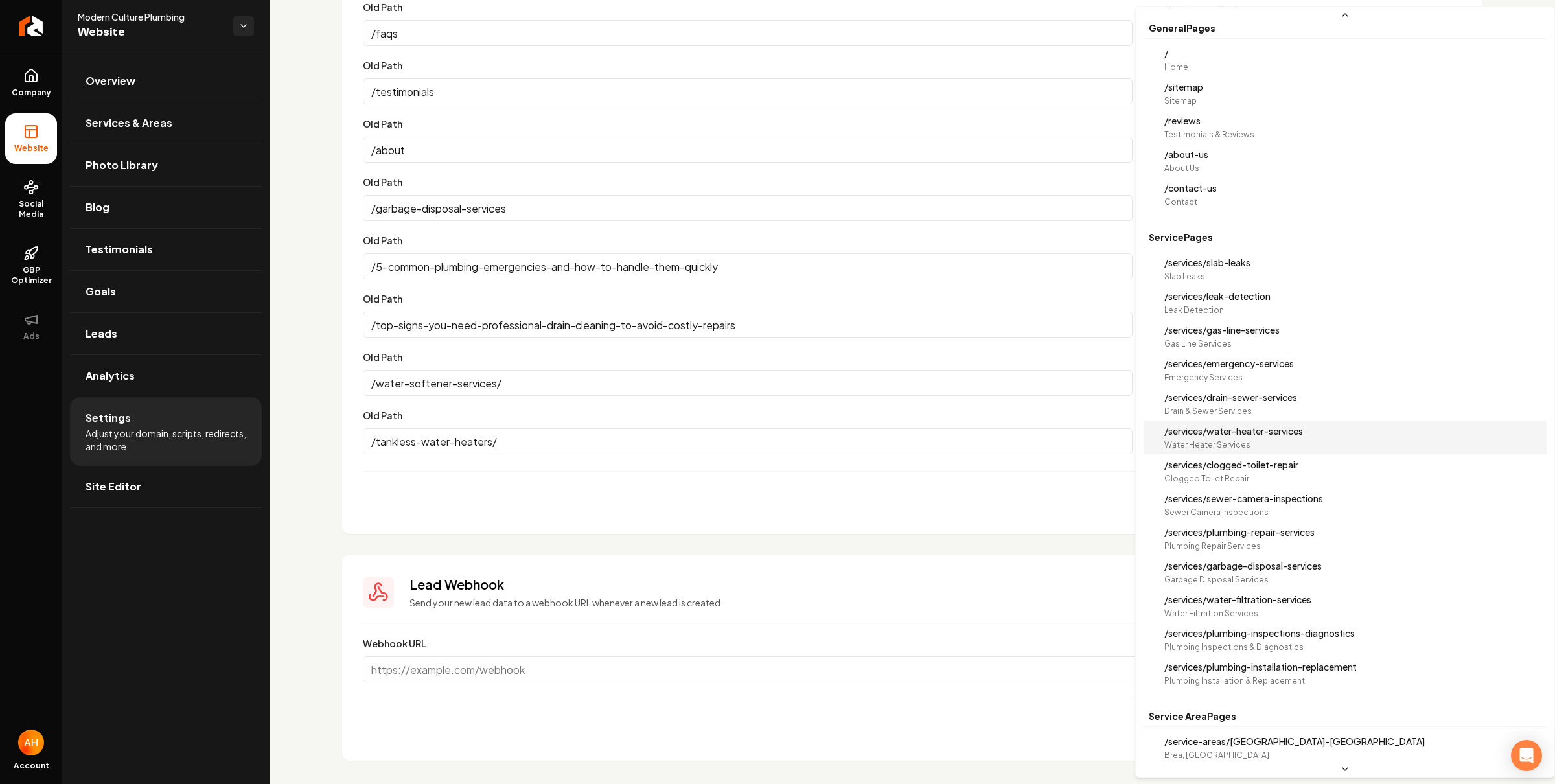
select select "**********"
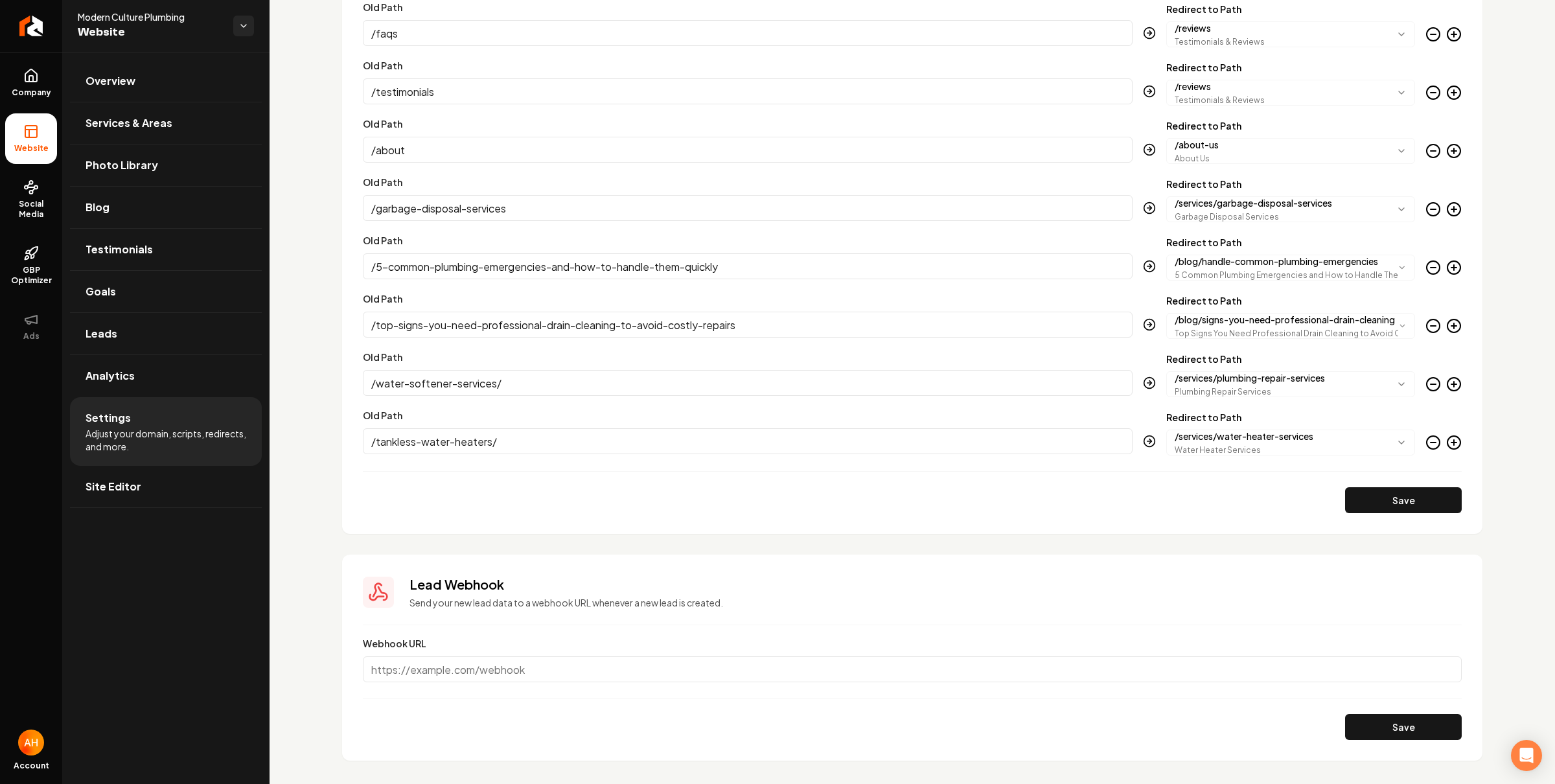
drag, startPoint x: 1439, startPoint y: 437, endPoint x: 1447, endPoint y: 438, distance: 8.1
click at [1447, 437] on icon "Main content area" at bounding box center [1454, 442] width 16 height 16
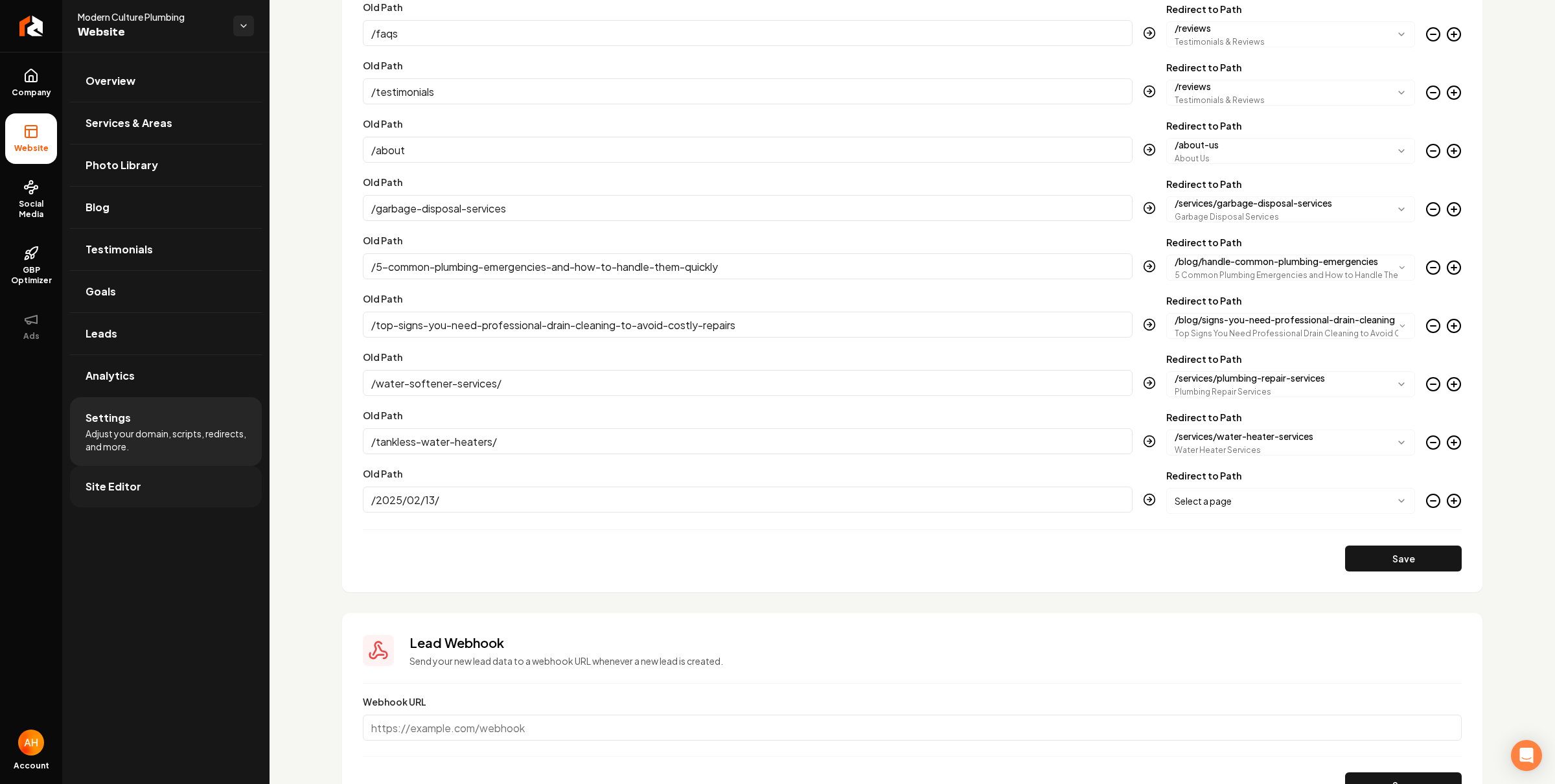
type input "/2025/02/13/"
click at [1214, 501] on body "Company Website Social Media GBP Optimizer Ads Account Modern Culture Plumbing …" at bounding box center [778, 392] width 1555 height 784
click at [1429, 553] on button "Save" at bounding box center [1403, 558] width 116 height 26
click at [123, 65] on link "Overview" at bounding box center [165, 81] width 192 height 41
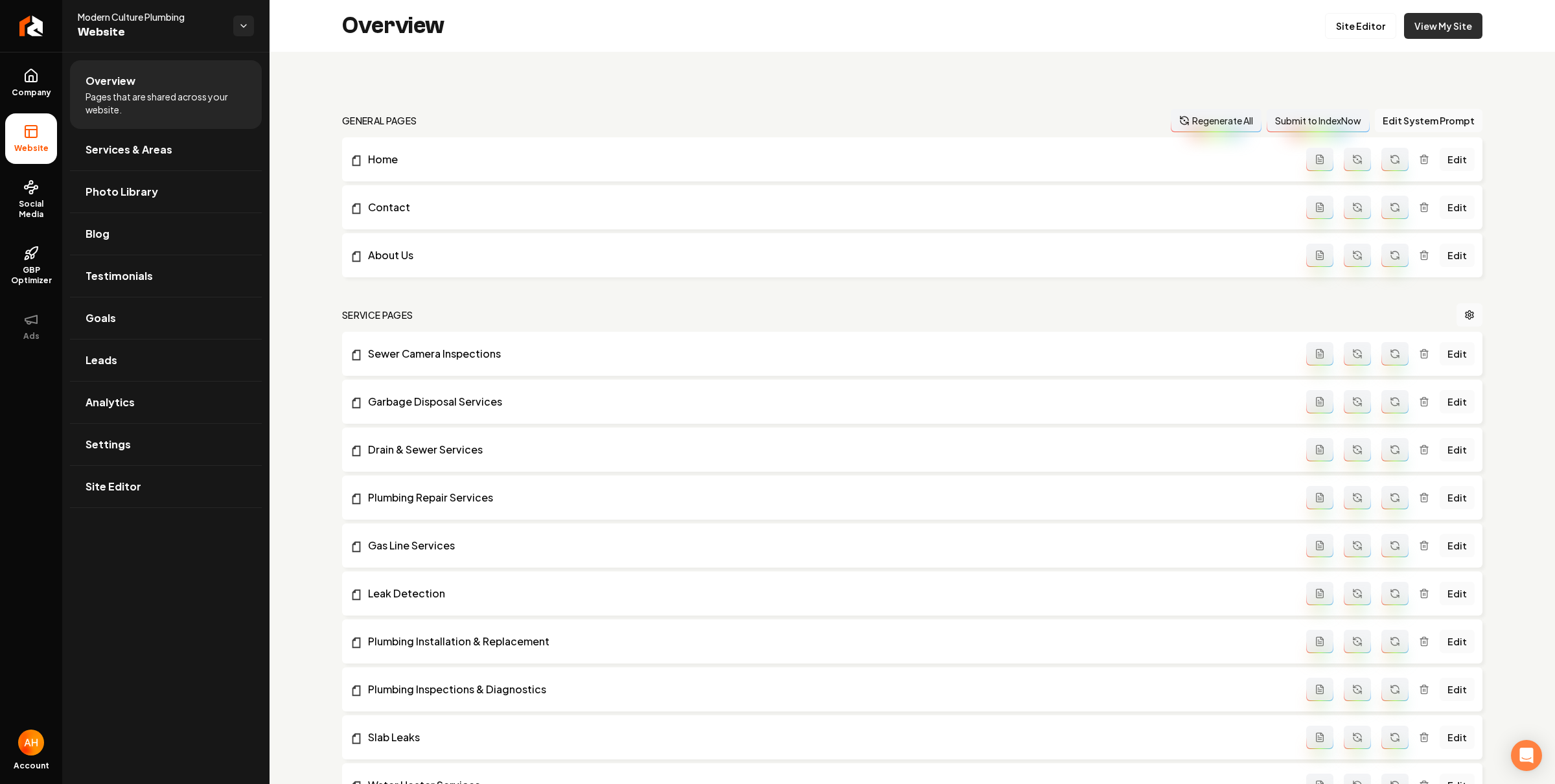
click at [1463, 23] on link "View My Site" at bounding box center [1444, 25] width 79 height 26
click at [1418, 28] on link "View My Site" at bounding box center [1444, 25] width 79 height 26
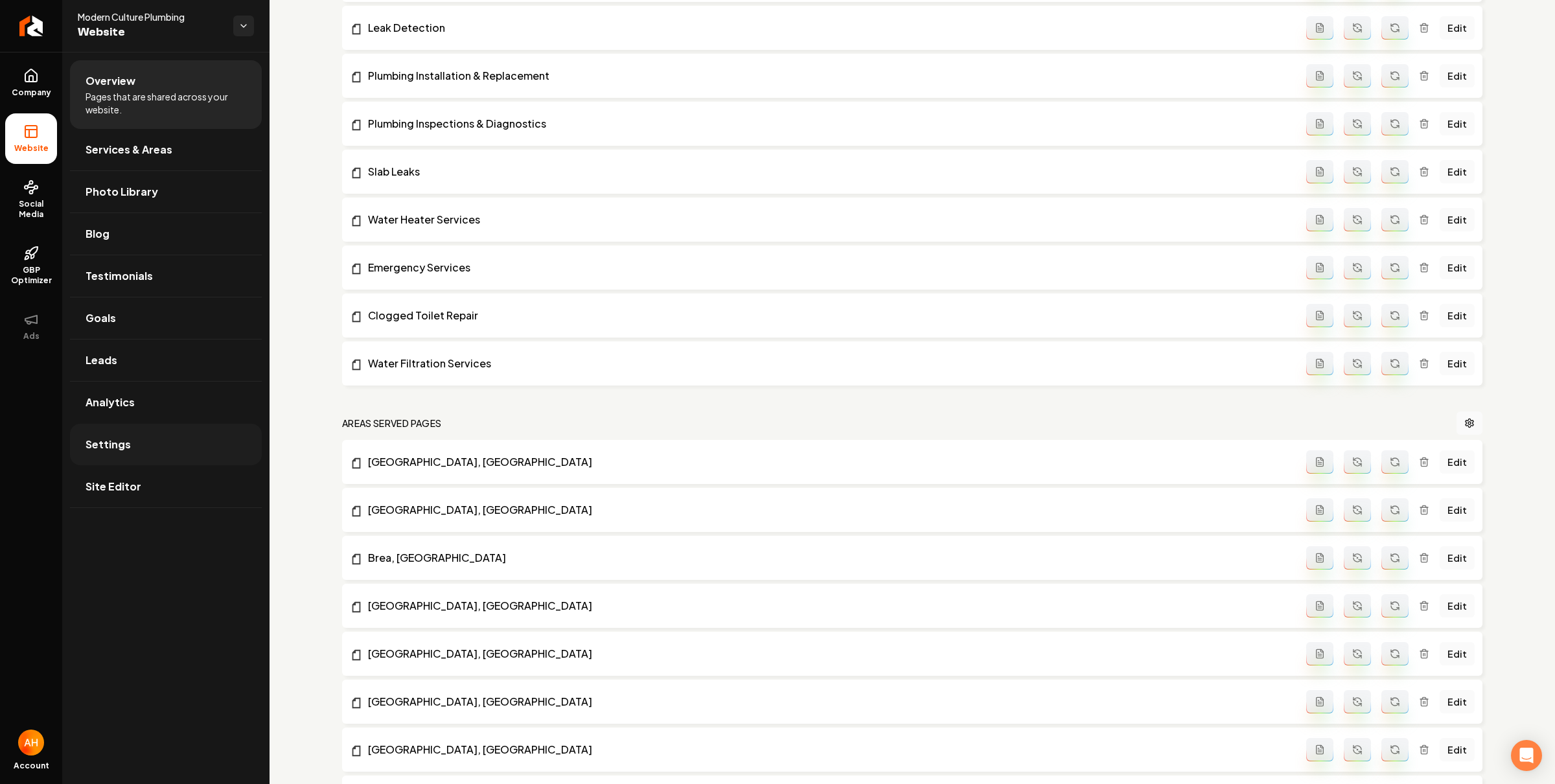
click at [136, 438] on link "Settings" at bounding box center [165, 445] width 192 height 41
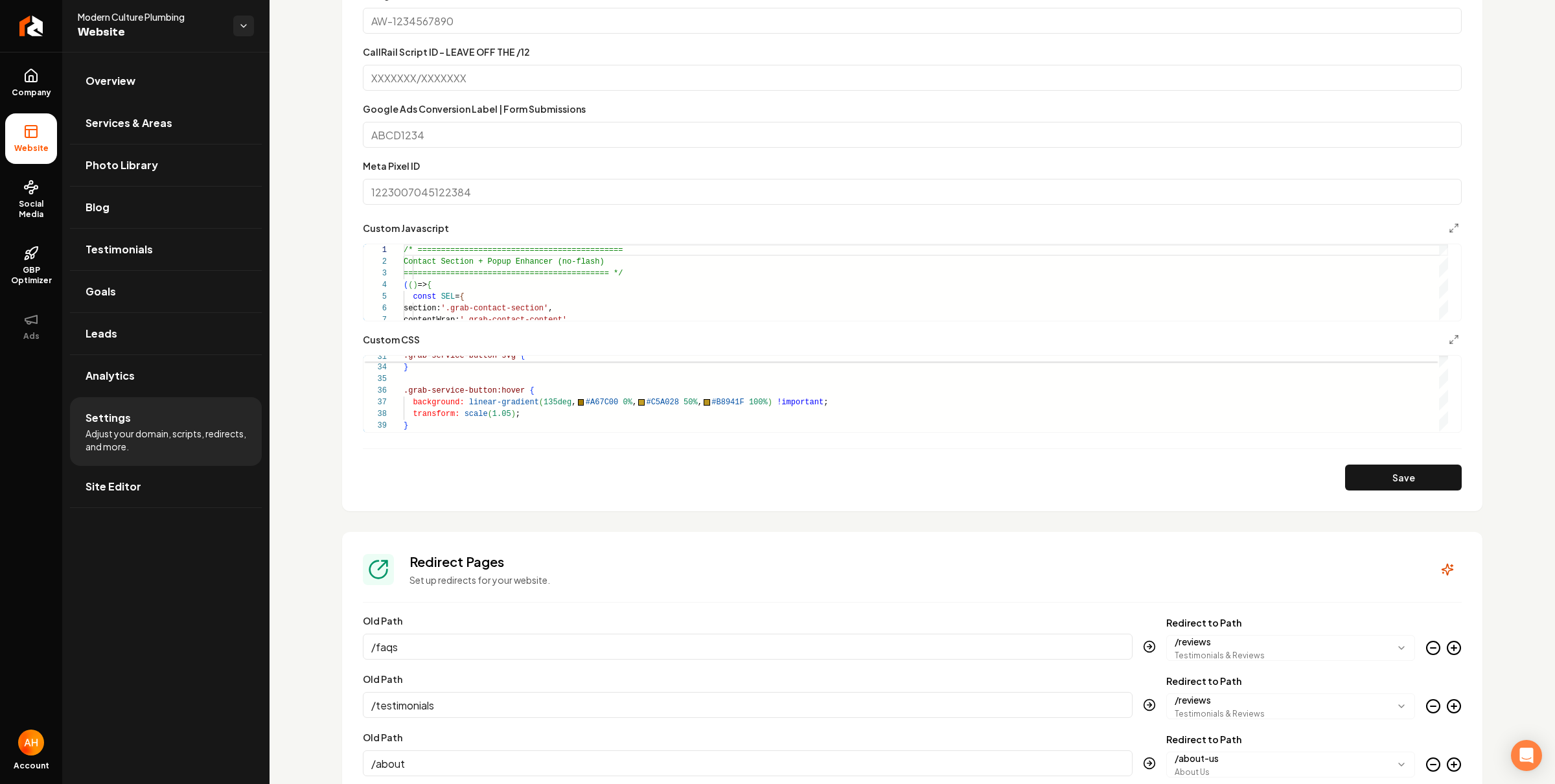
scroll to position [1735, 0]
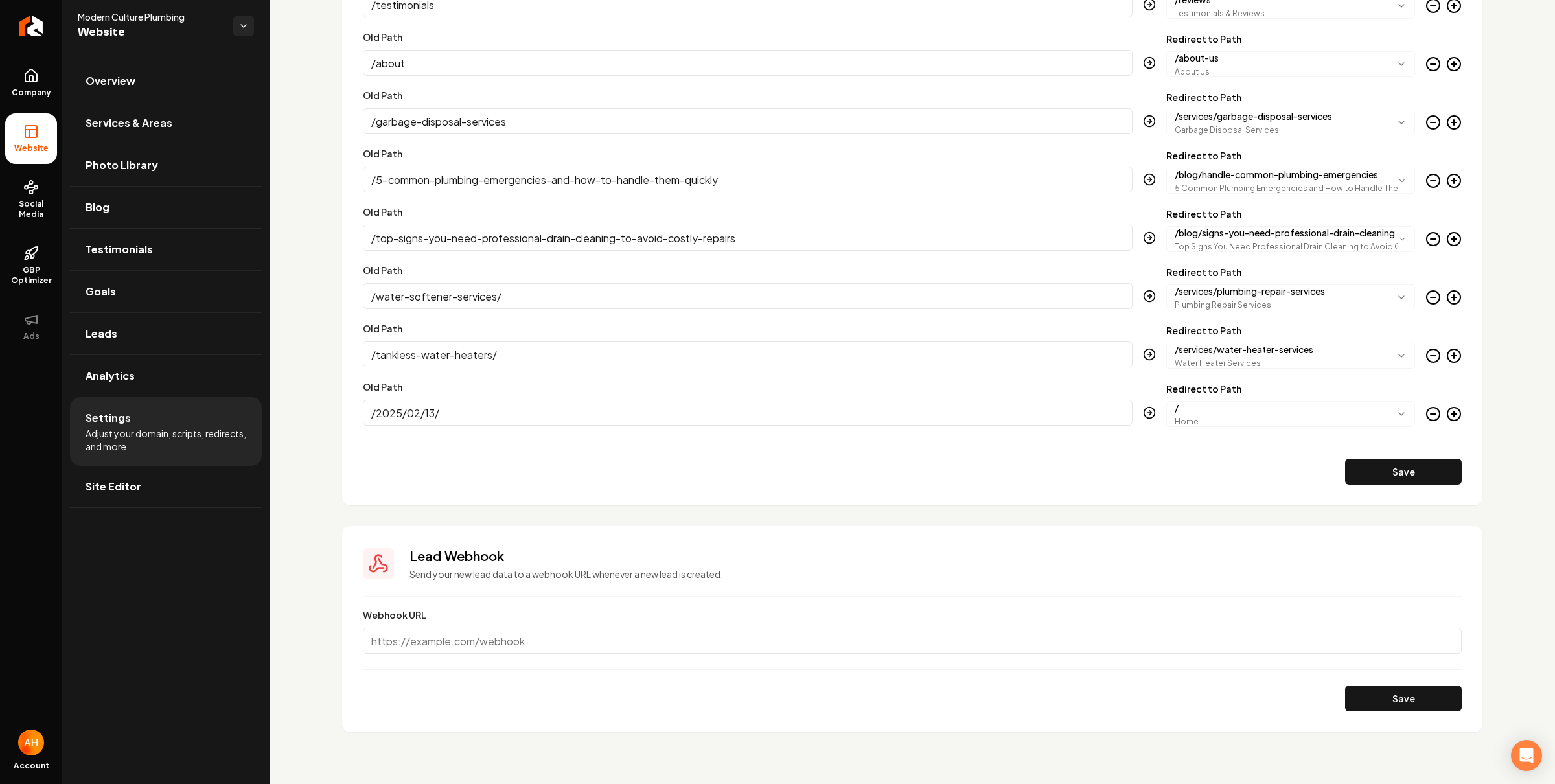
click at [1432, 416] on div "Main content area" at bounding box center [1444, 416] width 36 height 21
click at [1447, 415] on icon "Main content area" at bounding box center [1454, 413] width 16 height 16
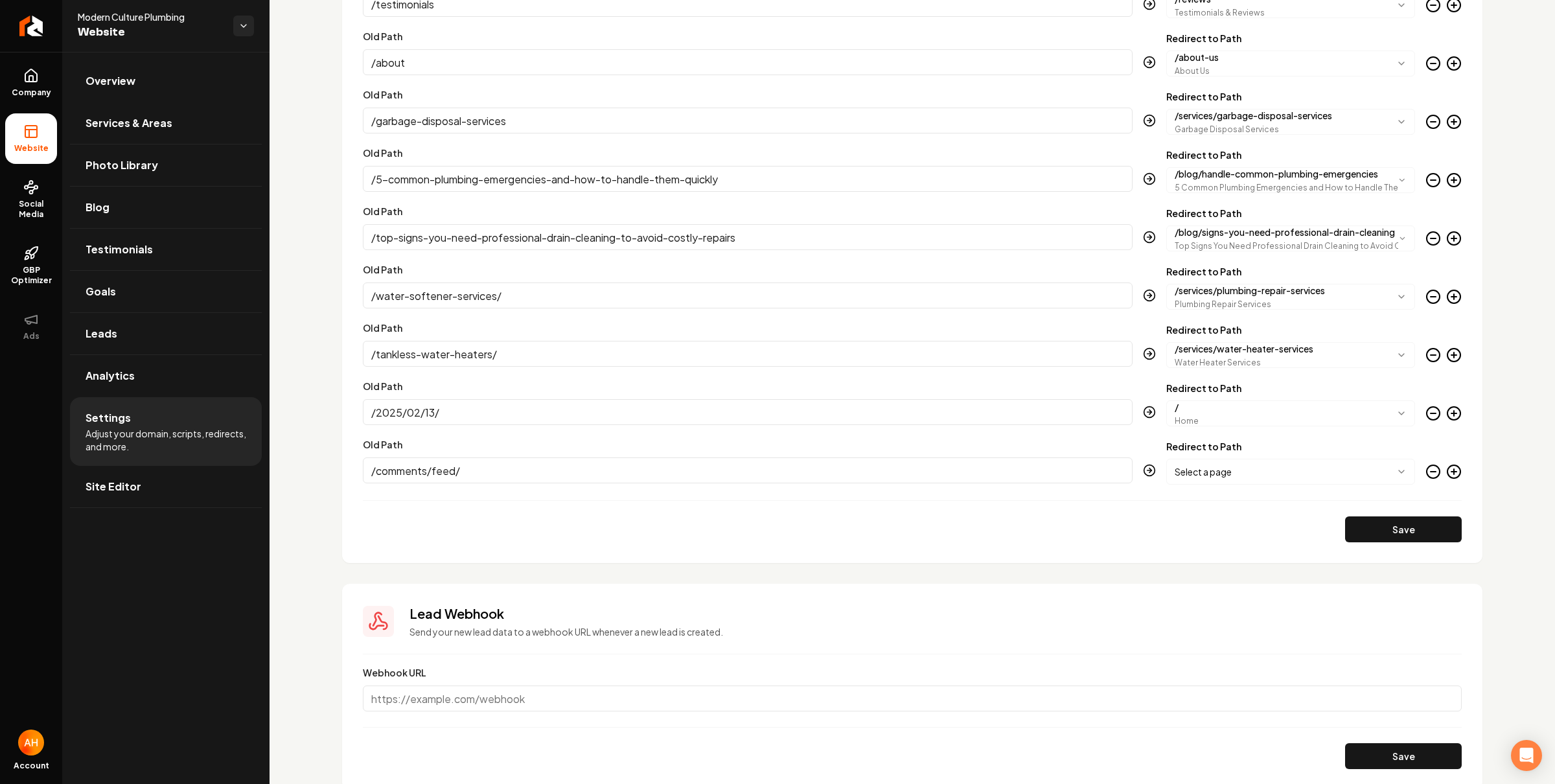
type input "/comments/feed/"
click at [1240, 475] on body "Company Website Social Media GBP Optimizer Ads Account Modern Culture Plumbing …" at bounding box center [778, 392] width 1555 height 784
click at [1411, 534] on button "Save" at bounding box center [1403, 529] width 116 height 26
click at [1447, 474] on icon "Main content area" at bounding box center [1454, 471] width 16 height 16
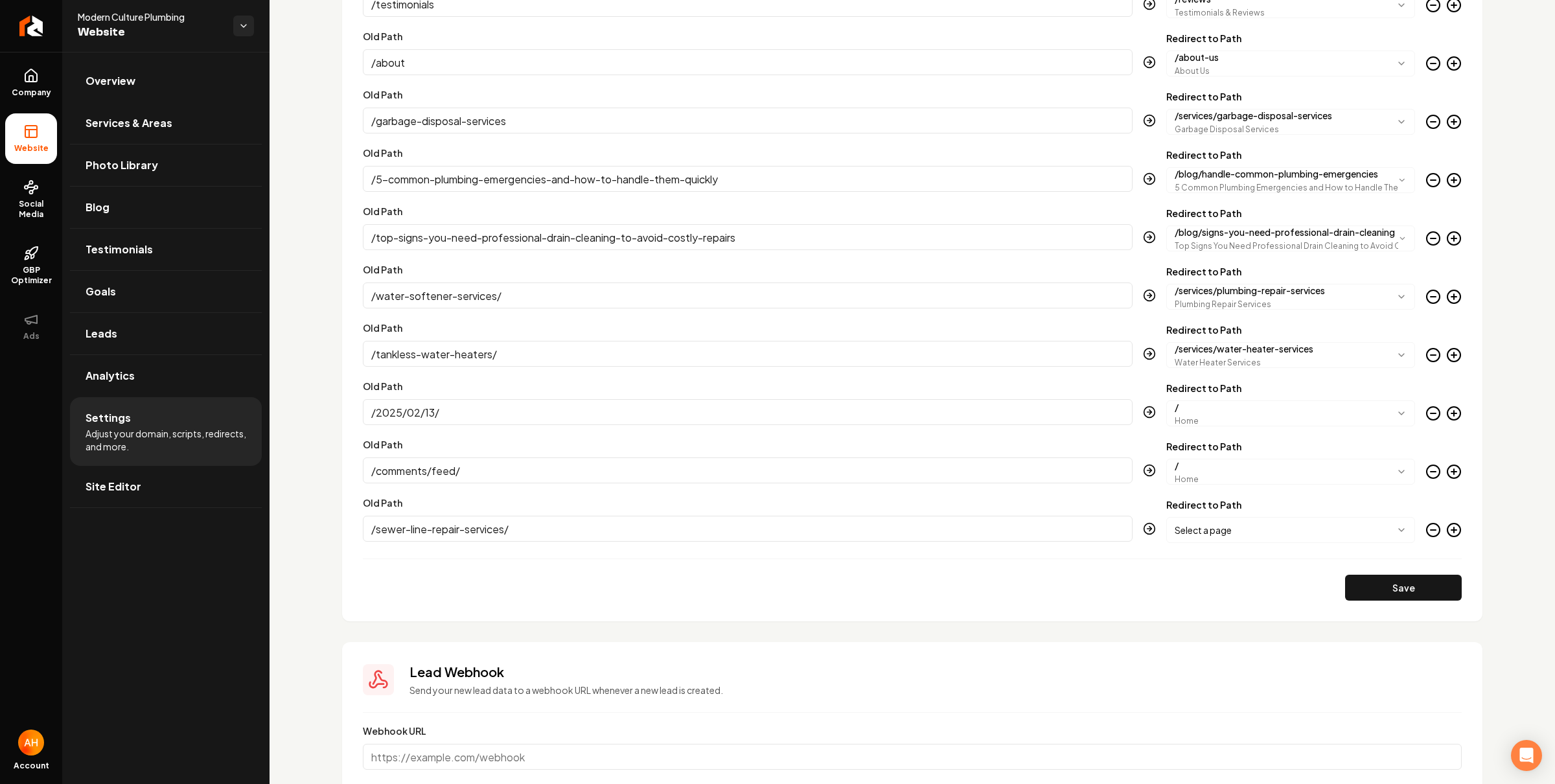
type input "/sewer-line-repair-services/"
click at [1345, 539] on body "Company Website Social Media GBP Optimizer Ads Account Modern Culture Plumbing …" at bounding box center [778, 392] width 1555 height 784
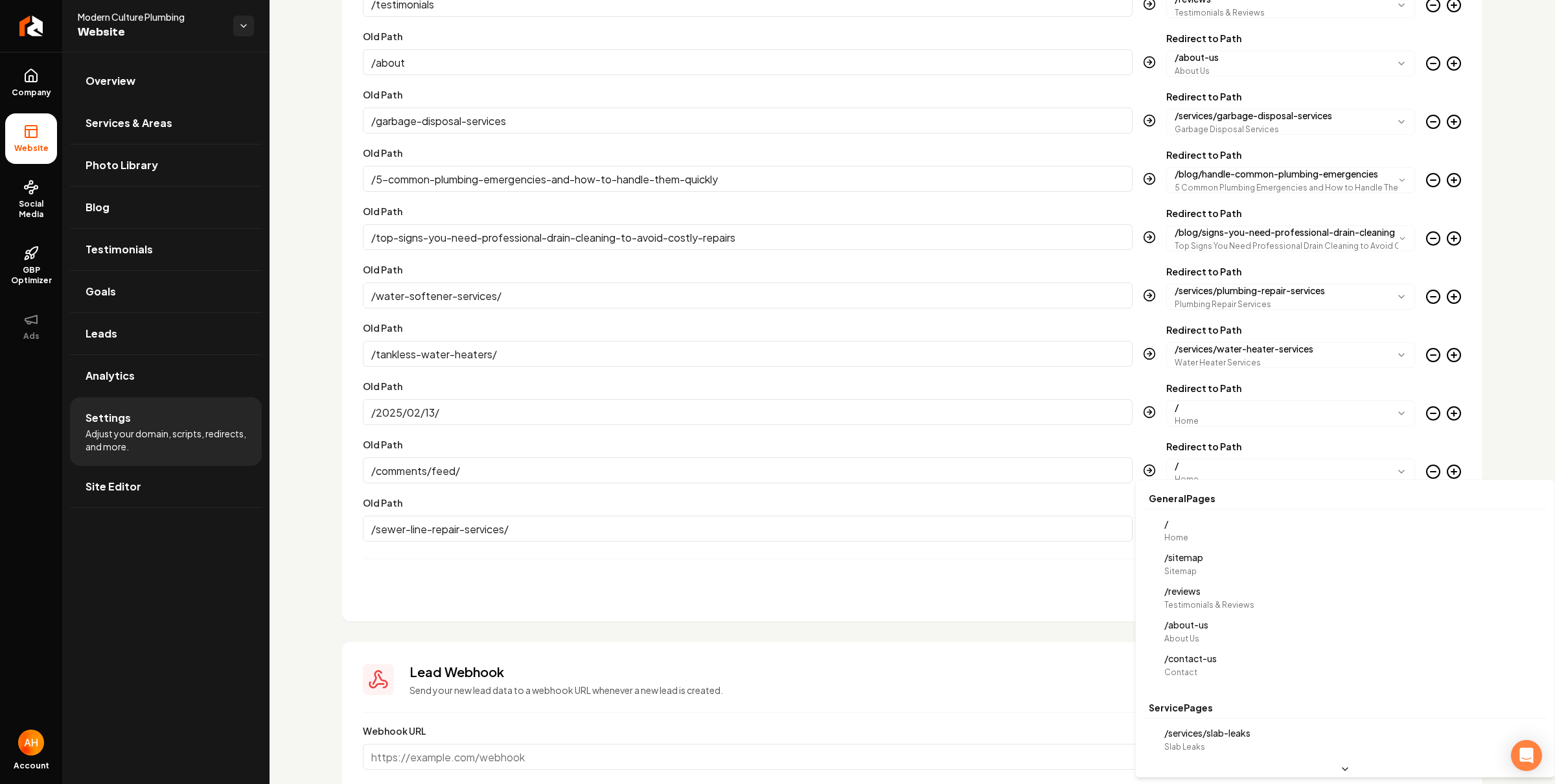
scroll to position [11, 0]
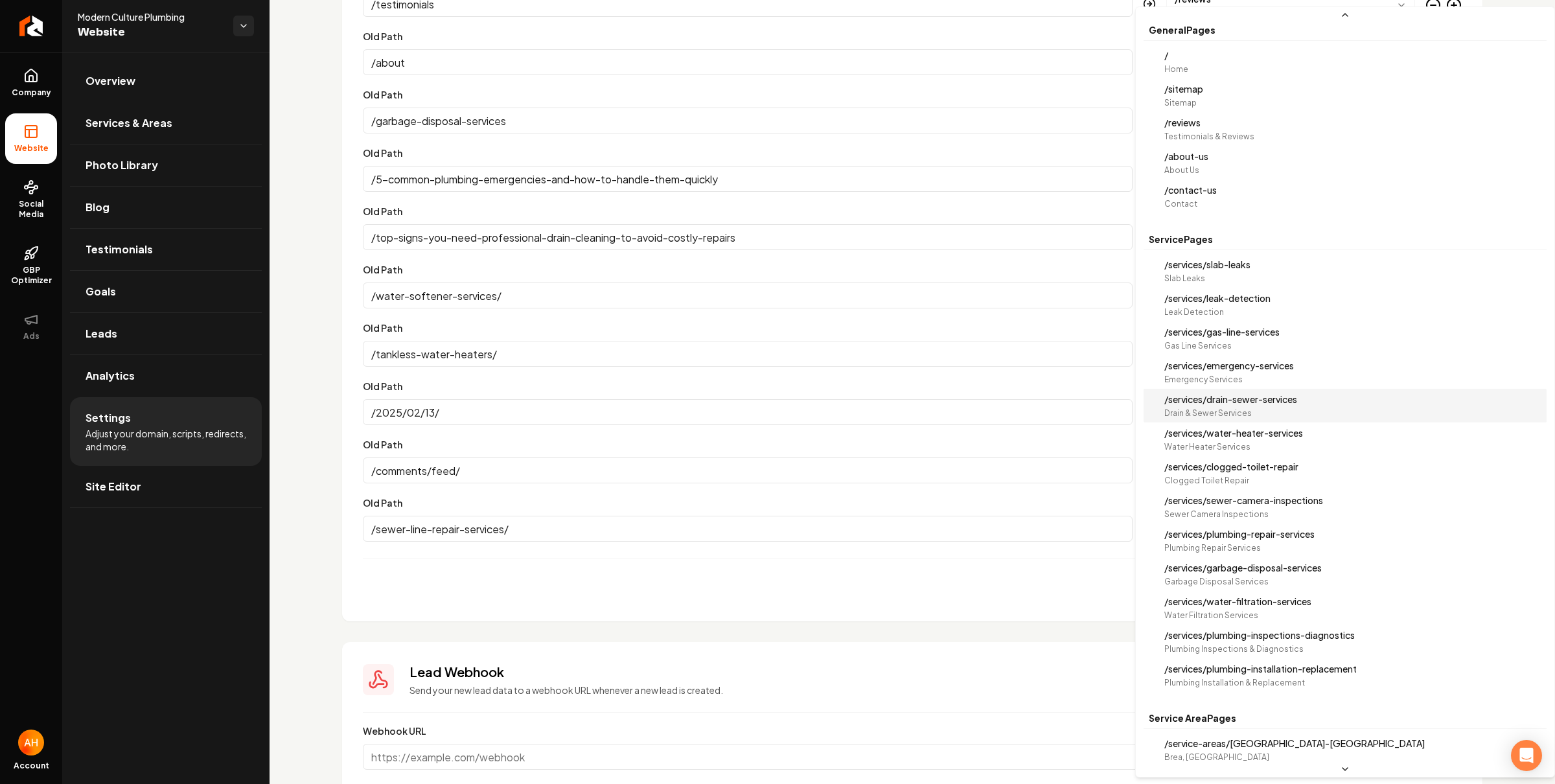
select select "**********"
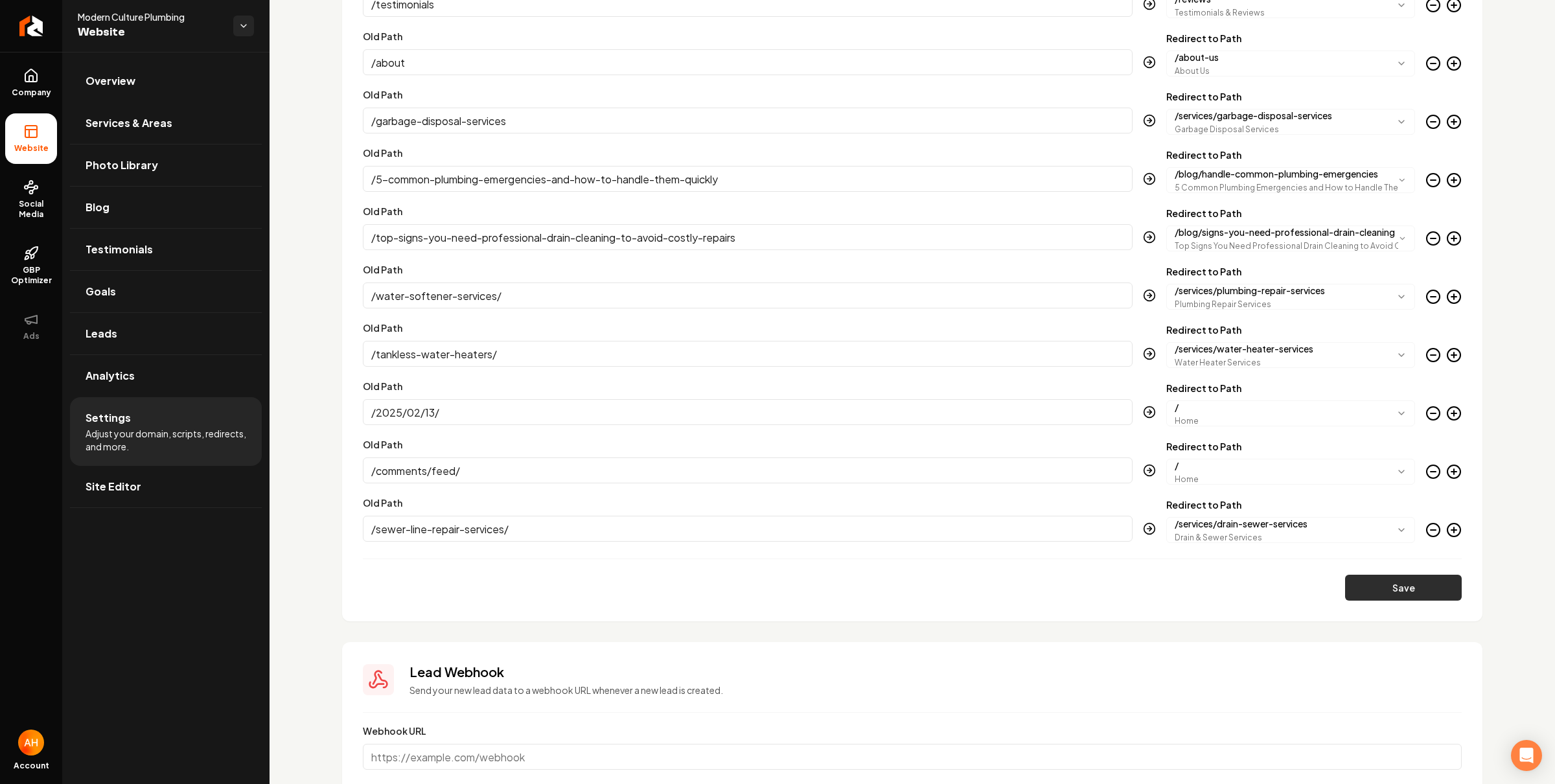
click at [1403, 589] on button "Save" at bounding box center [1403, 588] width 116 height 26
click at [1447, 531] on icon "Main content area" at bounding box center [1454, 530] width 16 height 16
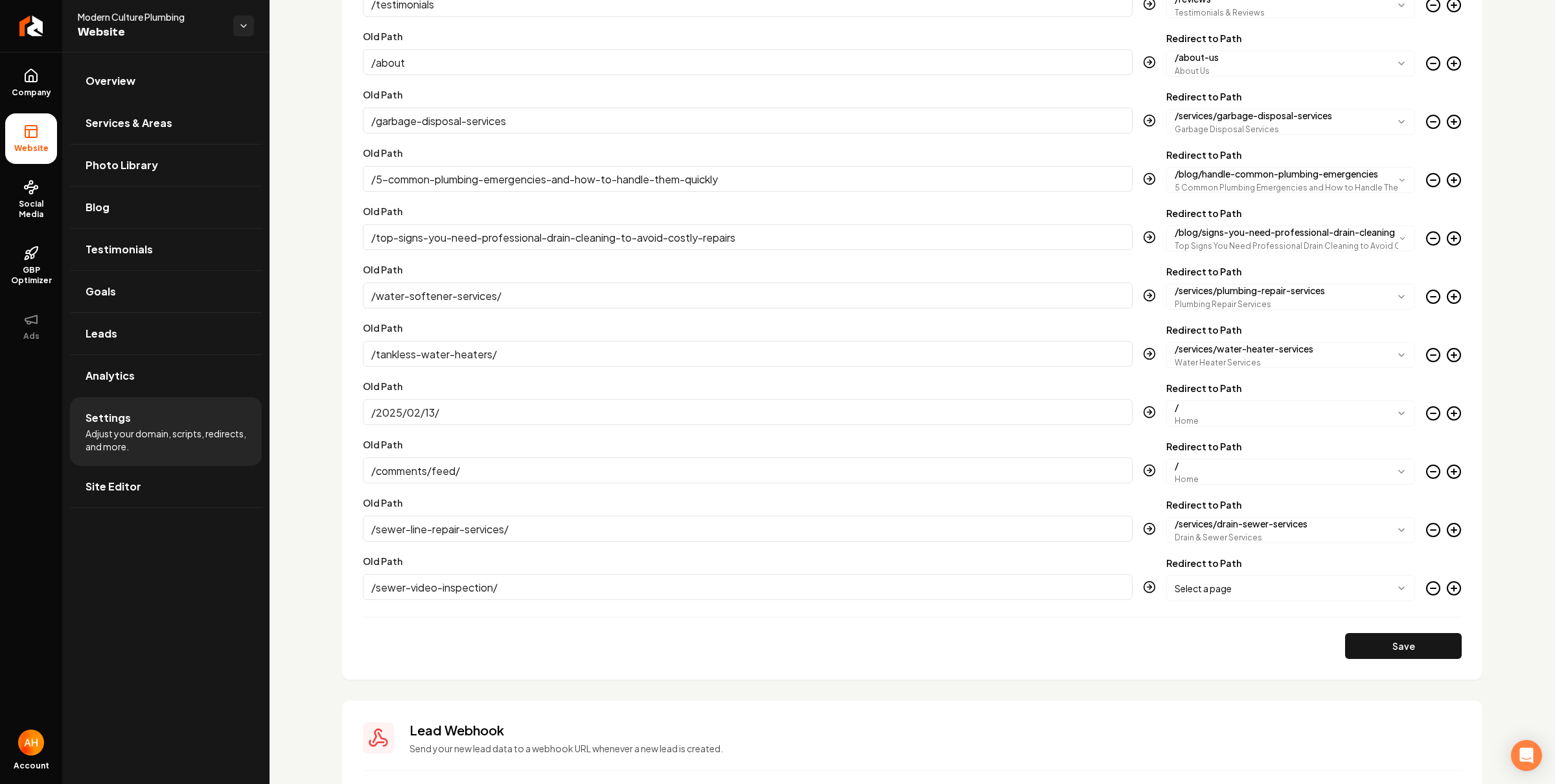
scroll to position [1756, 0]
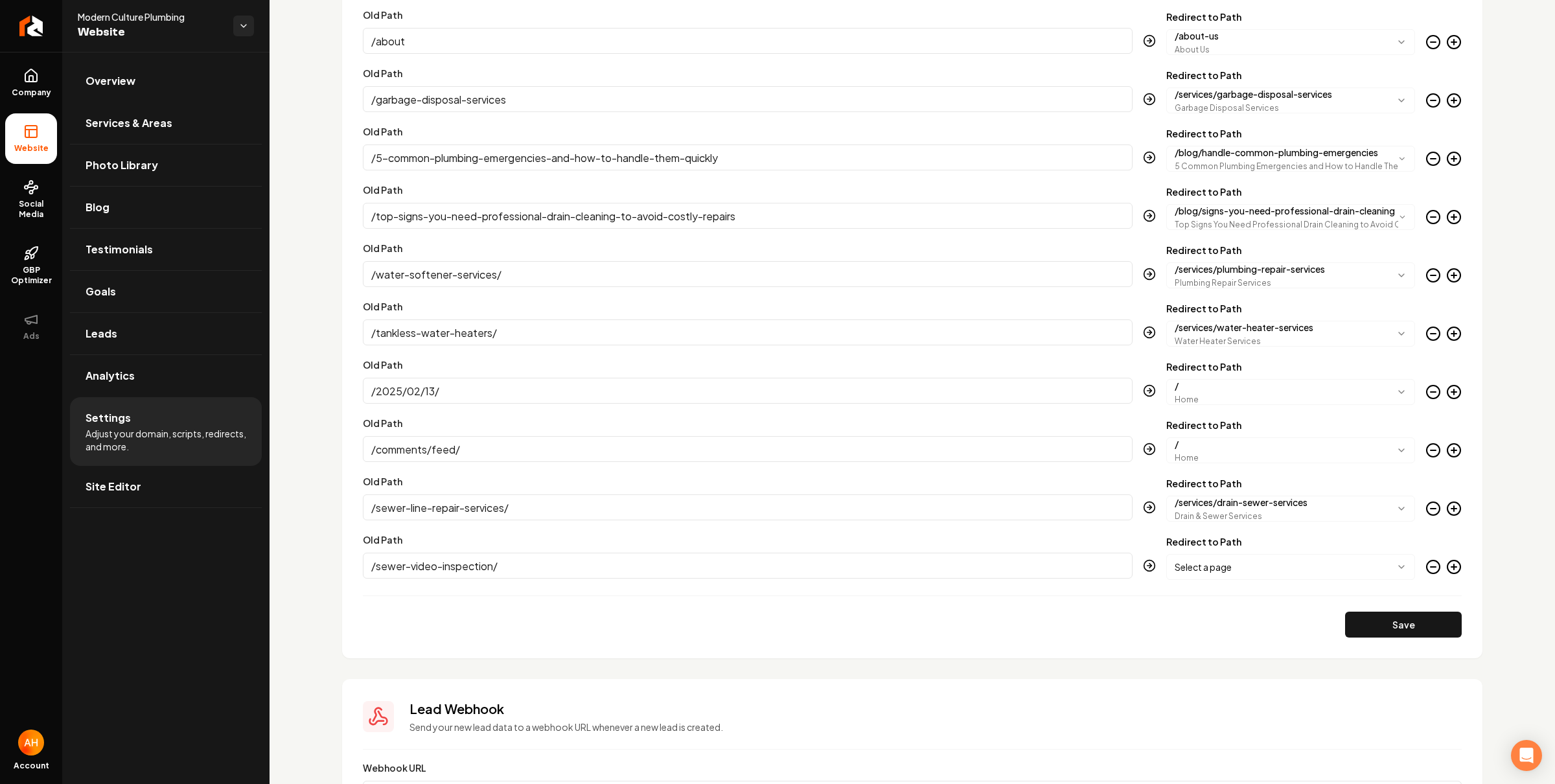
type input "/sewer-video-inspection/"
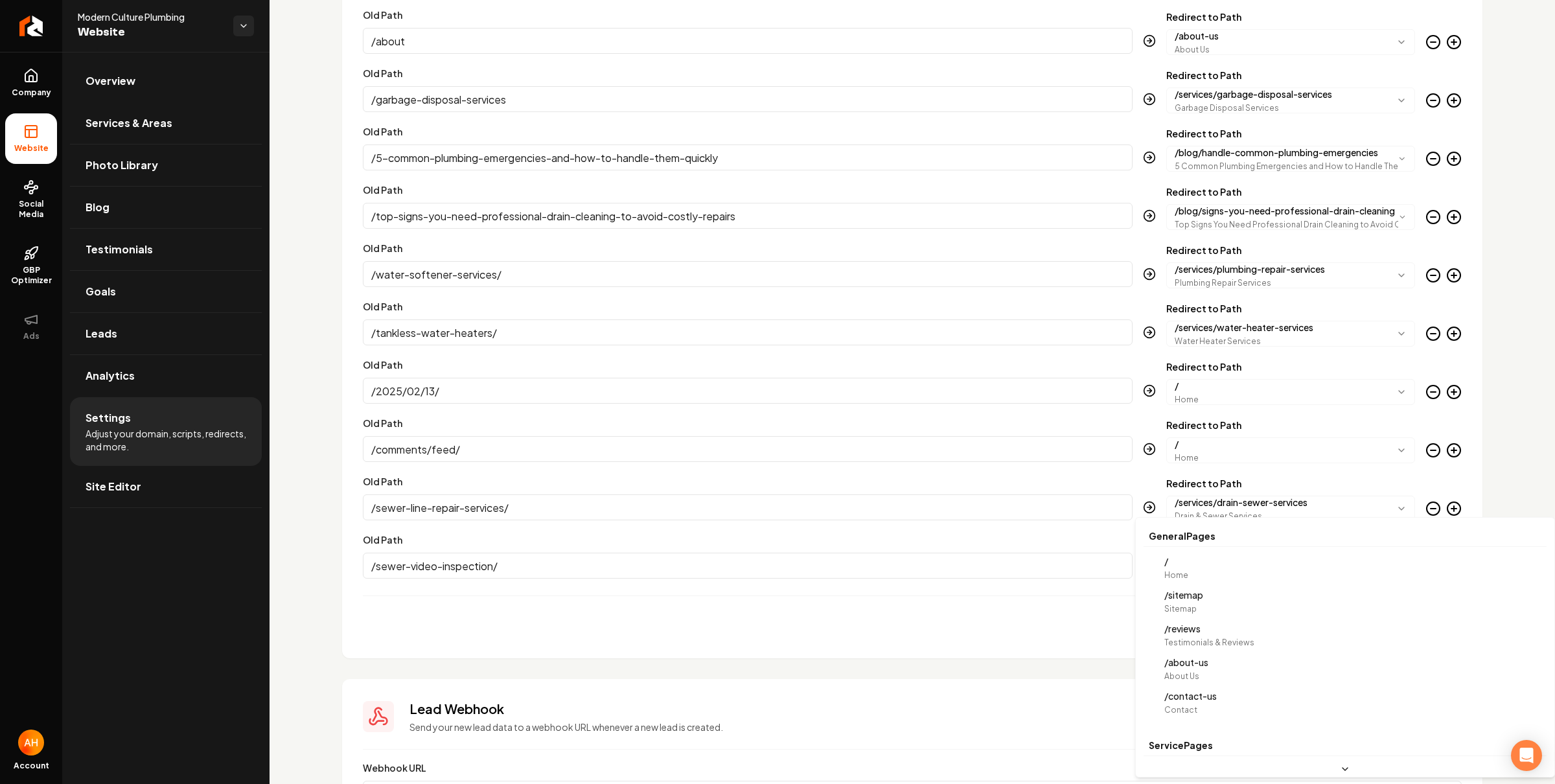
click at [1201, 571] on body "Company Website Social Media GBP Optimizer Ads Account Modern Culture Plumbing …" at bounding box center [778, 392] width 1555 height 784
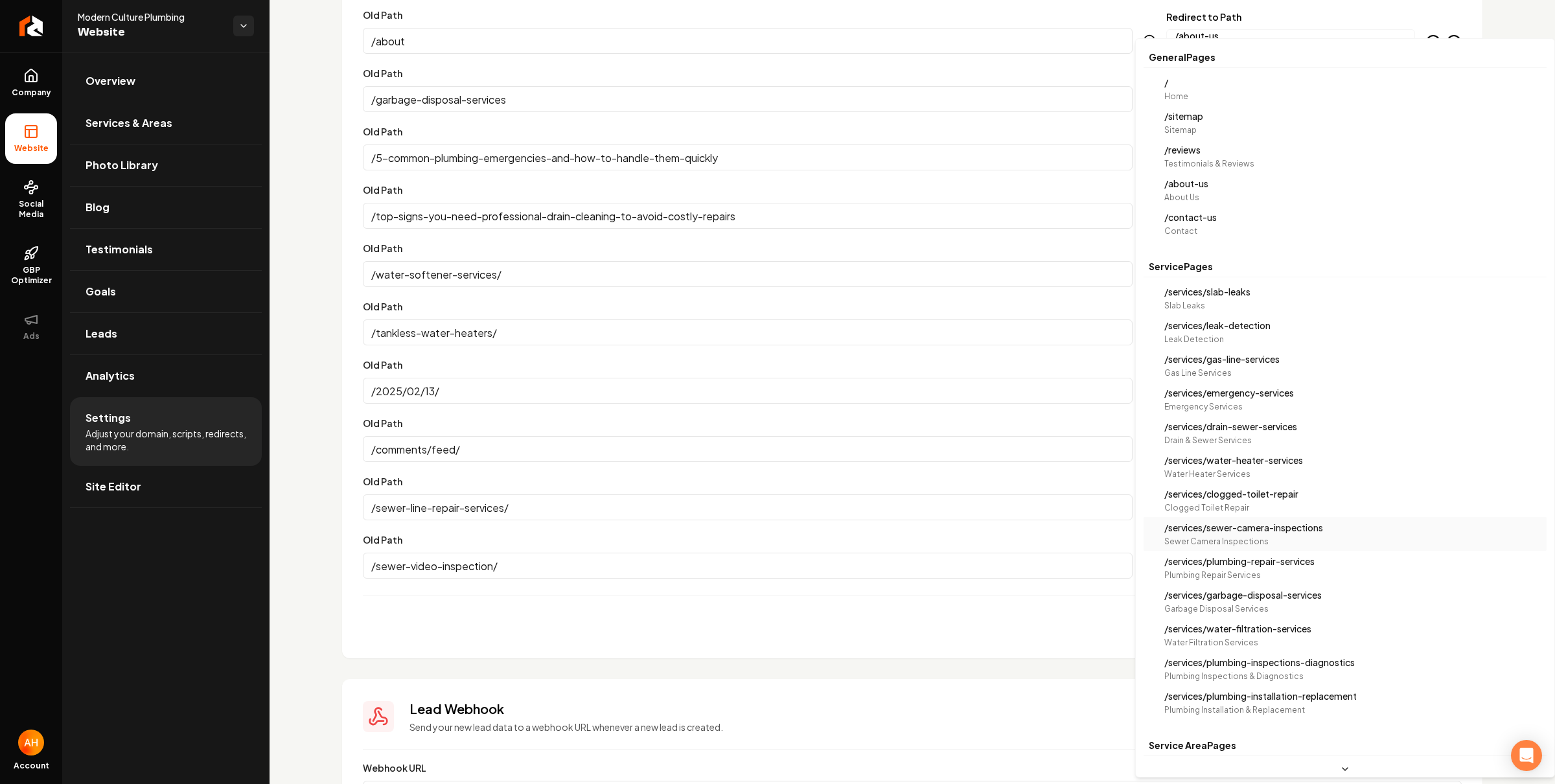
scroll to position [0, 0]
select select "**********"
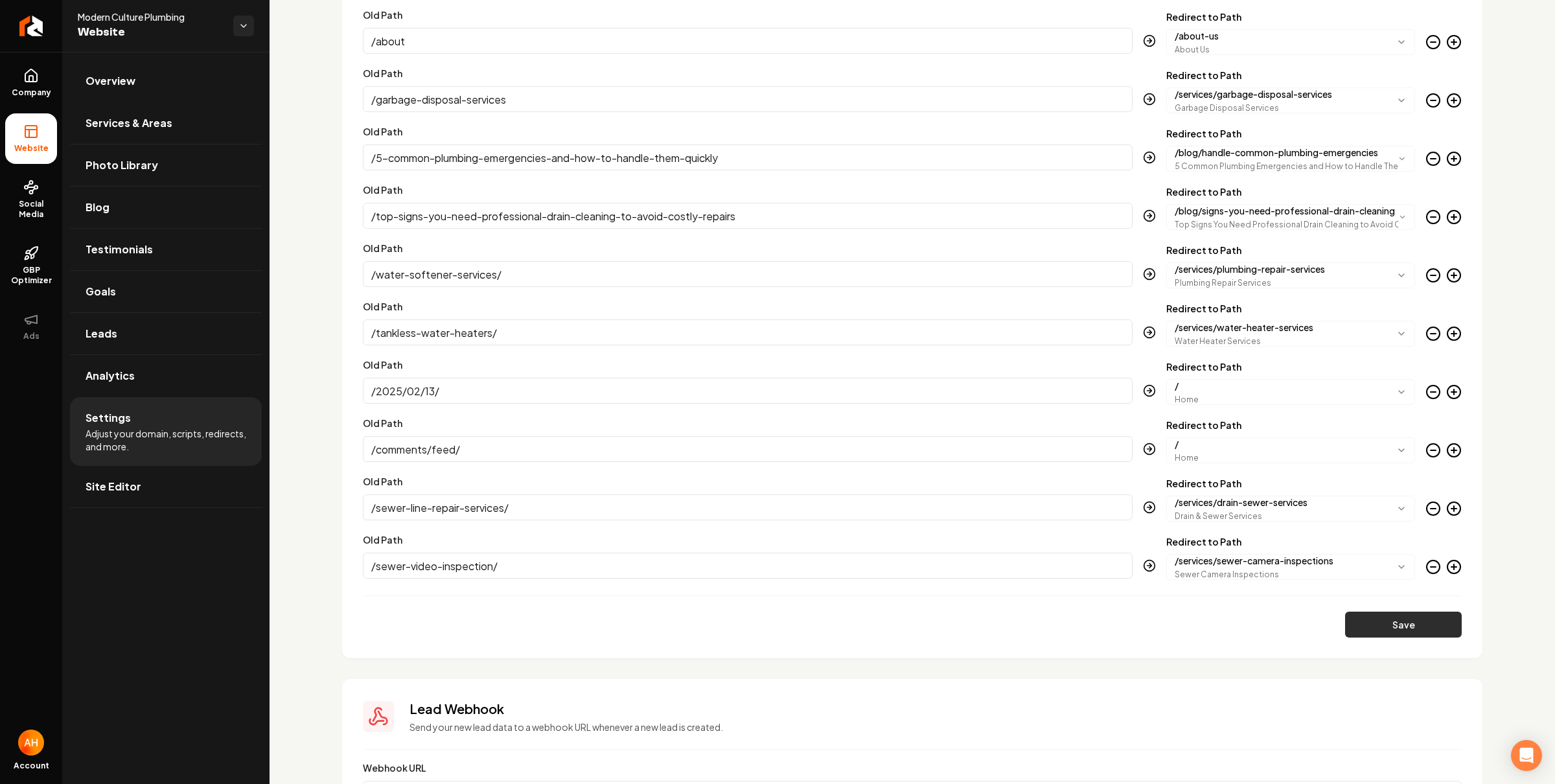
click at [1373, 635] on button "Save" at bounding box center [1403, 624] width 116 height 26
click at [1447, 565] on icon "Main content area" at bounding box center [1454, 567] width 16 height 16
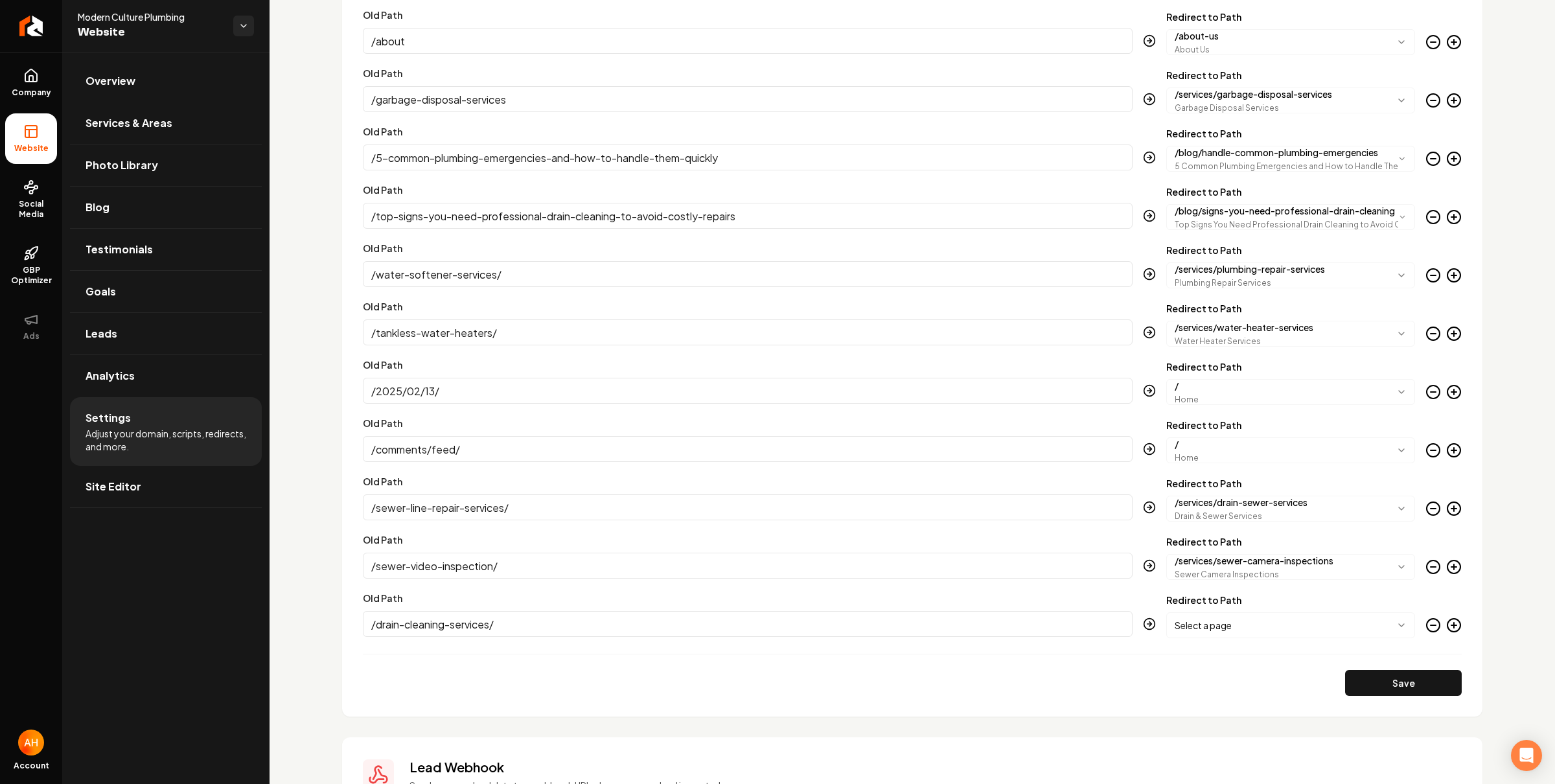
type input "/drain-cleaning-services/"
click at [1246, 639] on form "**********" at bounding box center [912, 296] width 1099 height 800
click at [1246, 627] on body "Company Website Social Media GBP Optimizer Ads Account Modern Culture Plumbing …" at bounding box center [778, 392] width 1555 height 784
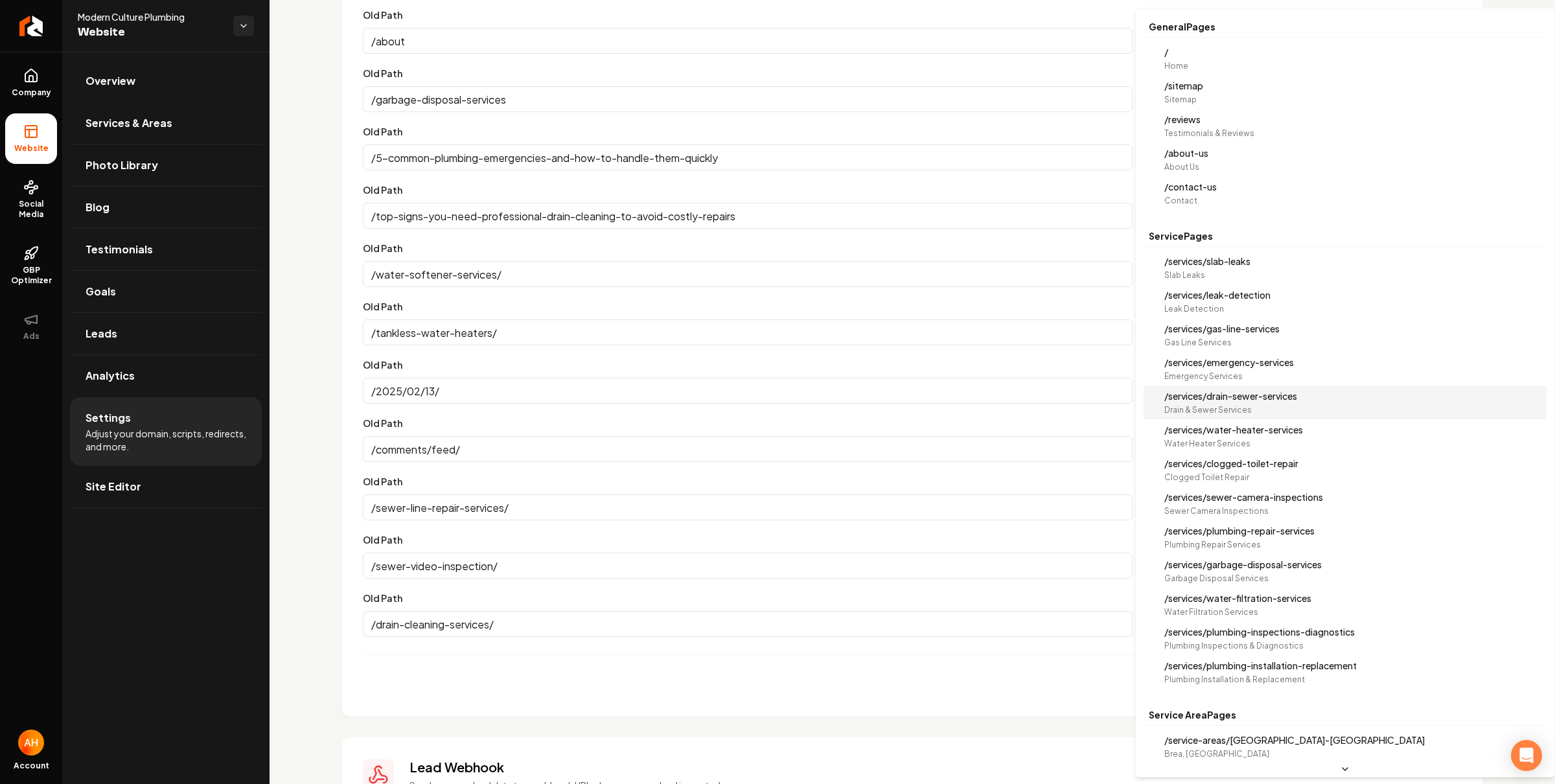
select select "**********"
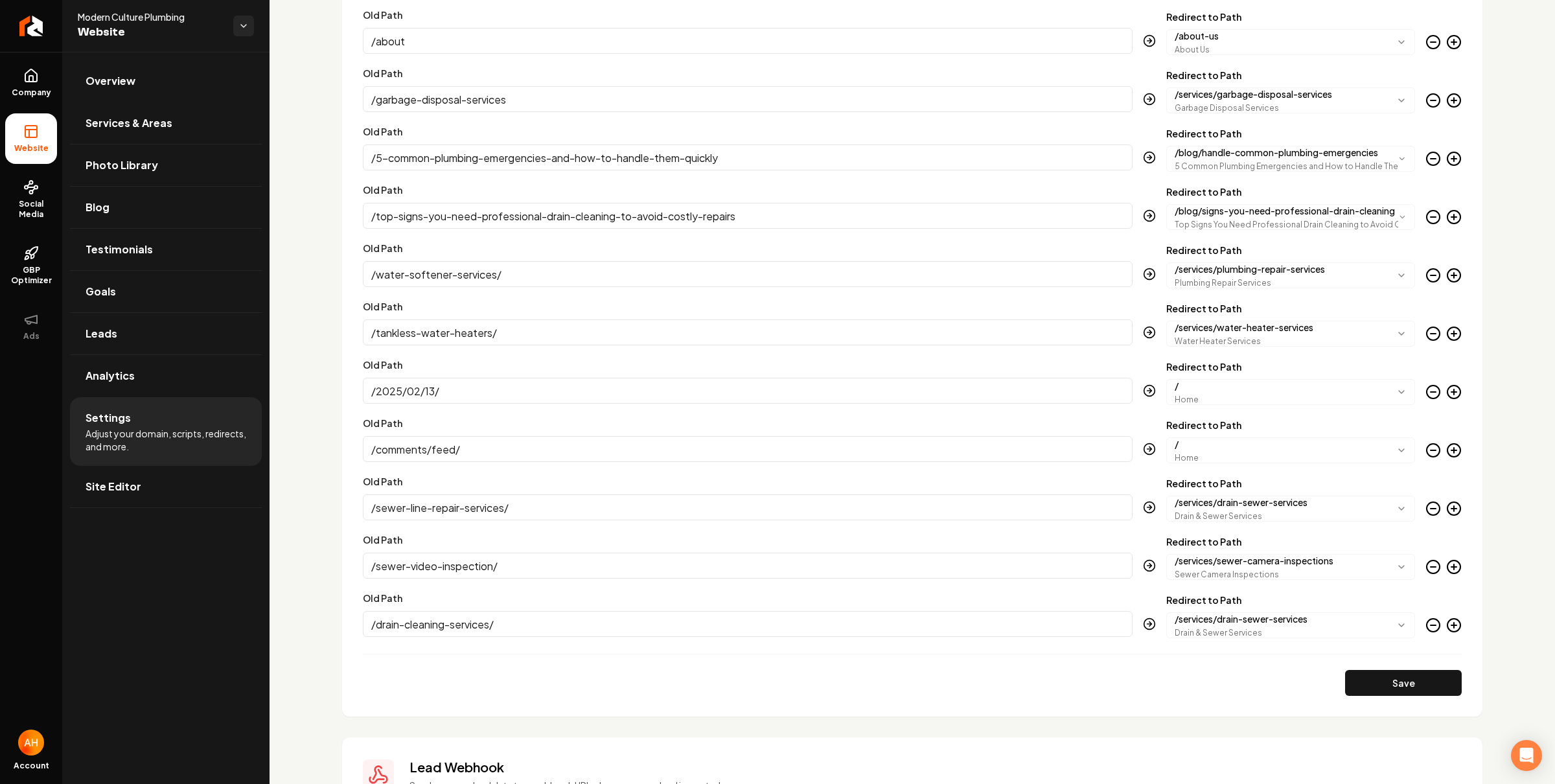
click at [1416, 678] on button "Save" at bounding box center [1403, 682] width 116 height 26
click at [1447, 625] on icon "Main content area" at bounding box center [1454, 625] width 16 height 16
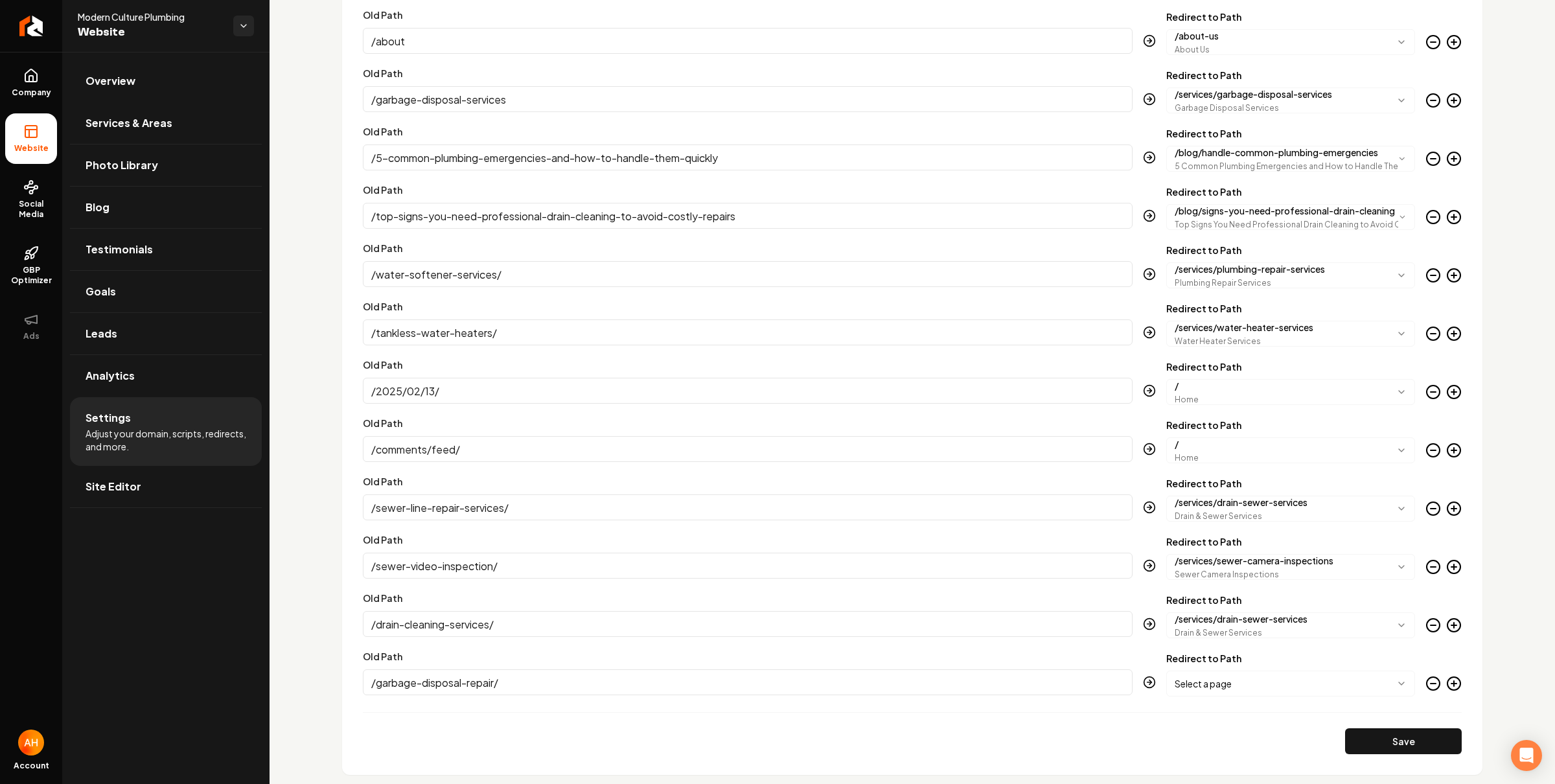
type input "/garbage-disposal-repair/"
click at [1256, 688] on body "Company Website Social Media GBP Optimizer Ads Account Modern Culture Plumbing …" at bounding box center [778, 392] width 1555 height 784
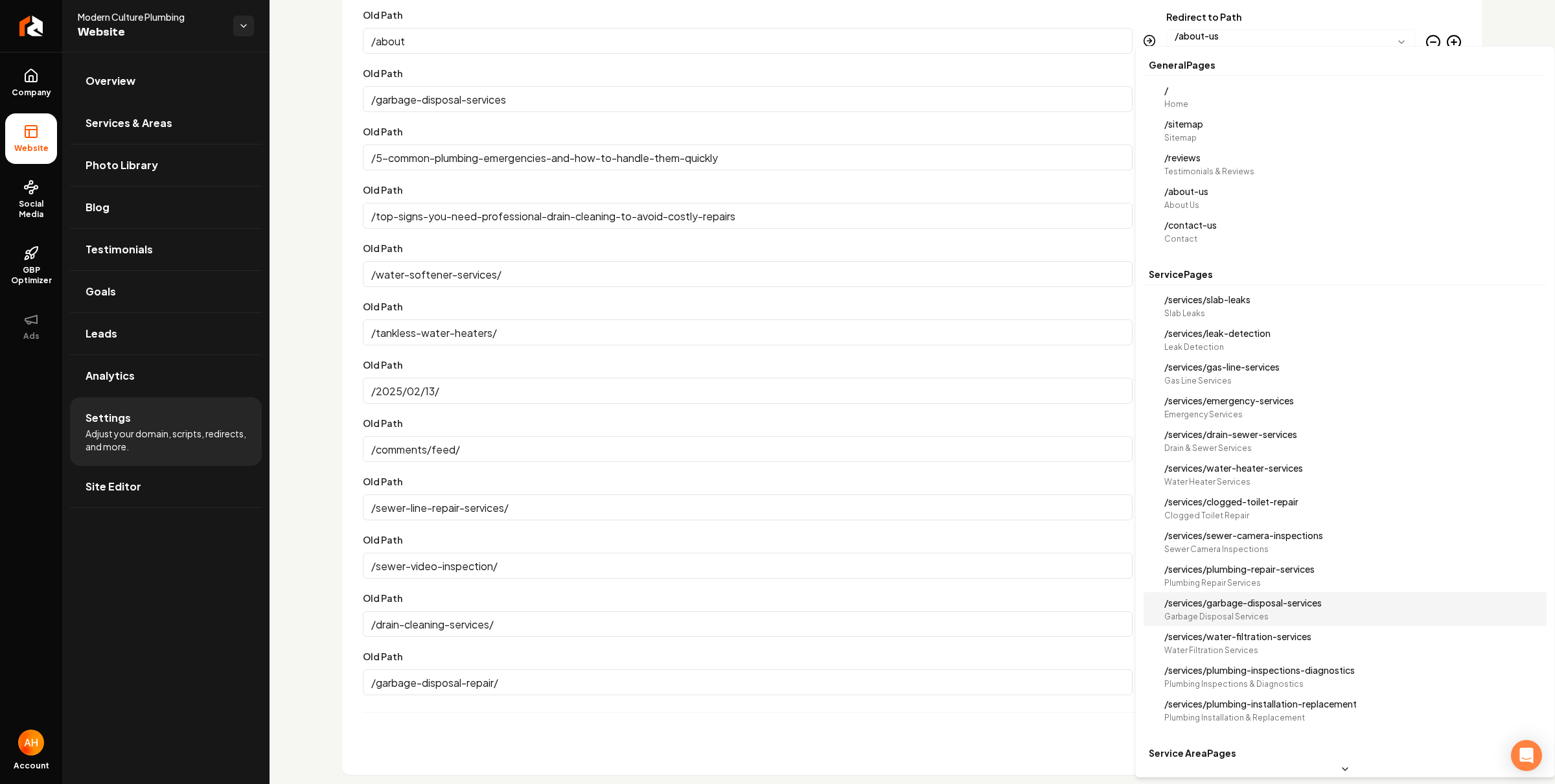
select select "**********"
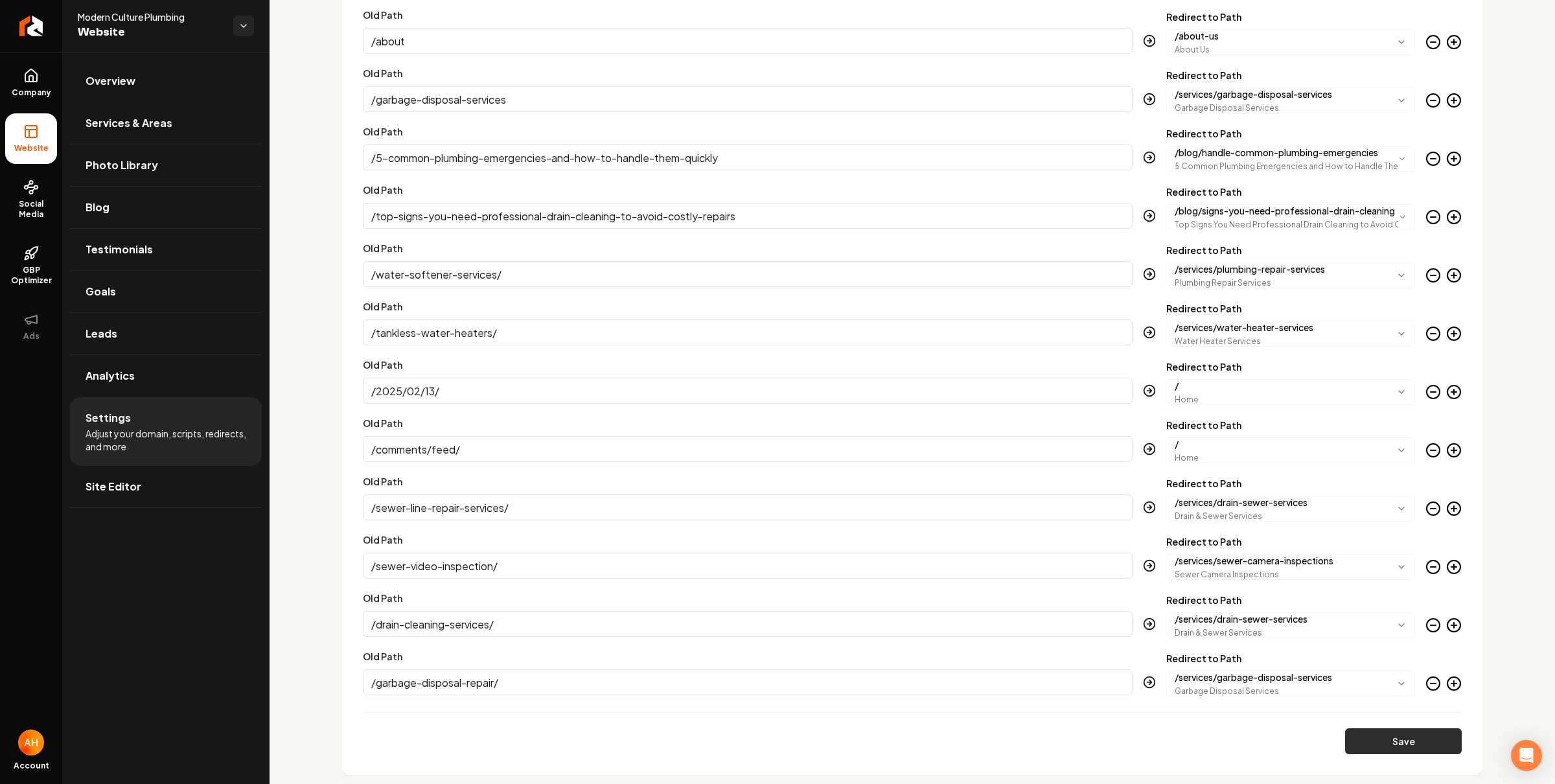
click at [1372, 737] on button "Save" at bounding box center [1403, 741] width 116 height 26
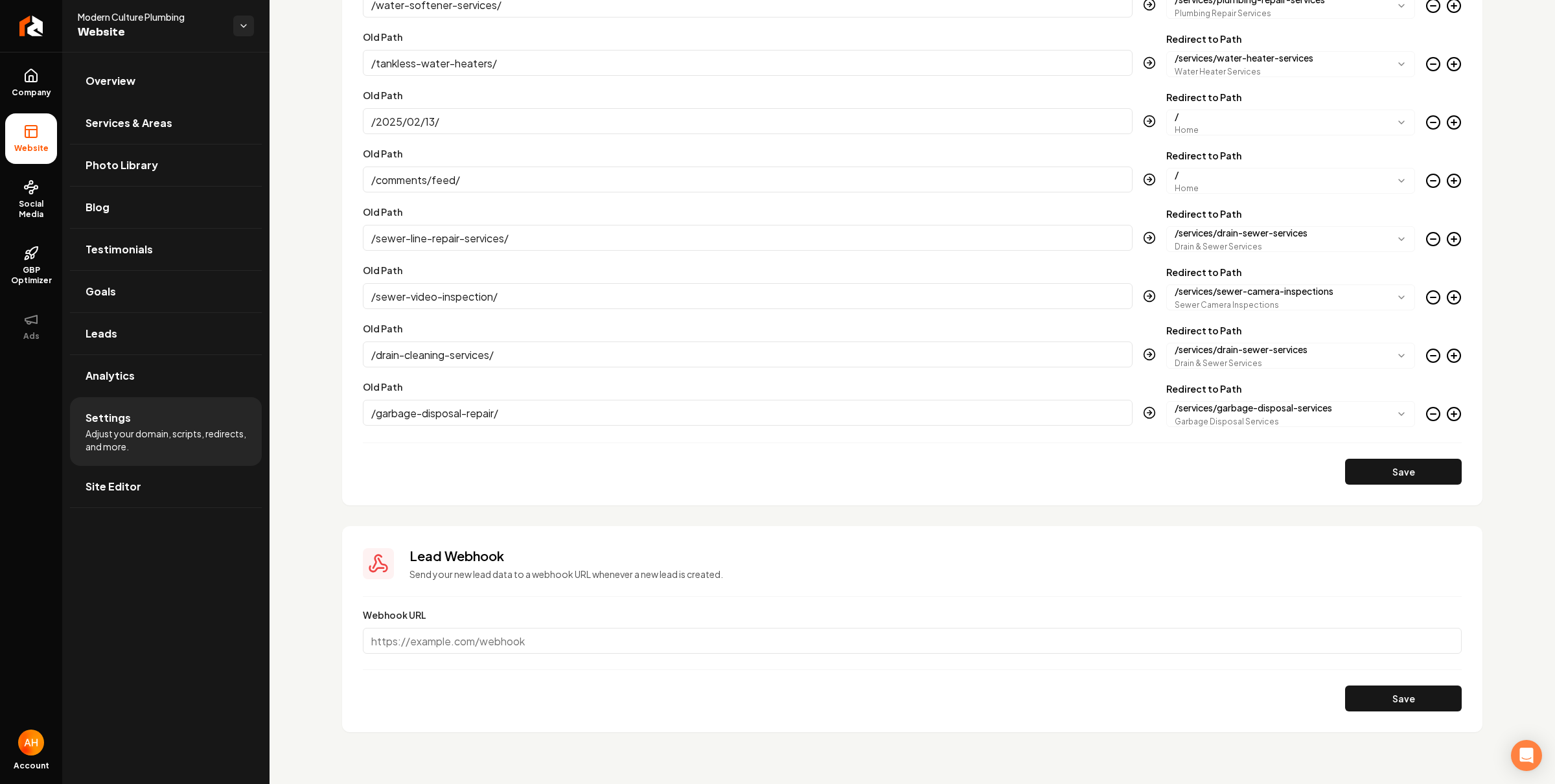
click at [1448, 418] on icon "Main content area" at bounding box center [1454, 413] width 16 height 16
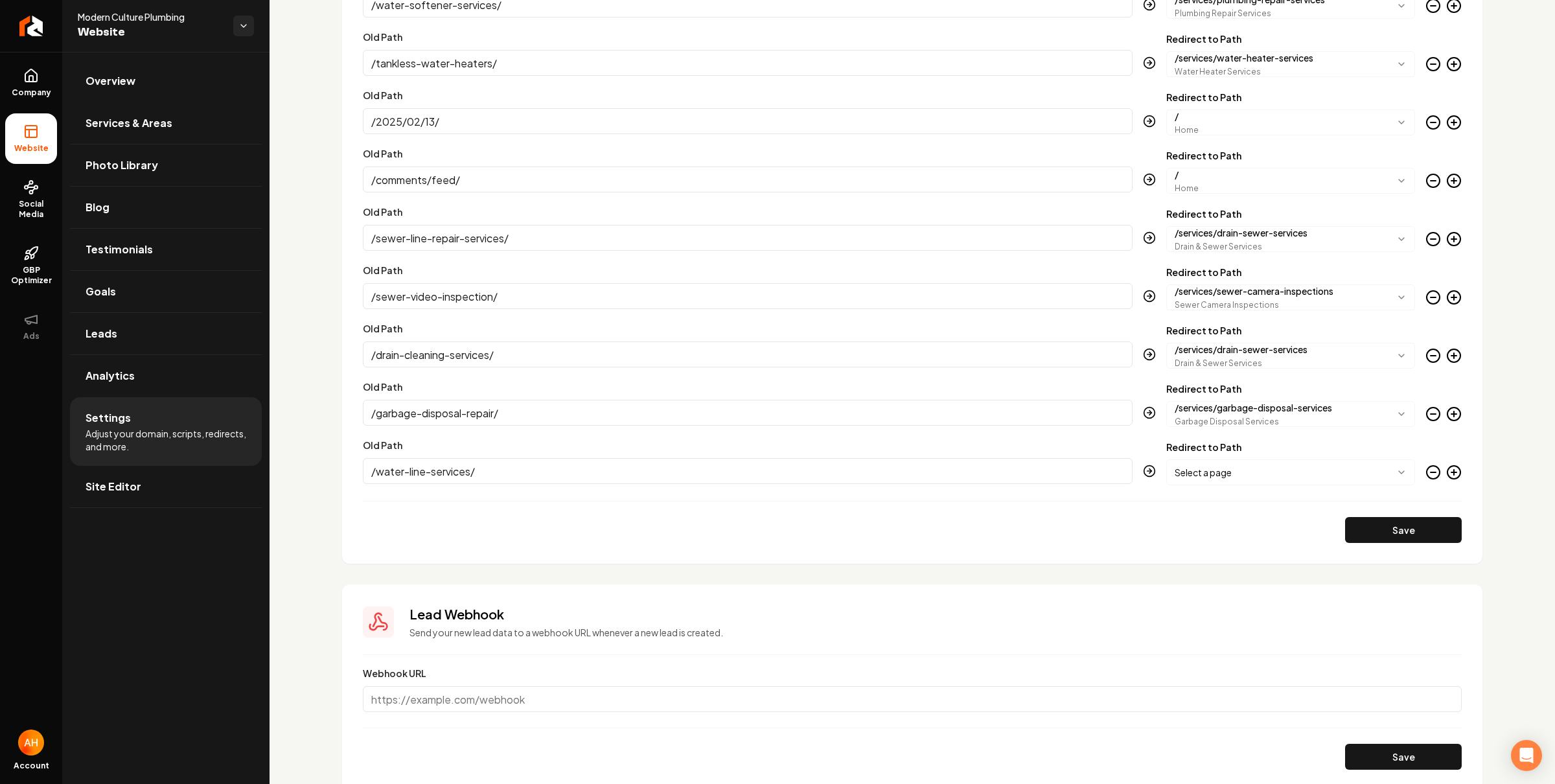
type input "/water-line-services/"
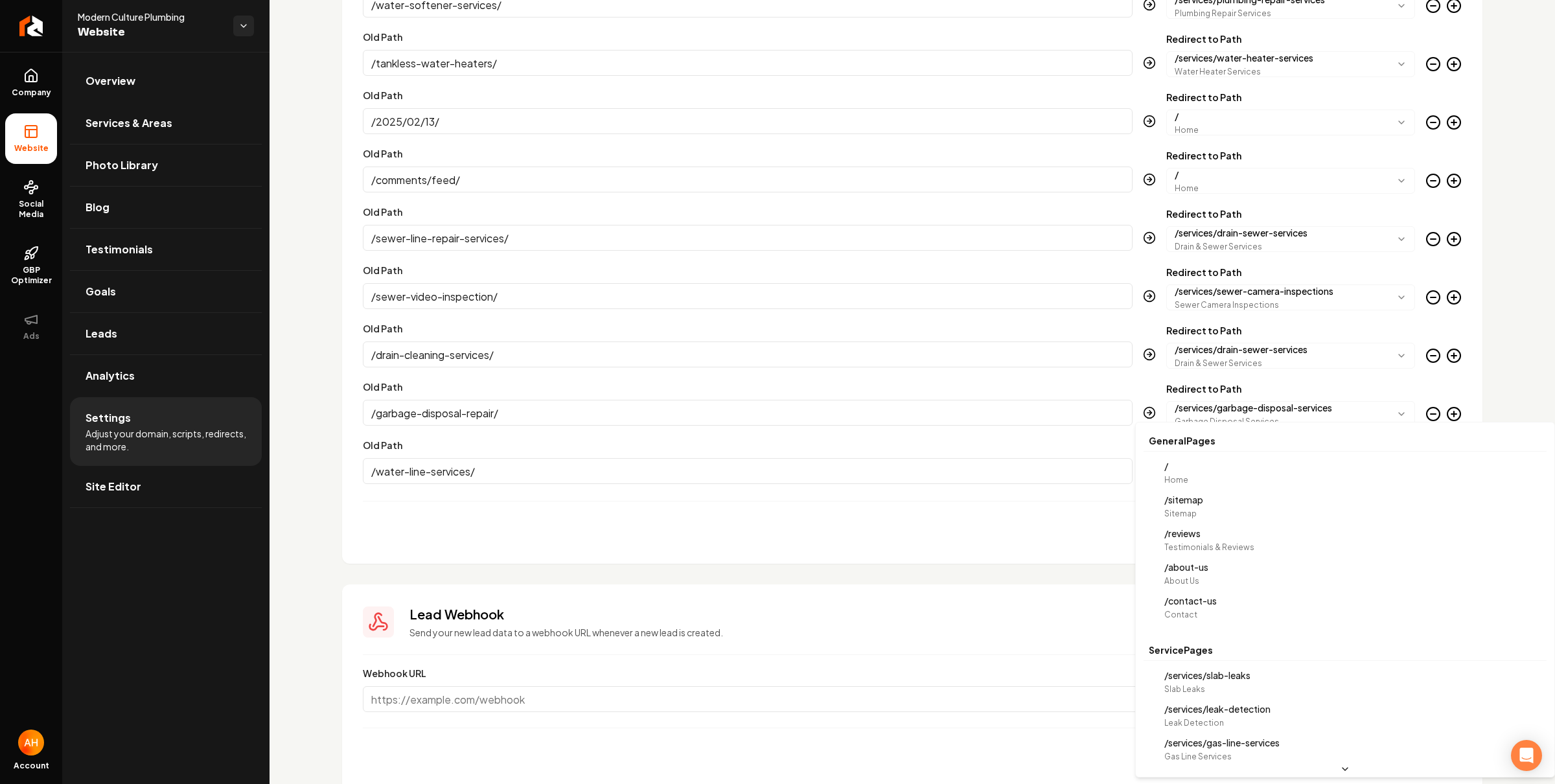
click at [1189, 466] on body "Company Website Social Media GBP Optimizer Ads Account Modern Culture Plumbing …" at bounding box center [778, 392] width 1555 height 784
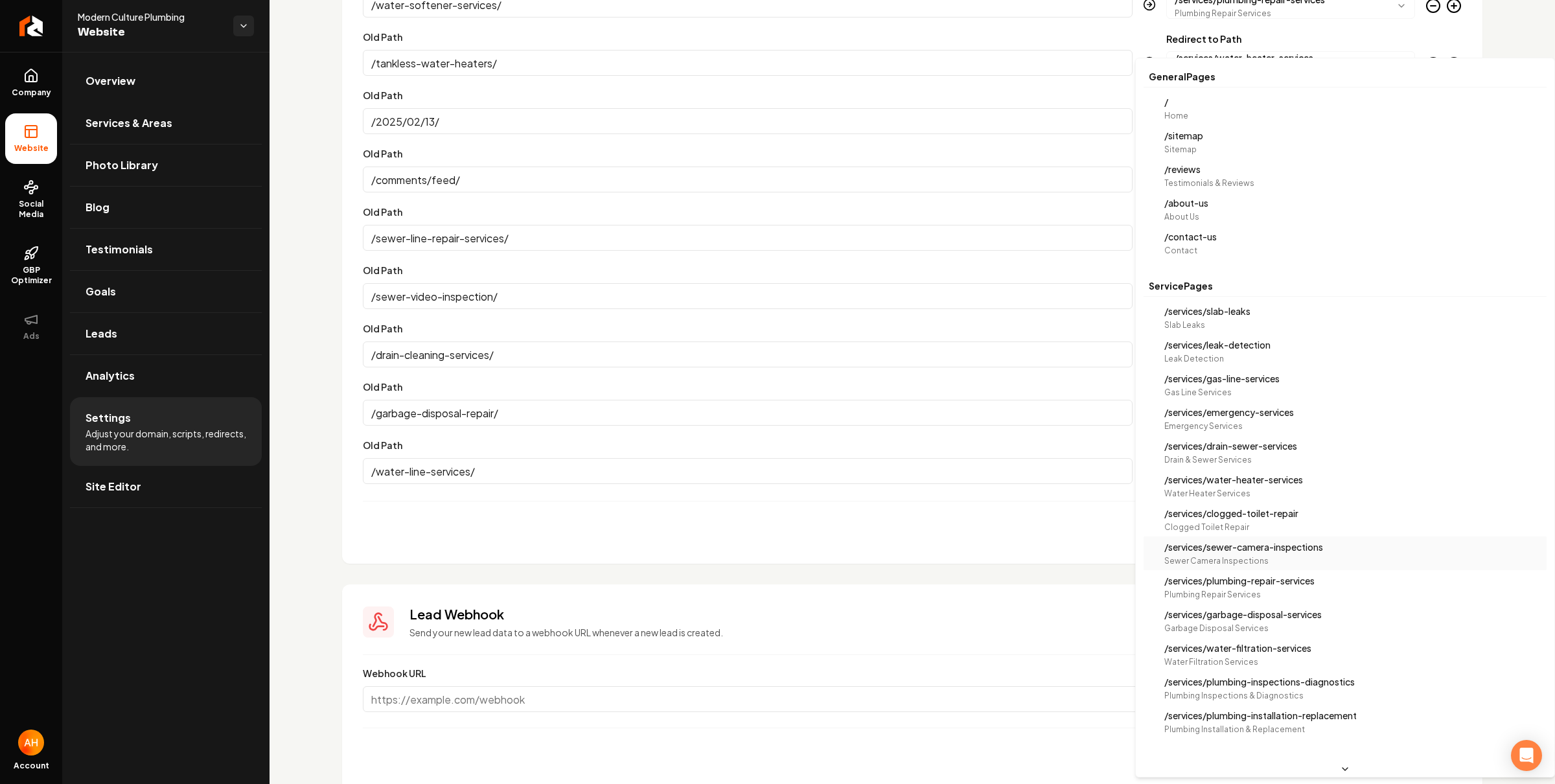
scroll to position [0, 0]
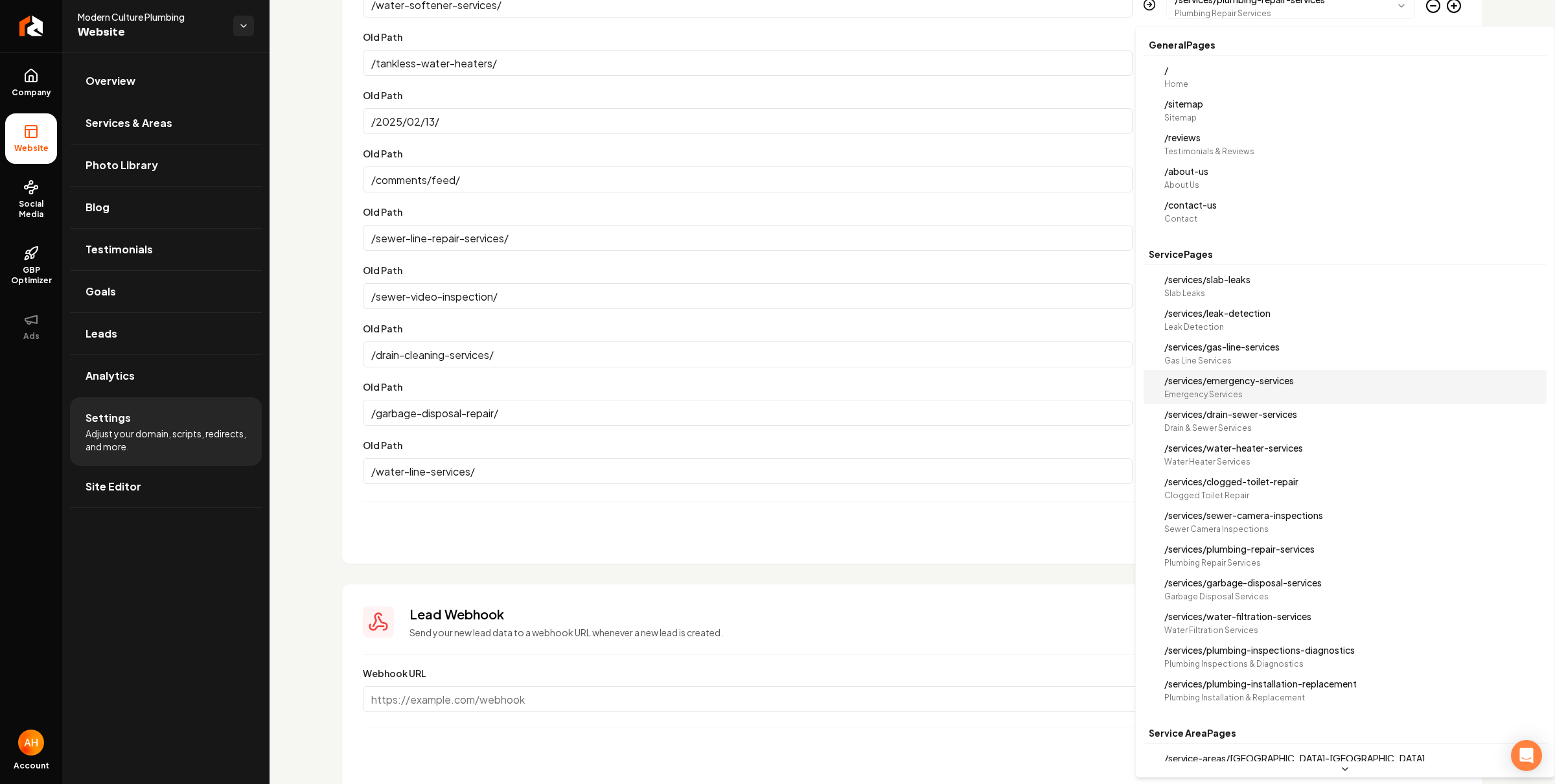
select select "**********"
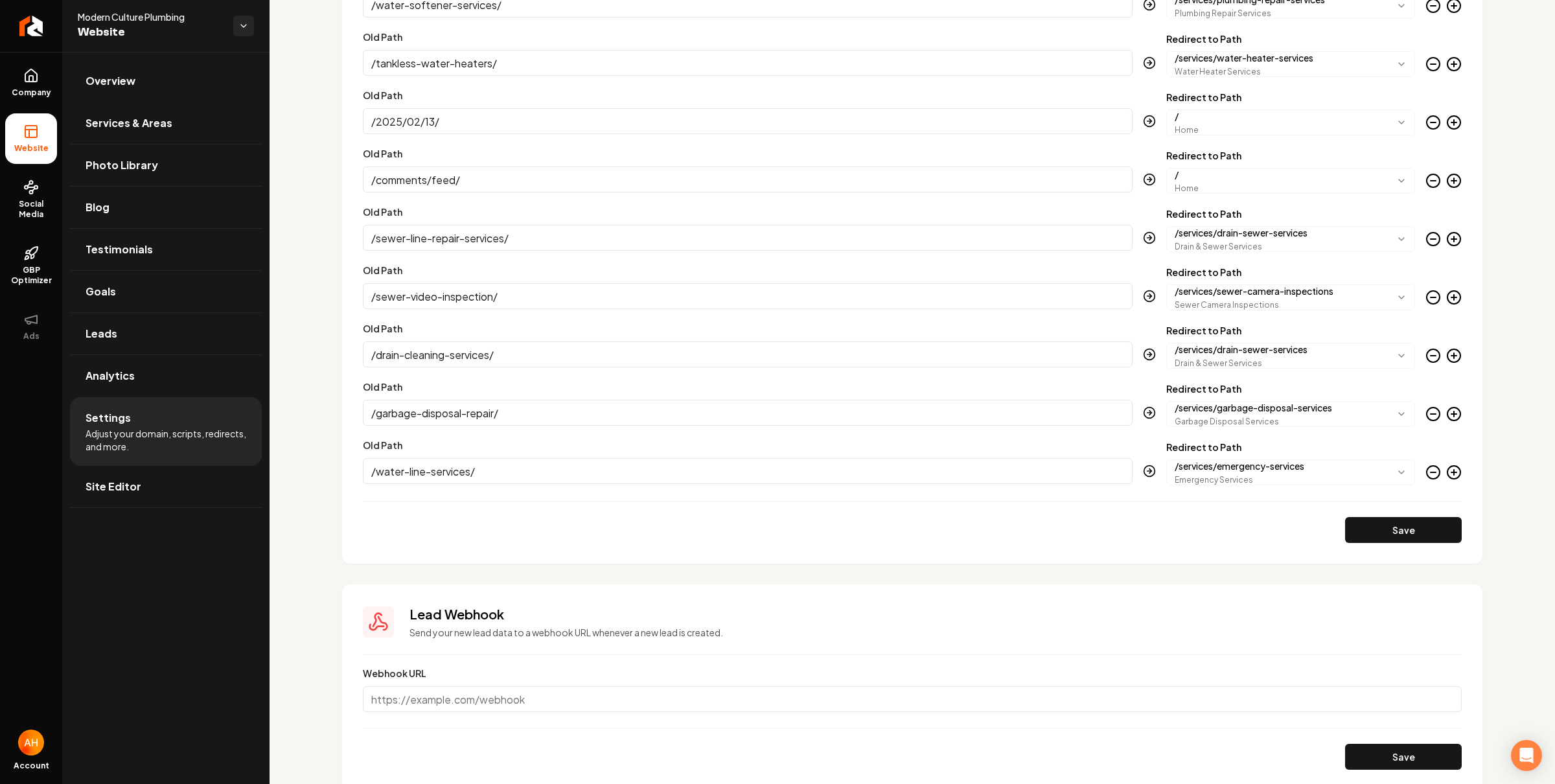
click at [1449, 470] on section "**********" at bounding box center [912, 52] width 1141 height 1024
click at [1447, 472] on icon "Main content area" at bounding box center [1454, 472] width 16 height 16
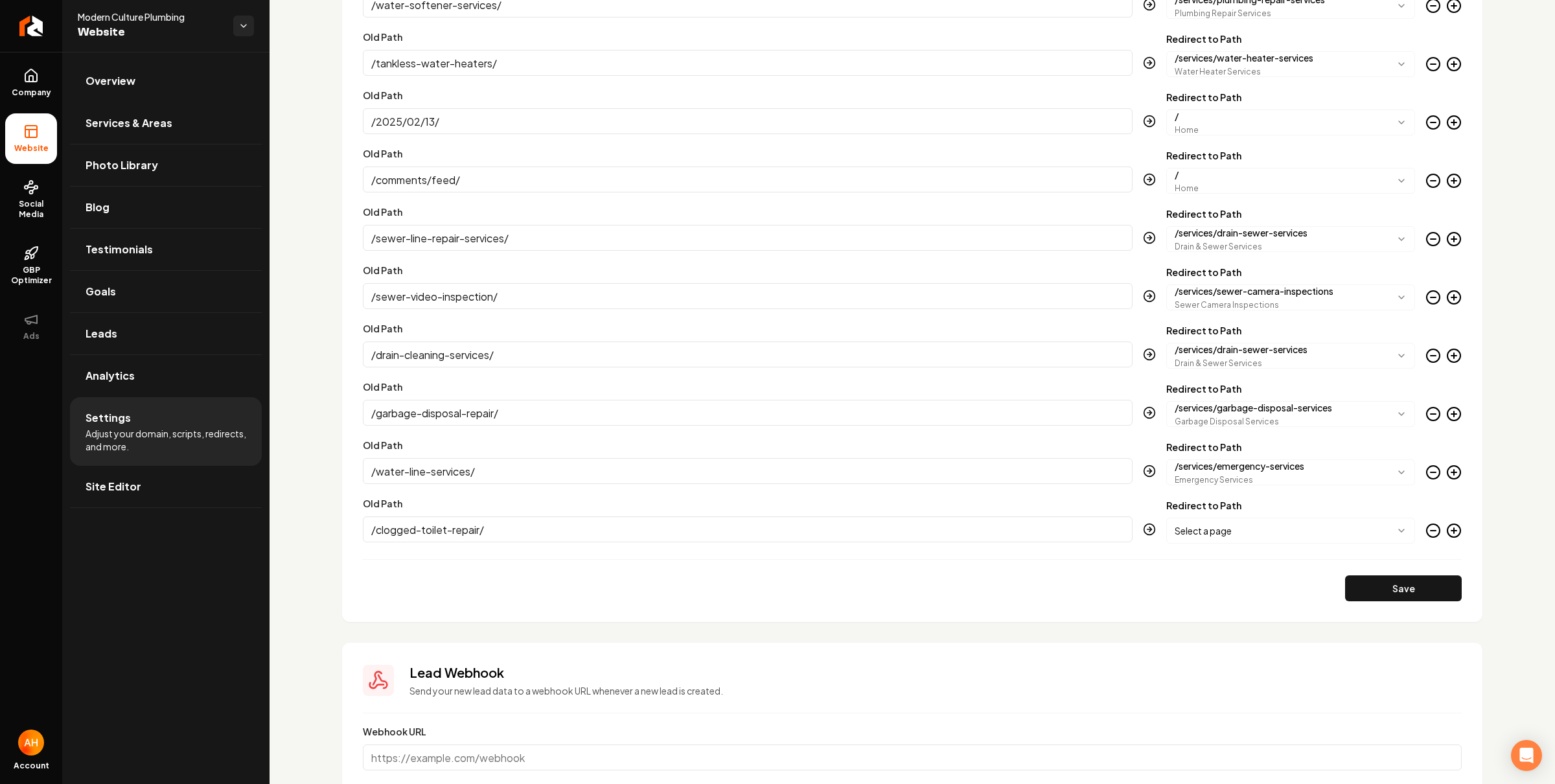
type input "/clogged-toilet-repair/"
click at [1231, 528] on body "Company Website Social Media GBP Optimizer Ads Account Modern Culture Plumbing …" at bounding box center [778, 392] width 1555 height 784
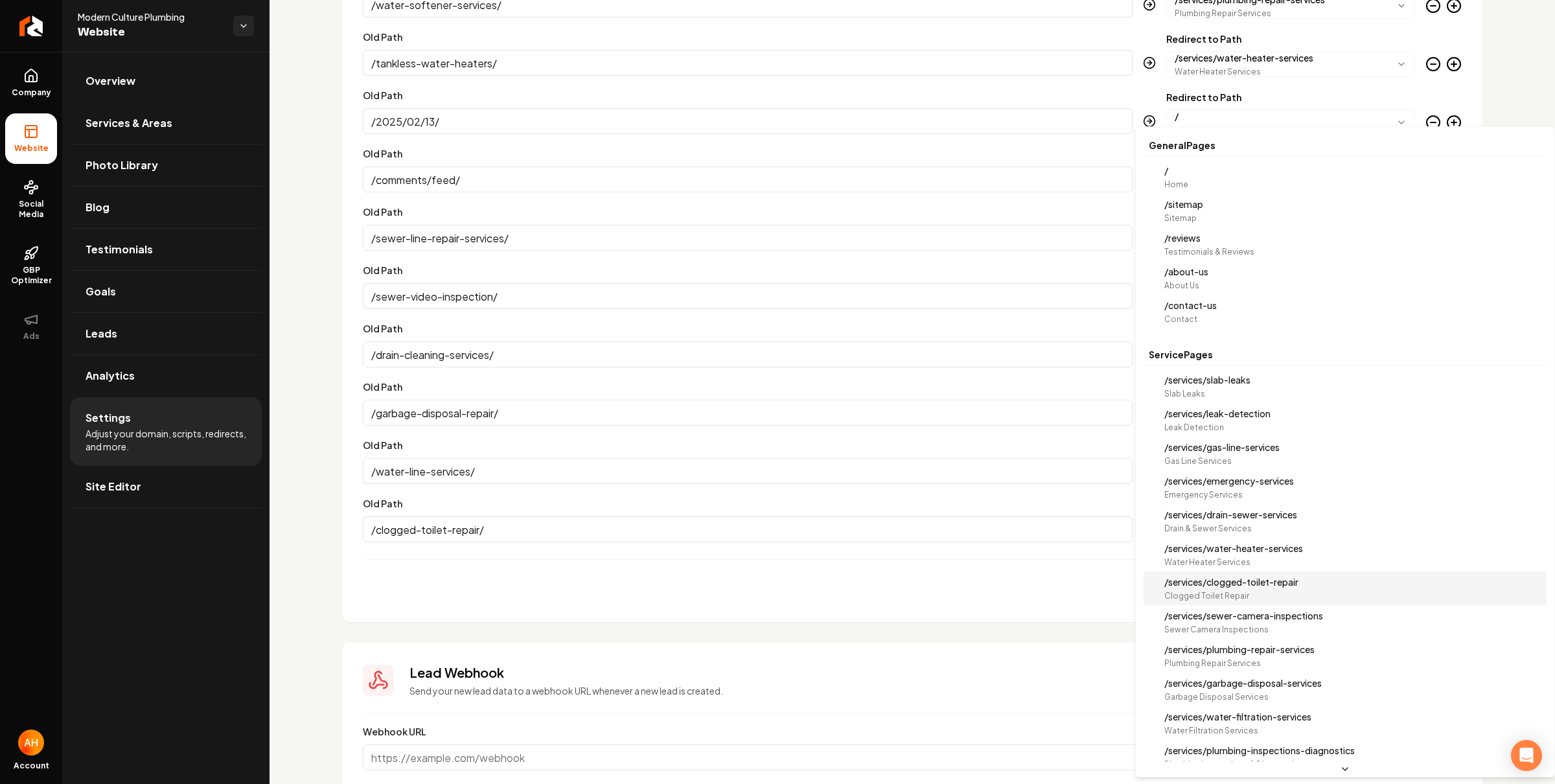
select select "**********"
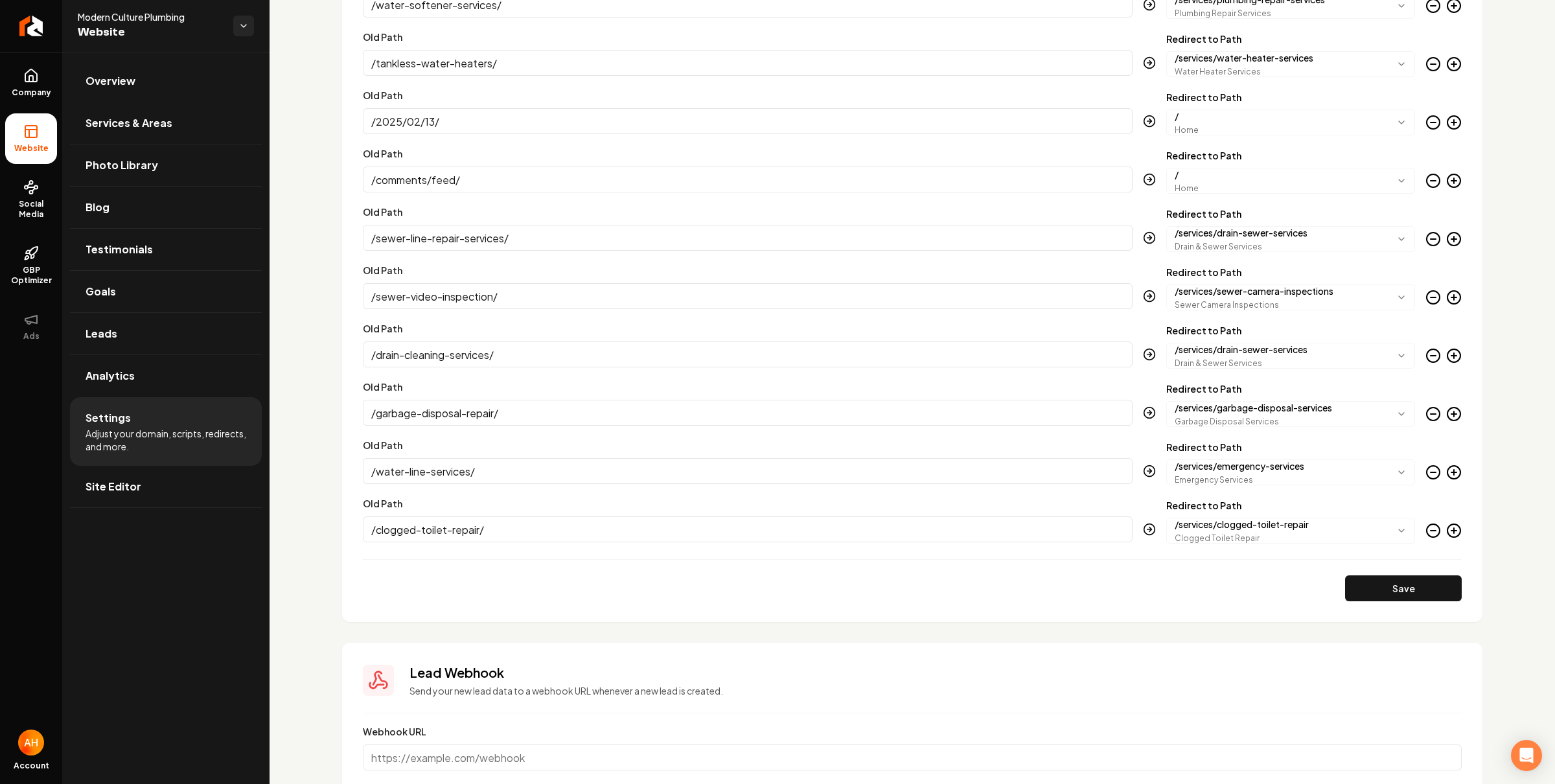
click at [1449, 531] on section "**********" at bounding box center [912, 81] width 1141 height 1082
click at [1448, 532] on circle "Main content area" at bounding box center [1453, 530] width 13 height 13
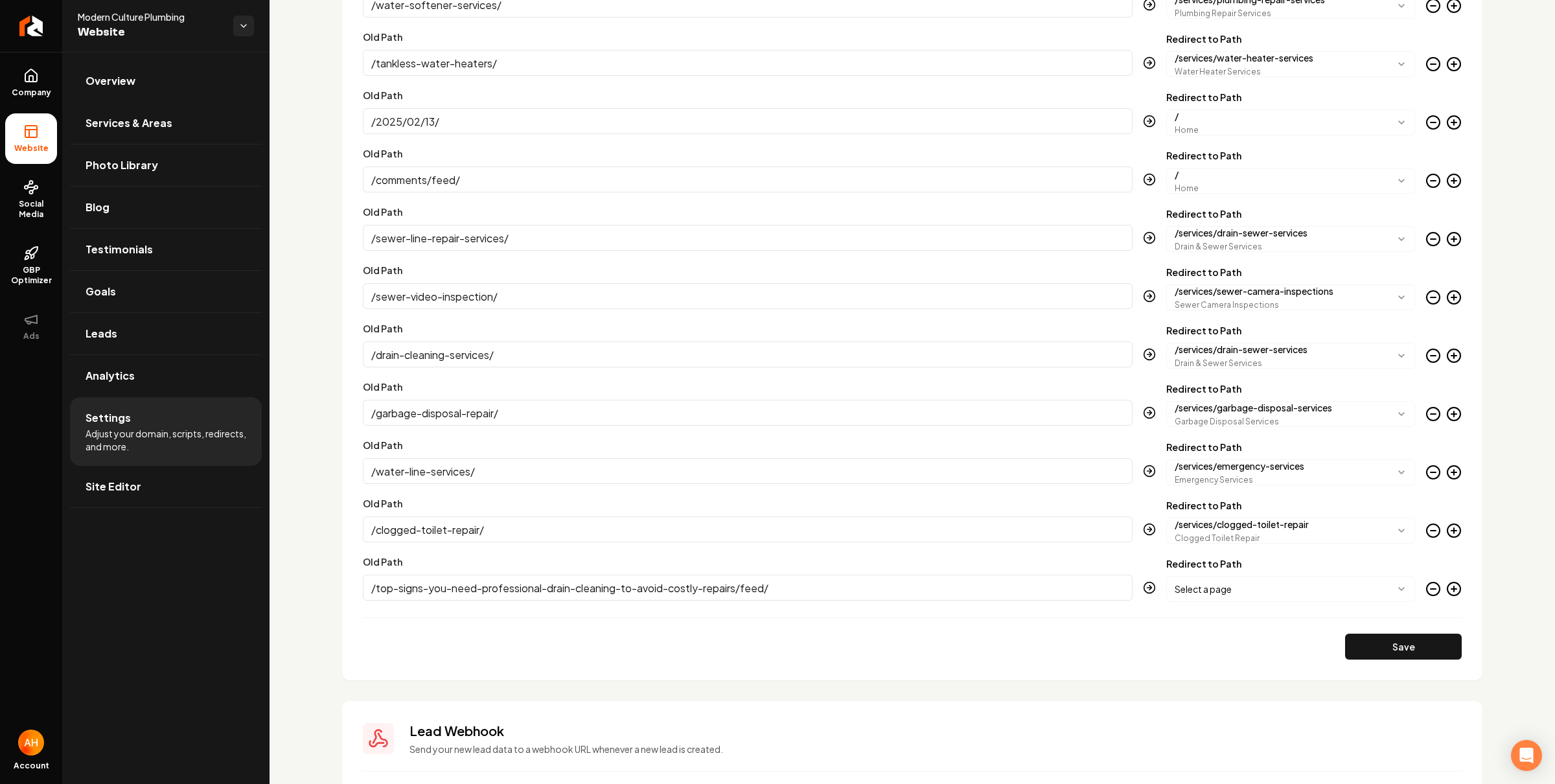
type input "/top-signs-you-need-professional-drain-cleaning-to-avoid-costly-repairs/feed/"
click at [1241, 589] on body "Company Website Social Media GBP Optimizer Ads Account Modern Culture Plumbing …" at bounding box center [778, 392] width 1555 height 784
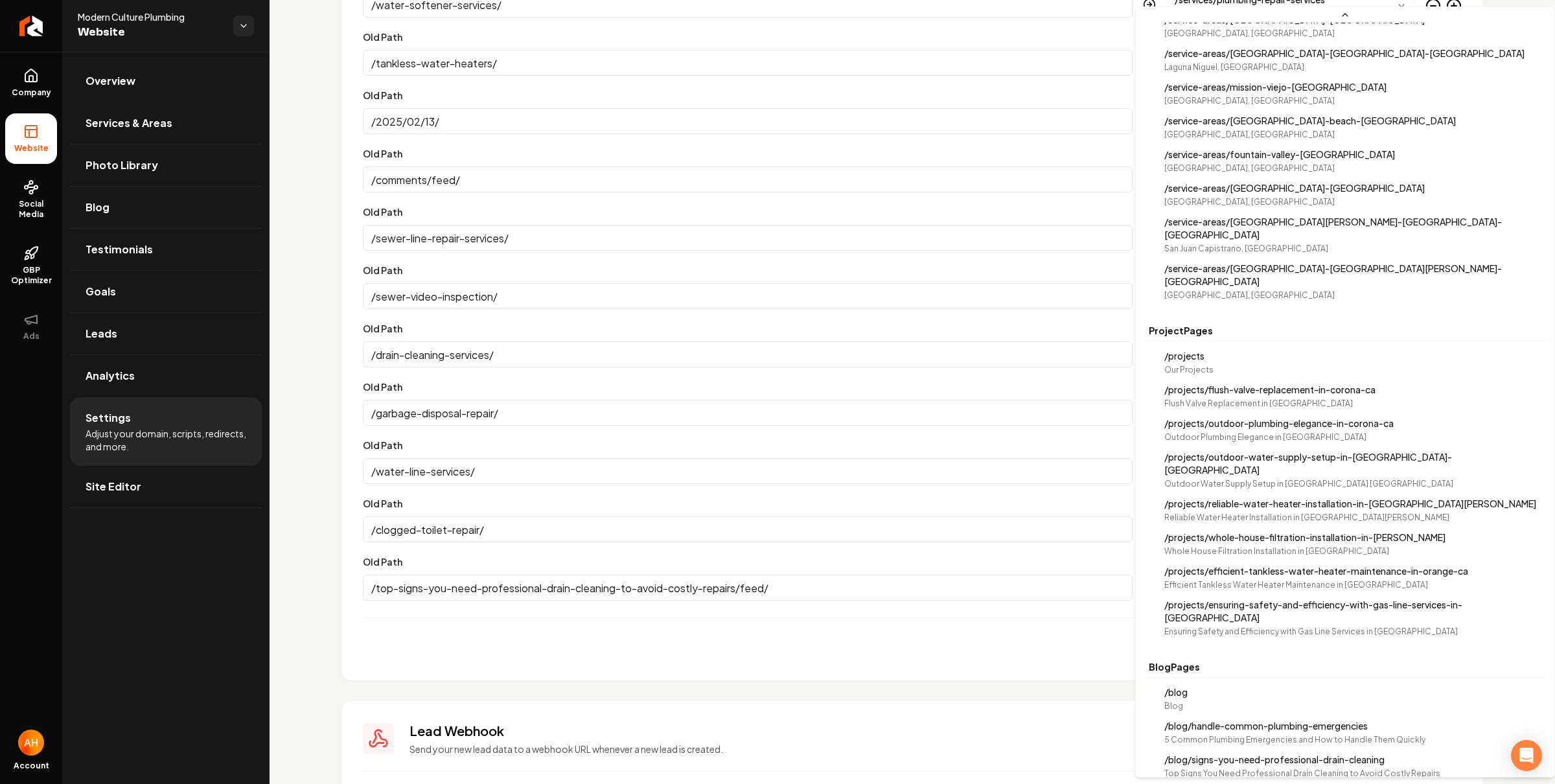
scroll to position [1476, 0]
select select "**********"
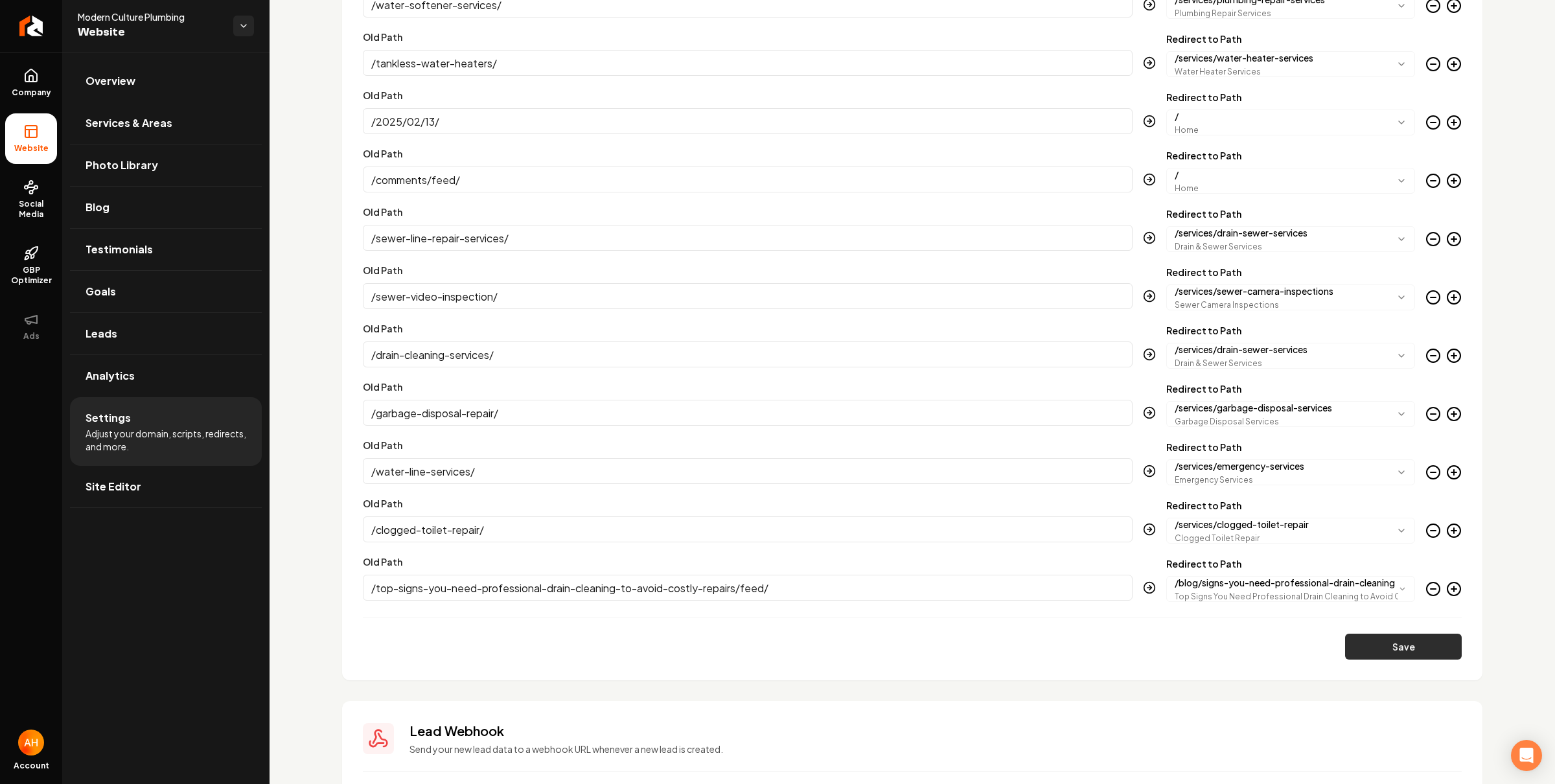
click at [1374, 652] on button "Save" at bounding box center [1403, 646] width 116 height 26
click at [1447, 591] on icon "Main content area" at bounding box center [1454, 588] width 16 height 16
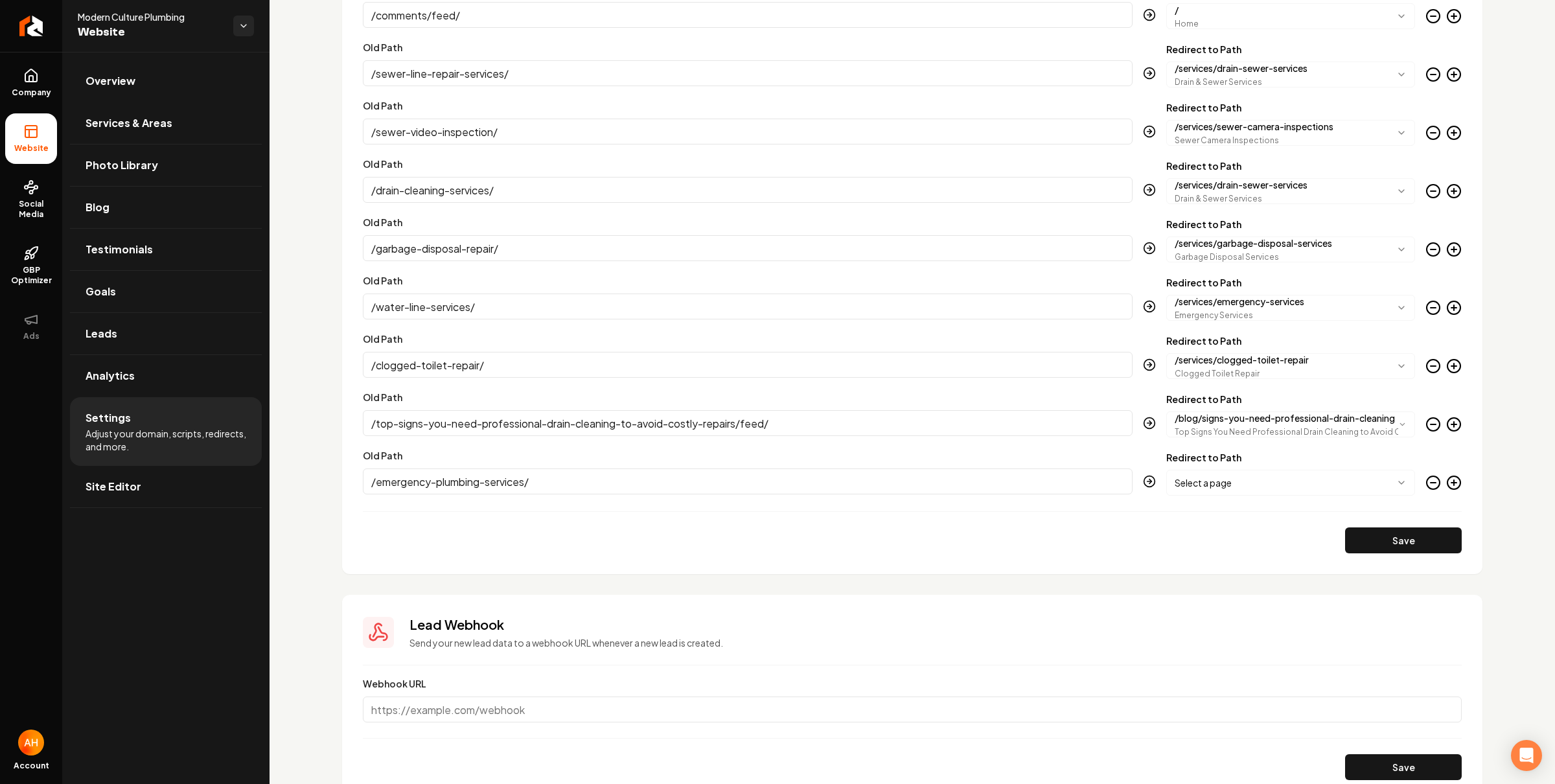
scroll to position [2259, 0]
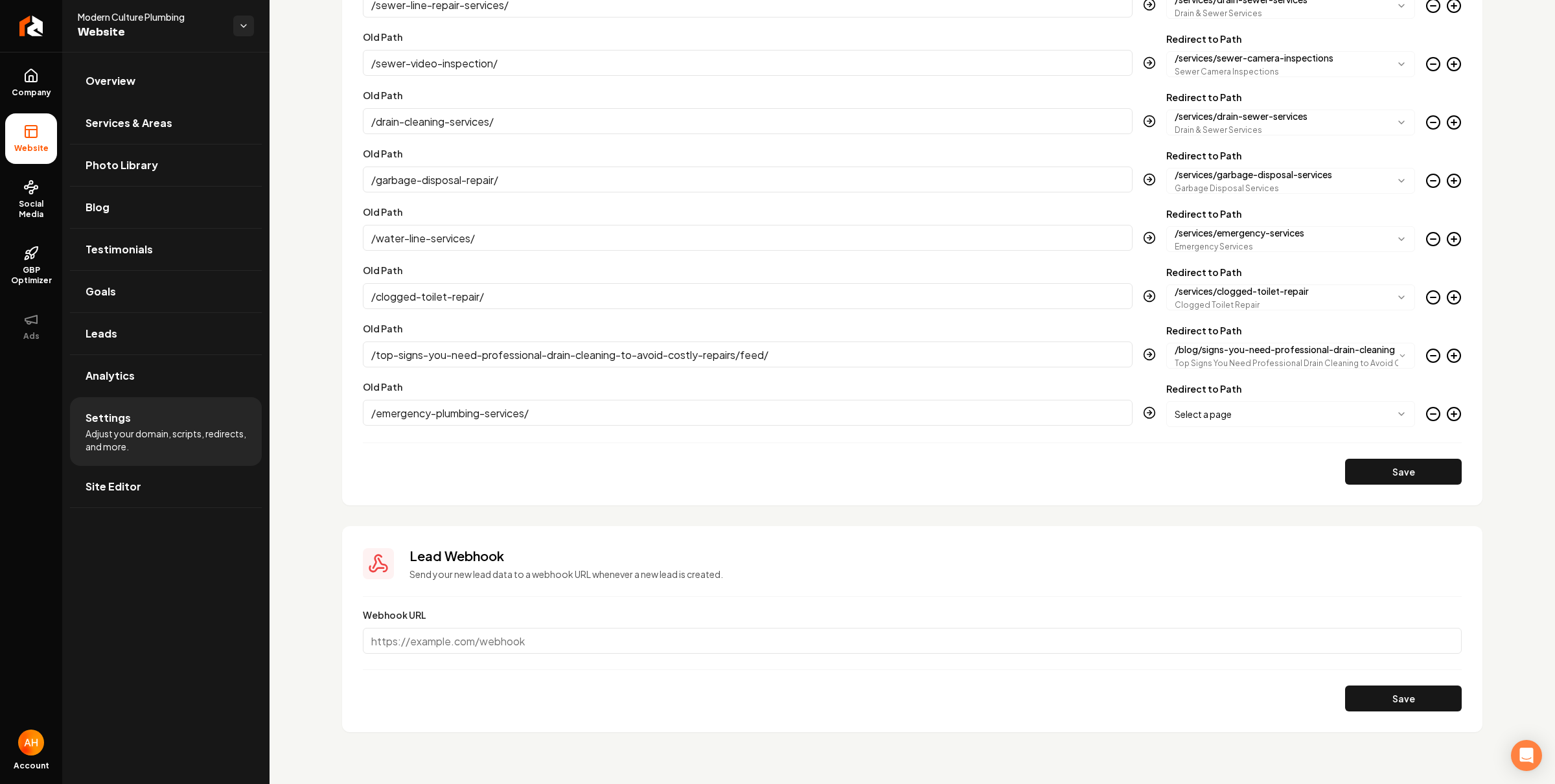
type input "/emergency-plumbing-services/"
click at [1206, 410] on body "Company Website Social Media GBP Optimizer Ads Account Modern Culture Plumbing …" at bounding box center [778, 392] width 1555 height 784
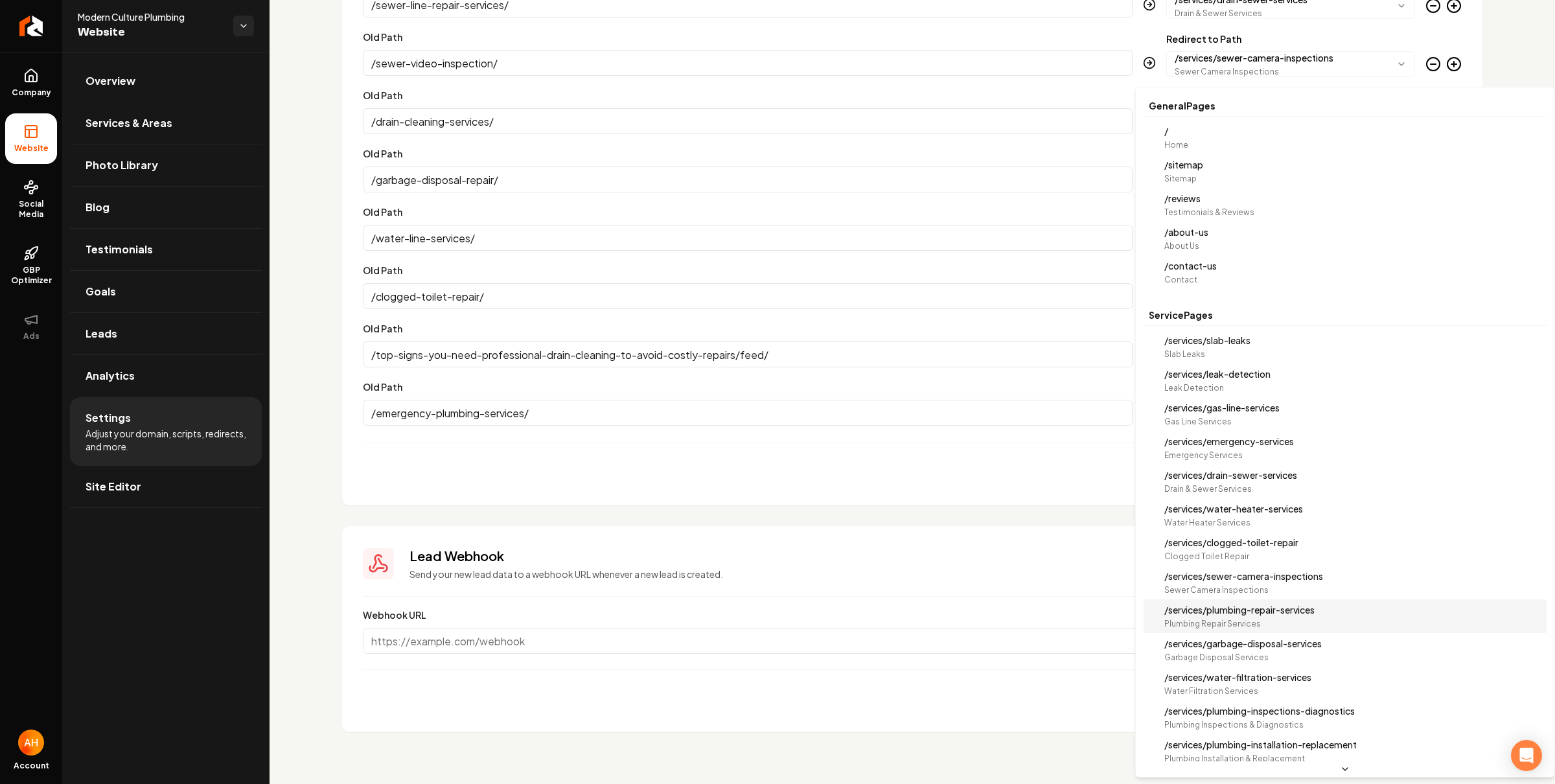
scroll to position [70, 0]
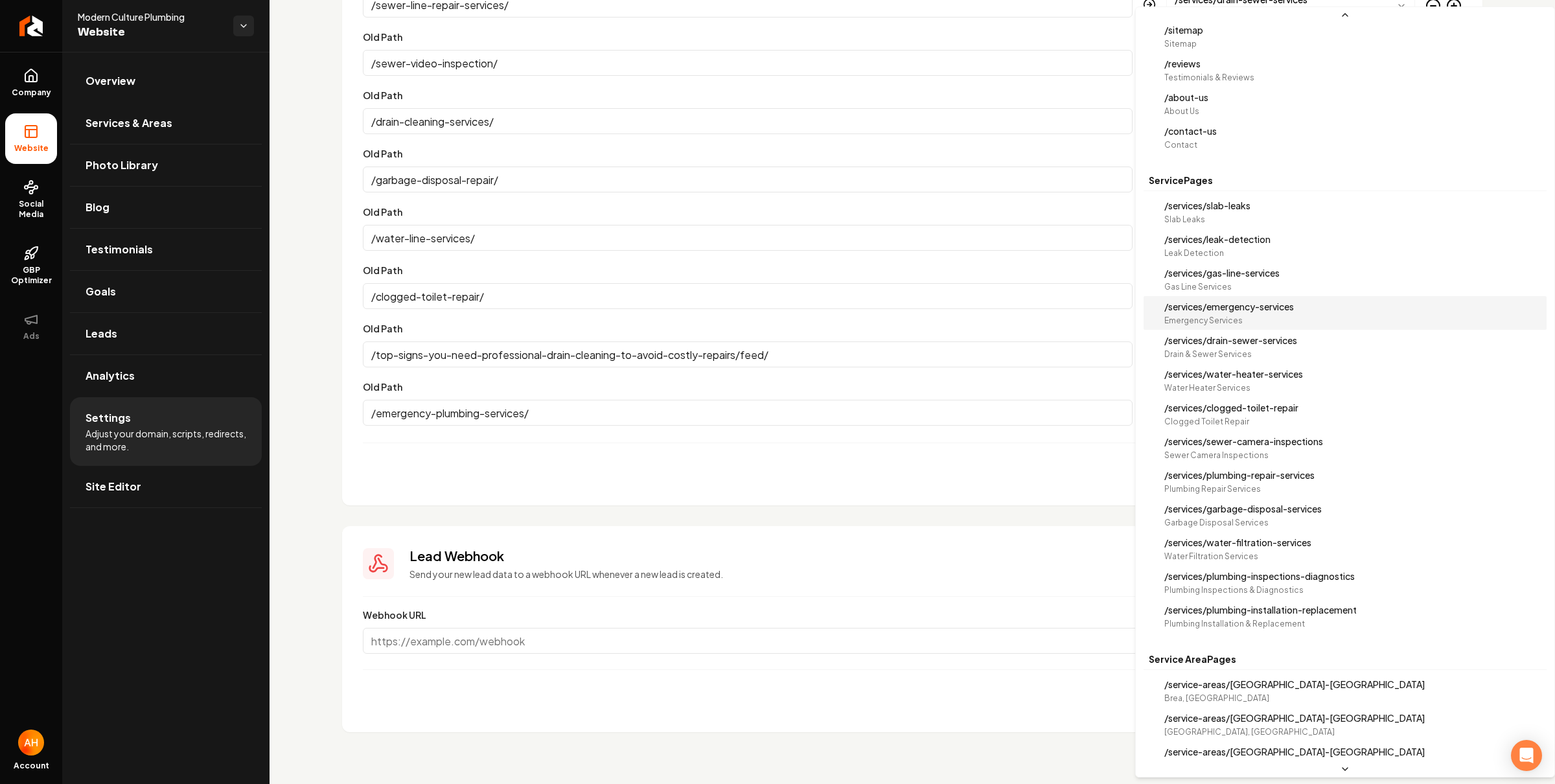
select select "**********"
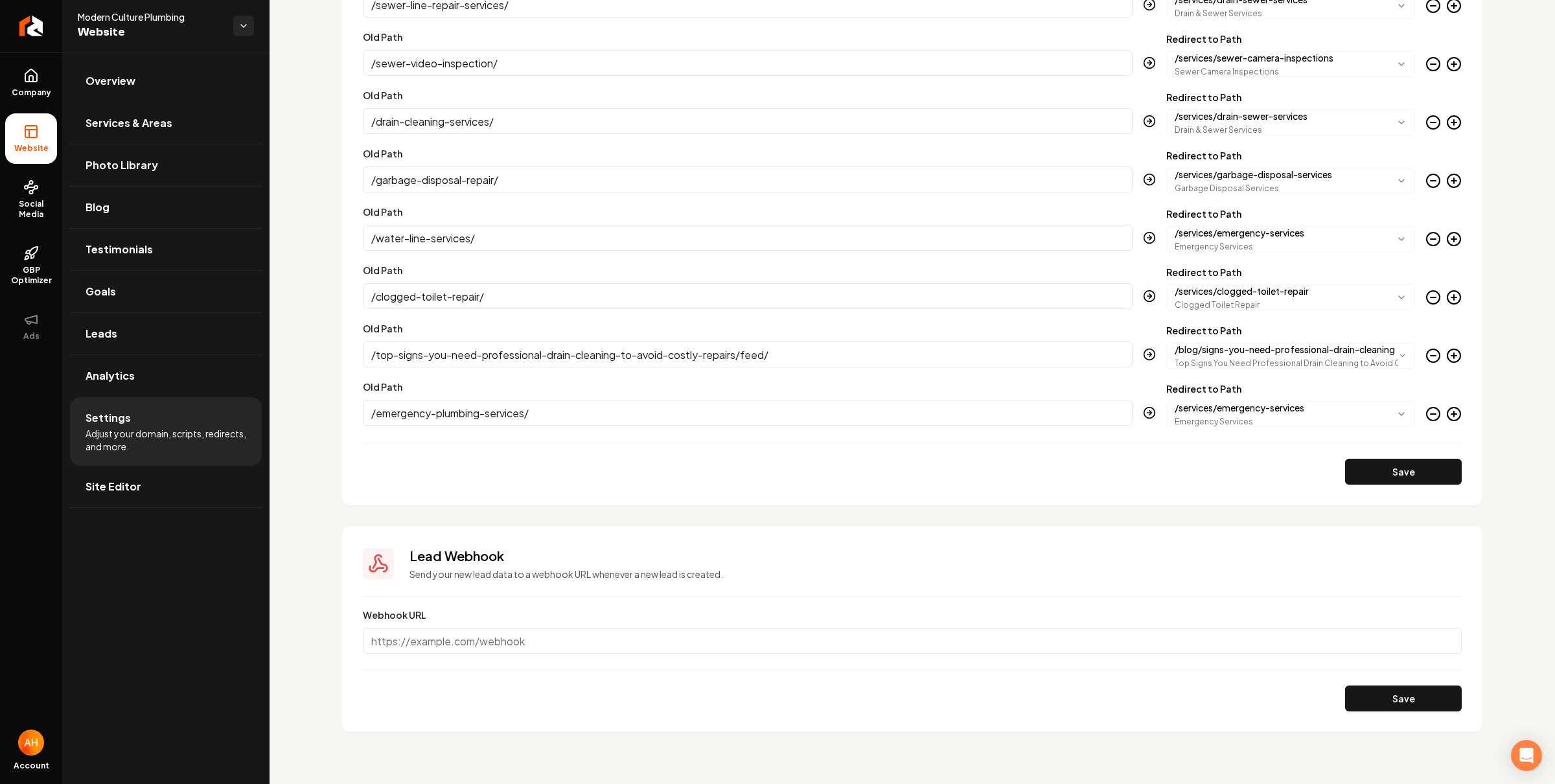
click at [1442, 422] on div "Main content area" at bounding box center [1444, 416] width 36 height 21
click at [1447, 416] on icon "Main content area" at bounding box center [1454, 413] width 16 height 16
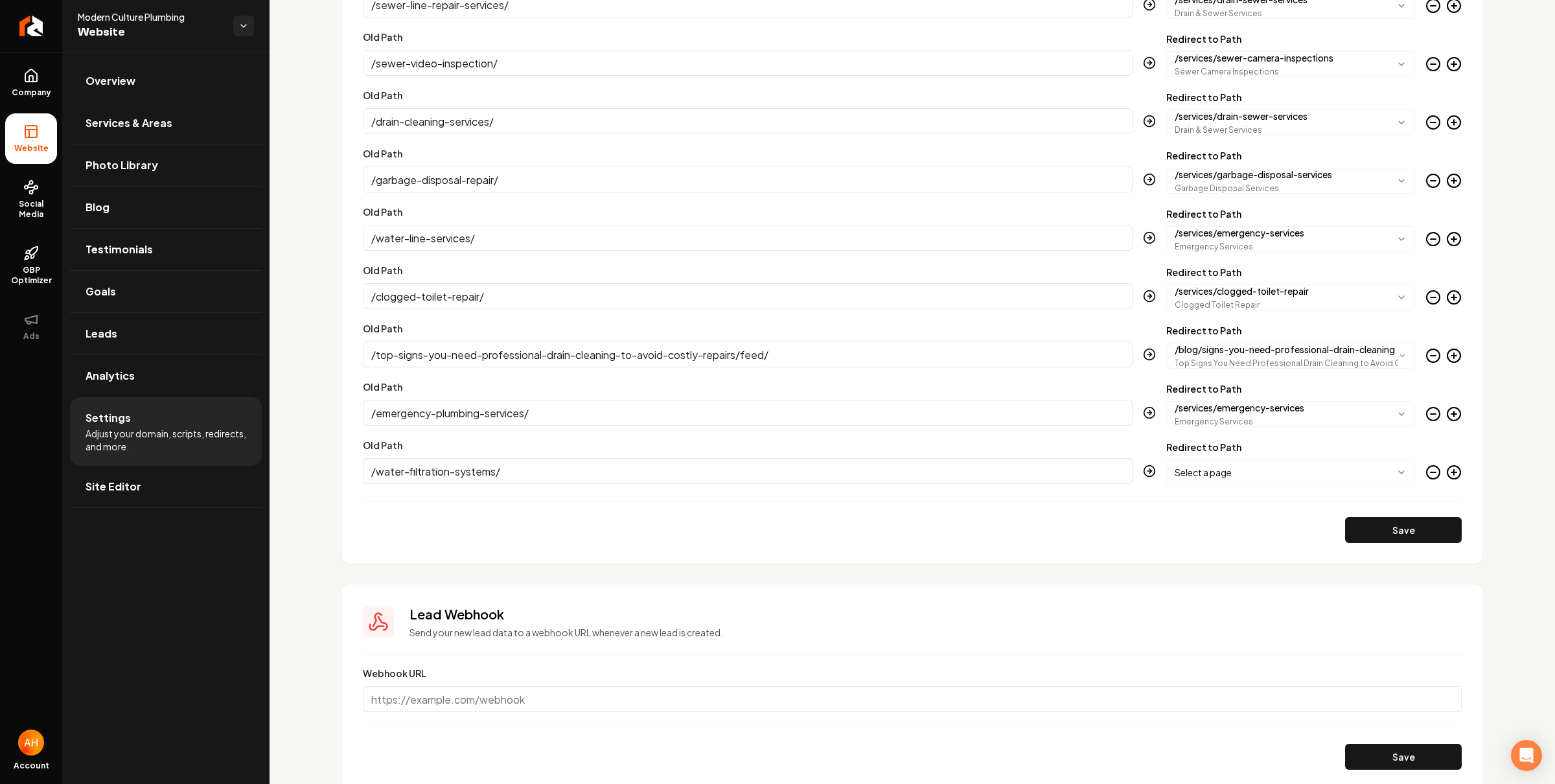
type input "/water-filtration-systems/"
click at [1235, 475] on body "Company Website Social Media GBP Optimizer Ads Account Modern Culture Plumbing …" at bounding box center [778, 392] width 1555 height 784
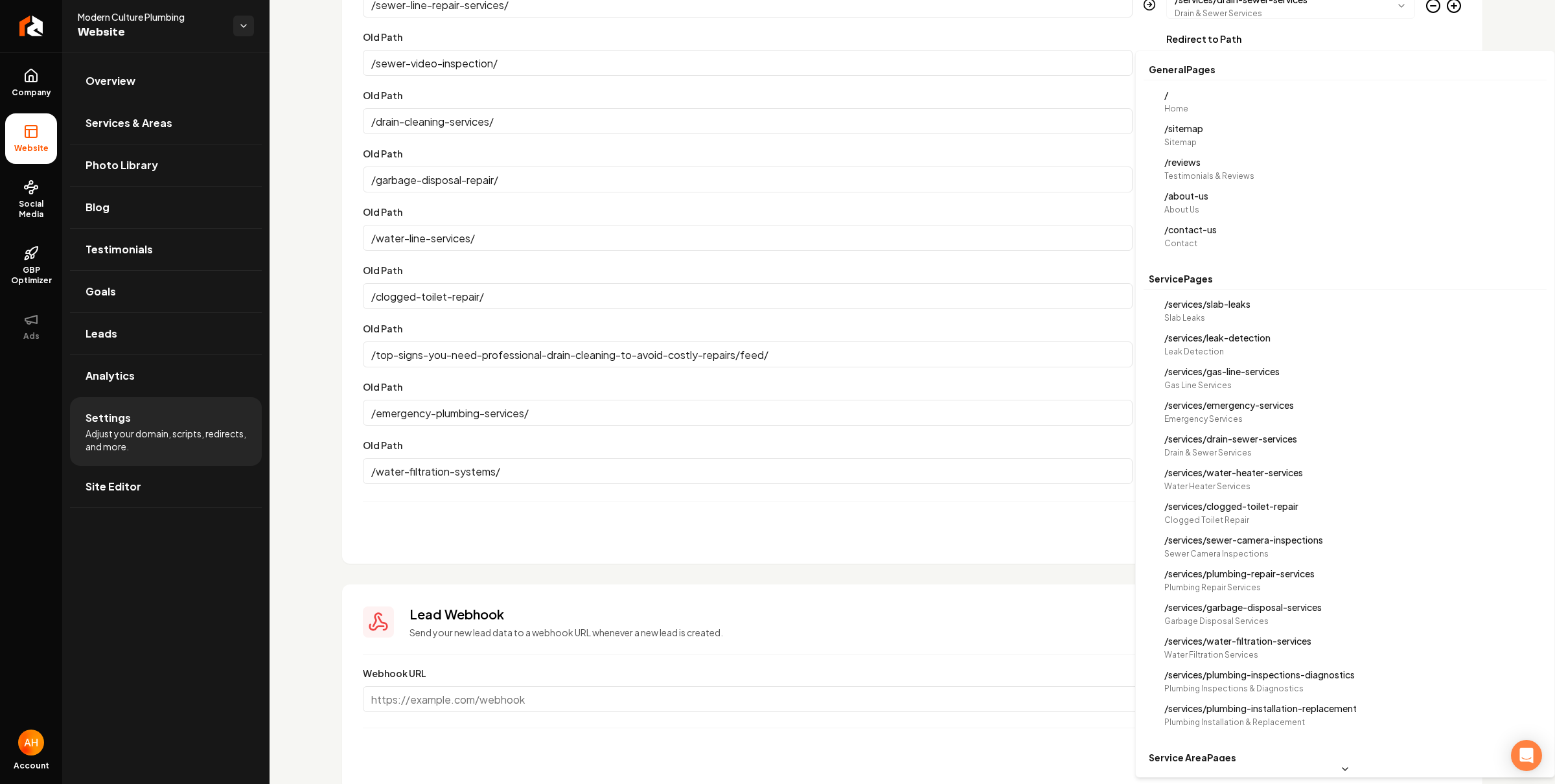
scroll to position [44, 0]
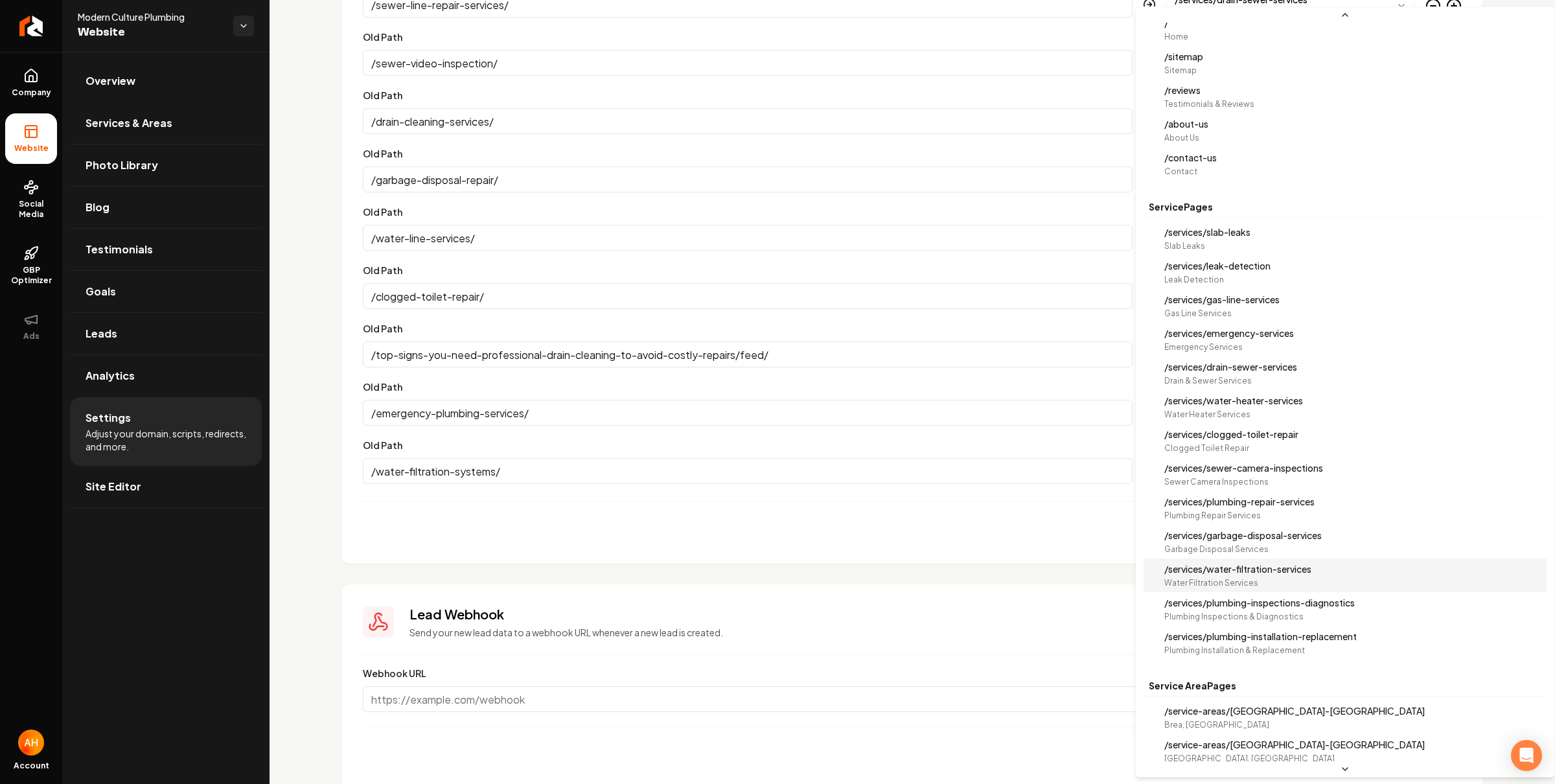
select select "**********"
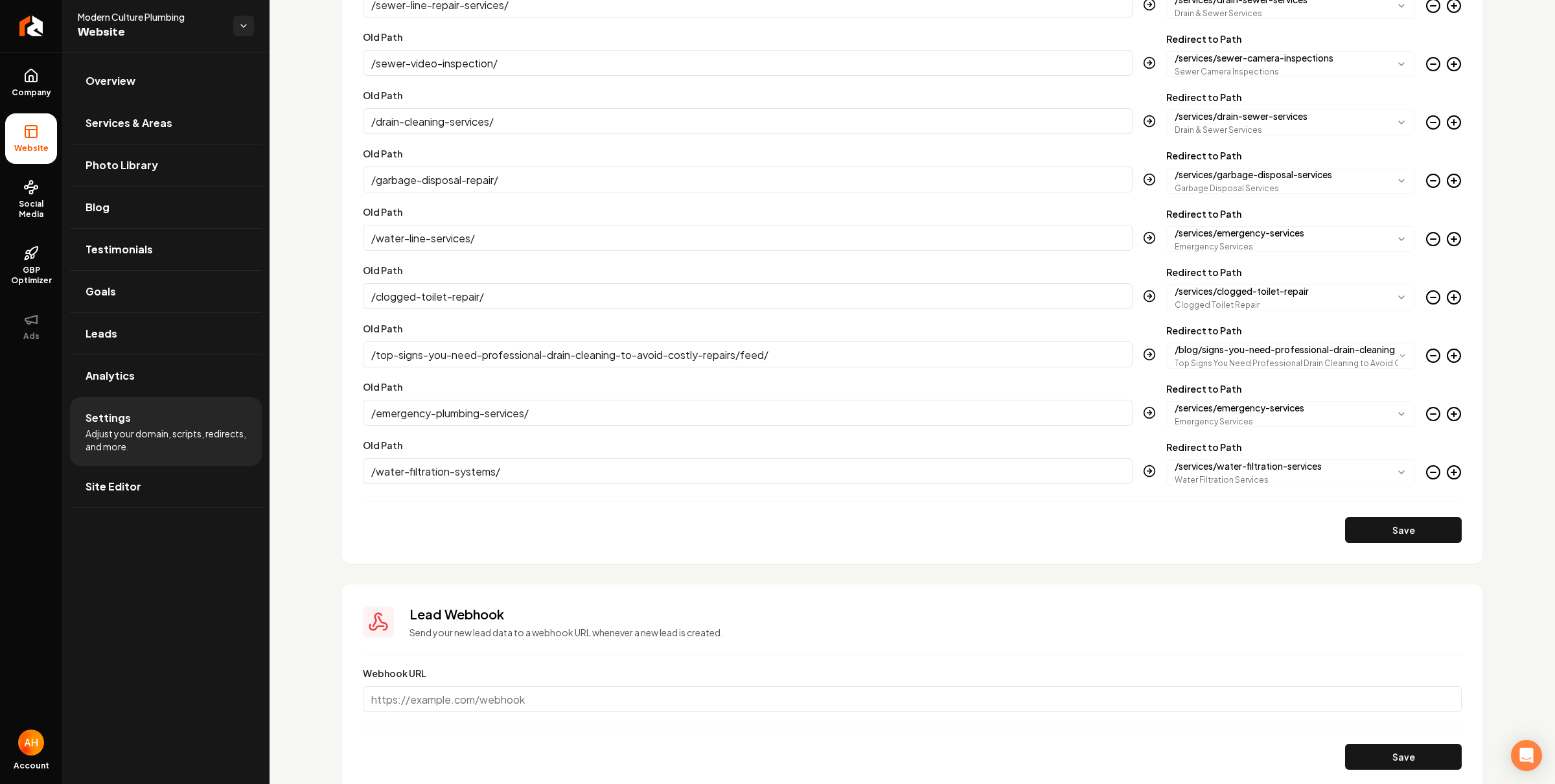
click at [1447, 473] on icon "Main content area" at bounding box center [1454, 472] width 16 height 16
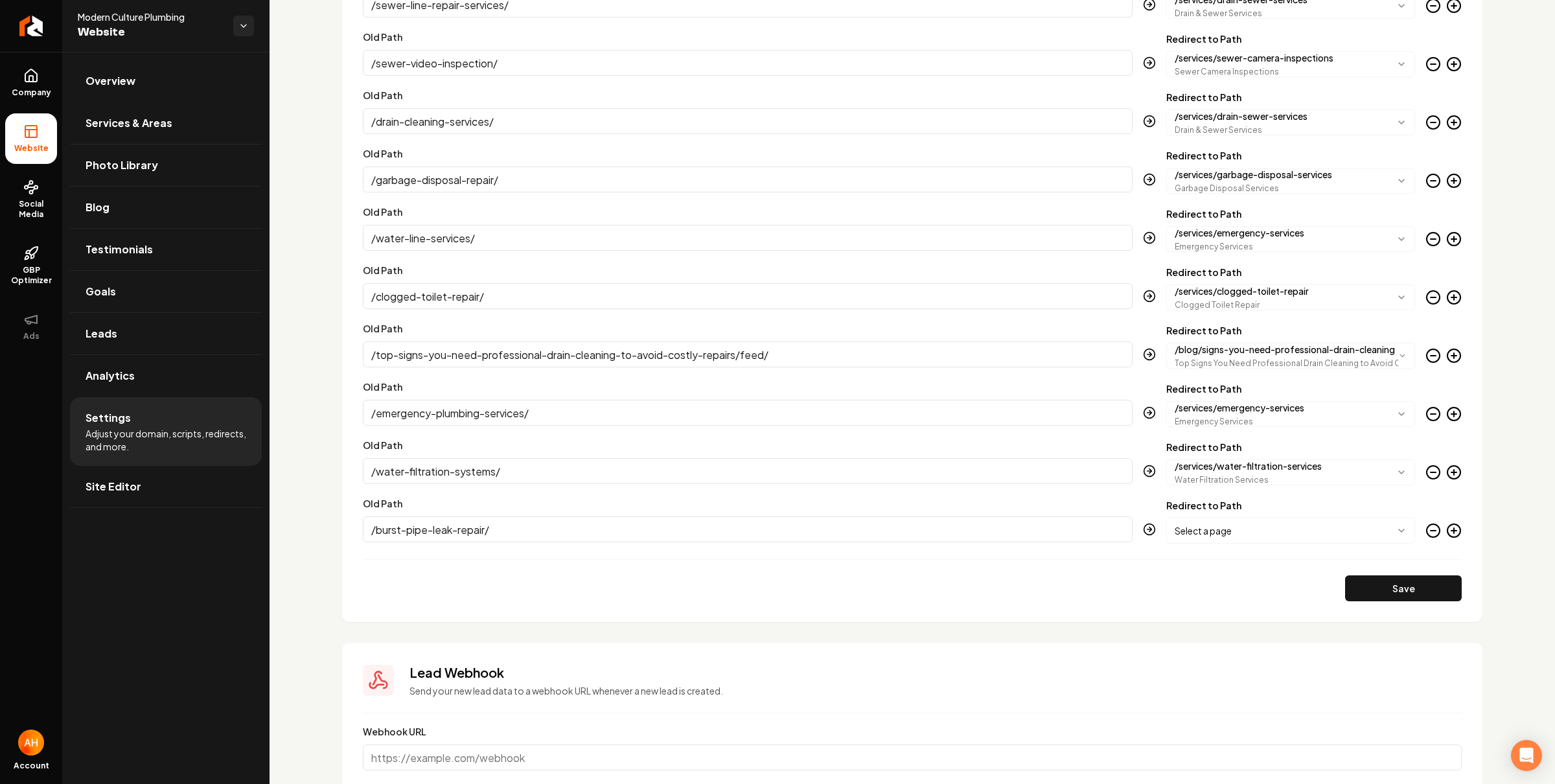
type input "/burst-pipe-leak-repair/"
click at [1284, 539] on body "Company Website Social Media GBP Optimizer Ads Account Modern Culture Plumbing …" at bounding box center [778, 392] width 1555 height 784
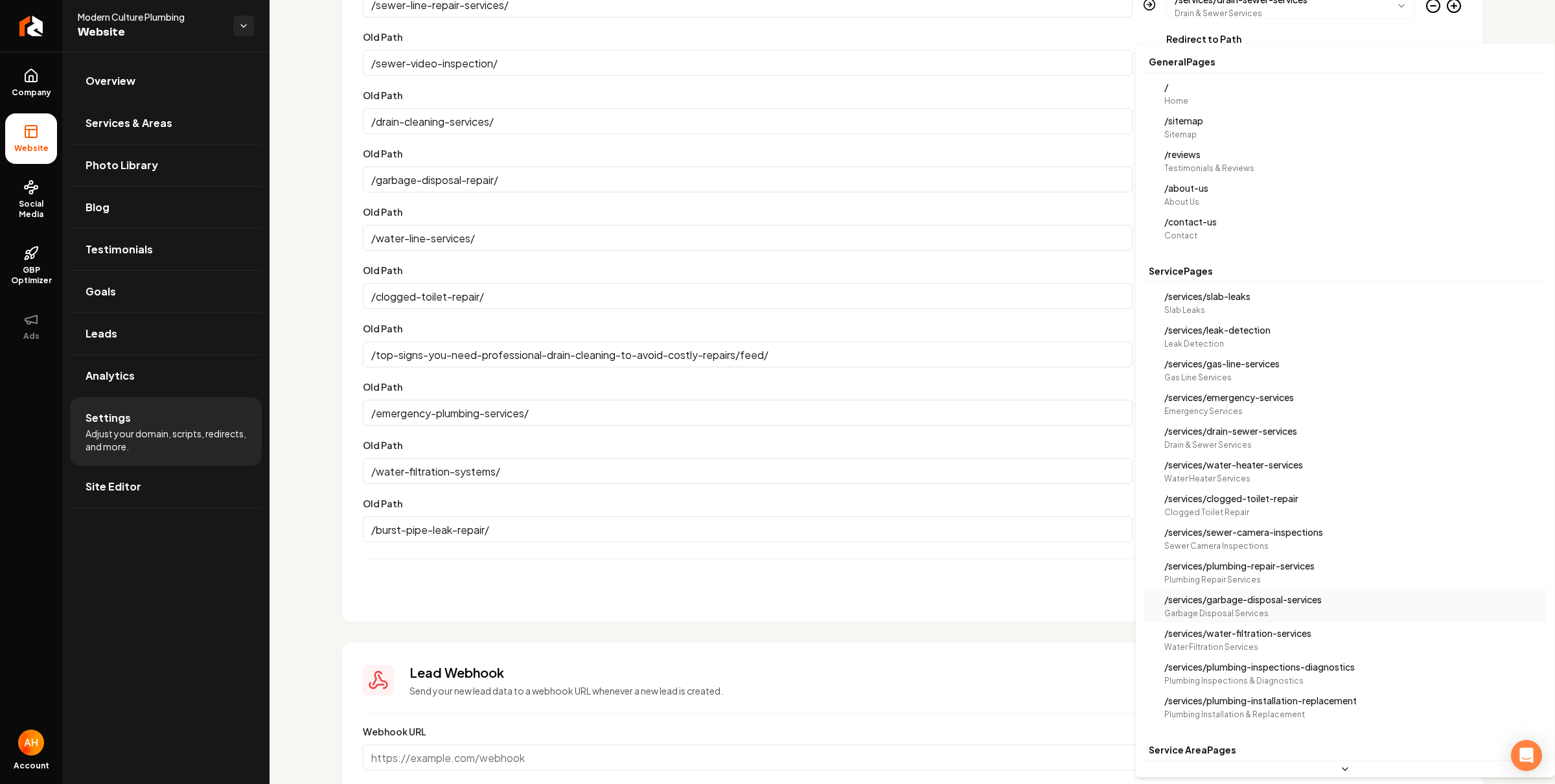
scroll to position [0, 0]
select select "**********"
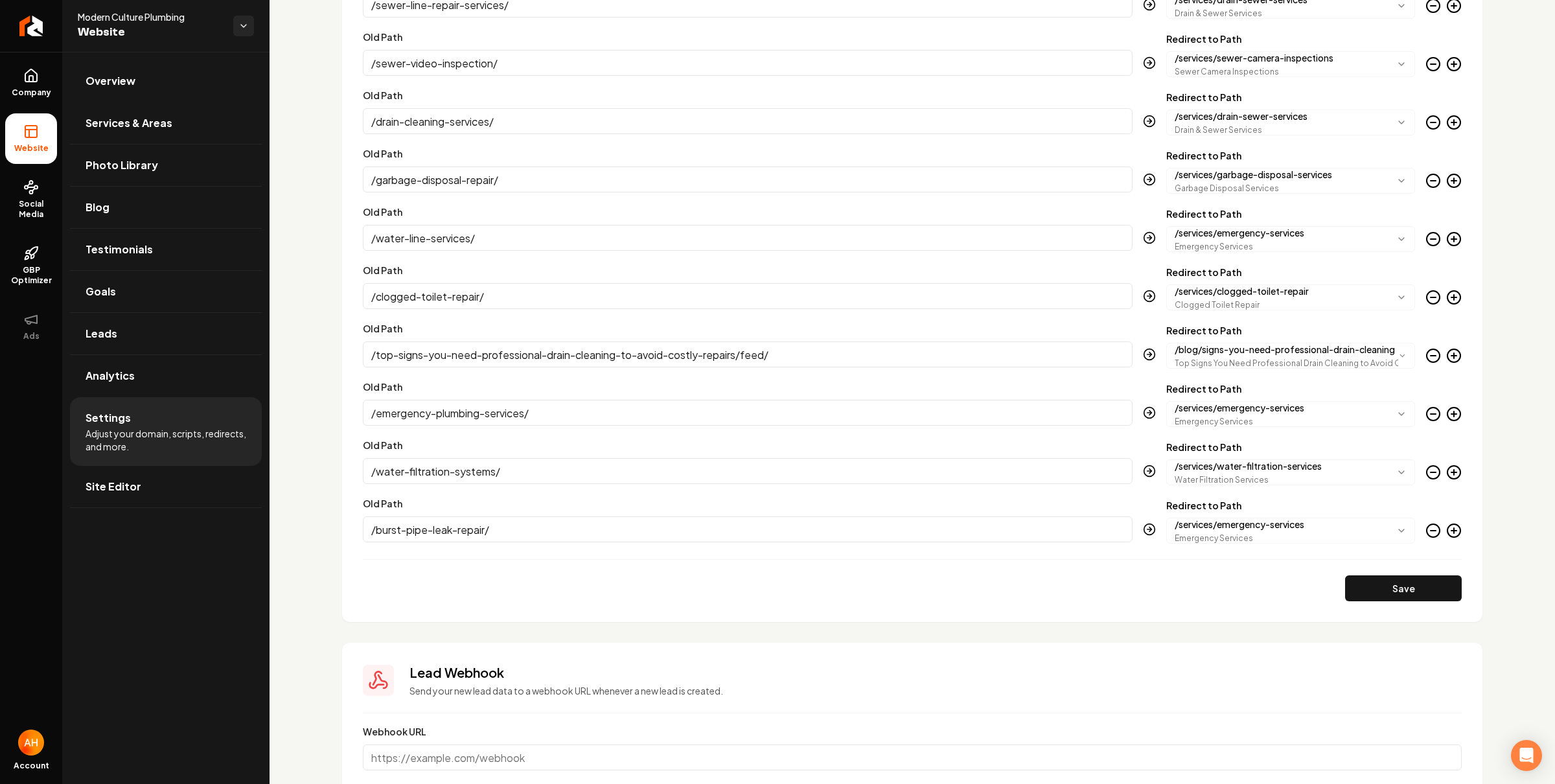
click at [1239, 399] on div "**********" at bounding box center [1291, 406] width 249 height 43
click at [1448, 537] on circle "Main content area" at bounding box center [1453, 530] width 13 height 13
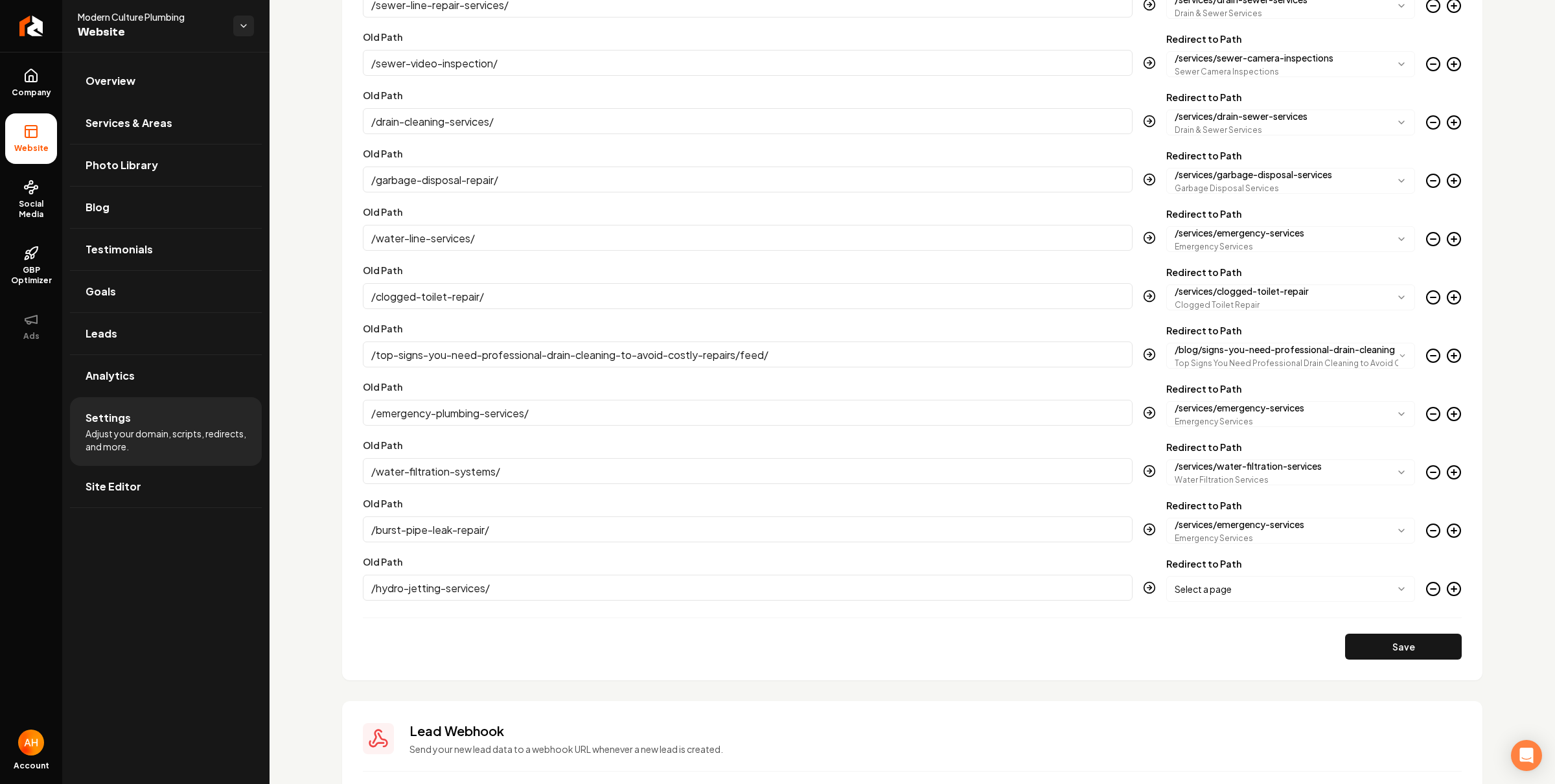
type input "/hydro-jetting-services/"
click at [1210, 591] on body "Company Website Social Media GBP Optimizer Ads Account Modern Culture Plumbing …" at bounding box center [778, 392] width 1555 height 784
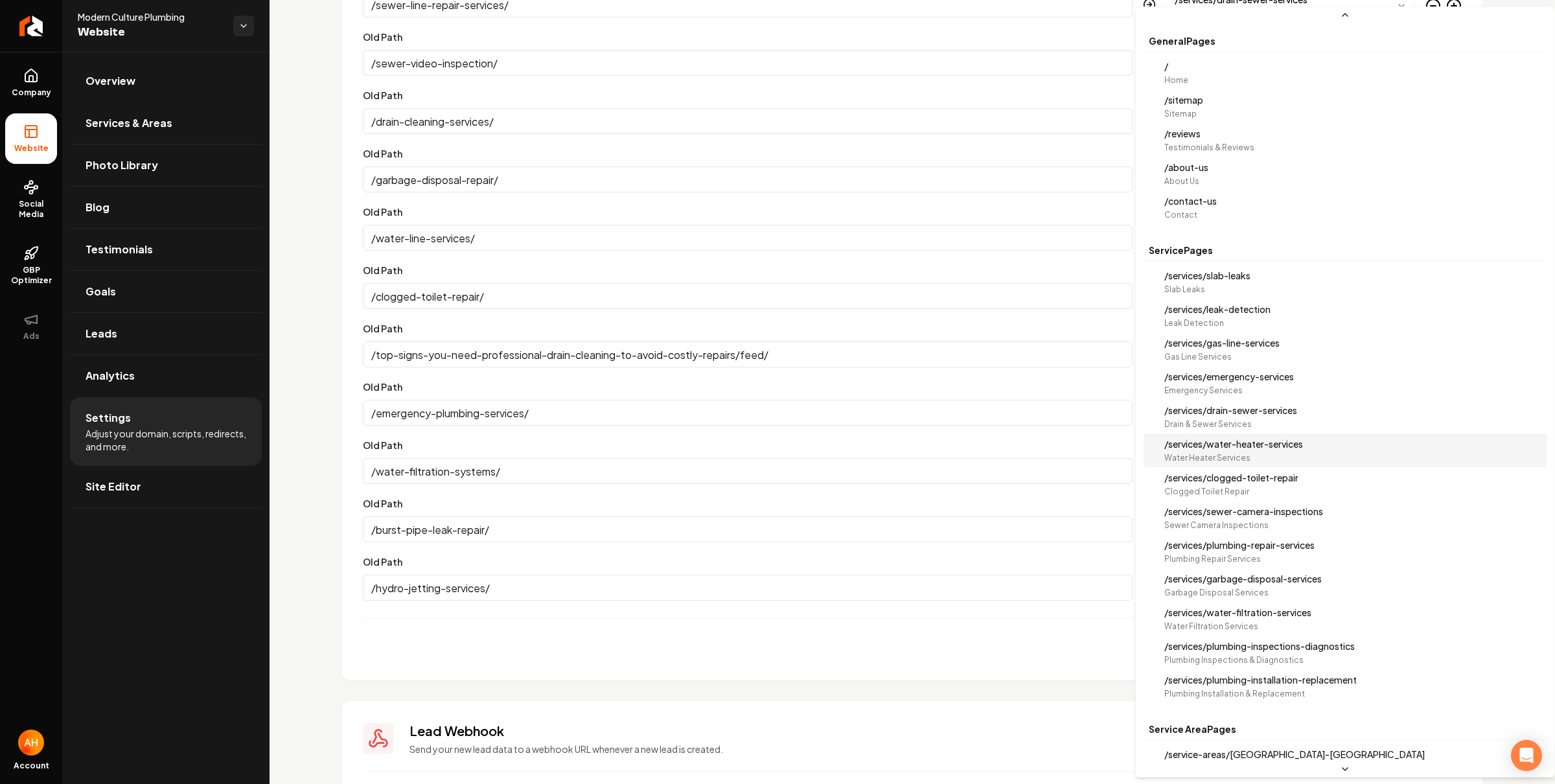
scroll to position [71, 0]
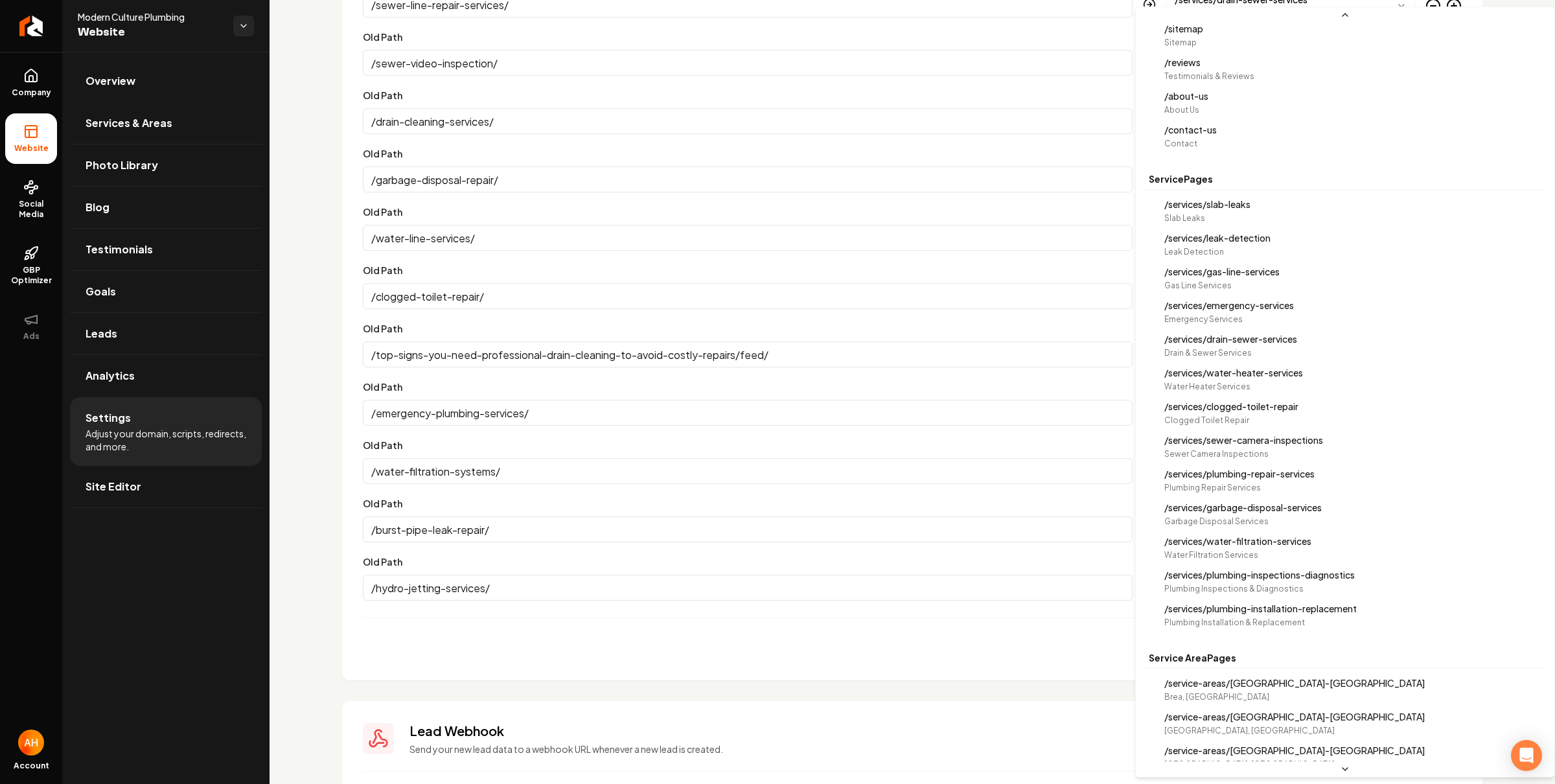
select select "**********"
drag, startPoint x: 1260, startPoint y: 312, endPoint x: 1126, endPoint y: 325, distance: 134.6
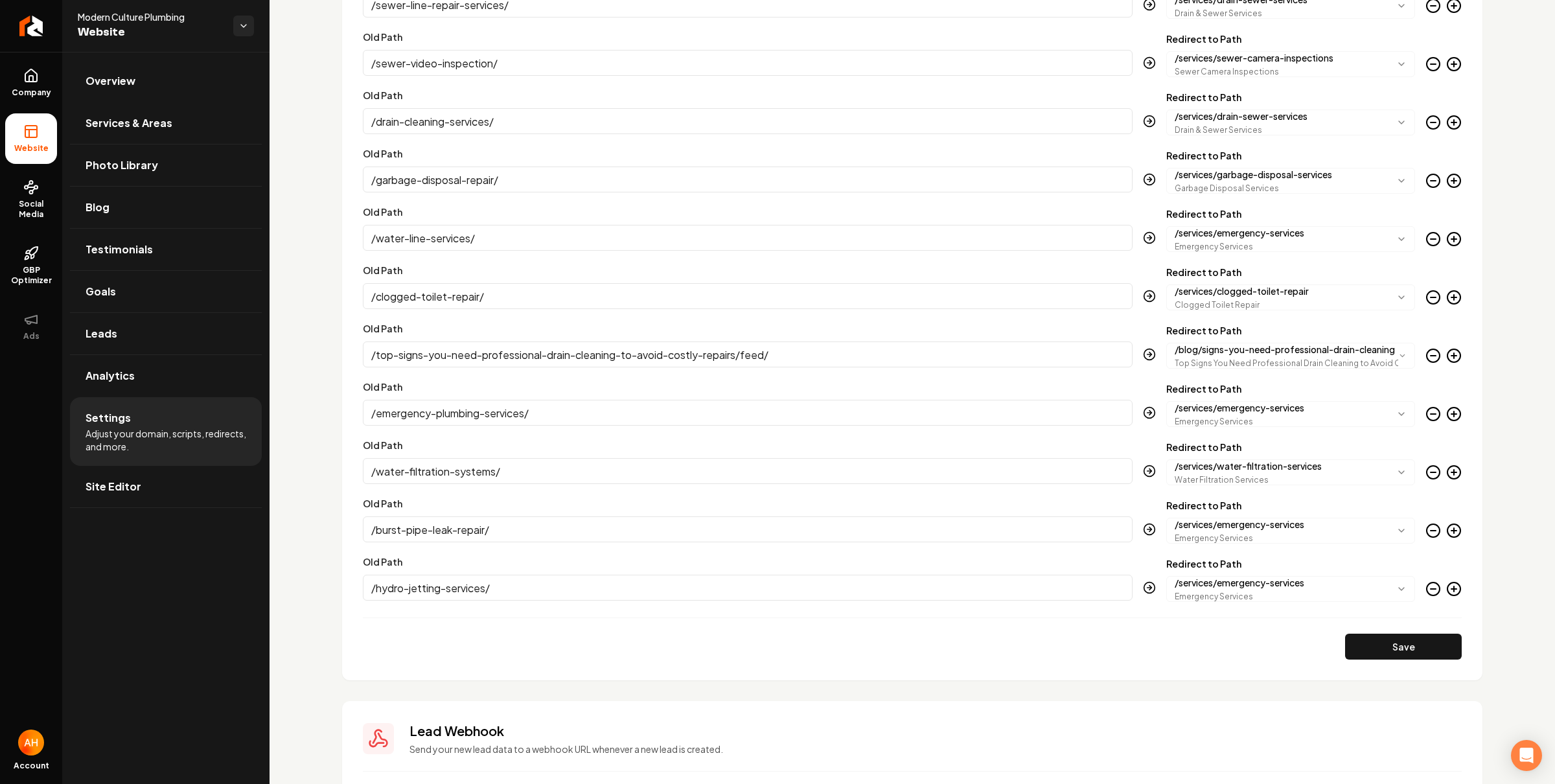
click at [1447, 589] on icon "Main content area" at bounding box center [1454, 588] width 16 height 16
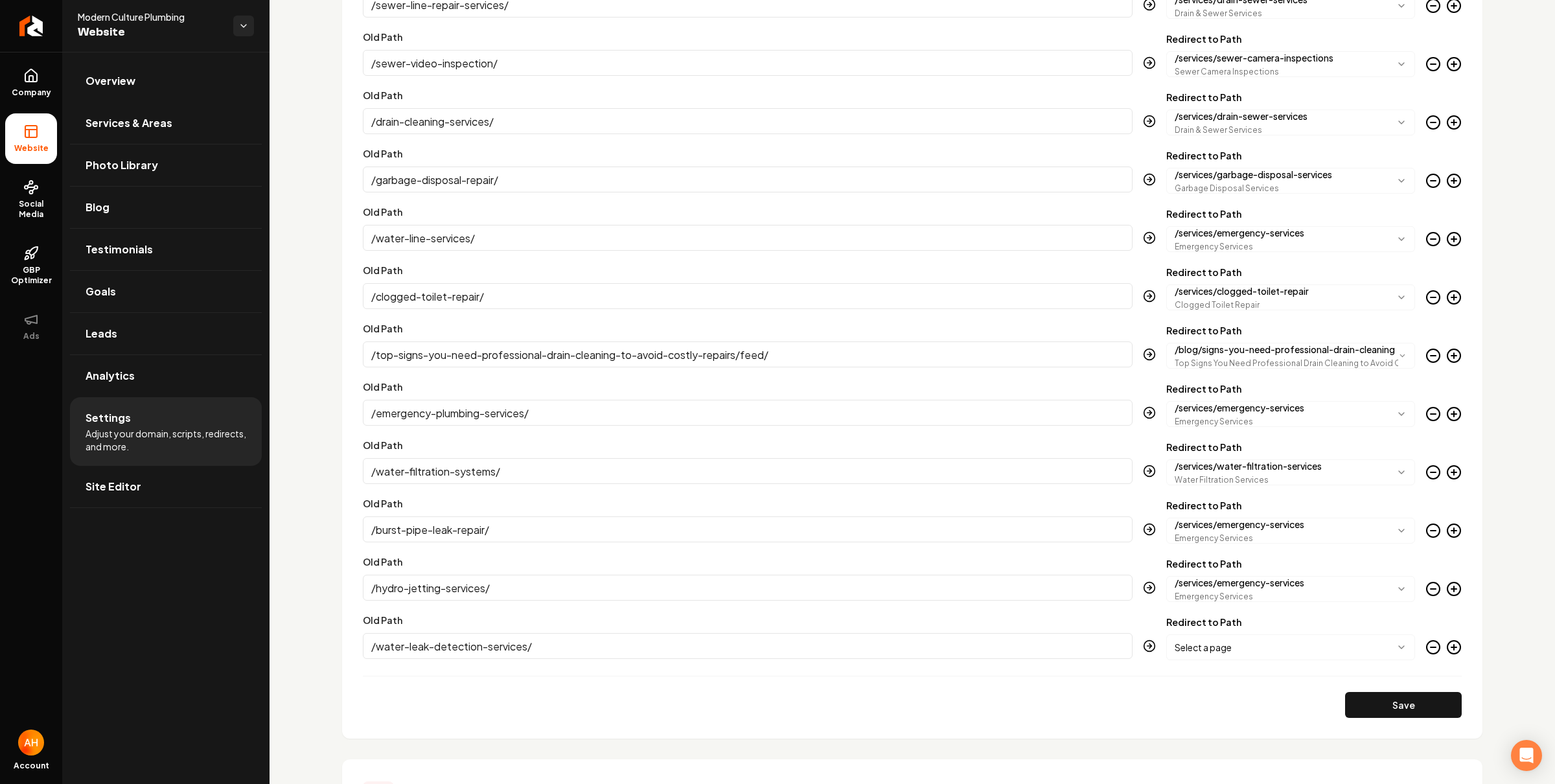
type input "/water-leak-detection-services/"
click at [1327, 656] on body "Company Website Social Media GBP Optimizer Ads Account Modern Culture Plumbing …" at bounding box center [778, 392] width 1555 height 784
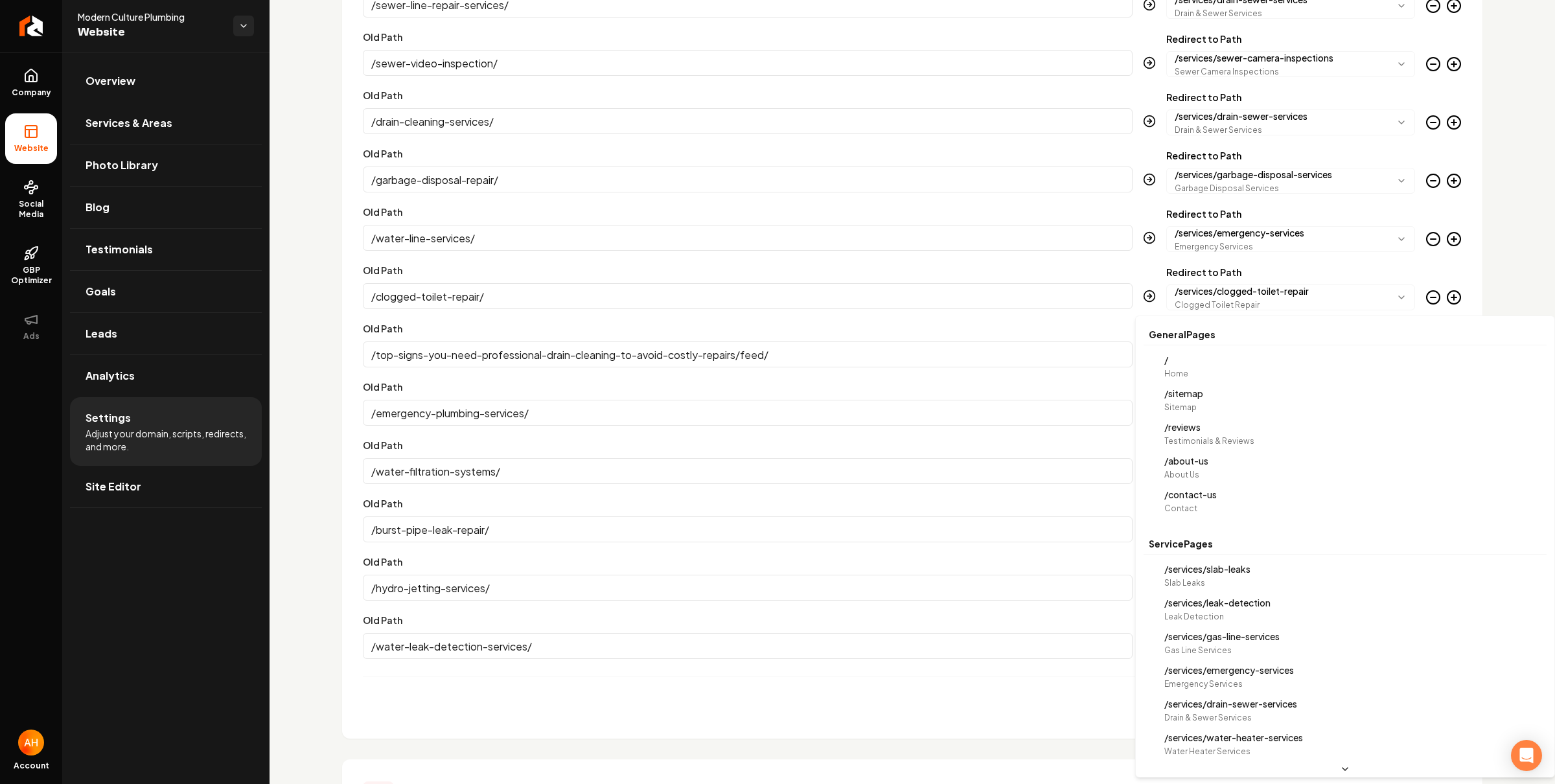
scroll to position [0, 0]
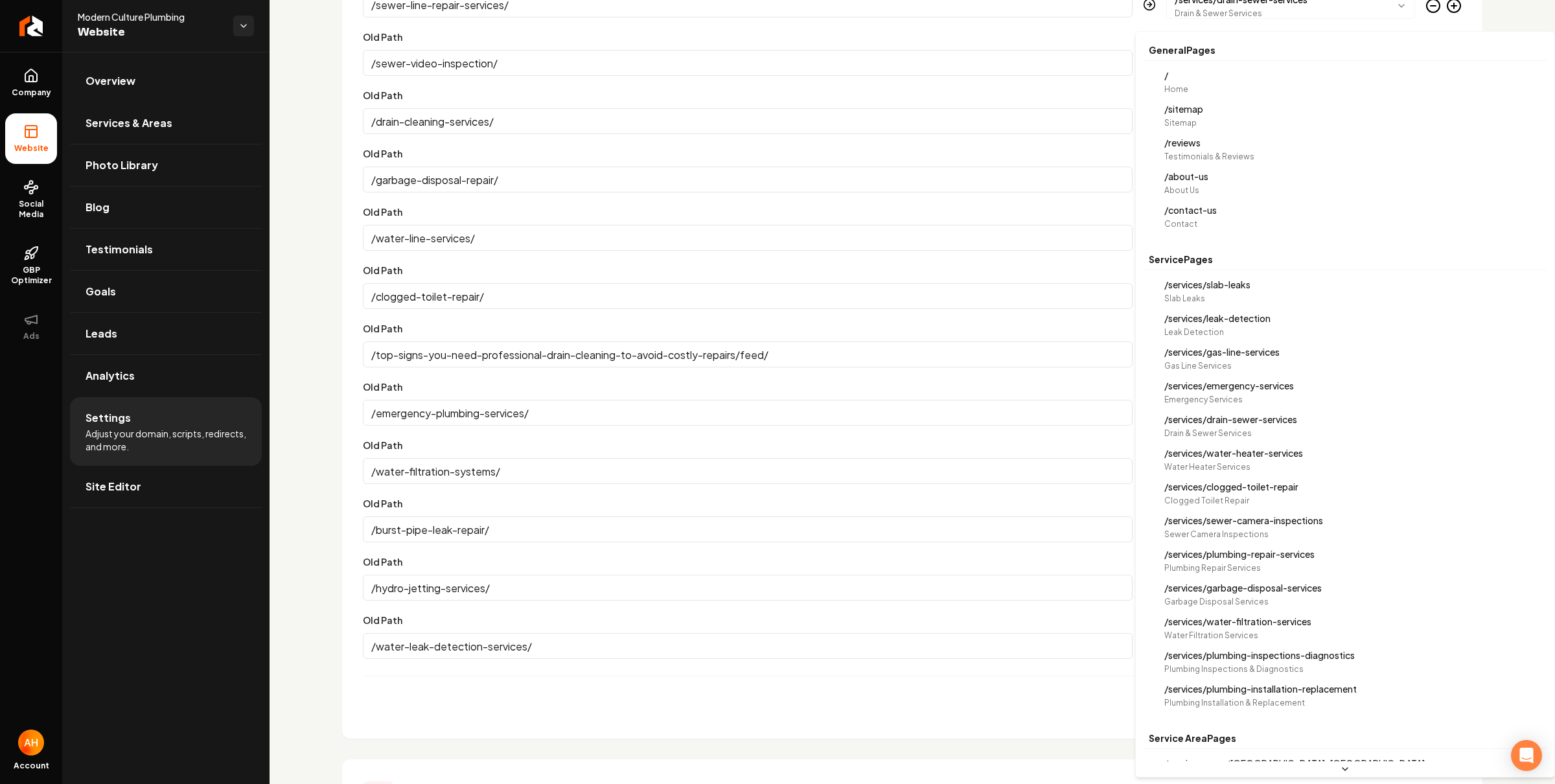
select select "**********"
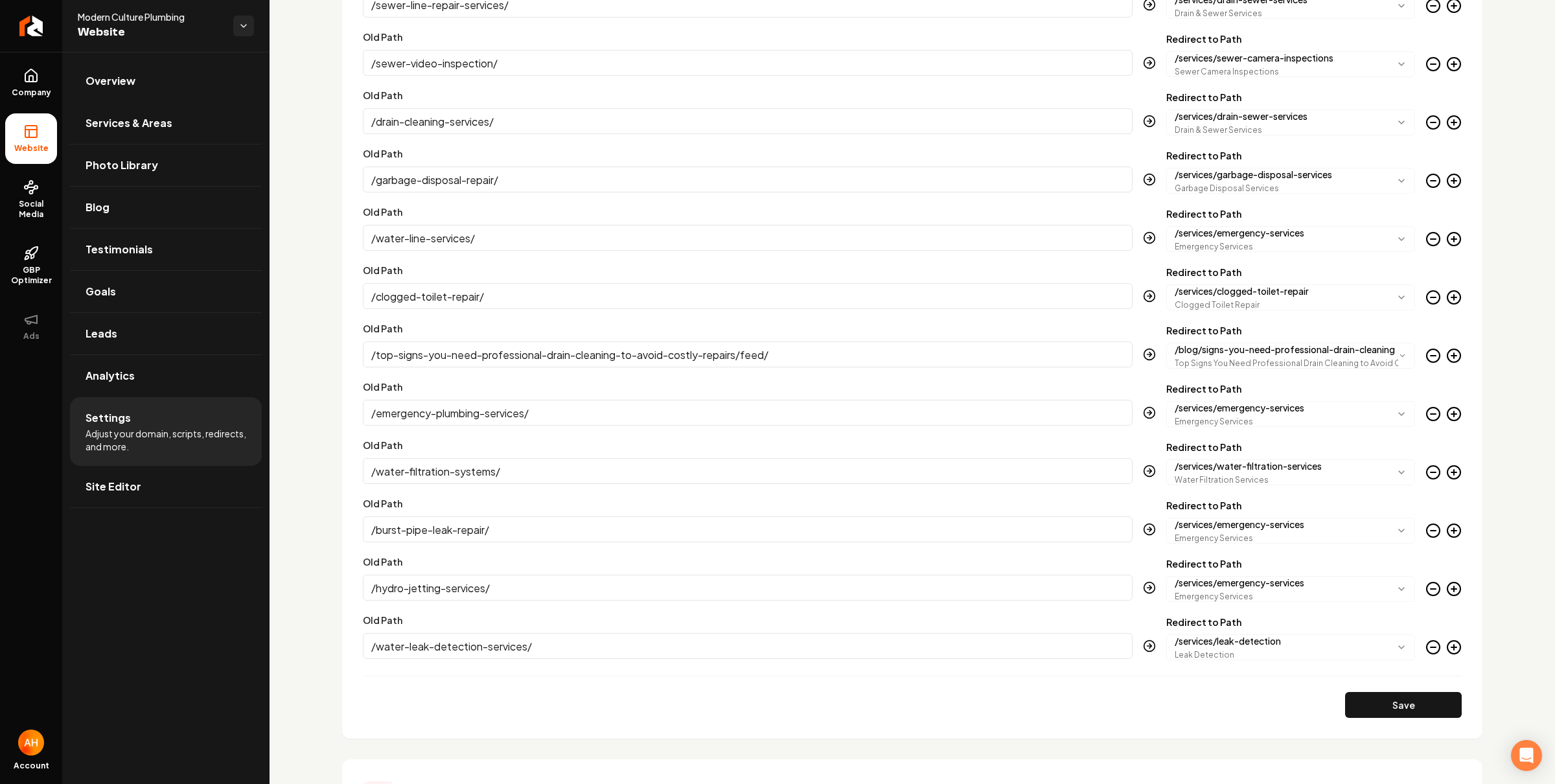
click at [1452, 647] on icon "Main content area" at bounding box center [1454, 647] width 5 height 0
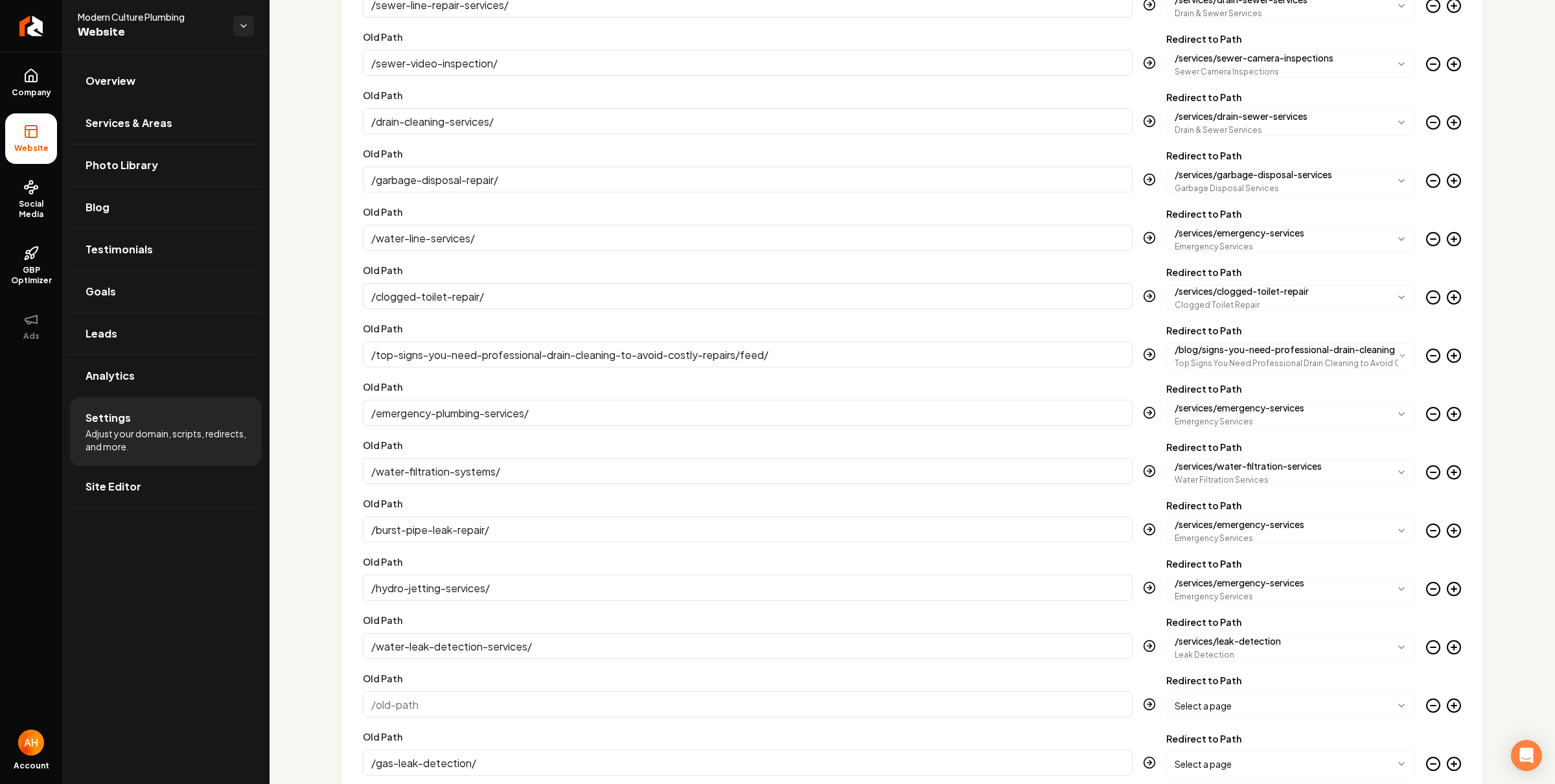
scroll to position [2602, 0]
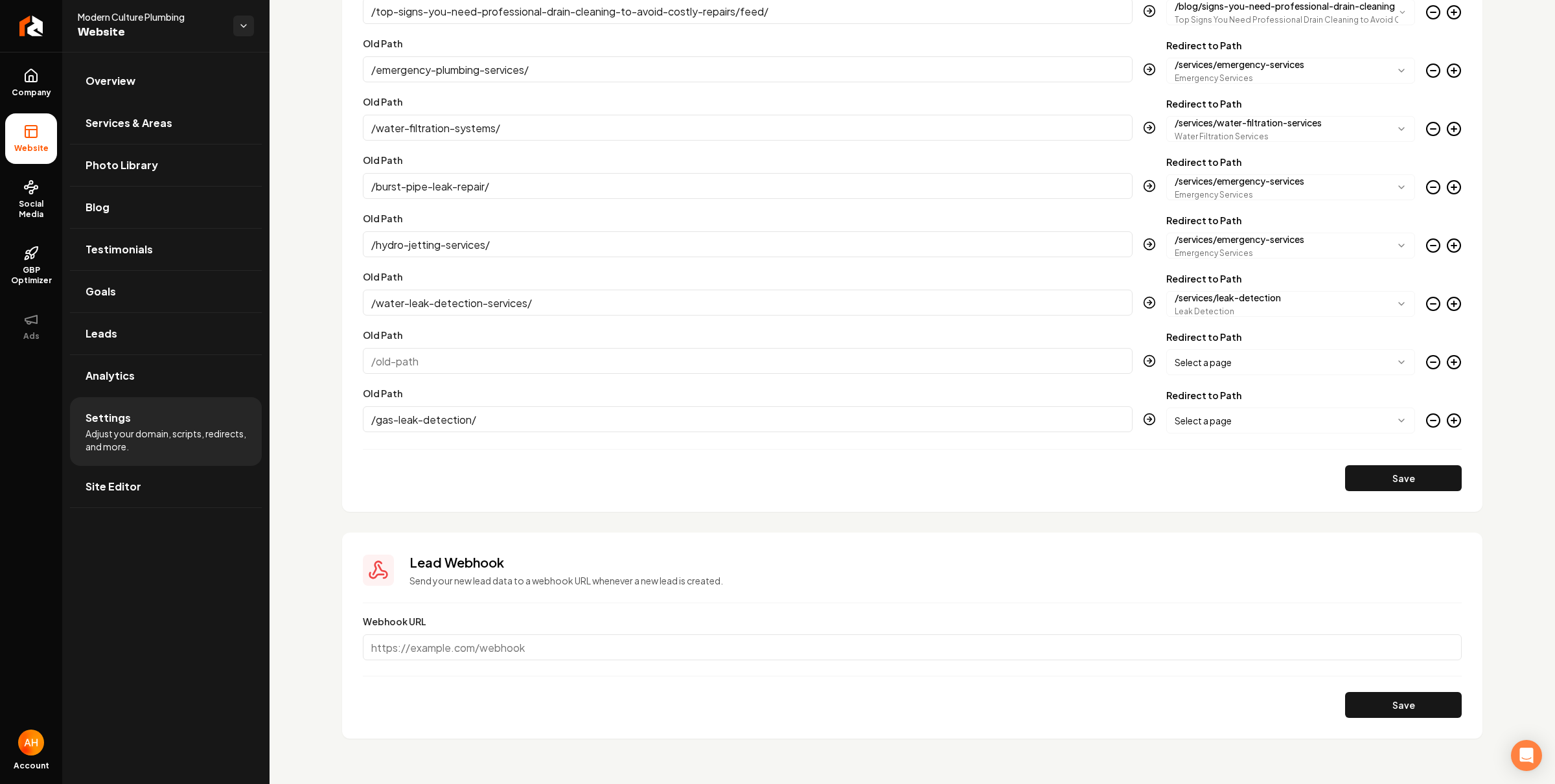
type input "/gas-leak-detection/"
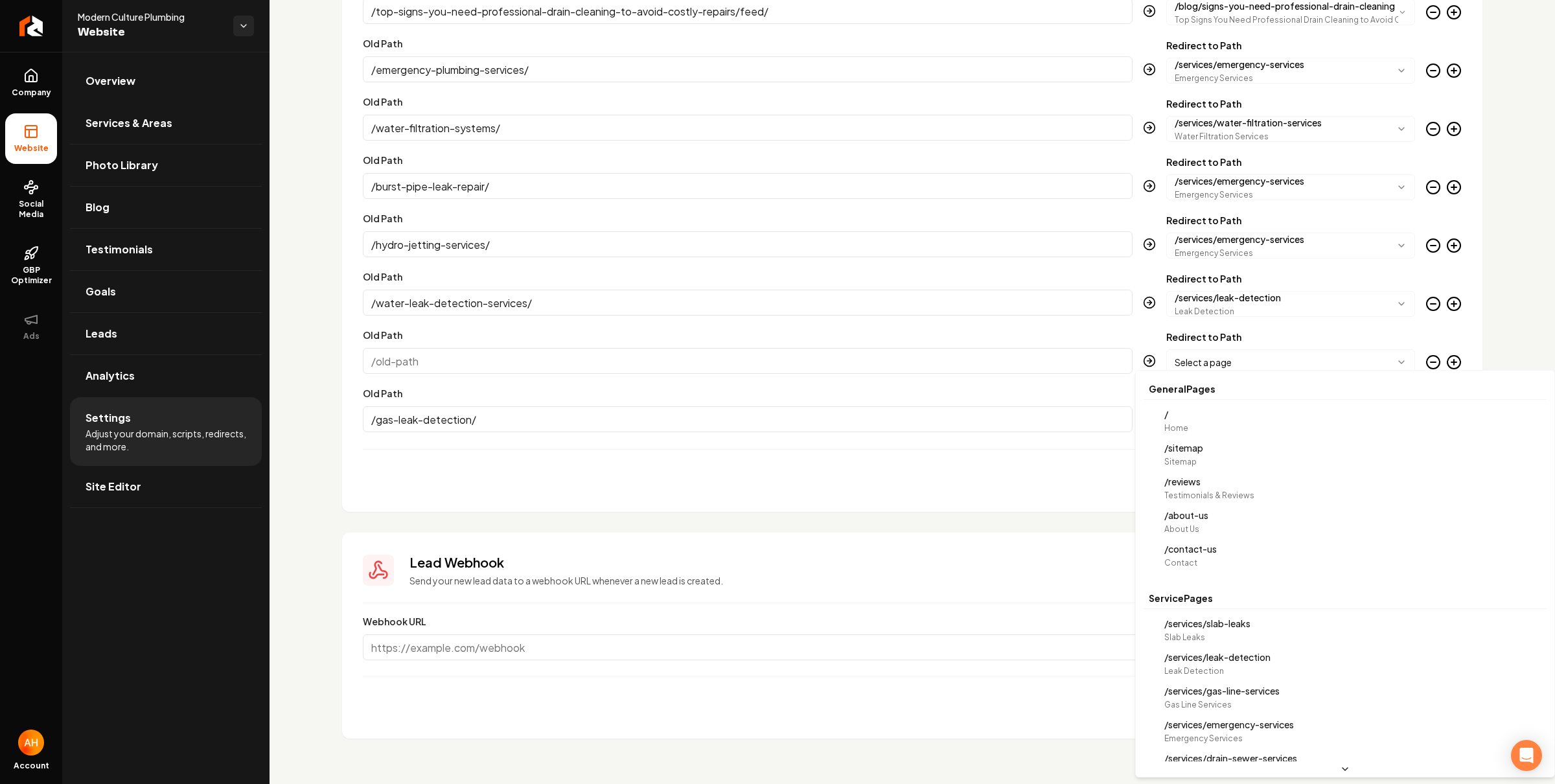
click at [1204, 428] on body "Company Website Social Media GBP Optimizer Ads Account Modern Culture Plumbing …" at bounding box center [778, 392] width 1555 height 784
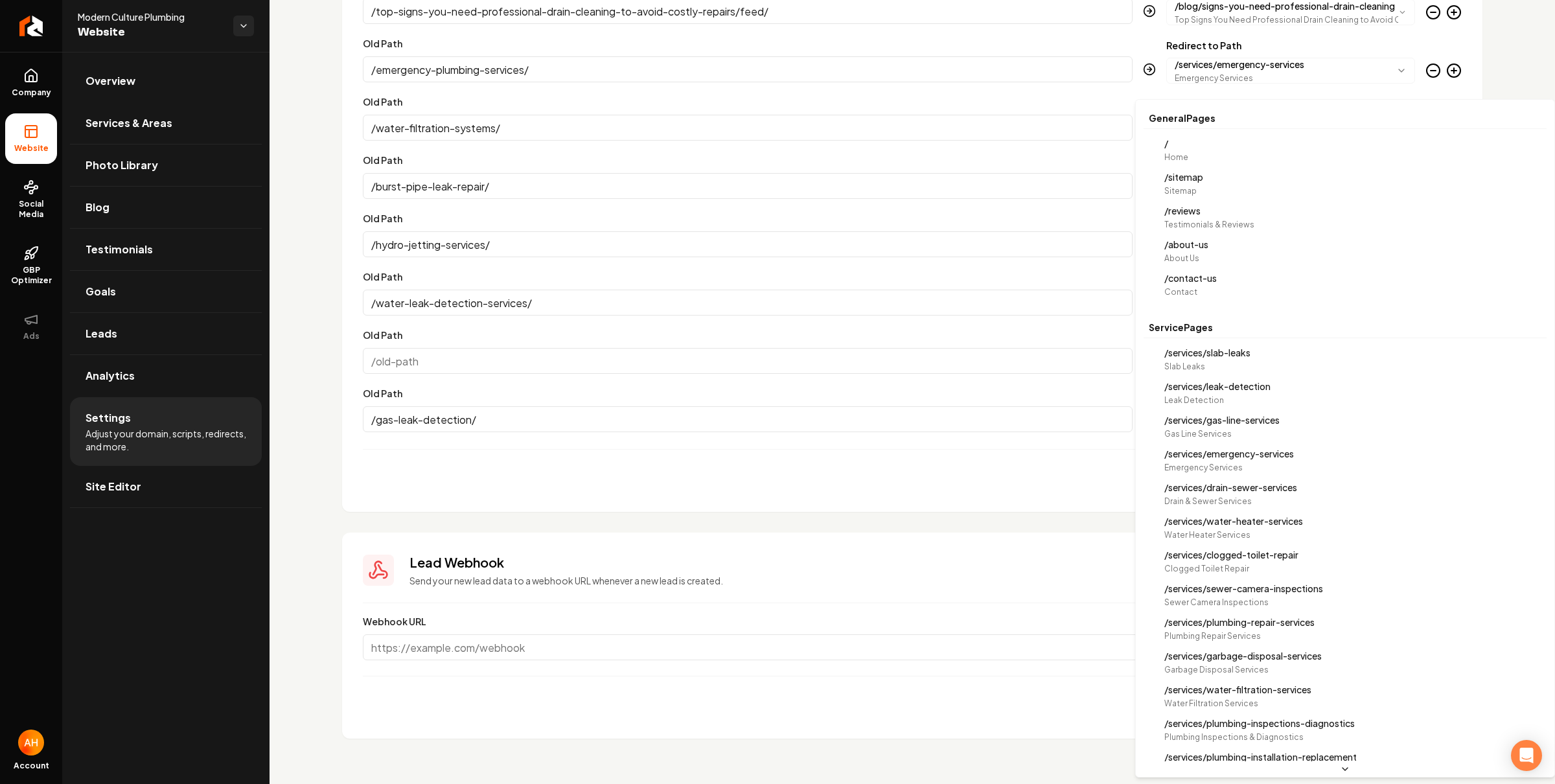
select select "**********"
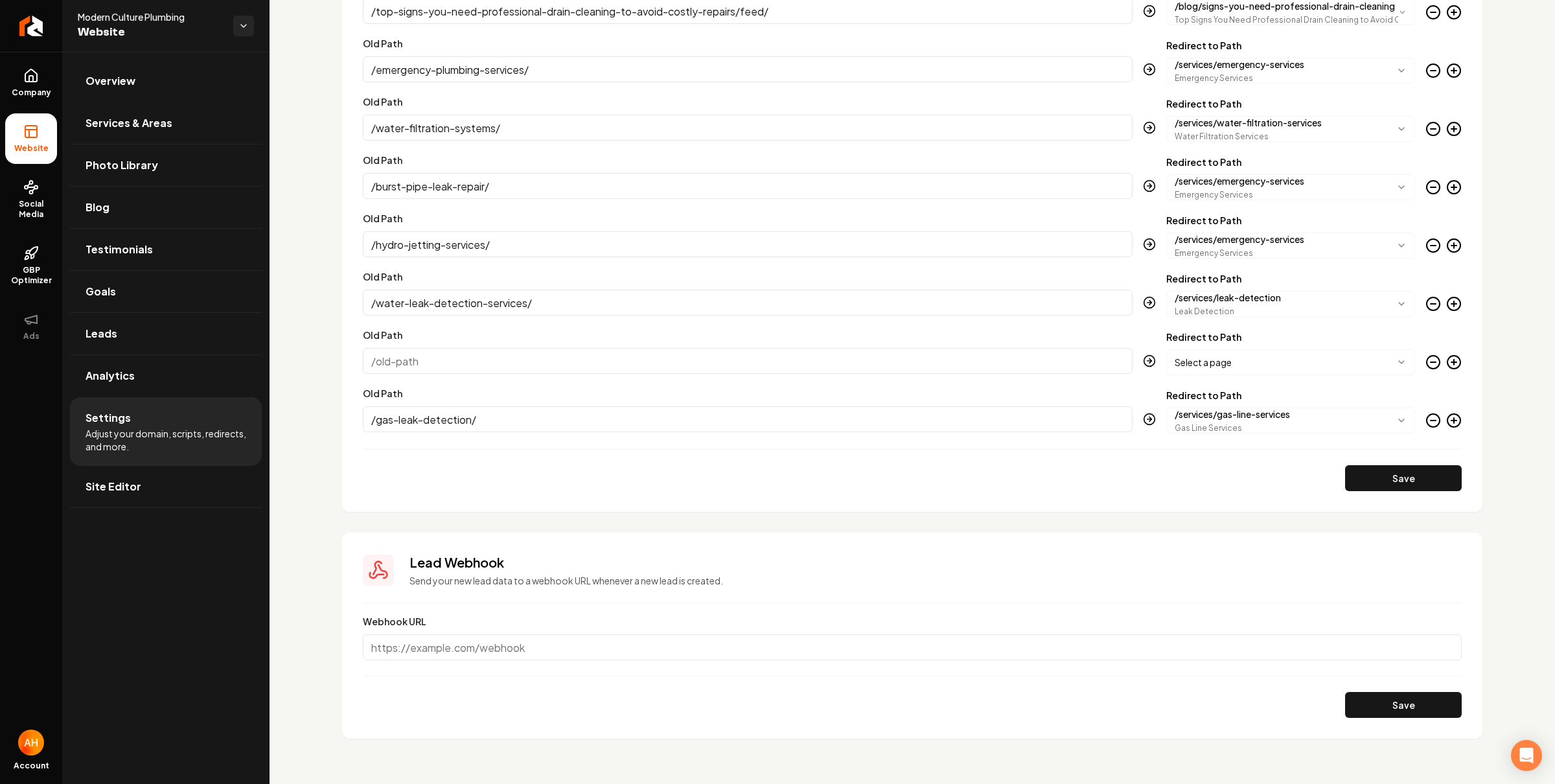
click at [791, 373] on div "Main content area" at bounding box center [748, 361] width 770 height 26
click at [806, 357] on input "Old Path" at bounding box center [748, 361] width 770 height 26
paste input "/water-heater-repair-installation/"
type input "/water-heater-repair-installation/"
click at [1230, 363] on body "Company Website Social Media GBP Optimizer Ads Account Modern Culture Plumbing …" at bounding box center [778, 392] width 1555 height 784
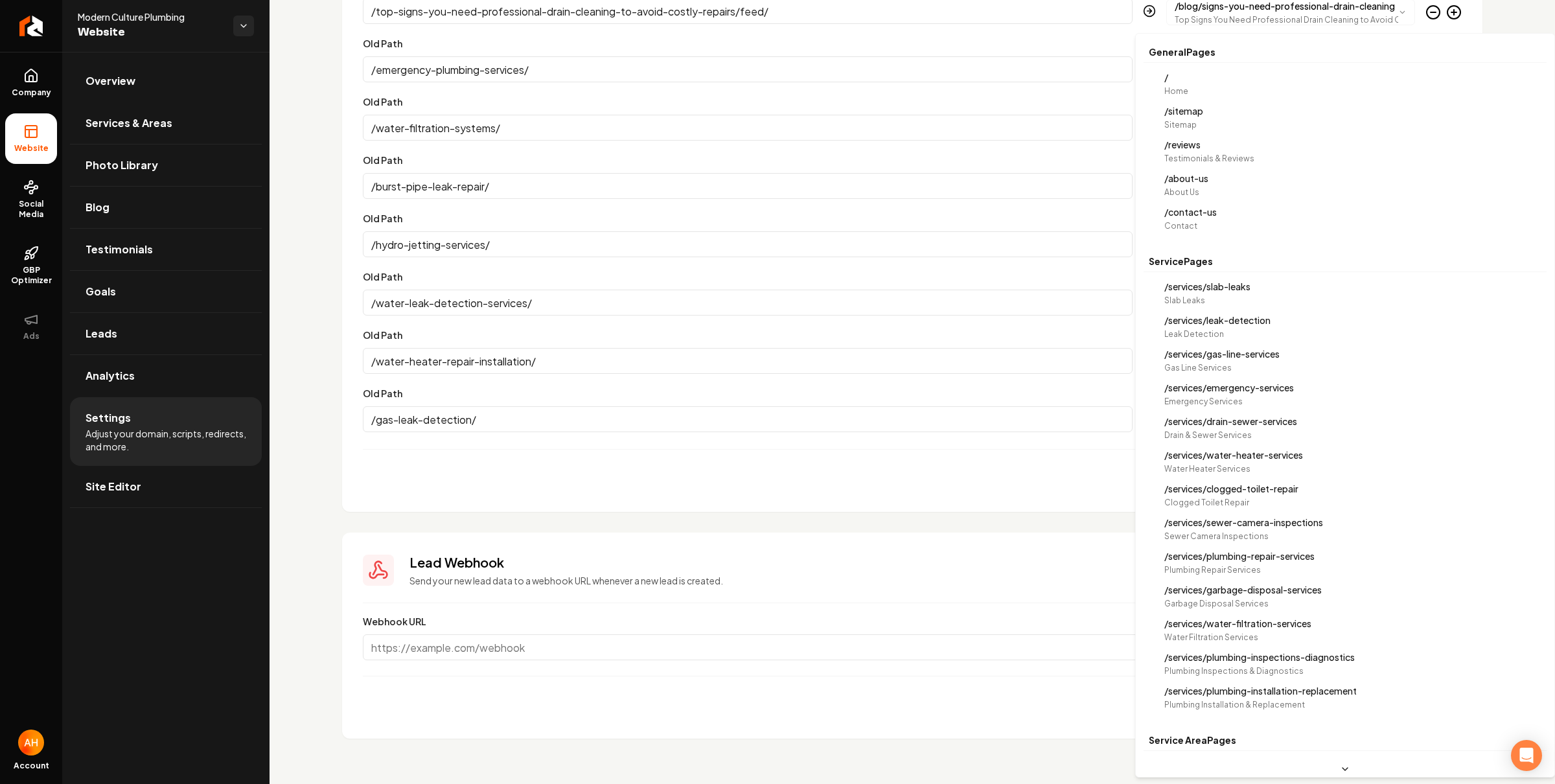
select select "**********"
drag, startPoint x: 1261, startPoint y: 456, endPoint x: 1224, endPoint y: 452, distance: 37.2
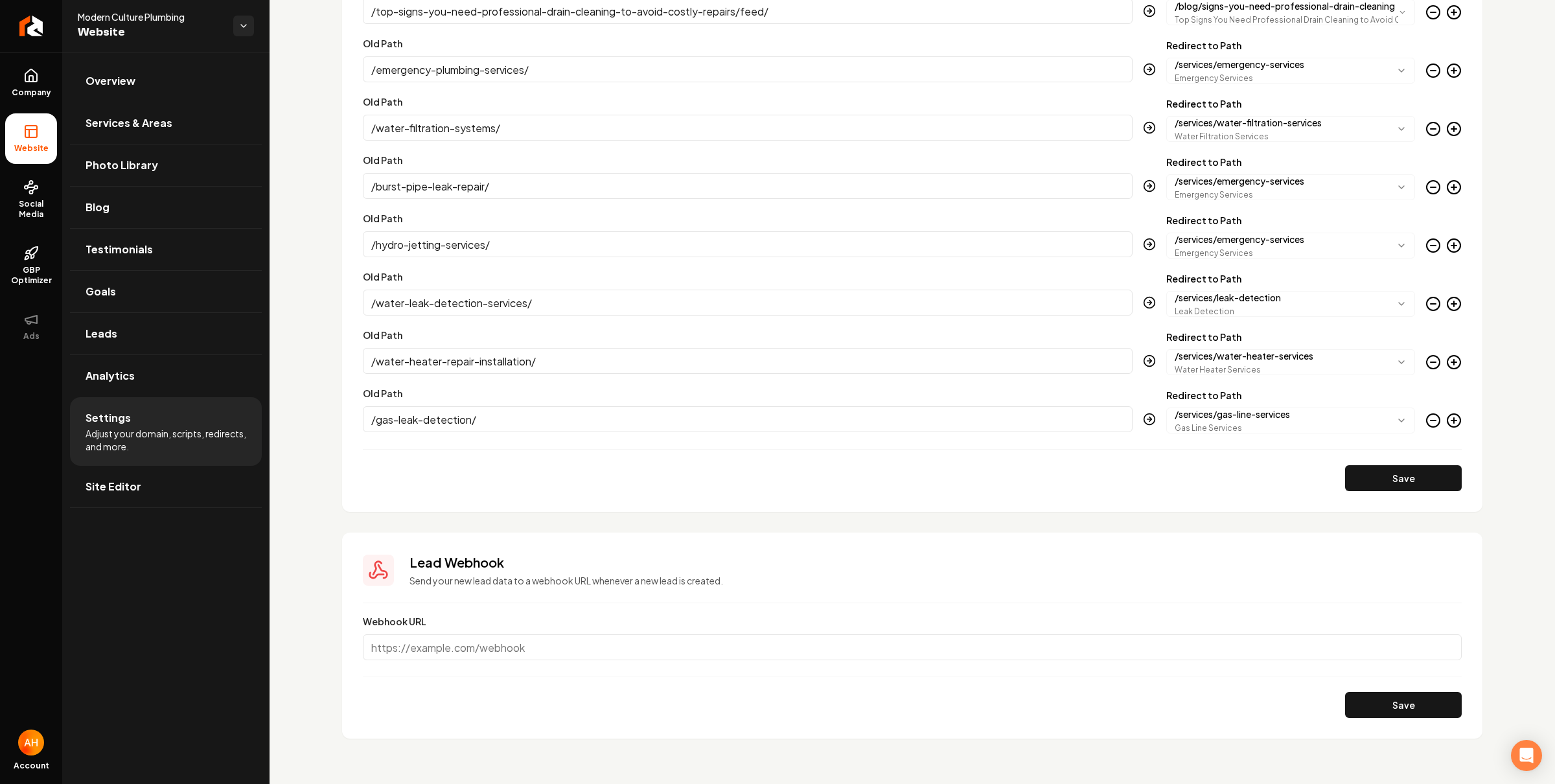
click at [1447, 423] on icon "Main content area" at bounding box center [1454, 420] width 16 height 16
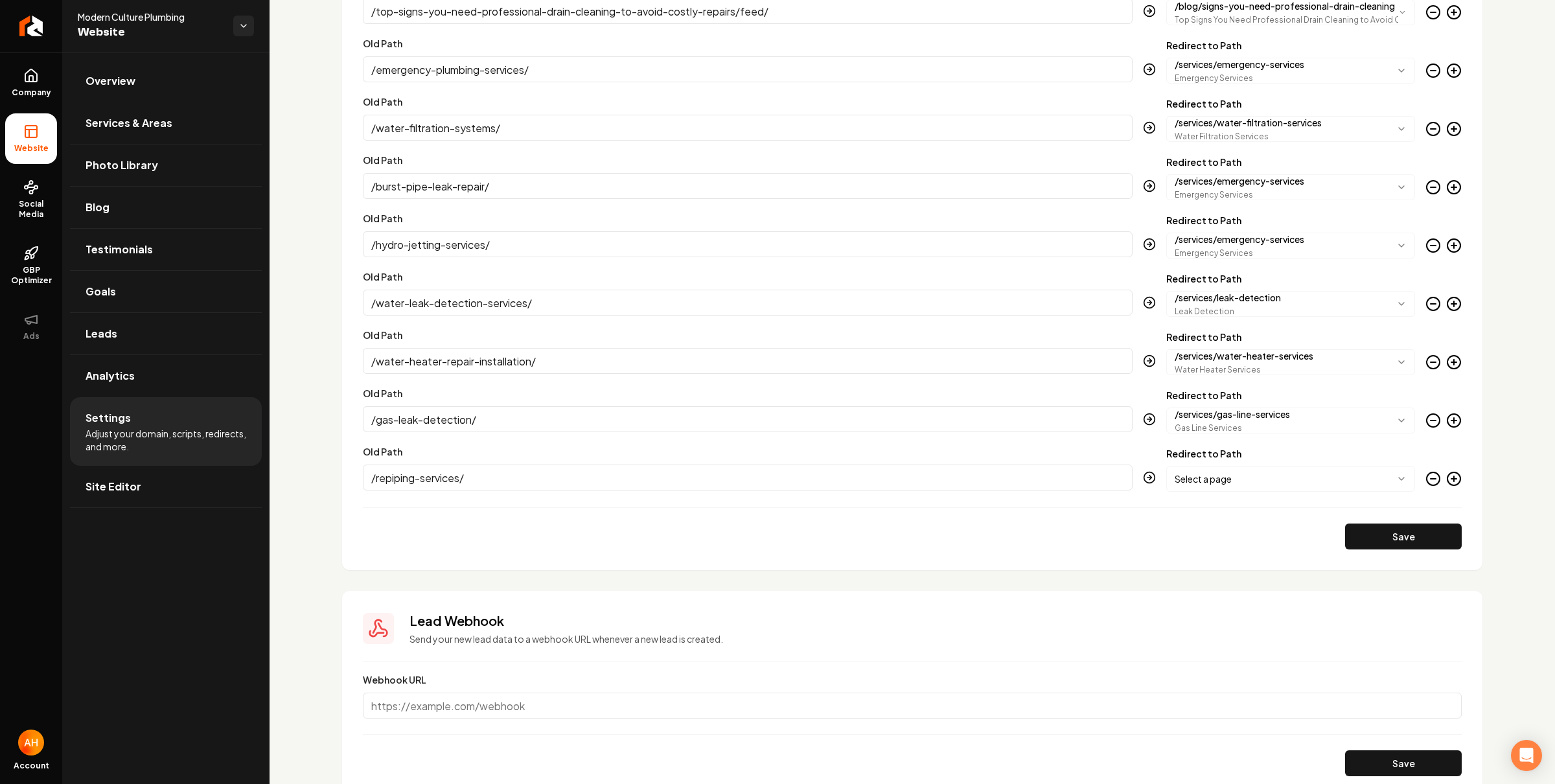
type input "/repiping-services/"
click at [1255, 472] on body "Company Website Social Media GBP Optimizer Ads Account Modern Culture Plumbing …" at bounding box center [778, 392] width 1555 height 784
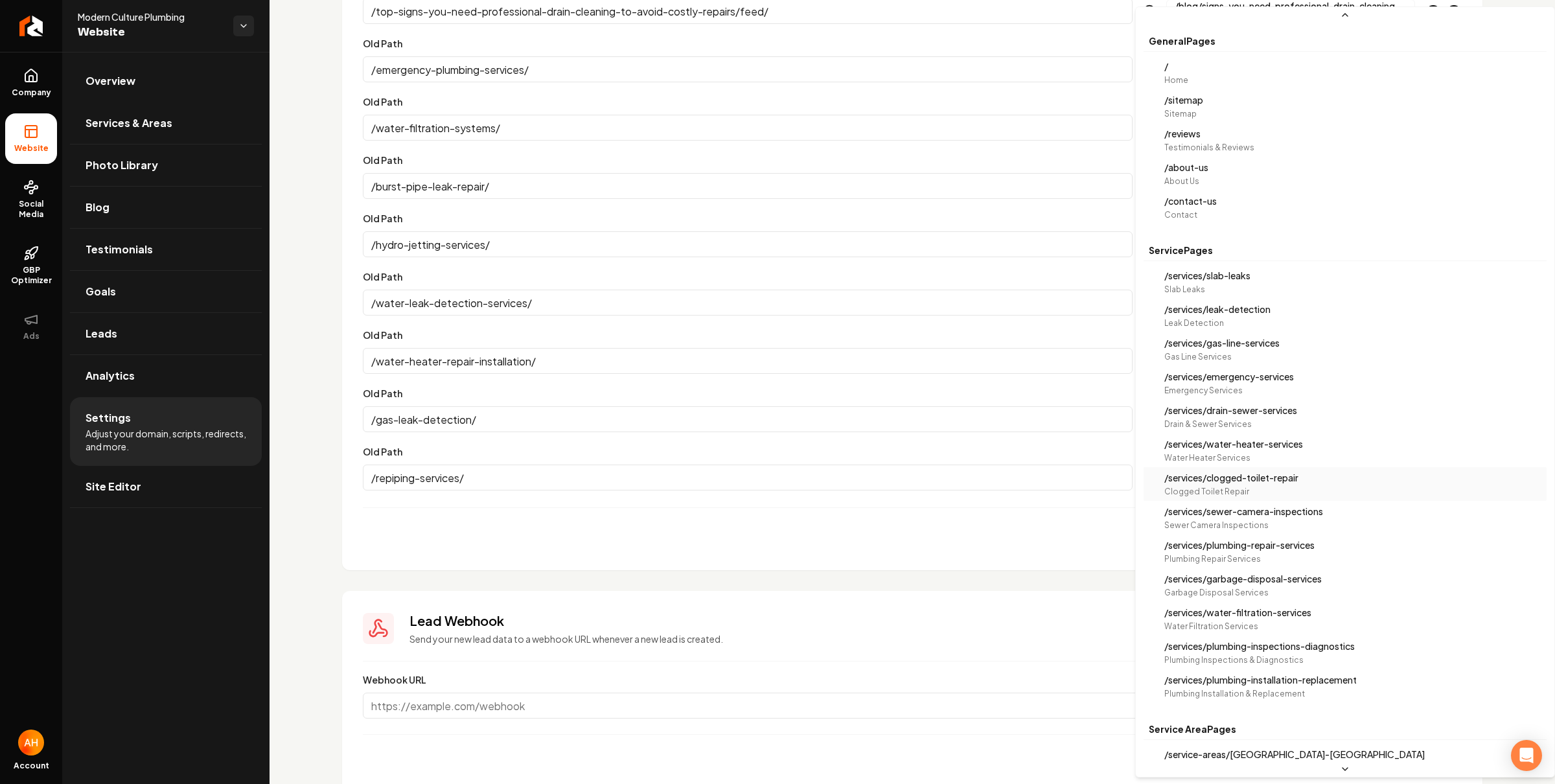
scroll to position [7, 0]
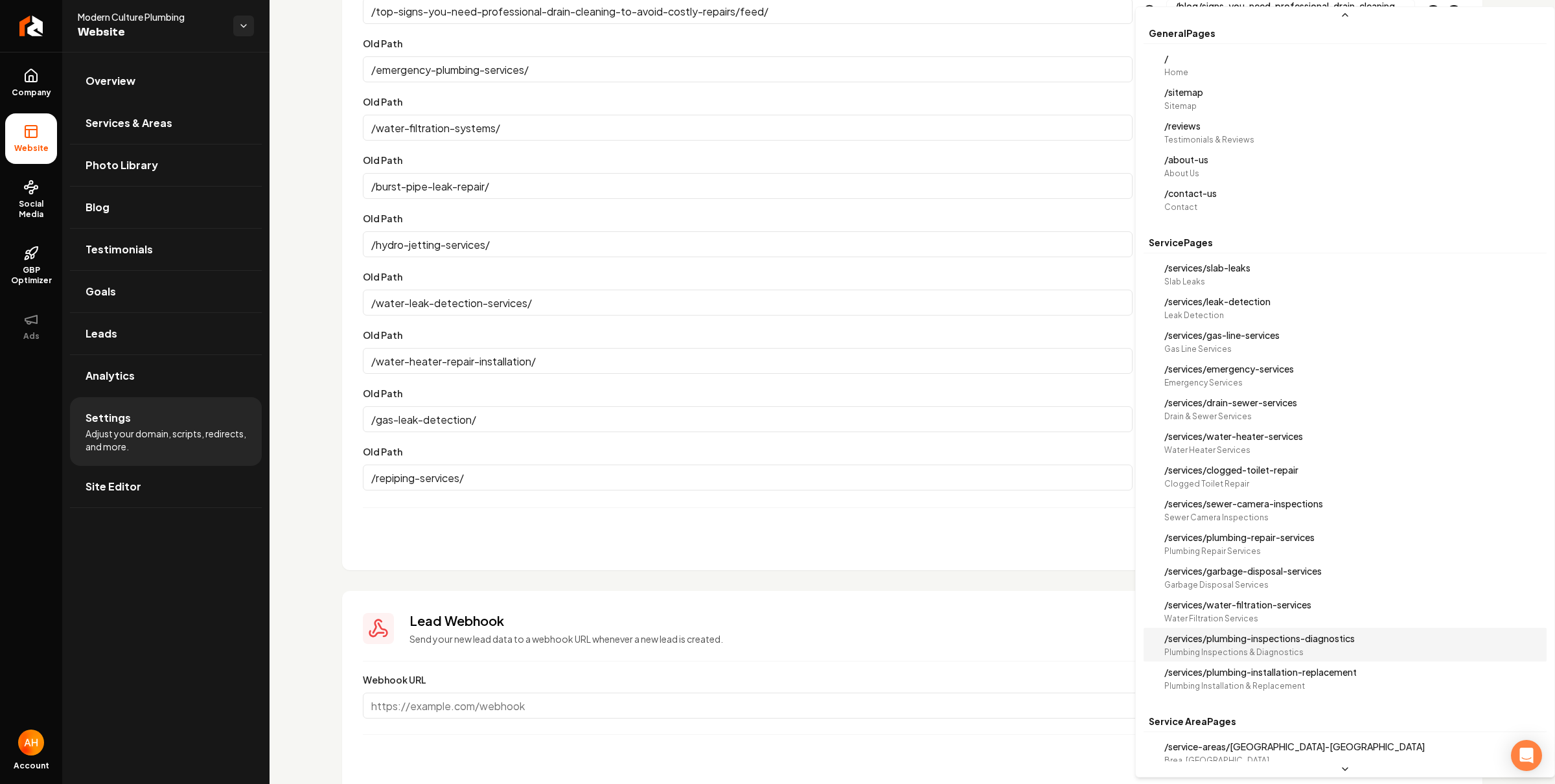
select select "**********"
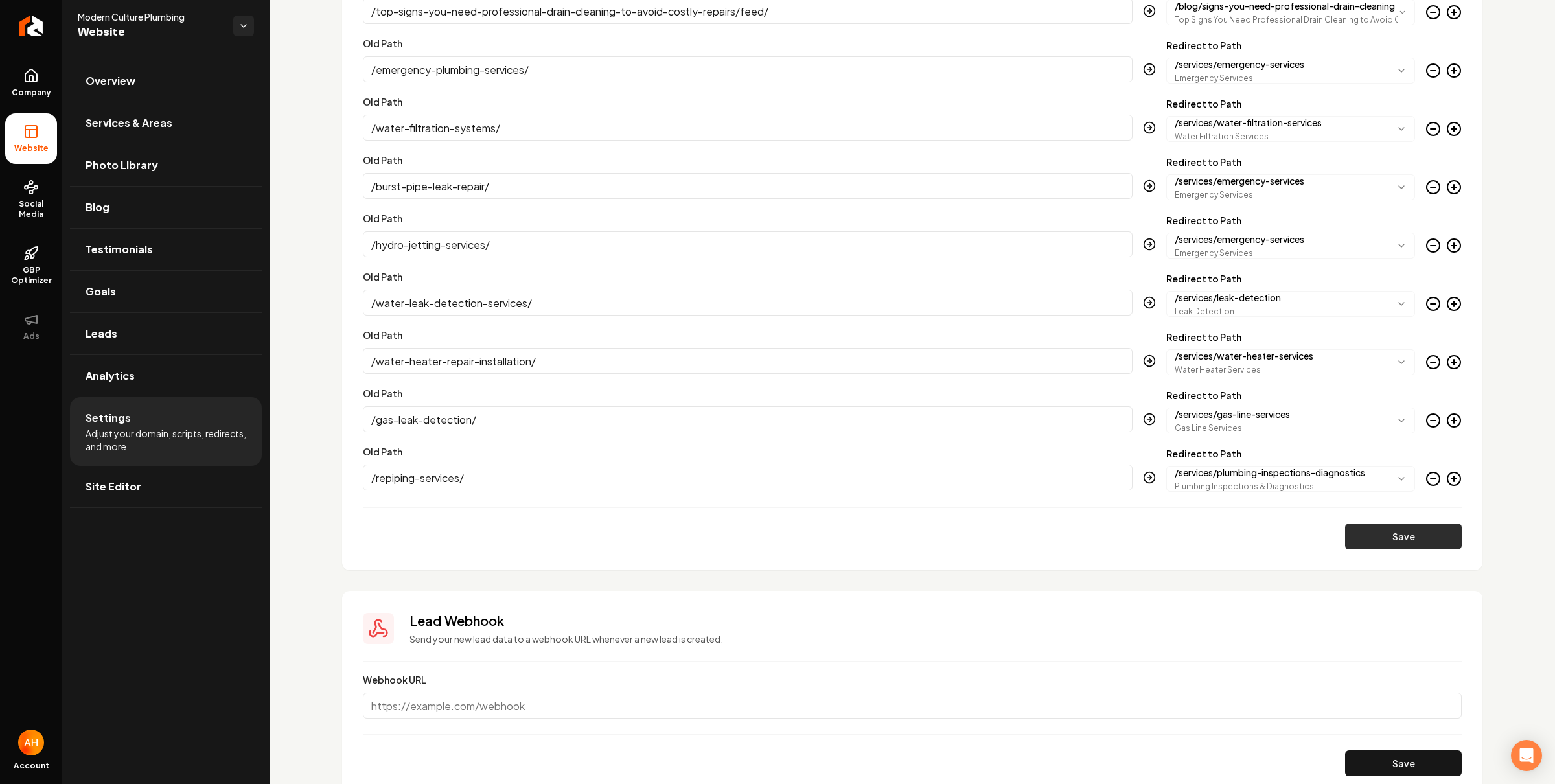
click at [1397, 534] on button "Save" at bounding box center [1403, 536] width 116 height 26
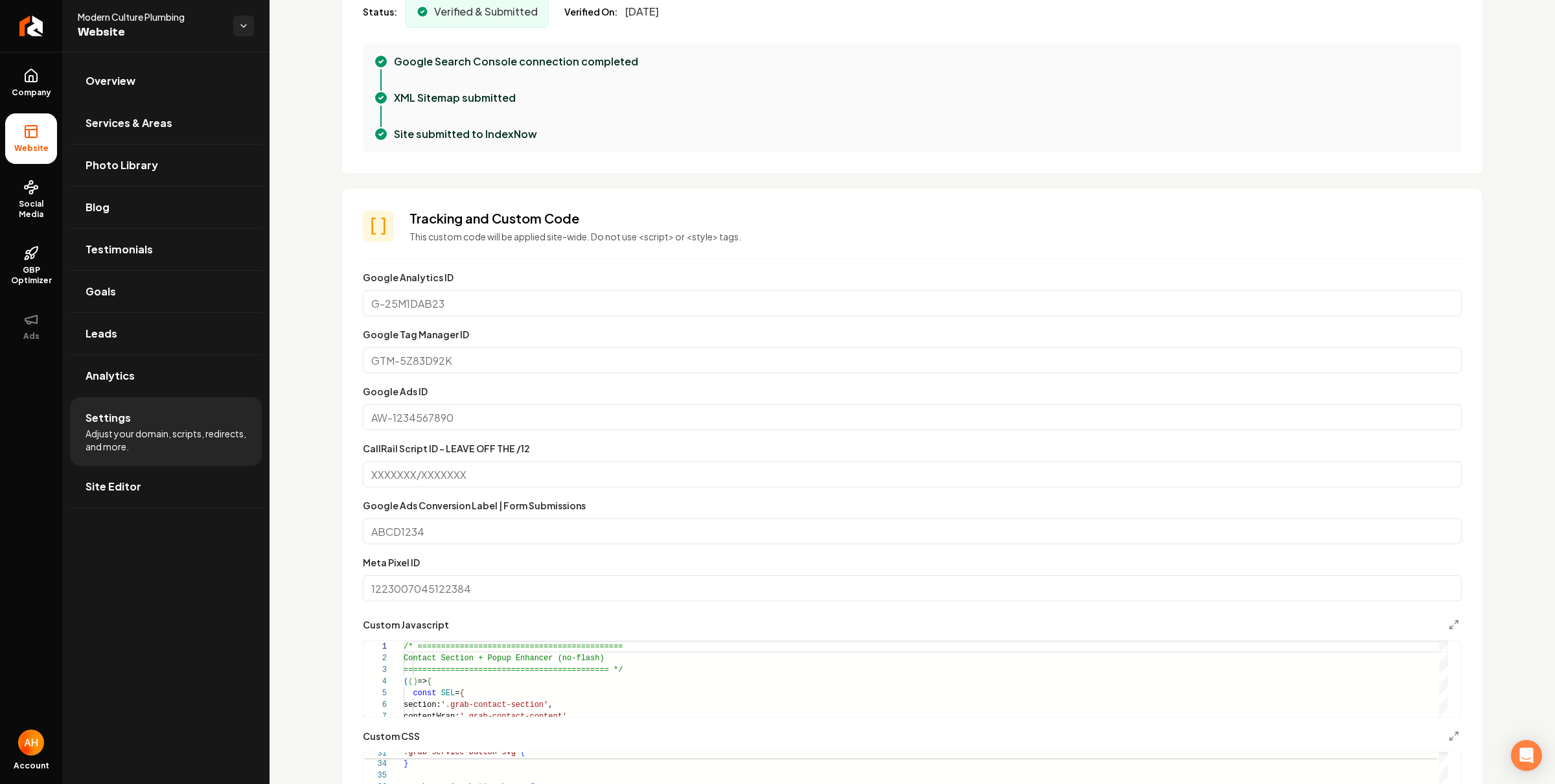
scroll to position [0, 0]
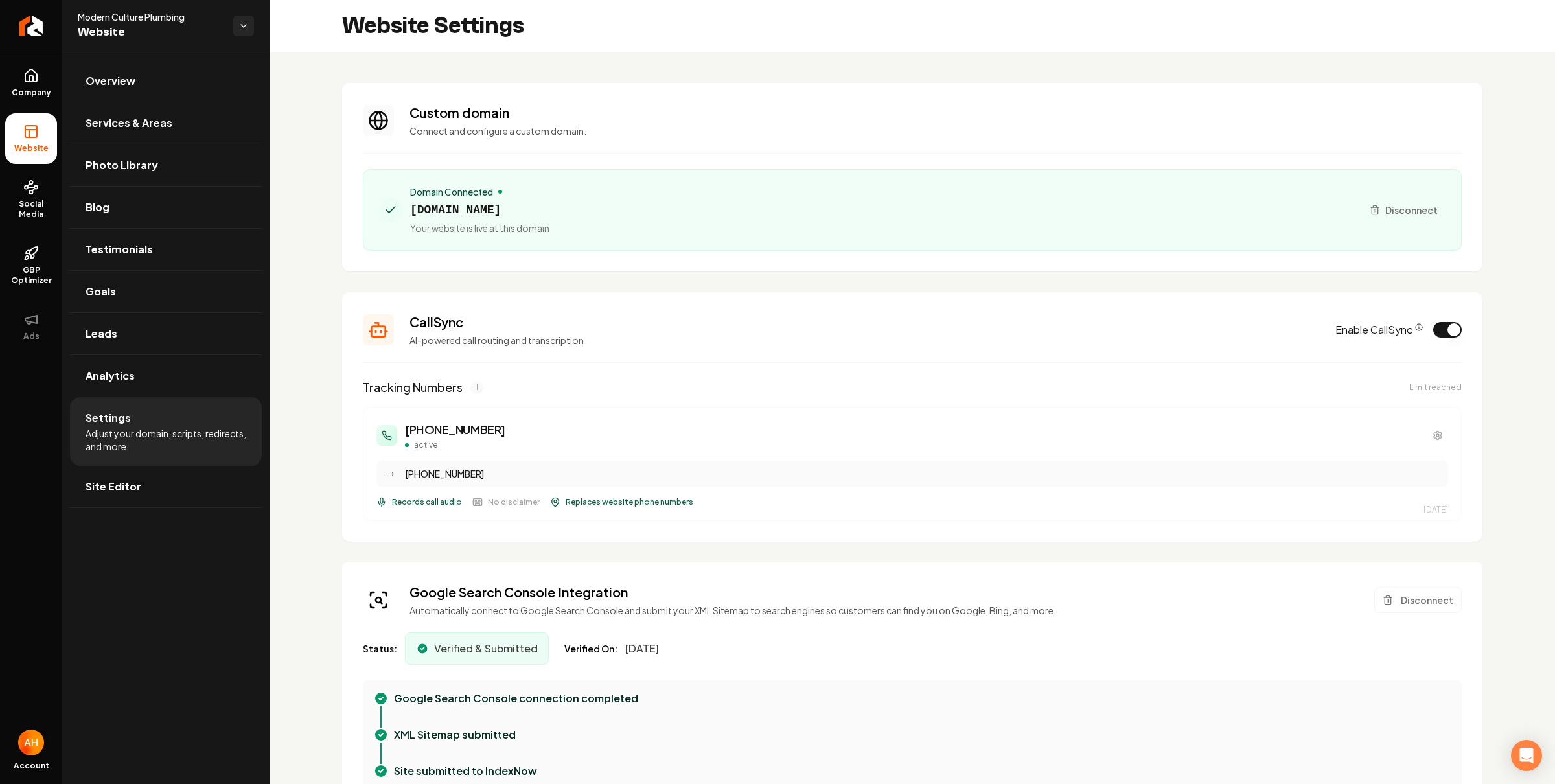
click at [786, 302] on section "CallSync AI-powered call routing and transcription Enable CallSync Tracking Num…" at bounding box center [912, 416] width 1141 height 250
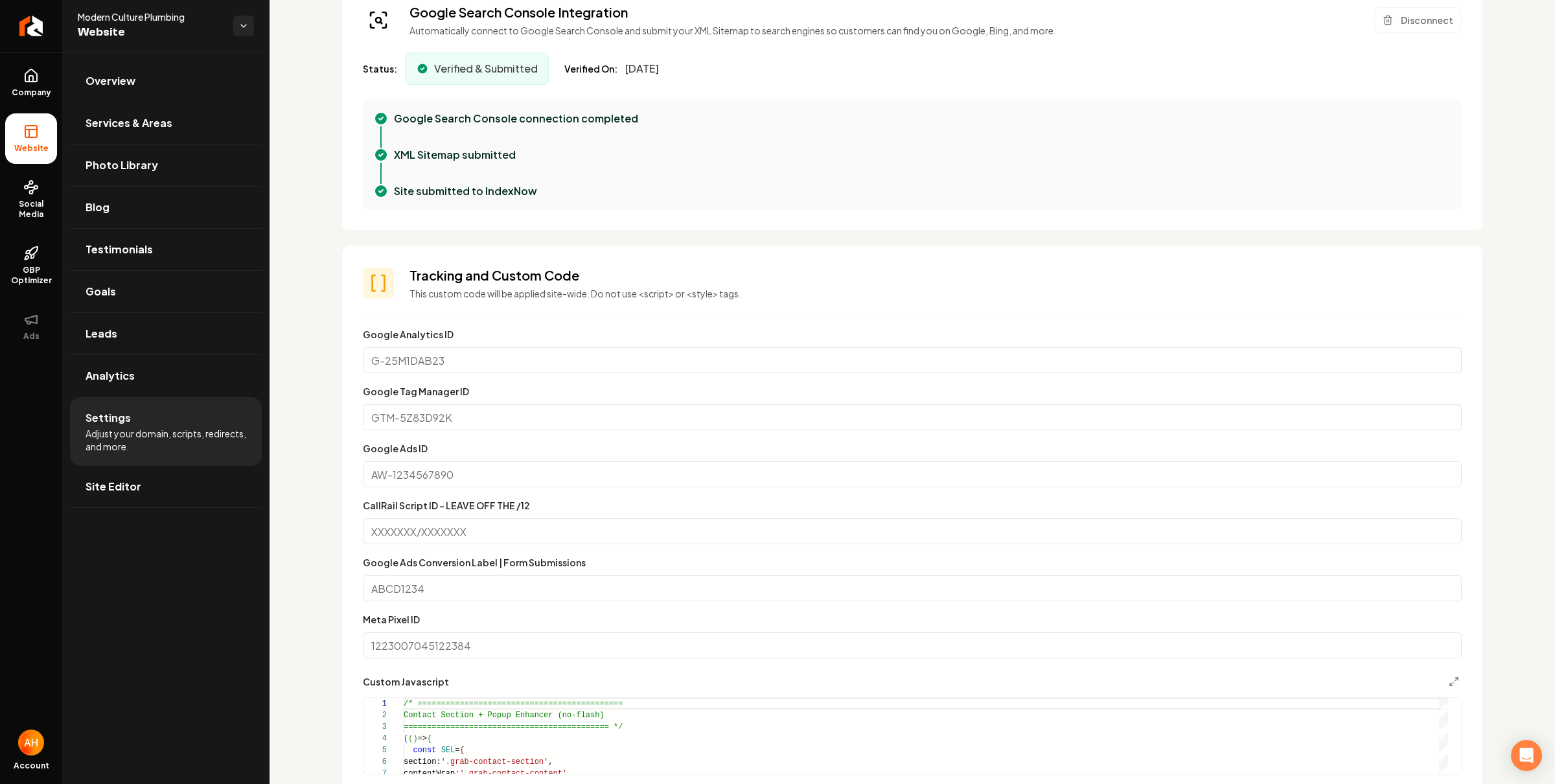
drag, startPoint x: 654, startPoint y: 424, endPoint x: 698, endPoint y: 422, distance: 44.0
click at [654, 423] on input "Google Tag Manager ID" at bounding box center [912, 417] width 1099 height 26
paste input "GTM-MVMR865D"
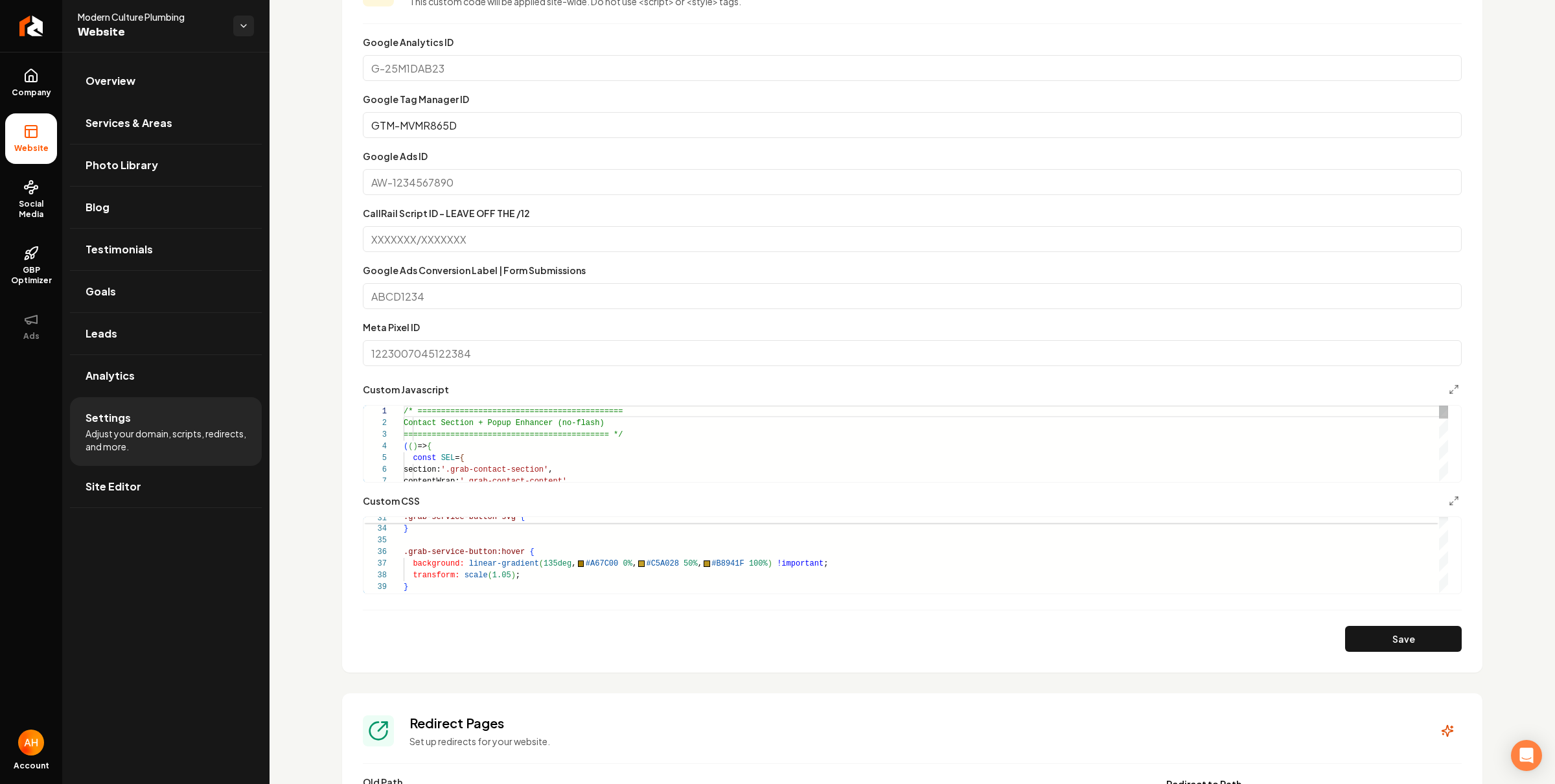
scroll to position [883, 0]
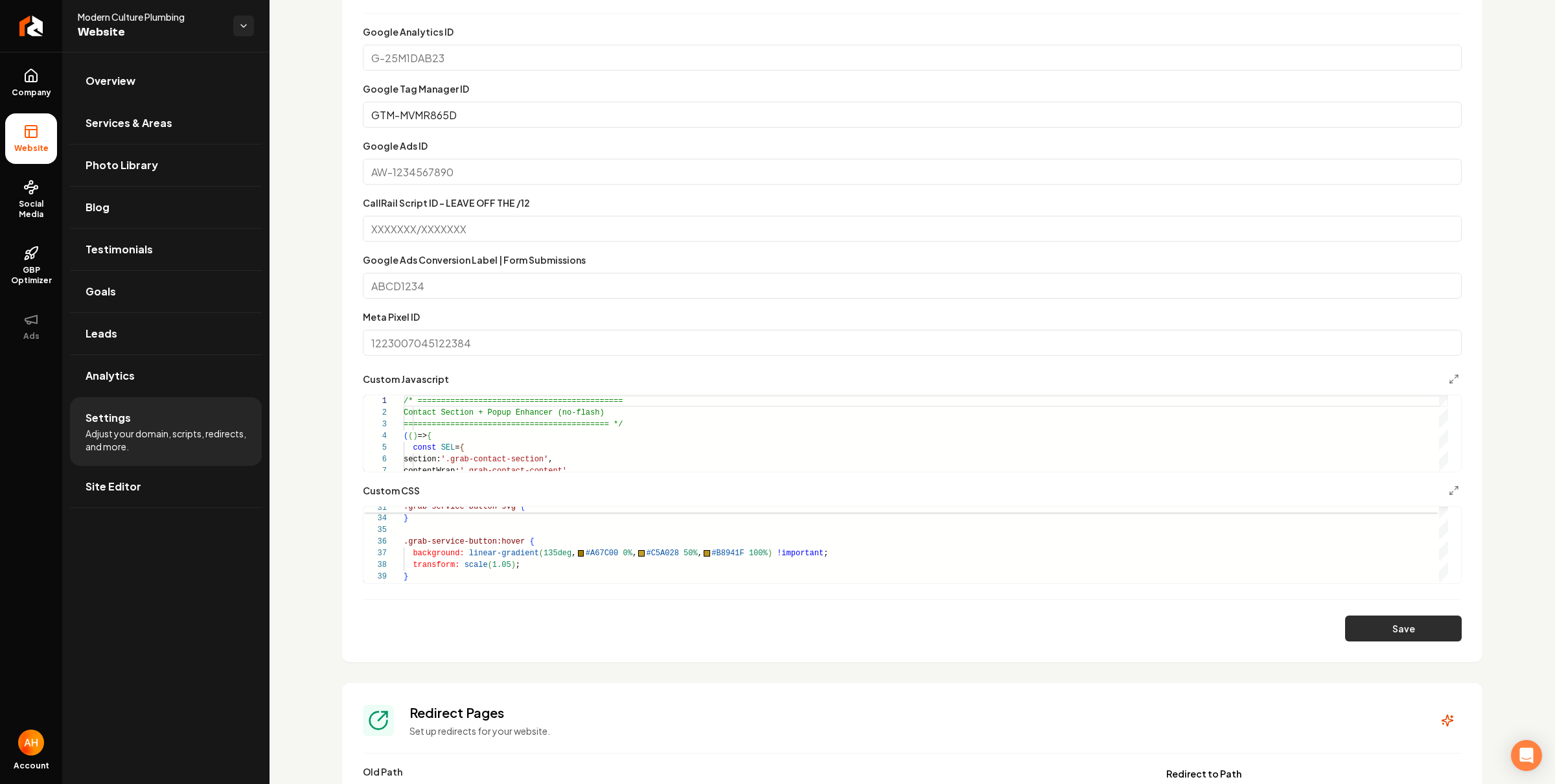
type input "GTM-MVMR865D"
click at [1367, 628] on button "Save" at bounding box center [1403, 628] width 116 height 26
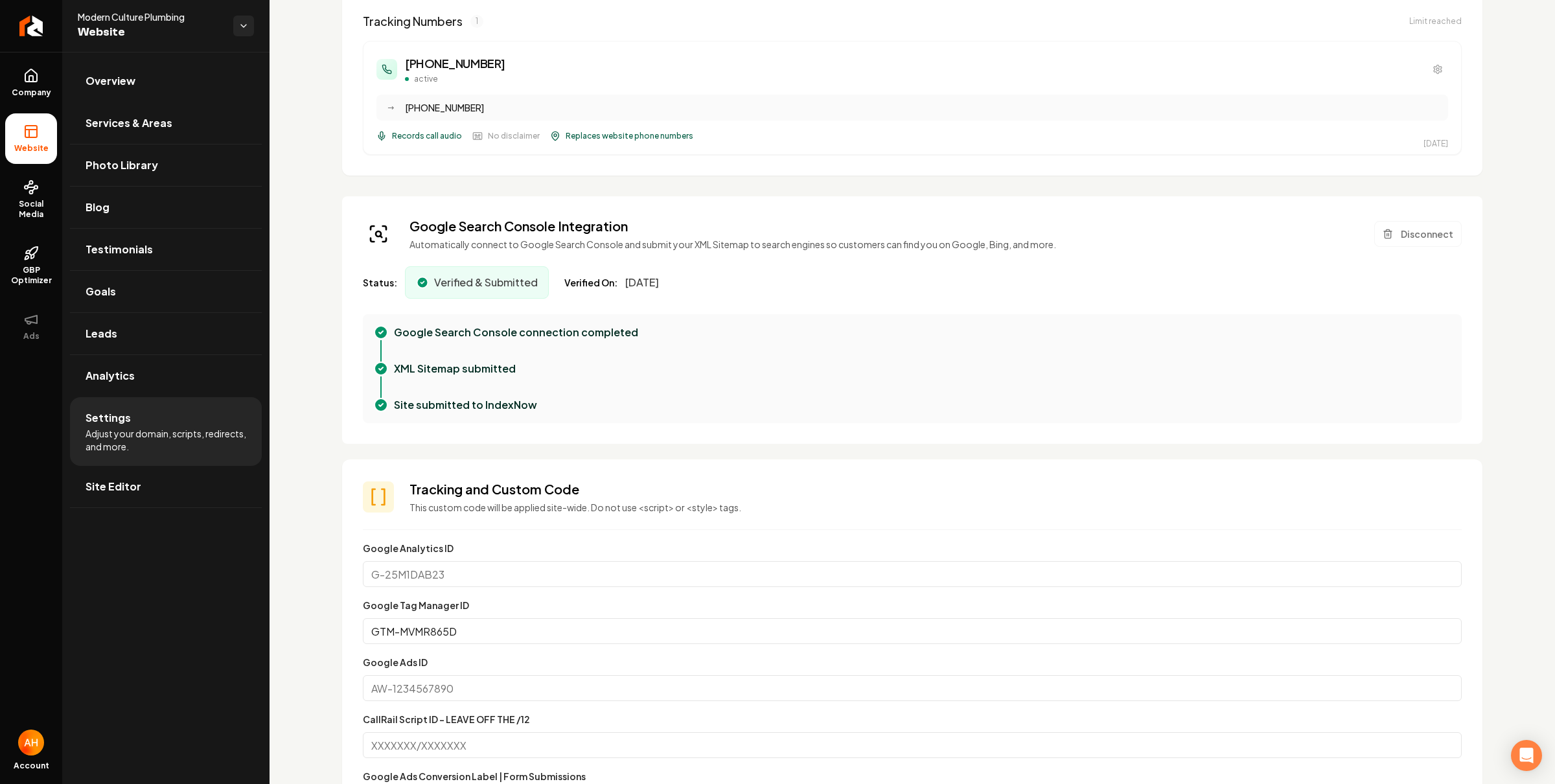
scroll to position [282, 0]
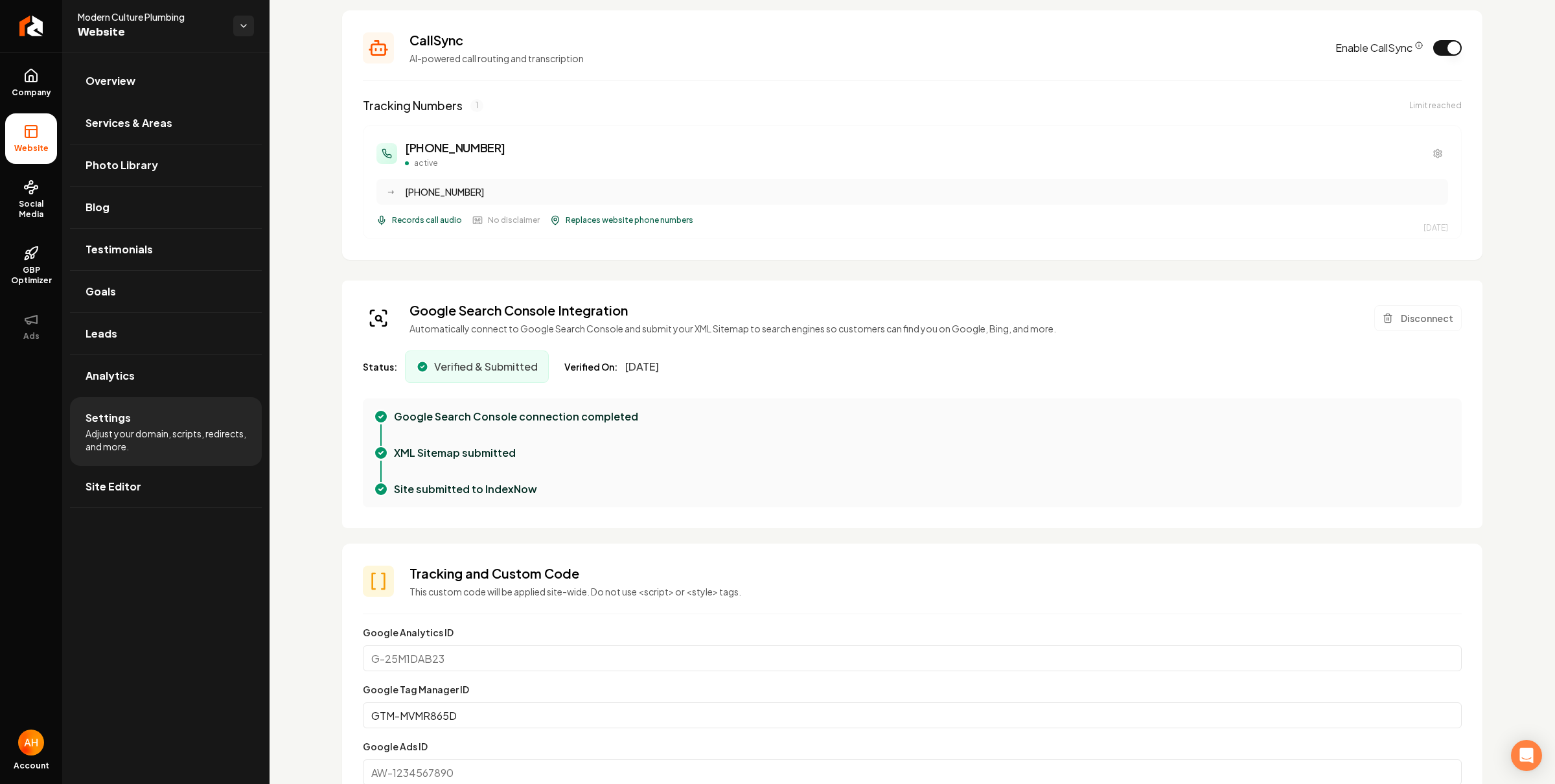
click at [1027, 48] on h3 "CallSync" at bounding box center [865, 40] width 910 height 18
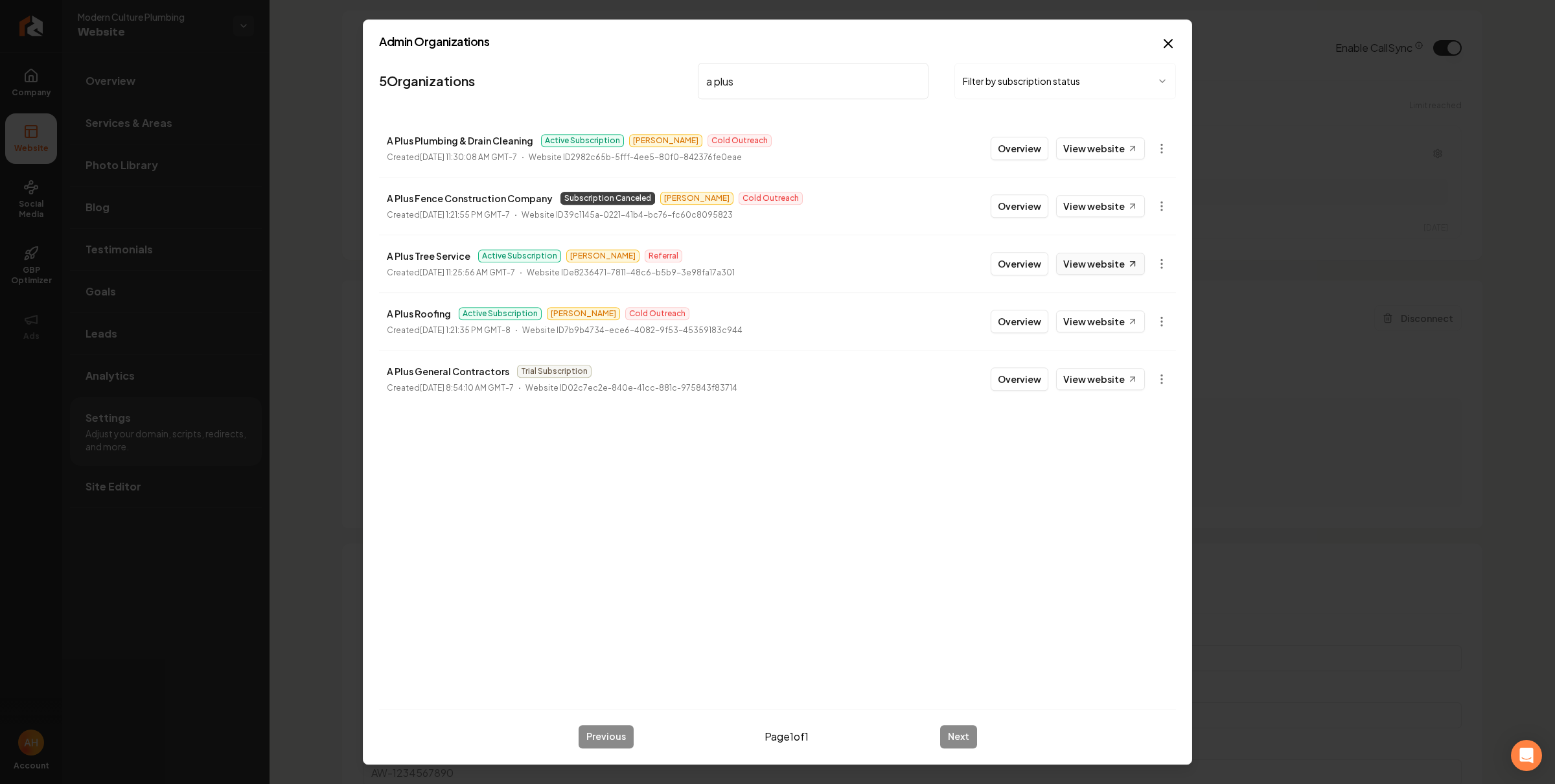
type input "a plus"
click at [1093, 267] on link "View website" at bounding box center [1101, 264] width 89 height 22
click at [1165, 256] on body "Company Website Social Media GBP Optimizer Ads Account Modern Culture Plumbing …" at bounding box center [778, 392] width 1555 height 784
click at [1156, 373] on link "View in Stripe" at bounding box center [1130, 377] width 82 height 21
click at [428, 251] on p "A Plus Tree Service" at bounding box center [428, 256] width 84 height 16
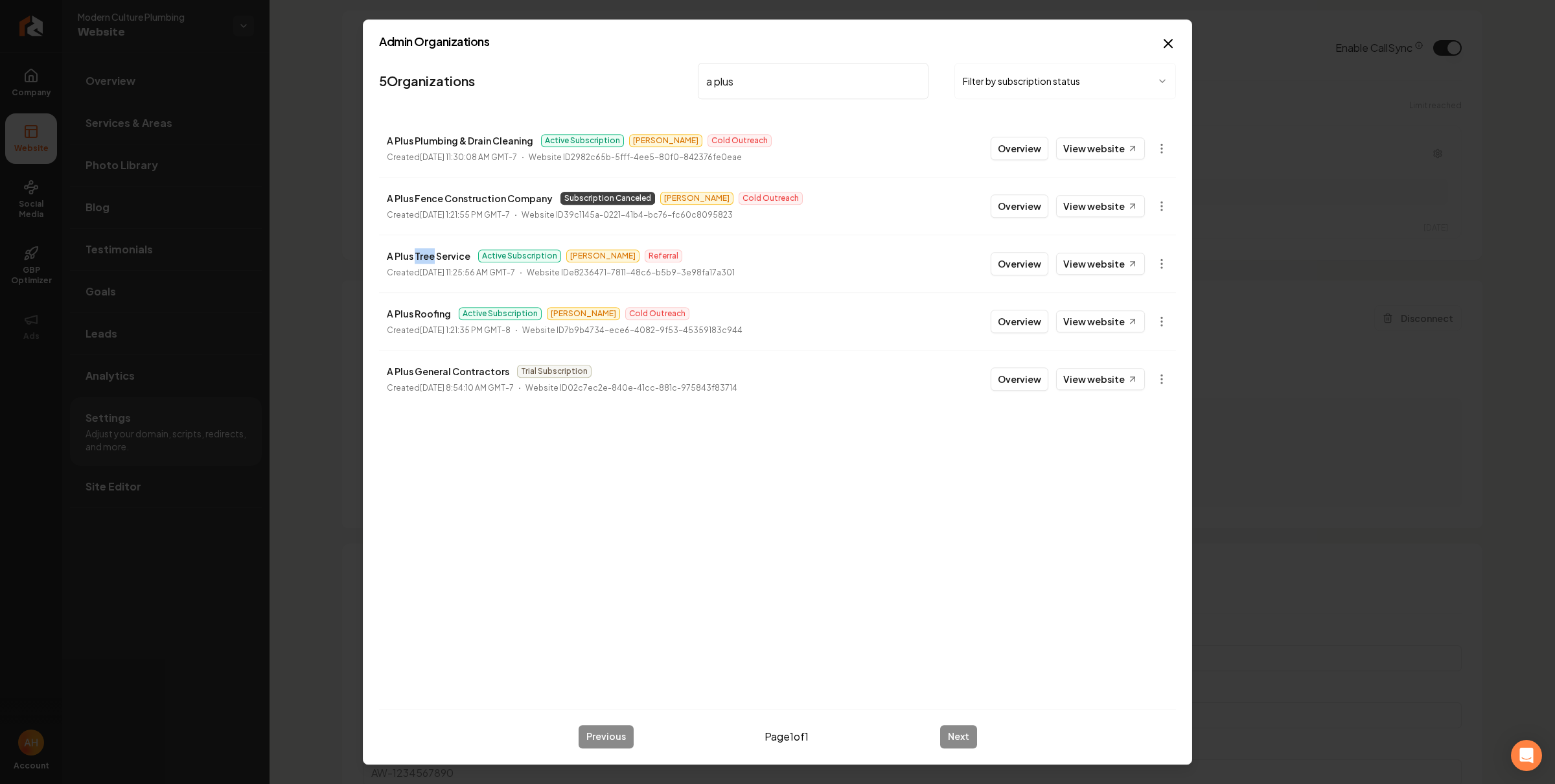
click at [428, 251] on p "A Plus Tree Service" at bounding box center [428, 256] width 84 height 16
copy p "A Plus Tree Service"
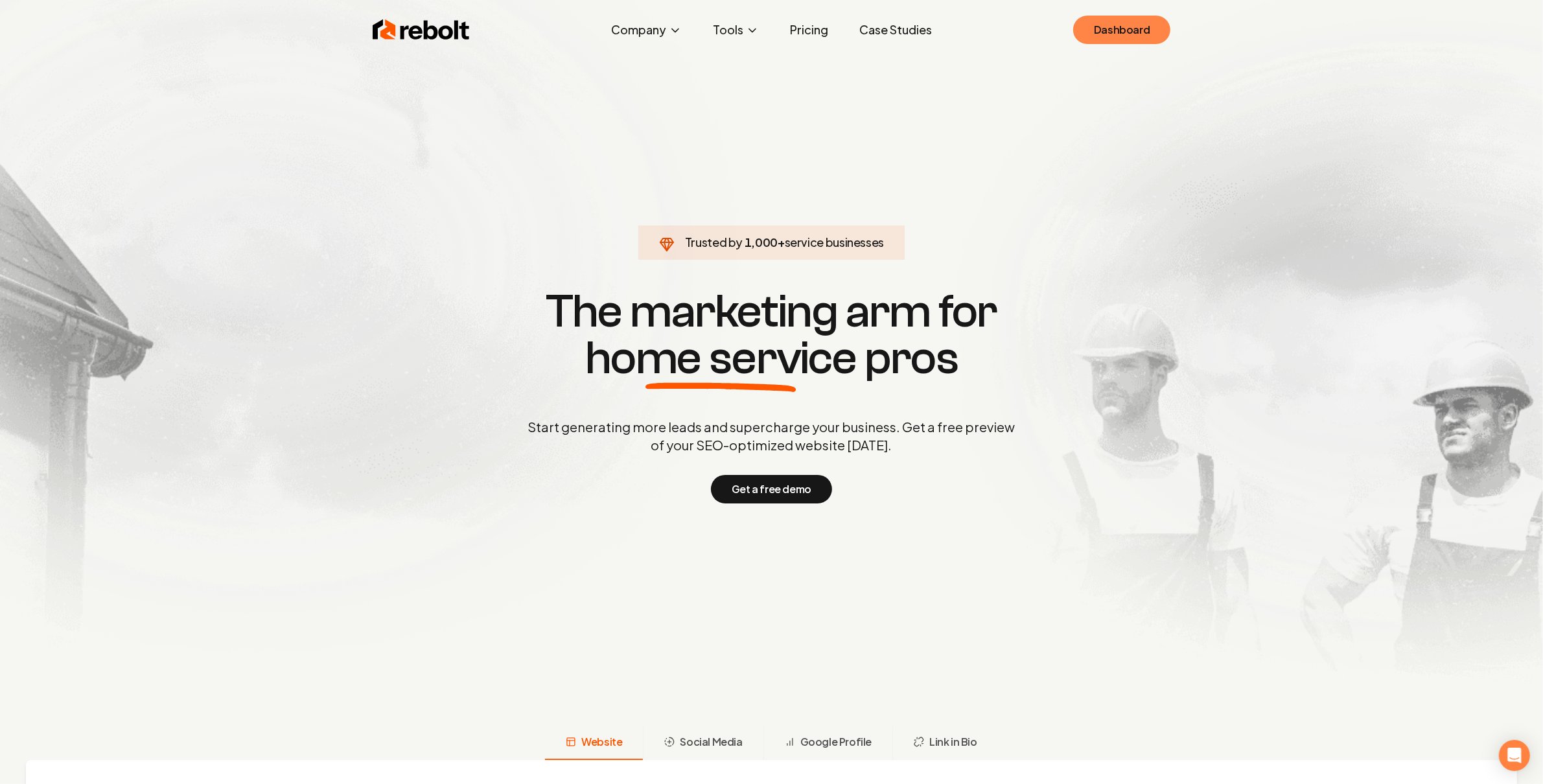
drag, startPoint x: 1147, startPoint y: 138, endPoint x: 1147, endPoint y: 25, distance: 113.0
click at [1139, 32] on link "Dashboard" at bounding box center [1121, 30] width 97 height 28
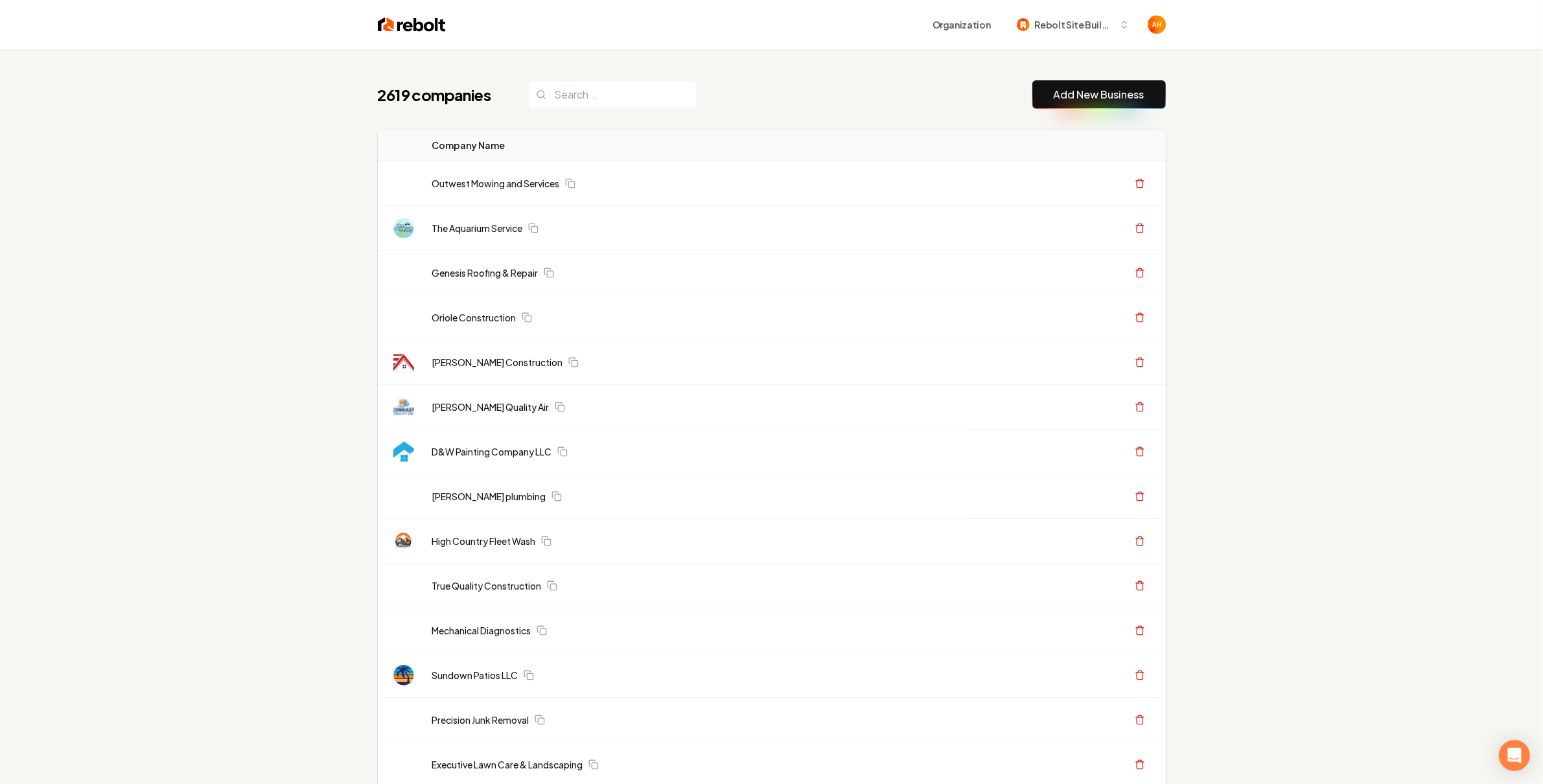
click at [909, 104] on div "2619 companies Add New Business" at bounding box center [772, 94] width 788 height 28
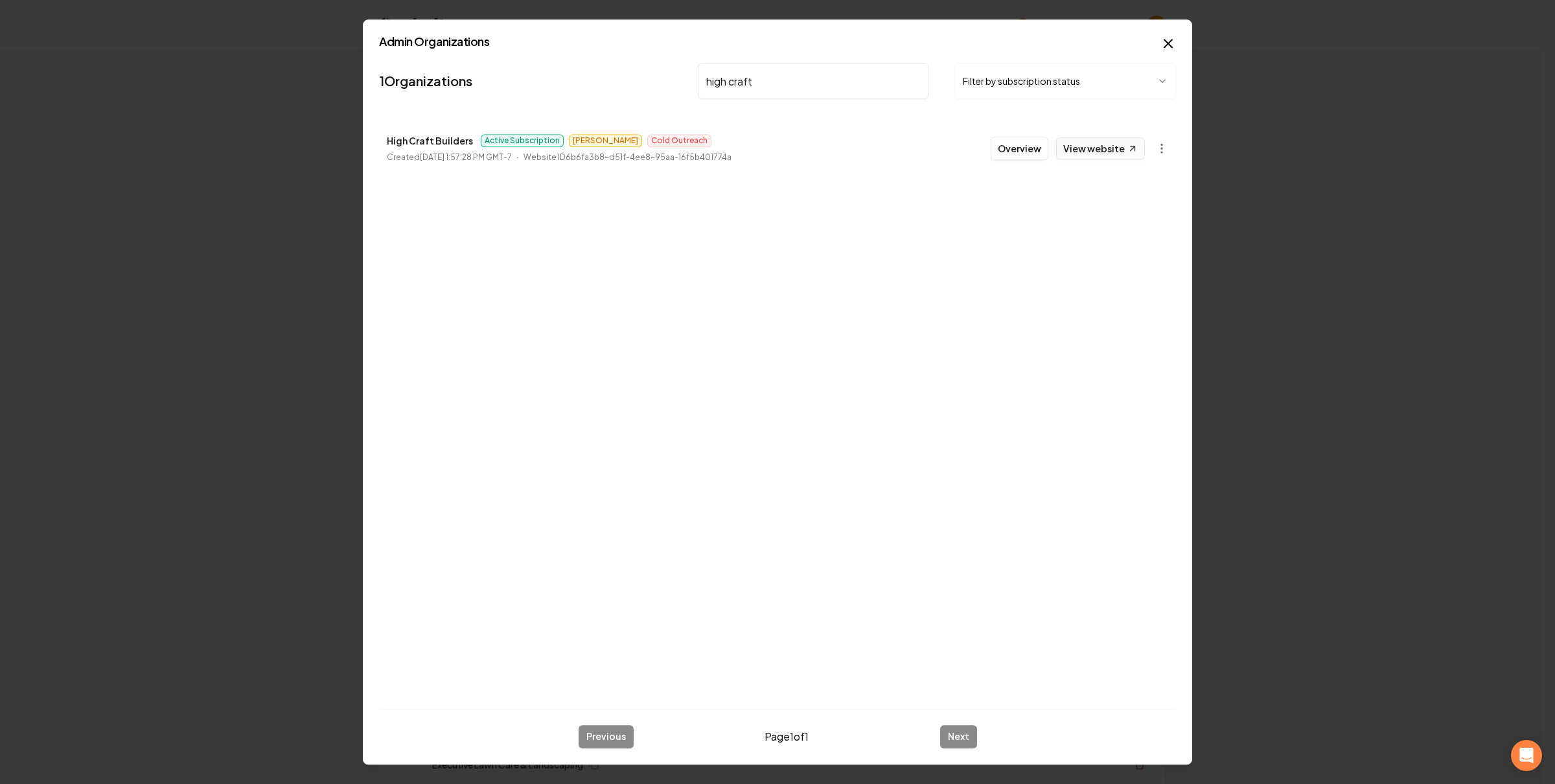
type input "high craft"
click at [1117, 145] on link "View website" at bounding box center [1101, 148] width 89 height 22
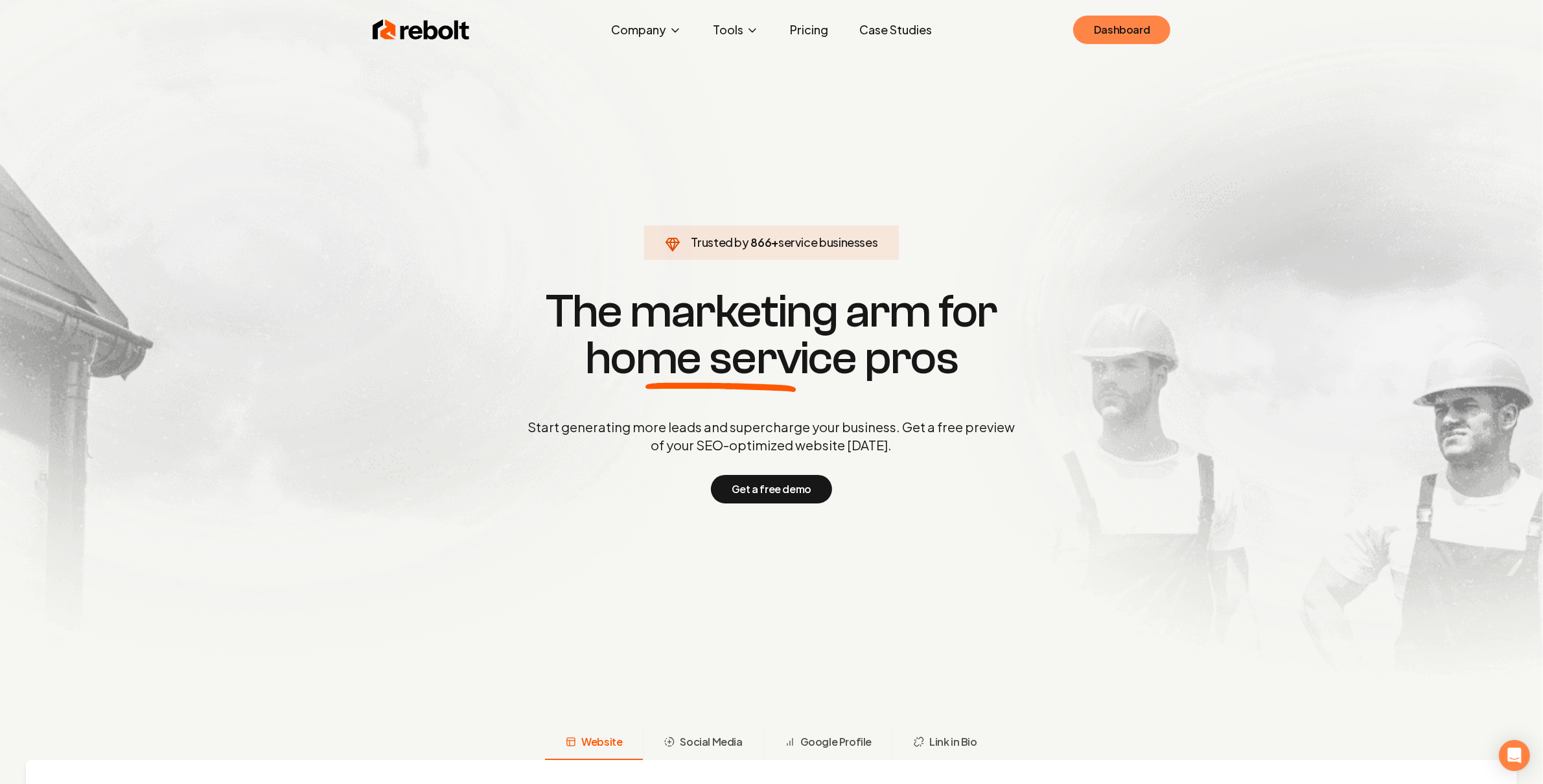
click at [1091, 30] on link "Dashboard" at bounding box center [1121, 30] width 97 height 28
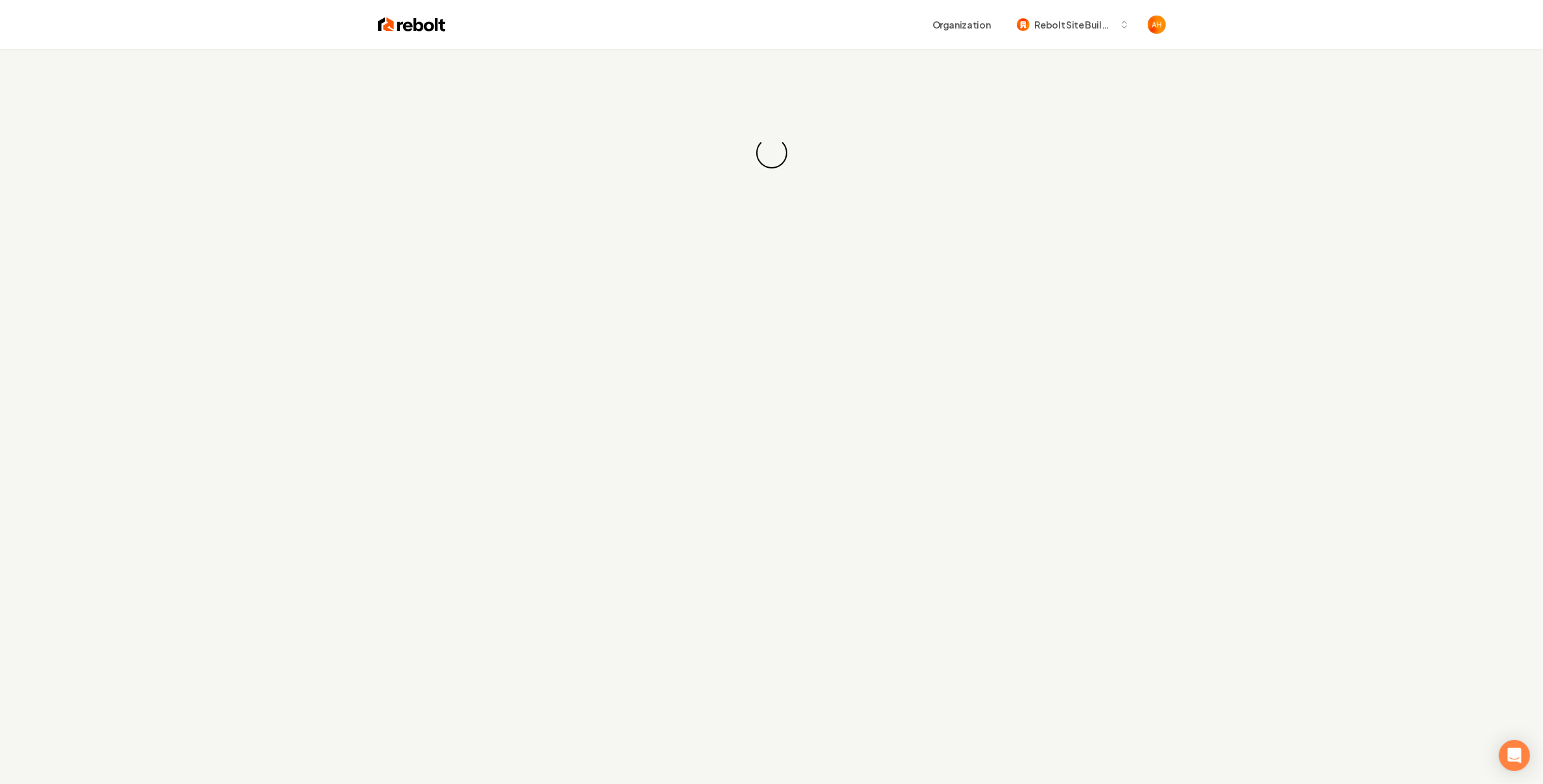
click at [887, 112] on div "Loading... Loading..." at bounding box center [772, 153] width 1543 height 207
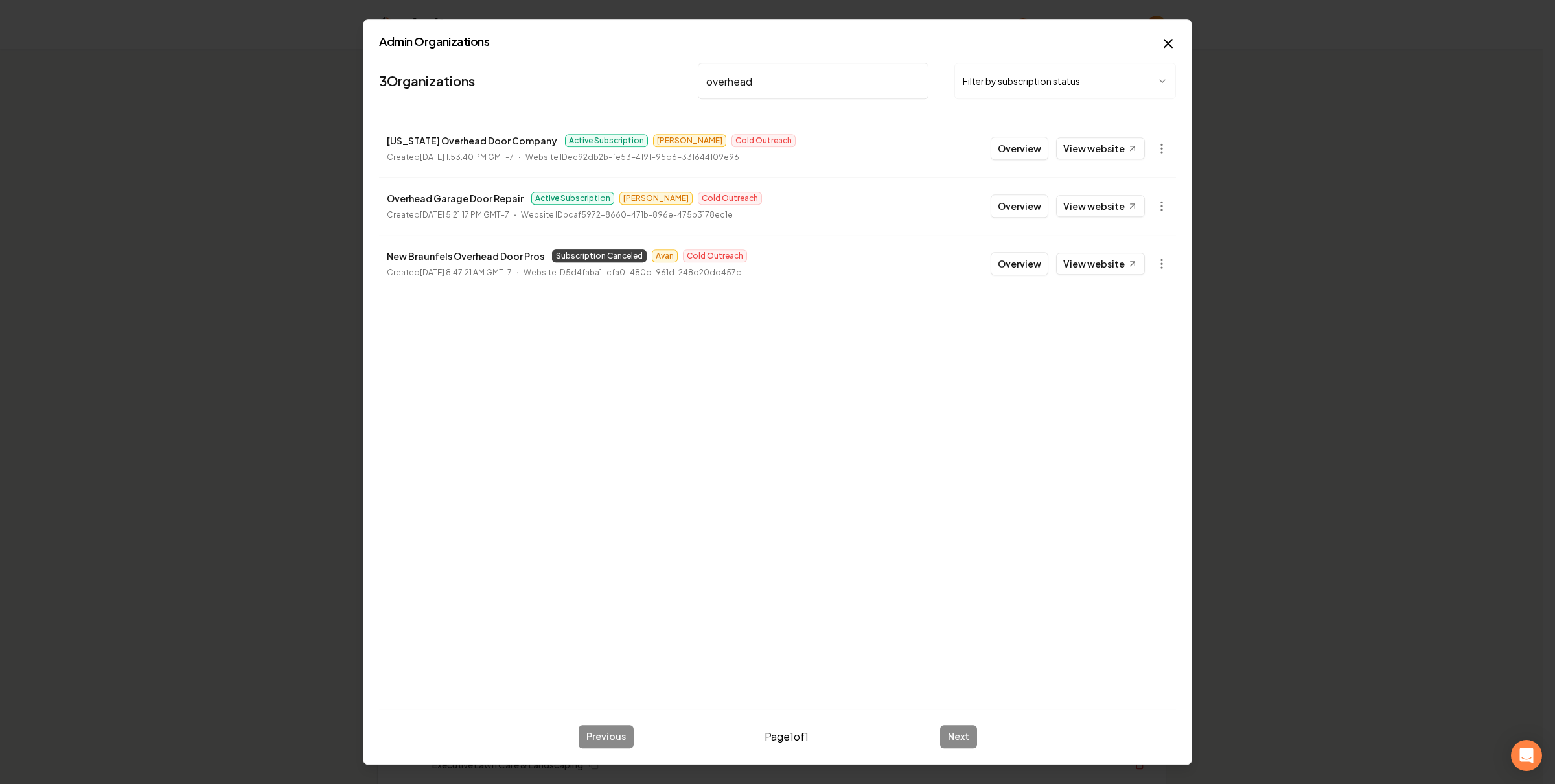
type input "overhead"
click at [852, 336] on div "3 Organizations overhead Filter by subscription status [US_STATE] Overhead Door…" at bounding box center [778, 378] width 797 height 641
click at [1024, 209] on button "Overview" at bounding box center [1020, 205] width 58 height 23
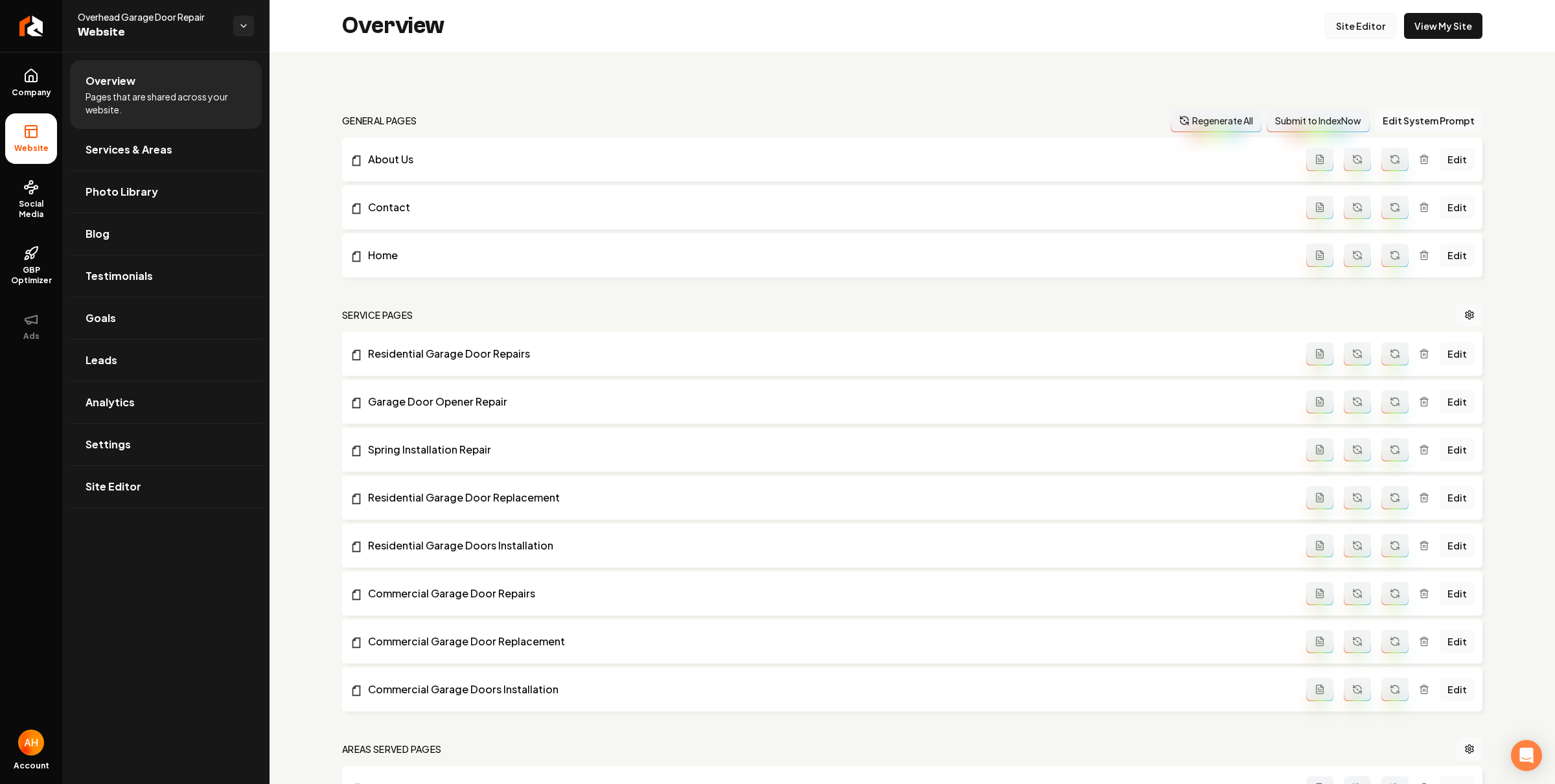
click at [1347, 20] on link "Site Editor" at bounding box center [1361, 25] width 71 height 26
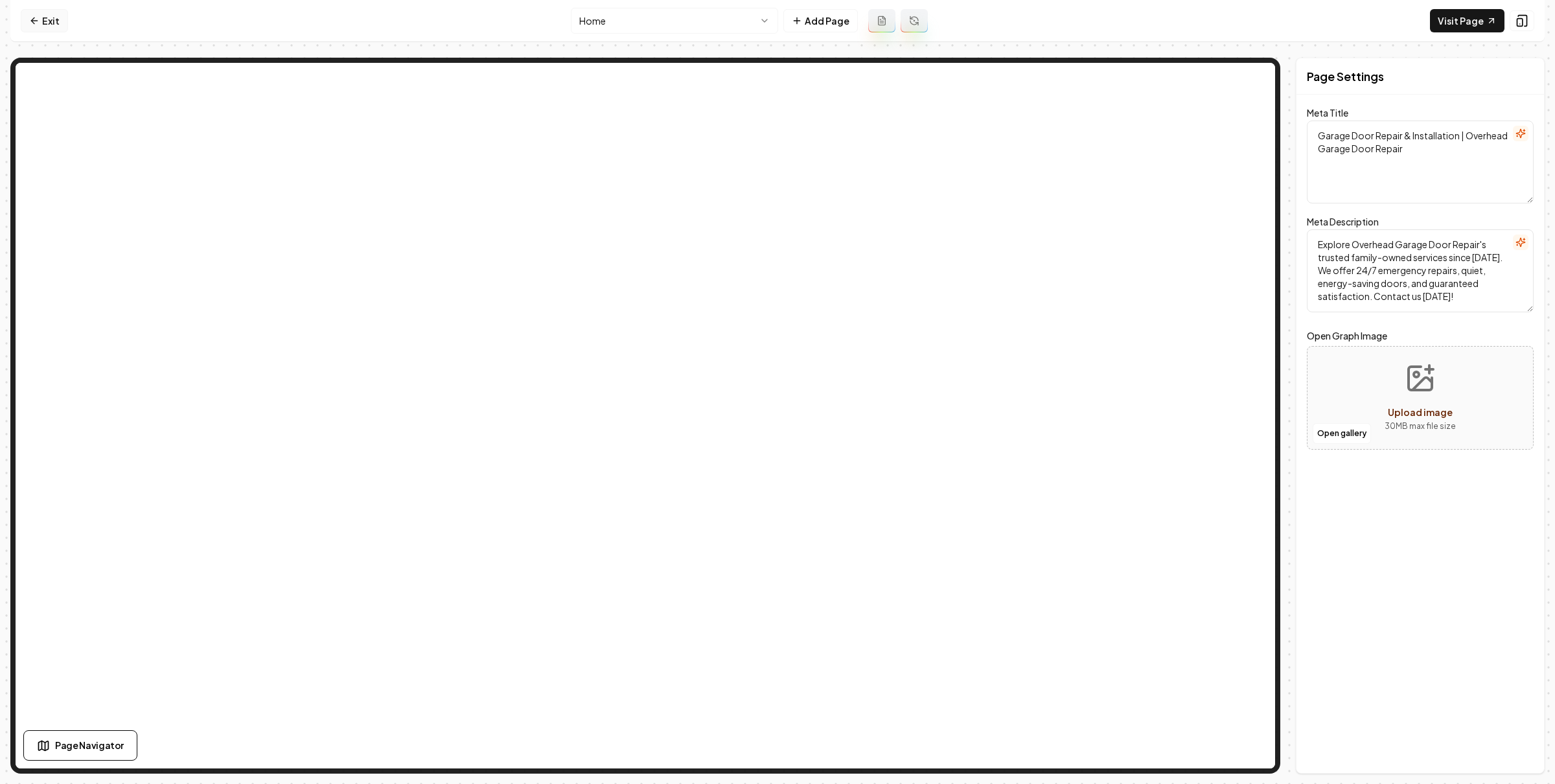
click at [54, 19] on link "Exit" at bounding box center [44, 20] width 47 height 23
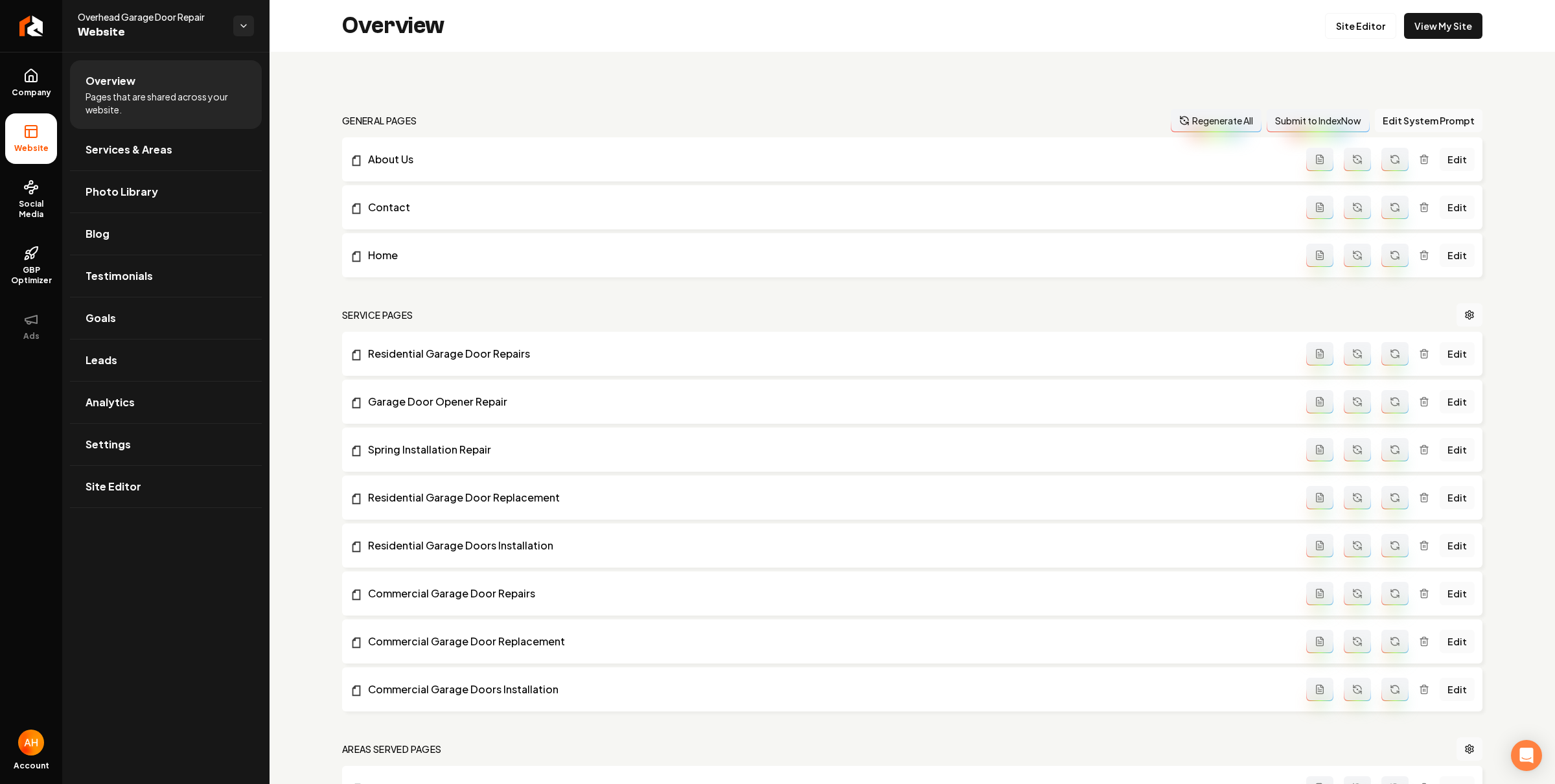
click at [591, 84] on div "general pages Regenerate All Submit to IndexNow Edit System Prompt About Us Edi…" at bounding box center [912, 756] width 1286 height 1409
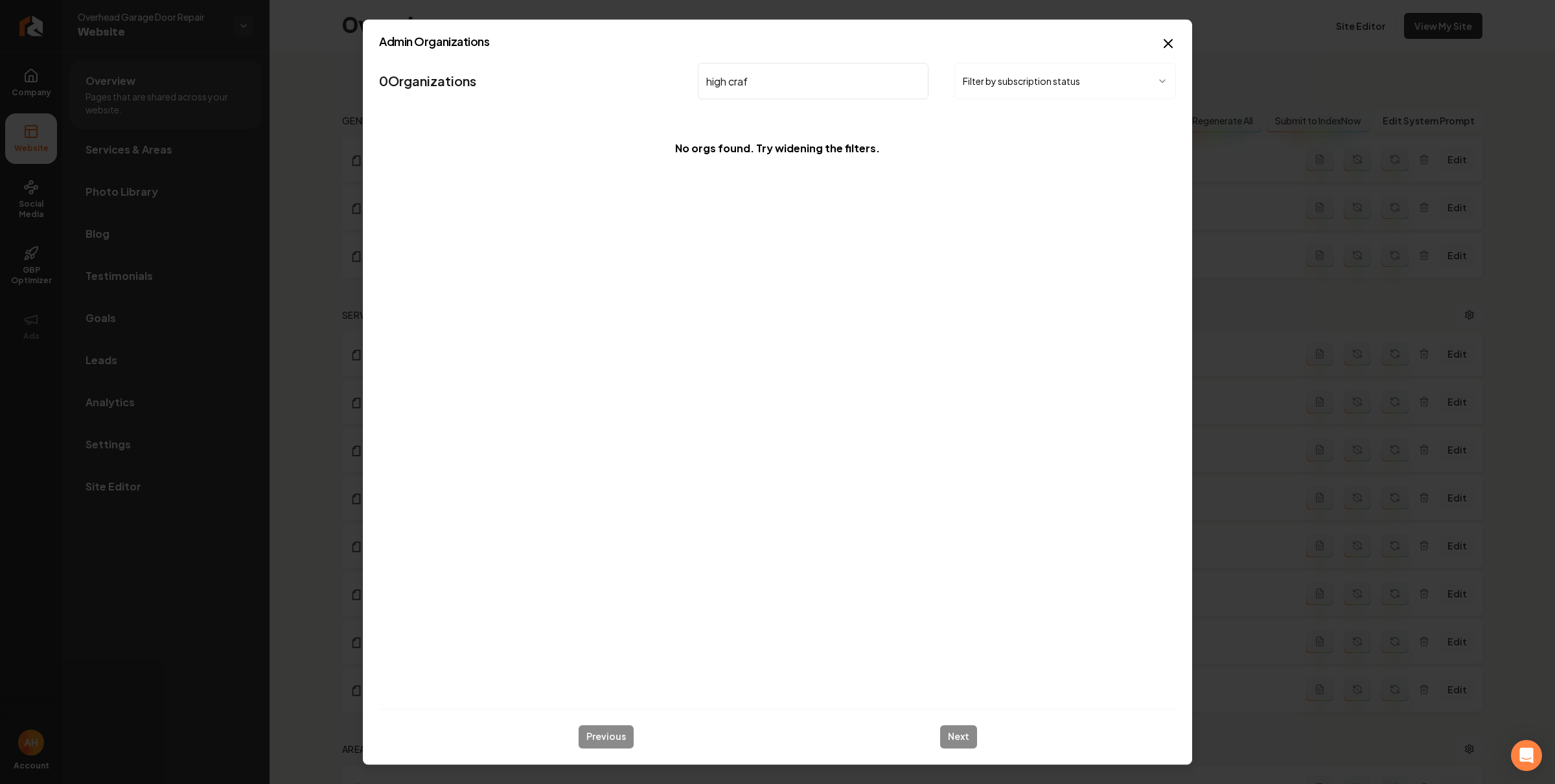
type input "high craft"
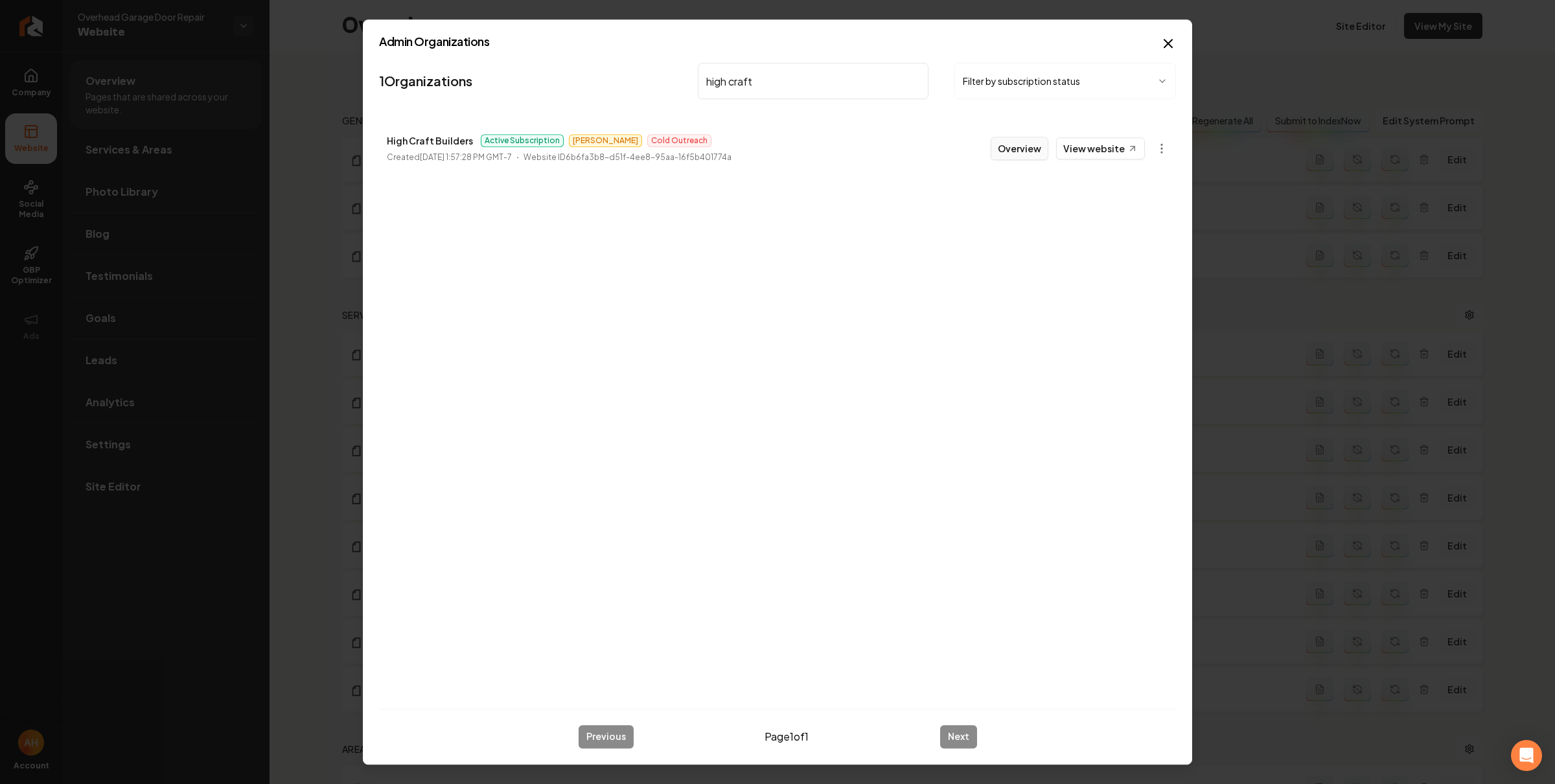
click at [1028, 151] on button "Overview" at bounding box center [1020, 147] width 58 height 23
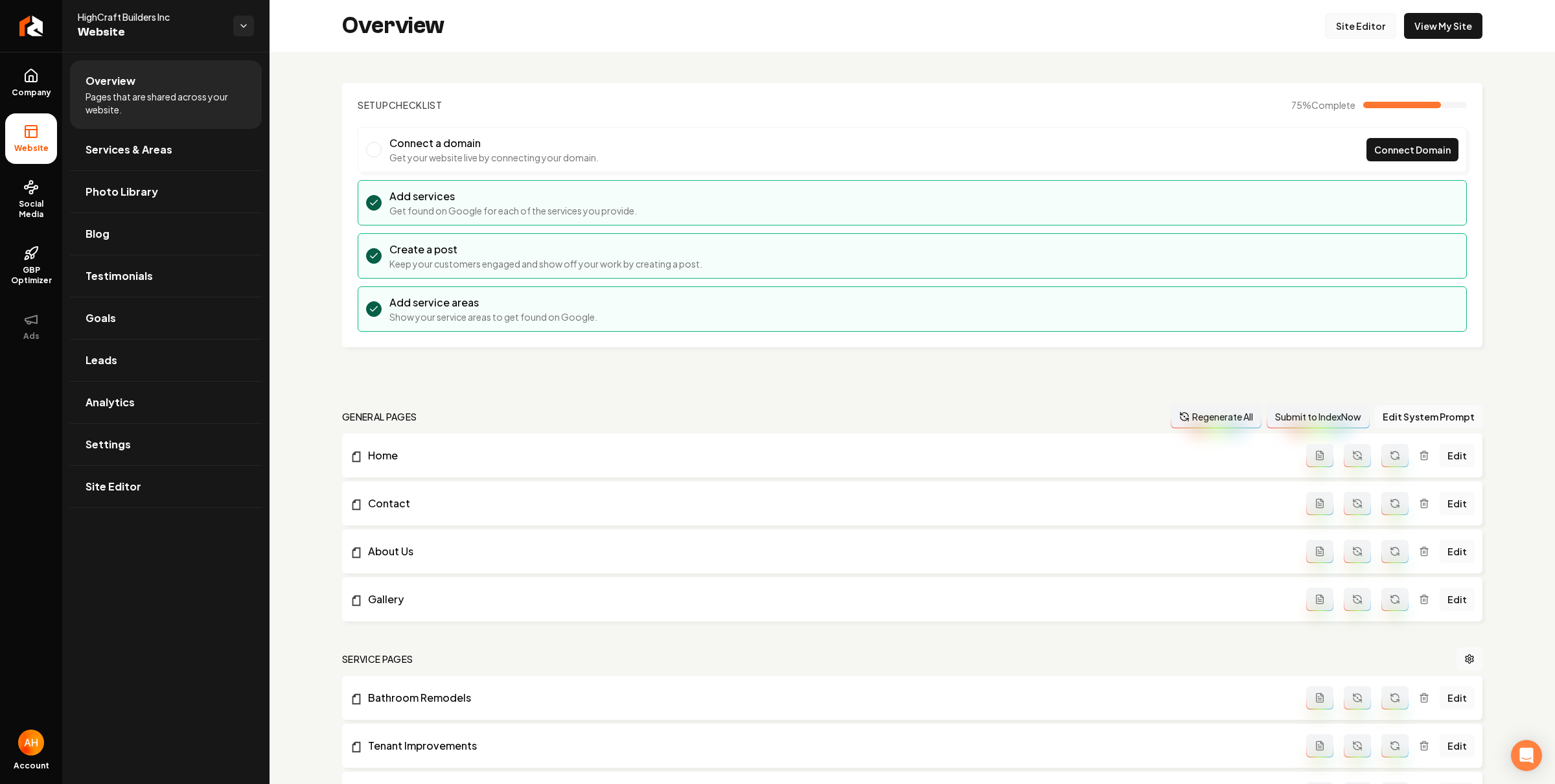
click at [1369, 28] on link "Site Editor" at bounding box center [1361, 25] width 71 height 26
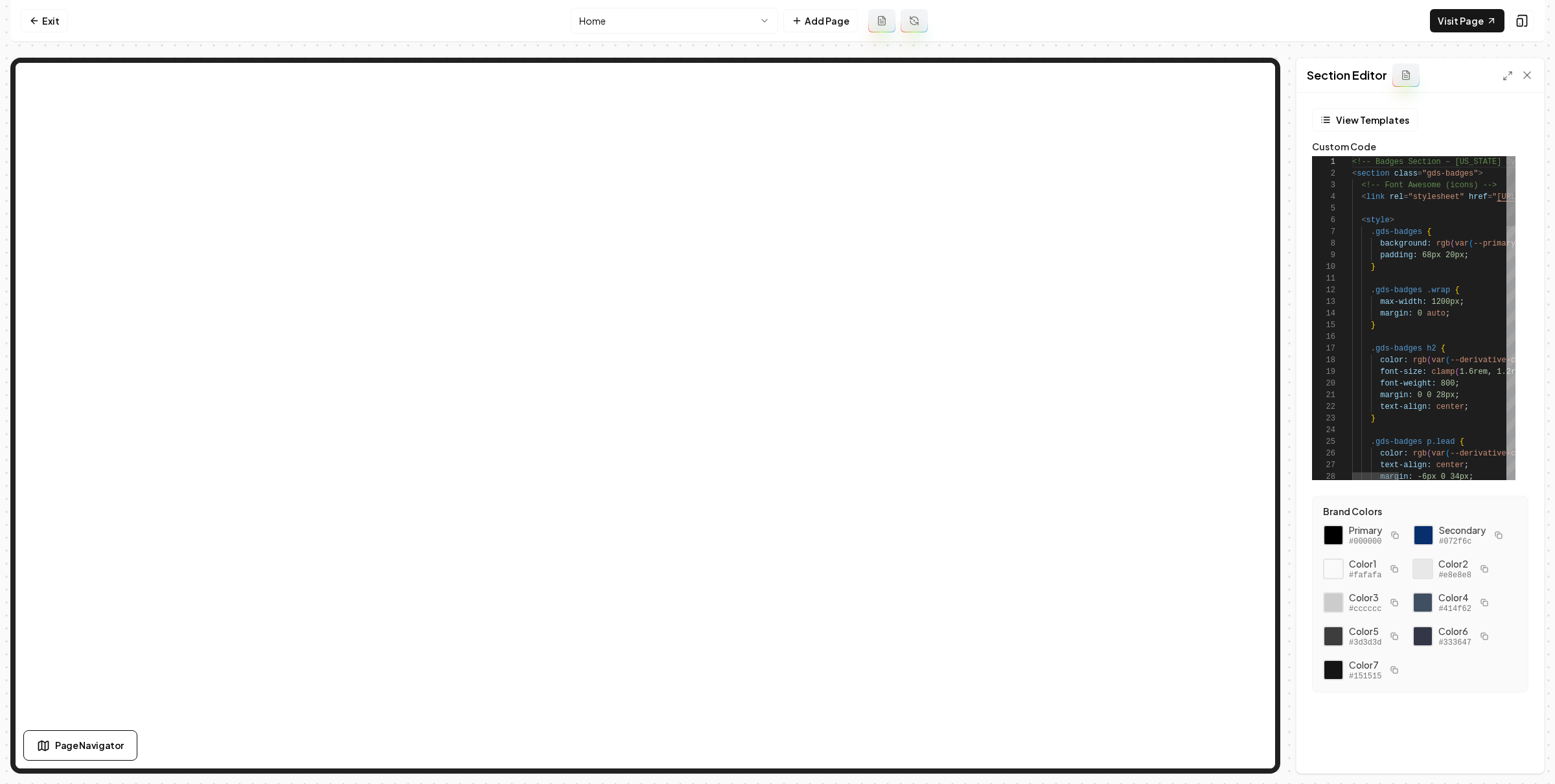
type textarea "**********"
type textarea "*"
type textarea "**********"
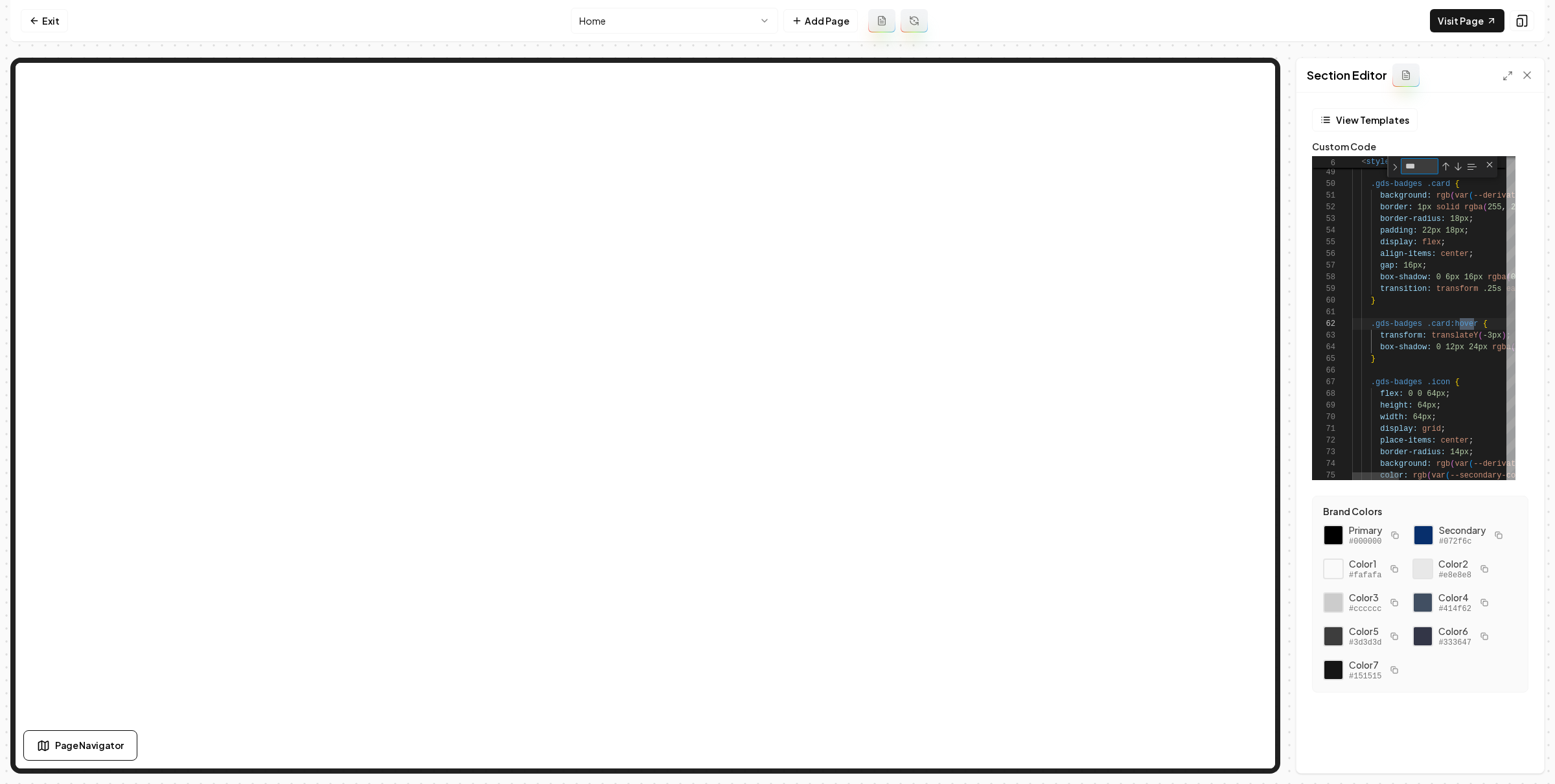
type textarea "****"
type textarea "**********"
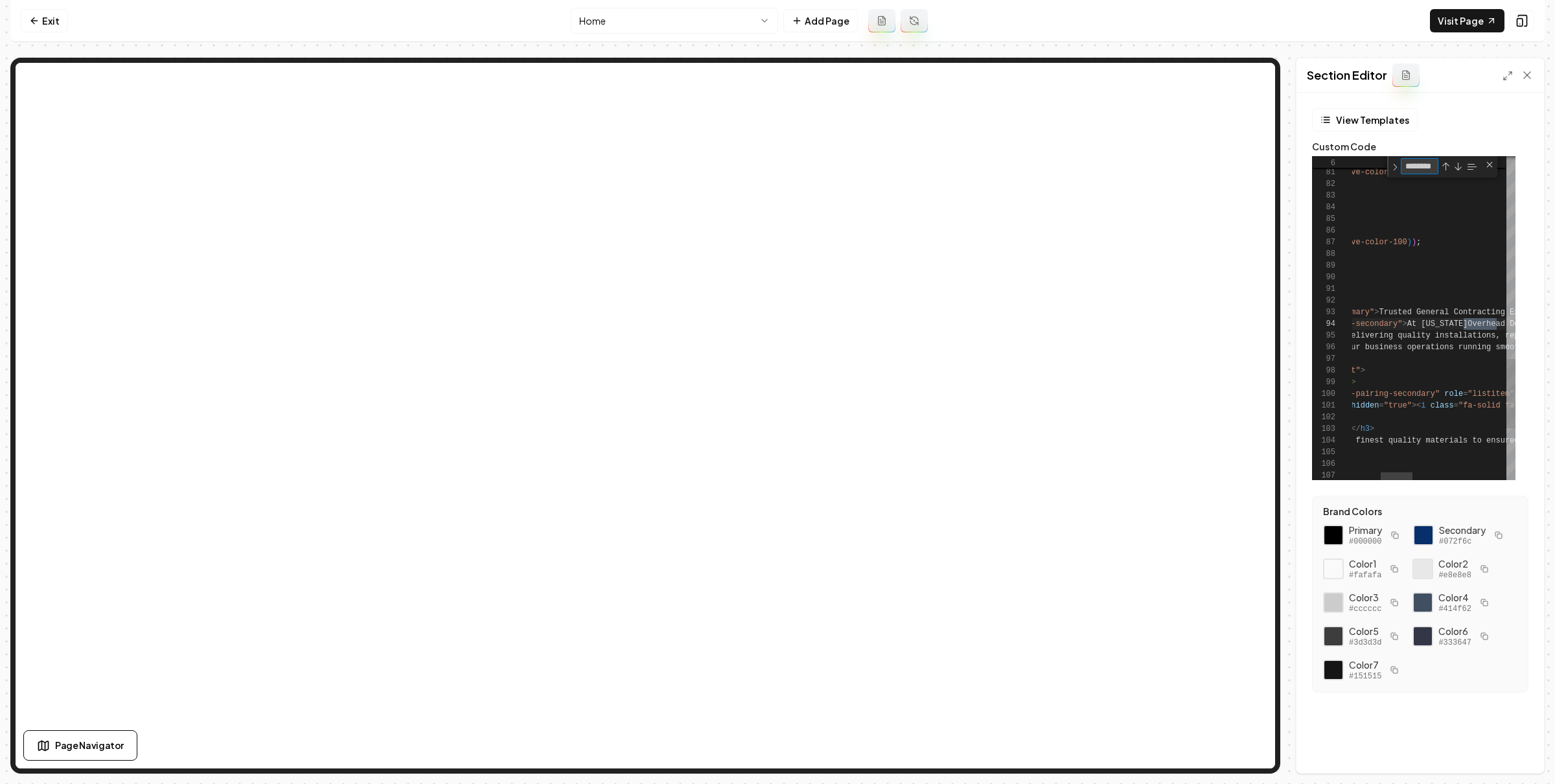
scroll to position [116, 295]
type textarea "********"
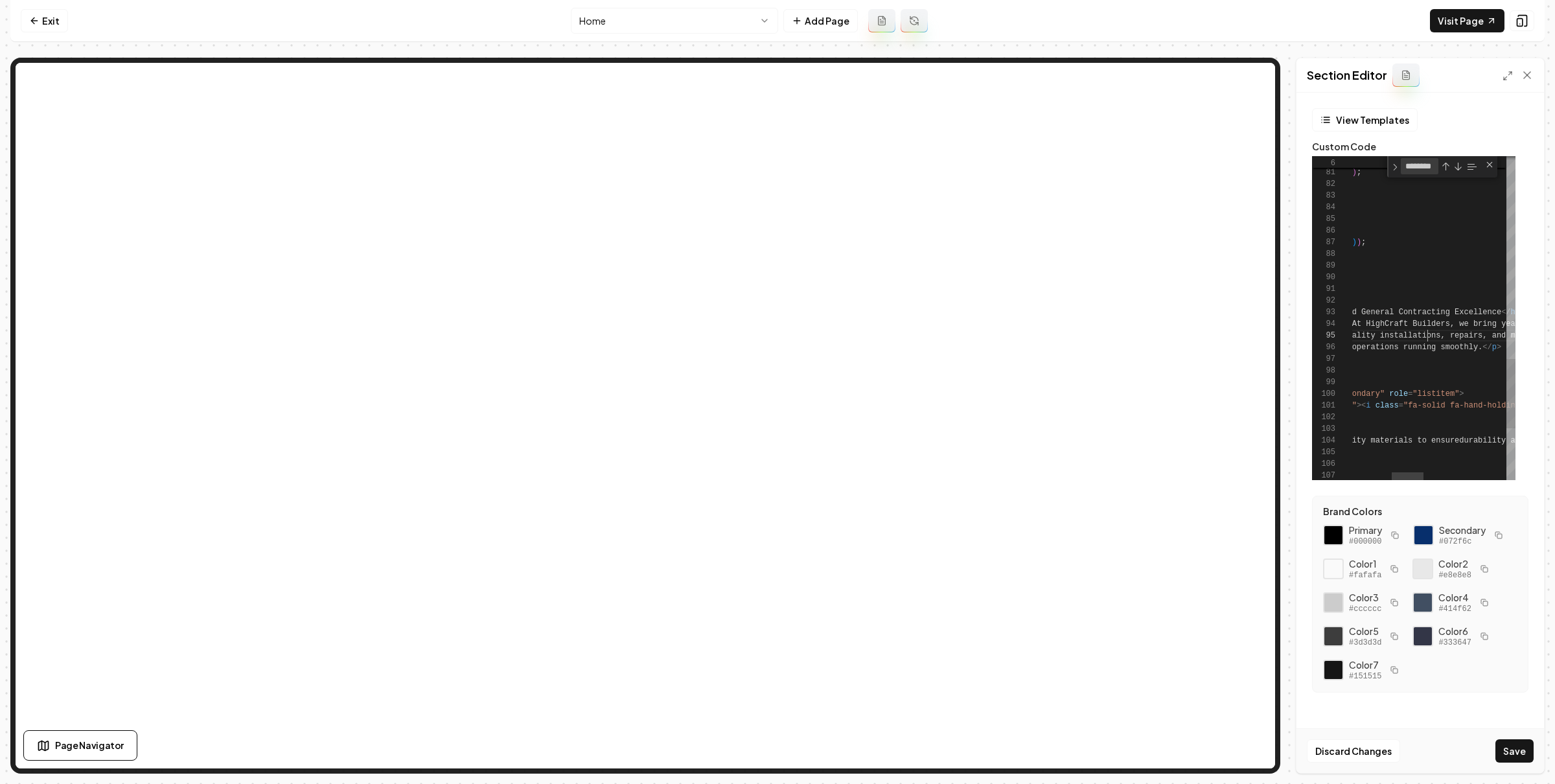
type textarea "**********"
type textarea "*"
type textarea "**********"
type textarea "**"
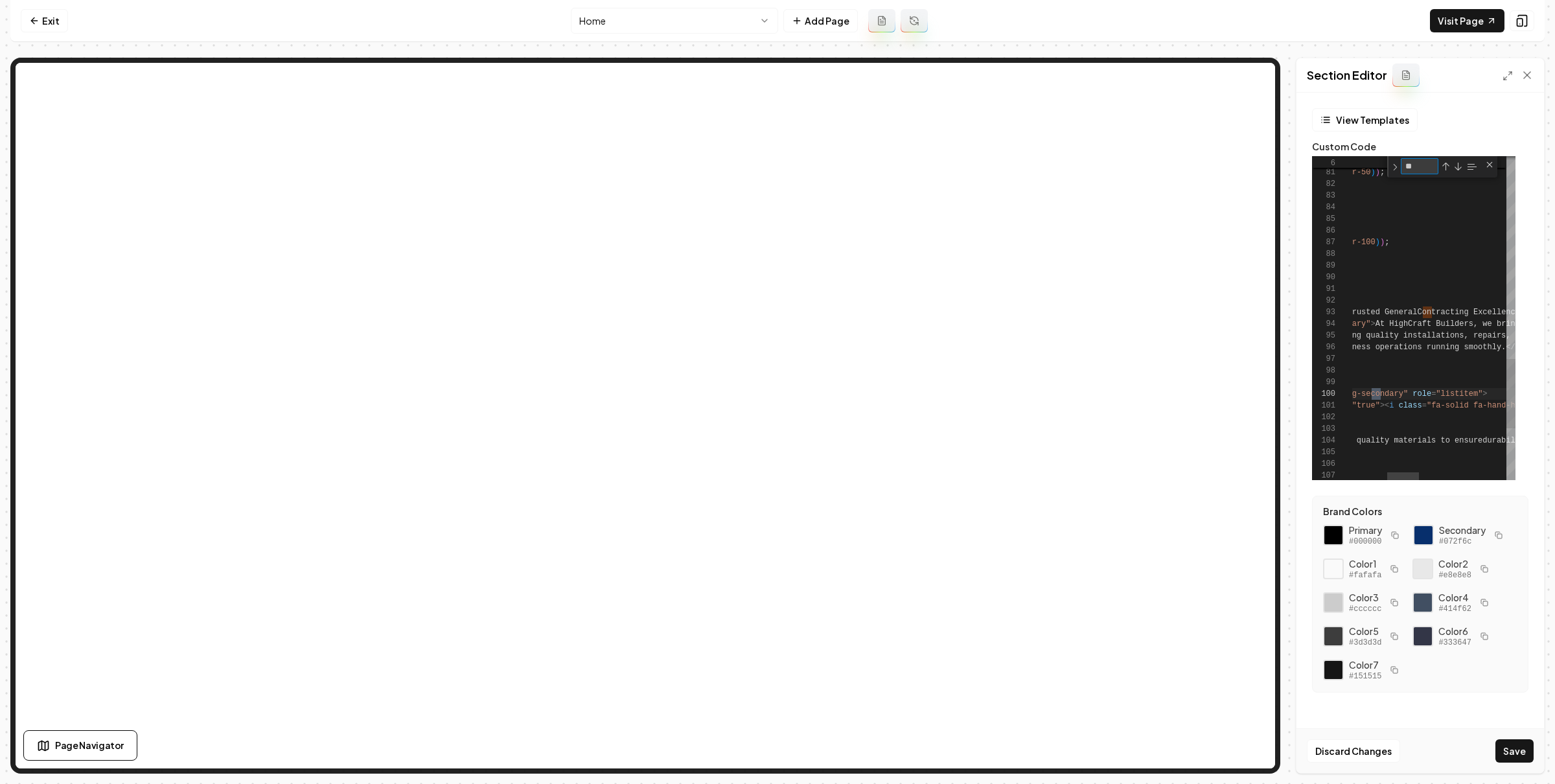
type textarea "**********"
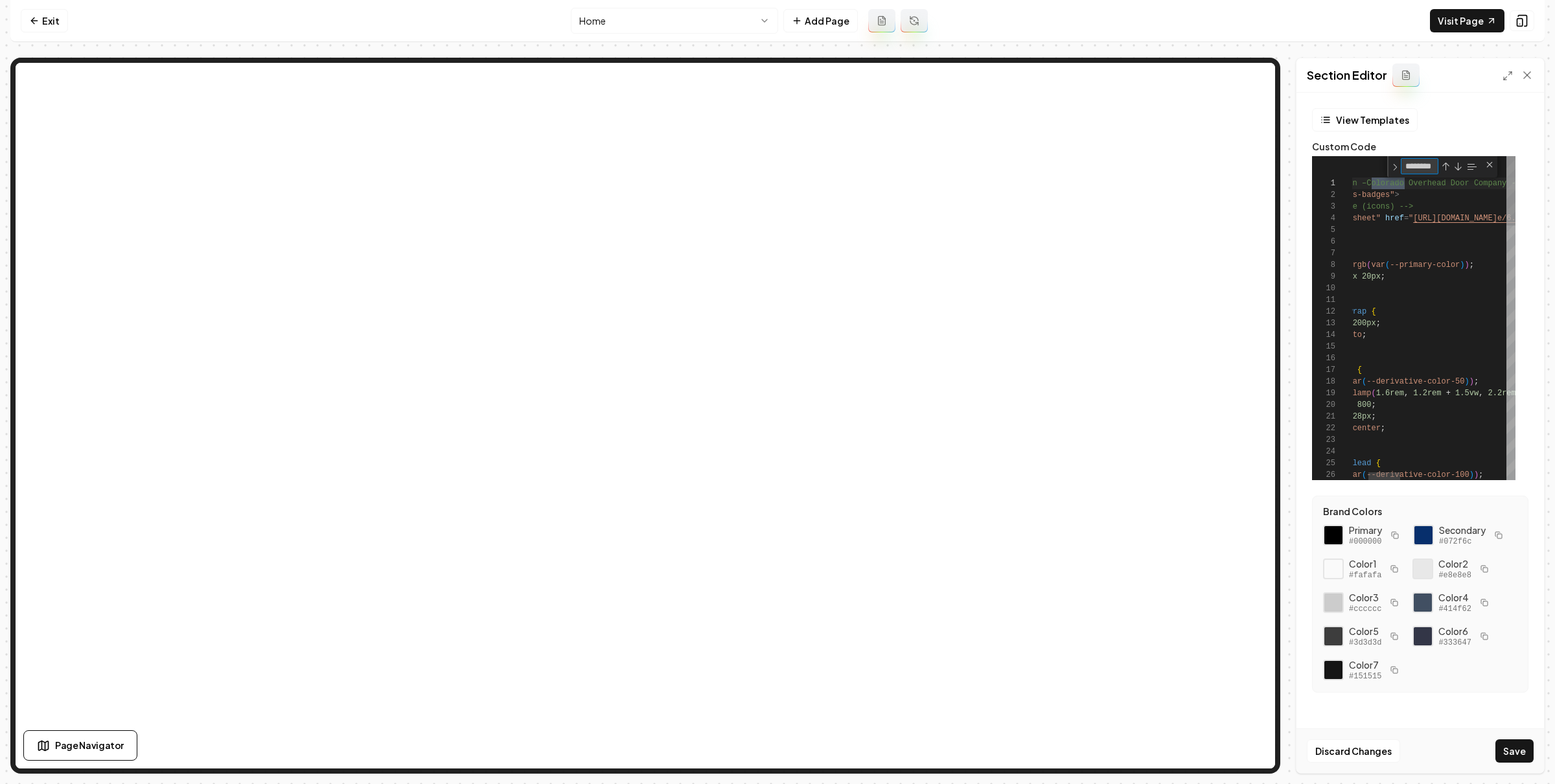
scroll to position [0, 4]
type textarea "*********"
click at [1525, 745] on button "Save" at bounding box center [1515, 751] width 39 height 23
click at [1457, 22] on link "Visit Page" at bounding box center [1468, 20] width 75 height 23
click at [1381, 476] on div at bounding box center [1375, 476] width 32 height 7
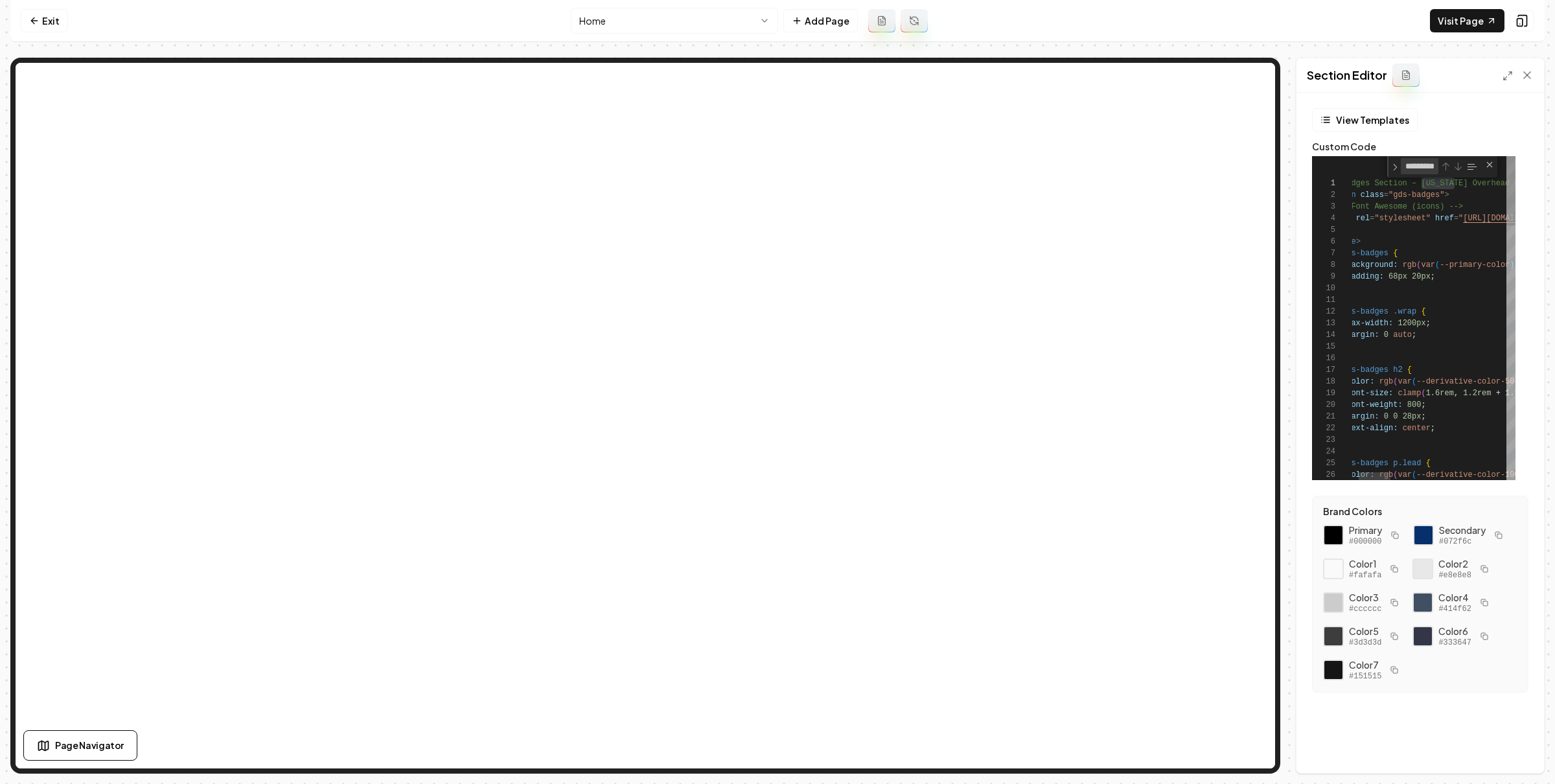
type textarea "**********"
type textarea "*"
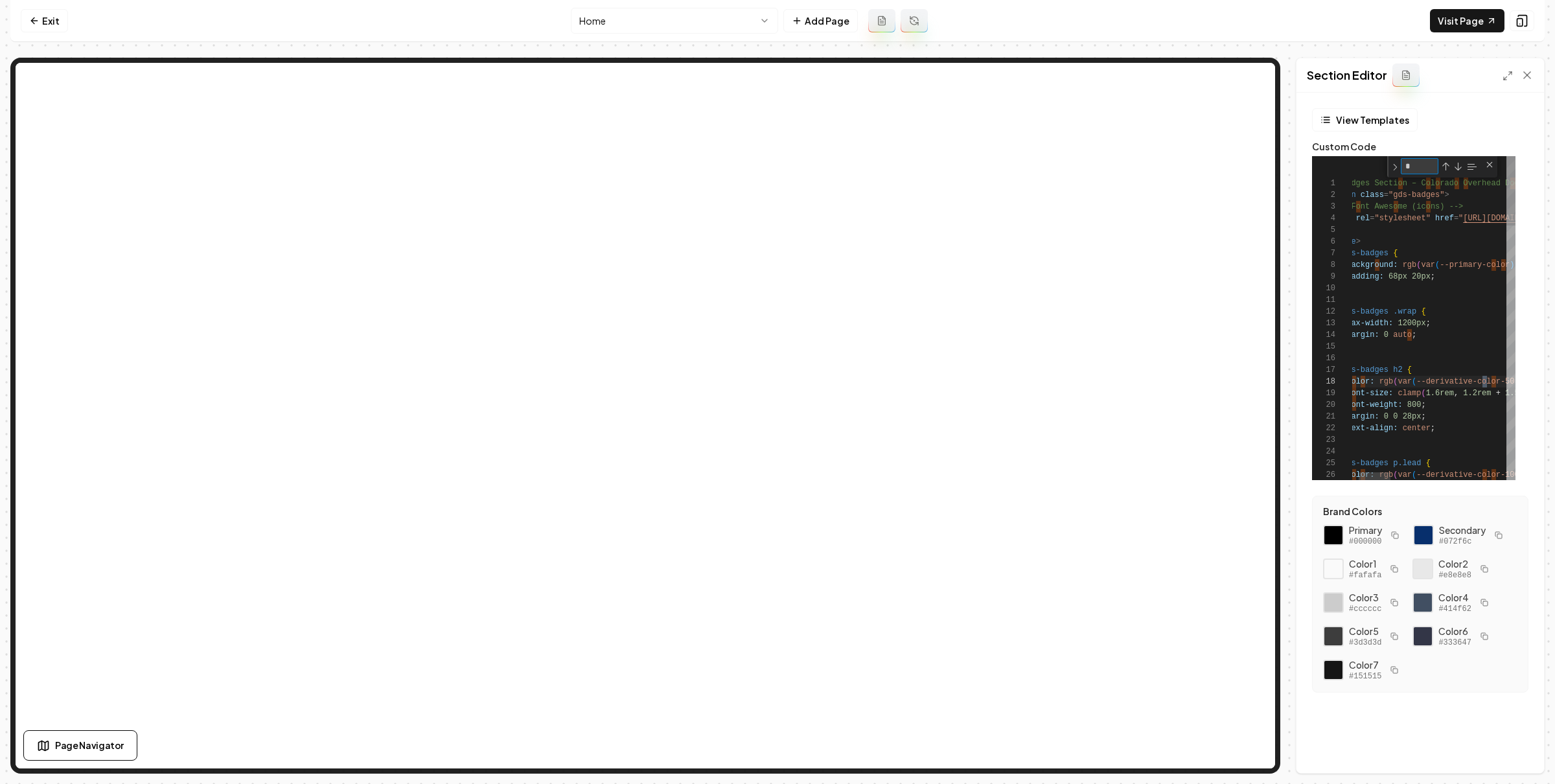
type textarea "**********"
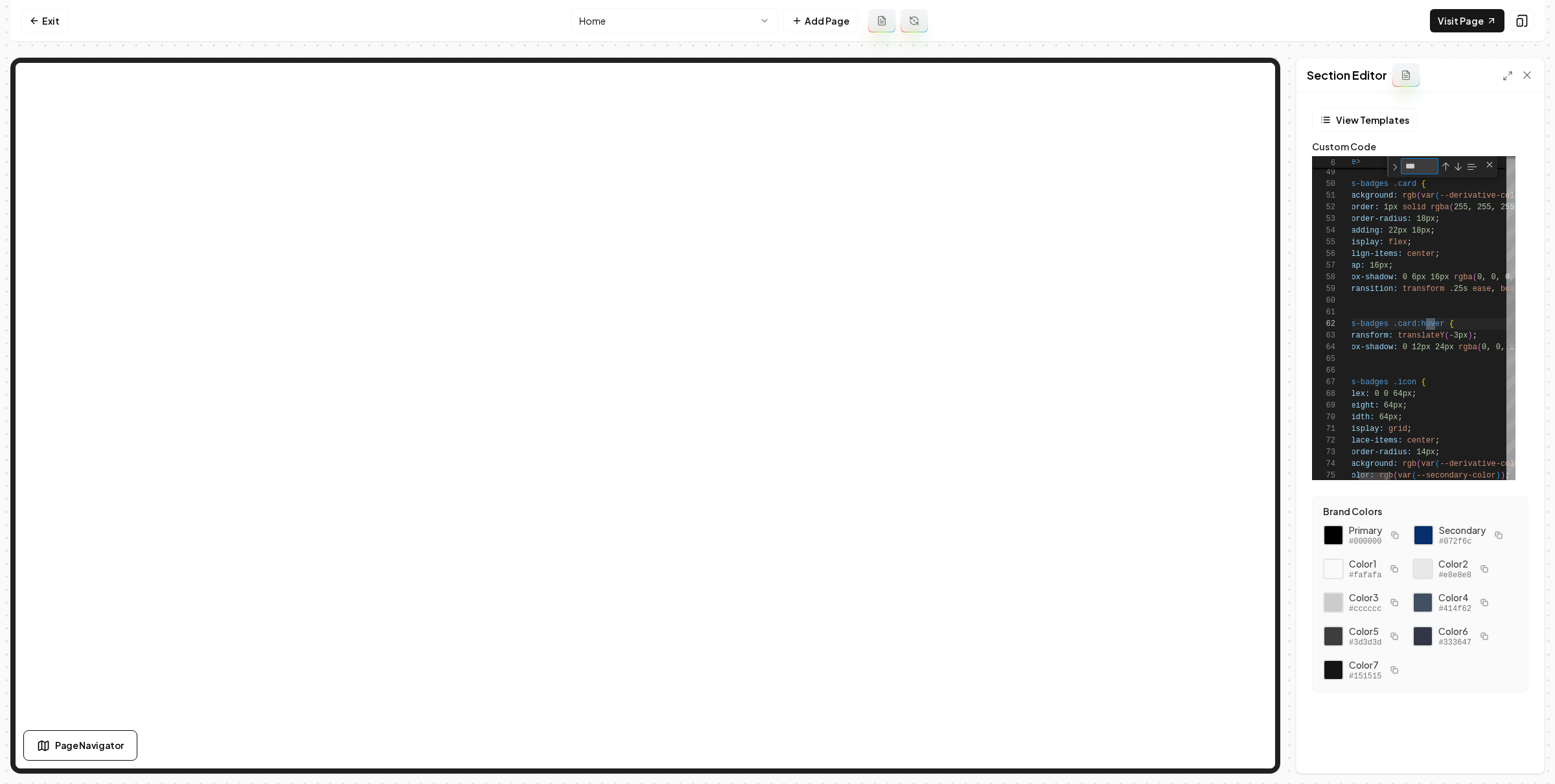
type textarea "****"
type textarea "**********"
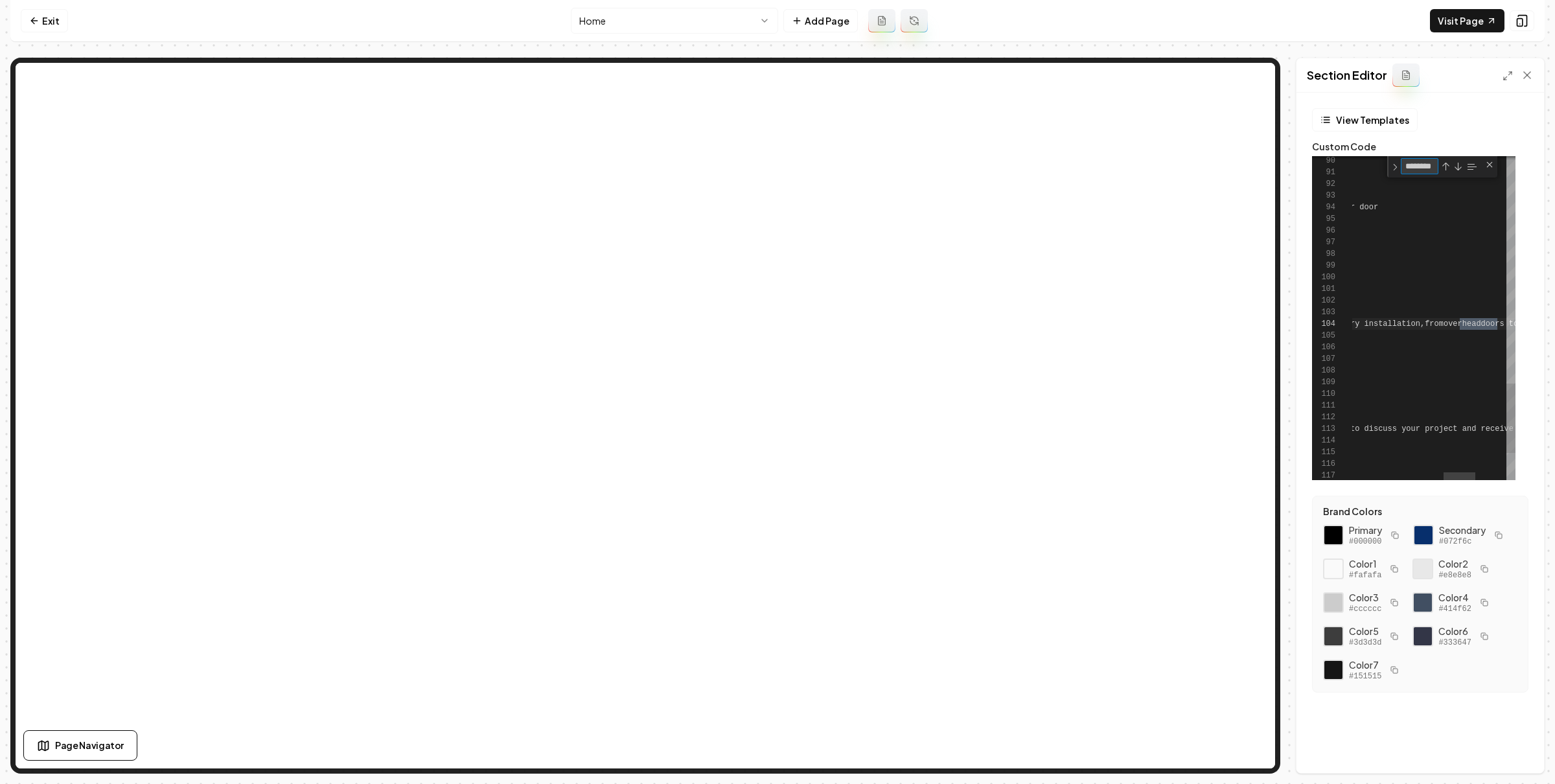
scroll to position [116, 608]
type textarea "********"
type textarea "**********"
click at [1530, 750] on button "Save" at bounding box center [1515, 751] width 39 height 23
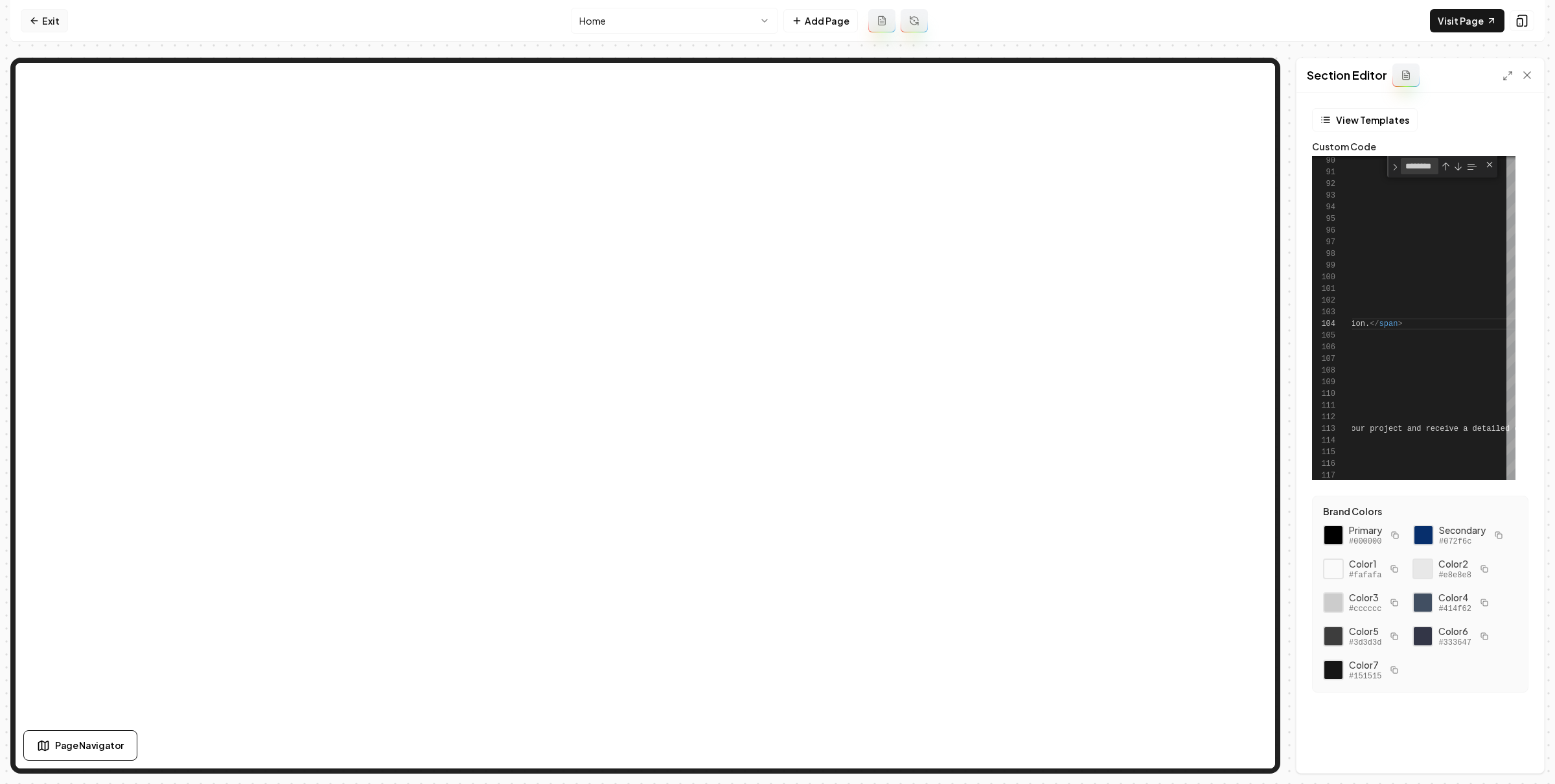
click at [47, 12] on link "Exit" at bounding box center [44, 20] width 47 height 23
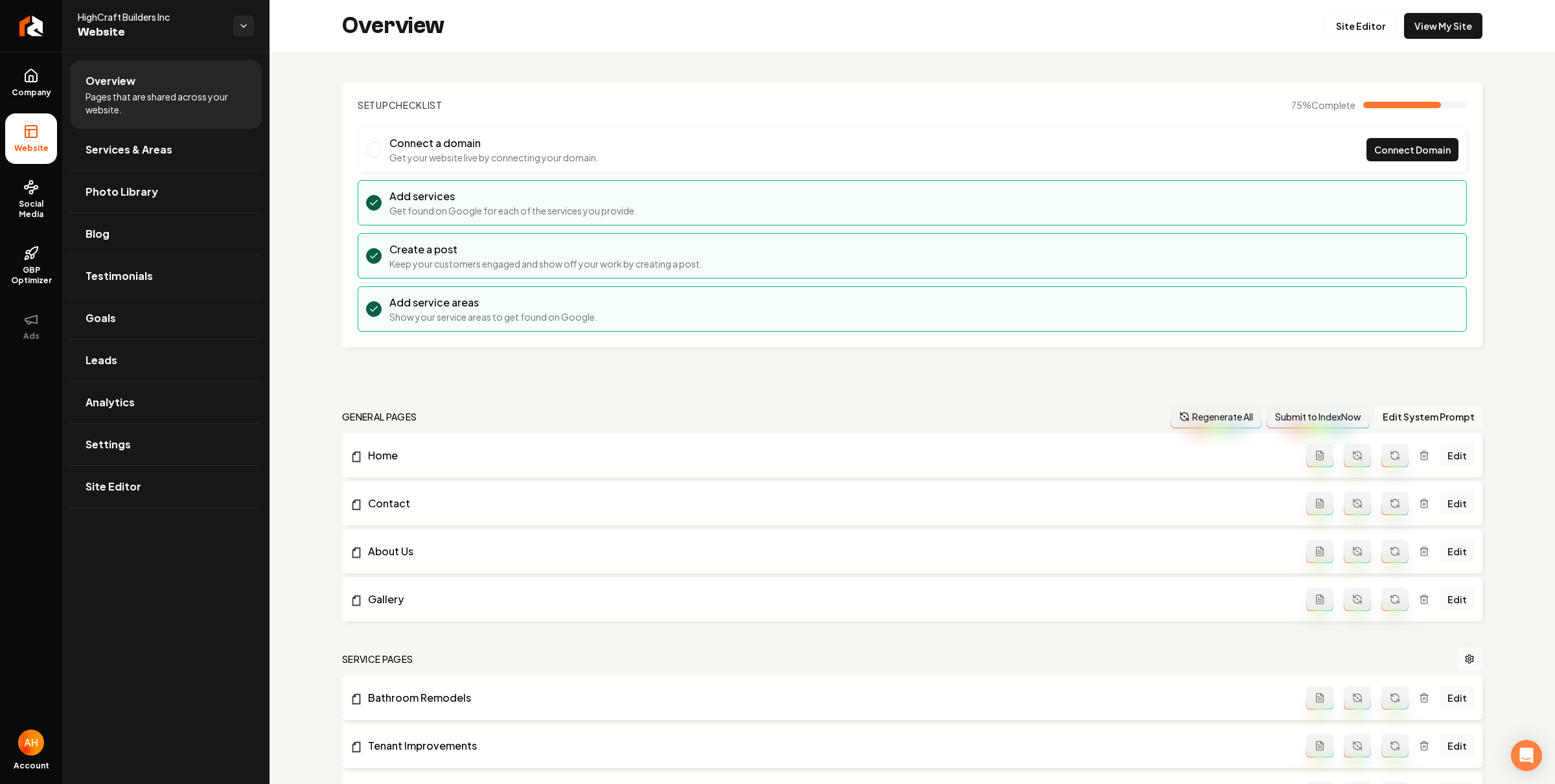
click at [16, 74] on link "Company" at bounding box center [31, 83] width 52 height 50
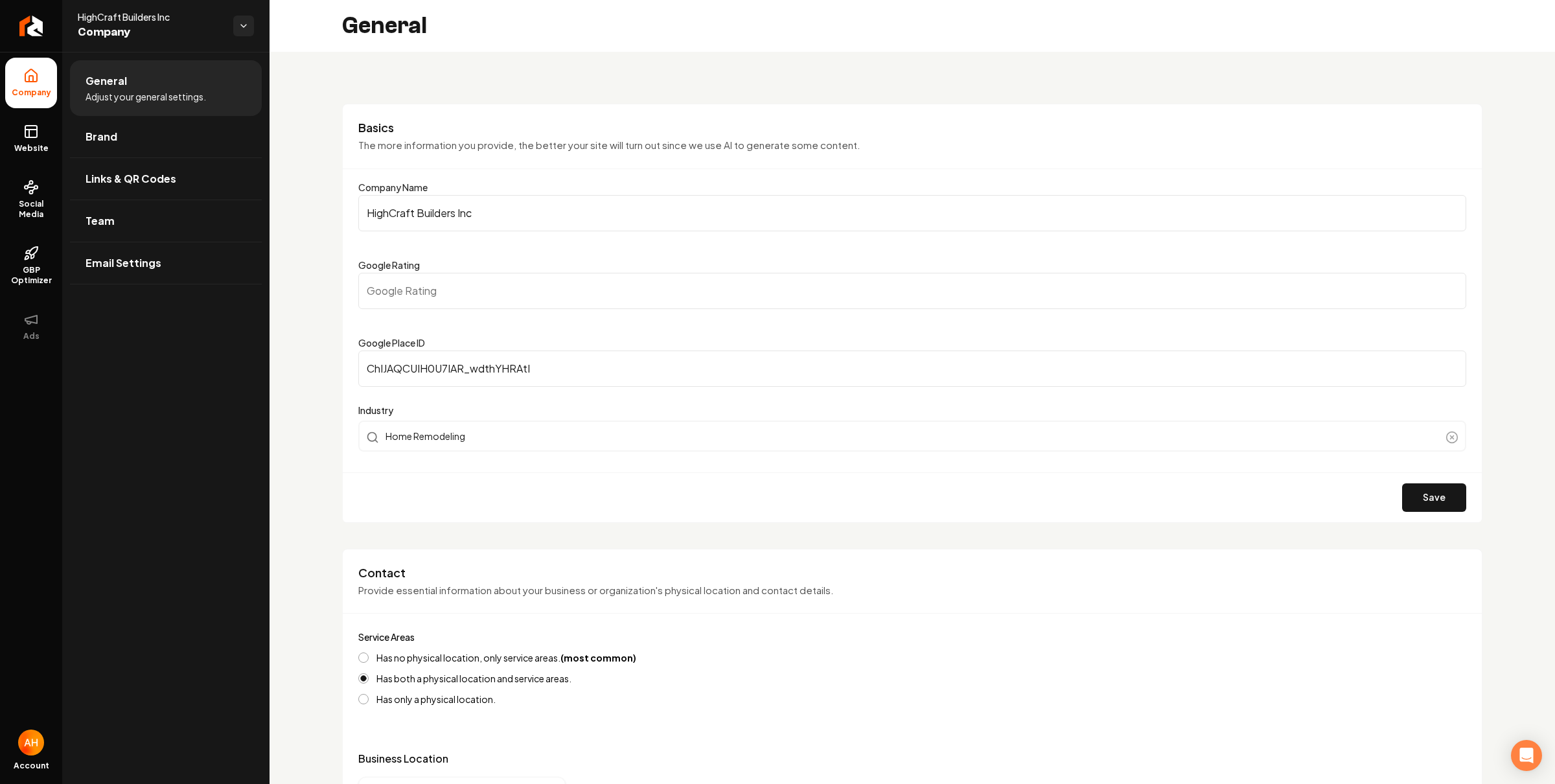
scroll to position [519, 0]
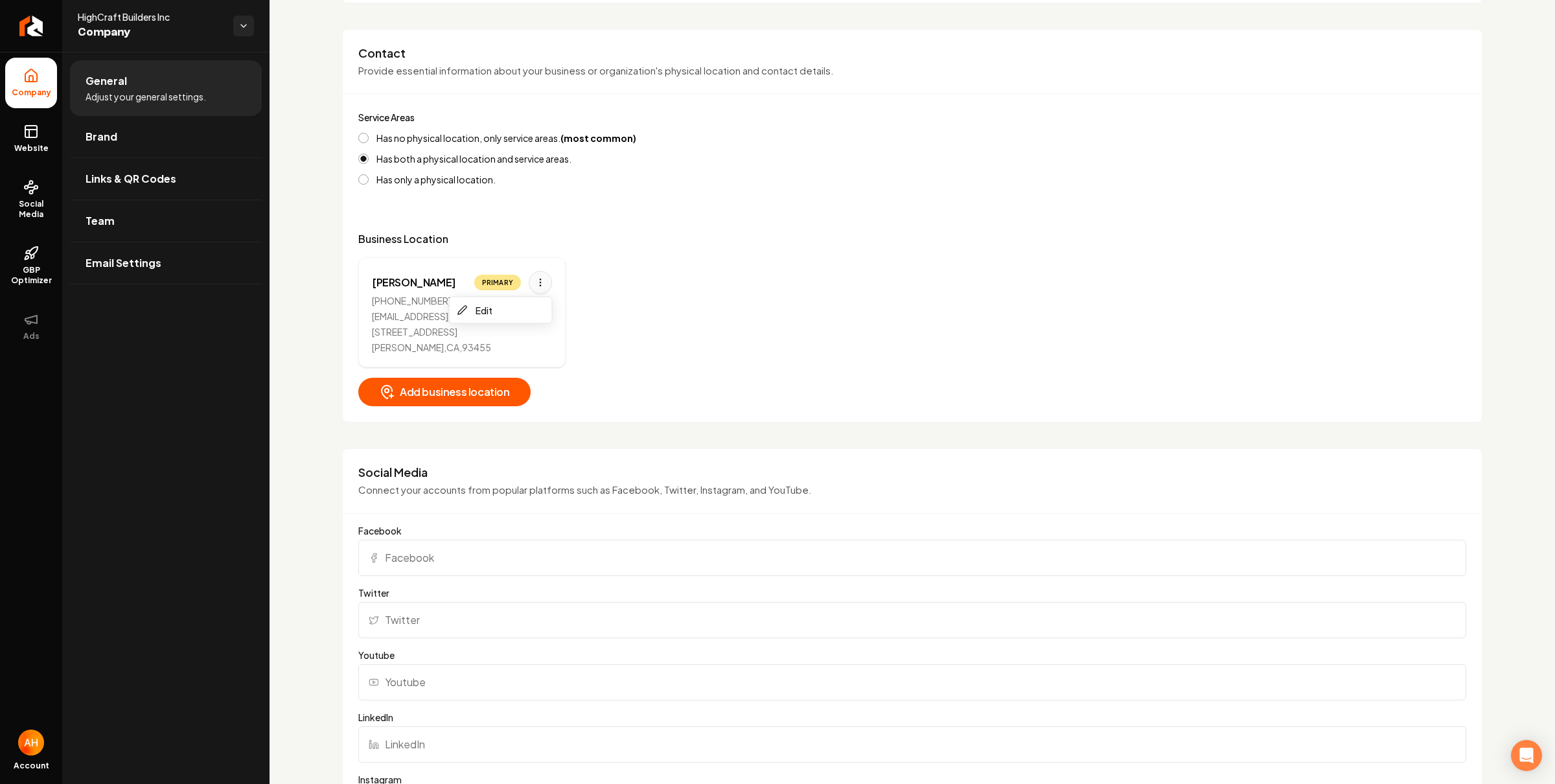
click at [534, 284] on html "Company Website Social Media GBP Optimizer Ads Account HighCraft Builders Inc C…" at bounding box center [778, 392] width 1555 height 784
click at [510, 307] on div "Edit" at bounding box center [500, 310] width 97 height 21
select select "**"
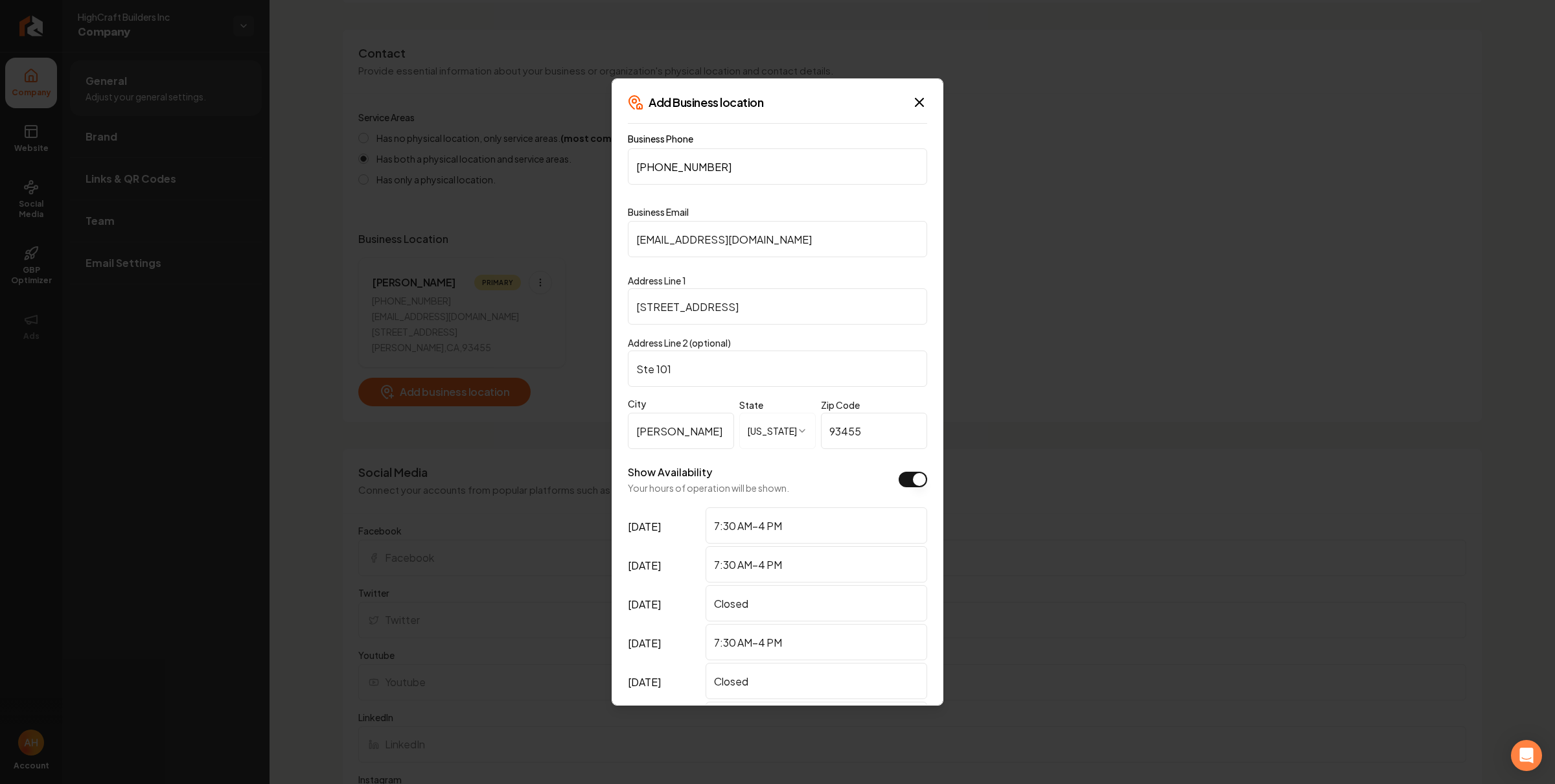
drag, startPoint x: 641, startPoint y: 305, endPoint x: 652, endPoint y: 301, distance: 11.7
click at [643, 304] on input "[STREET_ADDRESS]" at bounding box center [778, 306] width 299 height 36
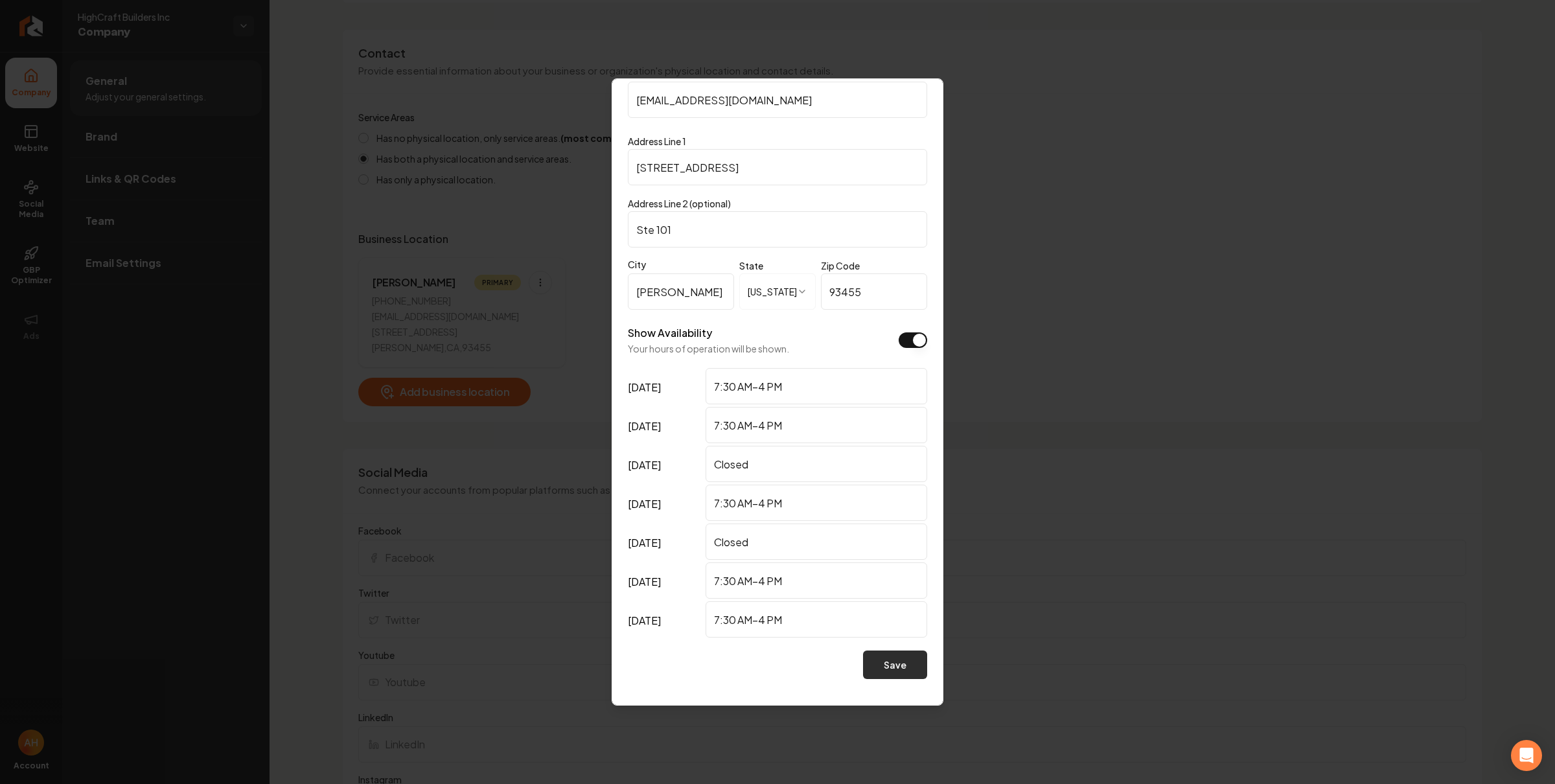
type input "[STREET_ADDRESS]"
click at [895, 668] on button "Save" at bounding box center [895, 665] width 64 height 28
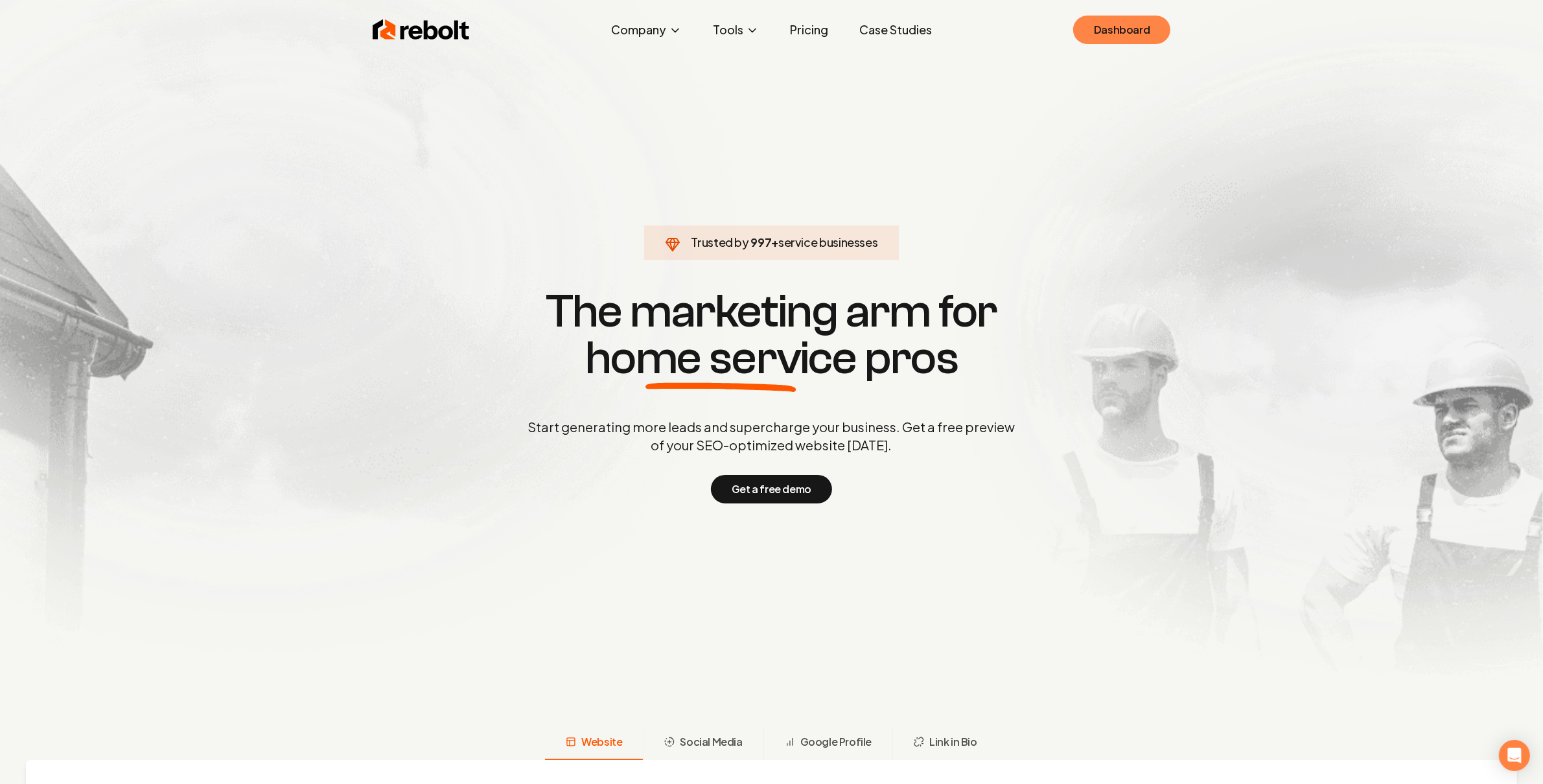
click at [1120, 38] on link "Dashboard" at bounding box center [1121, 30] width 97 height 28
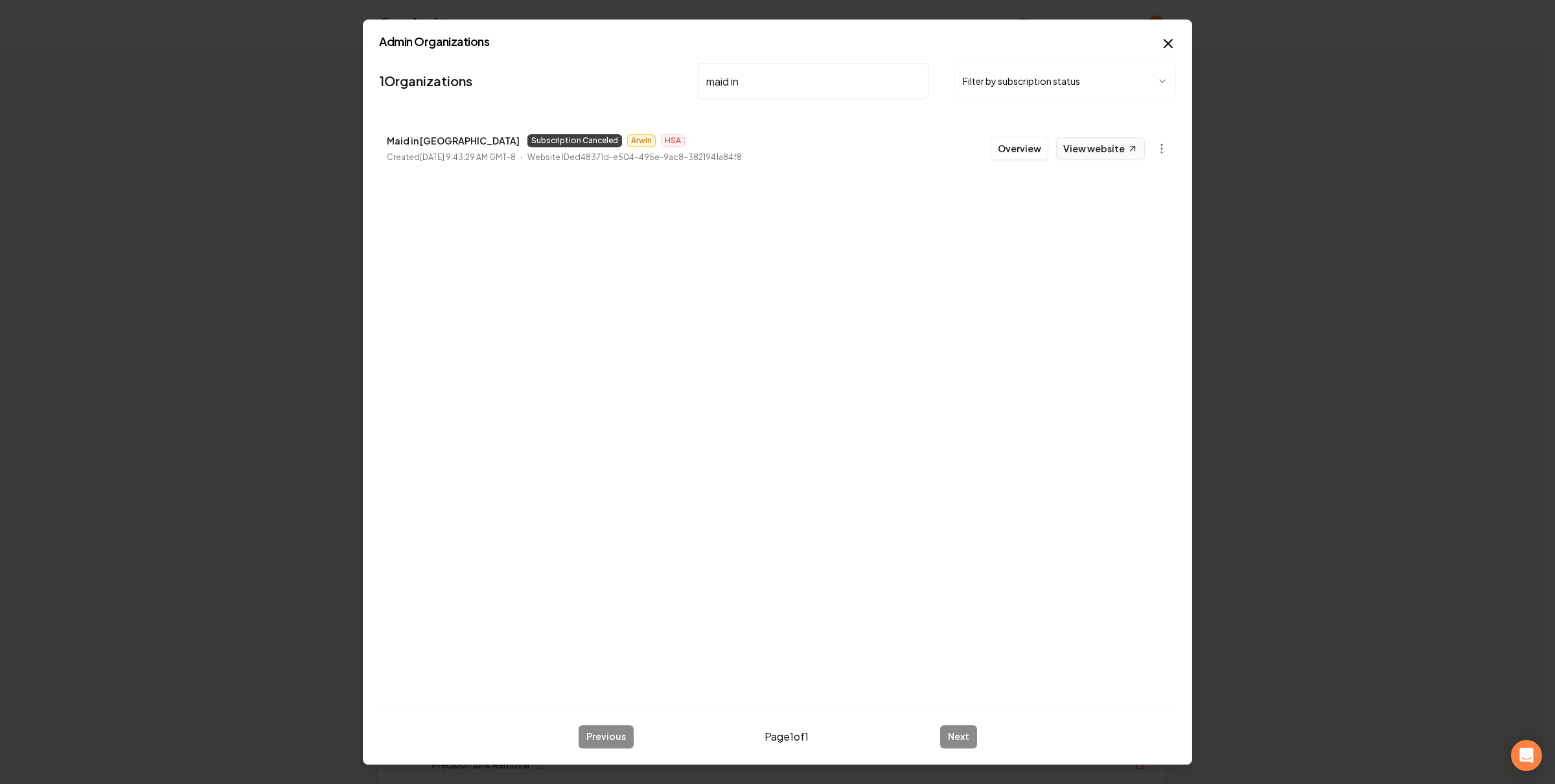
type input "maid in"
click at [1121, 144] on link "View website" at bounding box center [1101, 148] width 89 height 22
click at [1161, 144] on body "Organization Rebolt Site Builder 2619 companies Add New Business Logo Company N…" at bounding box center [772, 392] width 1543 height 784
click at [1138, 257] on link "View in Stripe" at bounding box center [1130, 261] width 82 height 21
